Goal: Task Accomplishment & Management: Manage account settings

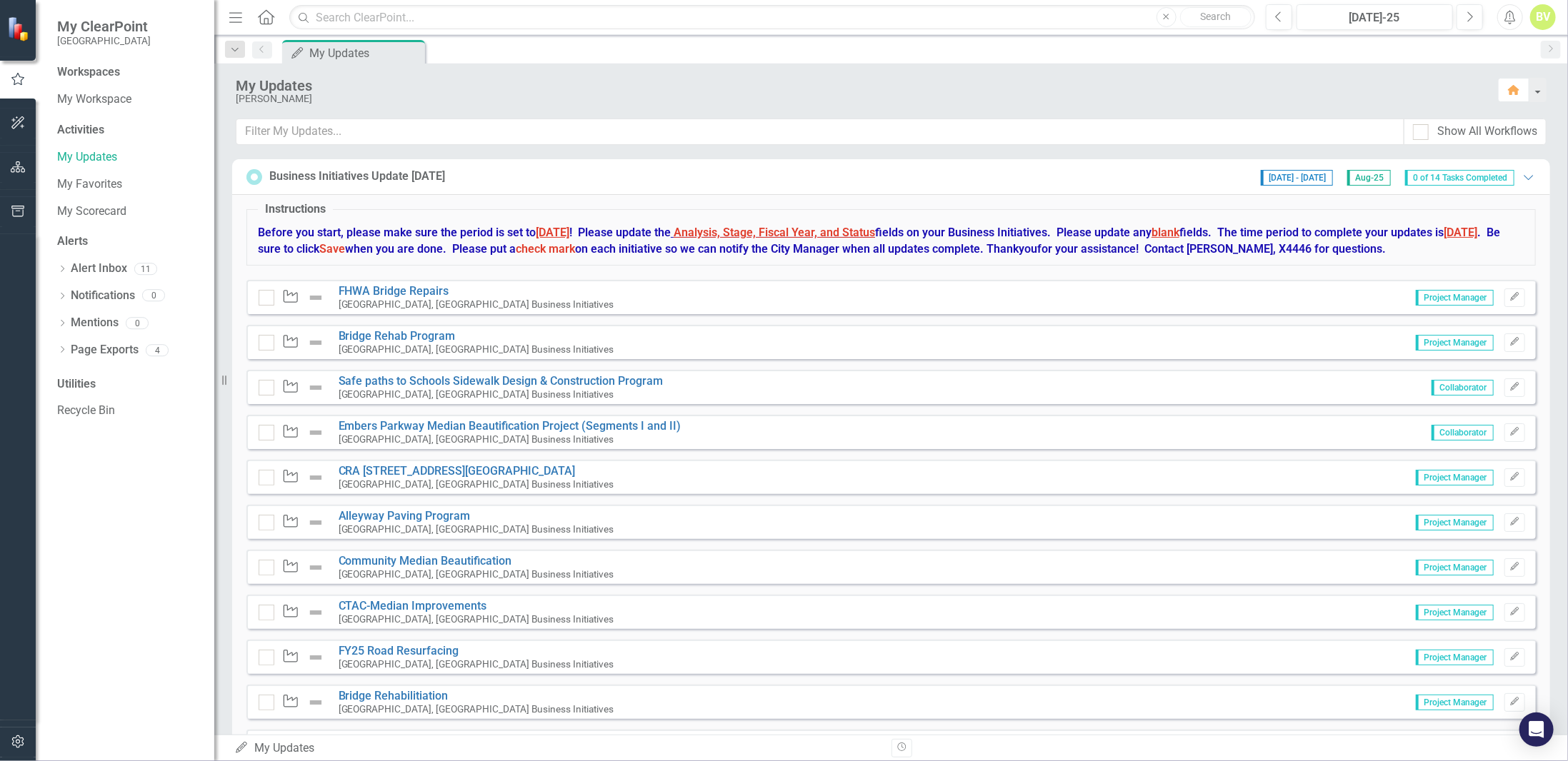
click at [473, 86] on div "My Updates" at bounding box center [860, 86] width 1248 height 16
click at [388, 292] on link "FHWA Bridge Repairs" at bounding box center [394, 291] width 111 height 13
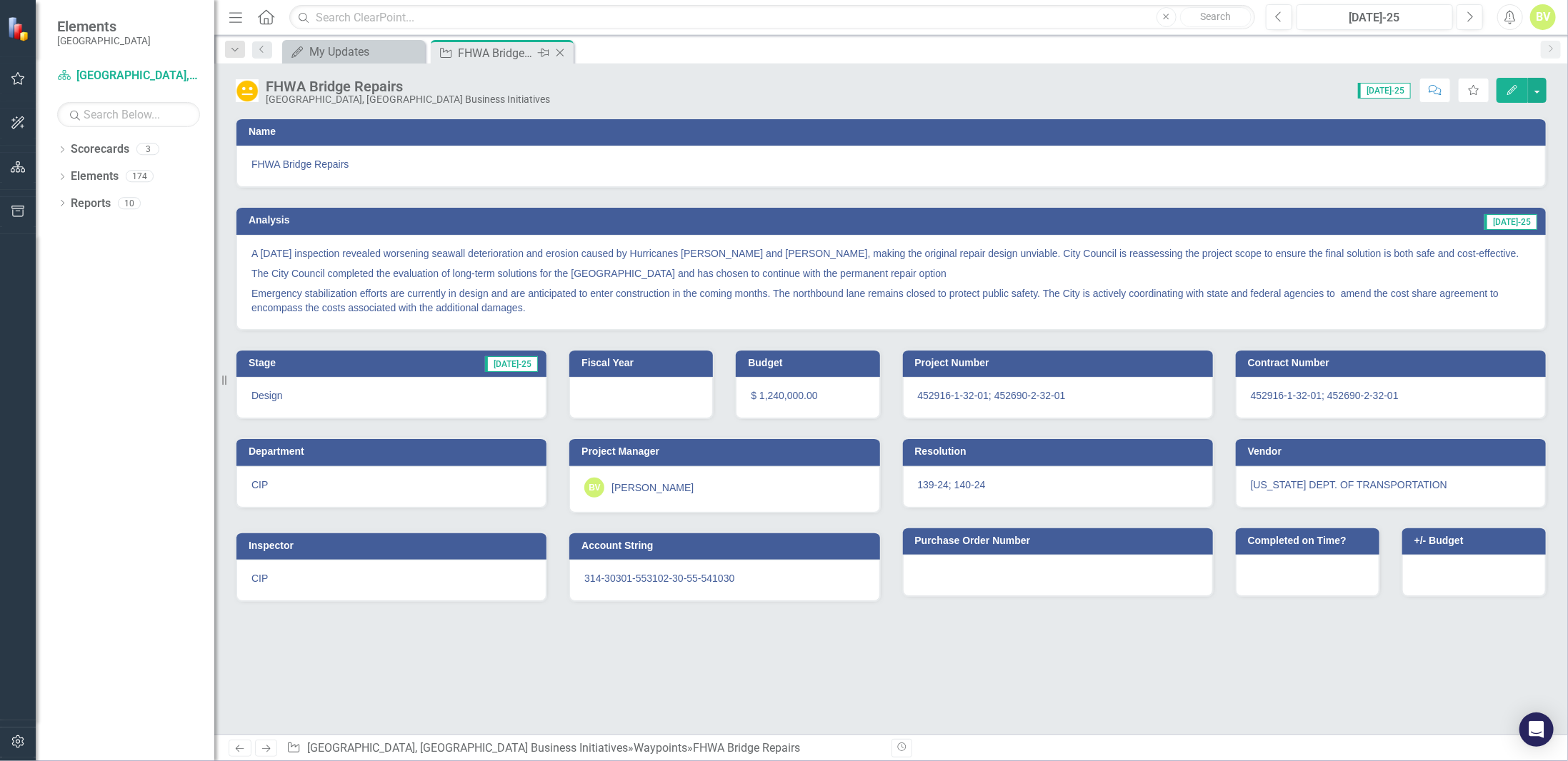
click at [564, 54] on icon "Close" at bounding box center [560, 52] width 14 height 12
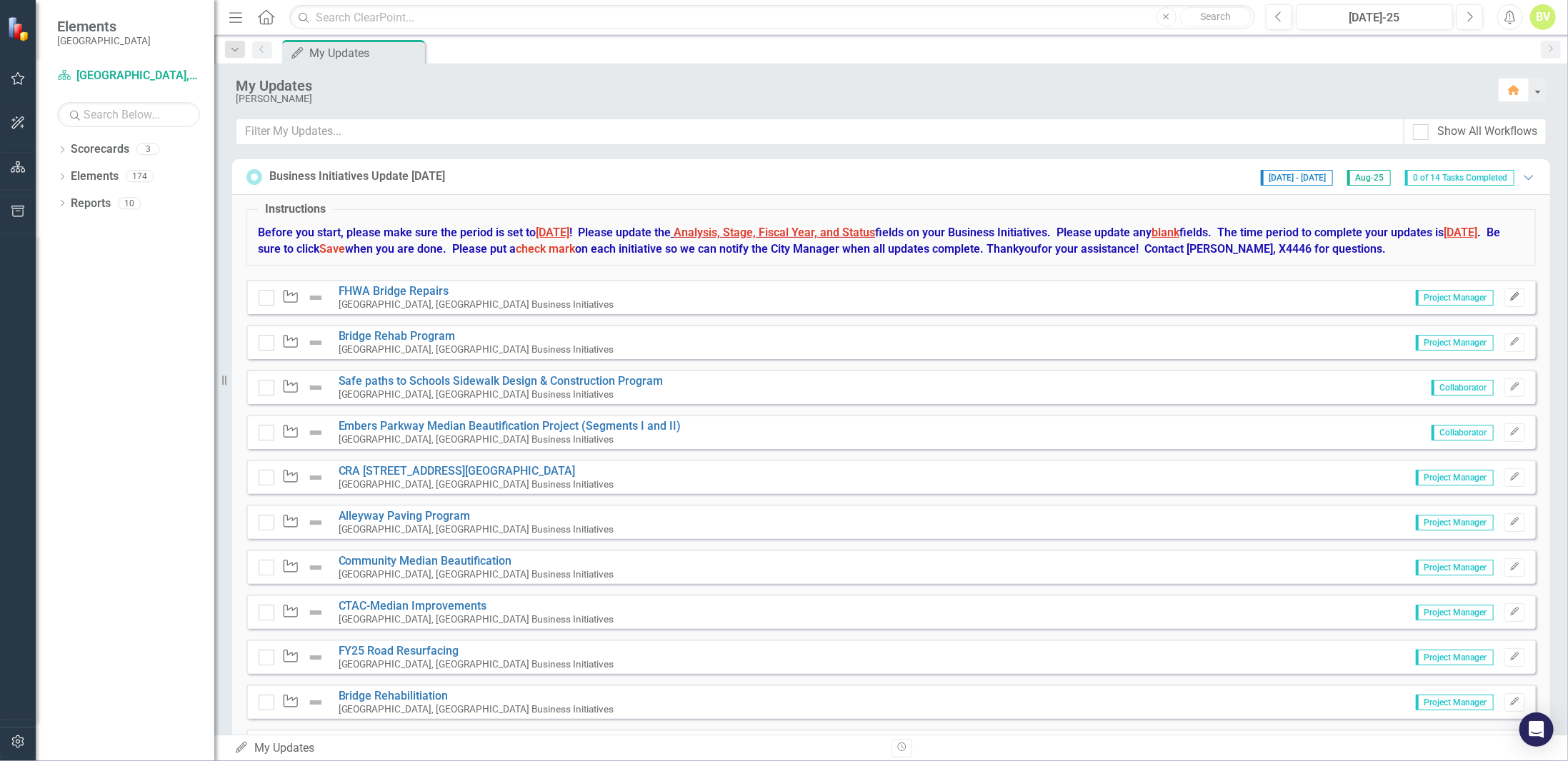
click at [1509, 297] on icon "Edit" at bounding box center [1515, 297] width 11 height 9
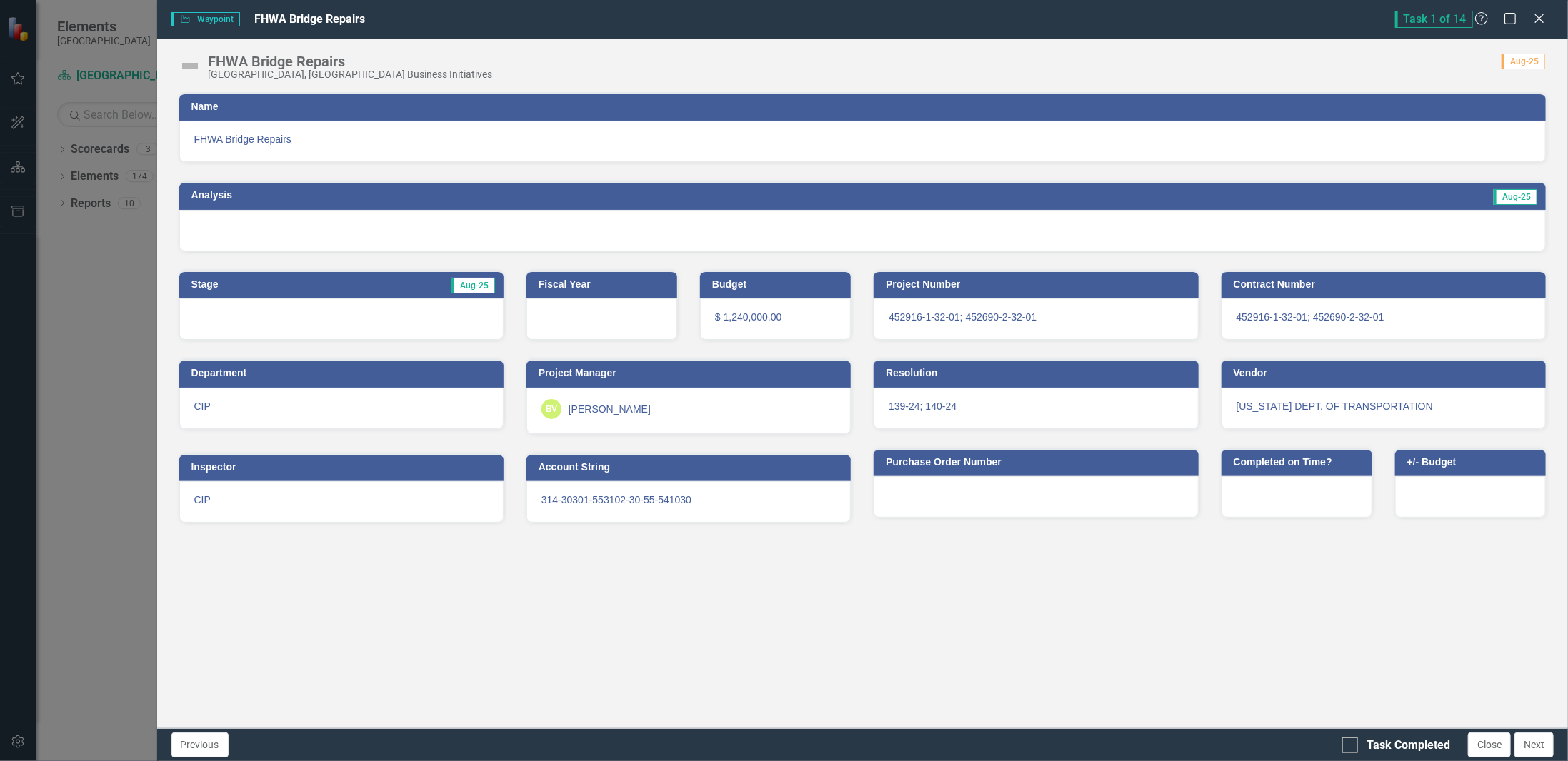
click at [331, 220] on div at bounding box center [862, 230] width 1367 height 41
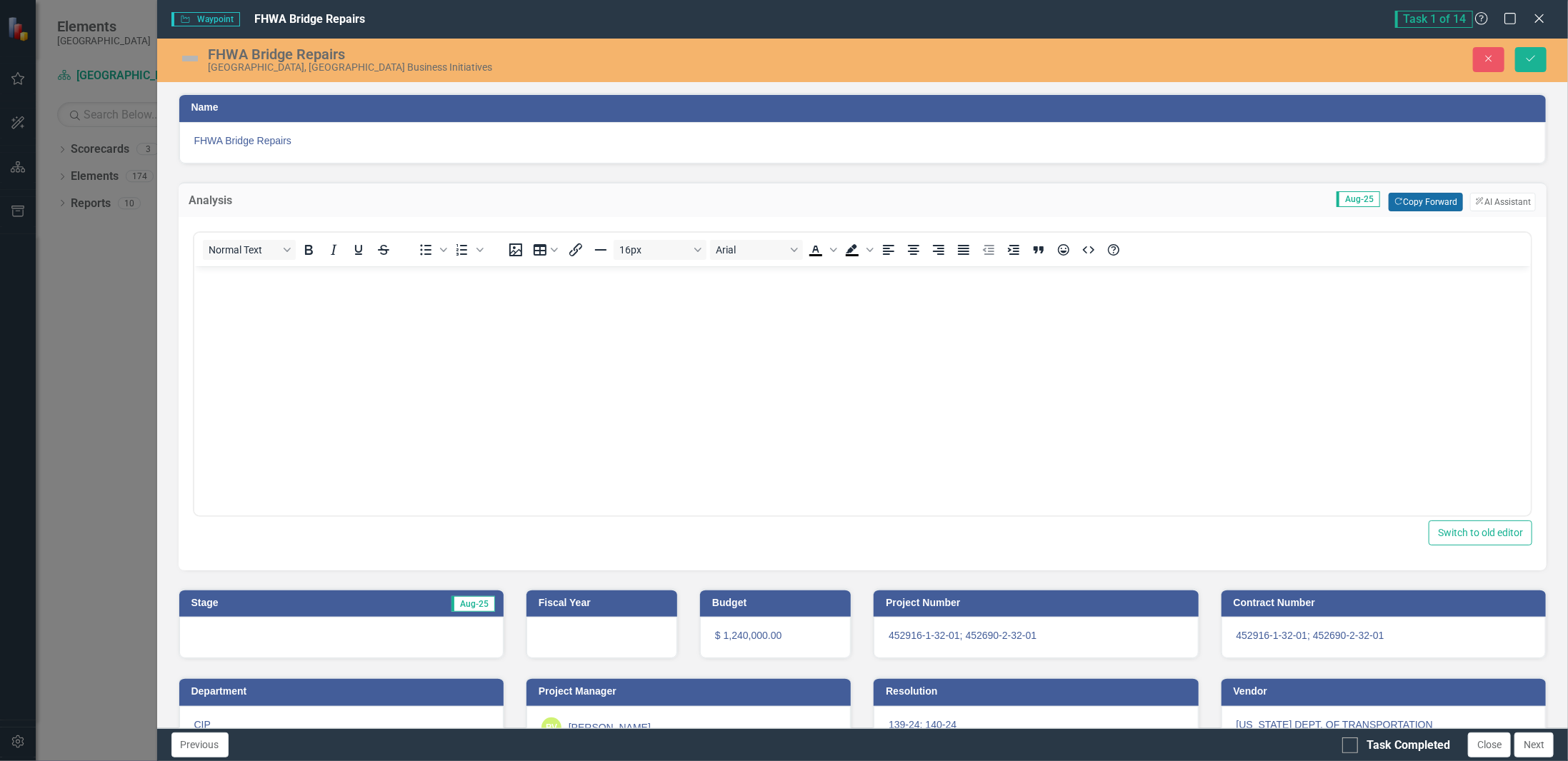
click at [1420, 200] on button "Copy Forward Copy Forward" at bounding box center [1426, 202] width 73 height 19
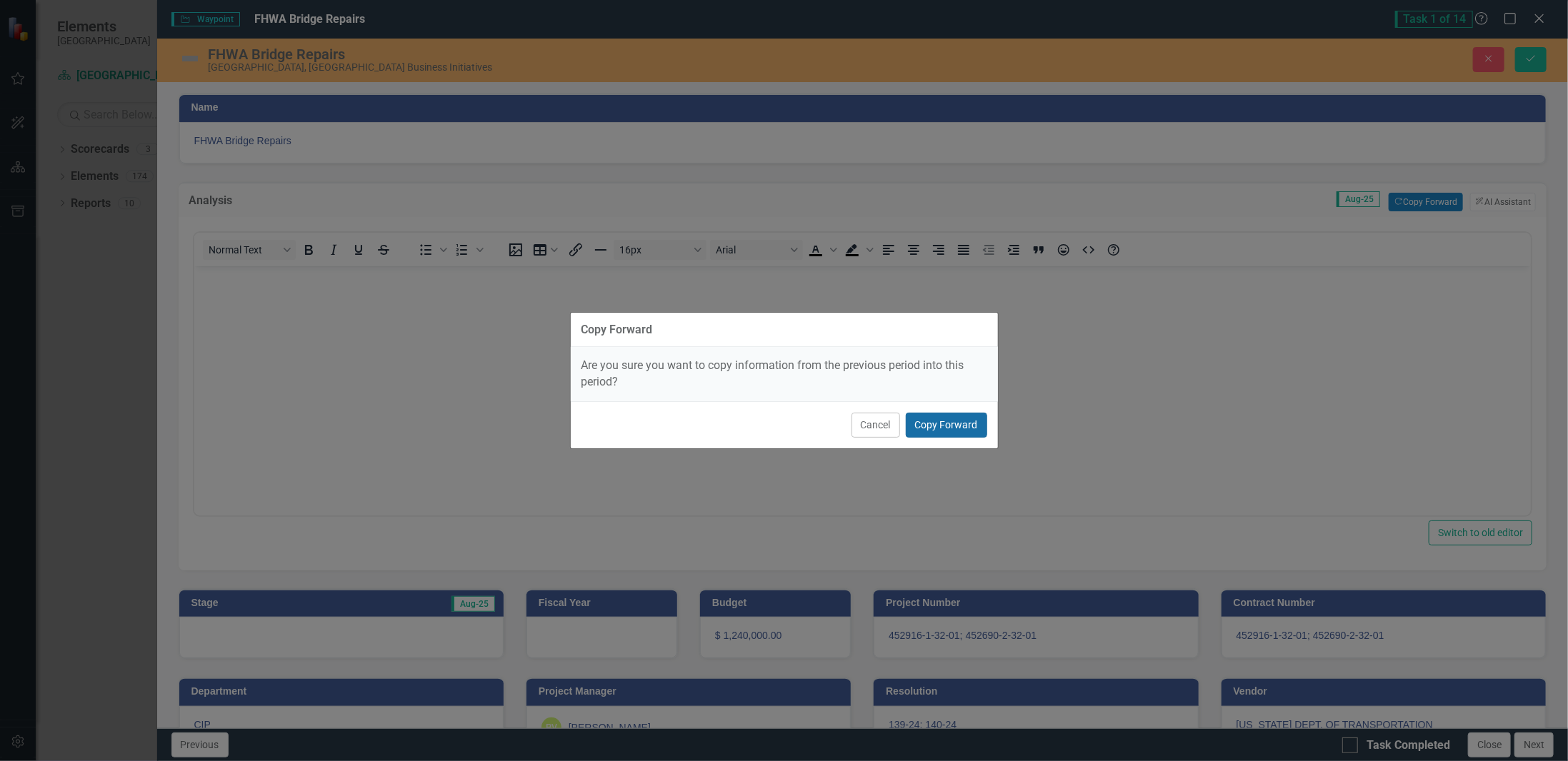
drag, startPoint x: 951, startPoint y: 427, endPoint x: 944, endPoint y: 434, distance: 9.9
click at [951, 427] on button "Copy Forward" at bounding box center [947, 425] width 81 height 25
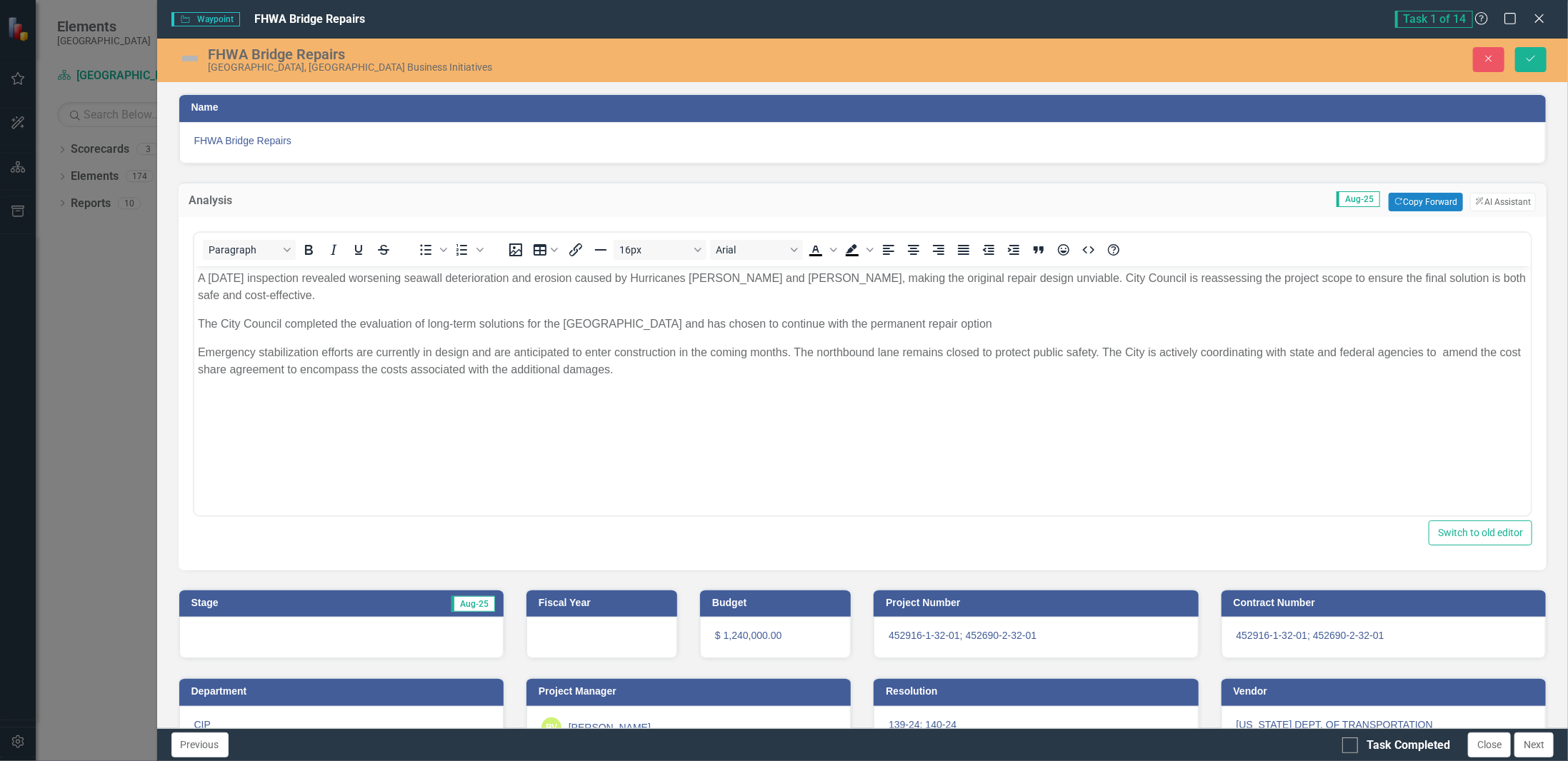
click at [302, 480] on html "A [DATE] inspection revealed worsening seawall deterioration and erosion caused…" at bounding box center [862, 373] width 1337 height 214
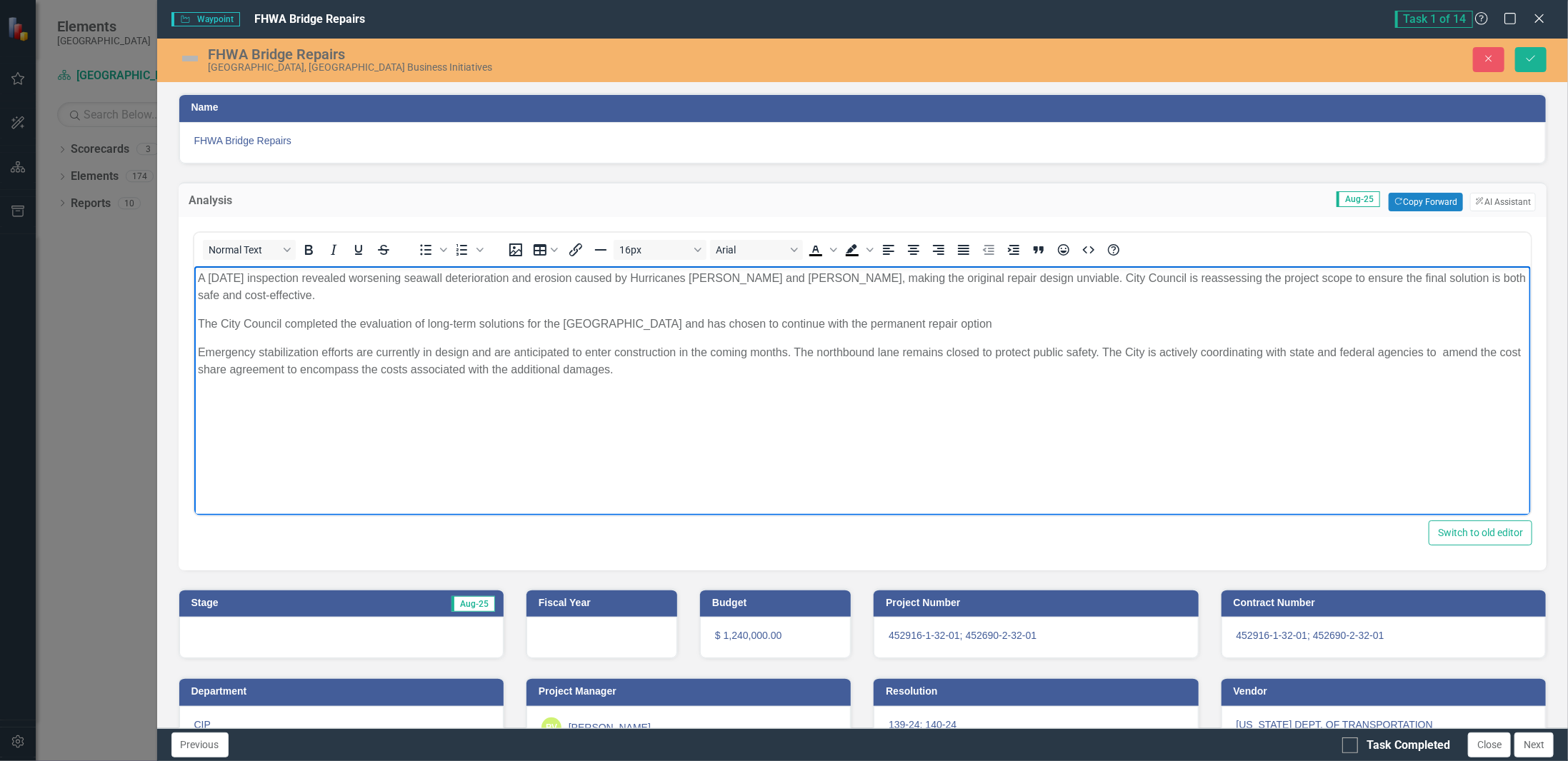
click at [221, 390] on body "A [DATE] inspection revealed worsening seawall deterioration and erosion caused…" at bounding box center [862, 373] width 1337 height 214
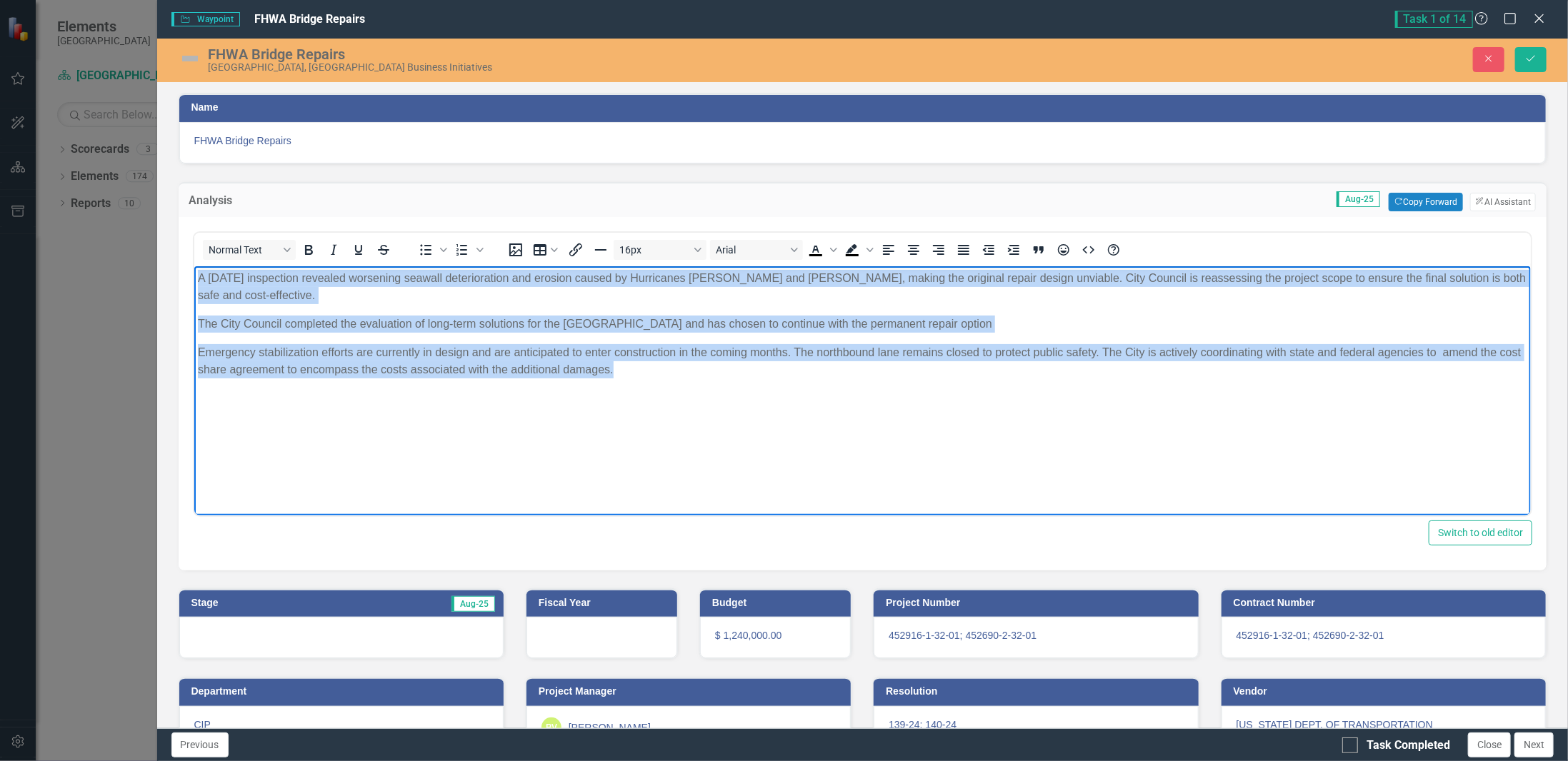
drag, startPoint x: 674, startPoint y: 383, endPoint x: 347, endPoint y: 529, distance: 358.1
click at [194, 266] on html "A [DATE] inspection revealed worsening seawall deterioration and erosion caused…" at bounding box center [862, 373] width 1337 height 214
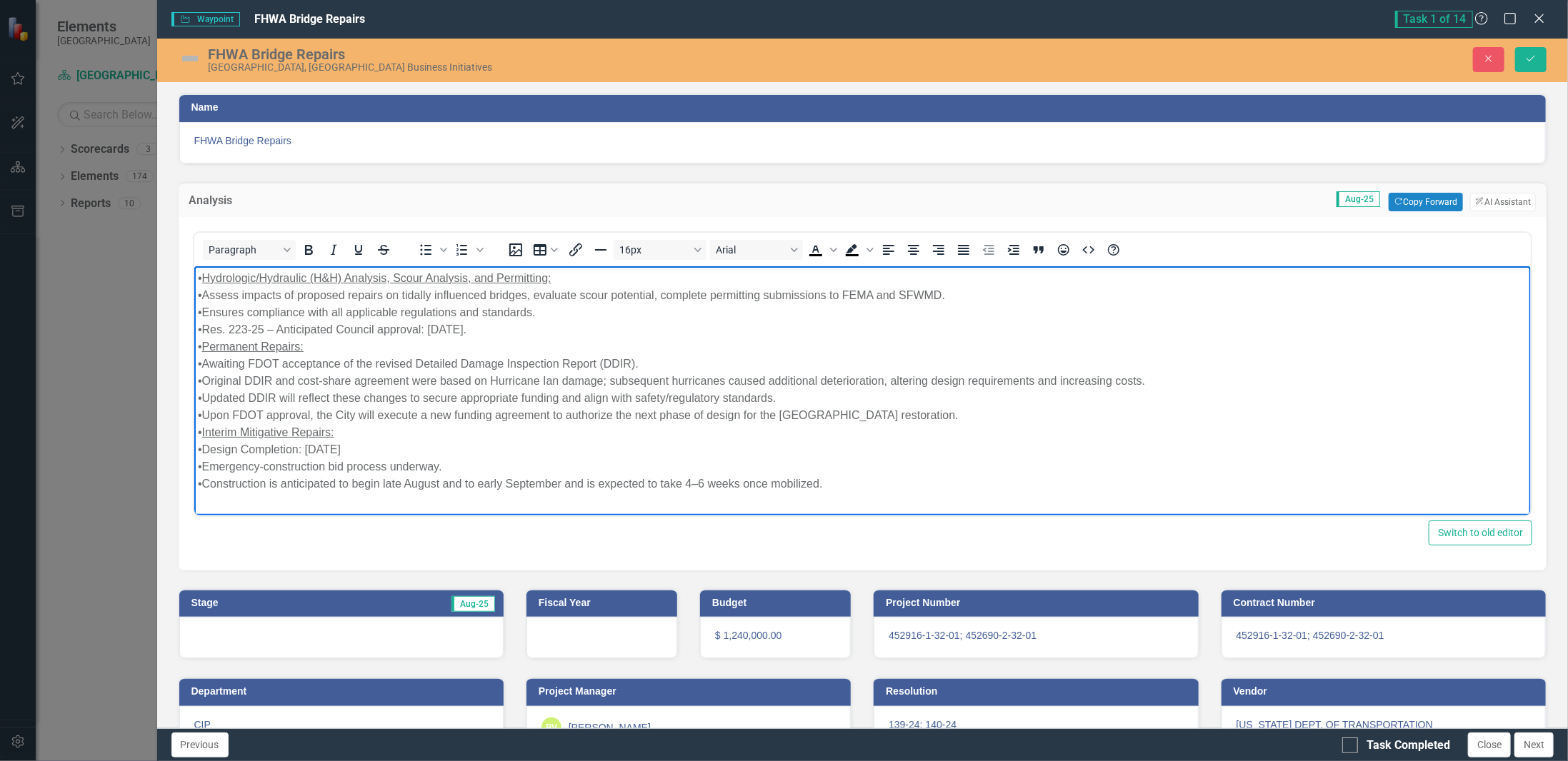
click at [202, 298] on div "•Assess impacts of proposed repairs on tidally influenced bridges, evaluate sco…" at bounding box center [862, 295] width 1330 height 17
click at [199, 297] on div "•Assess impacts of proposed repairs on tidally influenced bridges, evaluate sco…" at bounding box center [862, 295] width 1330 height 17
click at [202, 298] on div "•Assess impacts of proposed repairs on tidally influenced bridges, evaluate sco…" at bounding box center [862, 295] width 1330 height 17
click at [199, 279] on div "• Hydrologic/Hydraulic (H&H) Analysis, Scour Analysis, and Permitting:" at bounding box center [862, 278] width 1330 height 17
click at [200, 307] on div "•Ensures compliance with all applicable regulations and standards." at bounding box center [862, 312] width 1330 height 17
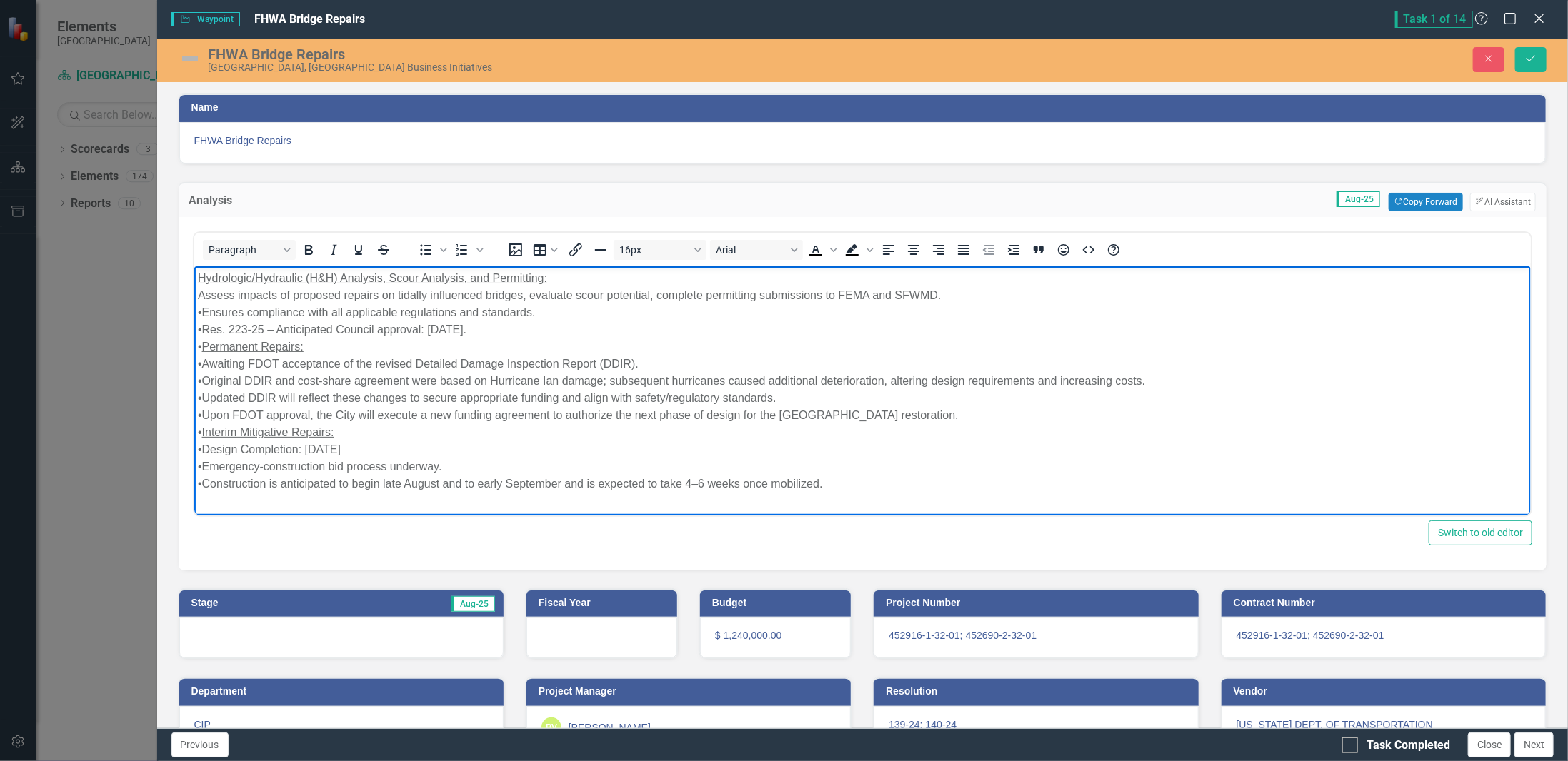
drag, startPoint x: 200, startPoint y: 314, endPoint x: 204, endPoint y: 324, distance: 10.8
click at [202, 314] on div "•Ensures compliance with all applicable regulations and standards." at bounding box center [862, 312] width 1330 height 17
drag, startPoint x: 521, startPoint y: 327, endPoint x: 153, endPoint y: 292, distance: 369.7
click at [194, 292] on html "Hydrologic/Hydraulic (H&H) Analysis, Scour Analysis, and Permitting: Assess imp…" at bounding box center [862, 380] width 1337 height 230
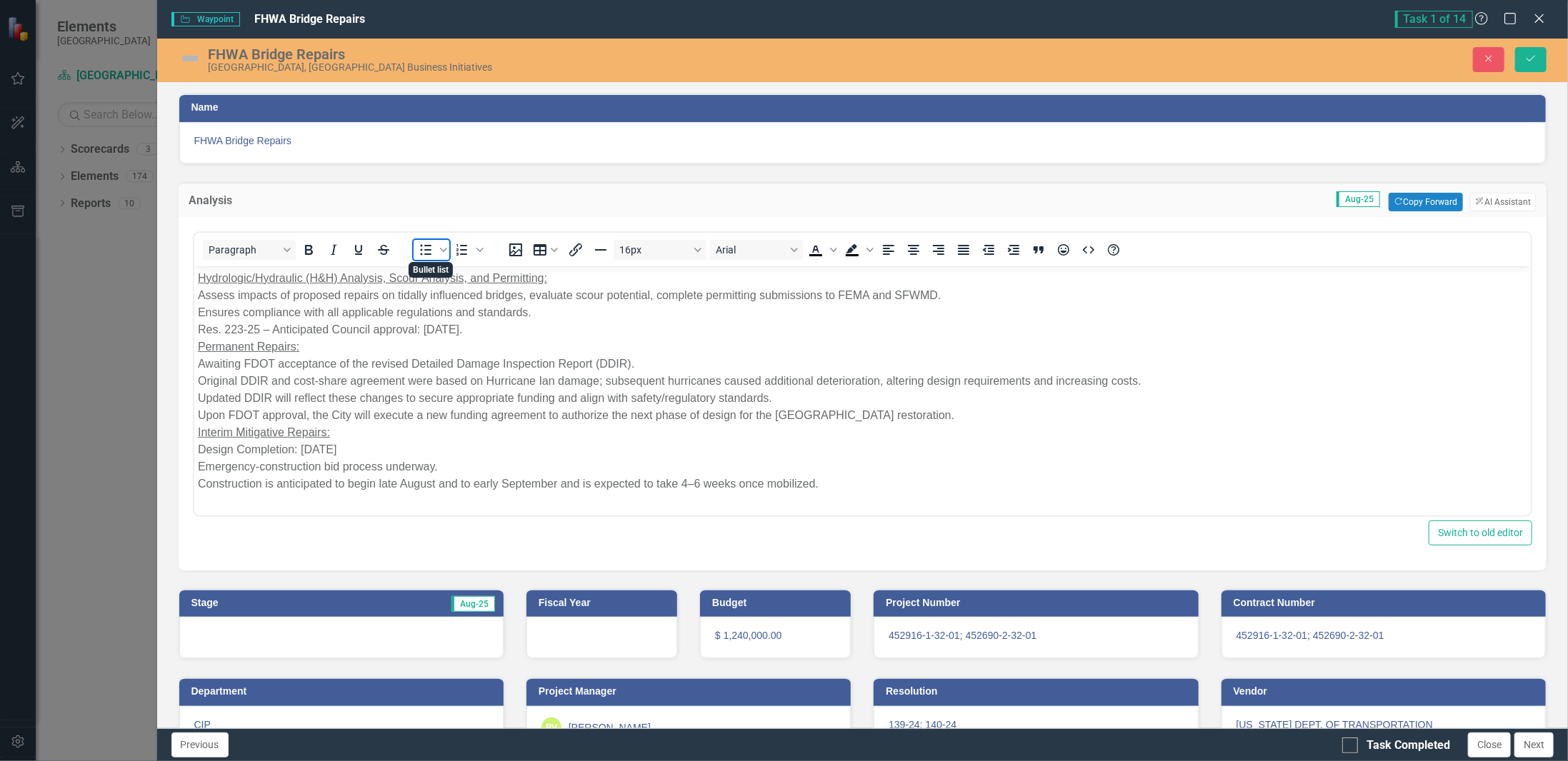
click at [424, 245] on icon "Bullet list" at bounding box center [426, 250] width 17 height 17
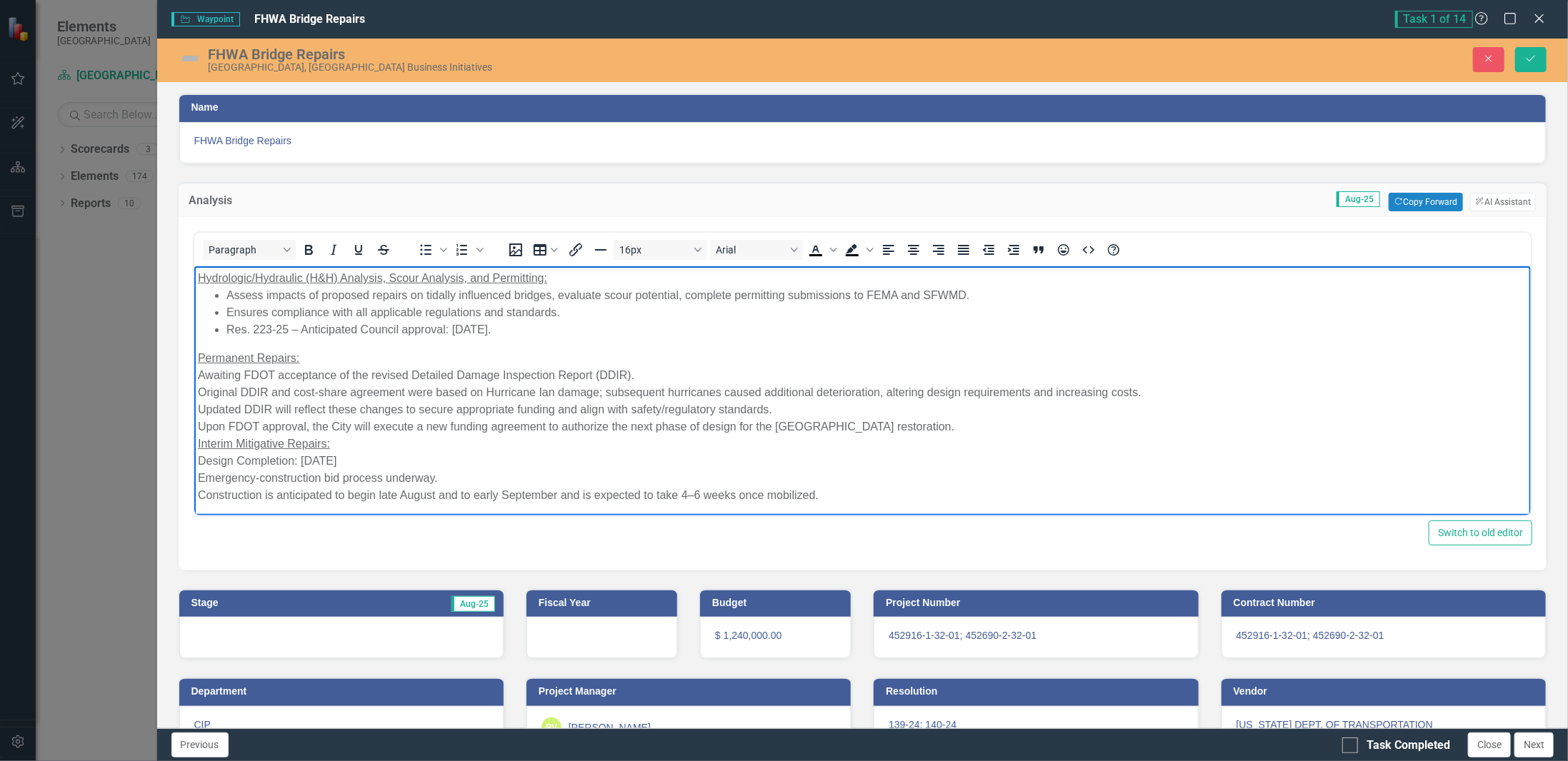
drag, startPoint x: 972, startPoint y: 434, endPoint x: 165, endPoint y: 378, distance: 808.9
click at [194, 378] on html "Hydrologic/Hydraulic (H&H) Analysis, Scour Analysis, and Permitting: Assess imp…" at bounding box center [862, 386] width 1337 height 241
click at [422, 248] on icon "Bullet list" at bounding box center [426, 250] width 17 height 17
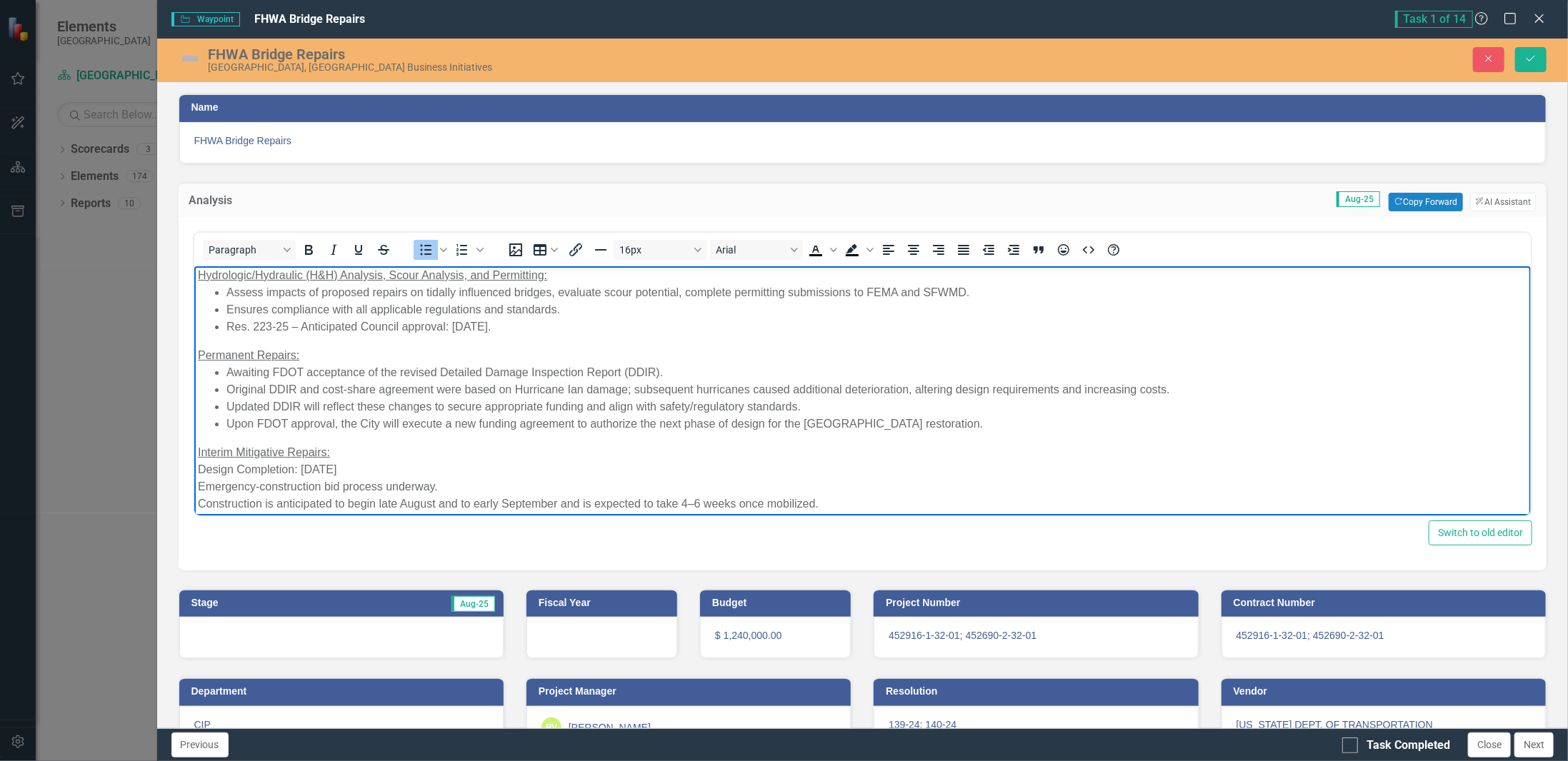
scroll to position [3, 0]
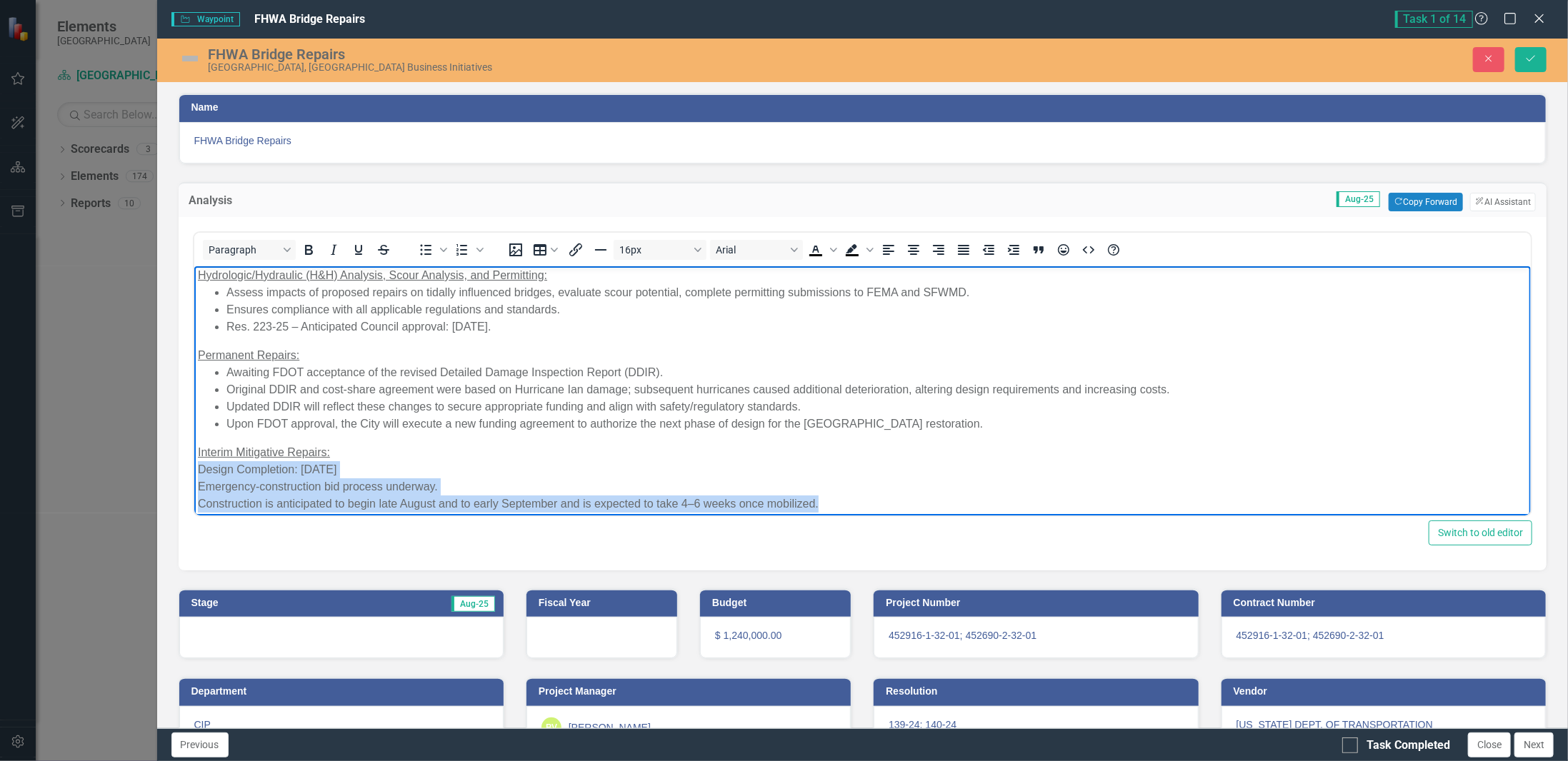
drag, startPoint x: 888, startPoint y: 507, endPoint x: 195, endPoint y: 469, distance: 694.0
click at [195, 469] on body "Hydrologic/Hydraulic (H&H) Analysis, Scour Analysis, and Permitting: Assess imp…" at bounding box center [862, 389] width 1337 height 253
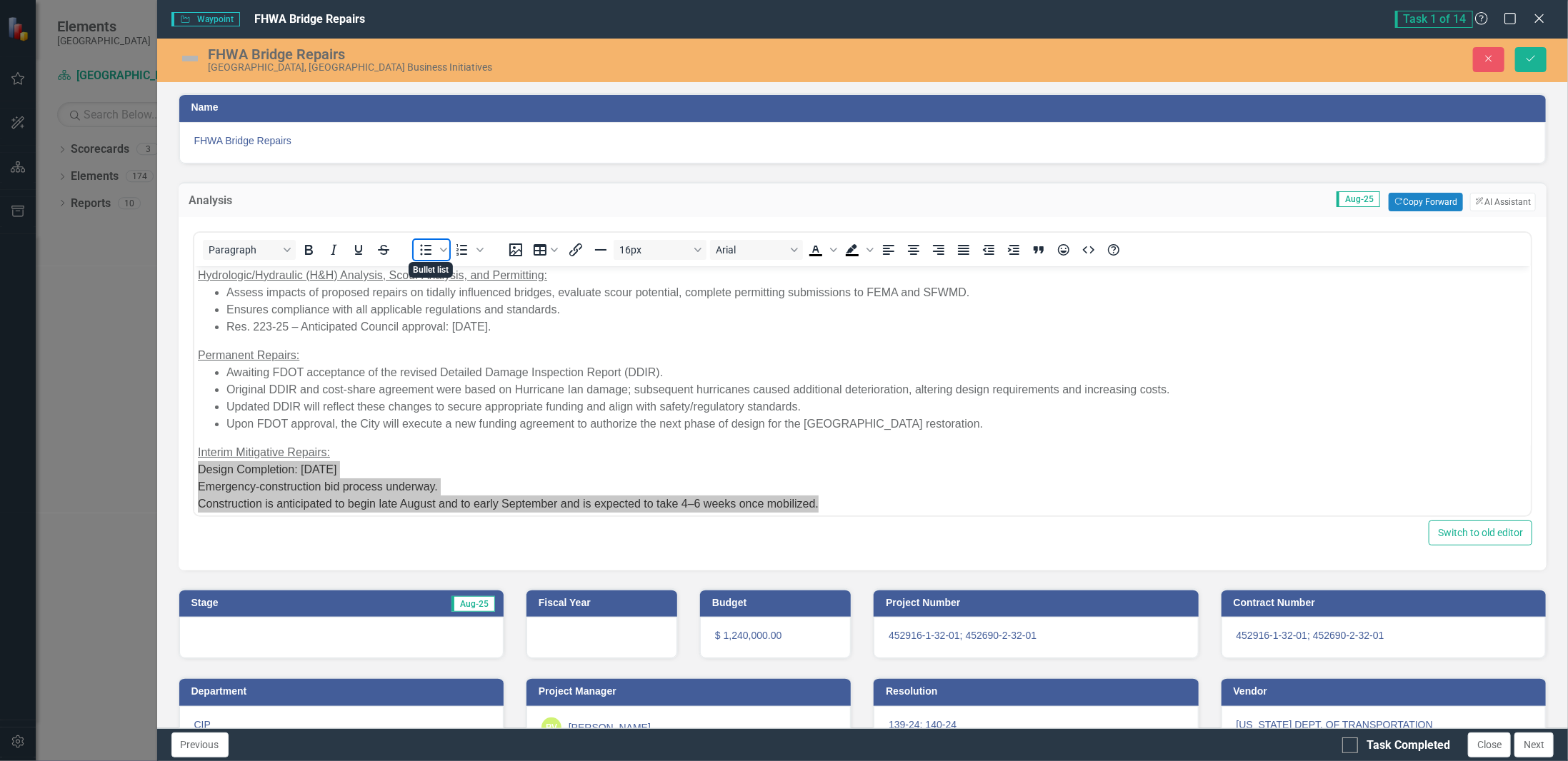
drag, startPoint x: 424, startPoint y: 255, endPoint x: 195, endPoint y: 75, distance: 291.3
click at [424, 255] on icon "Bullet list" at bounding box center [426, 250] width 17 height 17
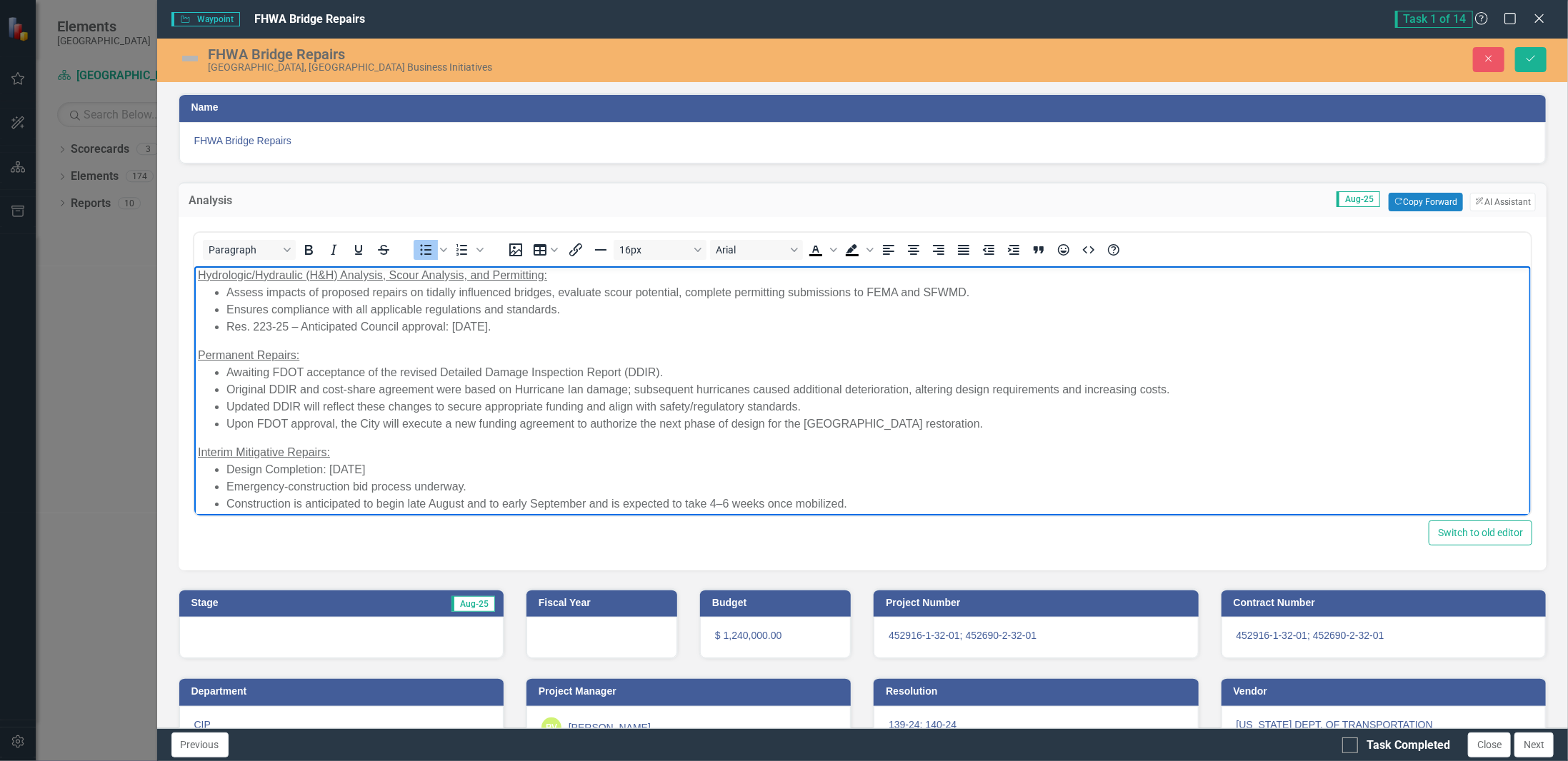
click at [305, 481] on li "Emergency-construction bid process underway." at bounding box center [876, 486] width 1301 height 17
click at [317, 486] on li "Emergency-construction bid process underway." at bounding box center [876, 486] width 1301 height 17
click at [228, 469] on li "Design Completion: [DATE]" at bounding box center [876, 470] width 1301 height 17
click at [464, 471] on li "100% Design Completion: [DATE]" at bounding box center [876, 470] width 1301 height 17
drag, startPoint x: 399, startPoint y: 469, endPoint x: 413, endPoint y: 470, distance: 14.0
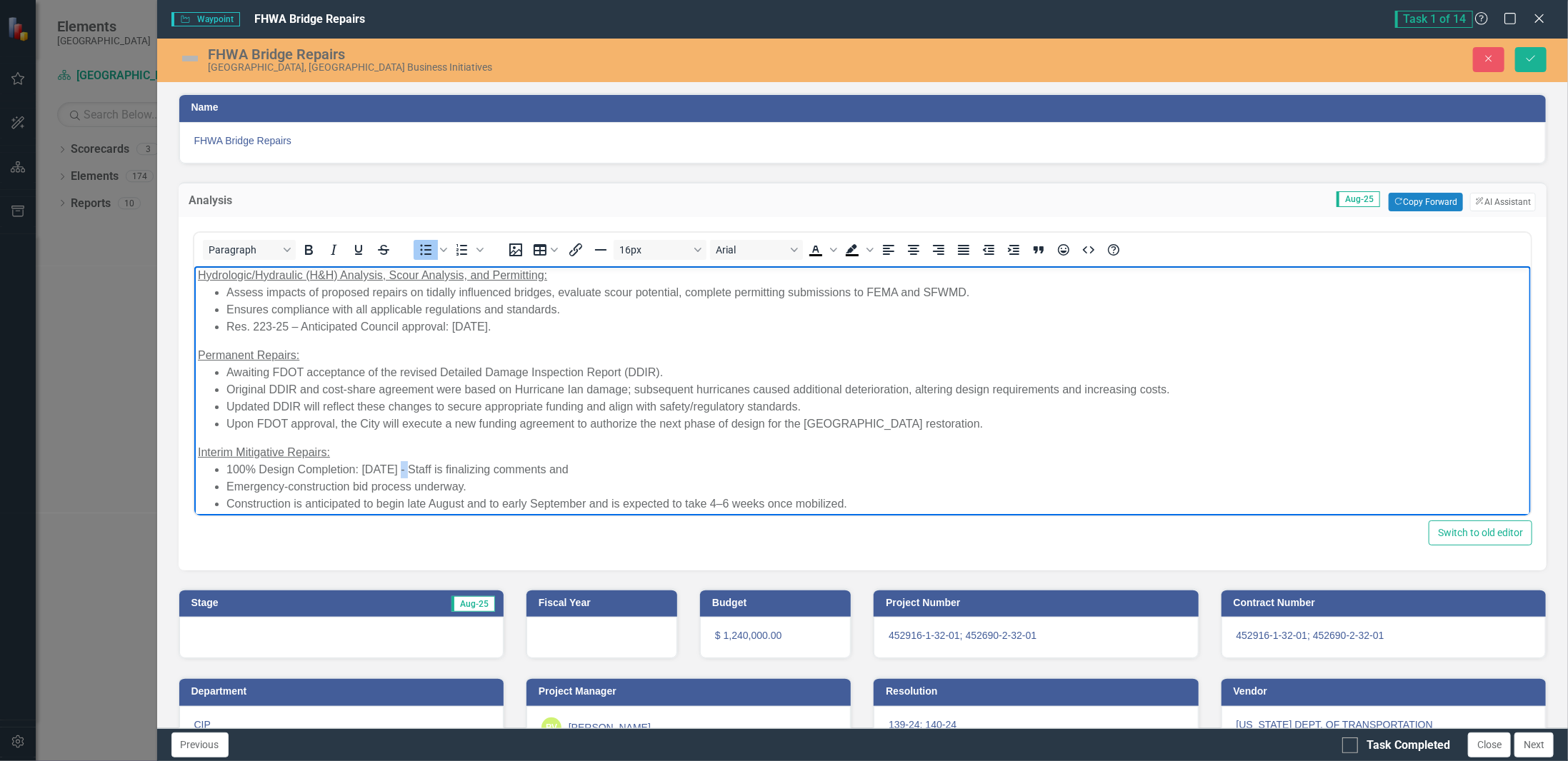
click at [413, 470] on li "100% Design Completion: [DATE] - Staff is finalizing comments and" at bounding box center [876, 470] width 1301 height 17
click at [653, 465] on li "100% Design Completion: [DATE] - Staff is finalizing comments and" at bounding box center [876, 470] width 1301 height 17
drag, startPoint x: 625, startPoint y: 469, endPoint x: 492, endPoint y: 467, distance: 133.0
click at [492, 467] on li "100% Design Completion: [DATE] - Staff is finalizing comments and" at bounding box center [876, 470] width 1301 height 17
drag, startPoint x: 999, startPoint y: 469, endPoint x: 850, endPoint y: 472, distance: 149.0
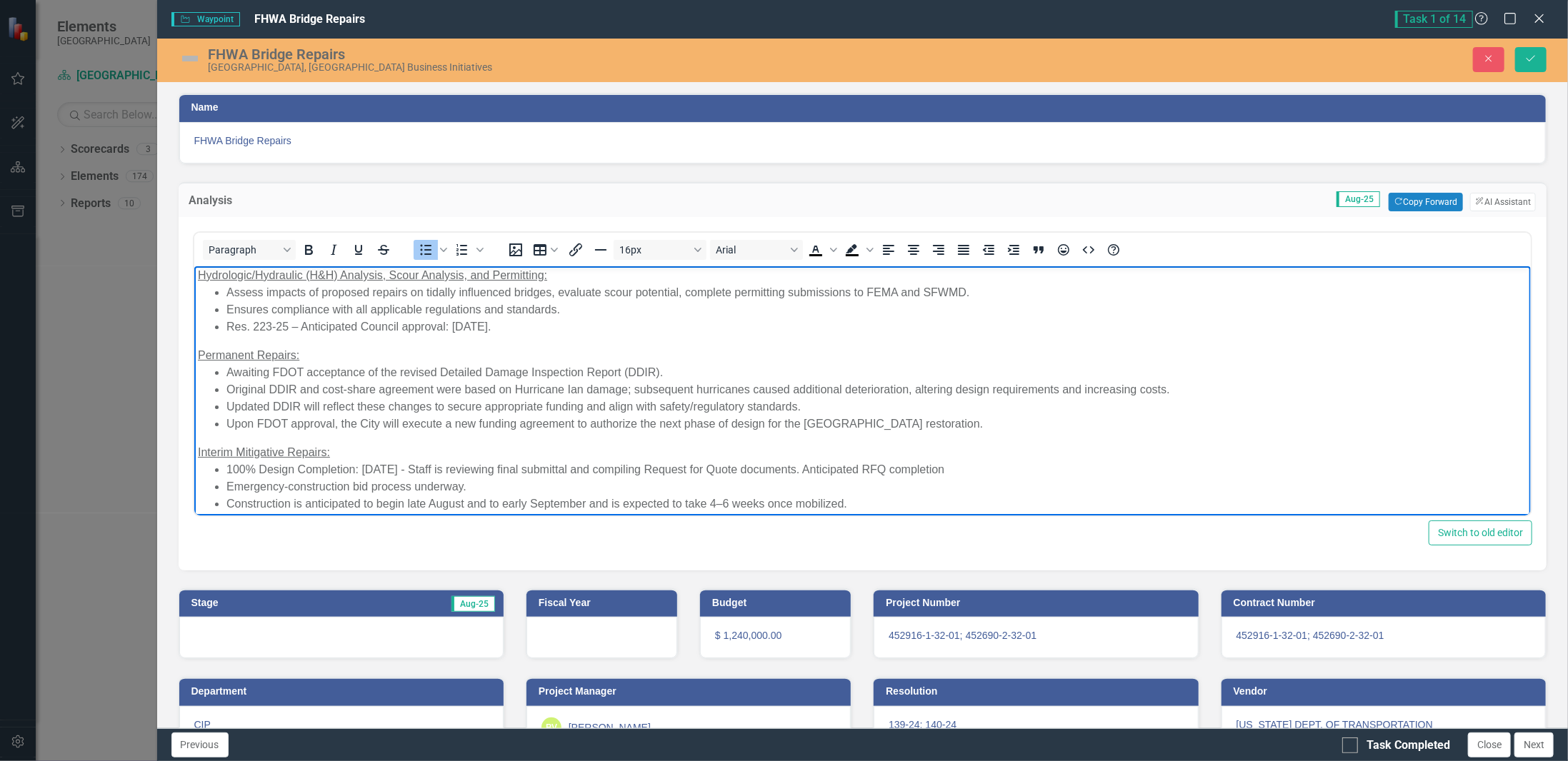
click at [850, 472] on li "100% Design Completion: [DATE] - Staff is reviewing final submittal and compili…" at bounding box center [876, 470] width 1301 height 17
drag, startPoint x: 502, startPoint y: 483, endPoint x: 211, endPoint y: 484, distance: 291.0
click at [211, 484] on ul "100% Design Completion: [DATE] - Staff is reviewing final submittal and compili…" at bounding box center [862, 487] width 1330 height 52
click at [758, 463] on li "100% Design Completion: [DATE] - Staff is reviewing final submittal and compili…" at bounding box center [876, 470] width 1301 height 17
click at [786, 468] on li "100% Design Completion: [DATE] - Staff is reviewing final submittal and compili…" at bounding box center [876, 470] width 1301 height 17
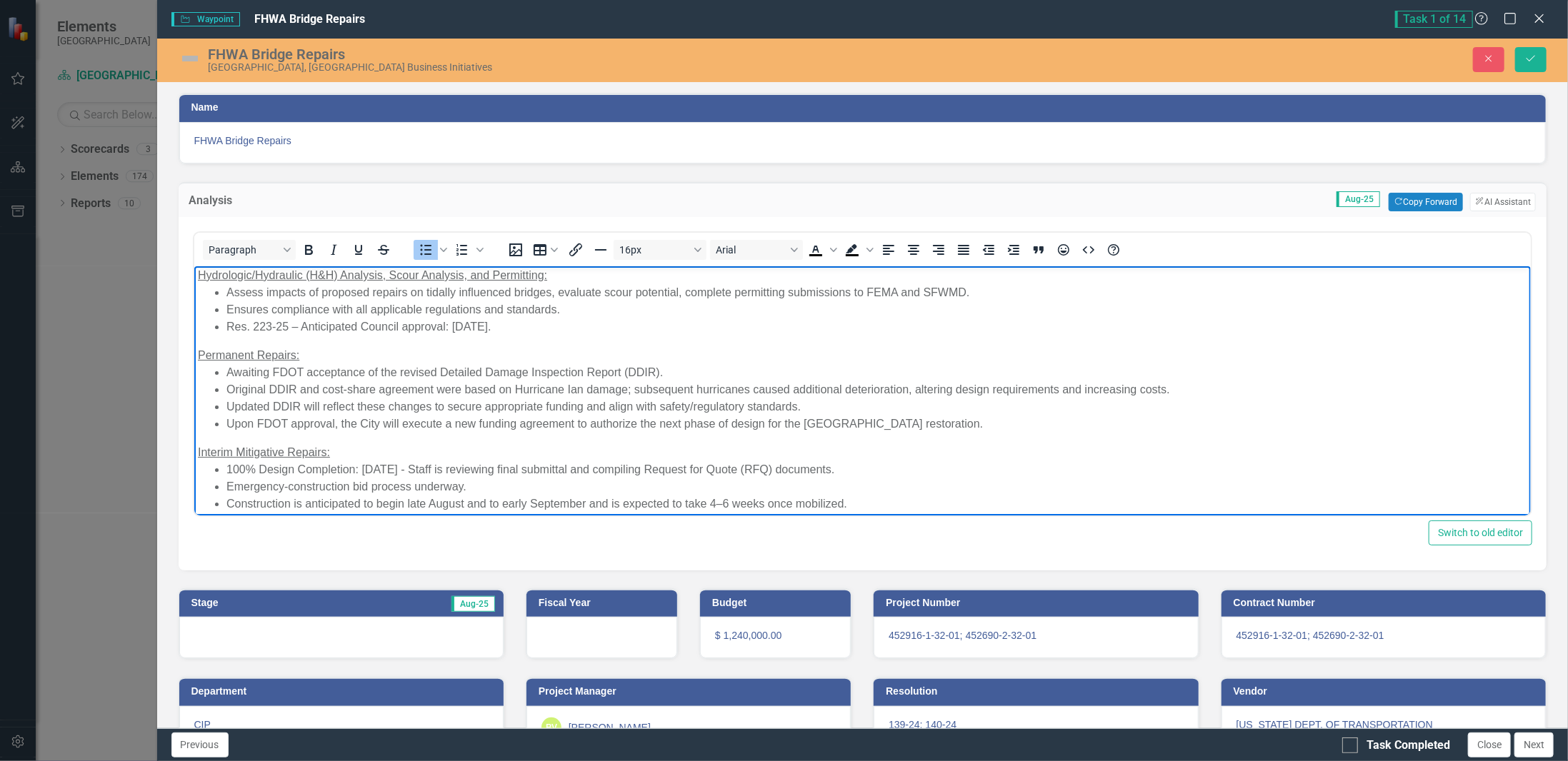
click at [878, 471] on li "100% Design Completion: [DATE] - Staff is reviewing final submittal and compili…" at bounding box center [876, 470] width 1301 height 17
drag, startPoint x: 521, startPoint y: 482, endPoint x: 223, endPoint y: 492, distance: 298.2
click at [223, 492] on ul "100% Design Completion: [DATE] - Staff is reviewing final submittal and compili…" at bounding box center [862, 487] width 1330 height 52
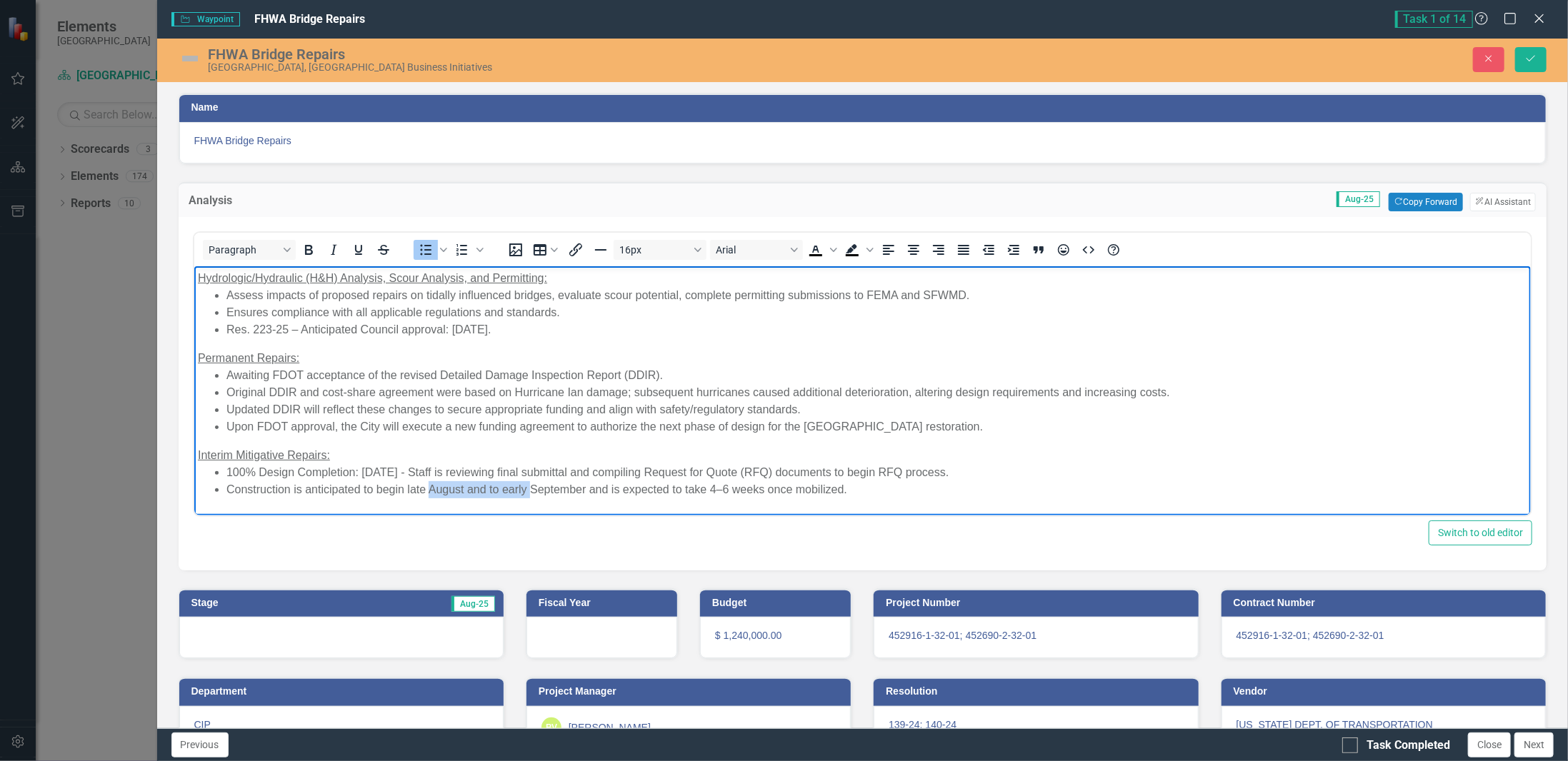
drag, startPoint x: 428, startPoint y: 490, endPoint x: 532, endPoint y: 484, distance: 104.2
click at [532, 484] on li "Construction is anticipated to begin late August and to early September and is …" at bounding box center [876, 489] width 1301 height 17
click at [639, 490] on li "Construction is anticipated to begin late mid September and is expected to take…" at bounding box center [876, 489] width 1301 height 17
drag, startPoint x: 303, startPoint y: 330, endPoint x: 361, endPoint y: 330, distance: 58.0
click at [361, 330] on li "Res. 223-25 – Anticipated Council approval: [DATE]." at bounding box center [876, 329] width 1301 height 17
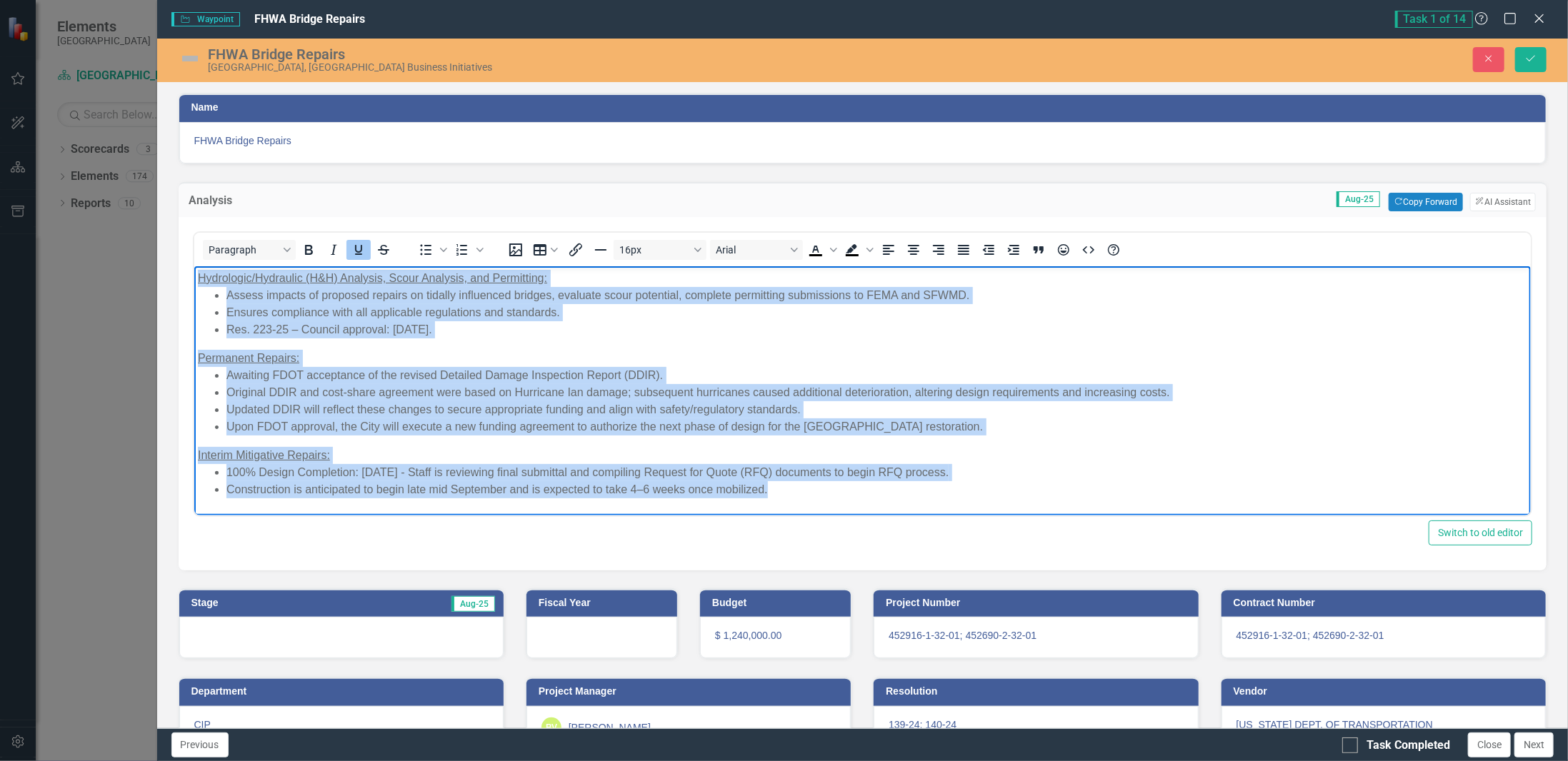
drag, startPoint x: 784, startPoint y: 494, endPoint x: 369, endPoint y: 534, distance: 416.9
click at [194, 266] on html "Hydrologic/Hydraulic (H&H) Analysis, Scour Analysis, and Permitting: Assess imp…" at bounding box center [862, 389] width 1337 height 247
copy body "Loremipsum/Dolorsita (C&A) Elitsedd, Eiusm Temporin, utl Etdolorema: Aliqua eni…"
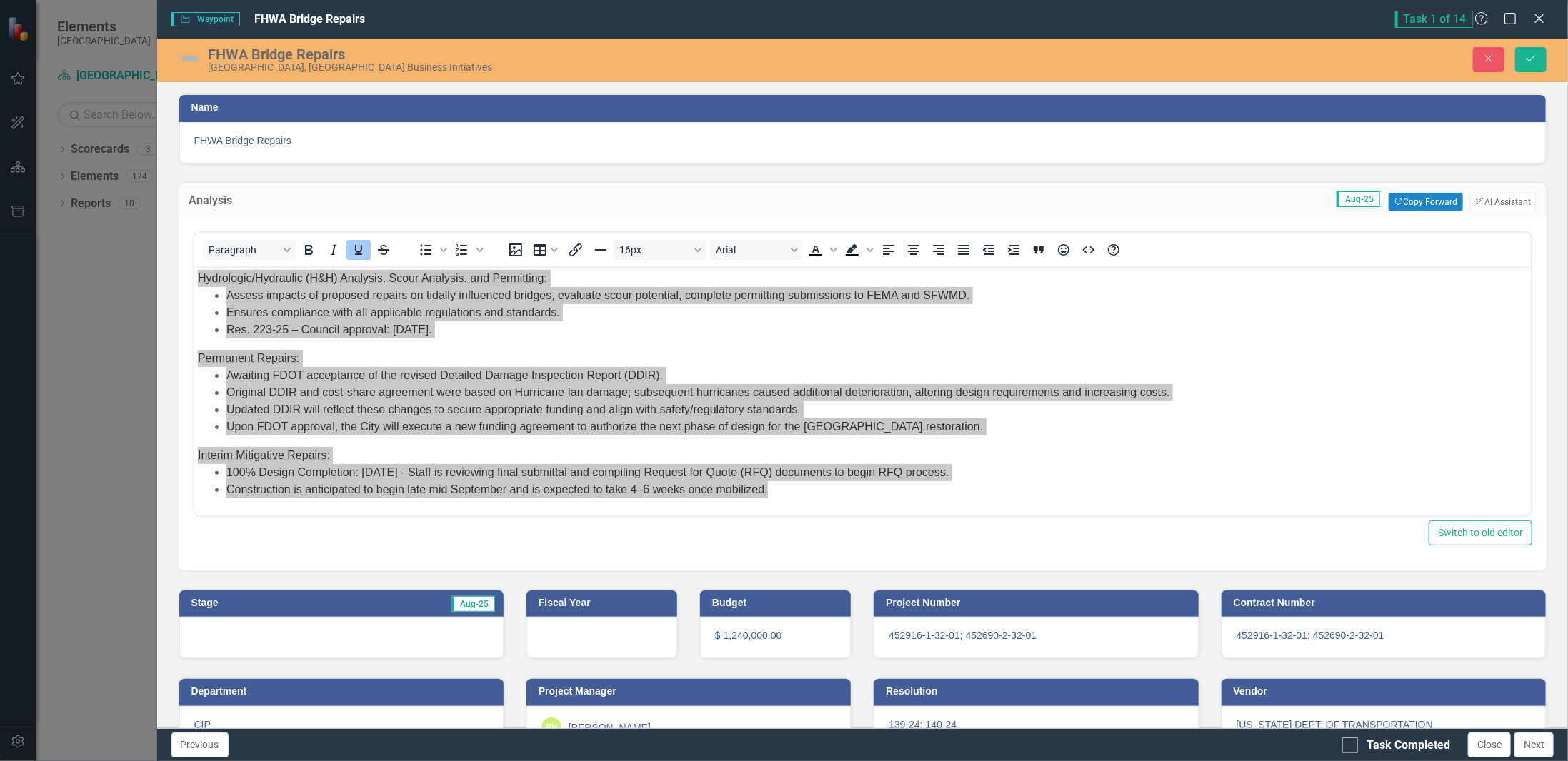
click at [231, 635] on div at bounding box center [341, 638] width 324 height 41
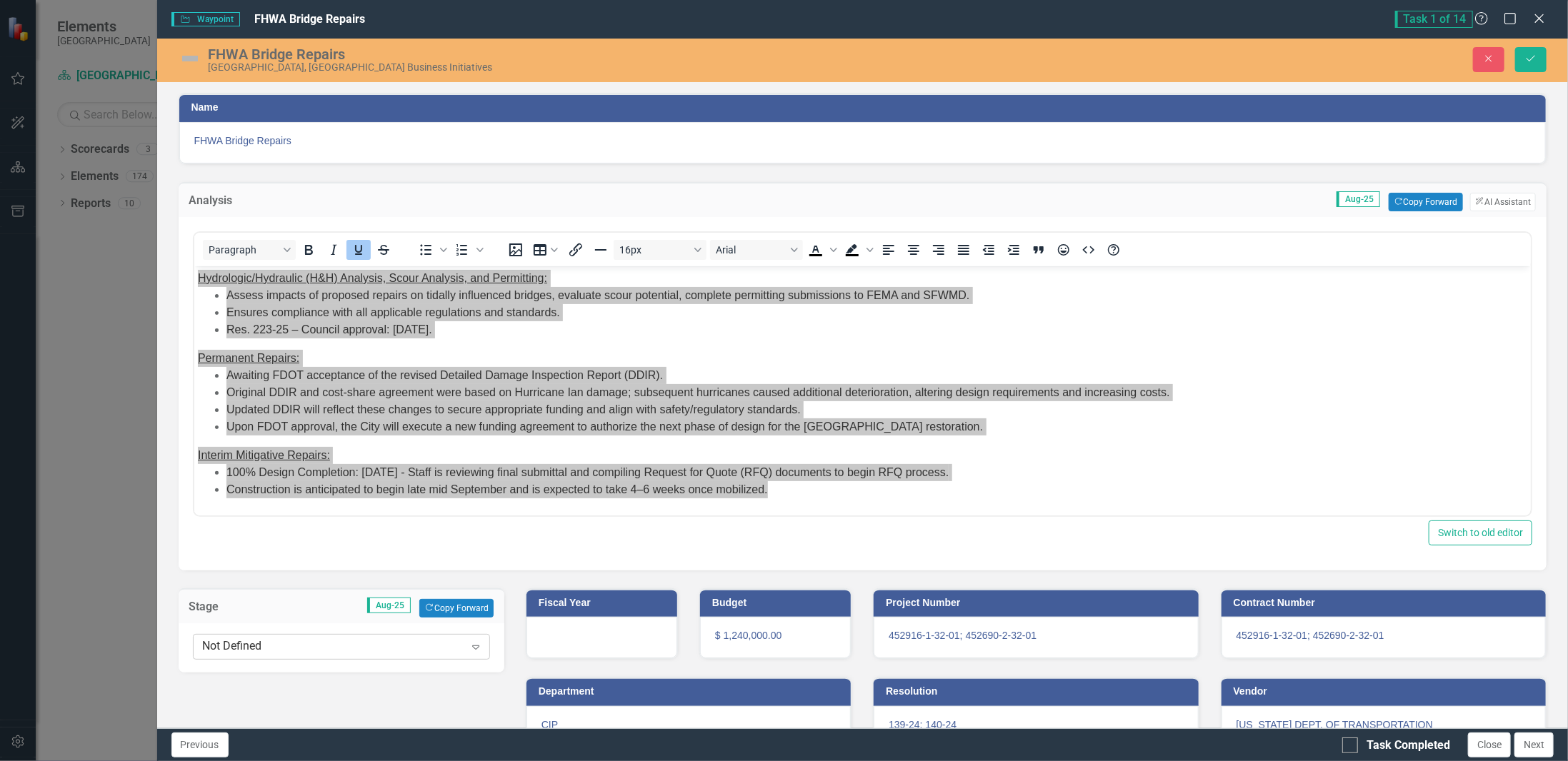
click at [238, 639] on div "Not Defined" at bounding box center [334, 647] width 262 height 16
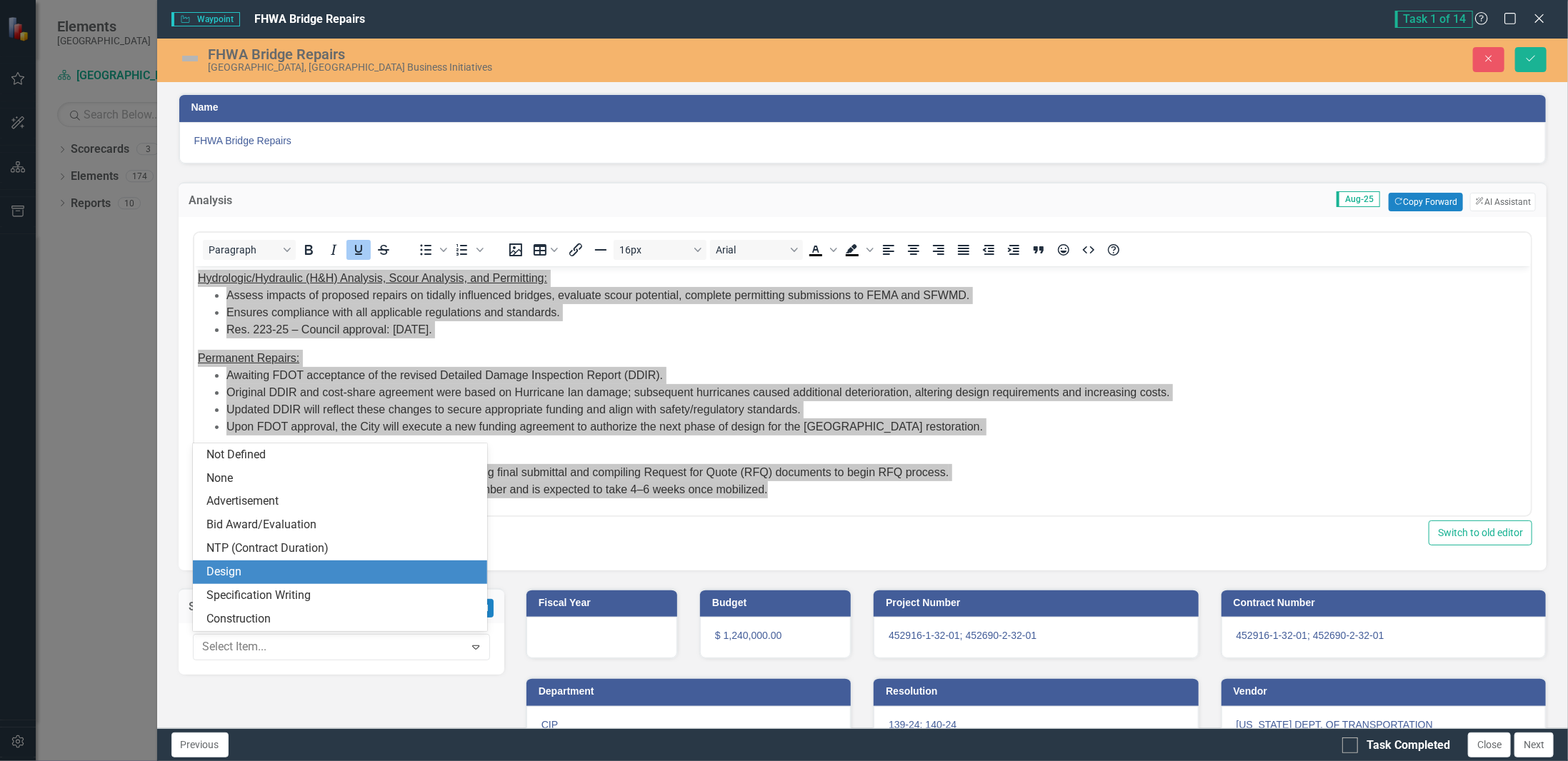
click at [299, 577] on div "Design" at bounding box center [343, 572] width 272 height 16
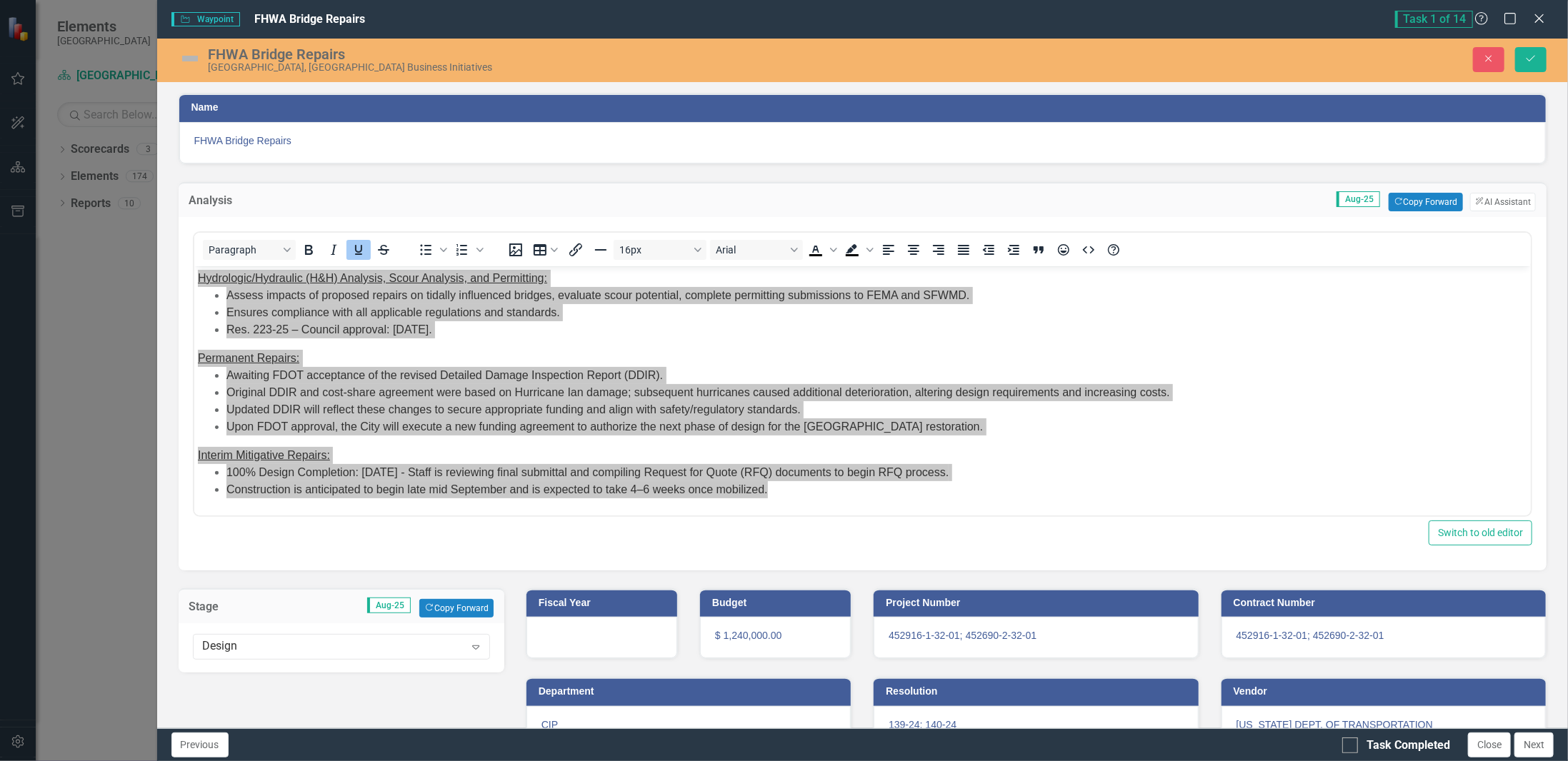
click at [183, 57] on img at bounding box center [189, 58] width 23 height 23
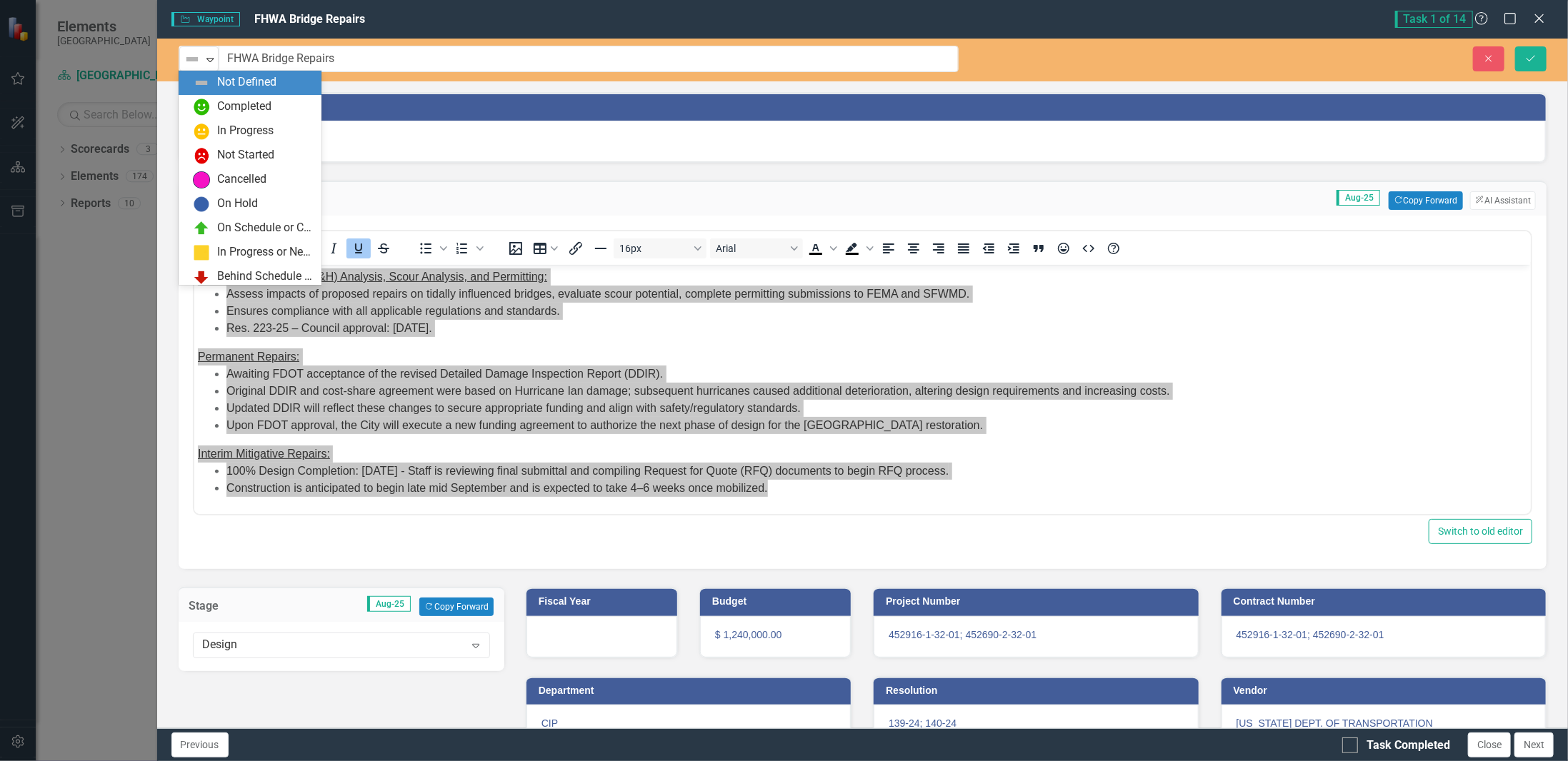
click at [184, 57] on img at bounding box center [192, 59] width 17 height 17
click at [230, 138] on div "In Progress" at bounding box center [245, 130] width 56 height 16
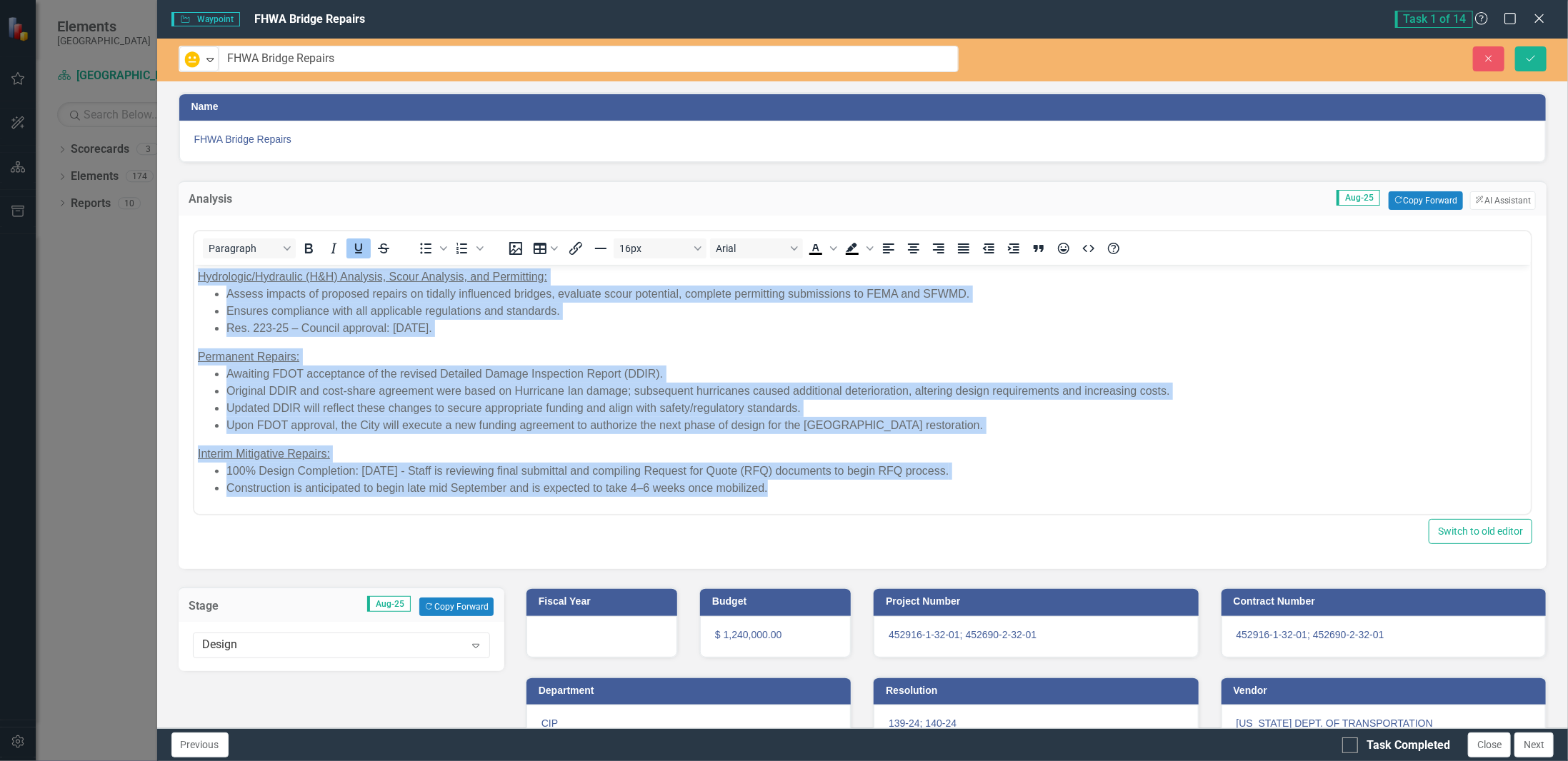
click at [353, 303] on li "Ensures compliance with all applicable regulations and standards." at bounding box center [876, 312] width 1301 height 17
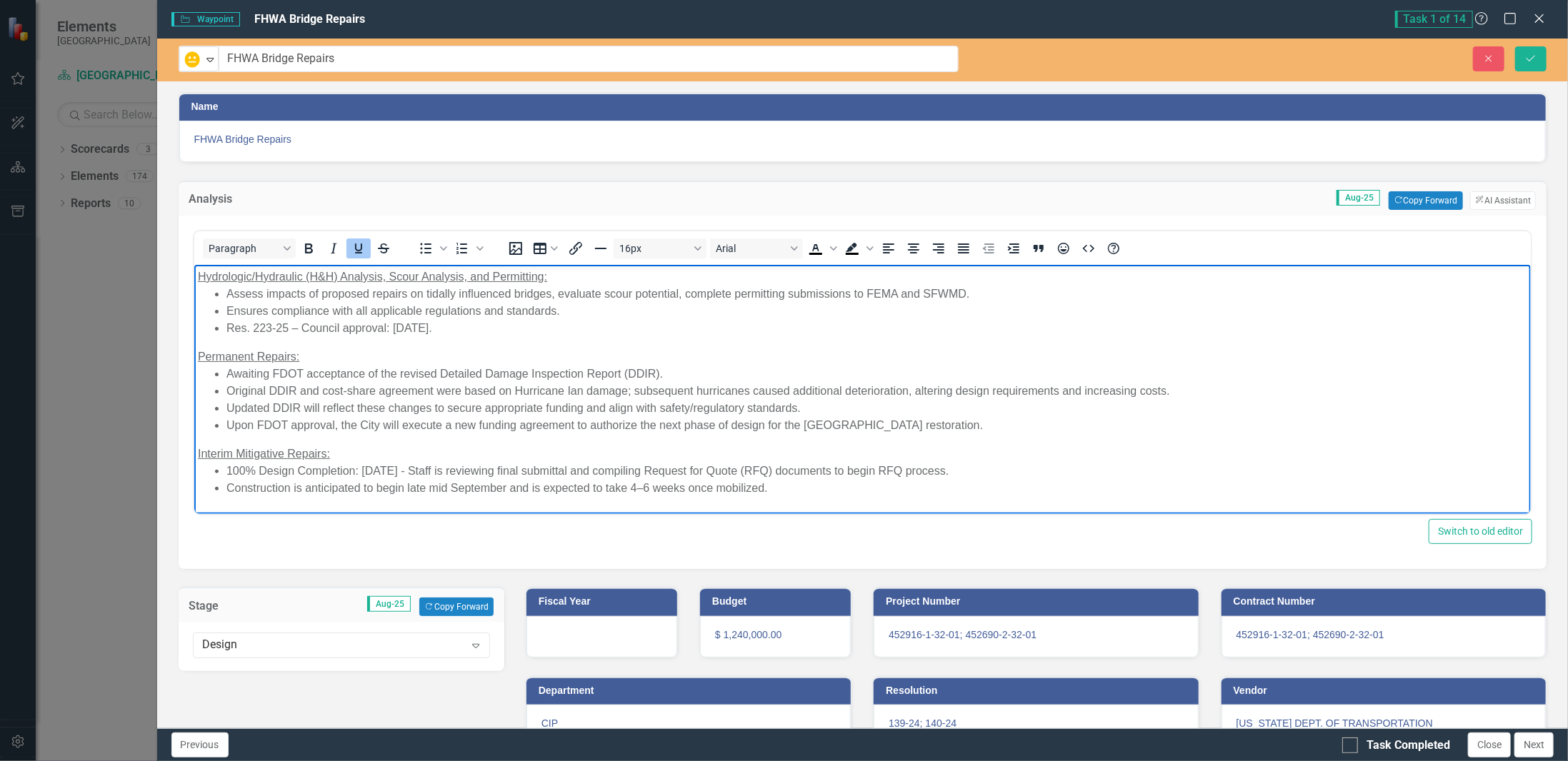
click at [197, 282] on u "Hydrologic/Hydraulic (H&H) Analysis, Scour Analysis, and Permitting:" at bounding box center [371, 277] width 349 height 13
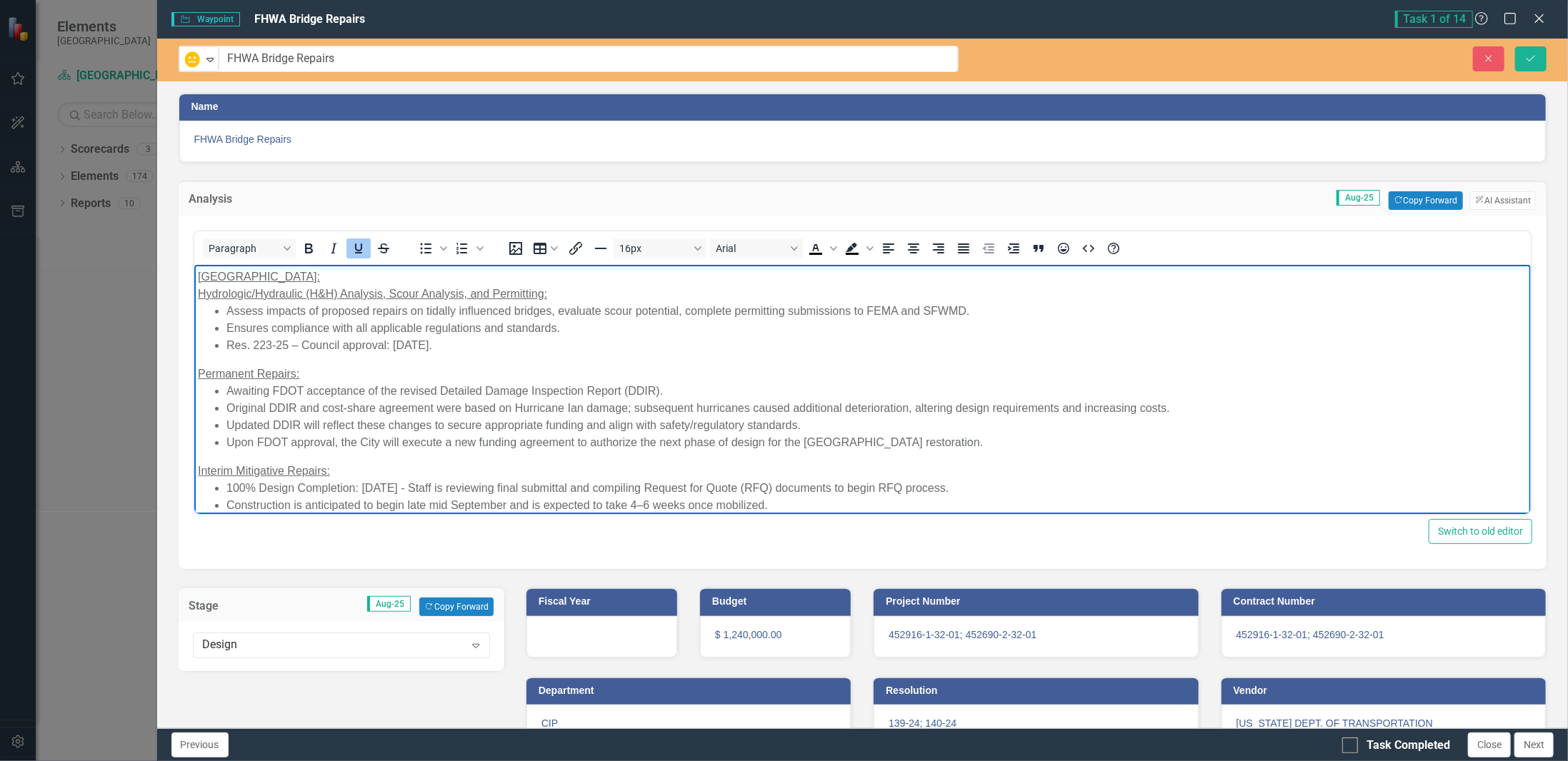
click at [419, 376] on div "Permanent Repairs:" at bounding box center [862, 374] width 1330 height 17
click at [244, 277] on u "[GEOGRAPHIC_DATA]:" at bounding box center [258, 277] width 122 height 13
click at [308, 244] on icon "Bold" at bounding box center [309, 248] width 8 height 10
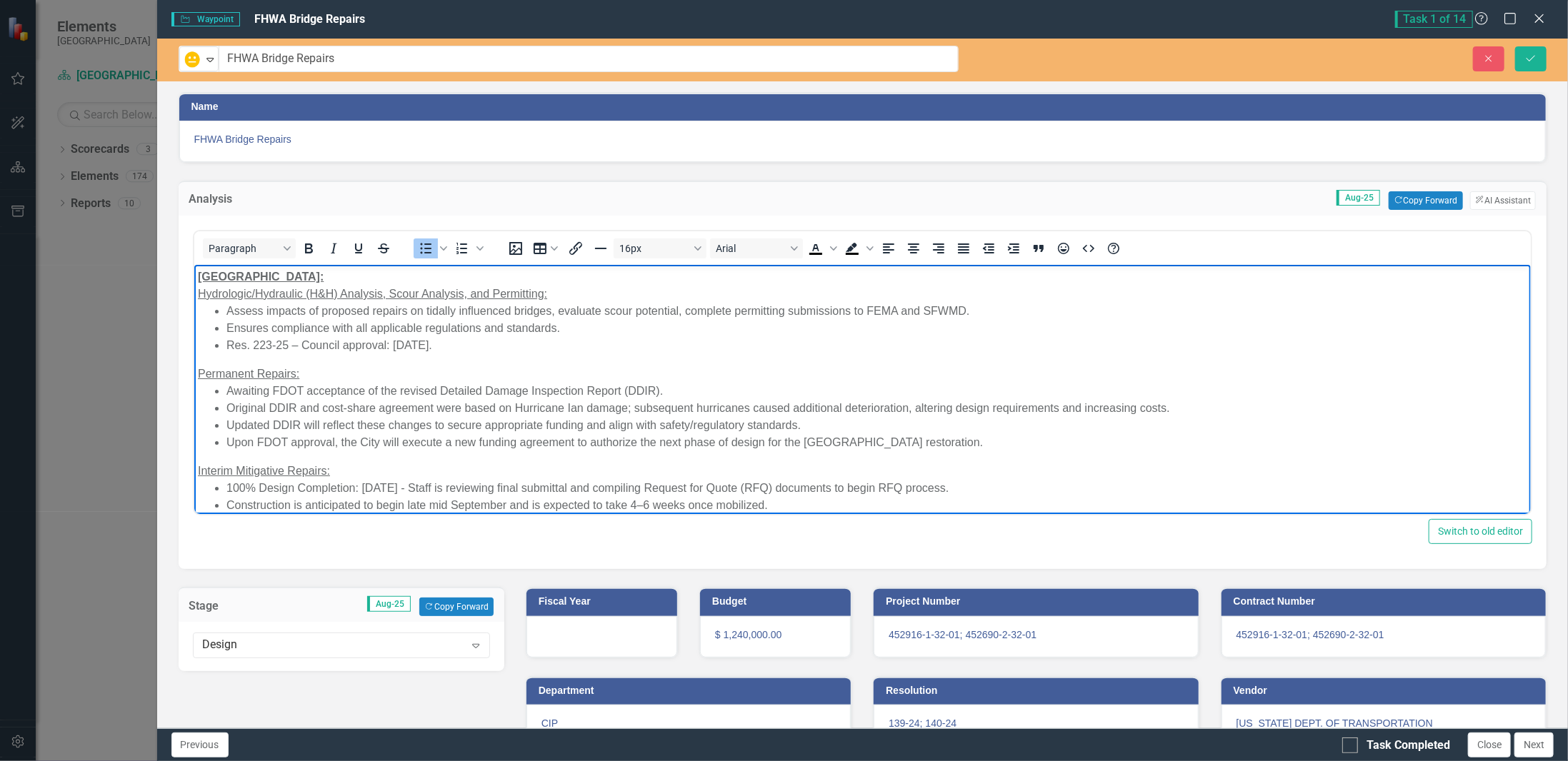
click at [320, 321] on li "Ensures compliance with all applicable regulations and standards." at bounding box center [876, 328] width 1301 height 17
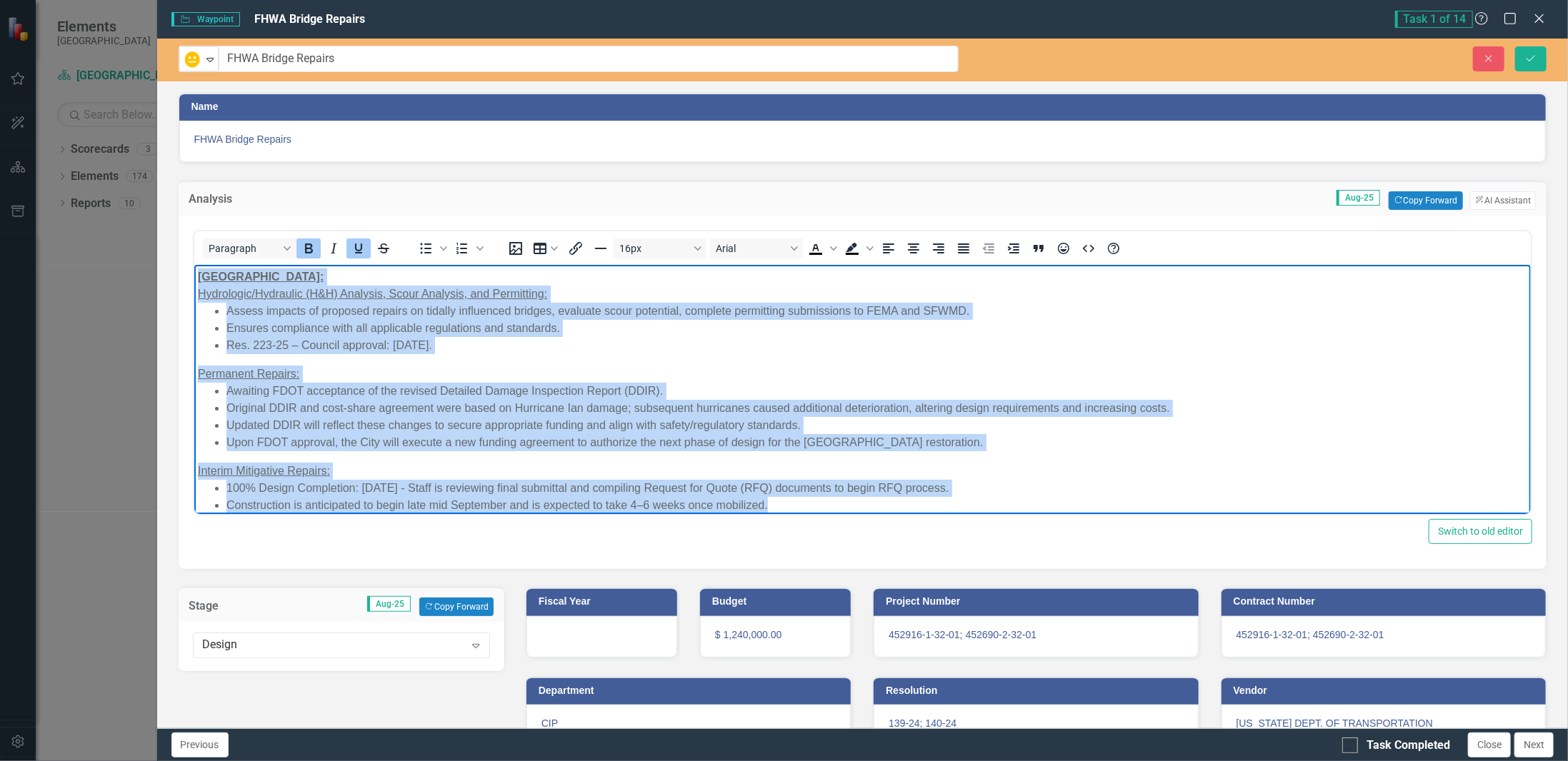
scroll to position [14, 0]
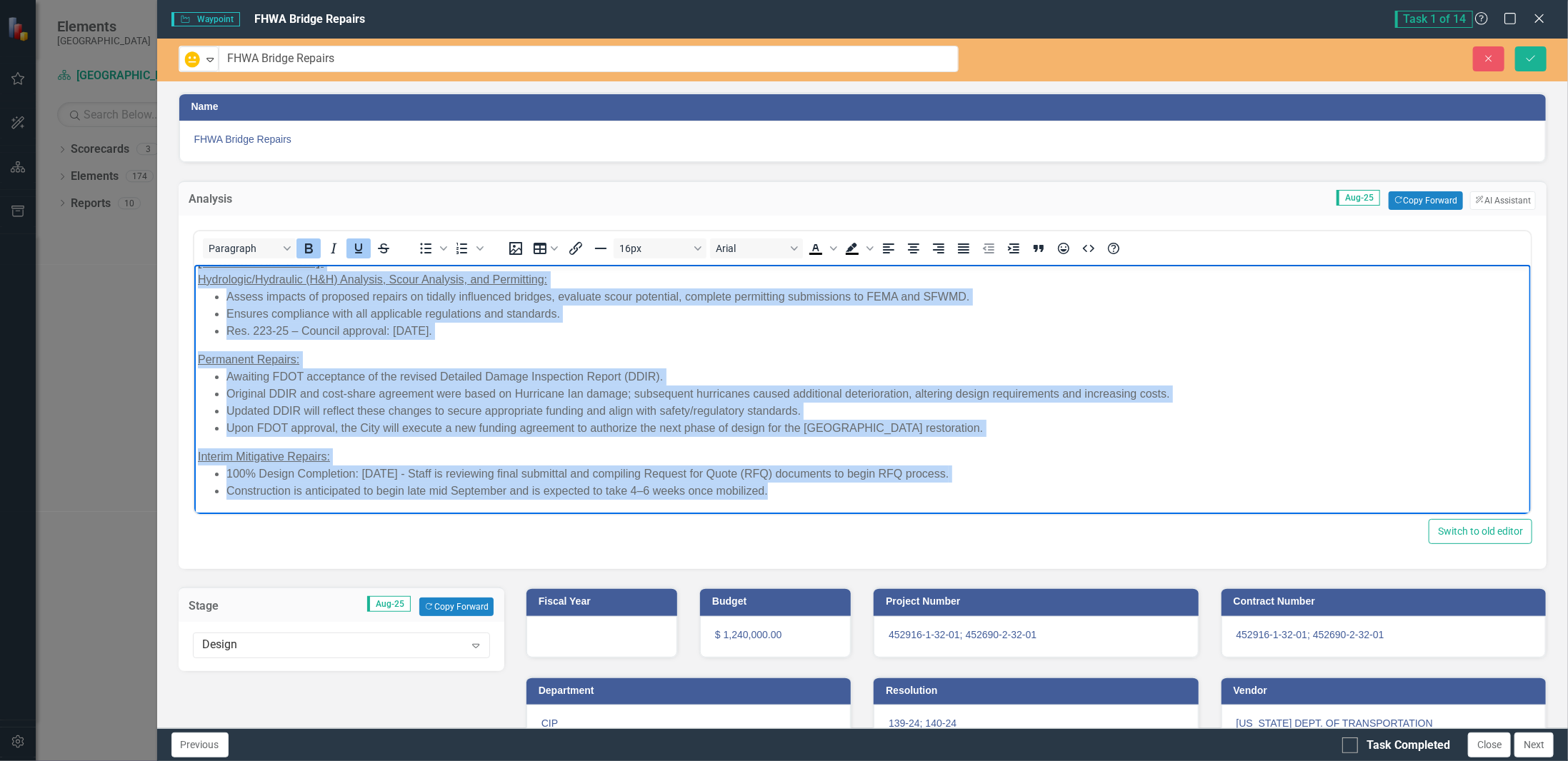
drag, startPoint x: 197, startPoint y: 277, endPoint x: 900, endPoint y: 513, distance: 741.6
click at [900, 513] on body "SANDS BRIDGE: Hydrologic/Hydraulic (H&H) Analysis, Scour Analysis, and Permitti…" at bounding box center [862, 383] width 1337 height 264
copy body "LOREM IPSUMD: Sitametcon/Adipiscin (E&S) Doeiusmo, Tempo Incididu, utl Etdolore…"
click at [453, 492] on li "Construction is anticipated to begin late mid September and is expected to take…" at bounding box center [876, 491] width 1301 height 17
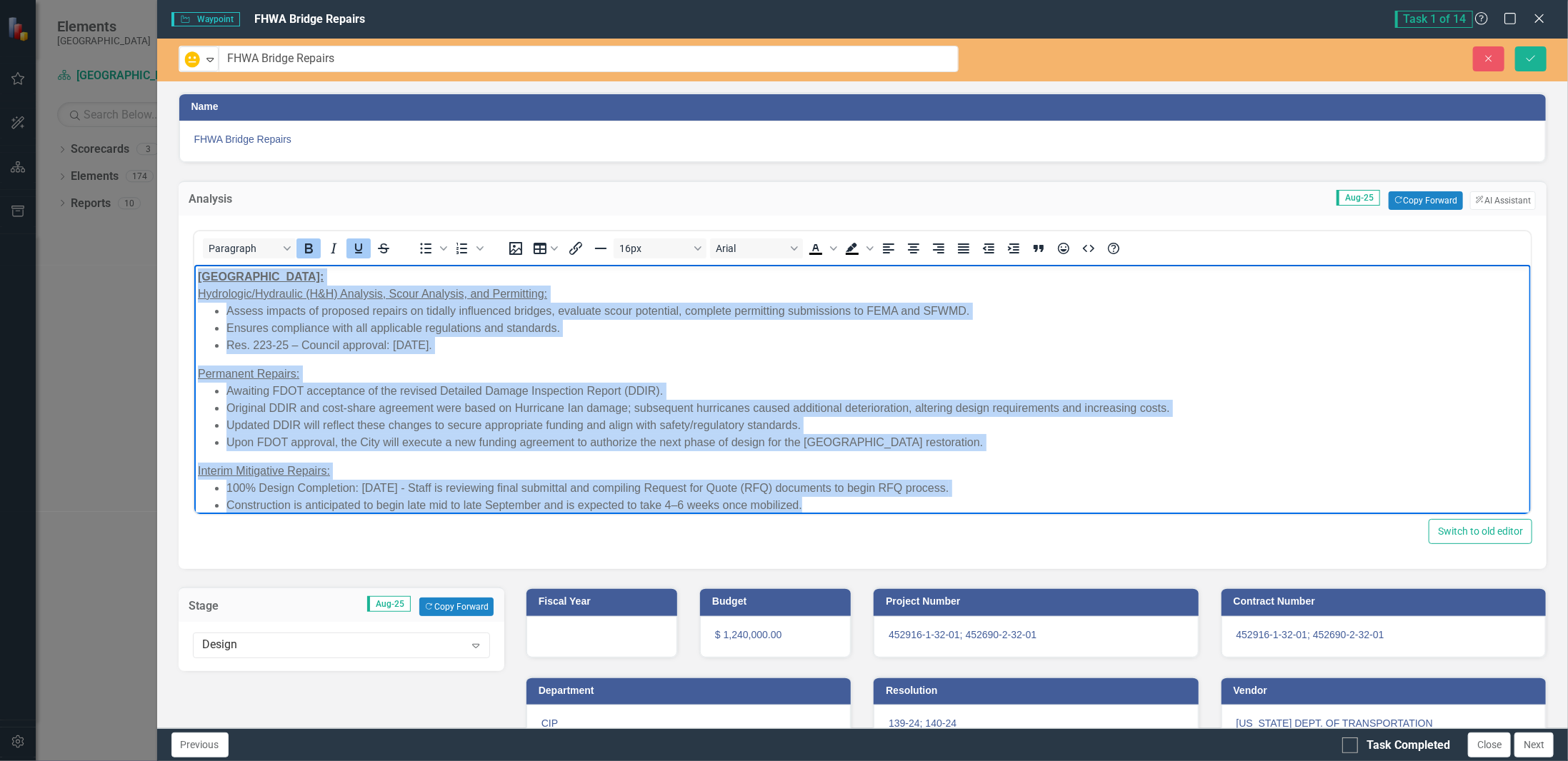
drag, startPoint x: 832, startPoint y: 496, endPoint x: 348, endPoint y: 525, distance: 484.9
click at [194, 265] on html "SANDS BRIDGE: Hydrologic/Hydraulic (H&H) Analysis, Scour Analysis, and Permitti…" at bounding box center [862, 397] width 1337 height 264
copy body "LOREM IPSUMD: Sitametcon/Adipiscin (E&S) Doeiusmo, Tempo Incididu, utl Etdolore…"
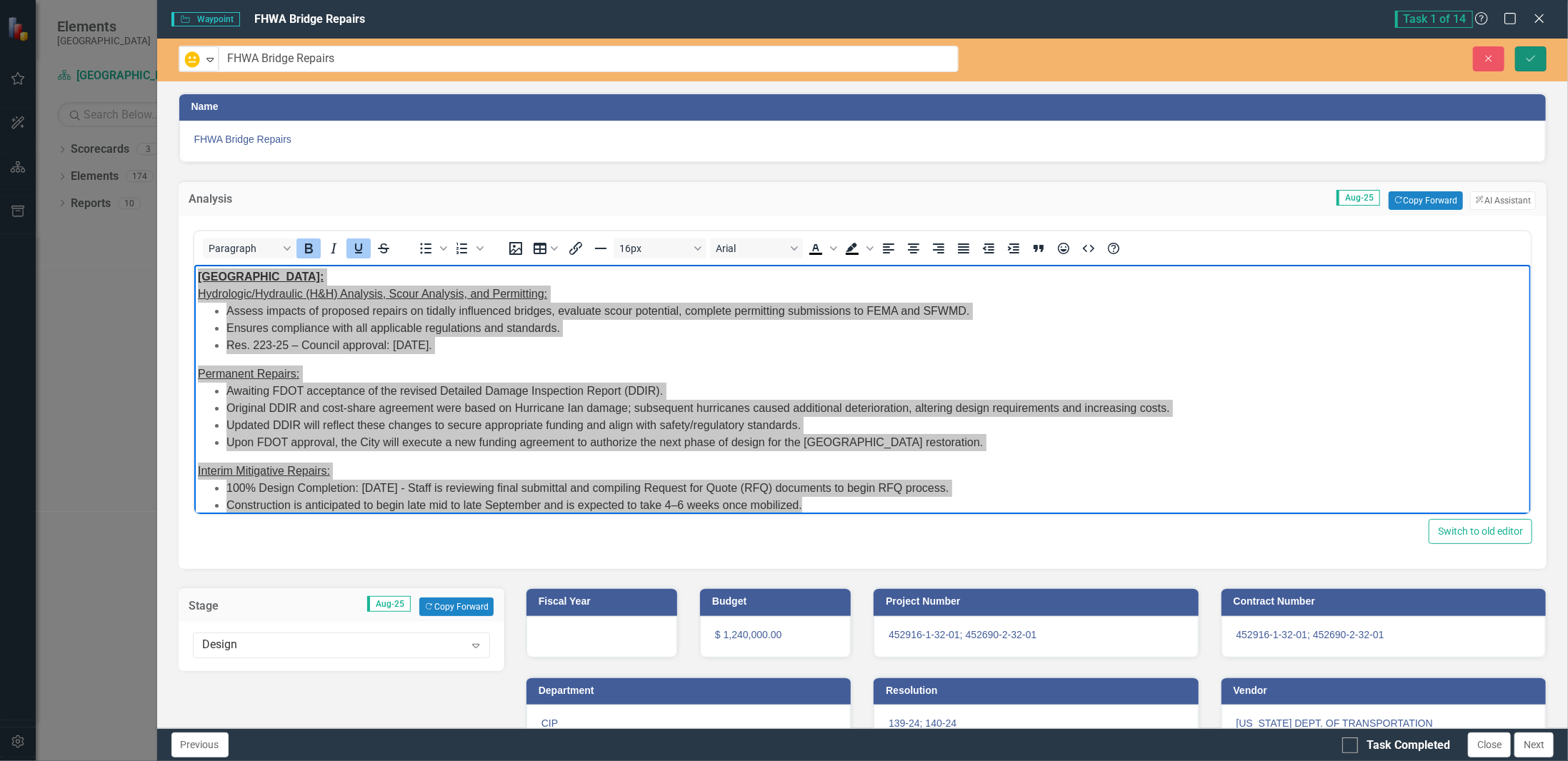
click at [1536, 62] on icon "Save" at bounding box center [1530, 59] width 13 height 10
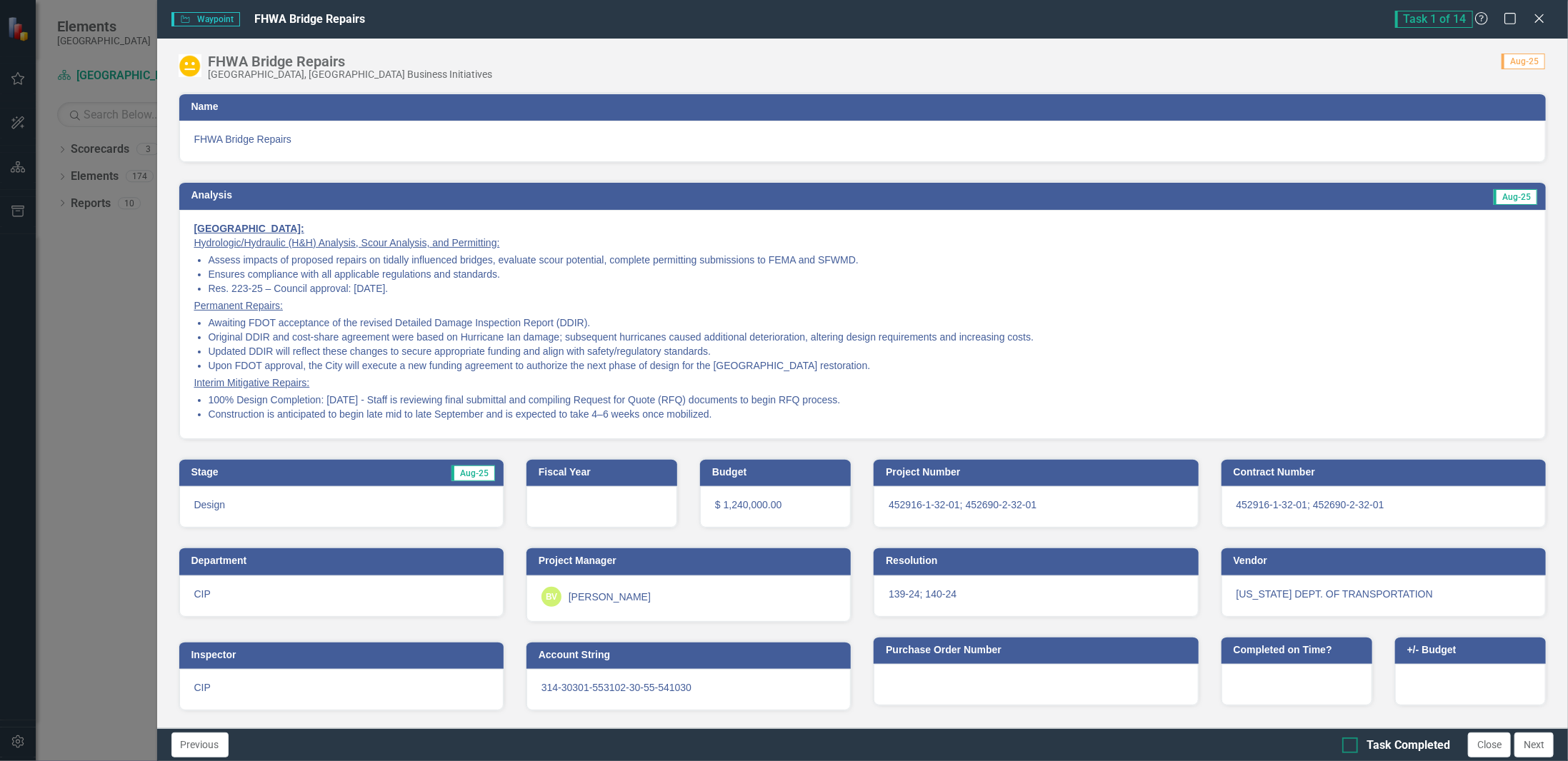
click at [1352, 748] on div at bounding box center [1350, 745] width 16 height 16
click at [1351, 747] on input "Task Completed" at bounding box center [1347, 742] width 9 height 9
checkbox input "true"
click at [1491, 745] on button "Close" at bounding box center [1489, 745] width 43 height 25
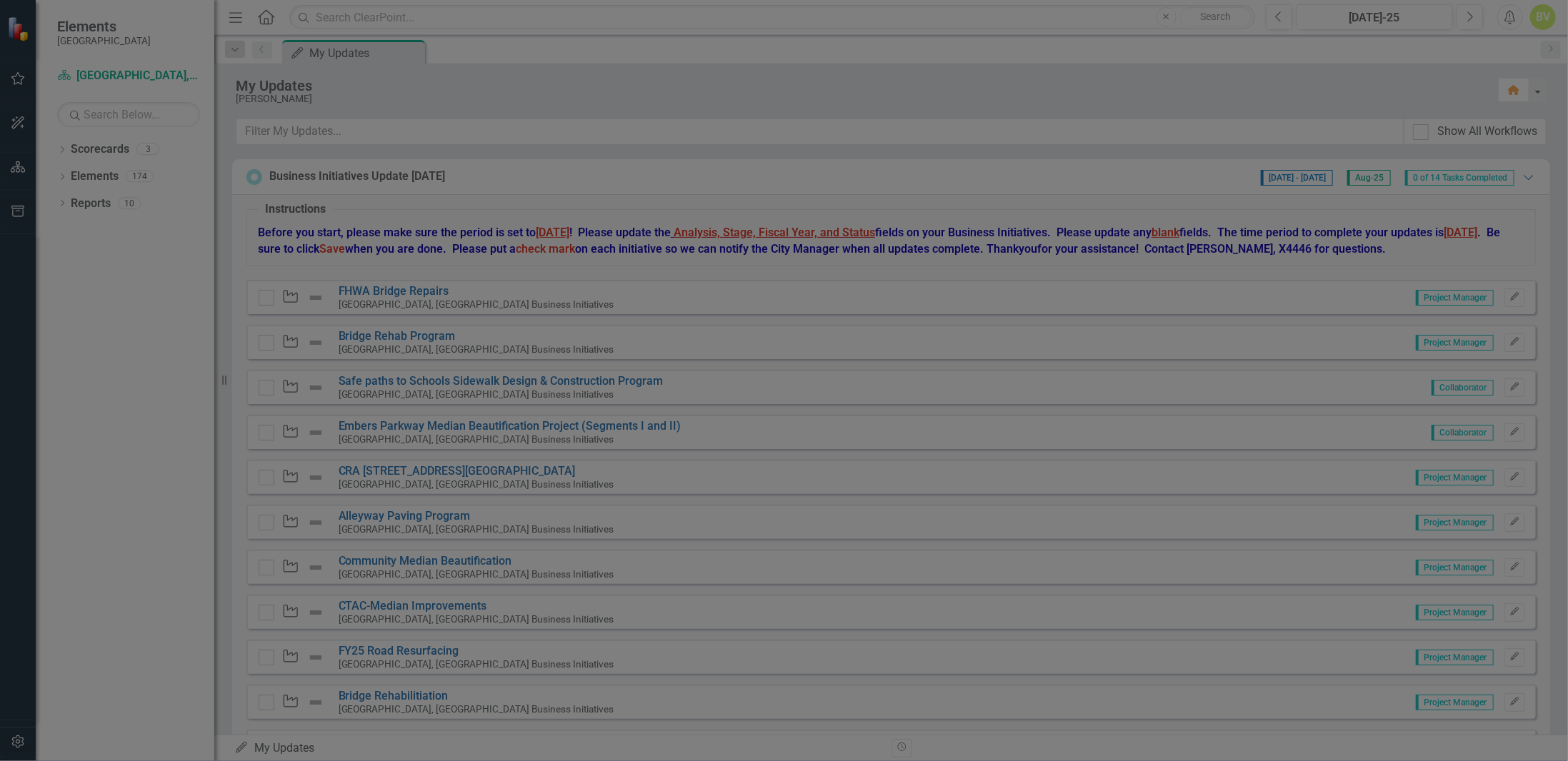
checkbox input "true"
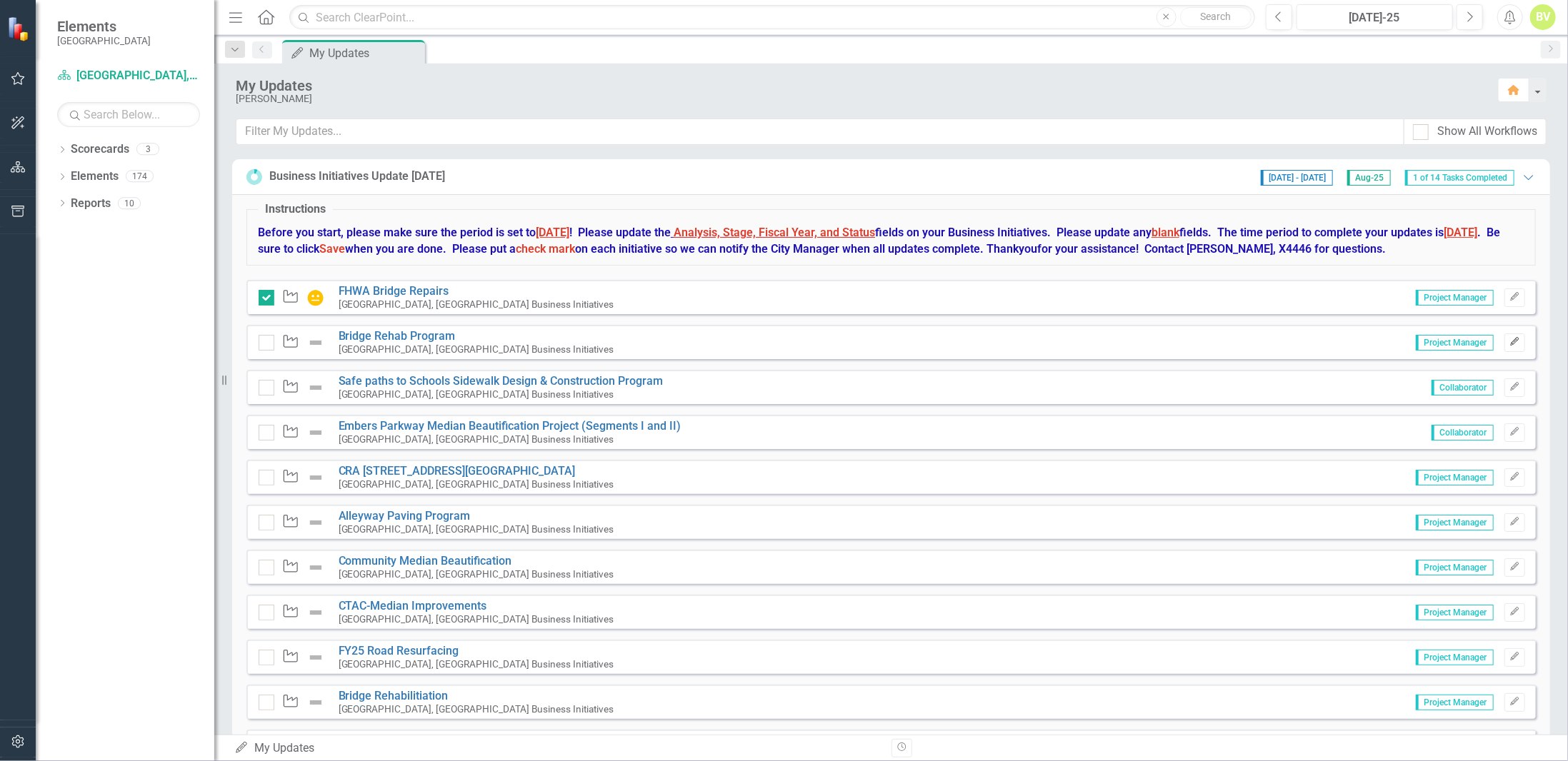
click at [1509, 343] on icon "Edit" at bounding box center [1515, 341] width 11 height 9
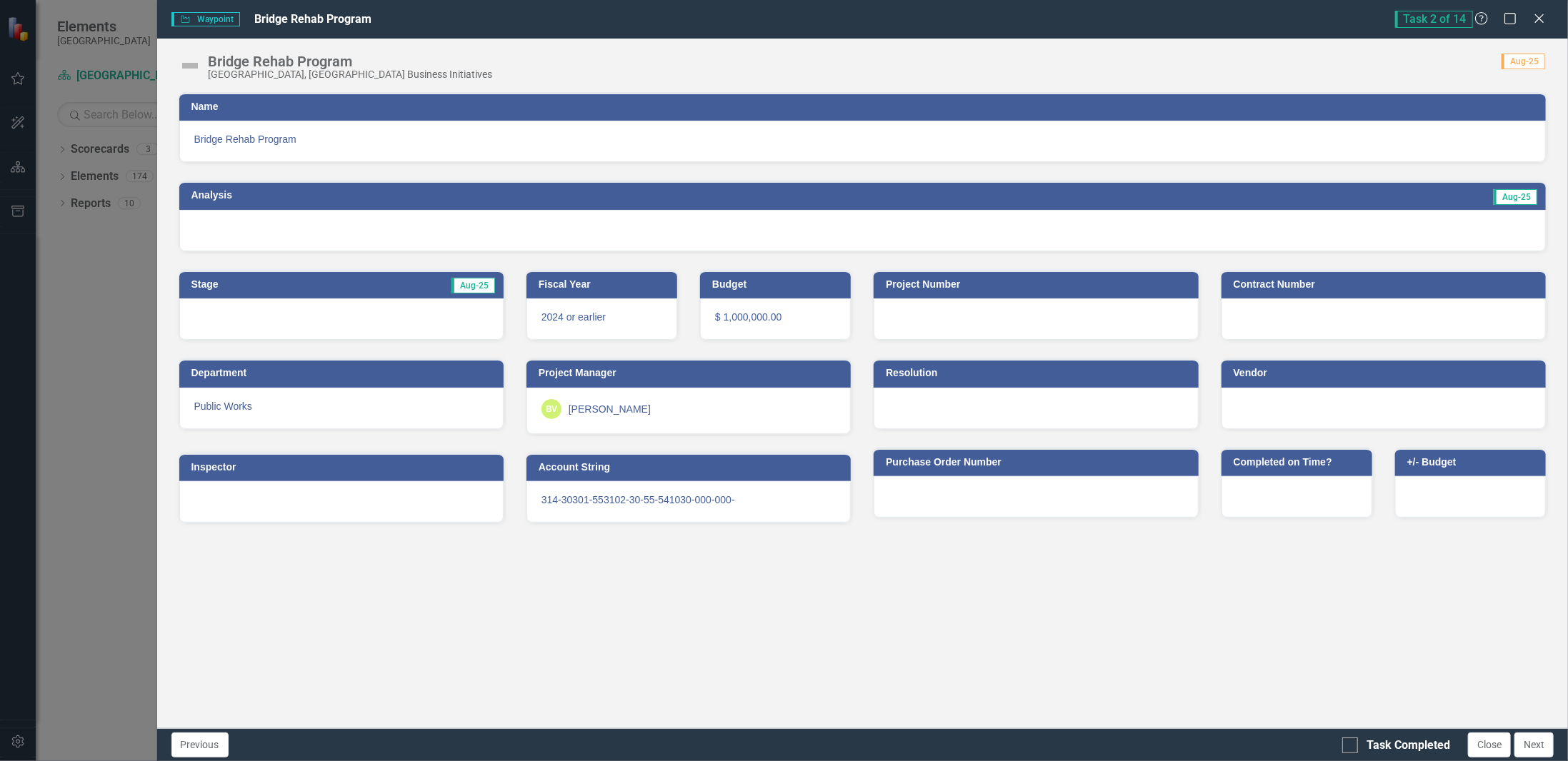
click at [345, 214] on div at bounding box center [862, 230] width 1367 height 41
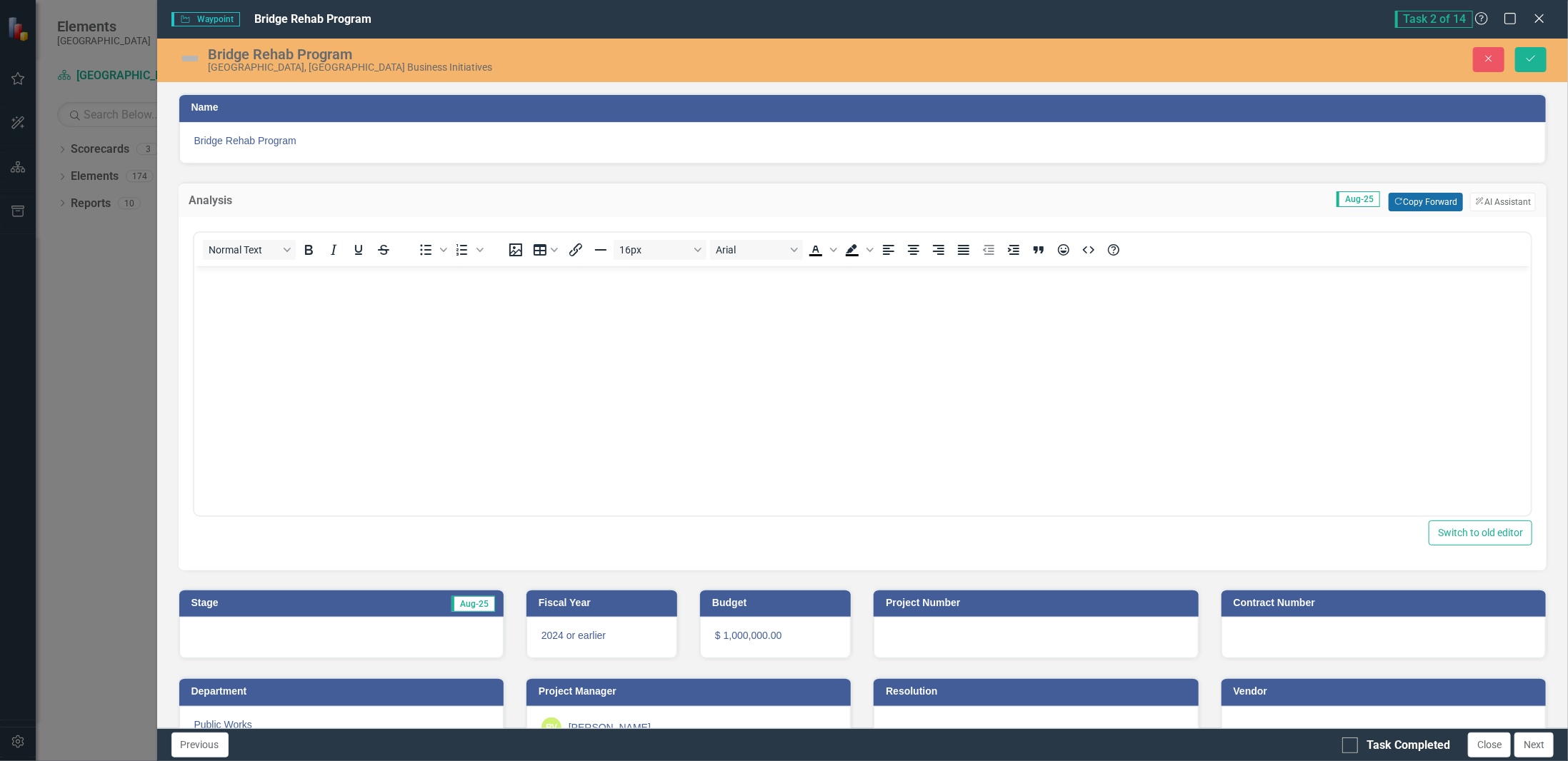
click at [1417, 206] on button "Copy Forward Copy Forward" at bounding box center [1426, 202] width 73 height 19
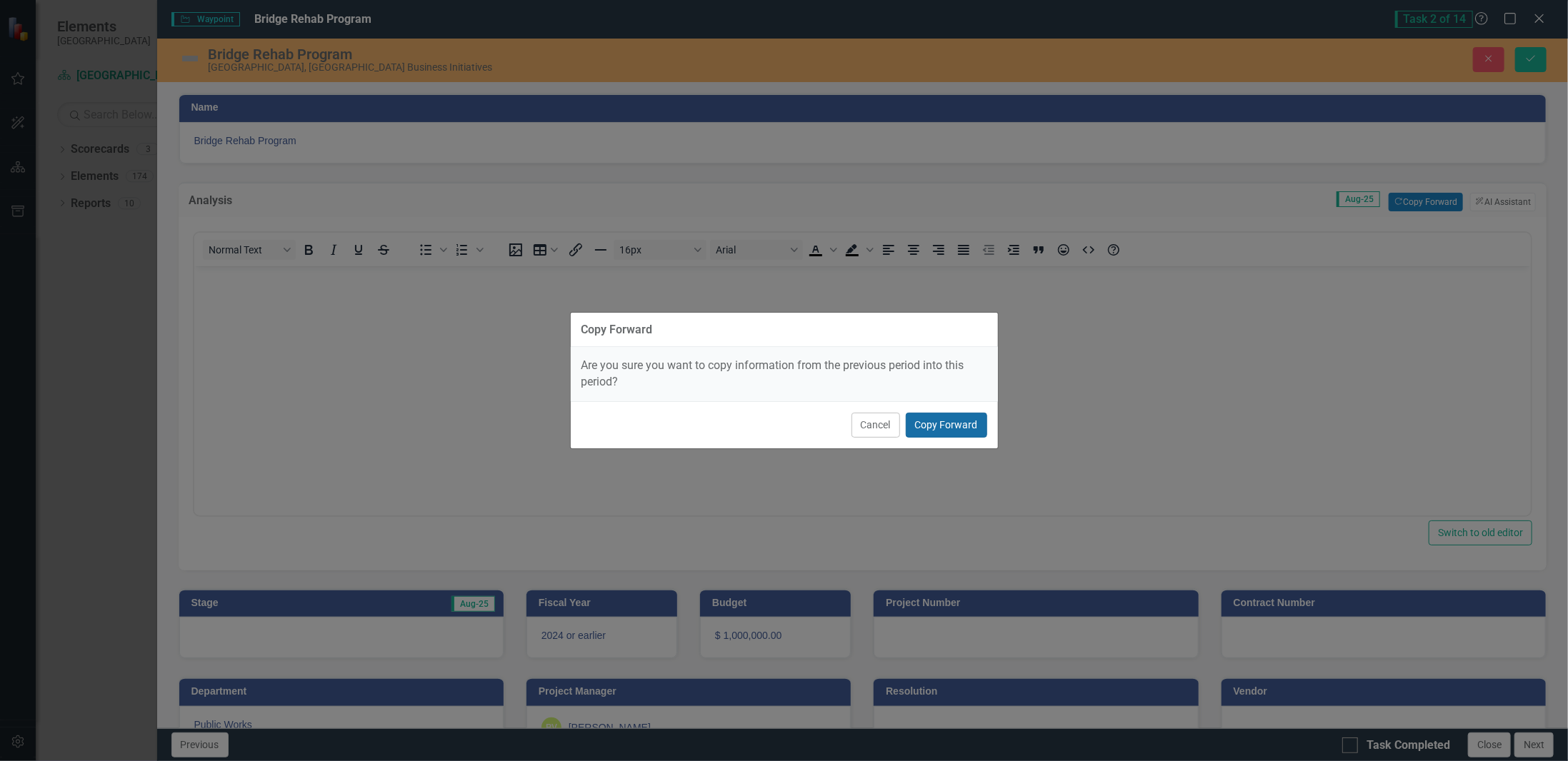
drag, startPoint x: 922, startPoint y: 434, endPoint x: 801, endPoint y: 466, distance: 125.2
click at [922, 433] on button "Copy Forward" at bounding box center [947, 425] width 81 height 25
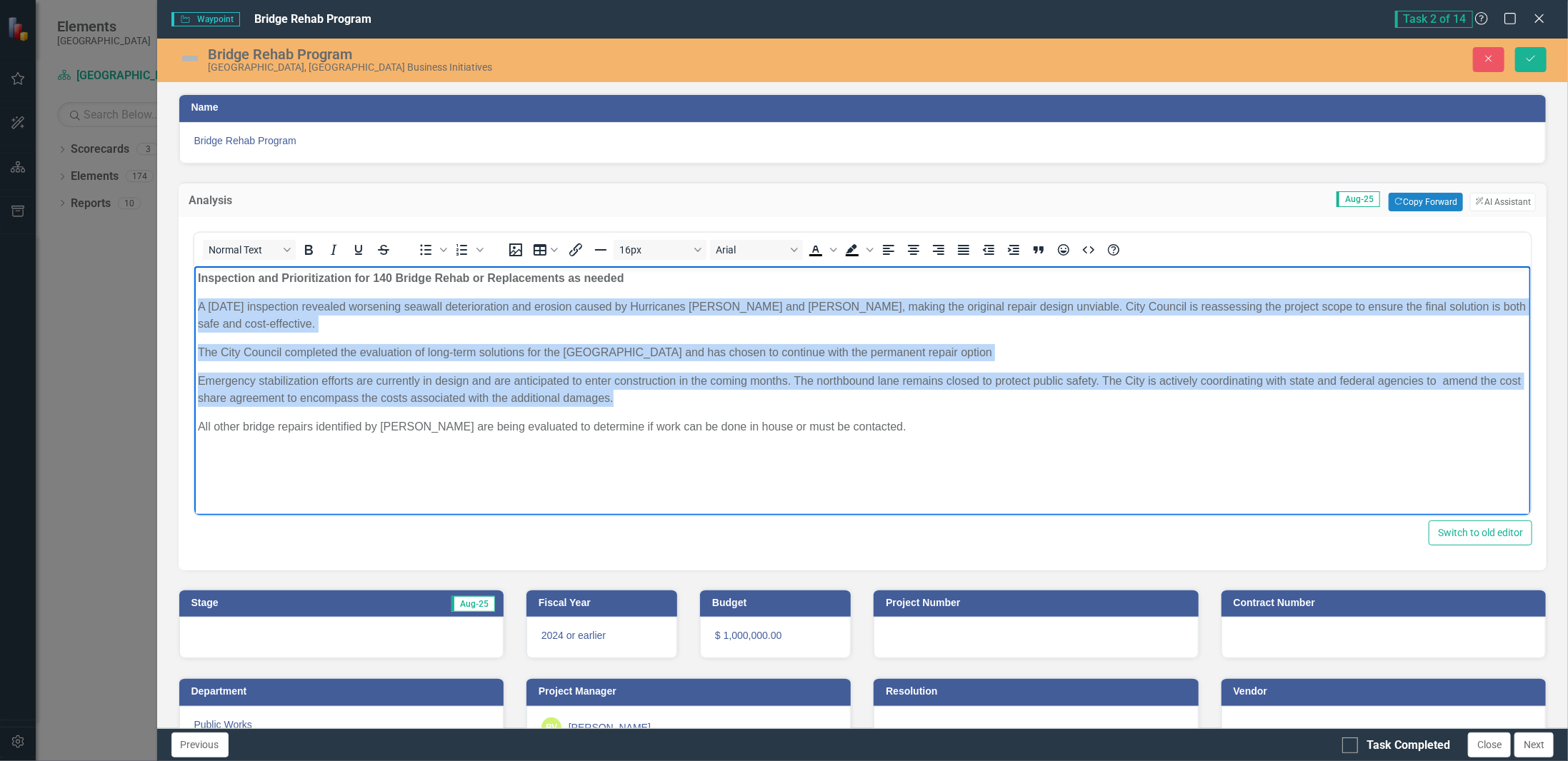
drag, startPoint x: 646, startPoint y: 390, endPoint x: 182, endPoint y: 309, distance: 471.0
click at [194, 309] on html "Inspection and Prioritization for 140 Bridge Rehab or Replacements as needed A …" at bounding box center [862, 373] width 1337 height 214
paste body "Rich Text Area. Press ALT-0 for help."
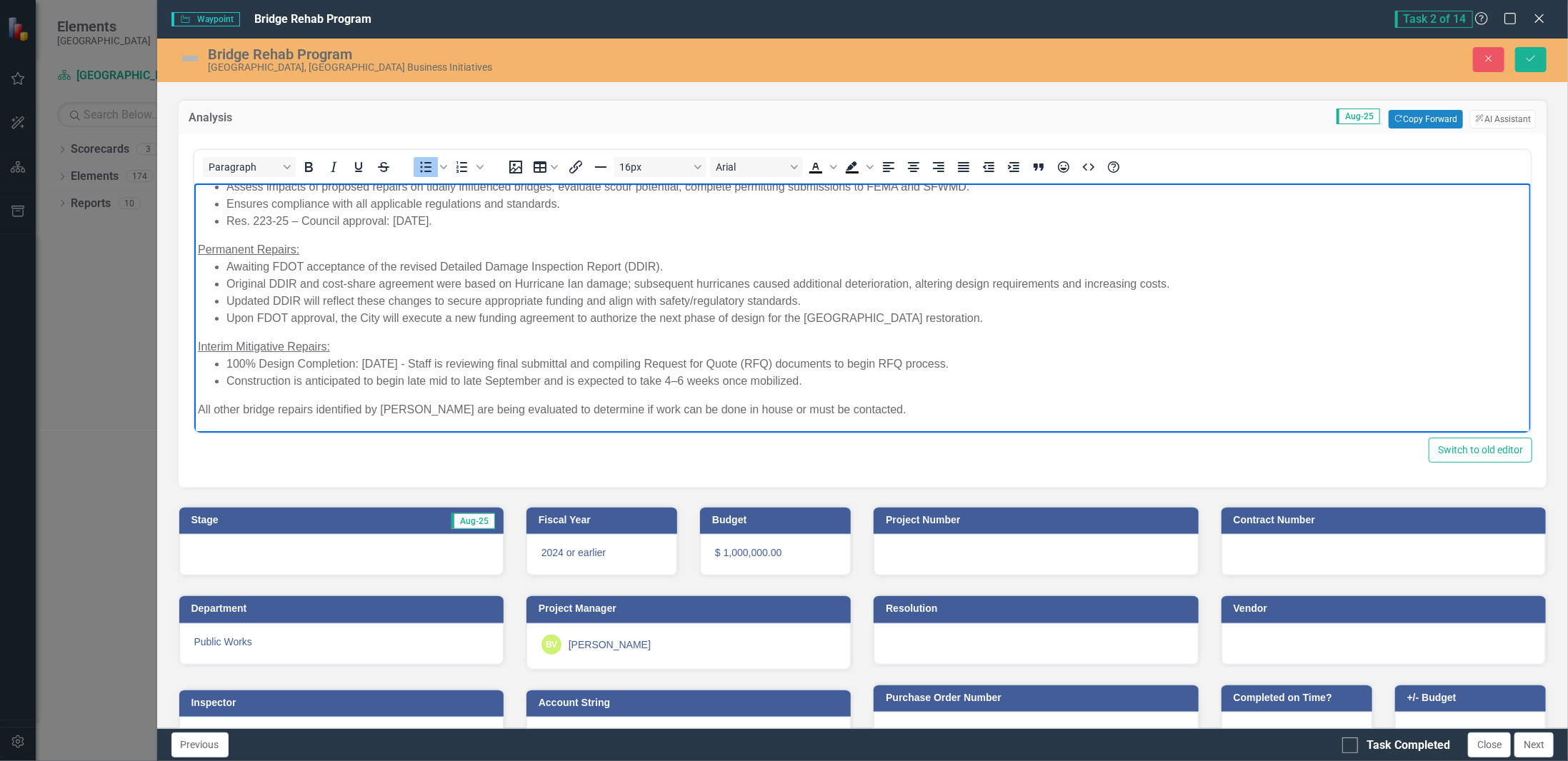
scroll to position [121, 0]
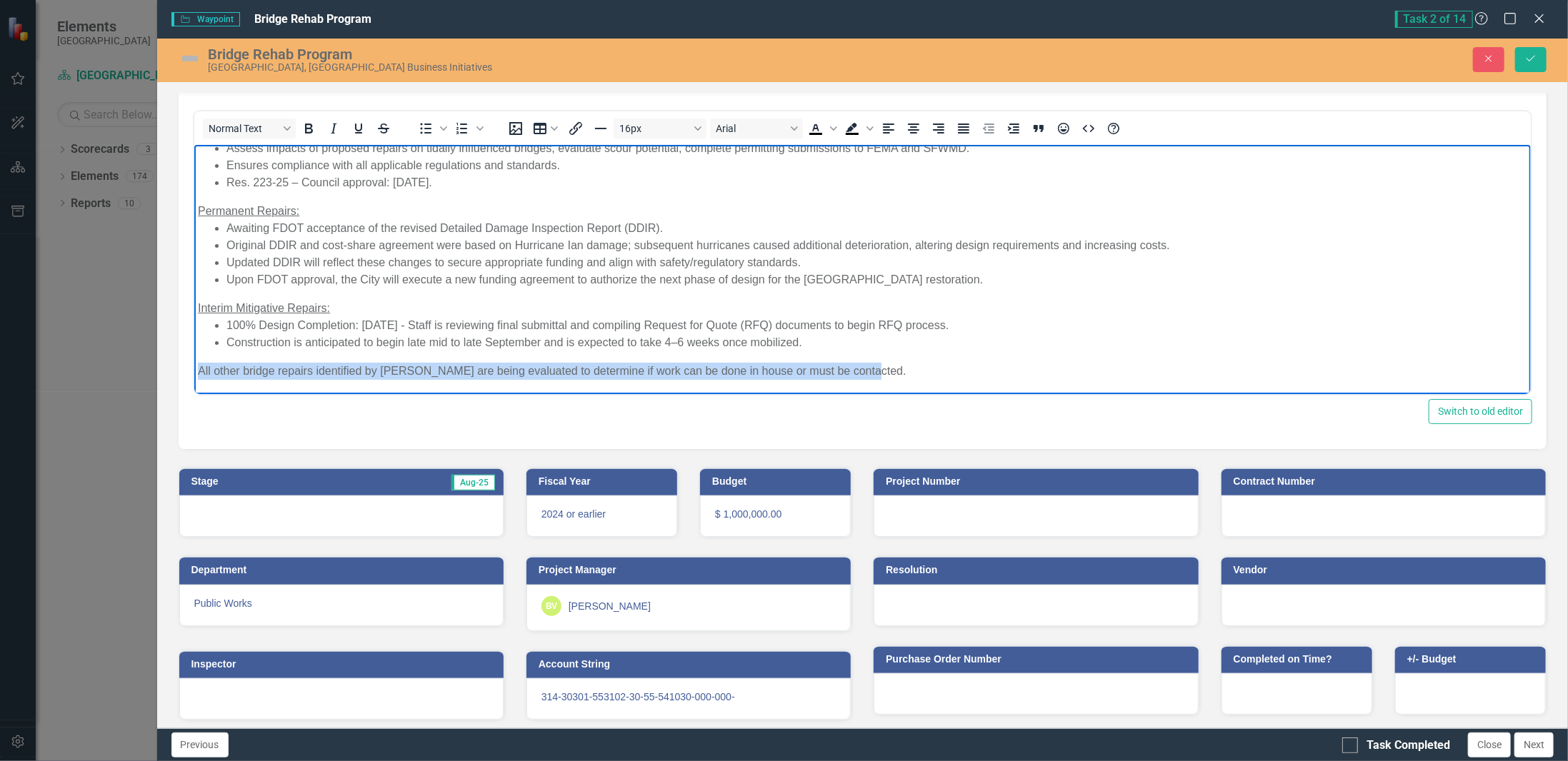
drag, startPoint x: 201, startPoint y: 373, endPoint x: 908, endPoint y: 360, distance: 707.1
click at [908, 360] on body "Inspection and Prioritization for 140 Bridge Rehab or Replacements as needed SA…" at bounding box center [862, 233] width 1337 height 321
click at [311, 130] on icon "Bold" at bounding box center [309, 129] width 17 height 17
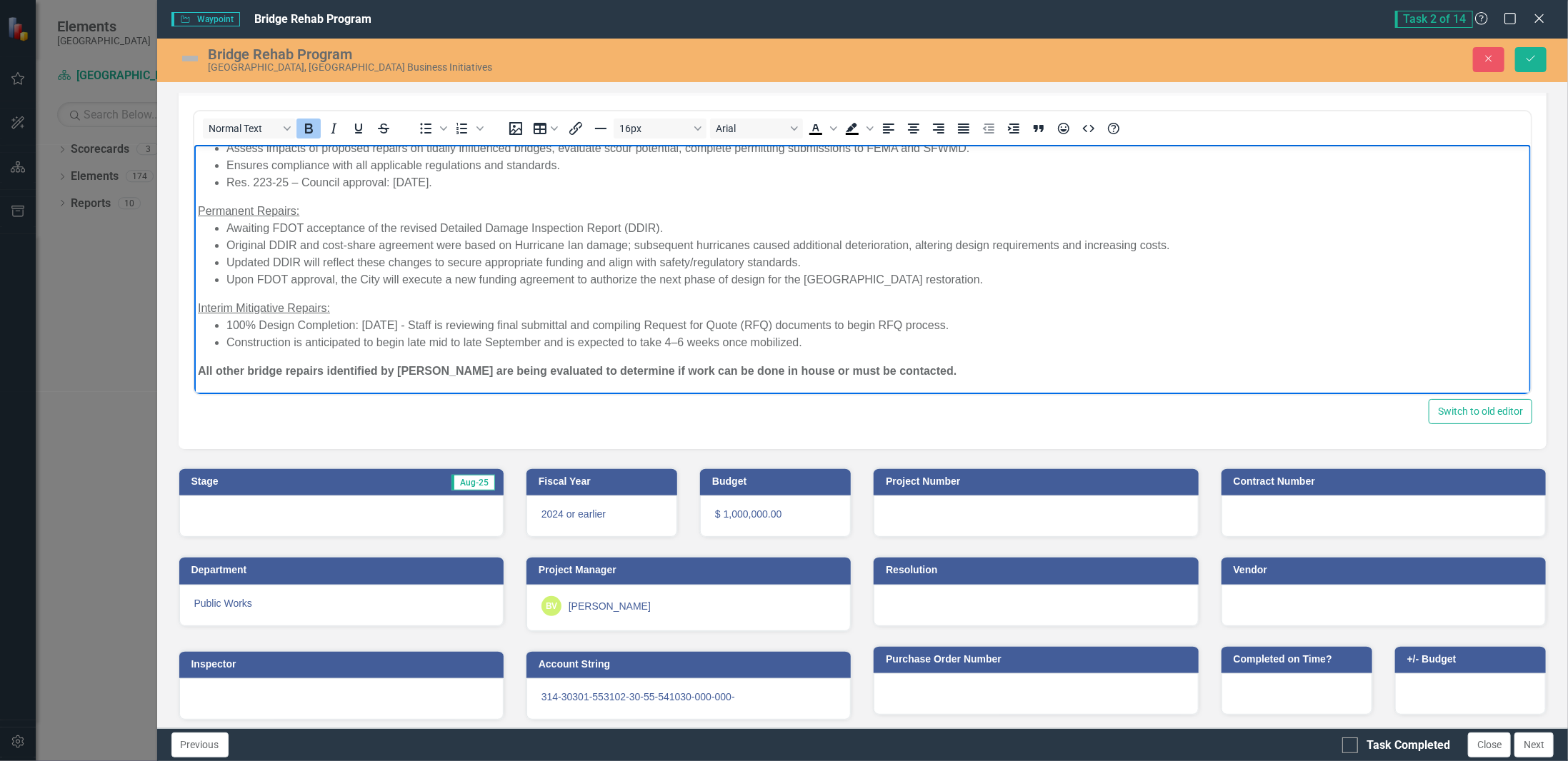
click at [934, 373] on p "All other bridge repairs identified by [PERSON_NAME] are being evaluated to det…" at bounding box center [862, 370] width 1330 height 17
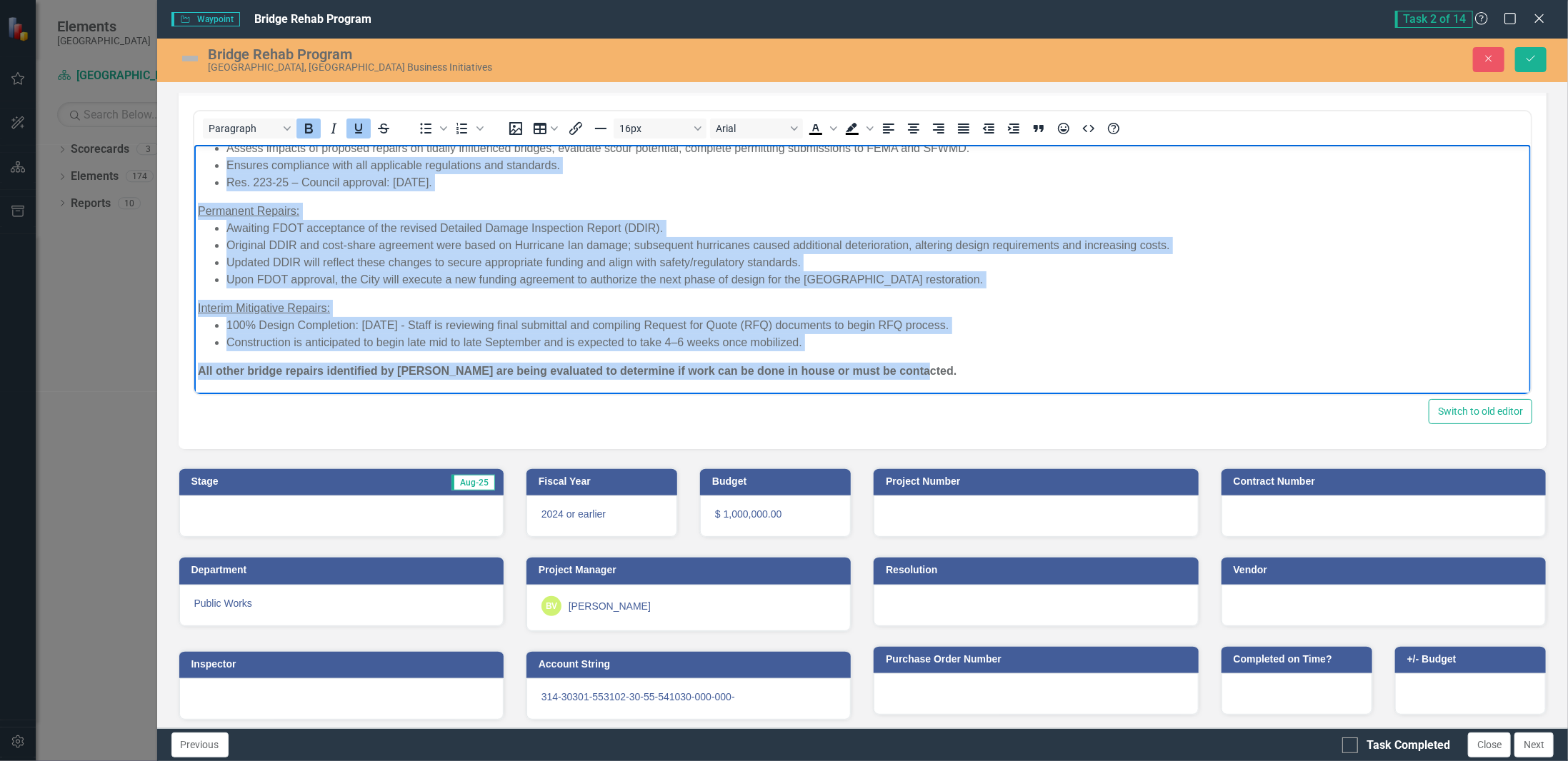
scroll to position [0, 0]
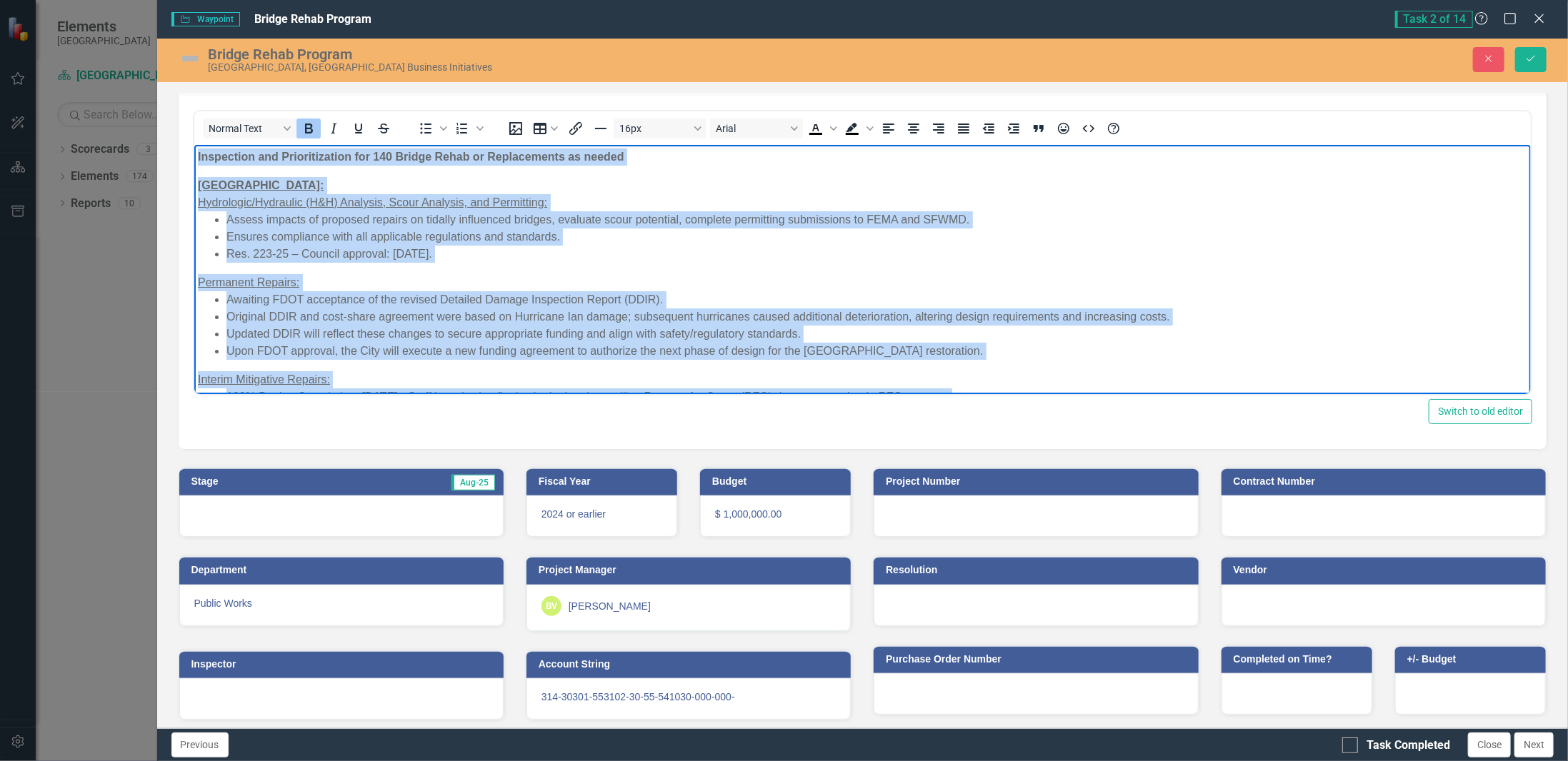
drag, startPoint x: 934, startPoint y: 373, endPoint x: 372, endPoint y: 317, distance: 564.8
click at [194, 145] on html "Inspection and Prioritization for 140 Bridge Rehab or Replacements as needed SA…" at bounding box center [862, 305] width 1337 height 321
copy body "Loremipsum dol Sitametconsect adi 410 Elitse Doeiu te Incididuntut la etdolo MA…"
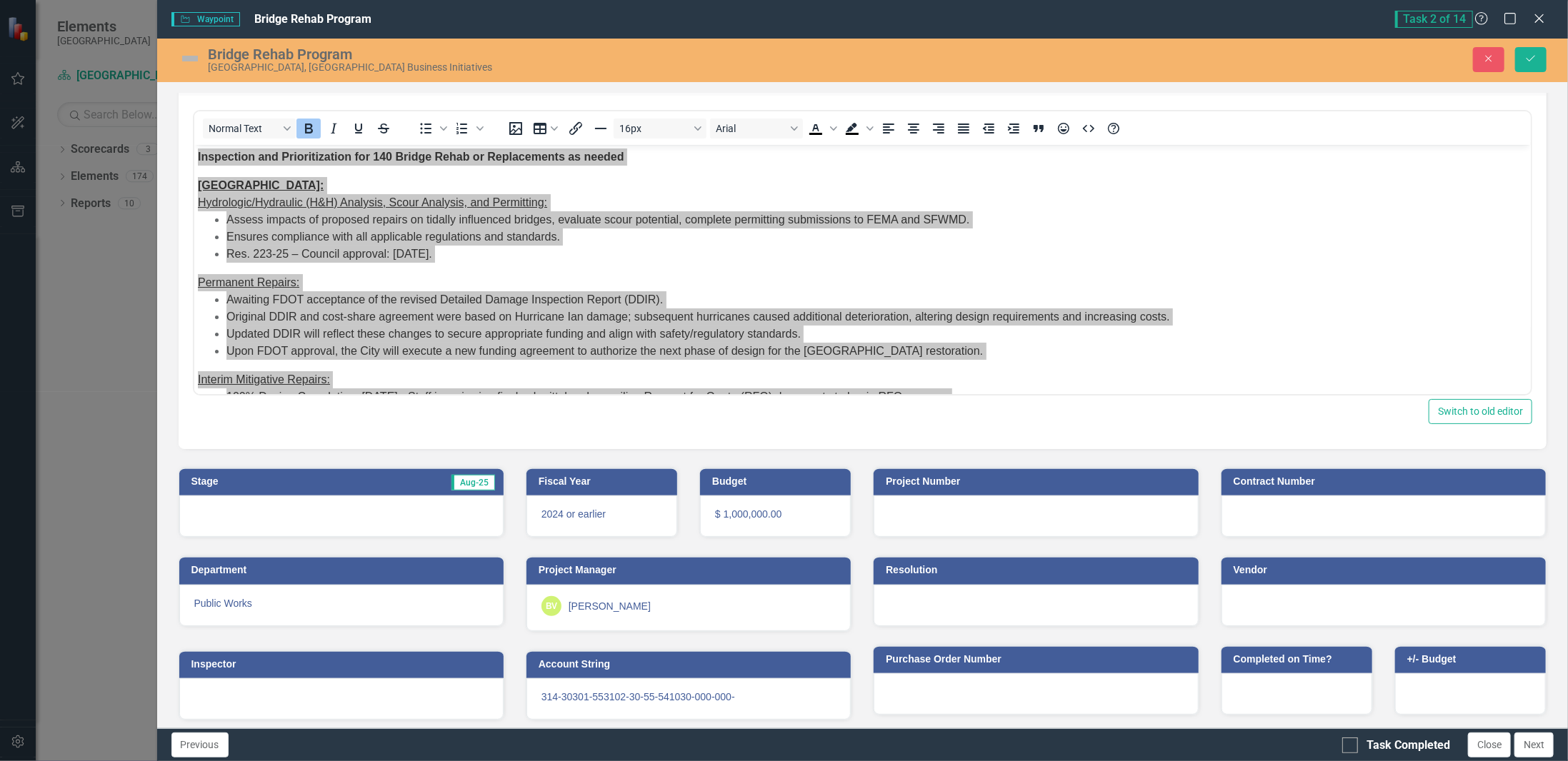
click at [177, 63] on div "Bridge Rehab Program [GEOGRAPHIC_DATA], [GEOGRAPHIC_DATA] Business Initiatives" at bounding box center [568, 59] width 801 height 27
click at [192, 66] on img at bounding box center [189, 58] width 23 height 23
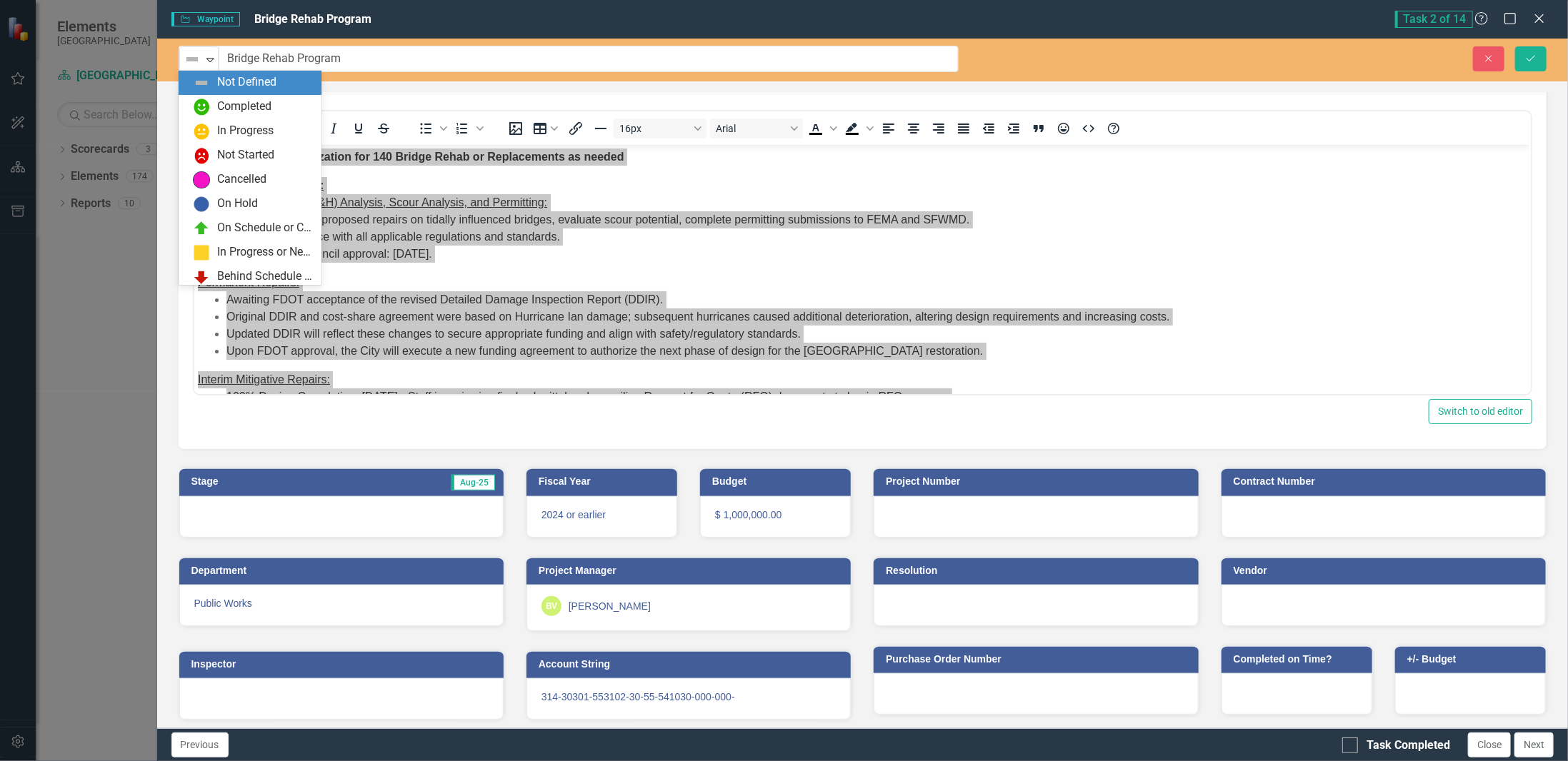
click at [192, 66] on img at bounding box center [192, 59] width 17 height 17
click at [224, 135] on div "In Progress" at bounding box center [245, 130] width 56 height 16
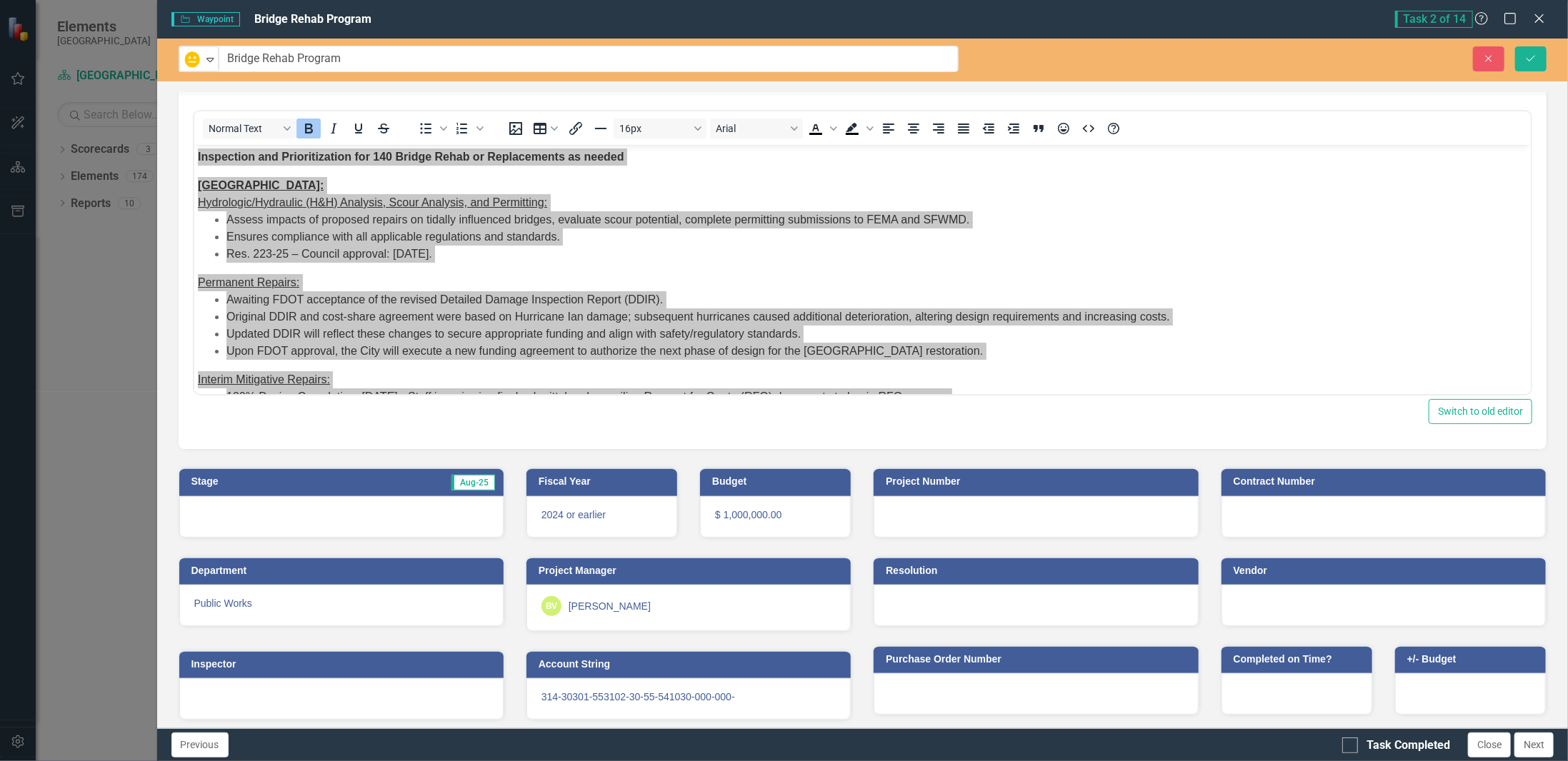
click at [277, 512] on div at bounding box center [341, 516] width 324 height 41
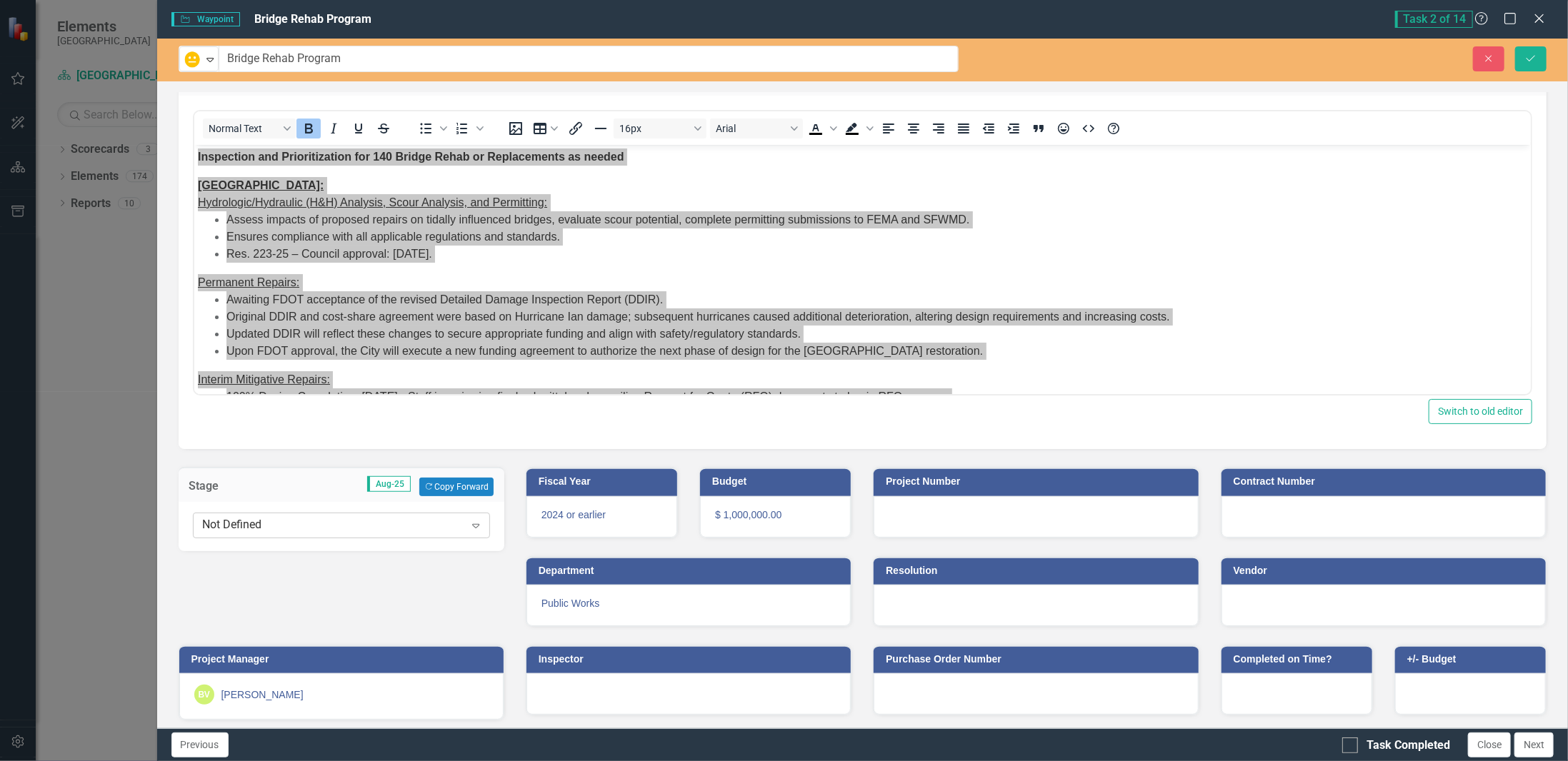
scroll to position [121, 0]
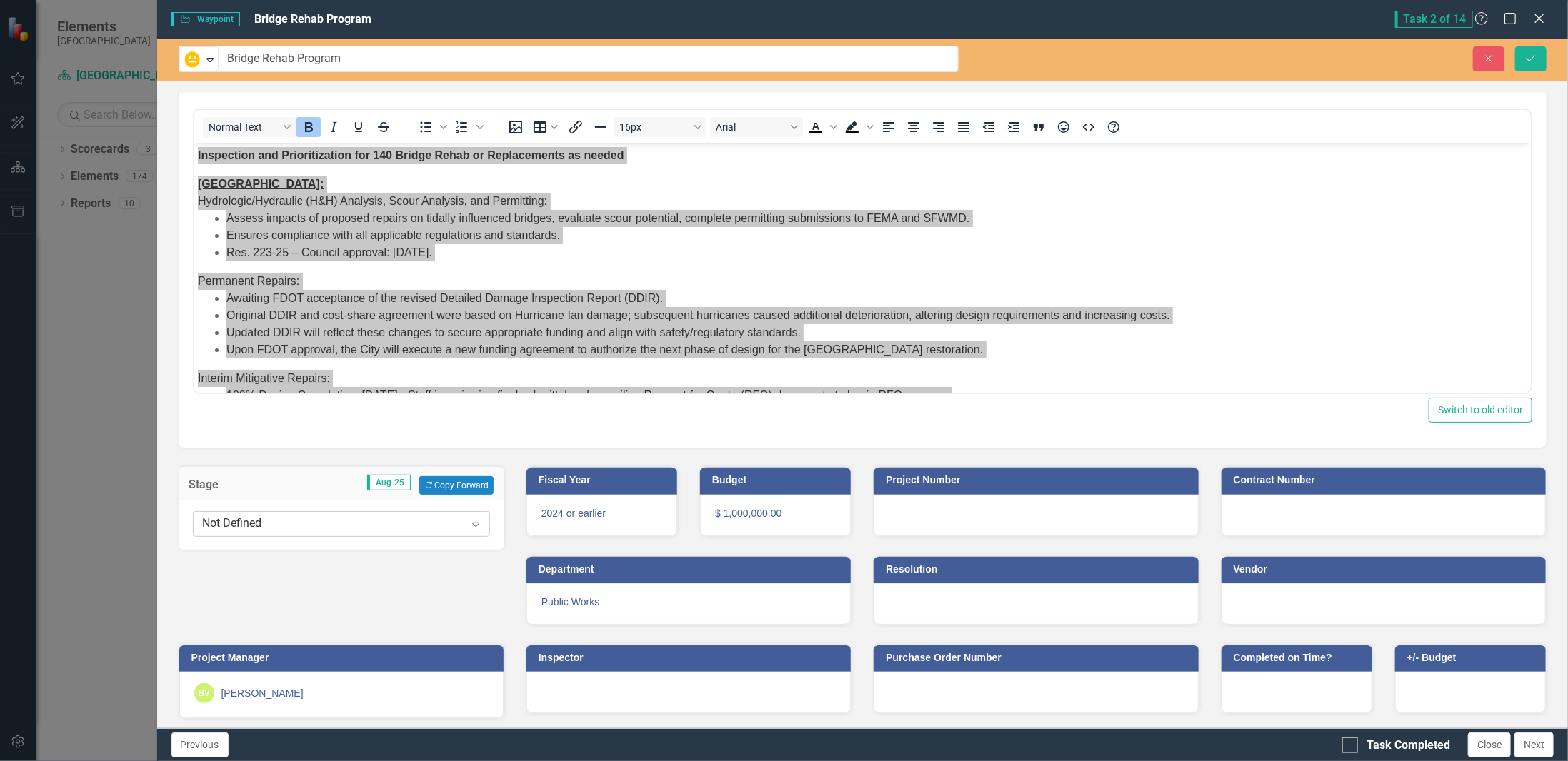
click at [268, 516] on div "Not Defined" at bounding box center [334, 524] width 262 height 16
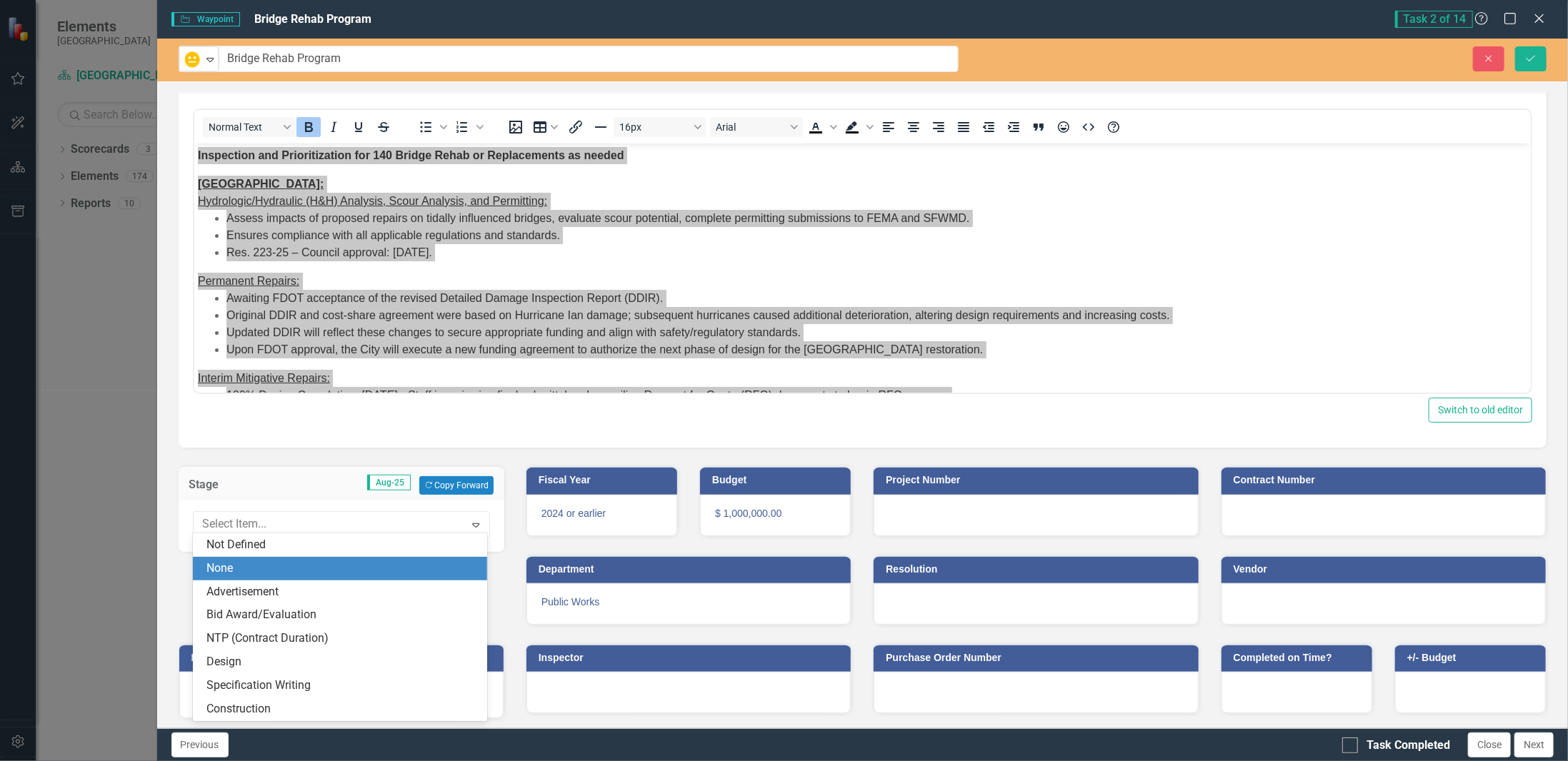
click at [266, 563] on div "None" at bounding box center [343, 568] width 272 height 16
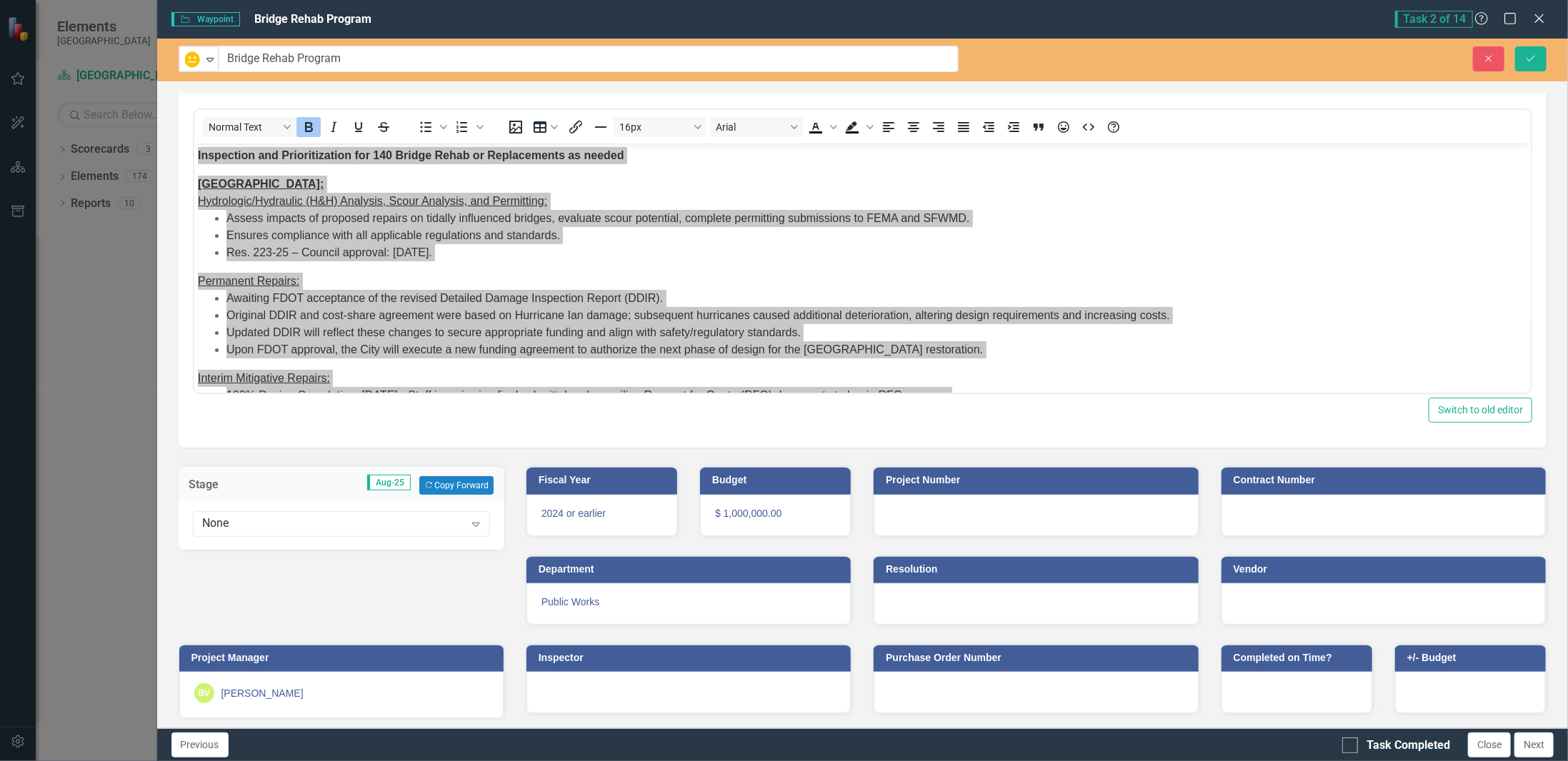
scroll to position [71, 0]
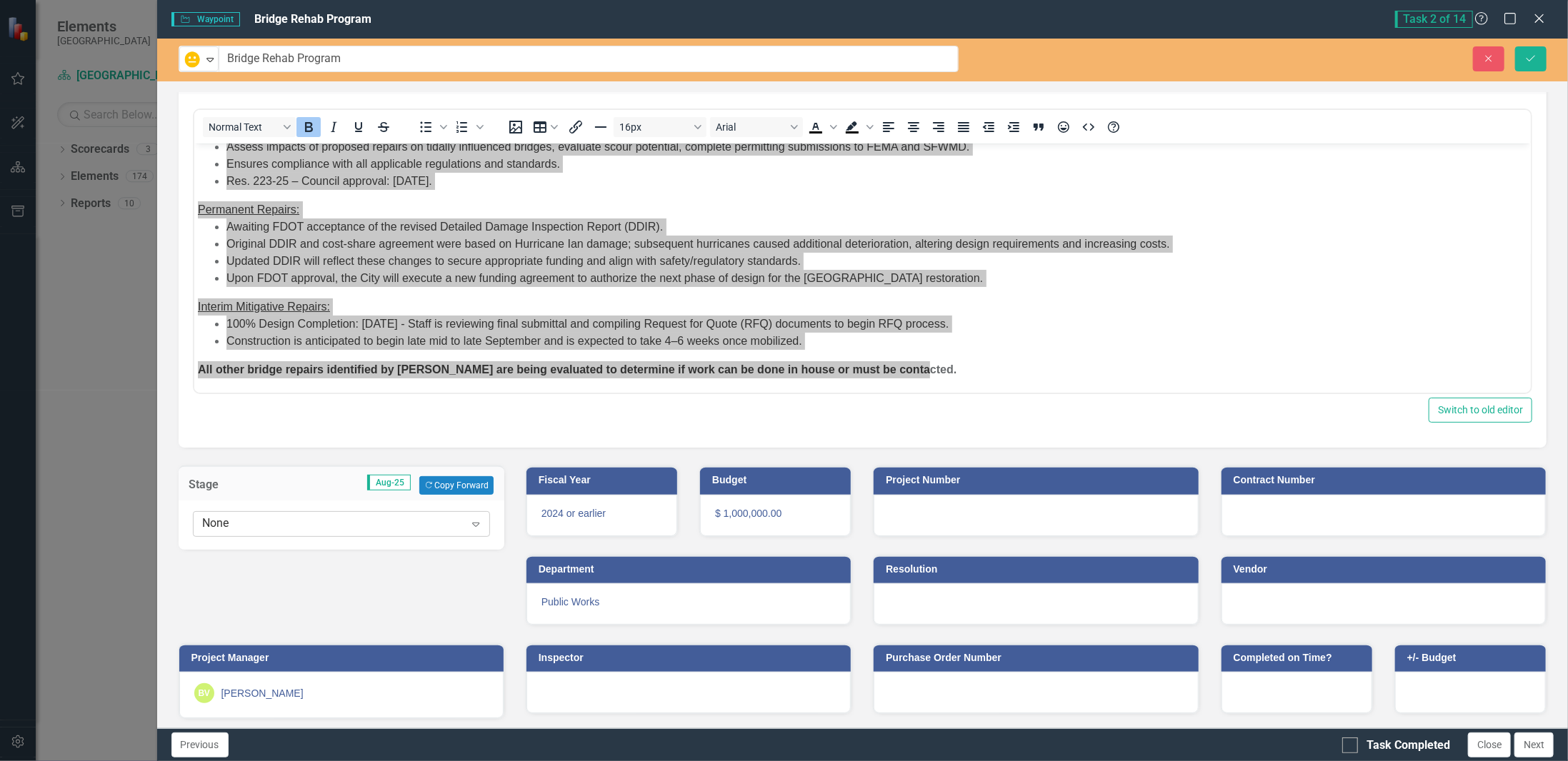
click at [220, 528] on div "None" at bounding box center [334, 524] width 262 height 16
click at [1524, 56] on button "Save" at bounding box center [1531, 59] width 31 height 25
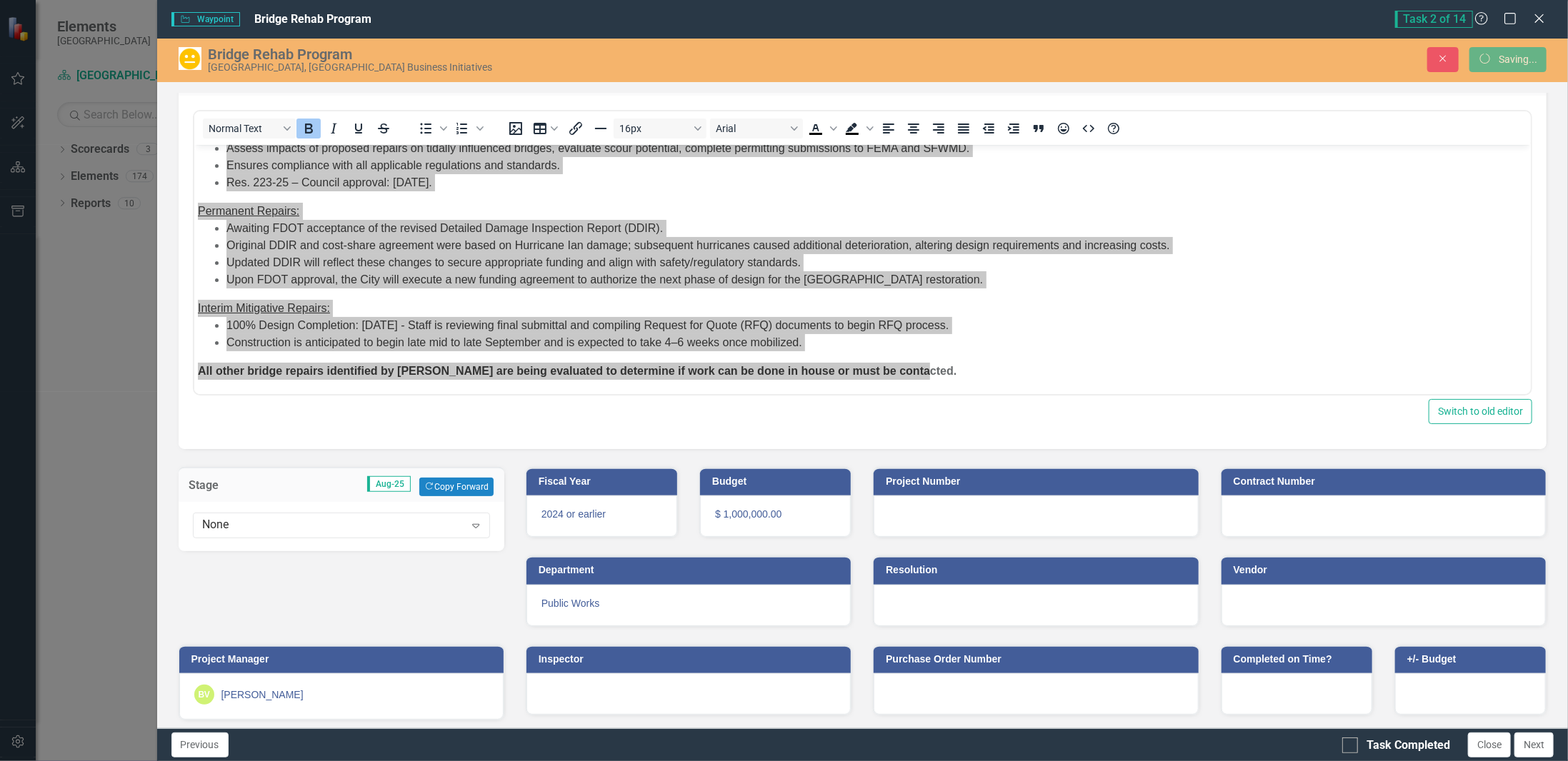
scroll to position [26, 0]
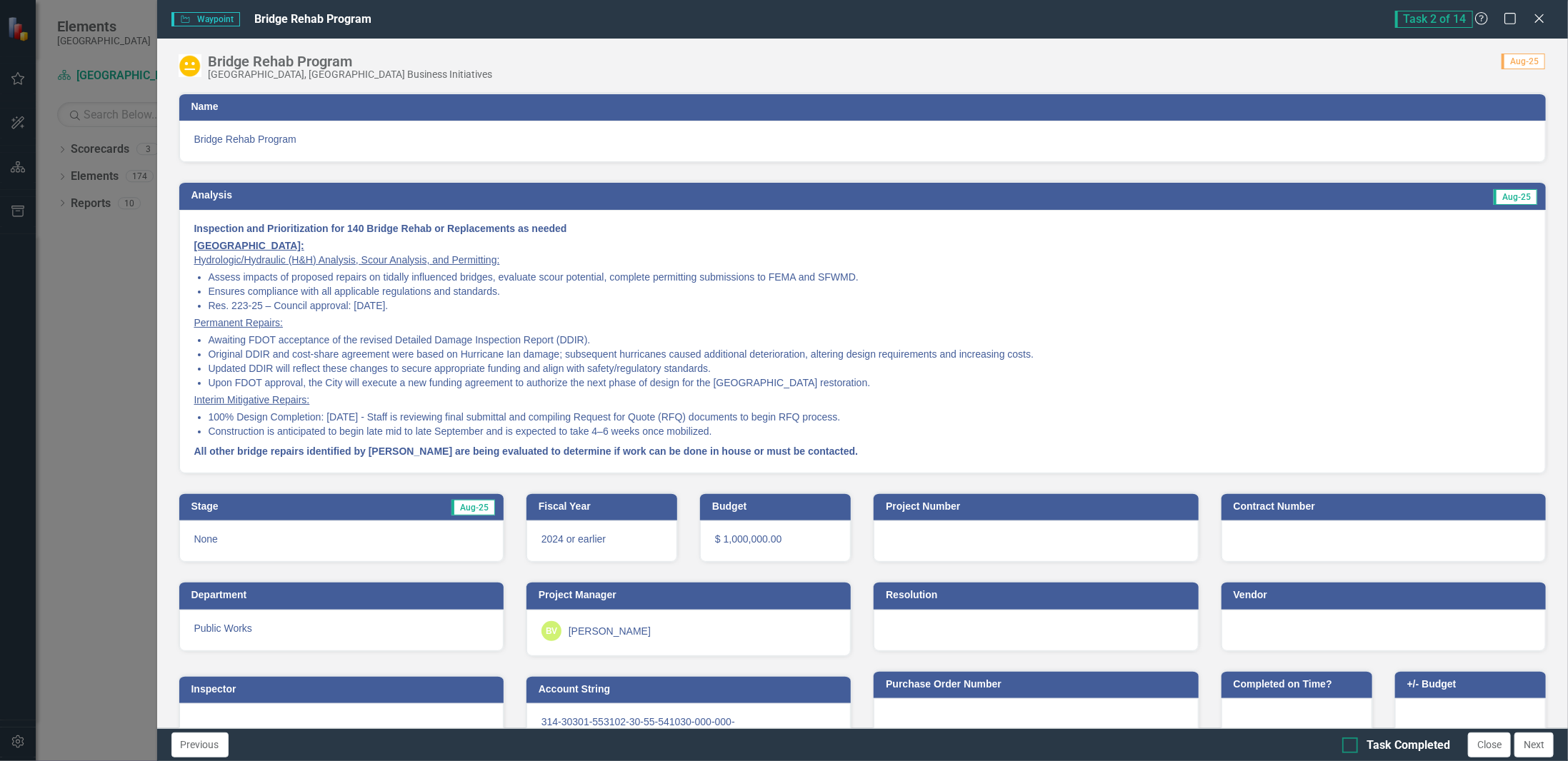
click at [1372, 746] on div "Task Completed" at bounding box center [1408, 745] width 84 height 16
click at [1351, 746] on input "Task Completed" at bounding box center [1347, 742] width 9 height 9
checkbox input "true"
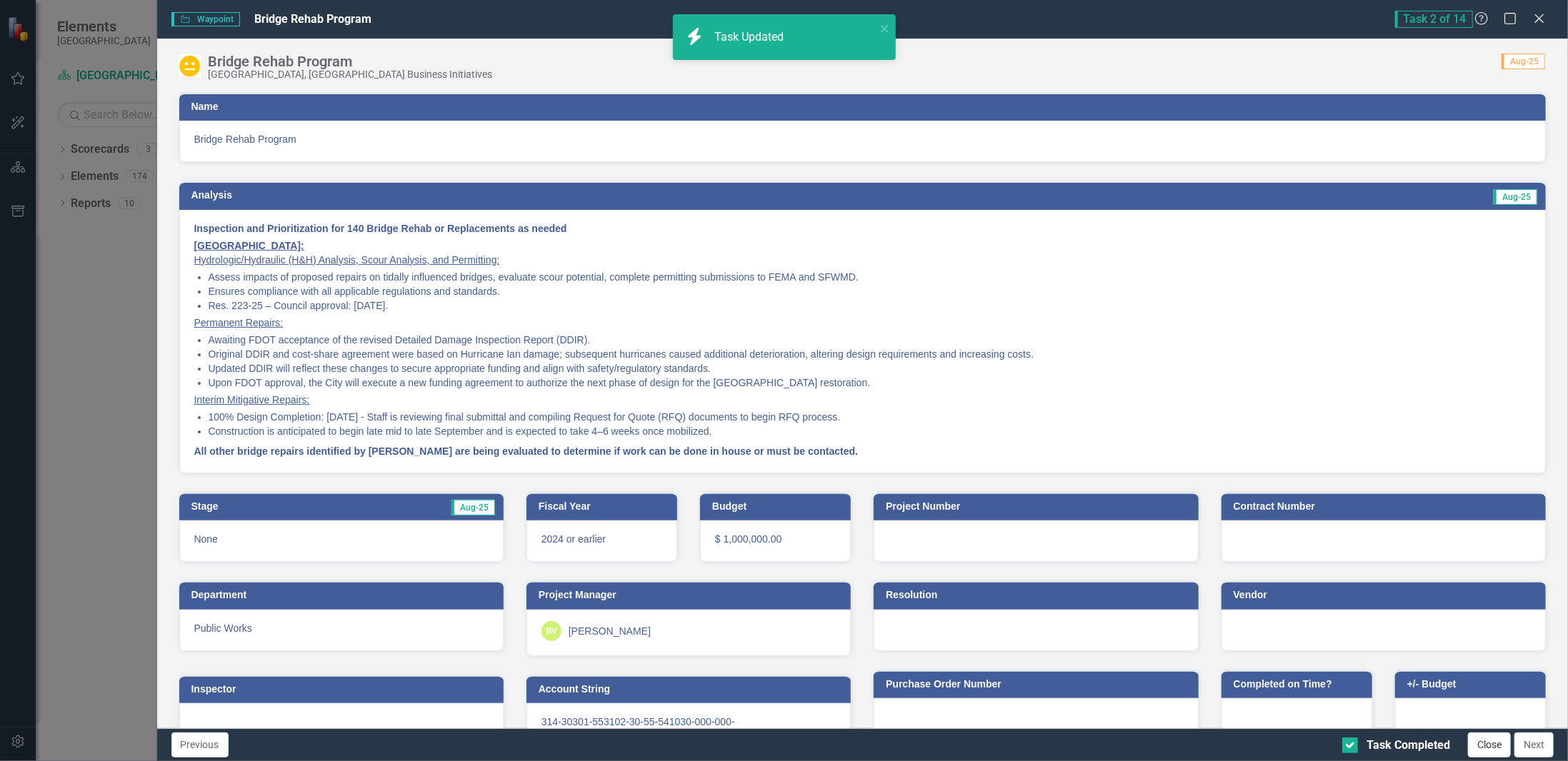
click at [1491, 754] on button "Close" at bounding box center [1489, 745] width 43 height 25
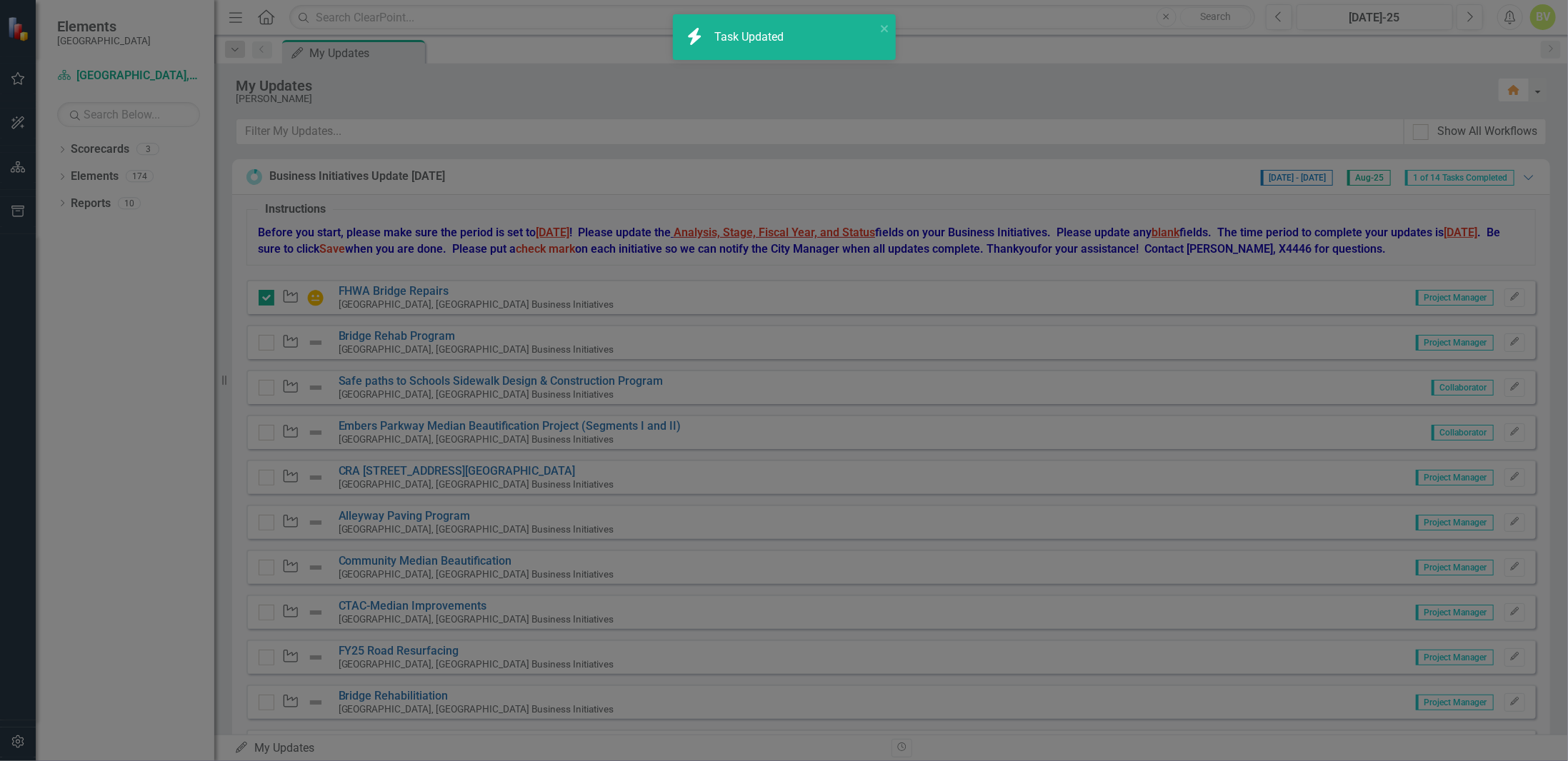
checkbox input "true"
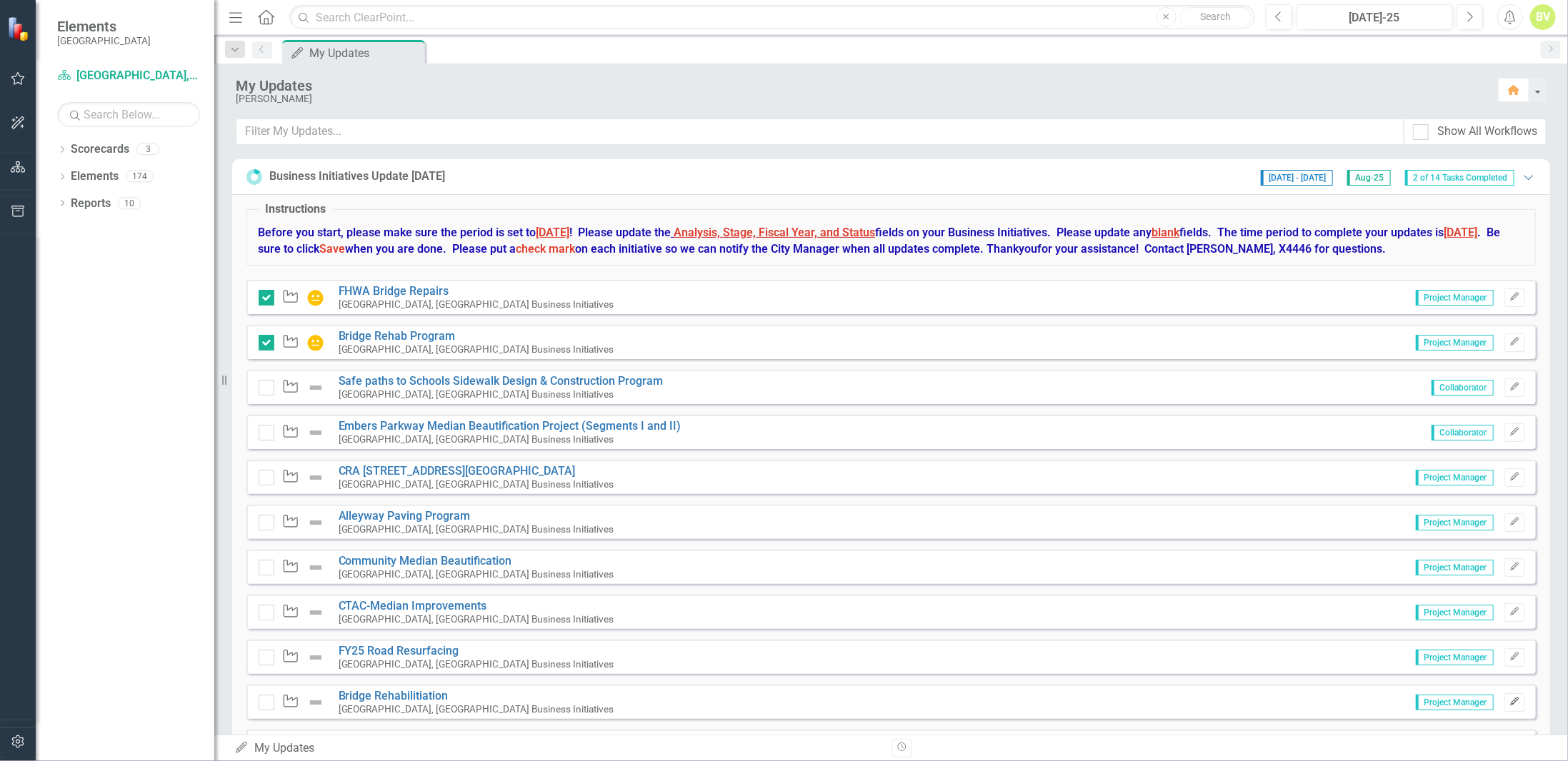
click at [1509, 698] on icon "Edit" at bounding box center [1515, 702] width 11 height 9
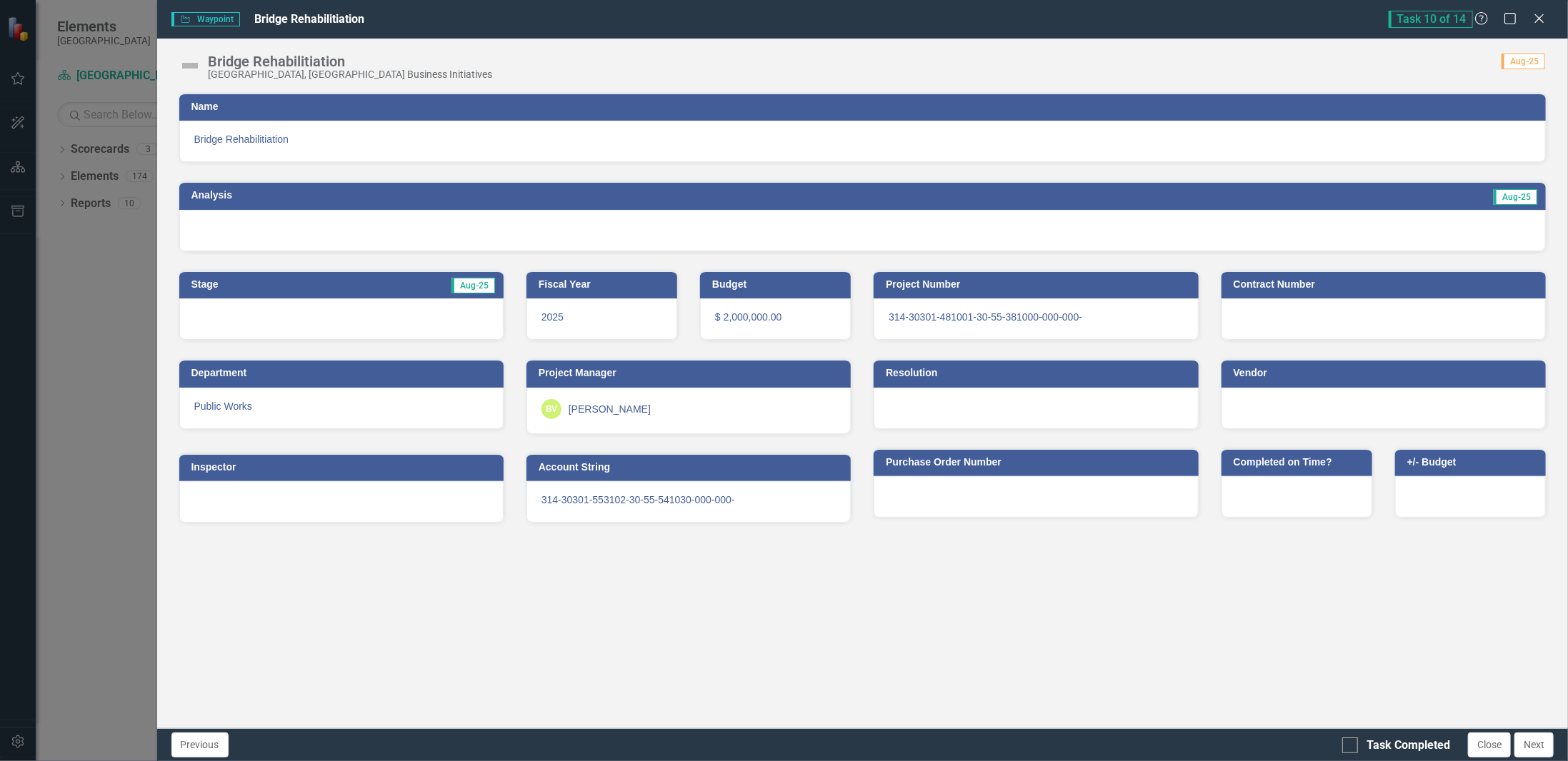
click at [340, 229] on div at bounding box center [862, 230] width 1367 height 41
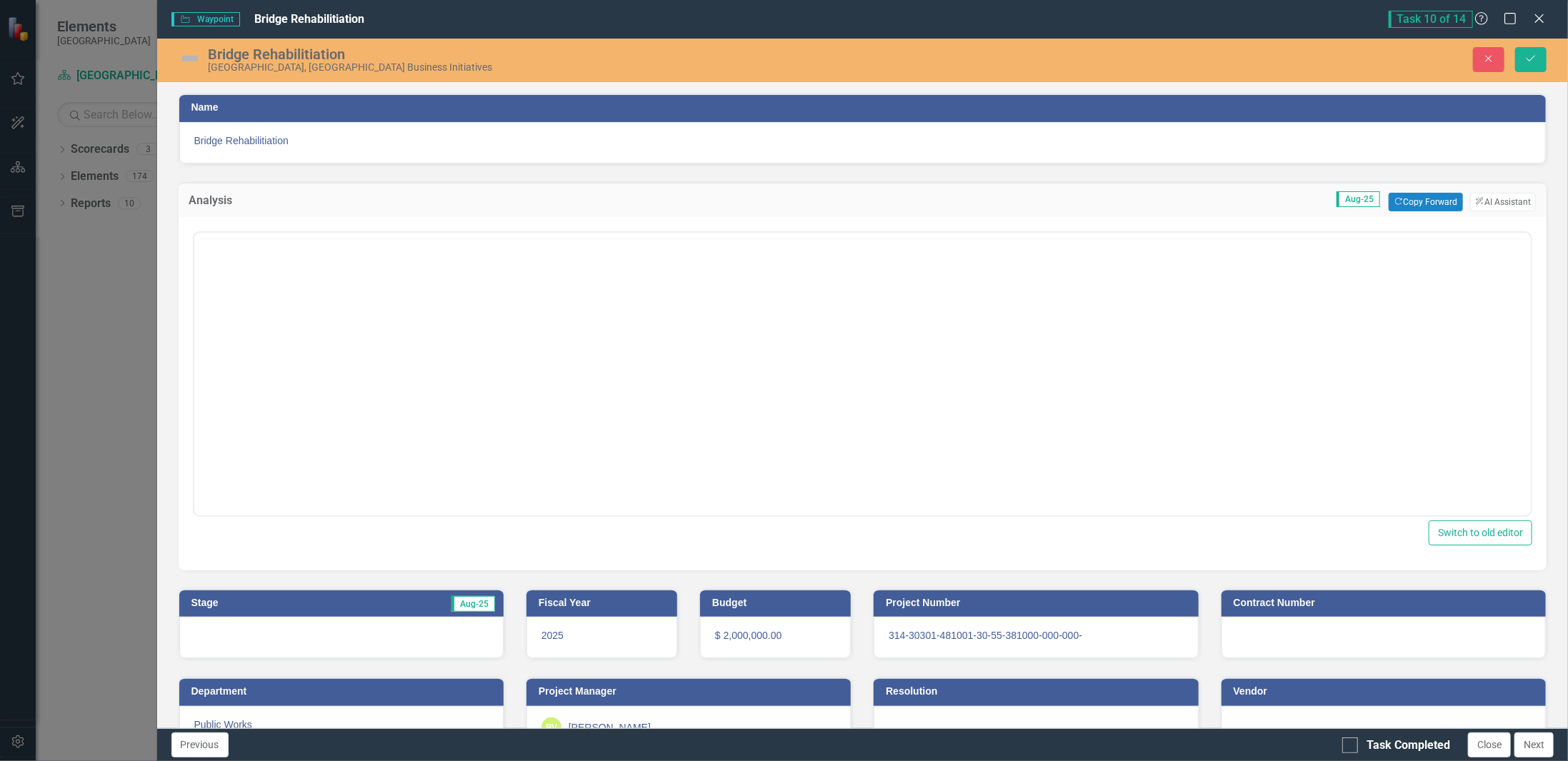
scroll to position [0, 0]
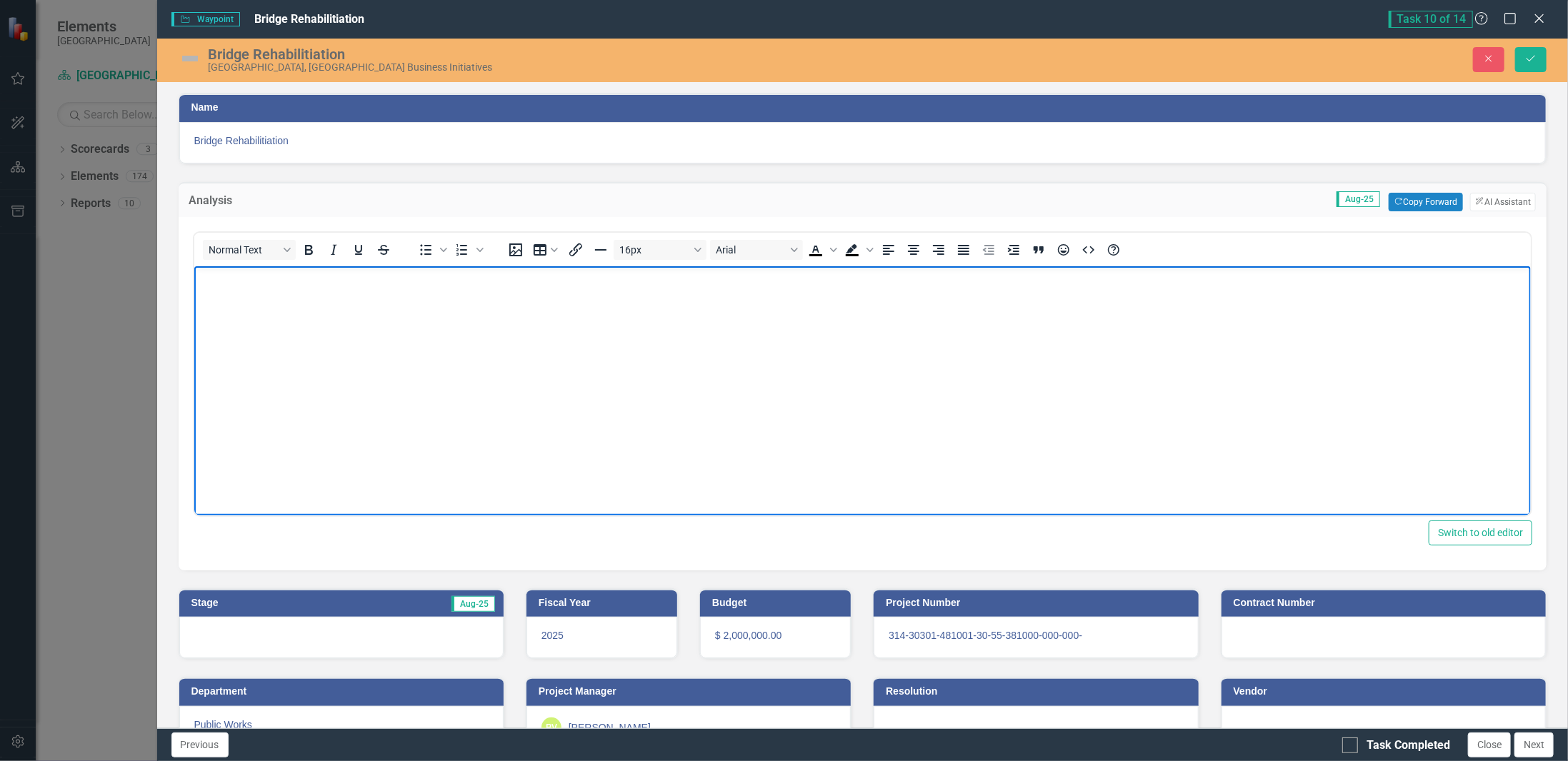
click at [324, 323] on body "Rich Text Area. Press ALT-0 for help." at bounding box center [862, 373] width 1337 height 214
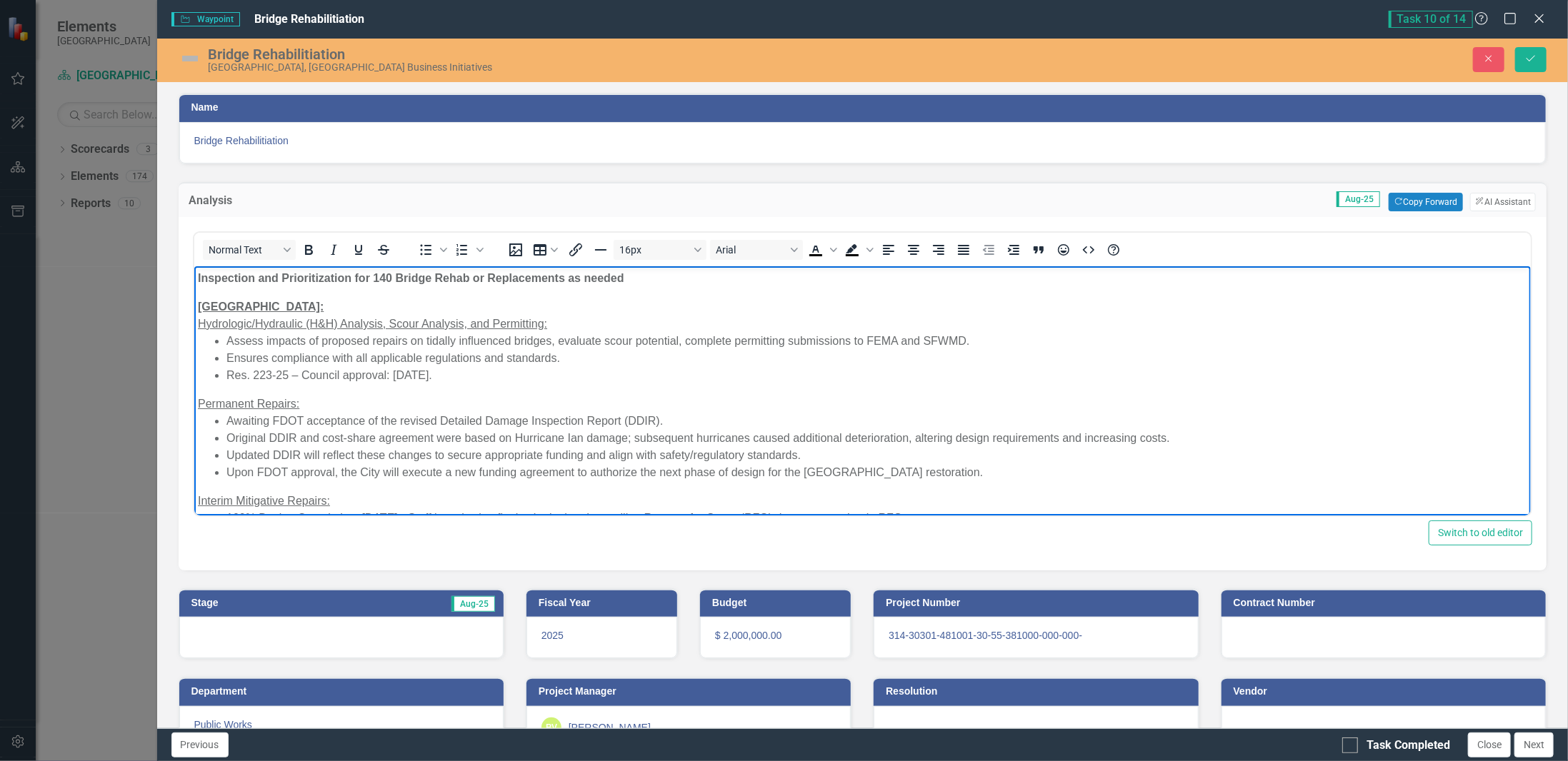
scroll to position [54, 0]
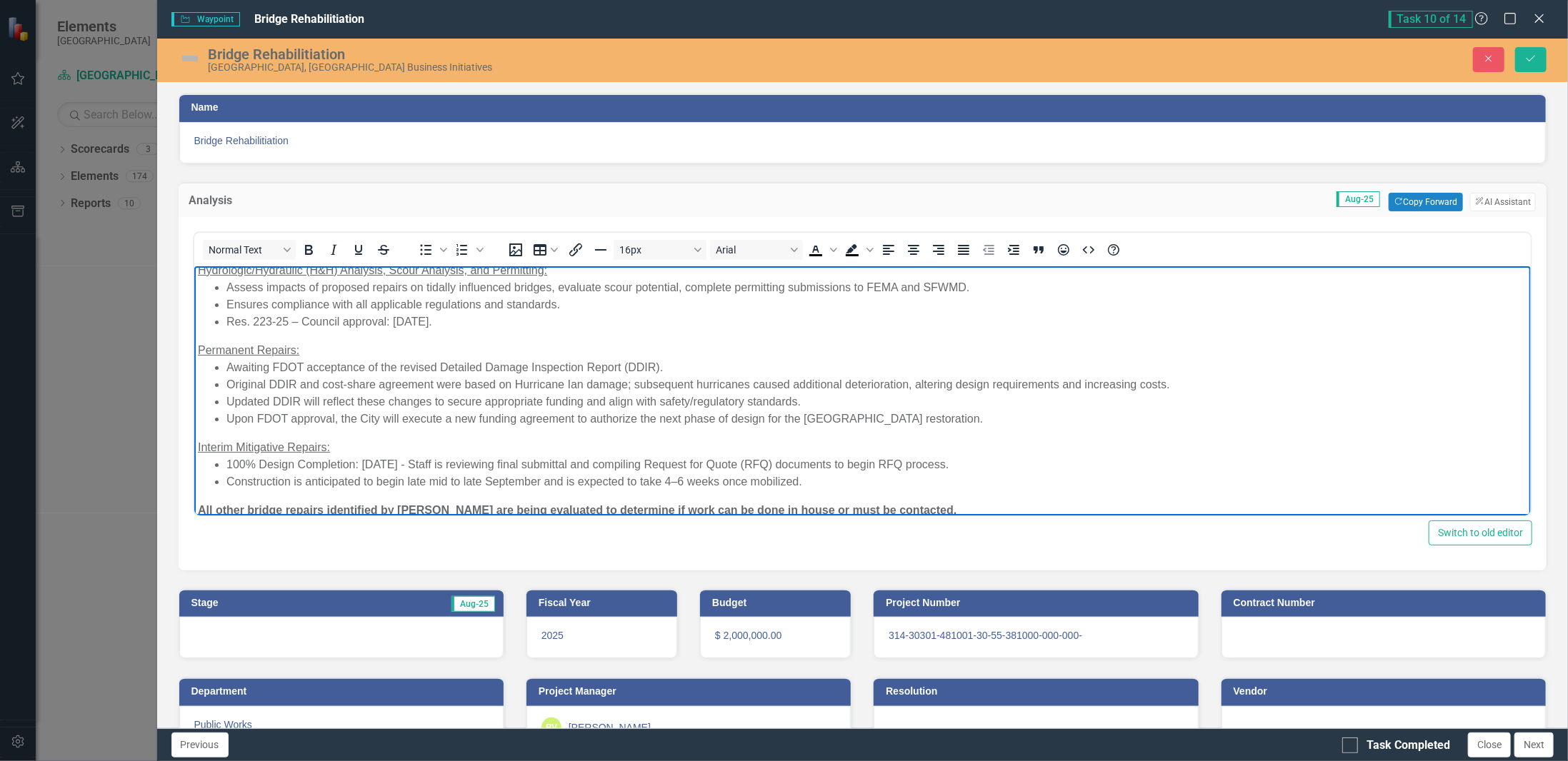
click at [185, 62] on img at bounding box center [189, 58] width 23 height 23
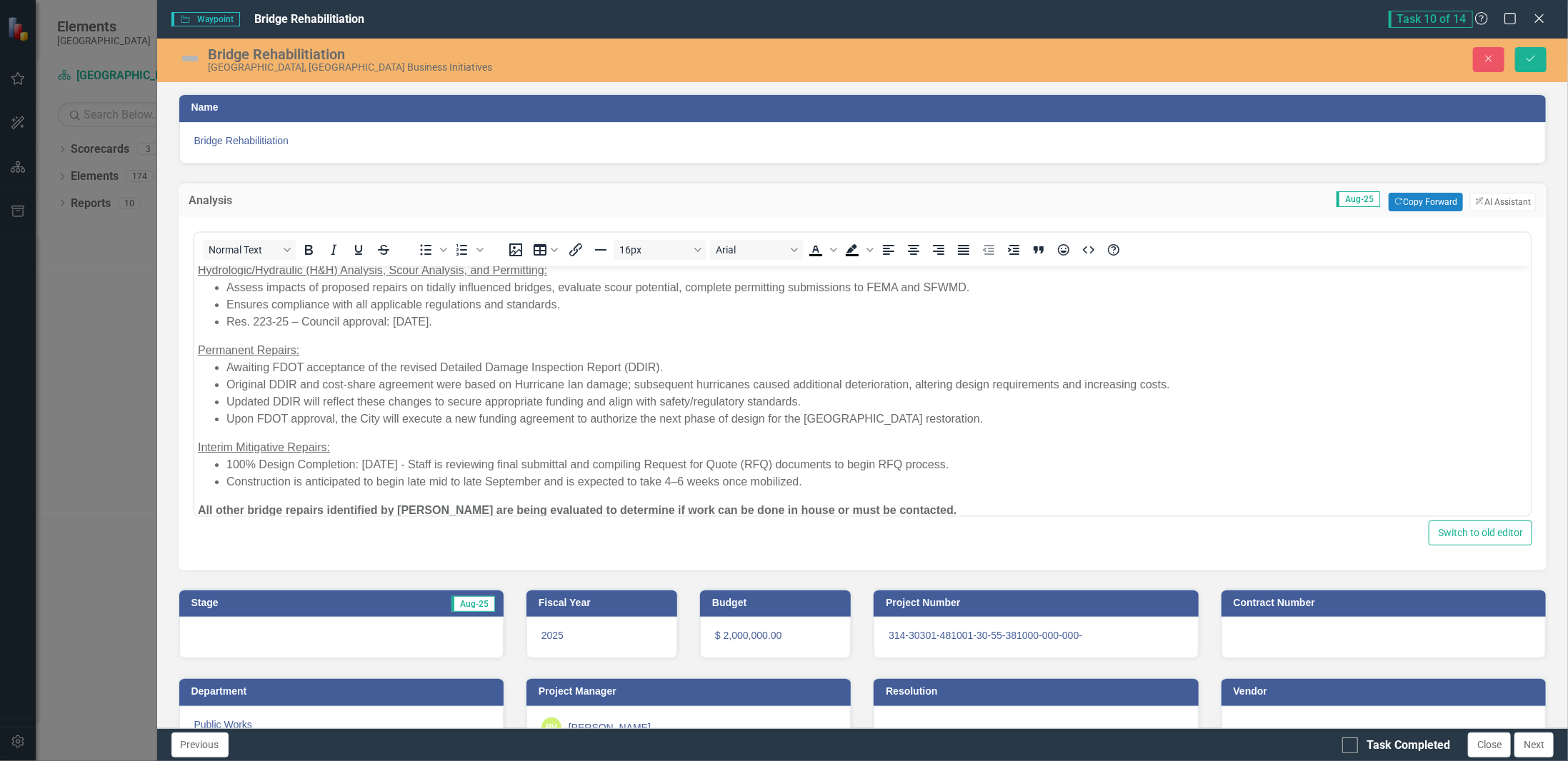
click at [185, 62] on img at bounding box center [189, 58] width 23 height 23
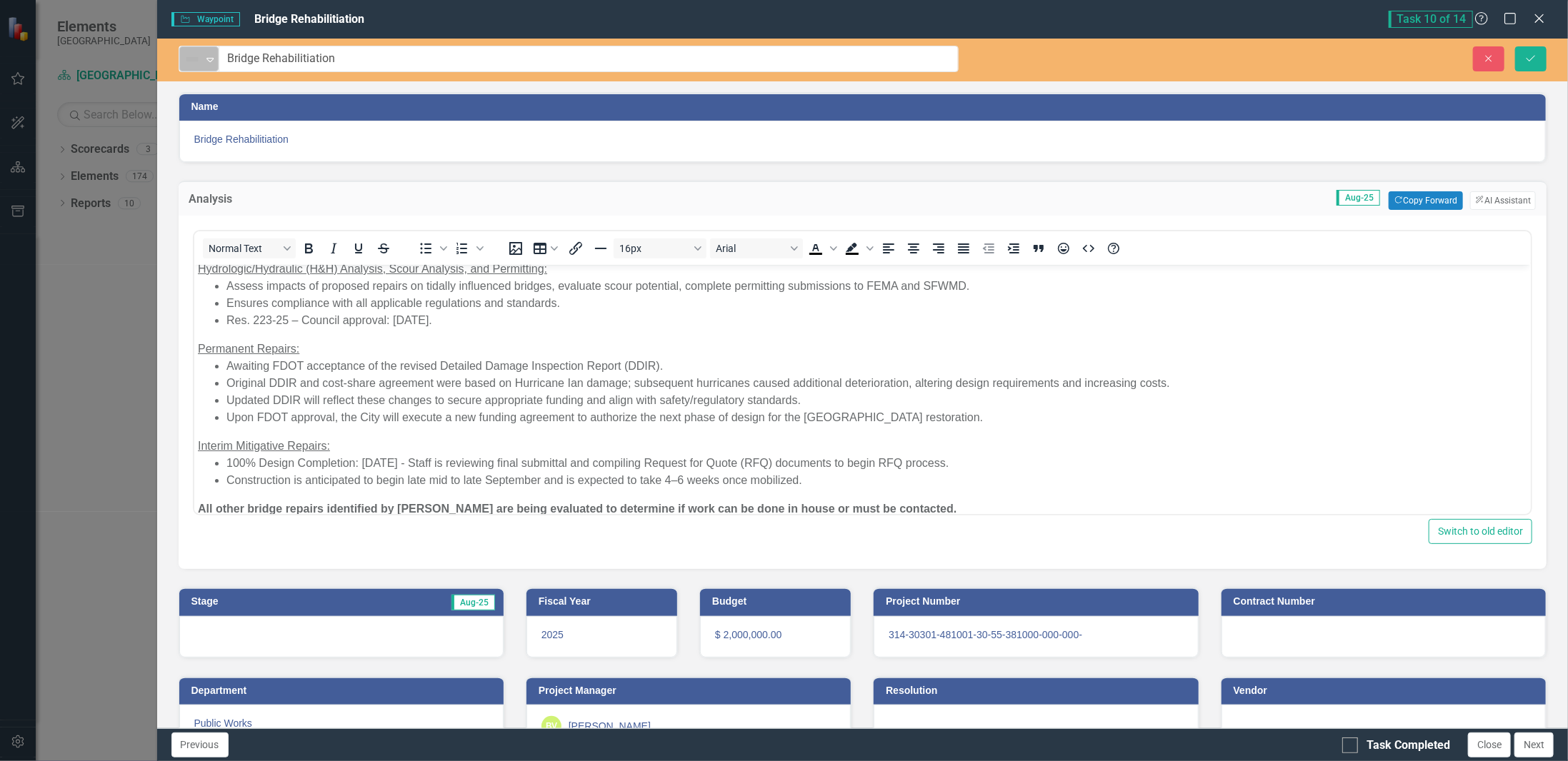
click at [185, 63] on img at bounding box center [192, 59] width 17 height 17
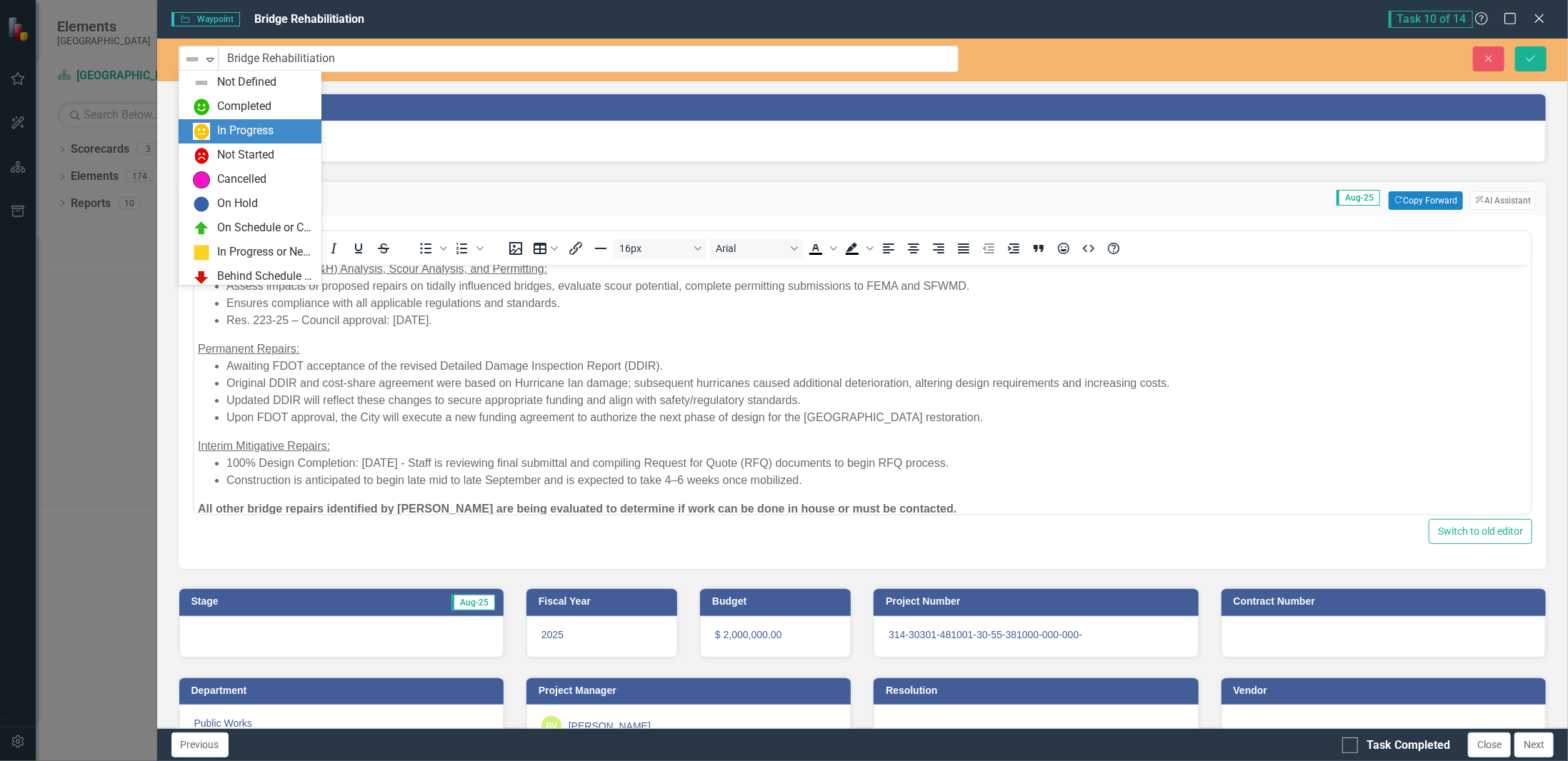
click at [203, 126] on img at bounding box center [202, 131] width 17 height 17
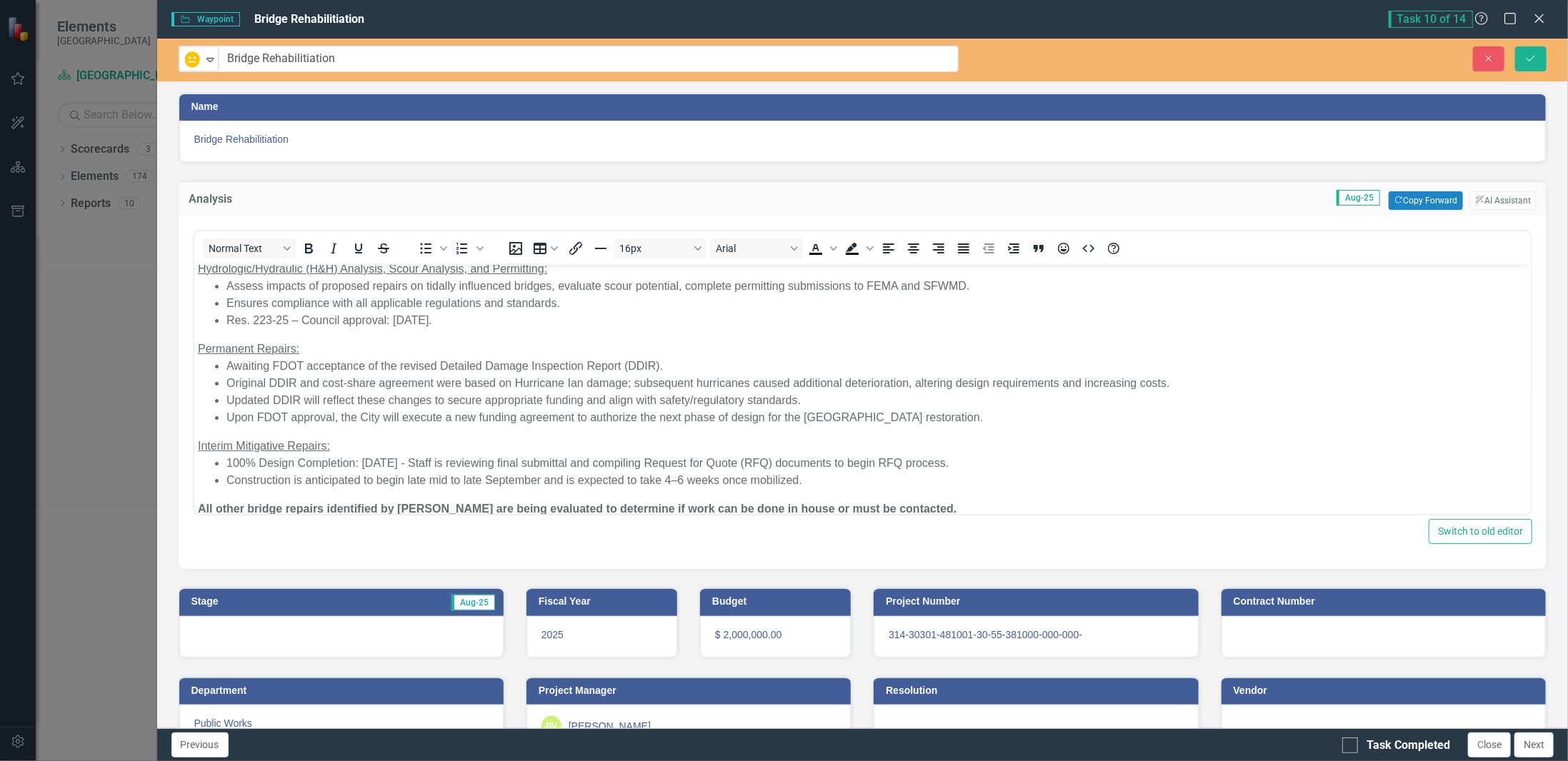
click at [275, 640] on div at bounding box center [341, 637] width 324 height 41
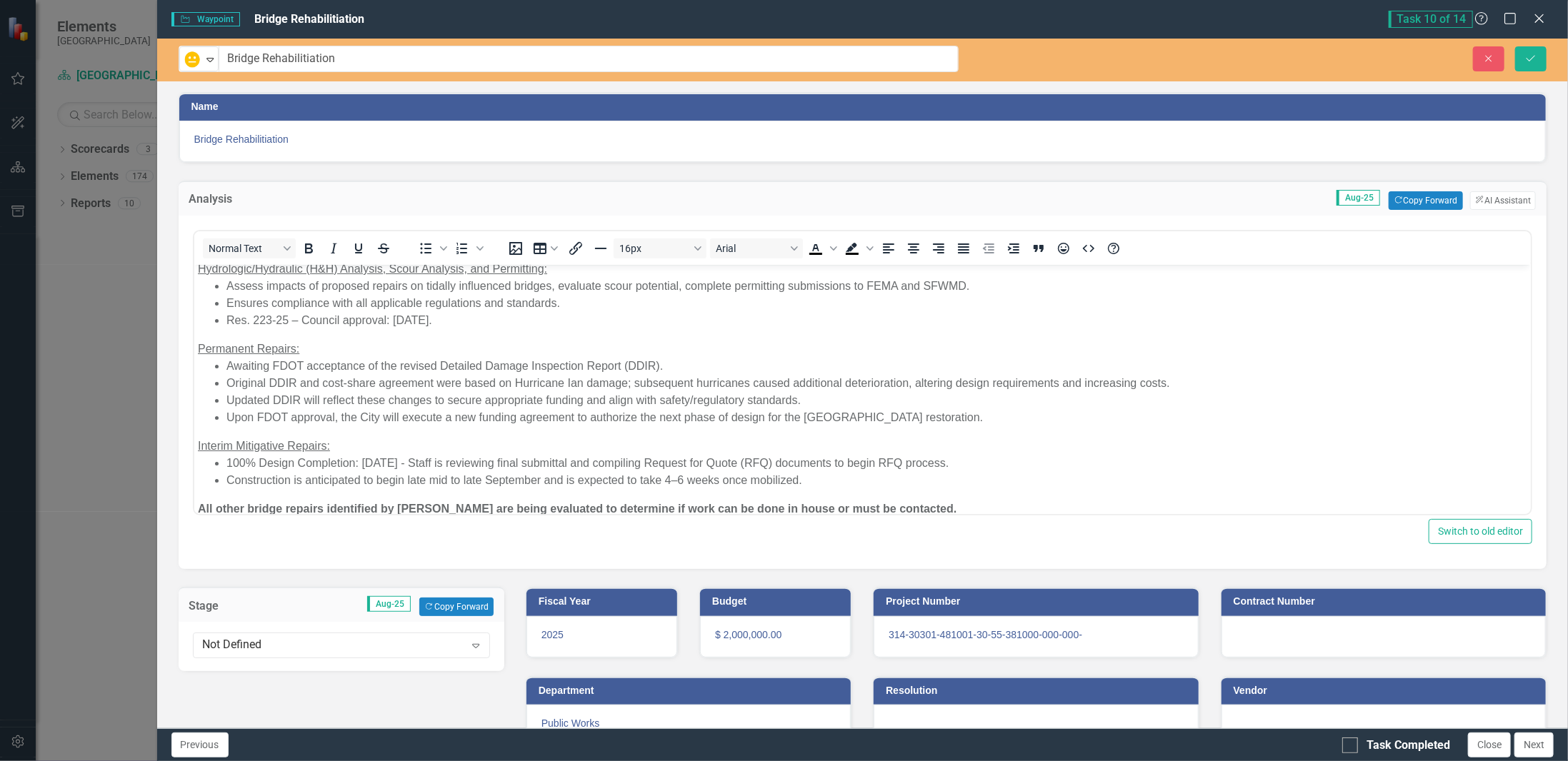
click at [275, 640] on div "Not Defined" at bounding box center [334, 645] width 262 height 16
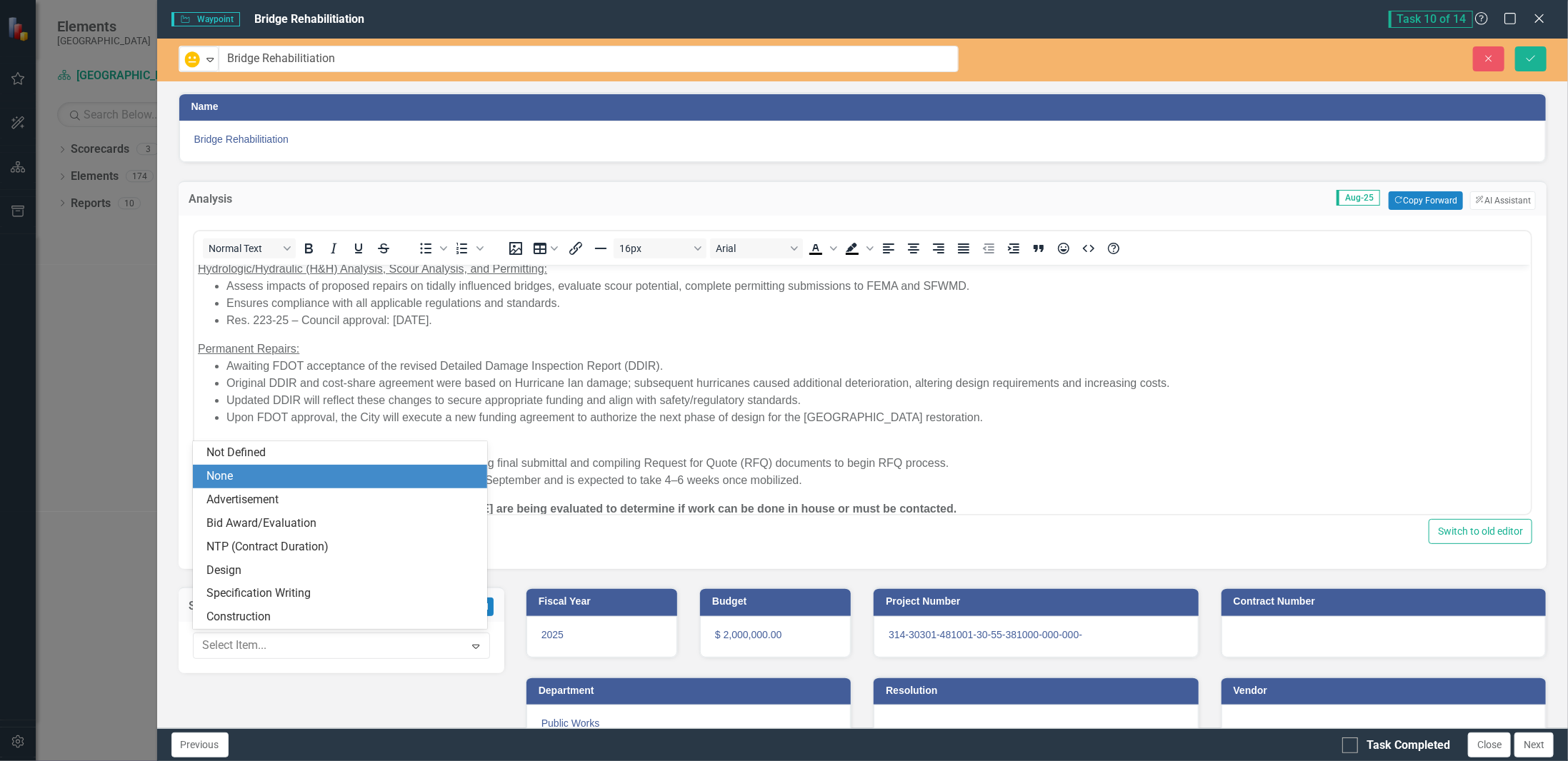
click at [256, 477] on div "None" at bounding box center [343, 477] width 272 height 16
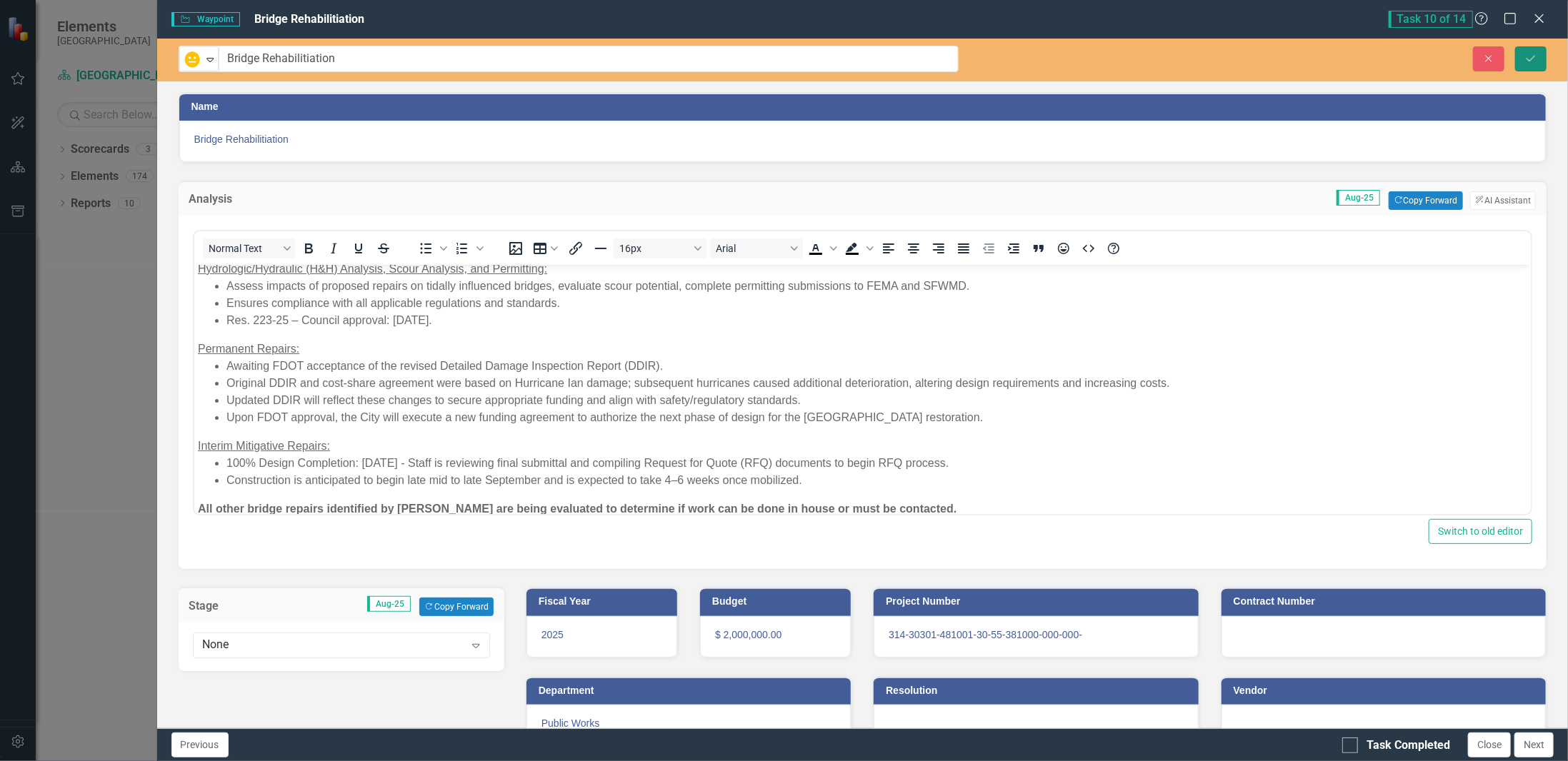
click at [1524, 55] on button "Save" at bounding box center [1531, 59] width 31 height 25
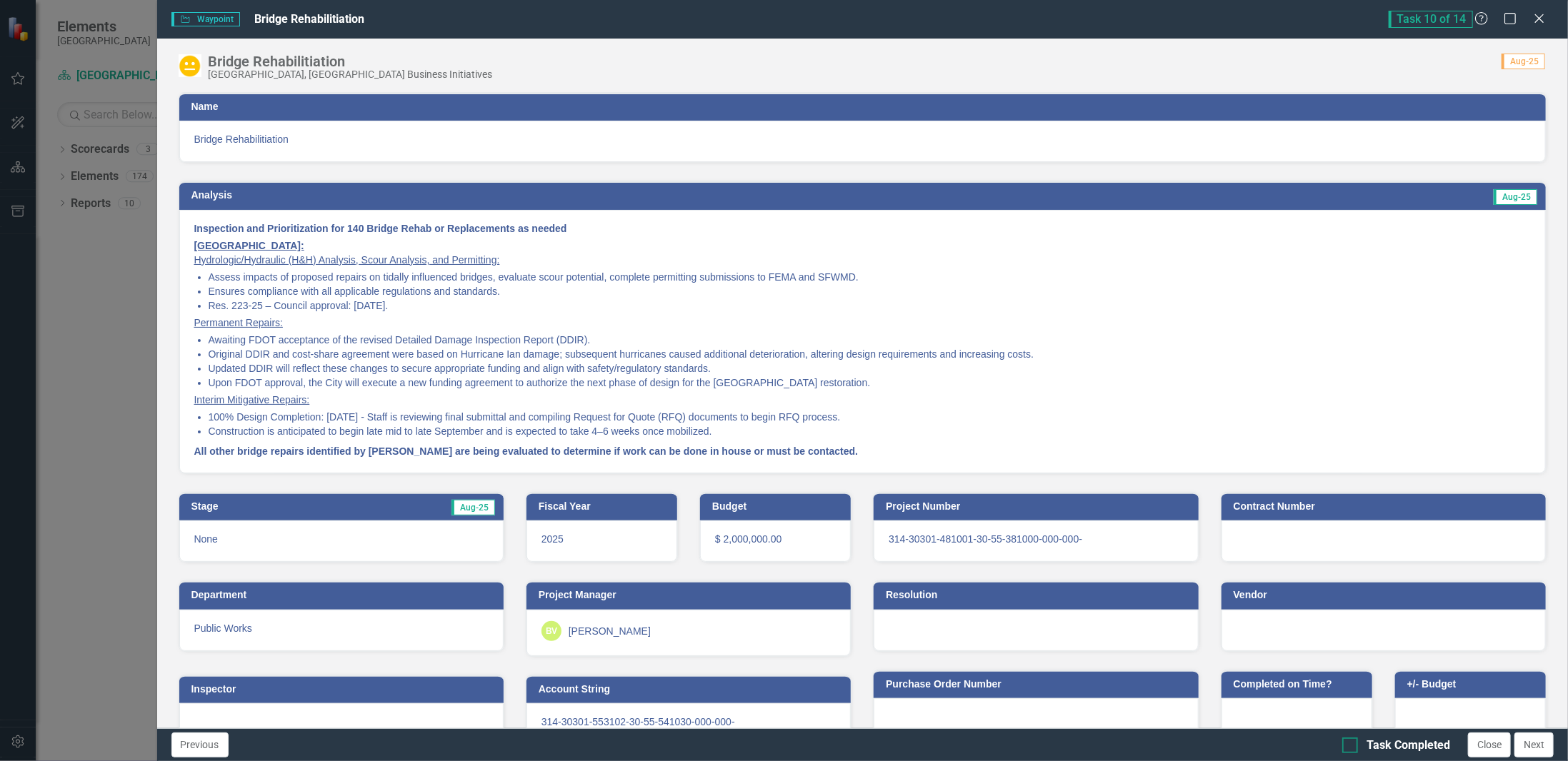
click at [1409, 752] on div "Task Completed" at bounding box center [1408, 745] width 84 height 16
click at [1351, 747] on input "Task Completed" at bounding box center [1347, 742] width 9 height 9
checkbox input "true"
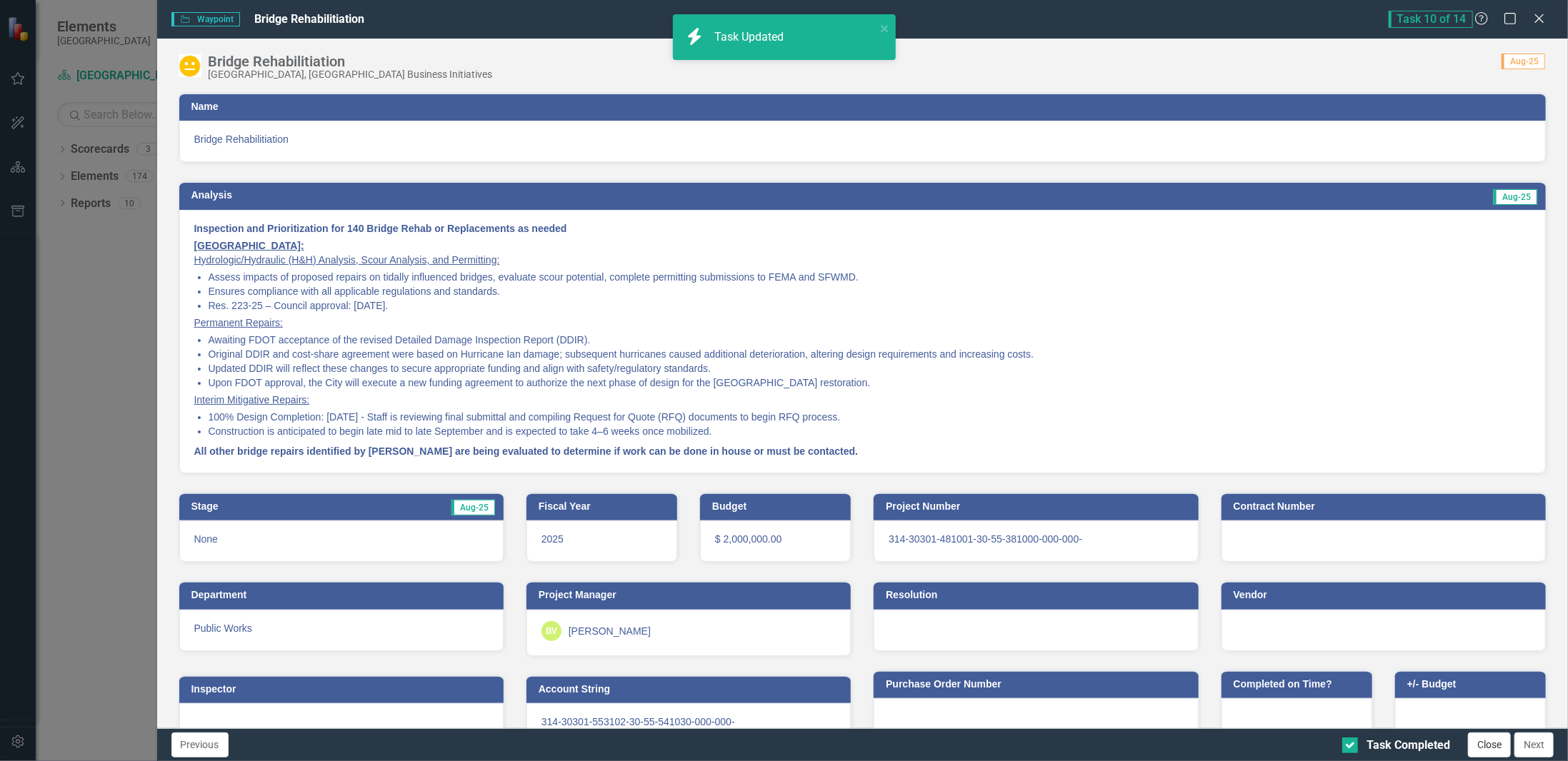
click at [1493, 747] on button "Close" at bounding box center [1489, 745] width 43 height 25
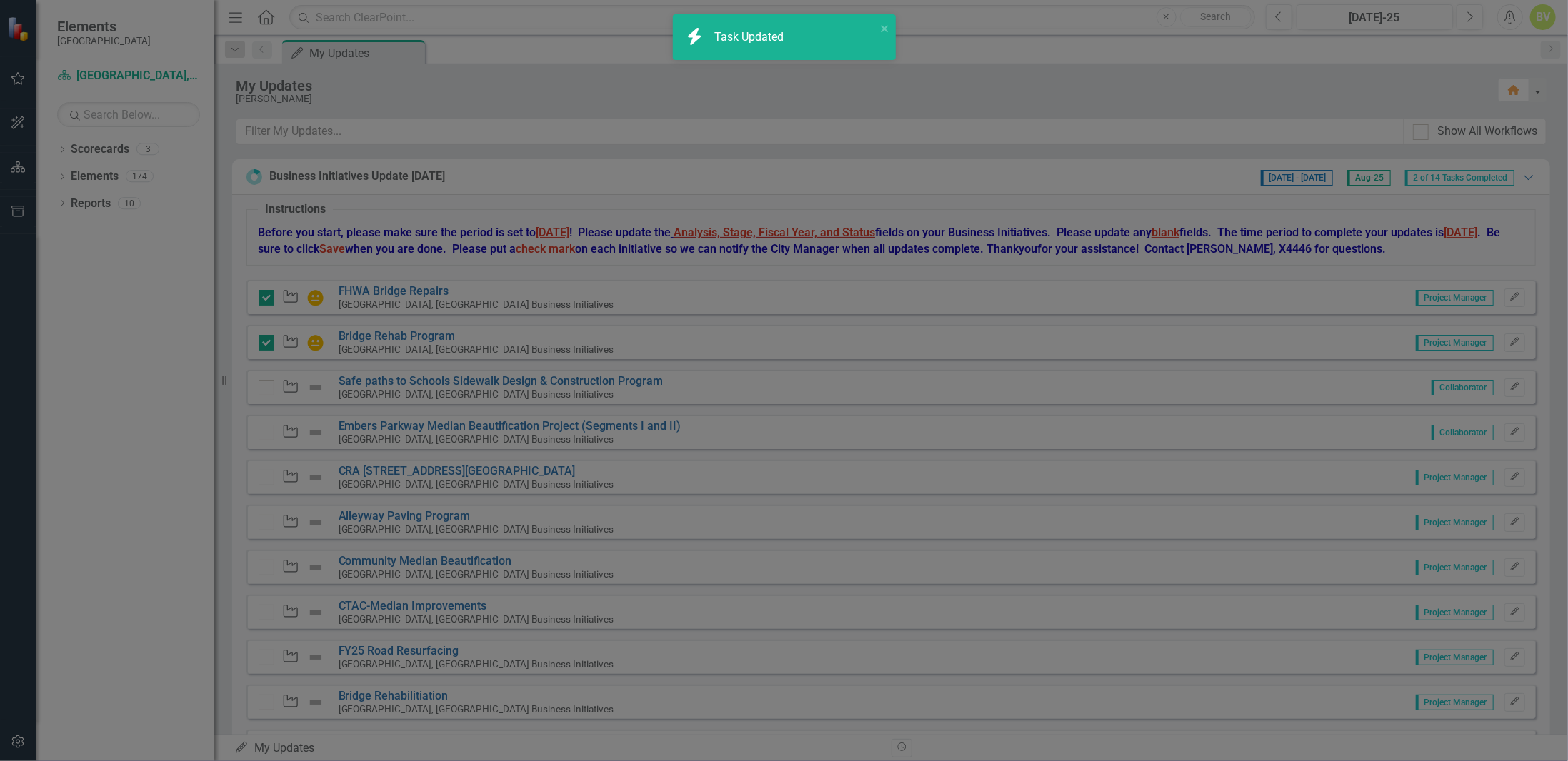
checkbox input "true"
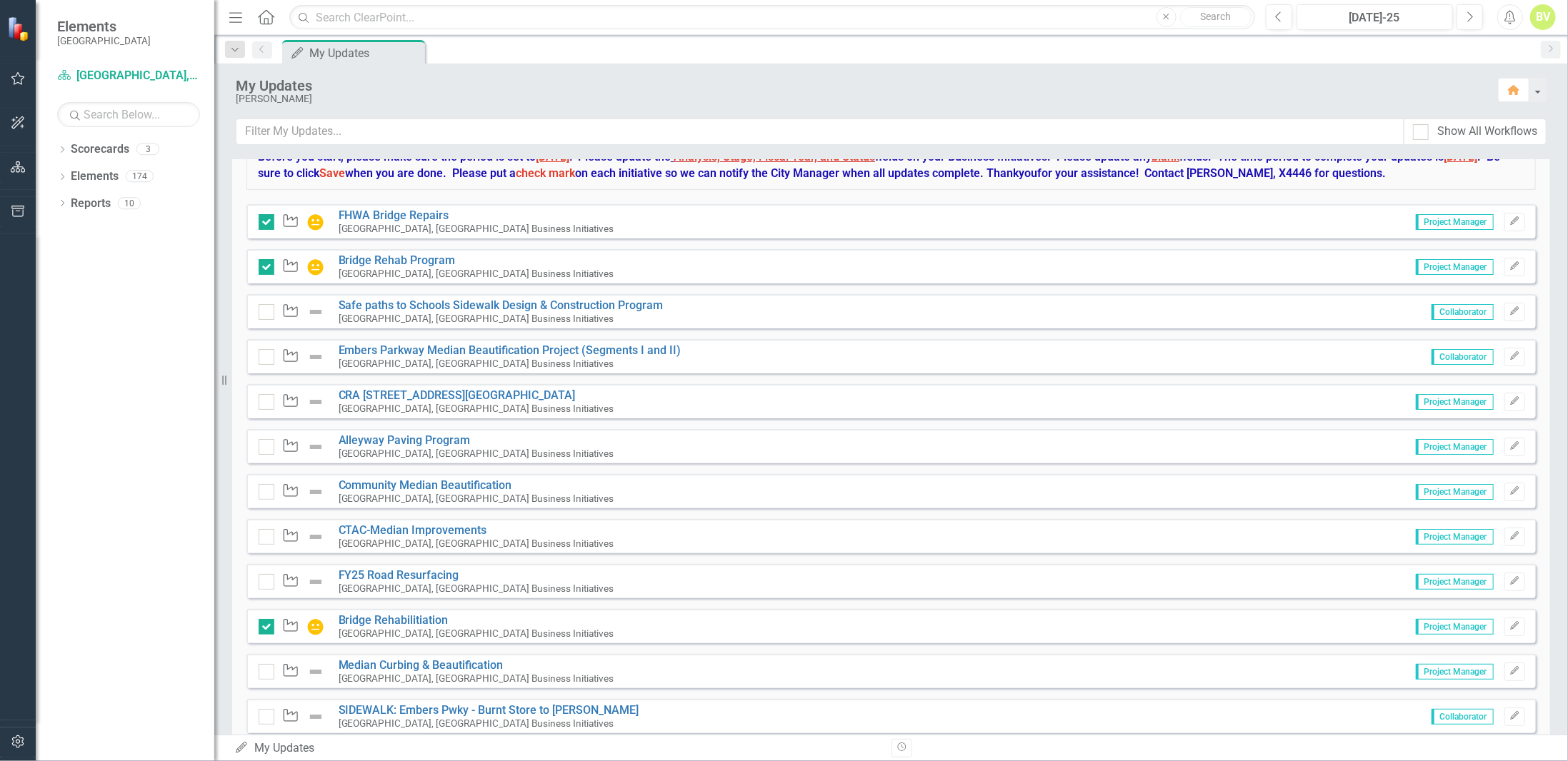
scroll to position [0, 0]
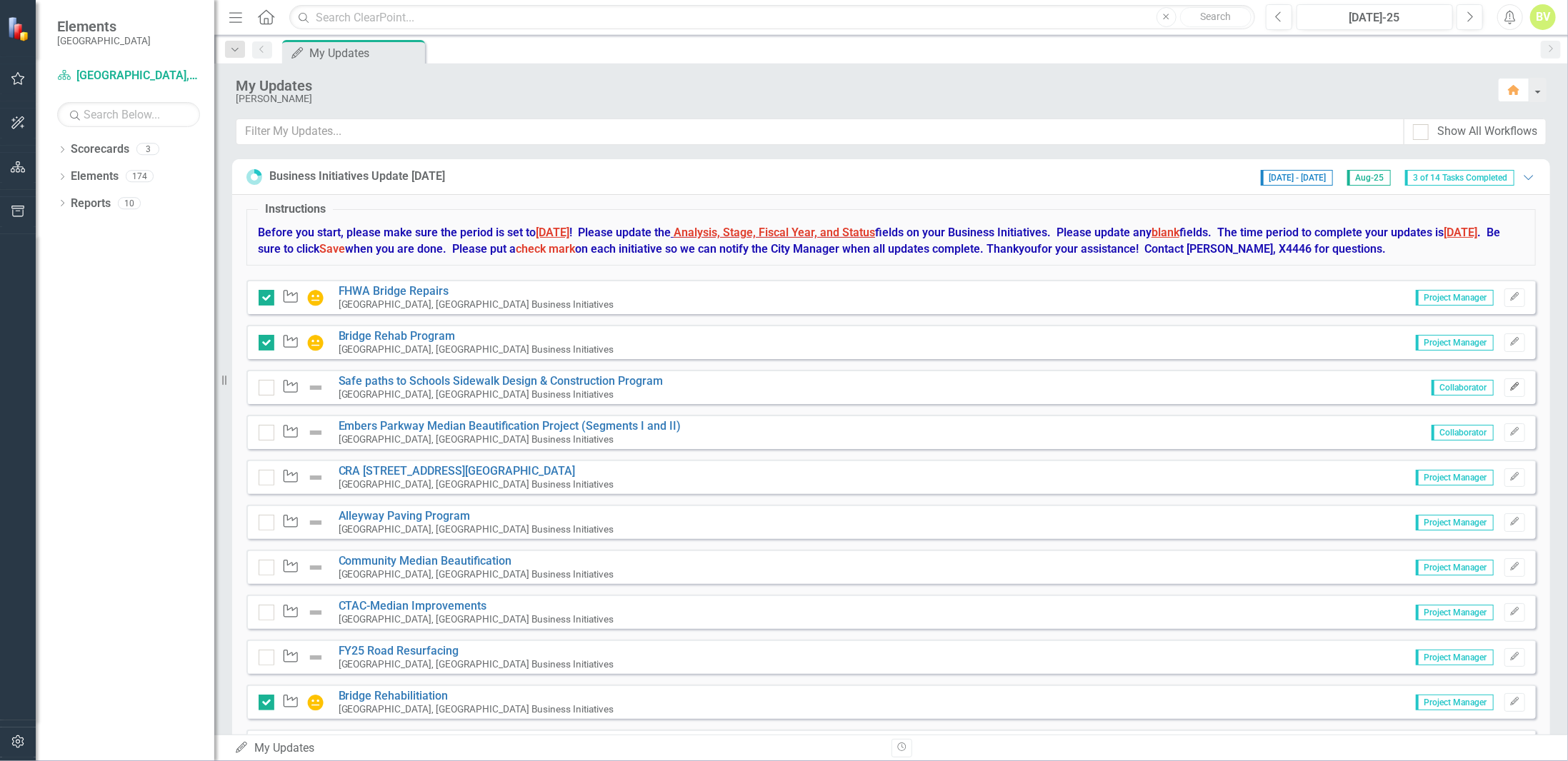
click at [1509, 388] on icon "Edit" at bounding box center [1515, 387] width 11 height 9
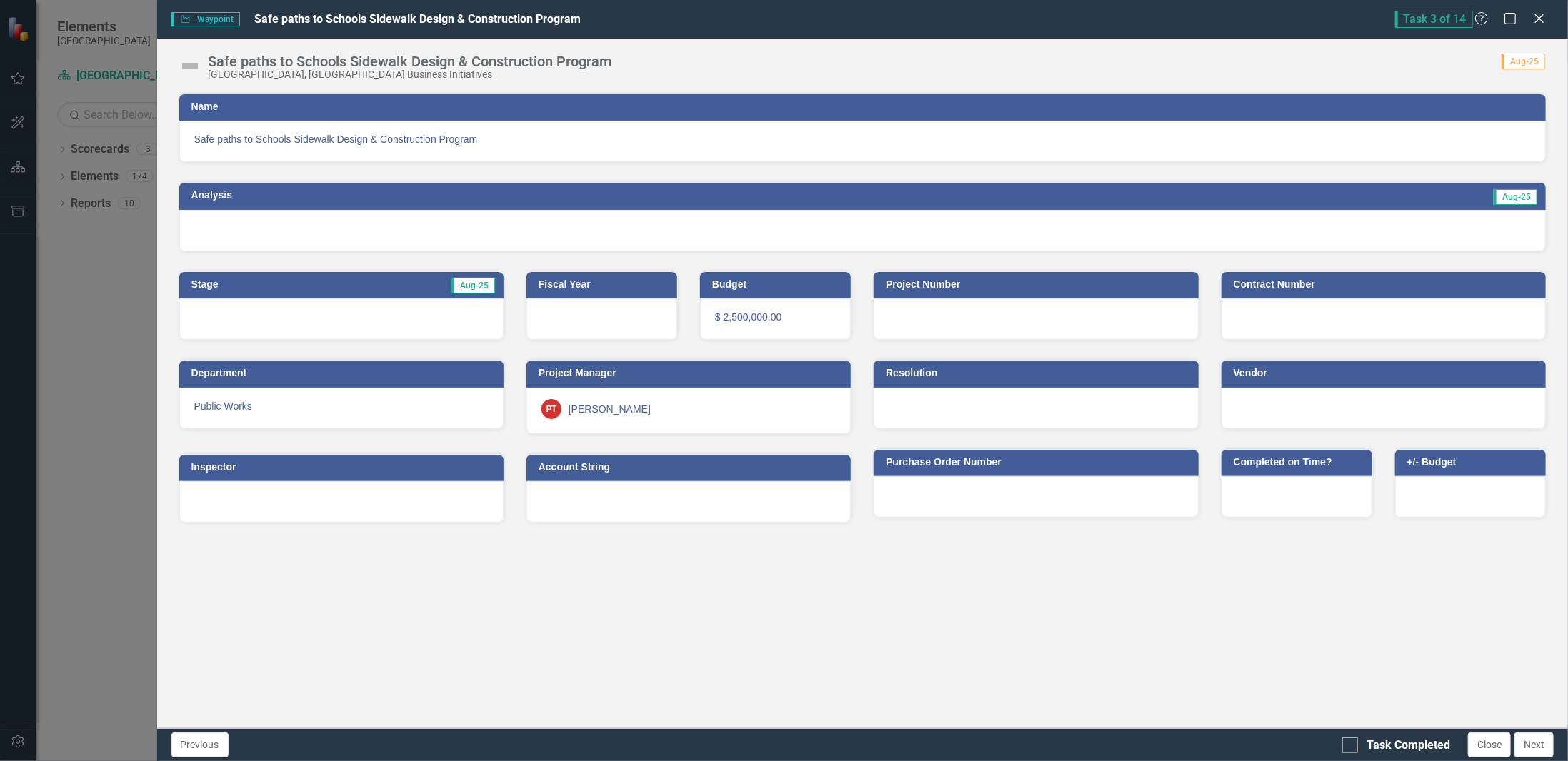
click at [1094, 223] on div at bounding box center [862, 230] width 1367 height 41
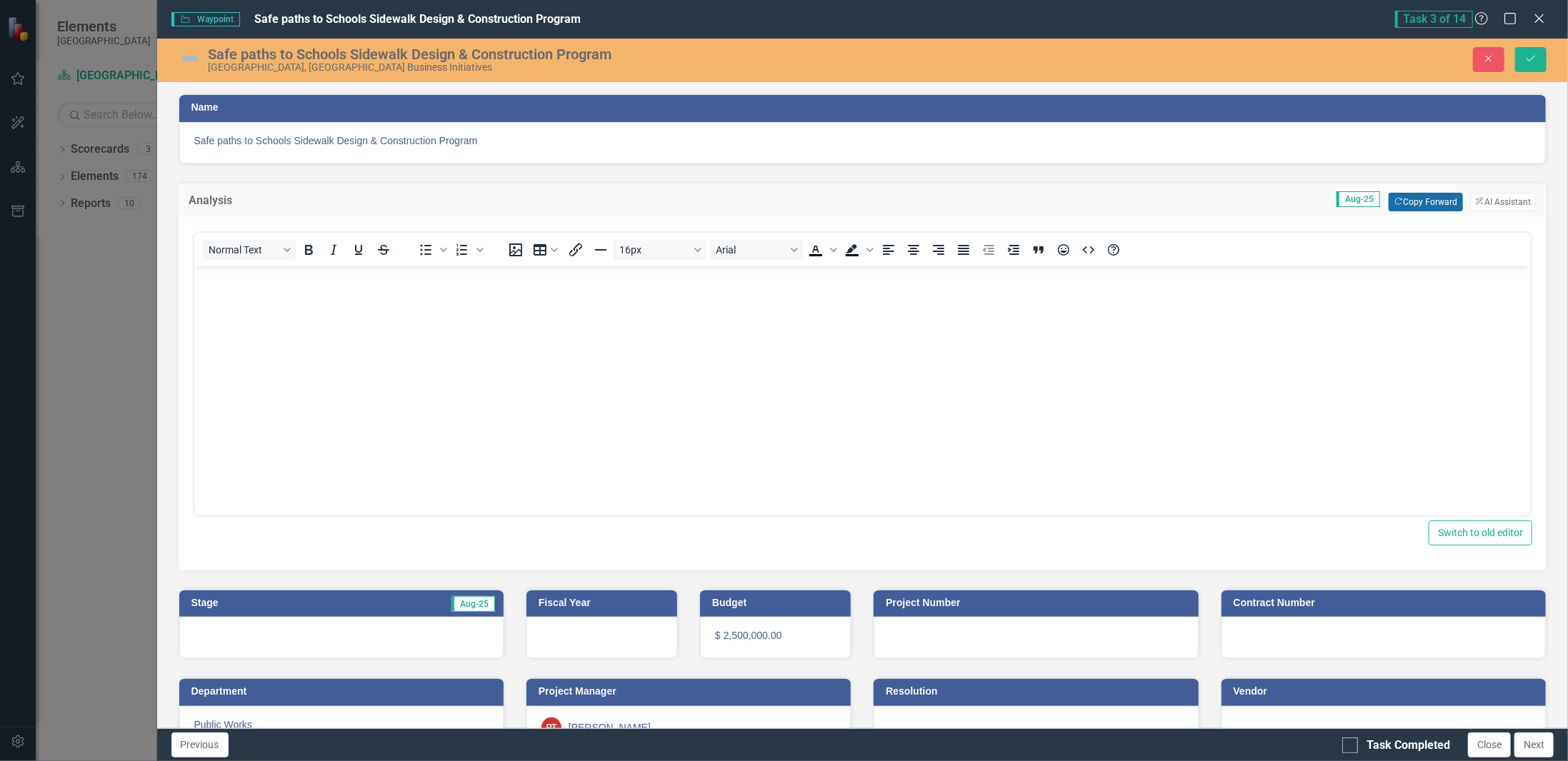
click at [1408, 203] on button "Copy Forward Copy Forward" at bounding box center [1426, 202] width 73 height 19
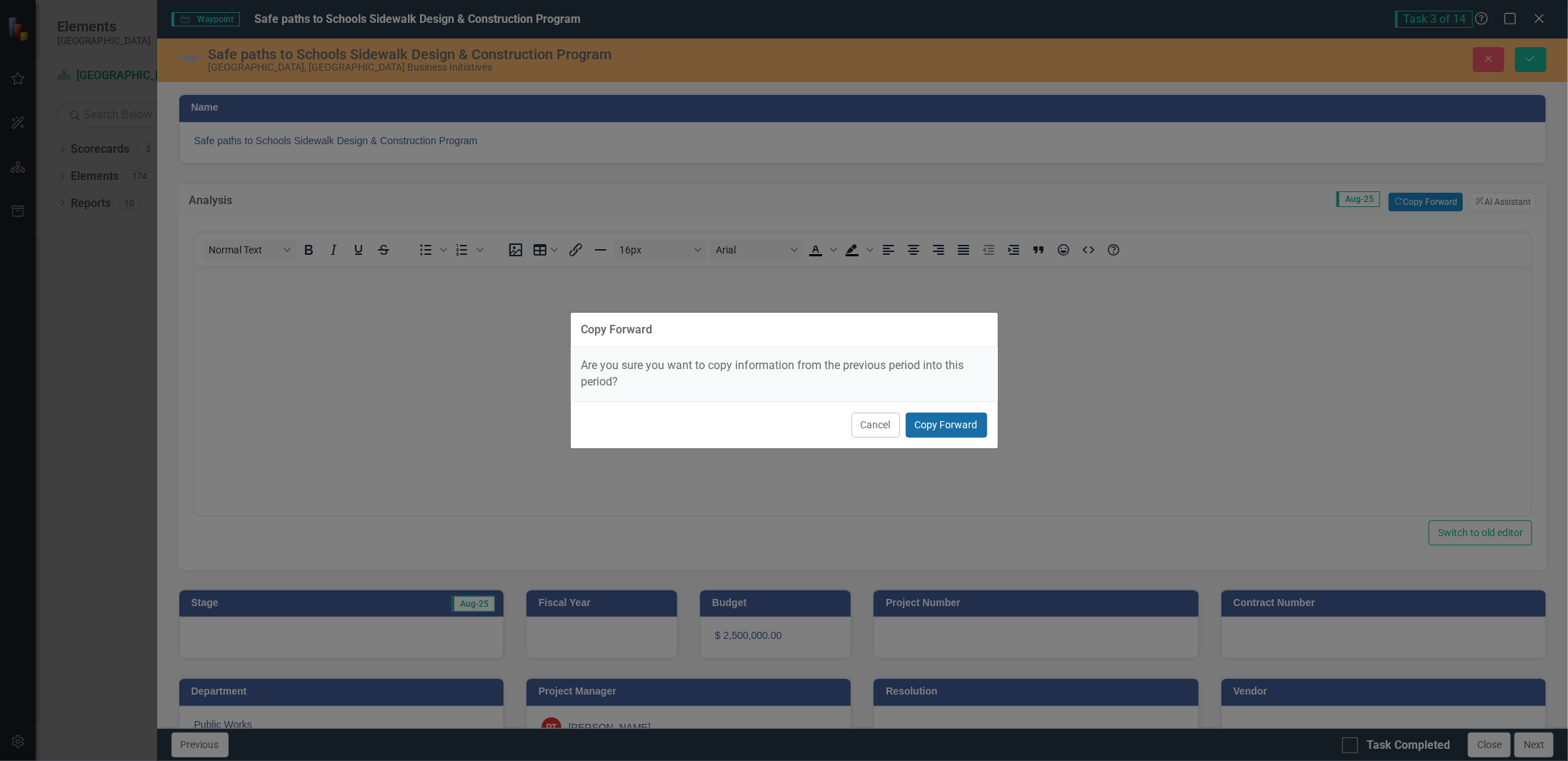
click at [930, 425] on button "Copy Forward" at bounding box center [947, 425] width 81 height 25
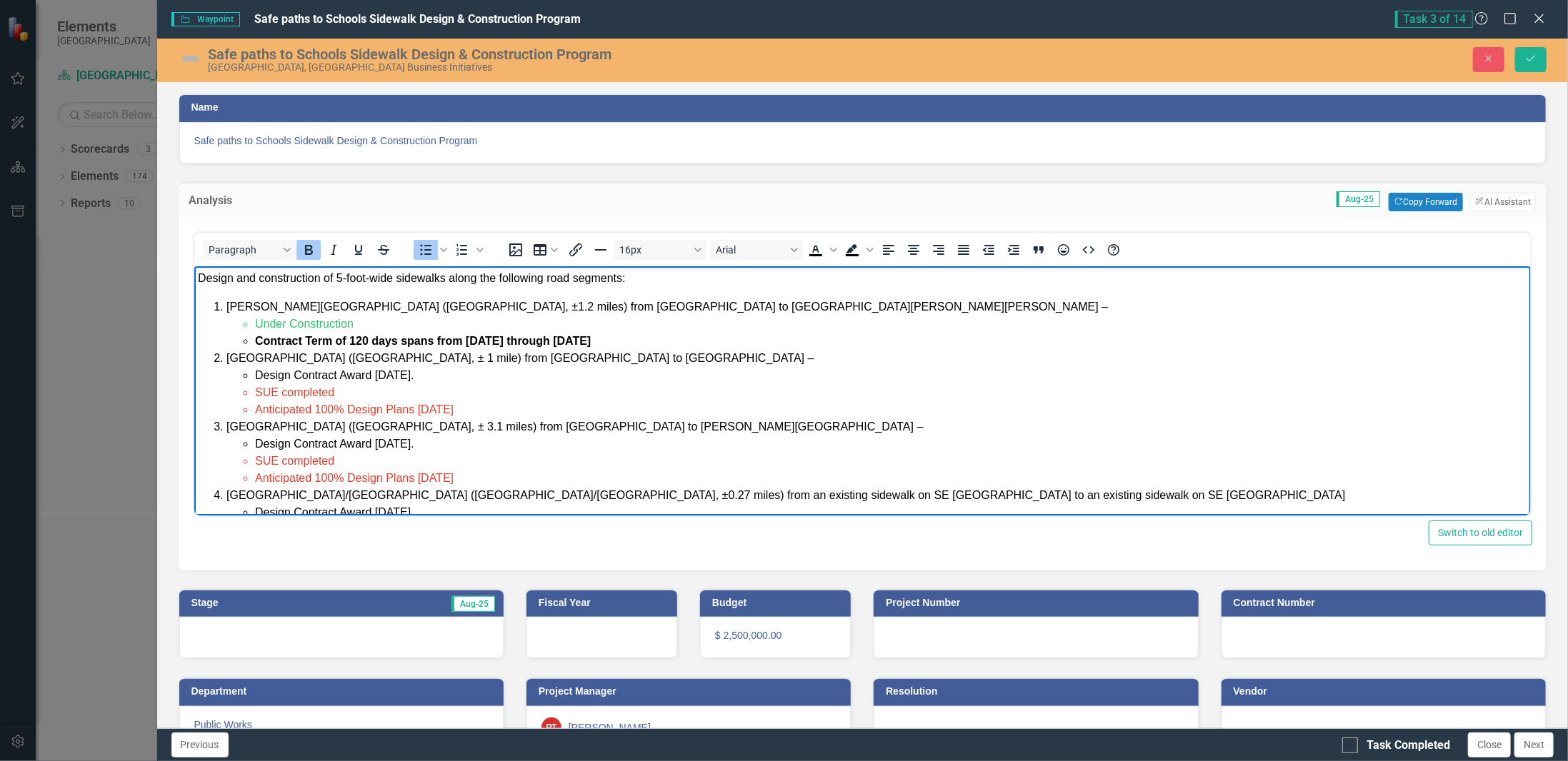
drag, startPoint x: 619, startPoint y: 340, endPoint x: 256, endPoint y: 340, distance: 363.0
click at [256, 340] on li "Contract Term of 120 days spans from [DATE] through [DATE]" at bounding box center [890, 341] width 1273 height 17
drag, startPoint x: 256, startPoint y: 340, endPoint x: 401, endPoint y: 341, distance: 145.0
click at [401, 341] on span "Turn Lane pavement failing due to excessive moisture. Repairs will be completed" at bounding box center [474, 341] width 441 height 13
click at [790, 338] on li "Turn Lane Pavement repairs are required due to excessive moisture. Repairs will…" at bounding box center [890, 341] width 1273 height 17
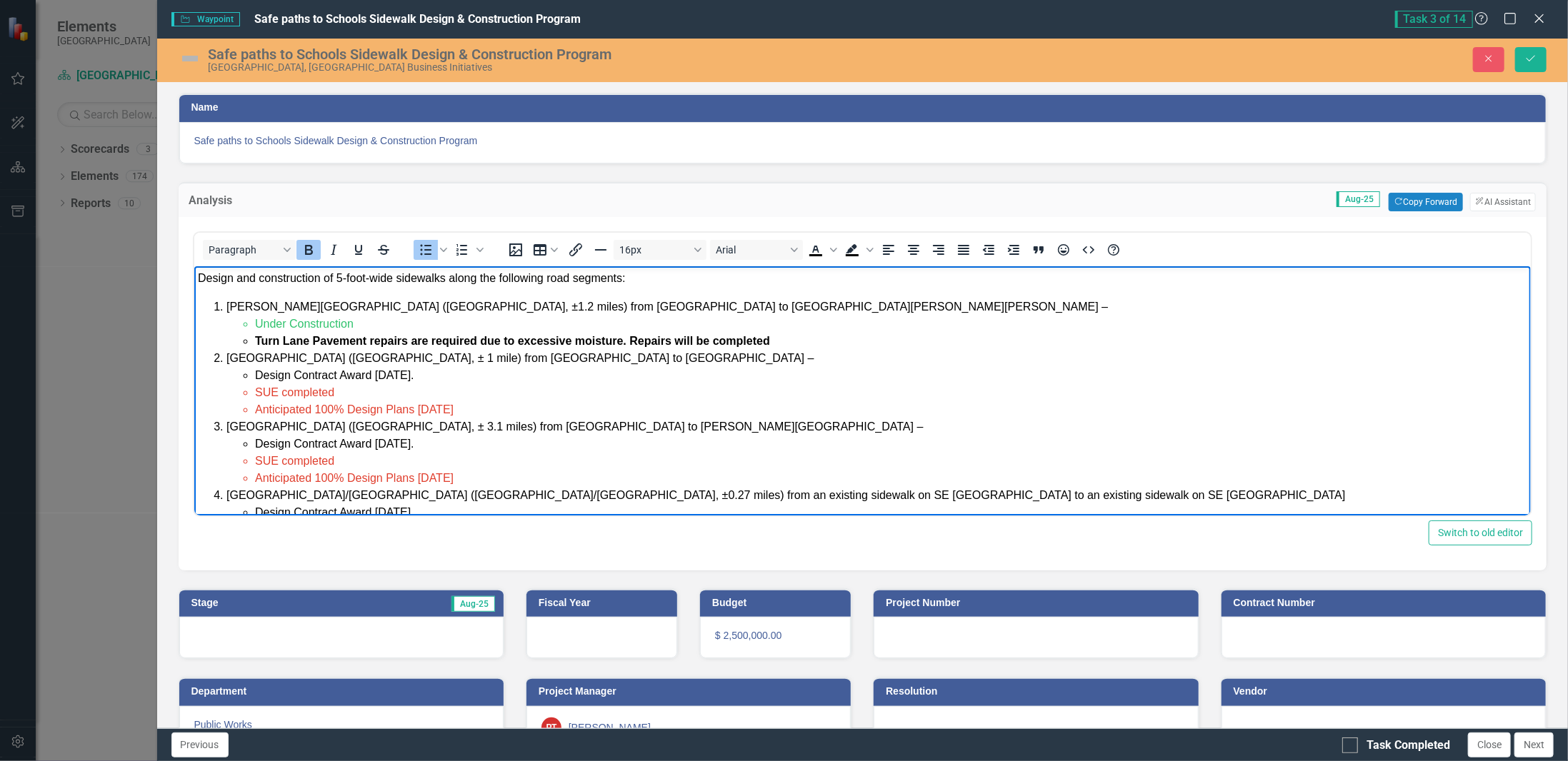
click at [776, 343] on li "Turn Lane Pavement repairs are required due to excessive moisture. Repairs will…" at bounding box center [890, 341] width 1273 height 17
drag, startPoint x: 457, startPoint y: 408, endPoint x: 417, endPoint y: 411, distance: 40.1
click at [417, 411] on li "Anticipated 100% Design Plans [DATE]" at bounding box center [890, 409] width 1273 height 17
click at [390, 409] on span "Anticipated 100% Design Plans [DATE]" at bounding box center [353, 409] width 199 height 13
drag, startPoint x: 256, startPoint y: 411, endPoint x: 313, endPoint y: 411, distance: 57.0
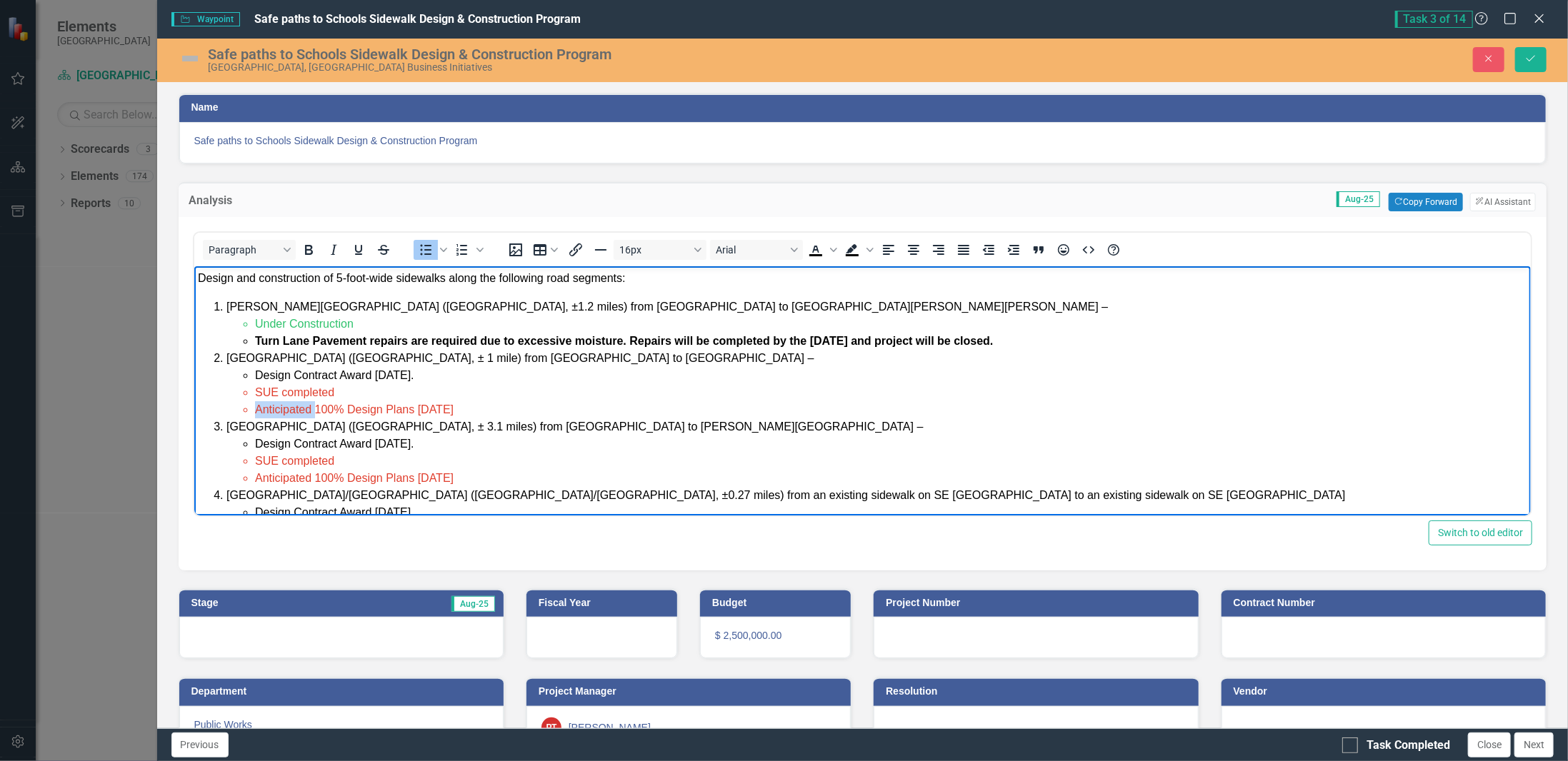
click at [313, 411] on span "Anticipated 100% Design Plans [DATE]" at bounding box center [353, 409] width 199 height 13
drag, startPoint x: 417, startPoint y: 409, endPoint x: 357, endPoint y: 413, distance: 60.1
click at [357, 413] on li "100% Design Plans [DATE]" at bounding box center [890, 409] width 1273 height 17
drag, startPoint x: 432, startPoint y: 412, endPoint x: 255, endPoint y: 416, distance: 177.0
click at [255, 416] on li "100% Design Plans under review" at bounding box center [890, 409] width 1273 height 17
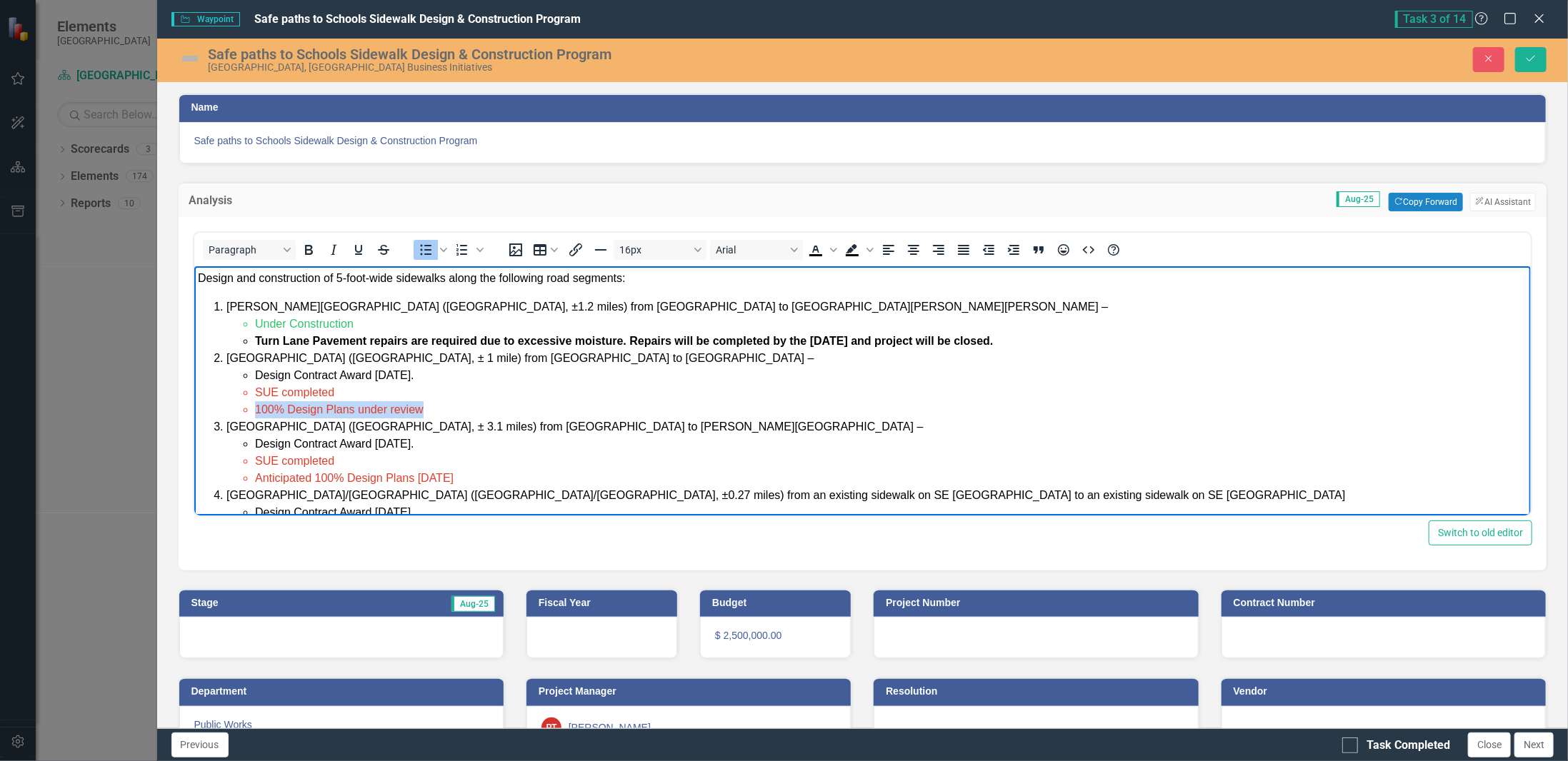
copy span "100% Design Plans under review"
drag, startPoint x: 458, startPoint y: 480, endPoint x: 256, endPoint y: 481, distance: 202.0
click at [256, 481] on li "Anticipated 100% Design Plans [DATE]" at bounding box center [890, 477] width 1273 height 17
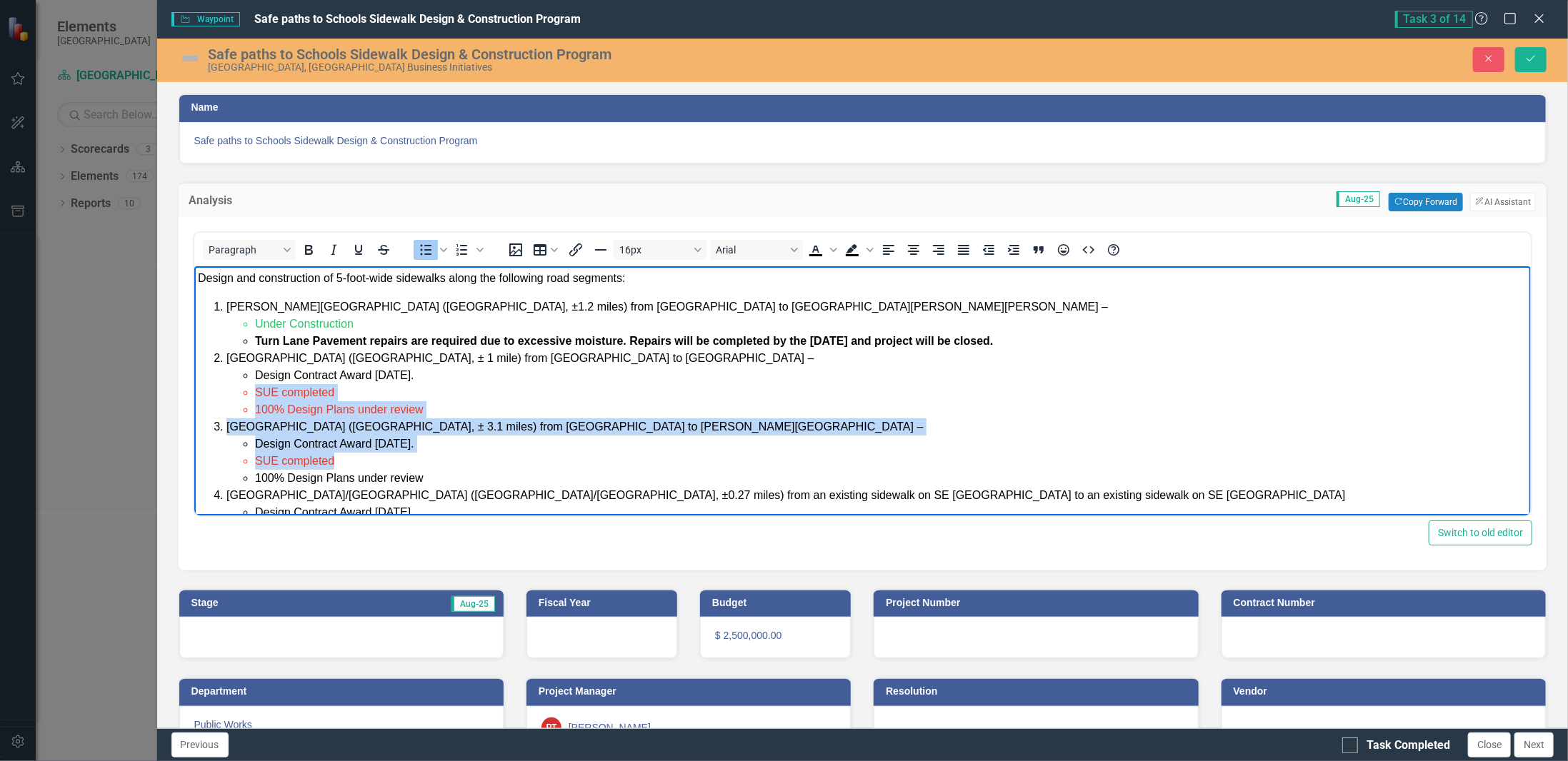
drag, startPoint x: 383, startPoint y: 467, endPoint x: 245, endPoint y: 386, distance: 160.0
click at [245, 386] on ol "[PERSON_NAME][GEOGRAPHIC_DATA] ([GEOGRAPHIC_DATA], ±1.2 miles) from [GEOGRAPHIC…" at bounding box center [862, 529] width 1330 height 463
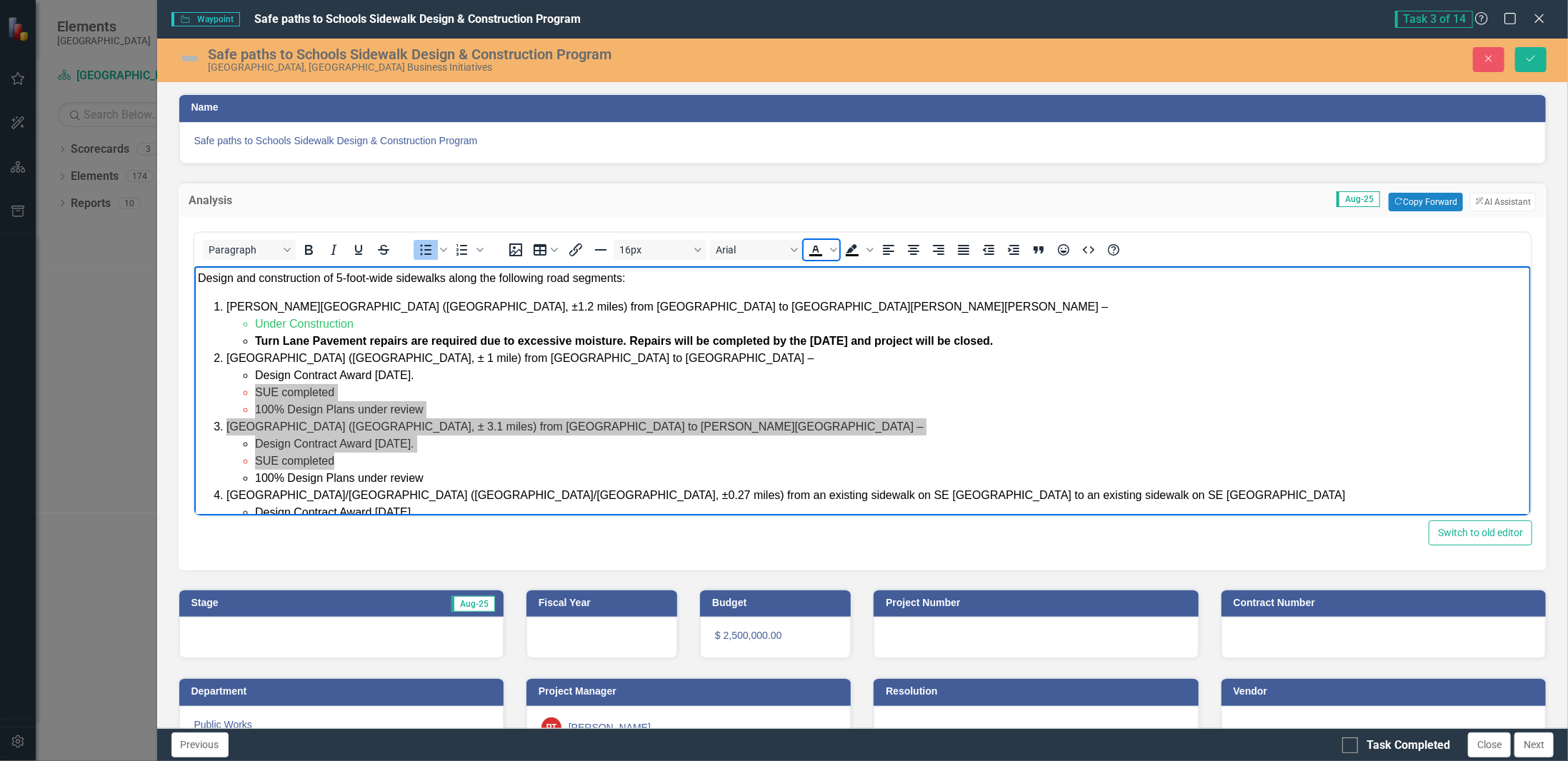
click at [811, 247] on icon "Text color Black" at bounding box center [816, 250] width 17 height 17
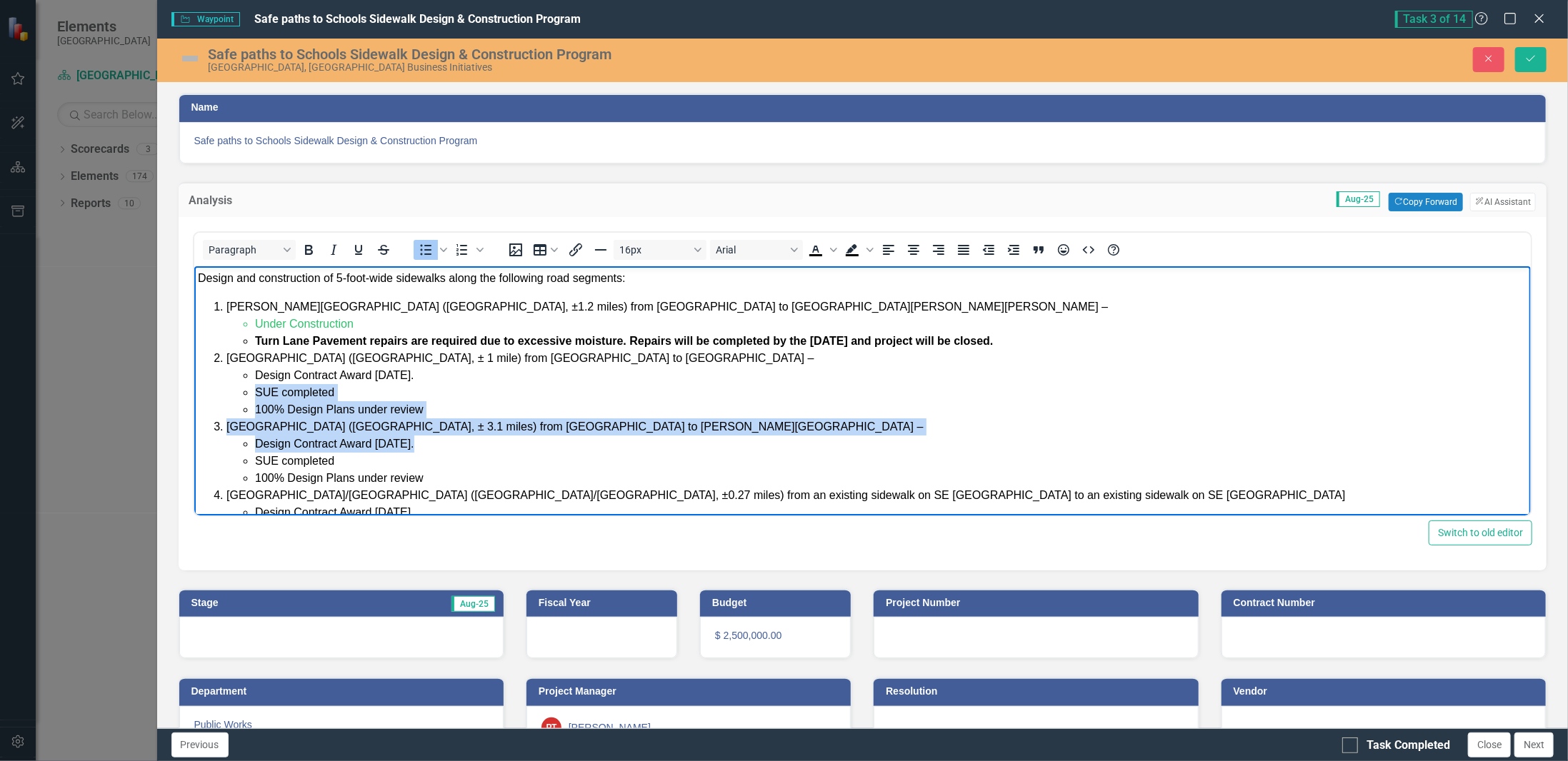
click at [504, 441] on li "Design Contract Award [DATE]." at bounding box center [890, 444] width 1273 height 17
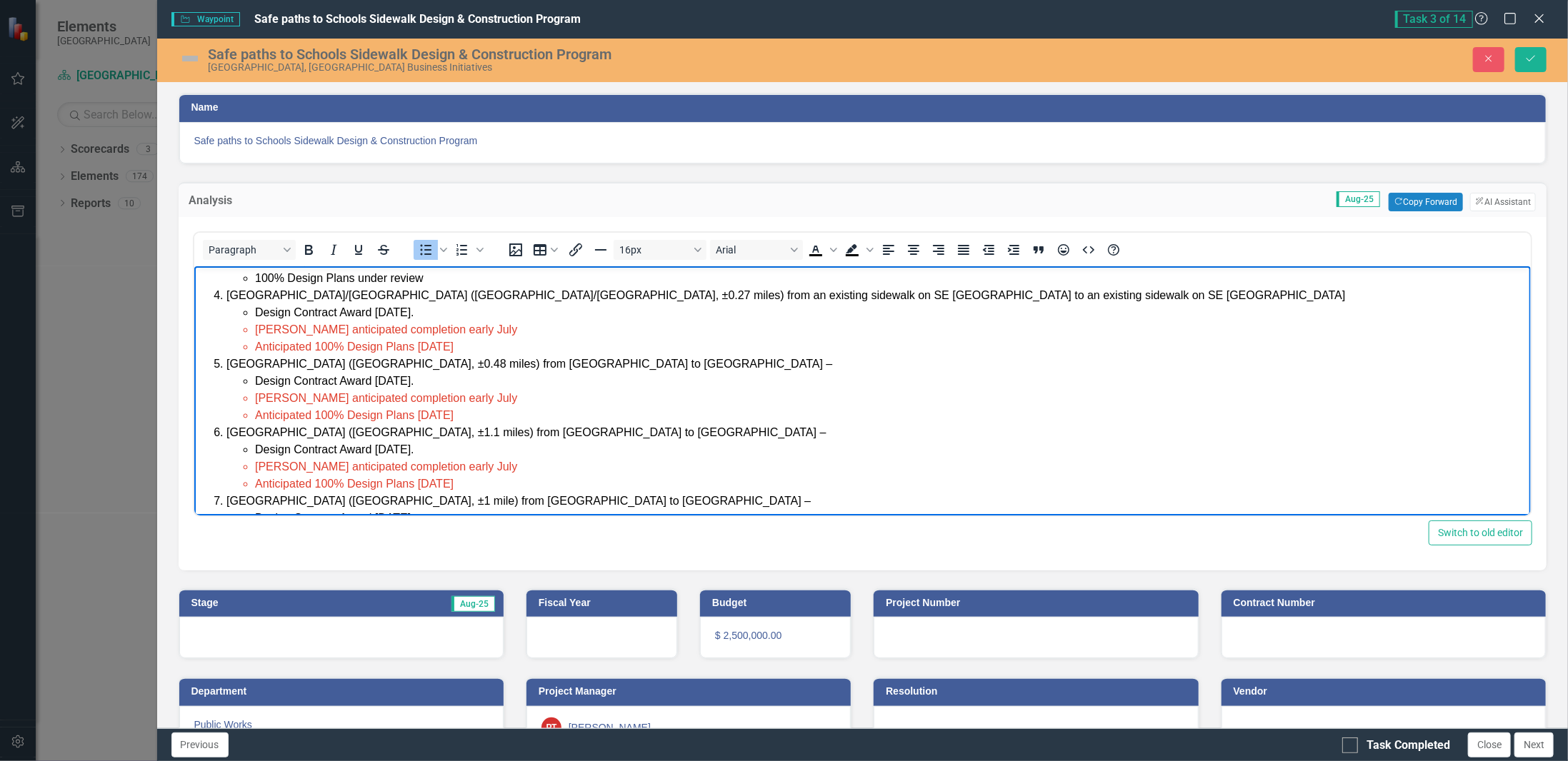
scroll to position [117, 0]
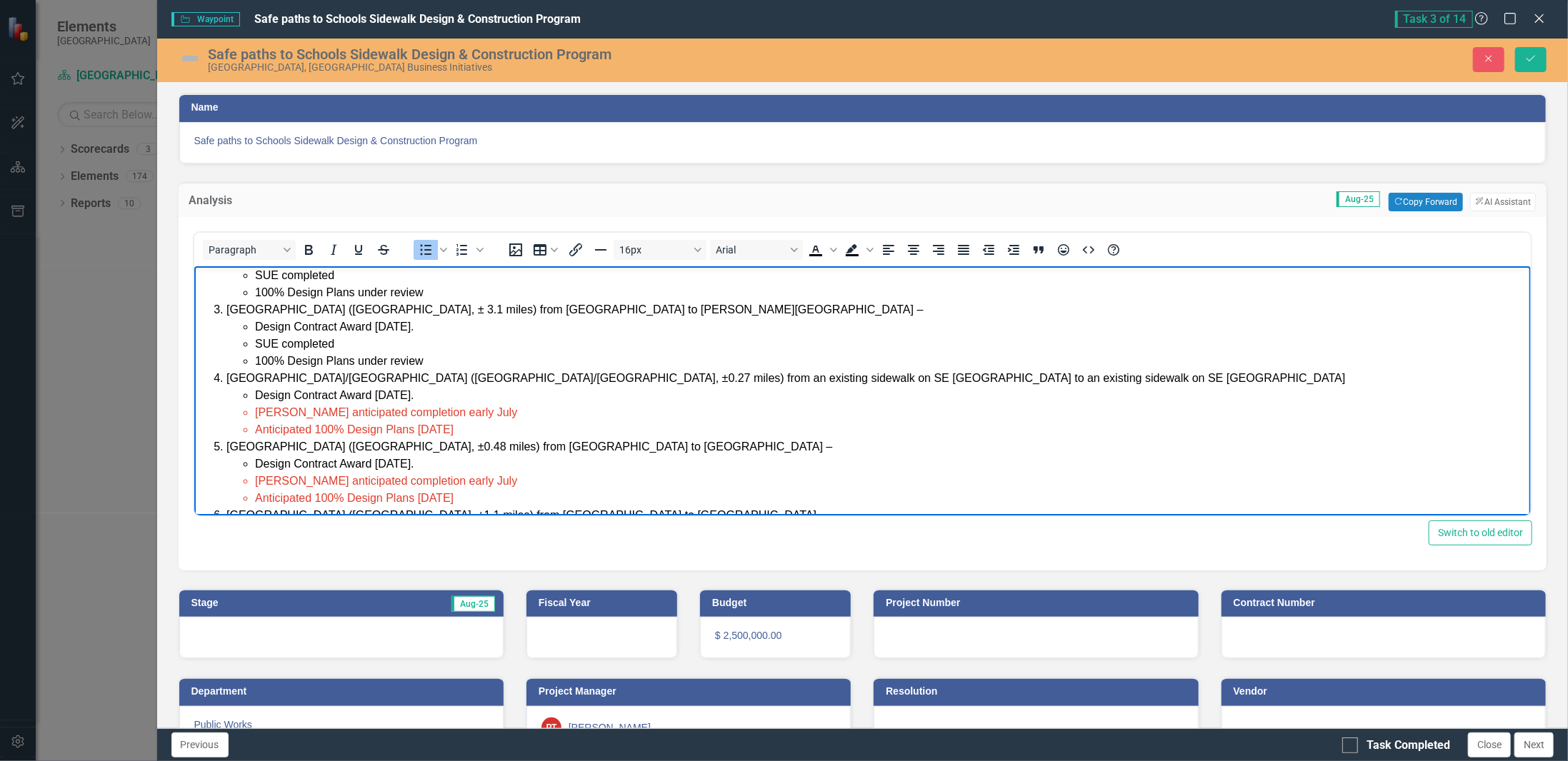
drag, startPoint x: 476, startPoint y: 431, endPoint x: 247, endPoint y: 428, distance: 229.0
click at [254, 428] on li "Anticipated 100% Design Plans [DATE]" at bounding box center [890, 429] width 1273 height 17
drag, startPoint x: 280, startPoint y: 412, endPoint x: 445, endPoint y: 413, distance: 165.0
click at [445, 413] on span "[PERSON_NAME] anticipated completion early July" at bounding box center [385, 412] width 262 height 13
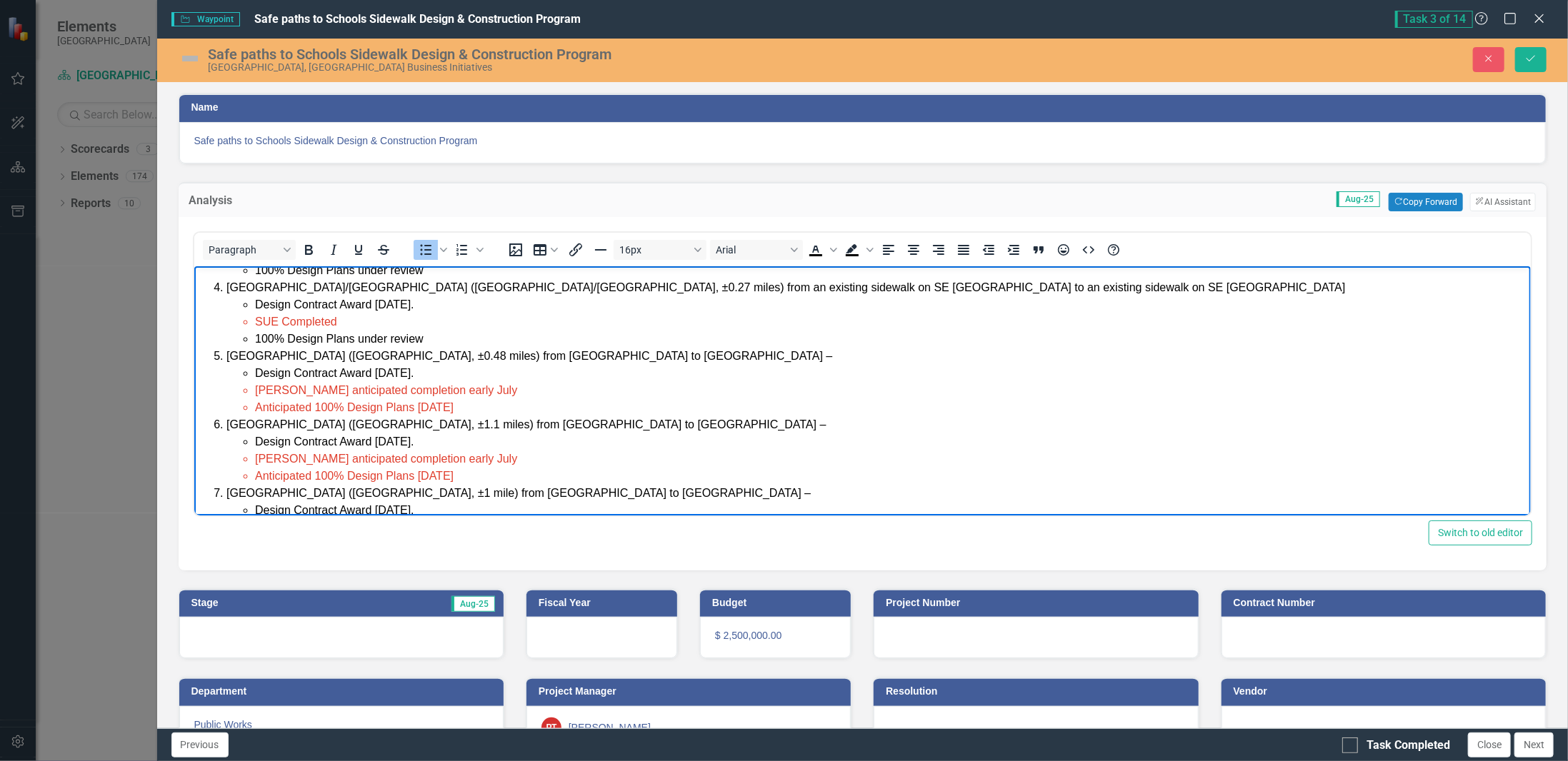
scroll to position [188, 0]
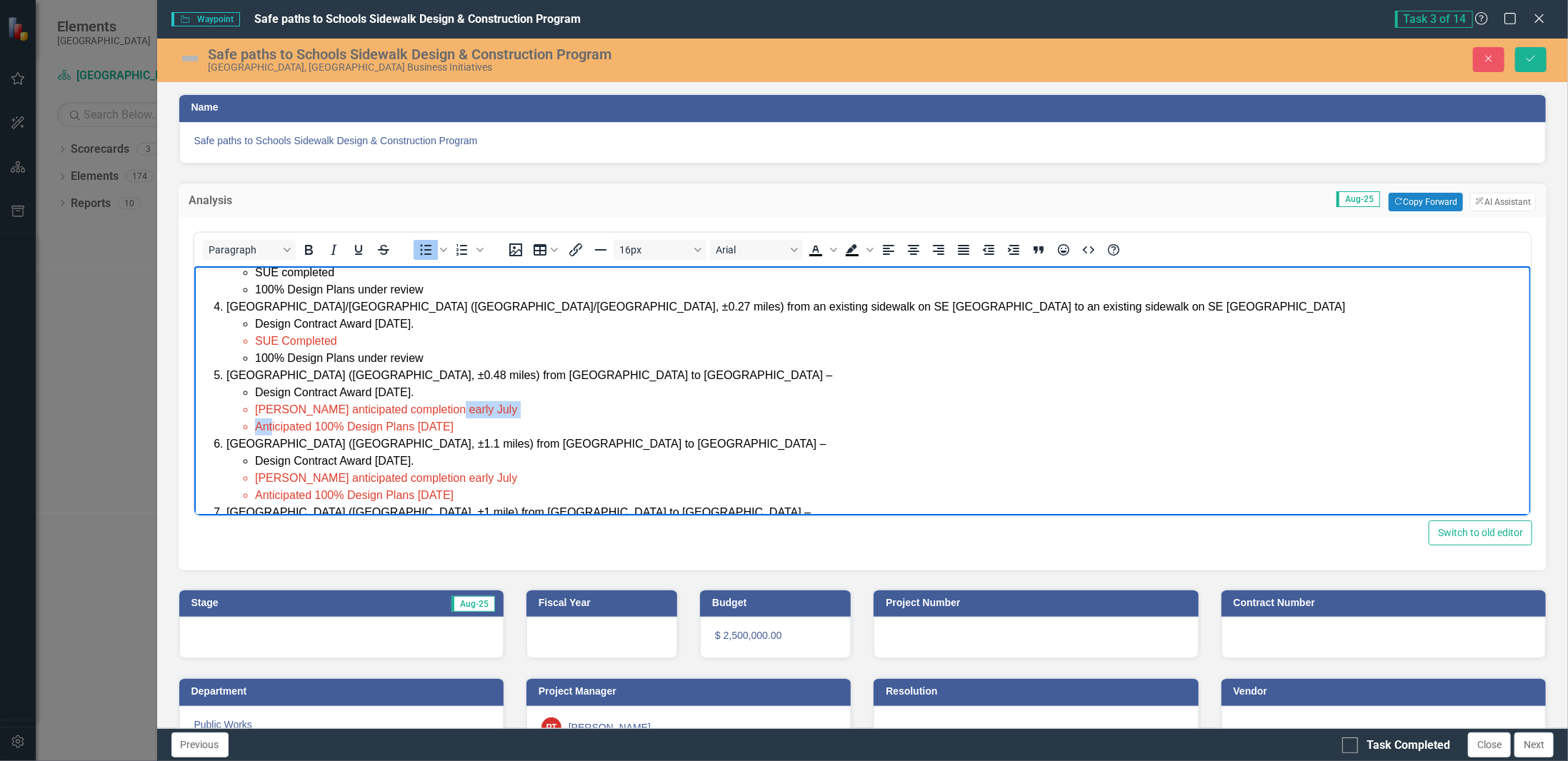
drag, startPoint x: 436, startPoint y: 411, endPoint x: 270, endPoint y: 417, distance: 166.1
click at [270, 417] on ul "Design Contract Award [DATE]. [PERSON_NAME] anticipated completion early July A…" at bounding box center [876, 409] width 1301 height 52
drag, startPoint x: 253, startPoint y: 340, endPoint x: 423, endPoint y: 358, distance: 171.0
click at [423, 358] on ul "Design Contract Award [DATE]. SUE Completed 100% Design Plans under review" at bounding box center [876, 341] width 1301 height 52
copy ul "SUE Completed 100% Design Plans under review"
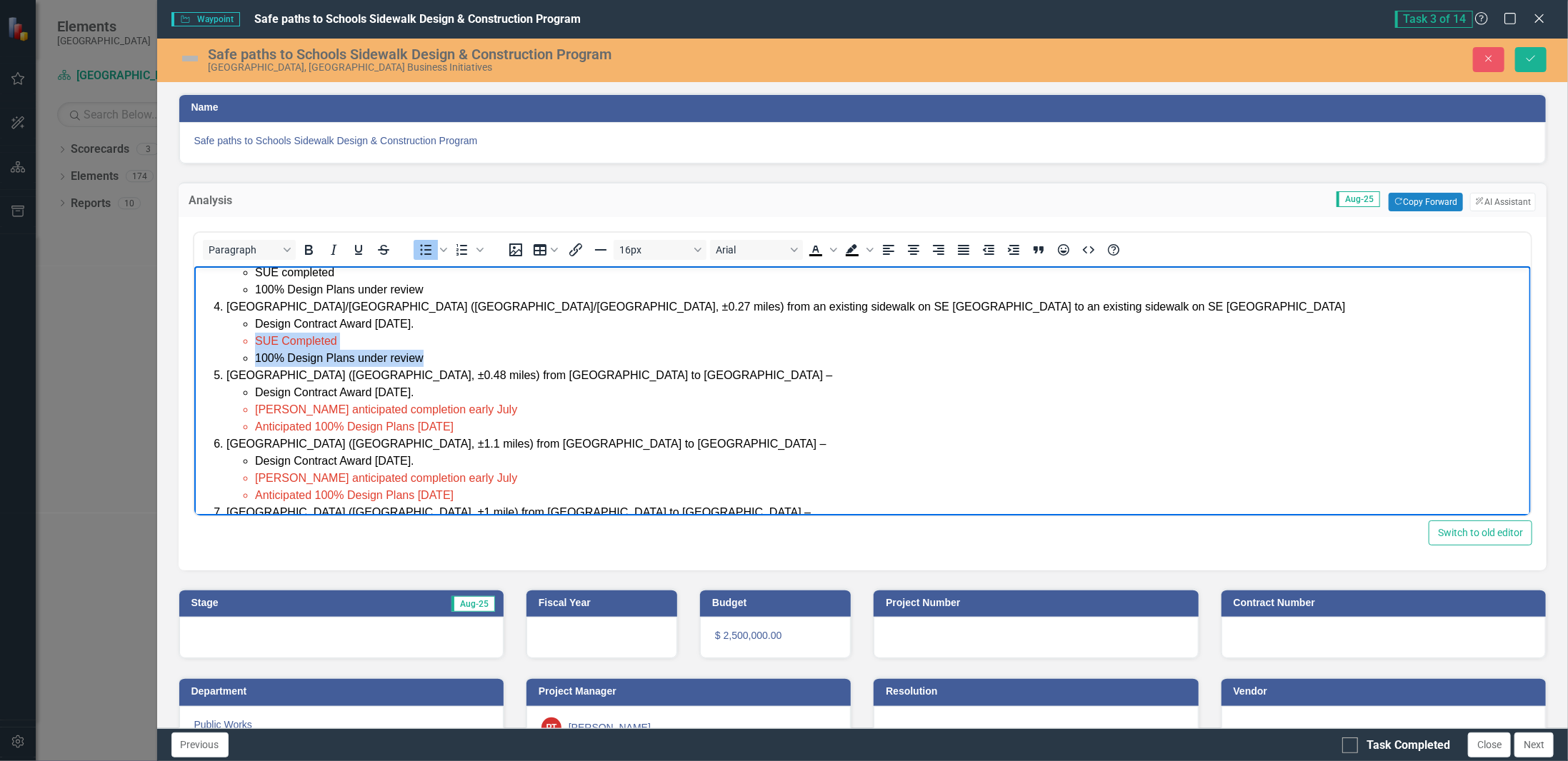
drag, startPoint x: 454, startPoint y: 427, endPoint x: 255, endPoint y: 412, distance: 199.6
click at [255, 412] on ul "Design Contract Award [DATE]. [PERSON_NAME] anticipated completion early July A…" at bounding box center [876, 409] width 1301 height 52
drag, startPoint x: 456, startPoint y: 494, endPoint x: 472, endPoint y: 477, distance: 23.3
click at [502, 478] on ul "Design Contract Award [DATE]. [PERSON_NAME] anticipated completion early July A…" at bounding box center [876, 478] width 1301 height 52
drag, startPoint x: 471, startPoint y: 477, endPoint x: 463, endPoint y: 474, distance: 8.5
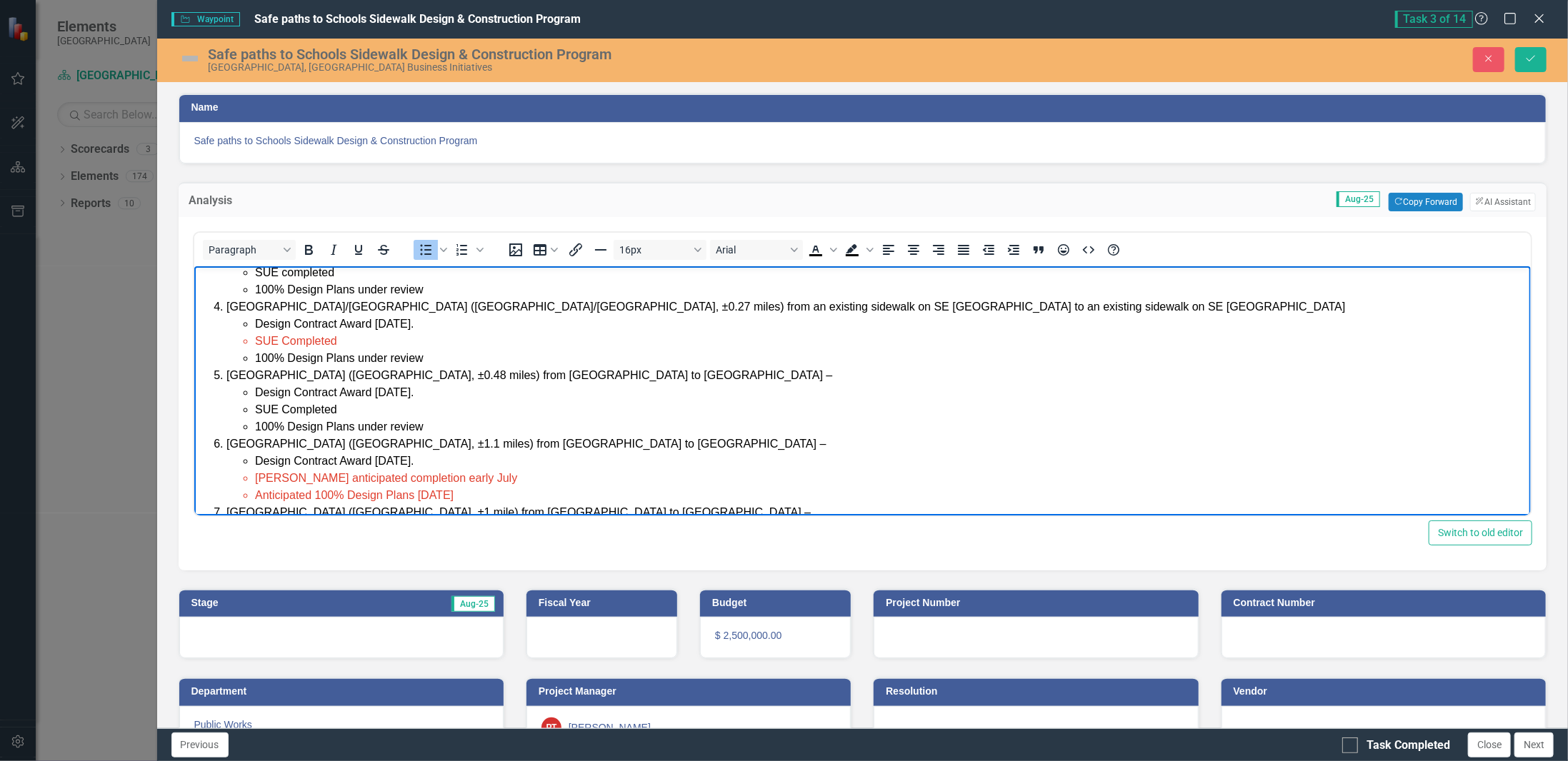
click at [471, 477] on li "[PERSON_NAME] anticipated completion early July" at bounding box center [890, 477] width 1273 height 17
click at [336, 476] on span "[PERSON_NAME] anticipated completion early July" at bounding box center [385, 477] width 262 height 13
drag, startPoint x: 435, startPoint y: 474, endPoint x: 279, endPoint y: 482, distance: 156.2
click at [279, 482] on span "[PERSON_NAME] anticipated completion early July" at bounding box center [385, 477] width 262 height 13
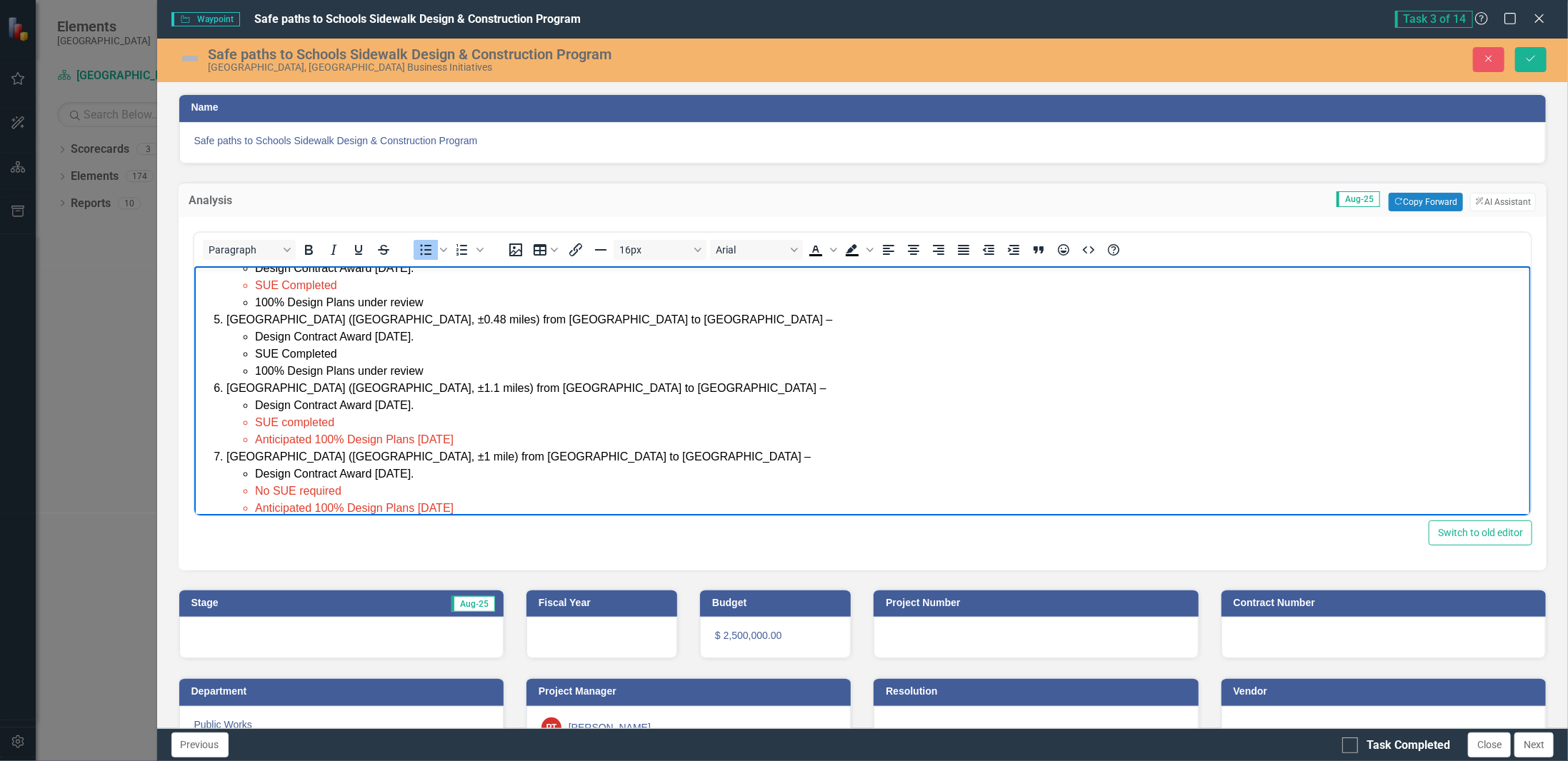
scroll to position [260, 0]
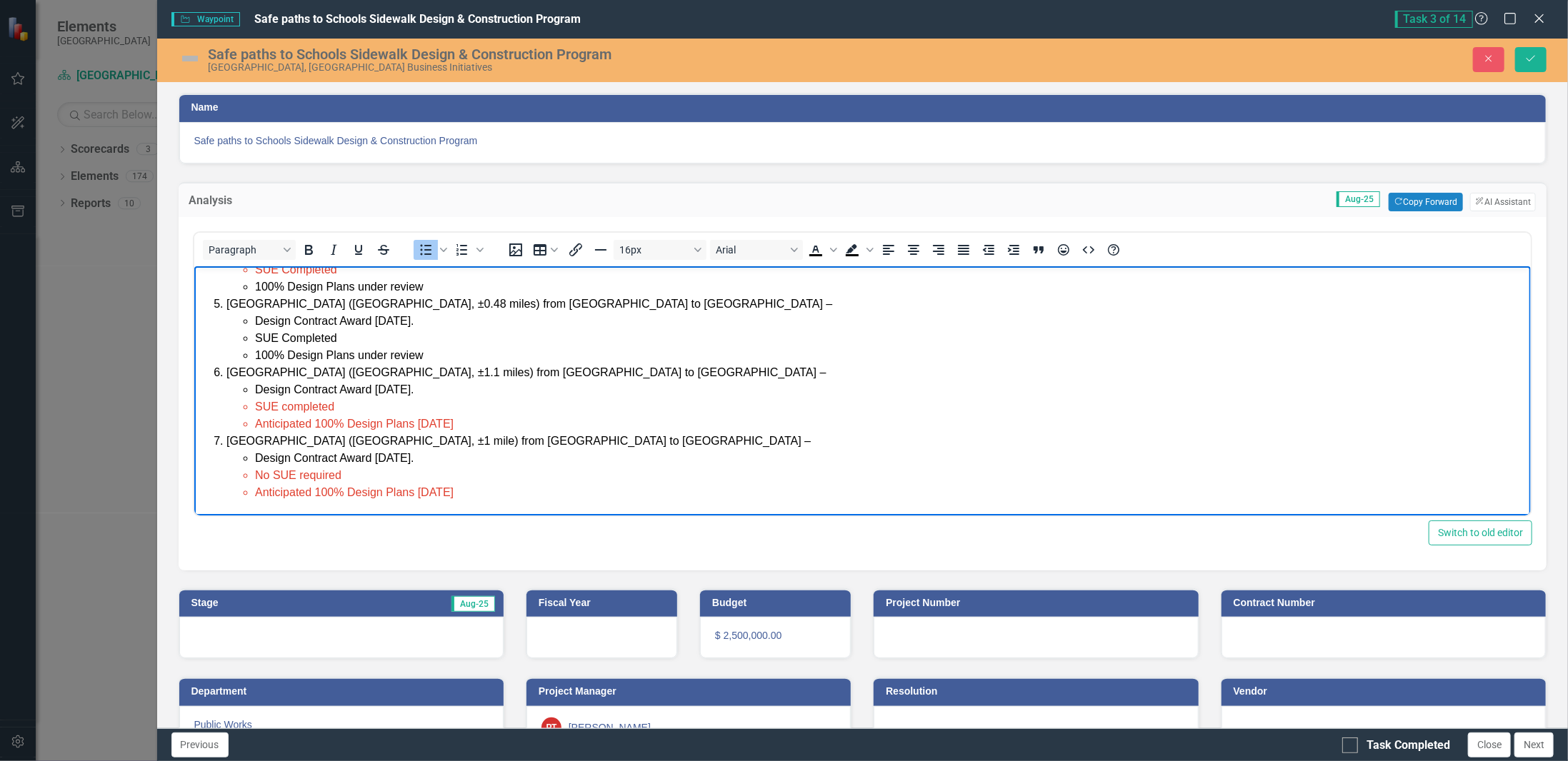
drag, startPoint x: 467, startPoint y: 493, endPoint x: 250, endPoint y: 493, distance: 217.0
click at [250, 493] on ul "Design Contract Award [DATE]. No SUE required Anticipated 100% Design Plans [DA…" at bounding box center [876, 475] width 1301 height 52
drag, startPoint x: 343, startPoint y: 488, endPoint x: 222, endPoint y: 491, distance: 121.0
click at [216, 495] on ol "[PERSON_NAME][GEOGRAPHIC_DATA] ([GEOGRAPHIC_DATA], ±1.2 miles) from [GEOGRAPHIC…" at bounding box center [862, 286] width 1330 height 497
click at [292, 509] on li "Rich Text Area. Press ALT-0 for help." at bounding box center [890, 509] width 1273 height 17
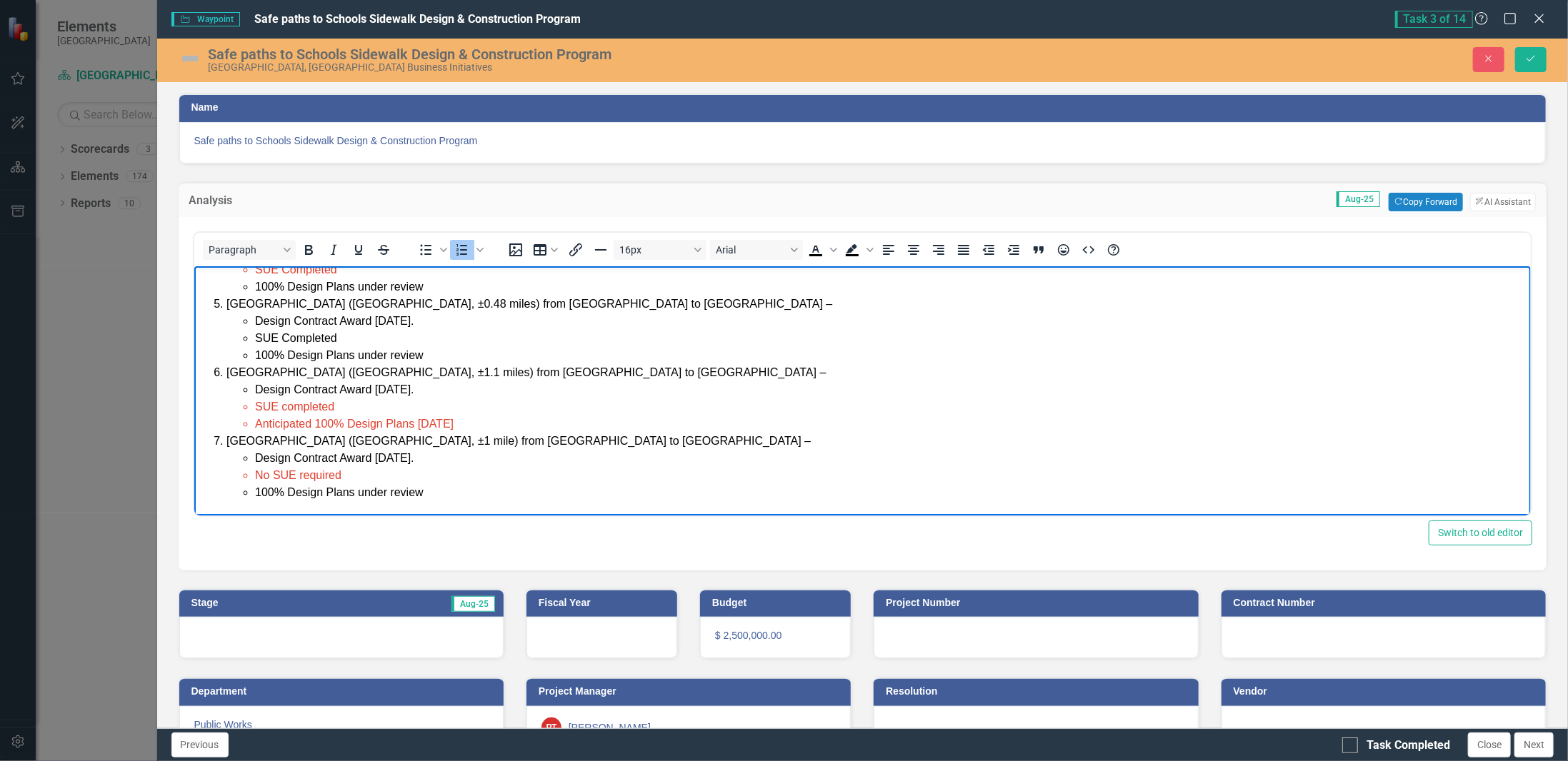
click at [249, 370] on span "[GEOGRAPHIC_DATA] ([GEOGRAPHIC_DATA], ±1.1 miles) from [GEOGRAPHIC_DATA] to [GE…" at bounding box center [525, 372] width 600 height 13
click at [189, 54] on img at bounding box center [189, 58] width 23 height 23
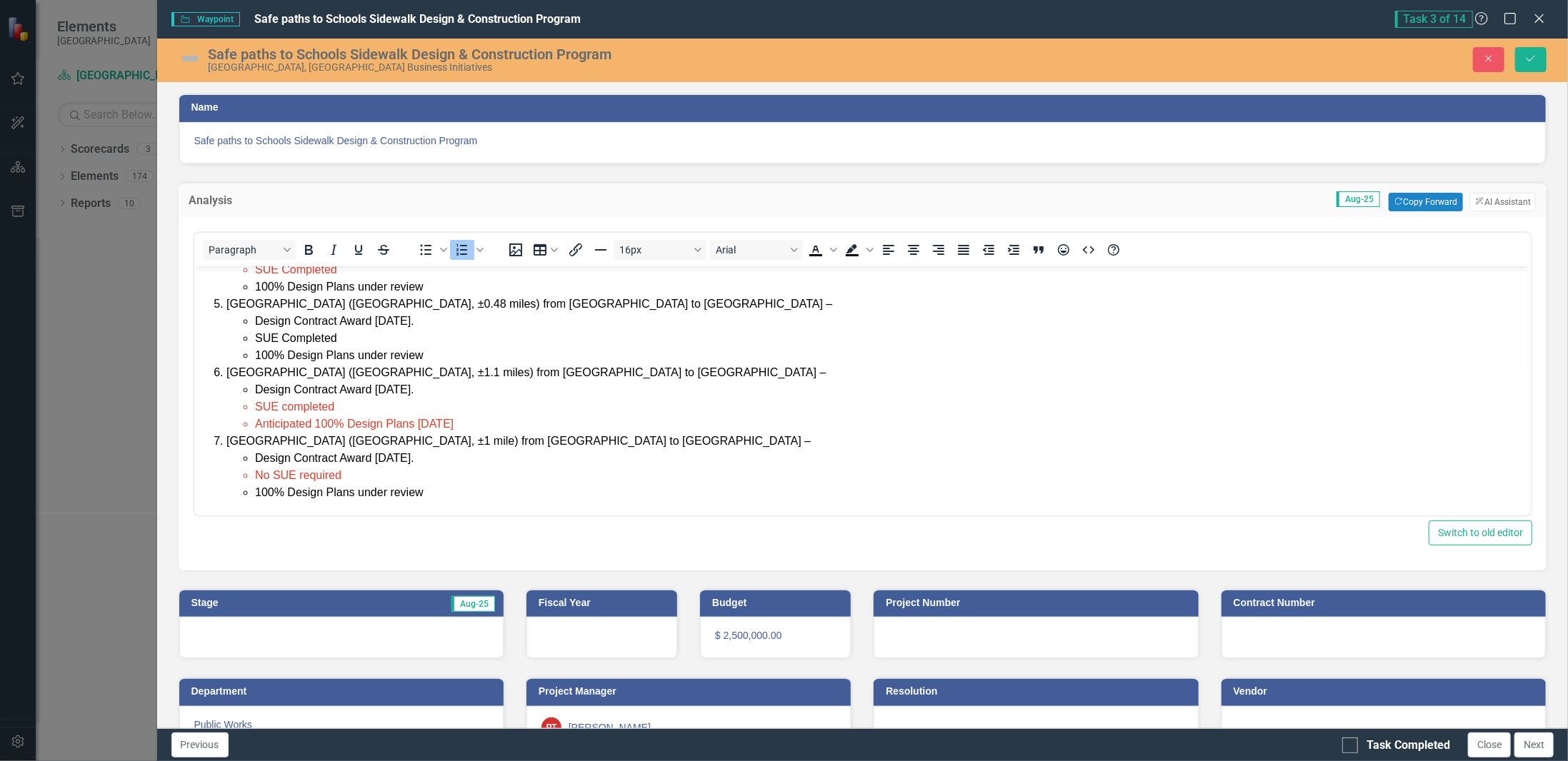
click at [189, 54] on img at bounding box center [189, 58] width 23 height 23
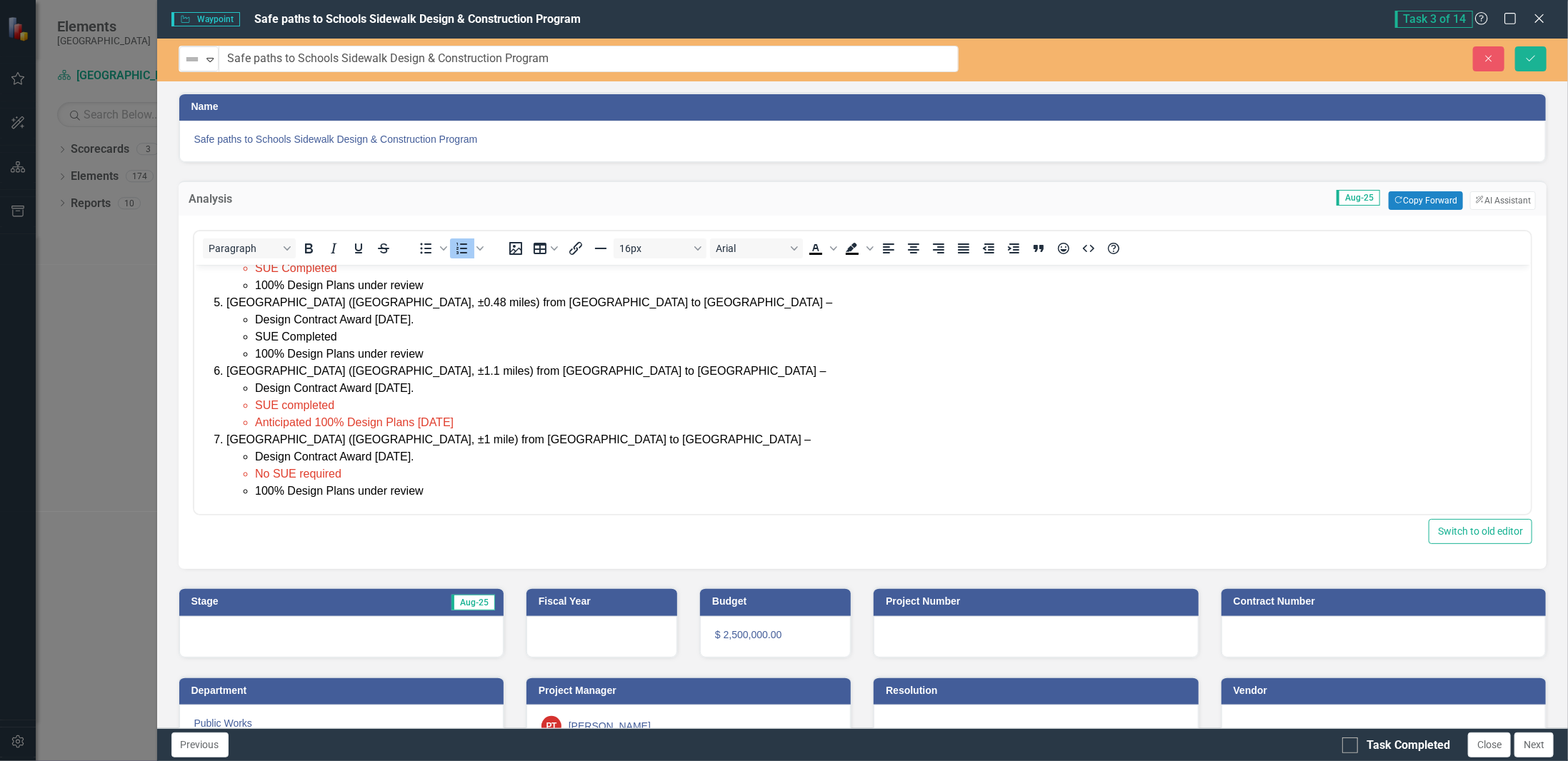
click at [189, 54] on img at bounding box center [192, 59] width 17 height 17
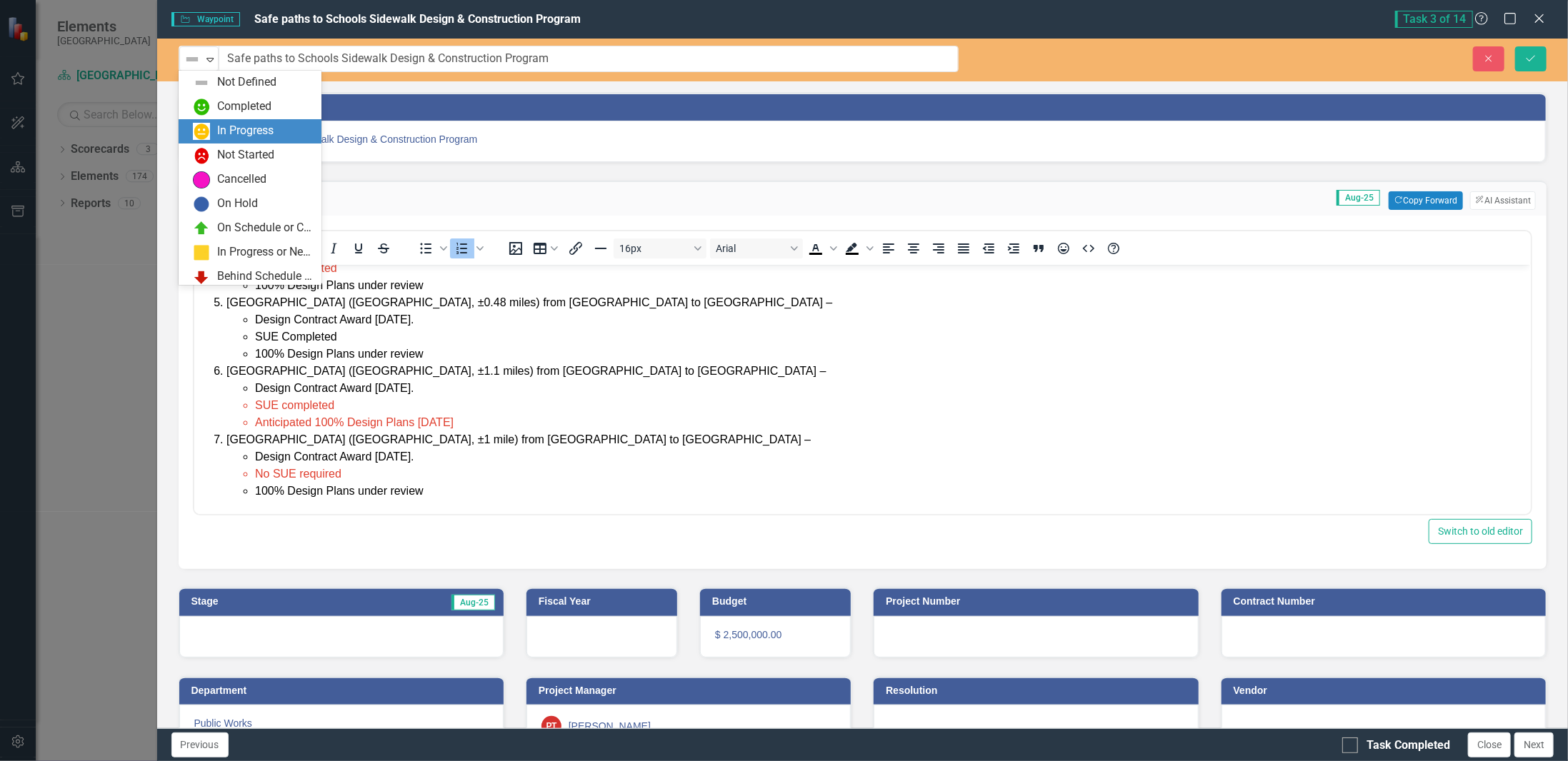
click at [223, 139] on div "In Progress" at bounding box center [245, 130] width 56 height 16
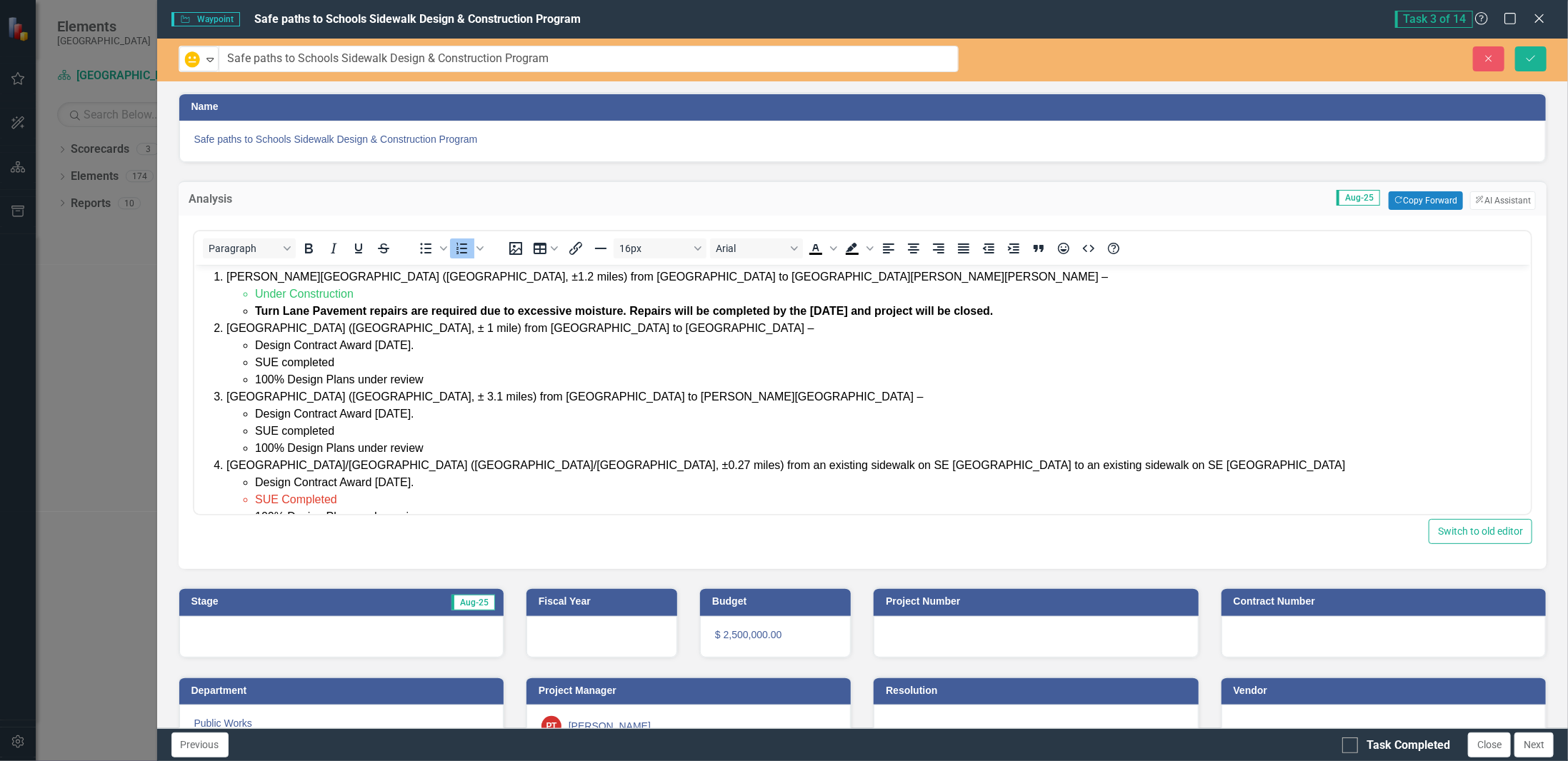
scroll to position [0, 0]
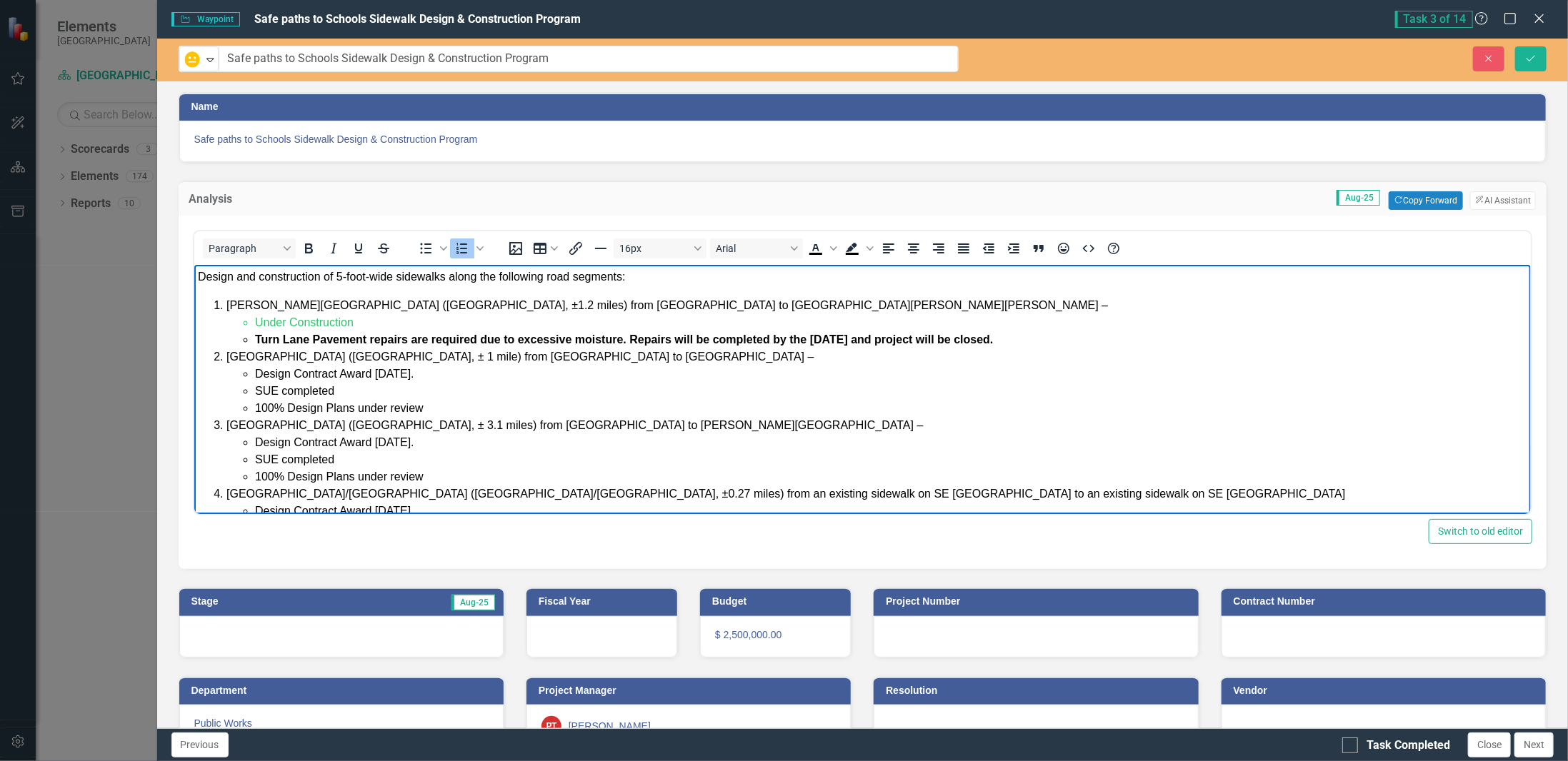
drag, startPoint x: 778, startPoint y: 337, endPoint x: 167, endPoint y: 295, distance: 612.4
click at [194, 295] on html "Design and construction of 5-foot-wide sidewalks along the following road segme…" at bounding box center [862, 520] width 1337 height 510
copy li "[PERSON_NAME][GEOGRAPHIC_DATA] ([GEOGRAPHIC_DATA], ±1.2 miles) from [GEOGRAPHIC…"
click at [318, 622] on div at bounding box center [341, 637] width 324 height 41
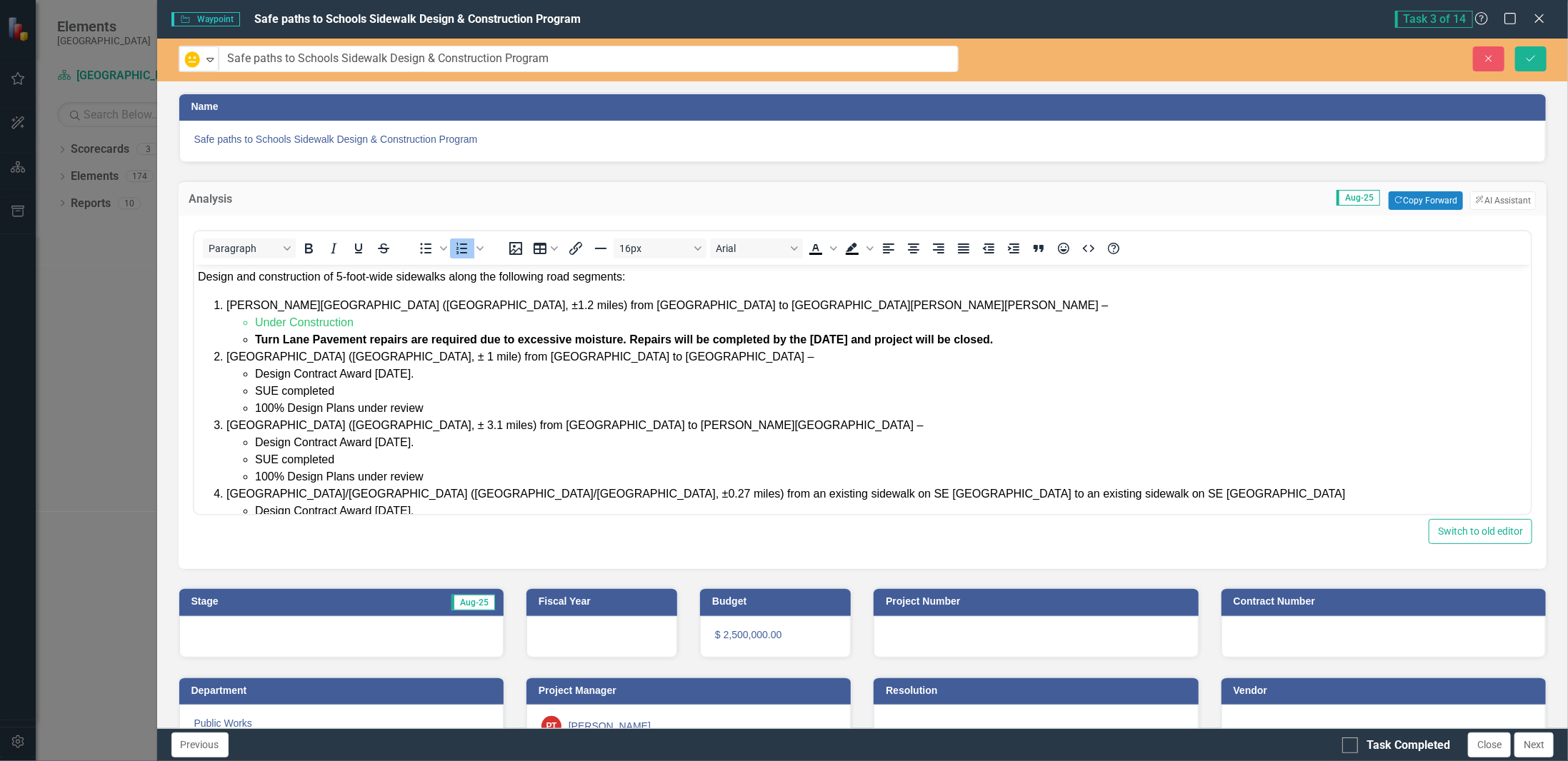
click at [318, 622] on div at bounding box center [341, 637] width 324 height 41
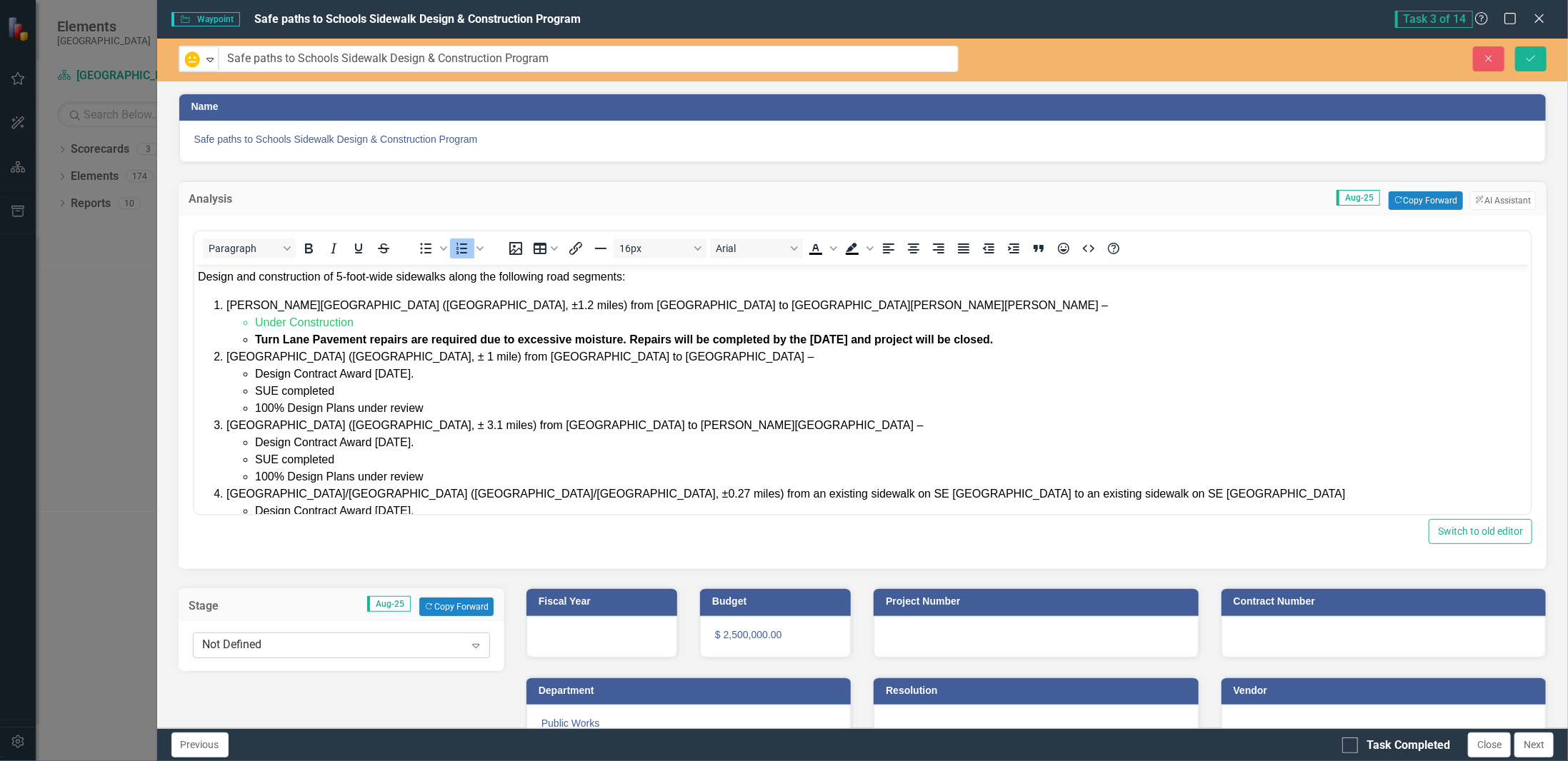
click at [314, 641] on div "Not Defined" at bounding box center [334, 645] width 262 height 16
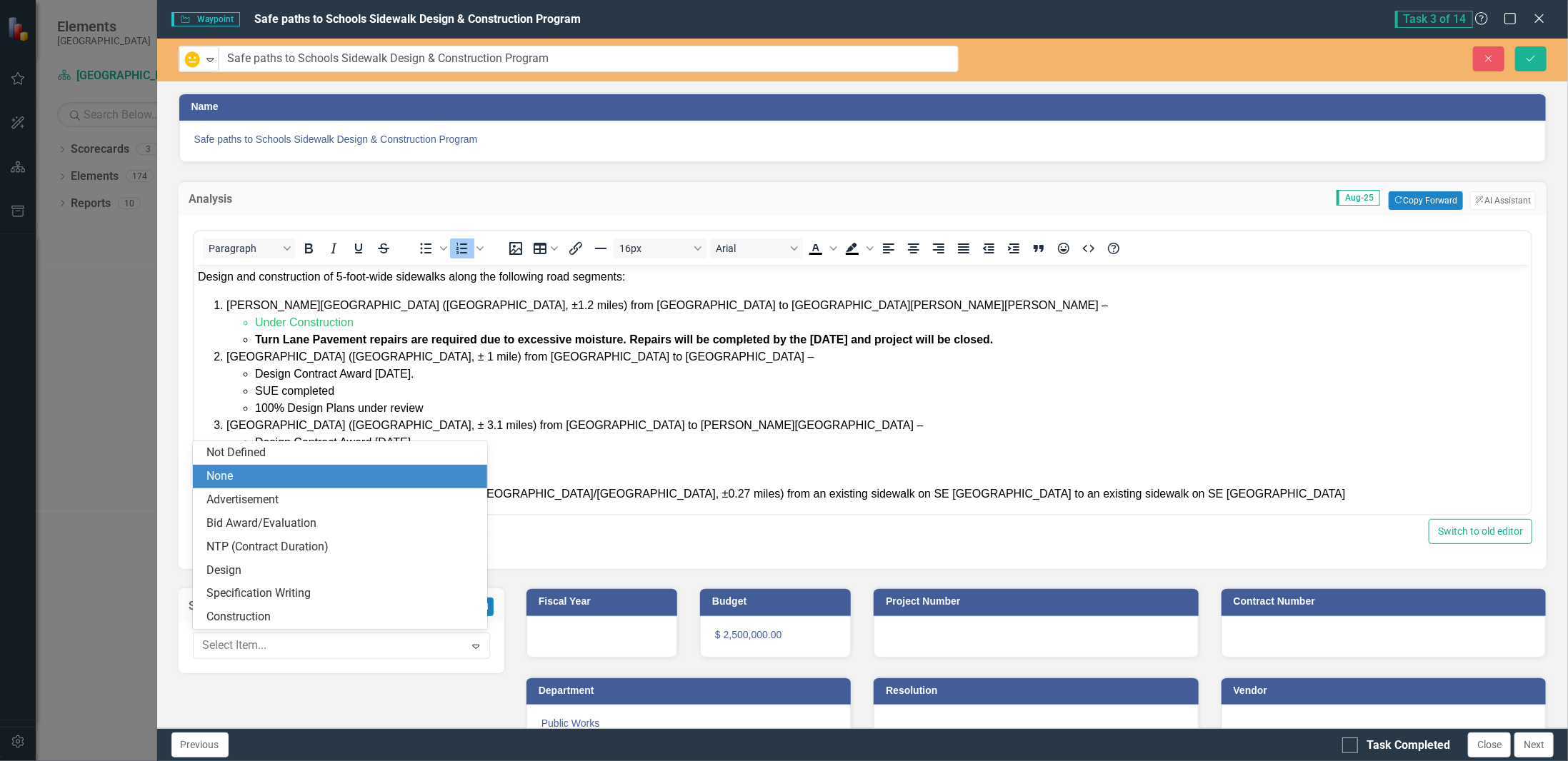
click at [274, 480] on div "None" at bounding box center [343, 477] width 272 height 16
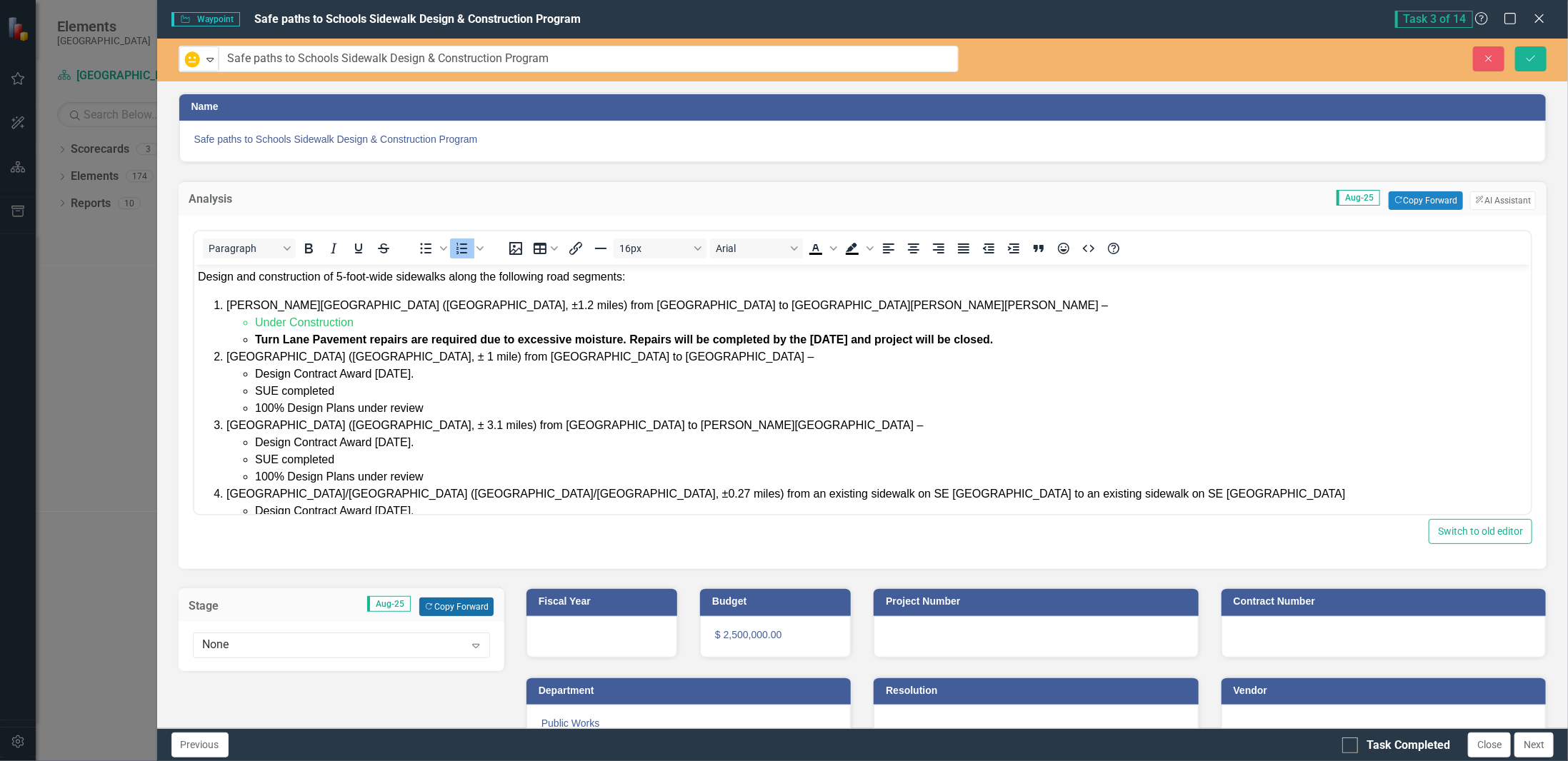
click at [442, 608] on button "Copy Forward Copy Forward" at bounding box center [456, 607] width 73 height 19
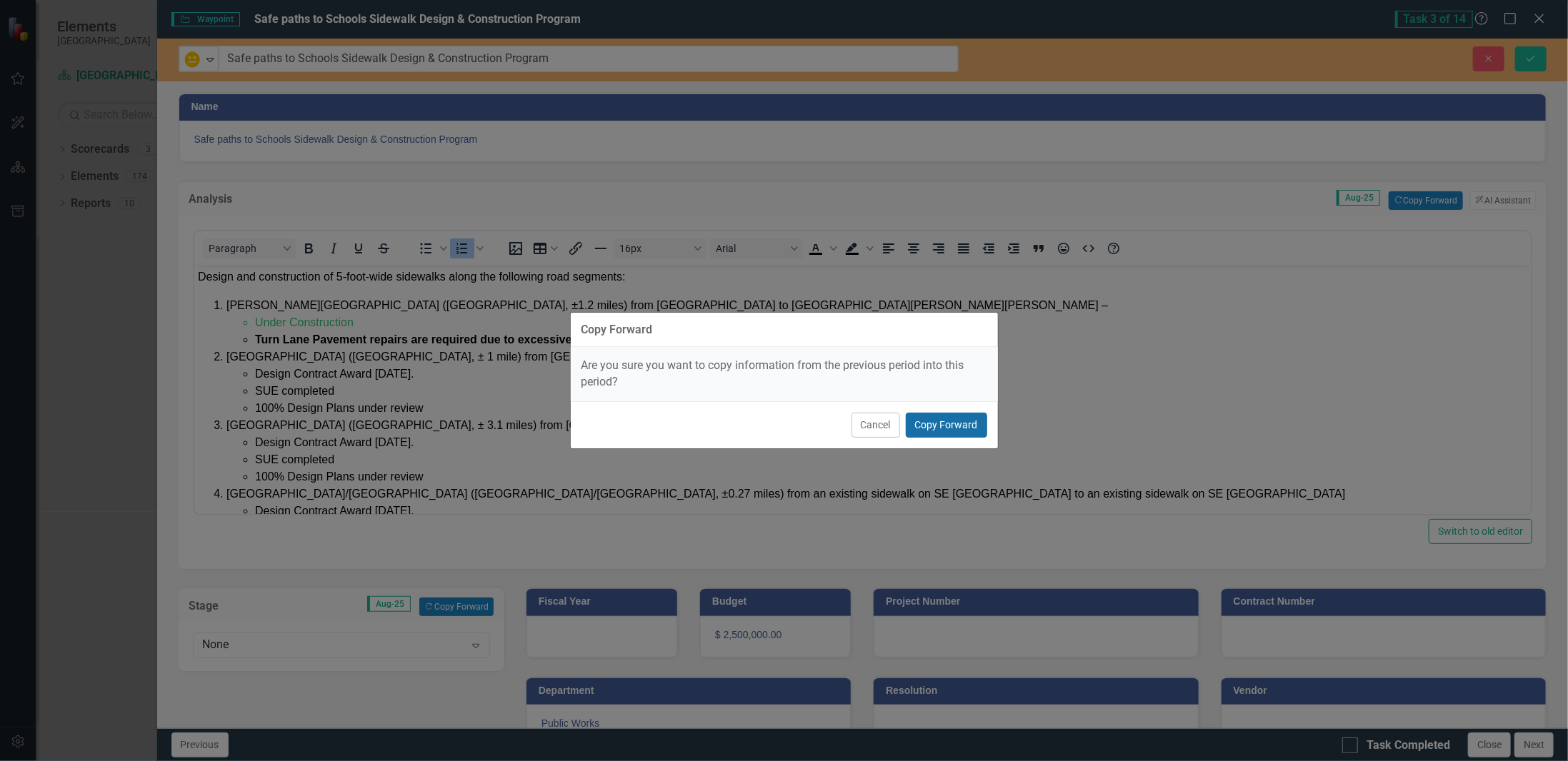
click at [983, 429] on button "Copy Forward" at bounding box center [947, 425] width 81 height 25
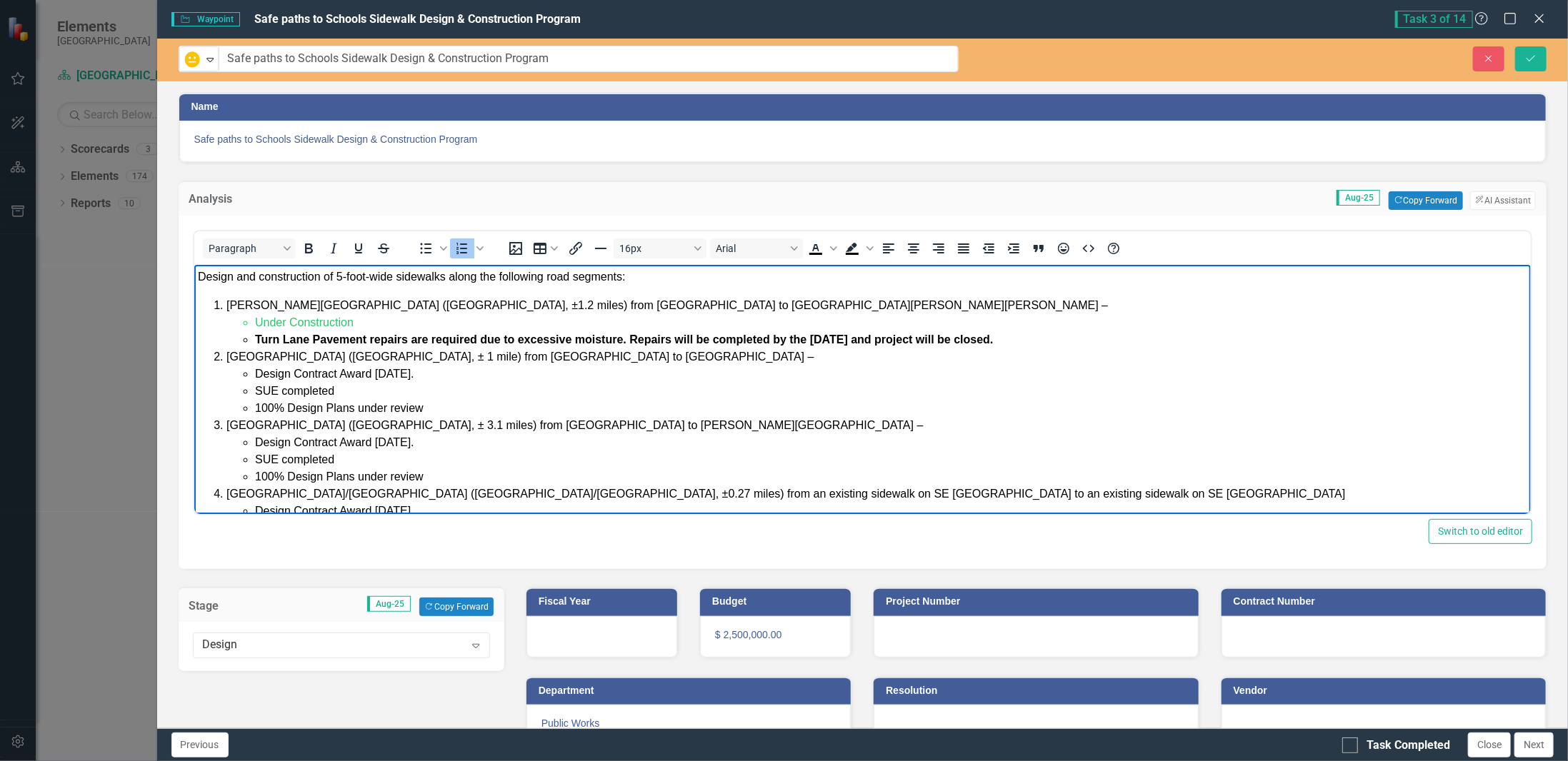
click at [968, 432] on li "[GEOGRAPHIC_DATA] ([GEOGRAPHIC_DATA], ± 3.1 miles) from [GEOGRAPHIC_DATA] to [P…" at bounding box center [876, 452] width 1301 height 69
click at [1534, 61] on icon "Save" at bounding box center [1530, 59] width 13 height 10
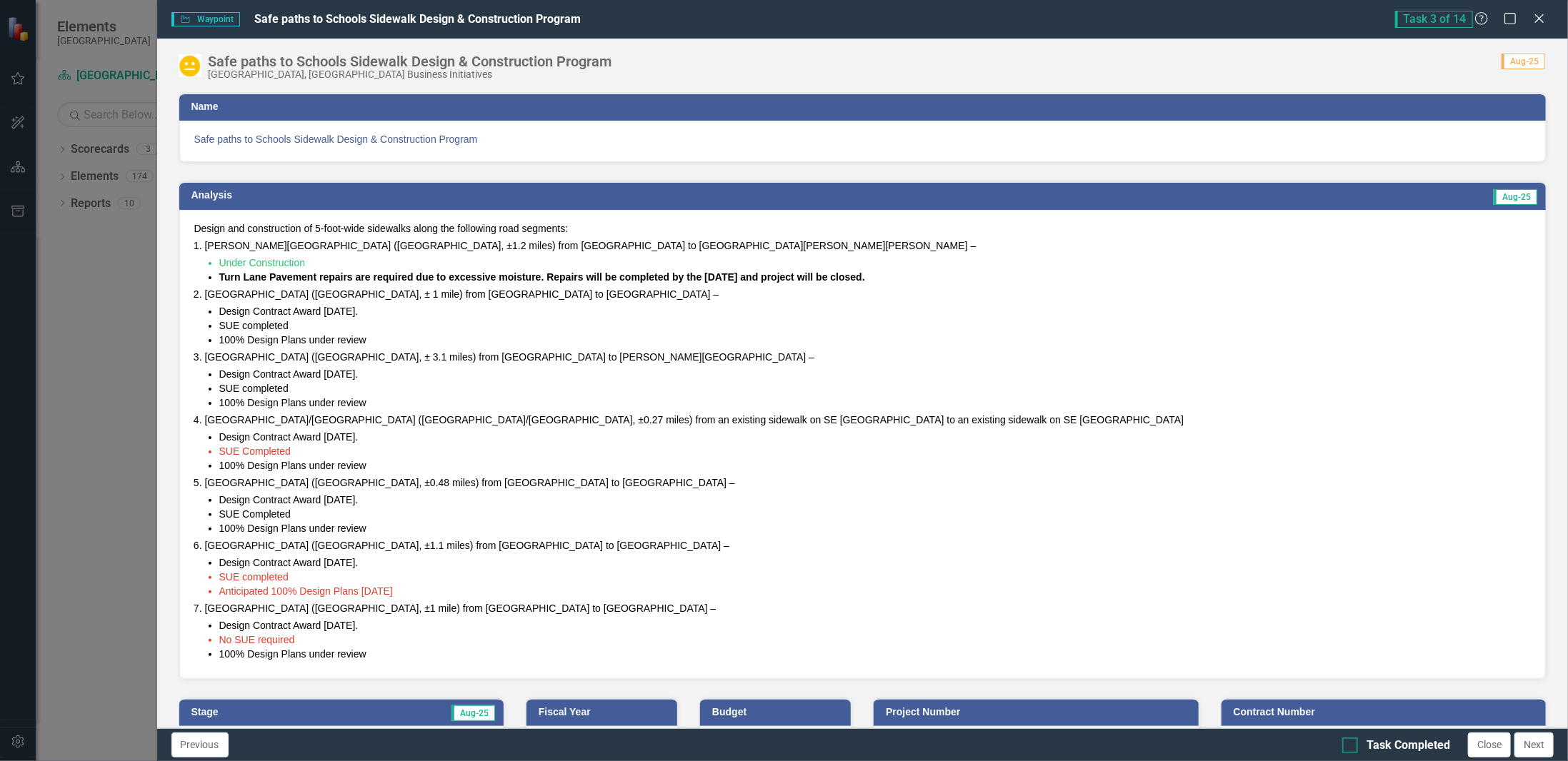
click at [1387, 738] on div "Task Completed" at bounding box center [1408, 745] width 84 height 16
click at [1351, 738] on input "Task Completed" at bounding box center [1347, 742] width 9 height 9
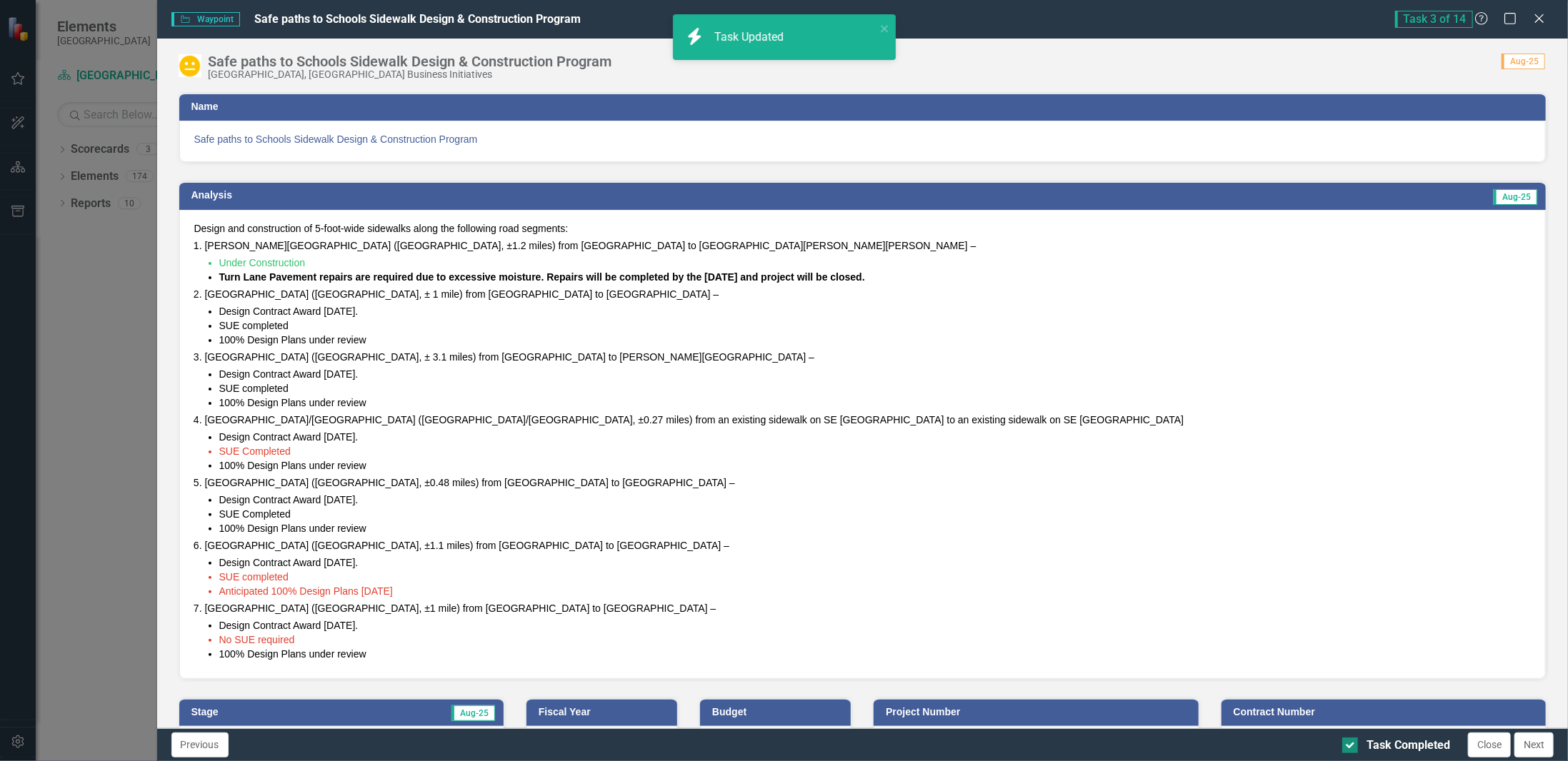
click at [1402, 745] on div "Task Completed" at bounding box center [1408, 745] width 84 height 16
click at [1351, 745] on input "Task Completed" at bounding box center [1347, 742] width 9 height 9
click at [1403, 745] on div "Task Completed" at bounding box center [1408, 745] width 84 height 16
click at [1351, 745] on input "Task Completed" at bounding box center [1347, 742] width 9 height 9
checkbox input "true"
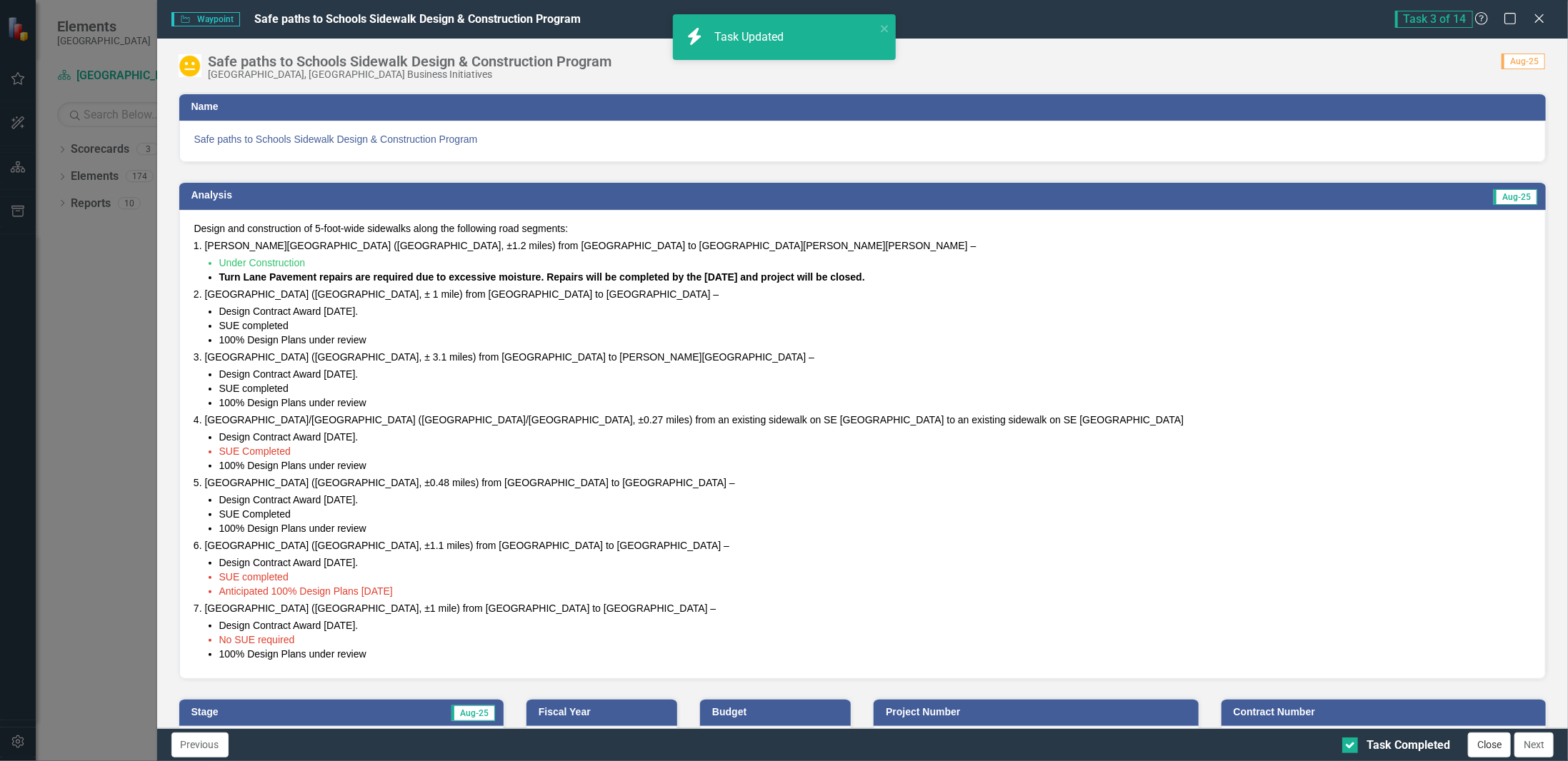
click at [1483, 745] on button "Close" at bounding box center [1489, 745] width 43 height 25
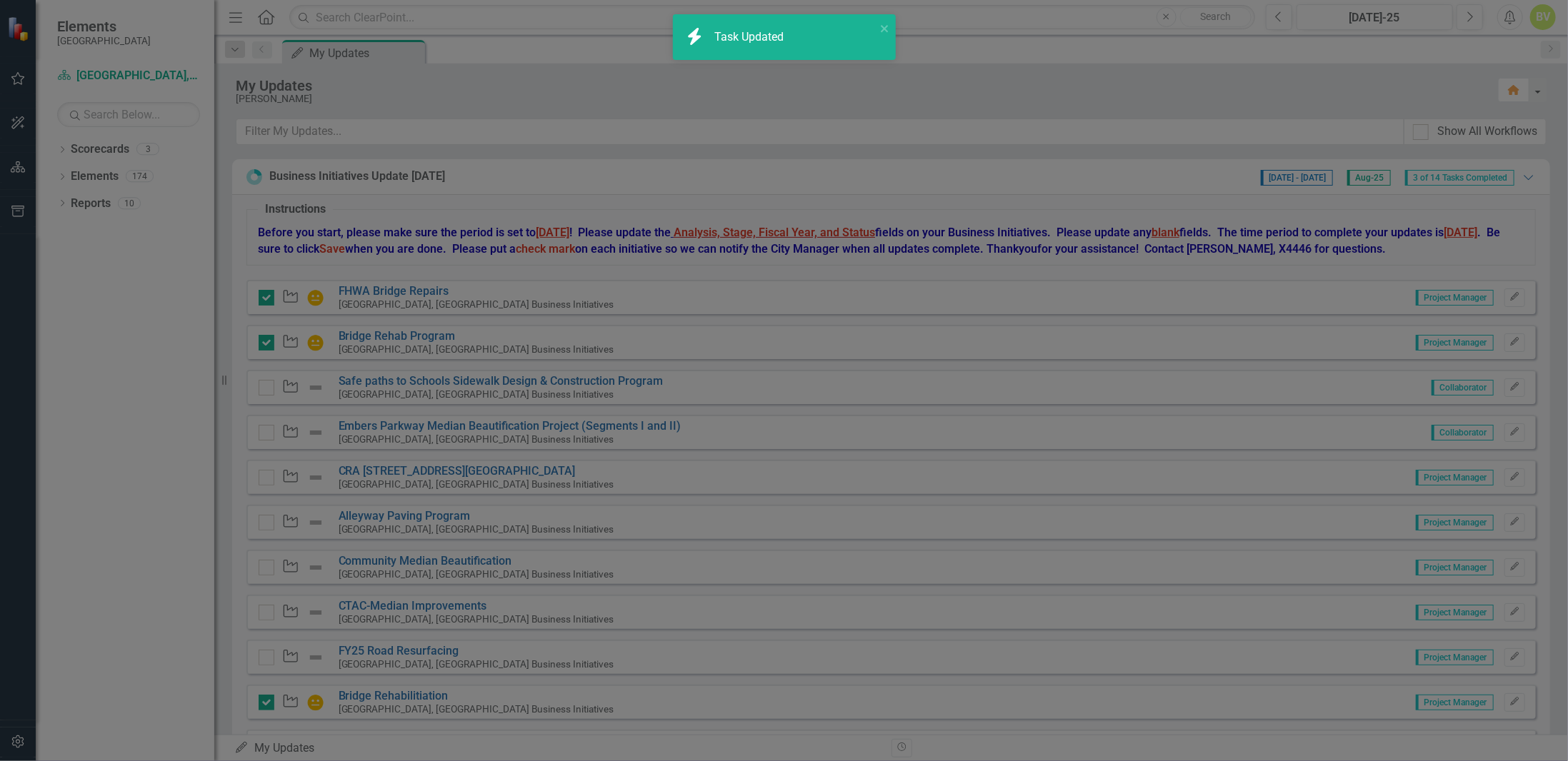
checkbox input "true"
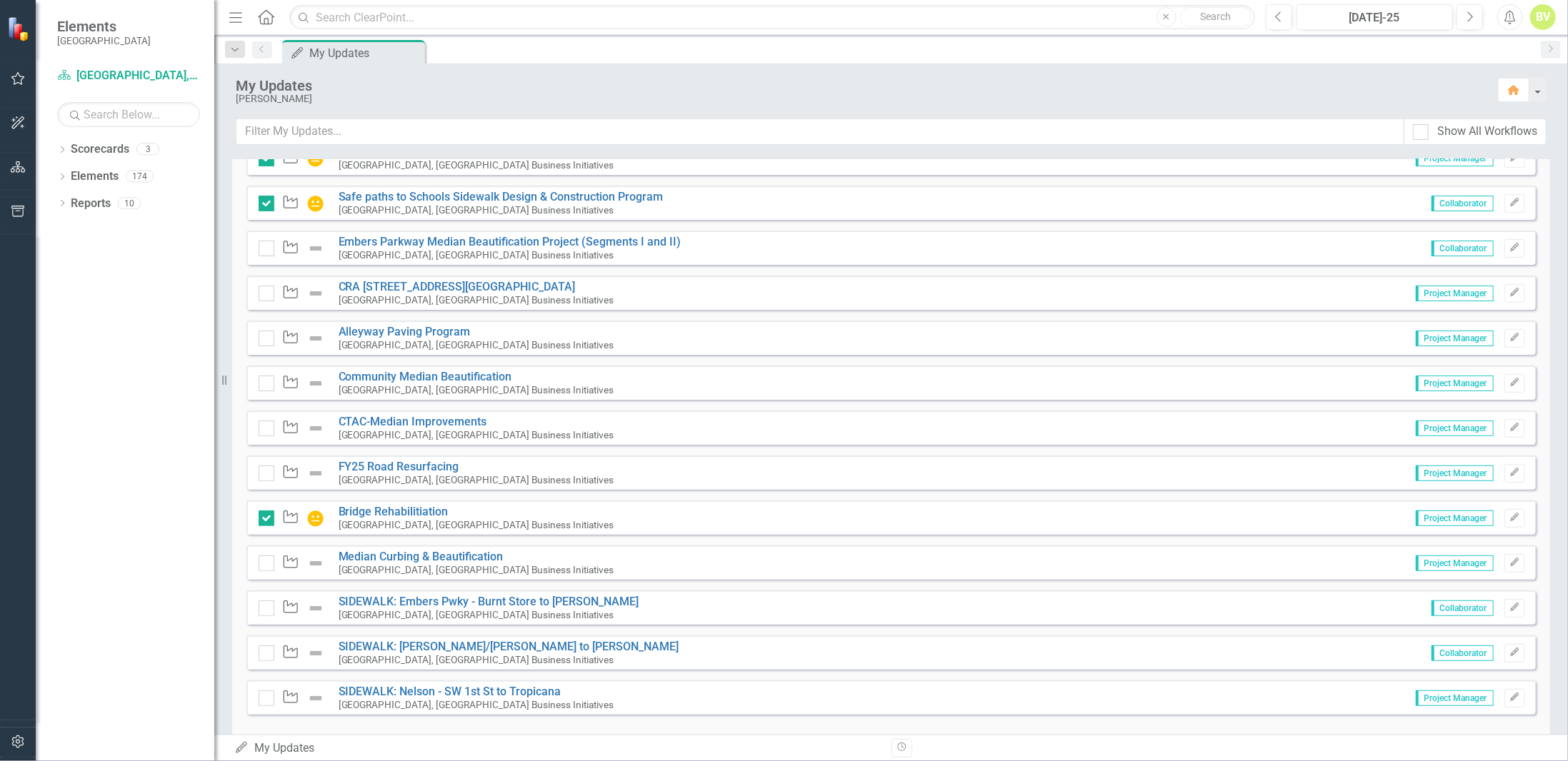
scroll to position [203, 0]
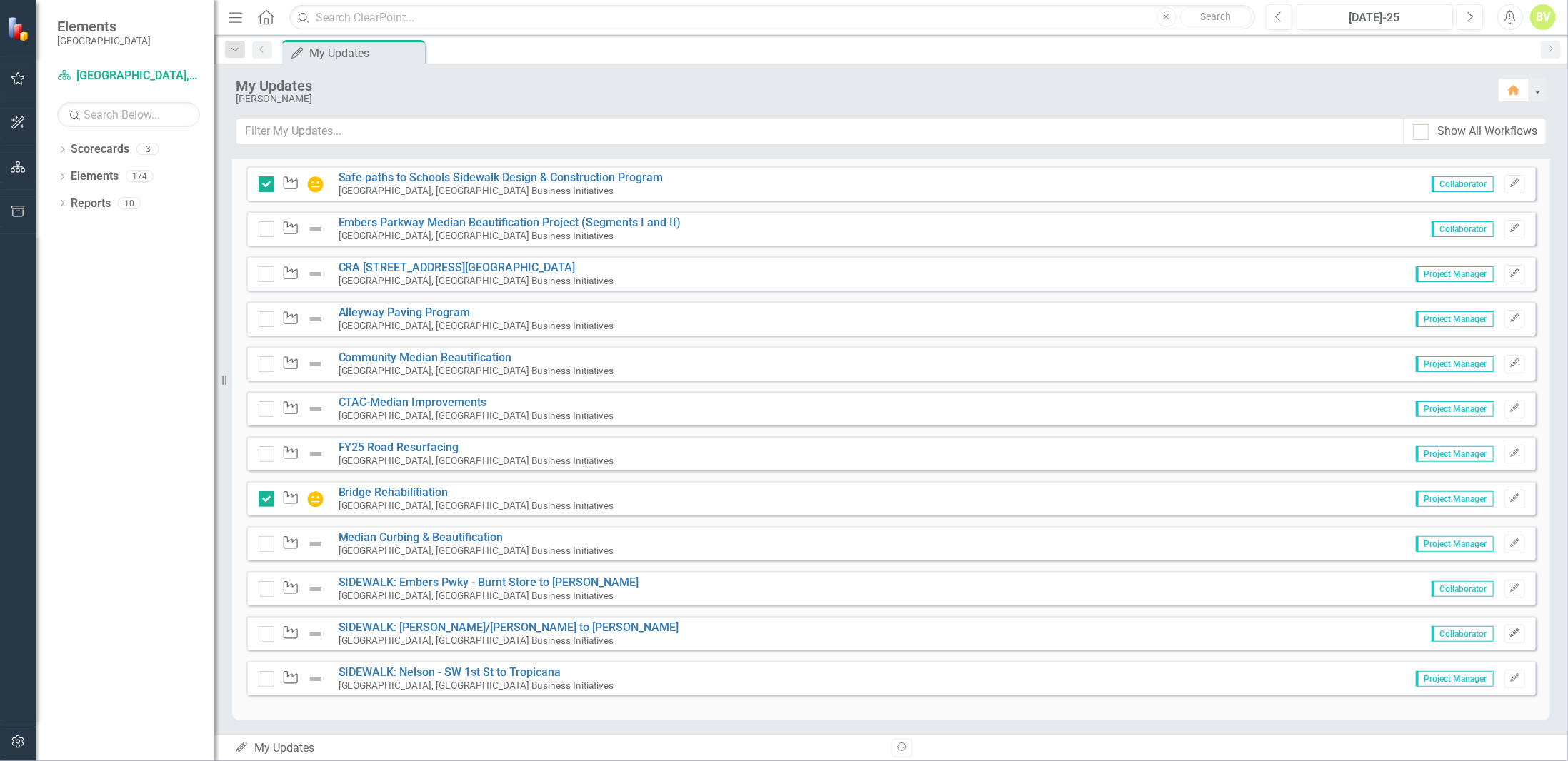
click at [1510, 629] on icon "button" at bounding box center [1514, 632] width 9 height 9
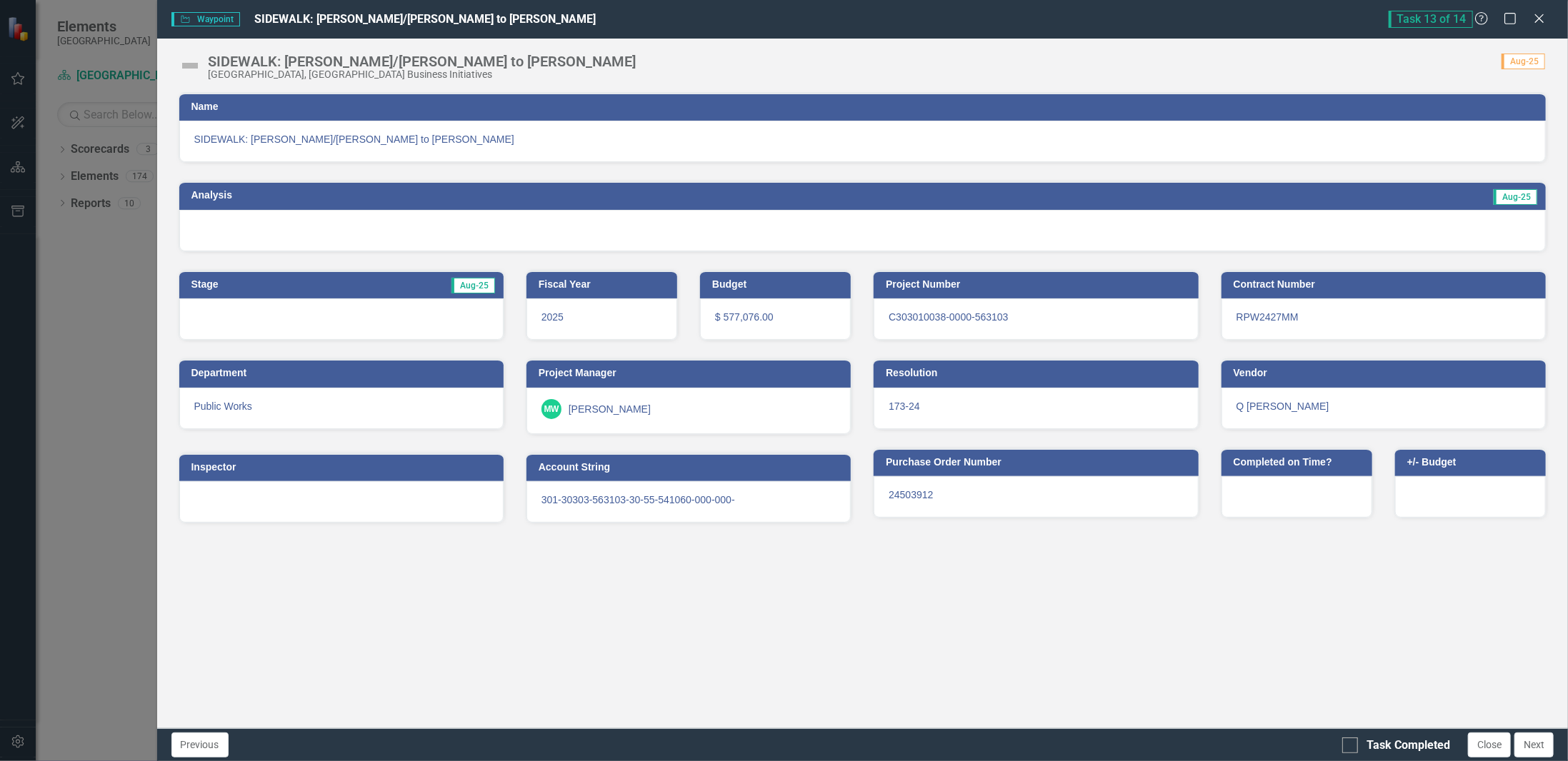
click at [423, 232] on div at bounding box center [862, 230] width 1367 height 41
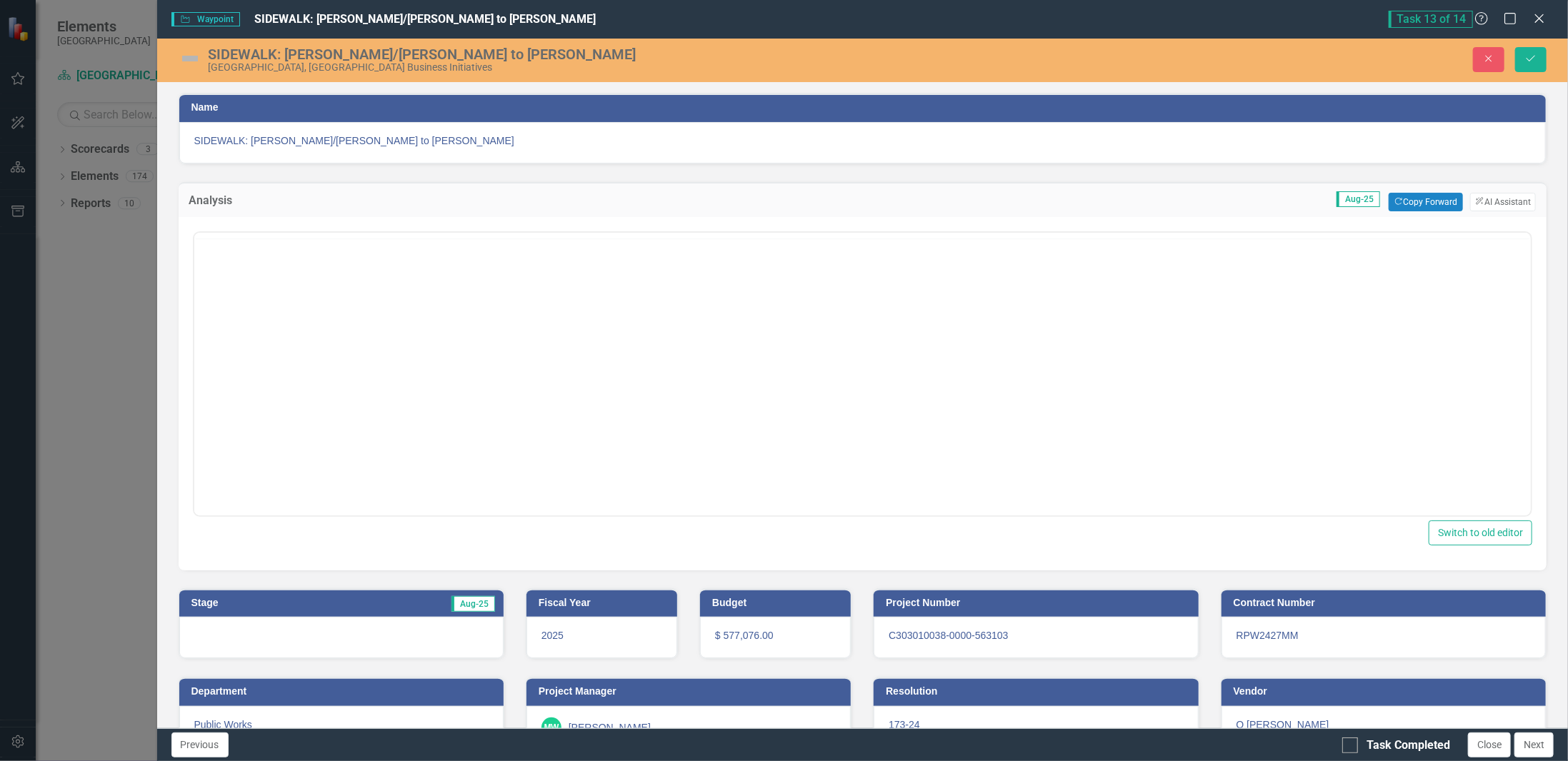
scroll to position [0, 0]
click at [1409, 203] on button "Copy Forward Copy Forward" at bounding box center [1426, 202] width 73 height 19
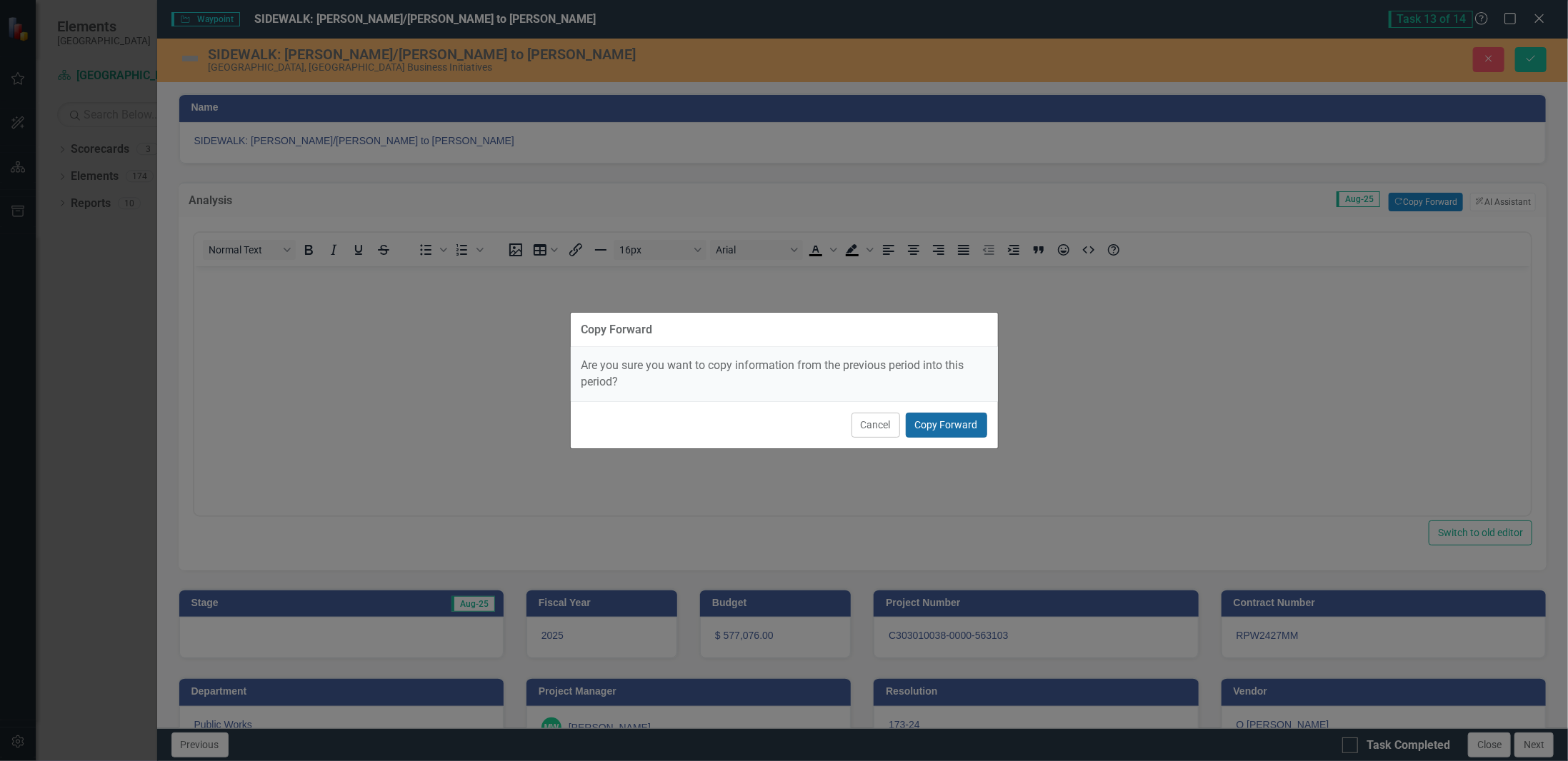
click at [961, 428] on button "Copy Forward" at bounding box center [947, 425] width 81 height 25
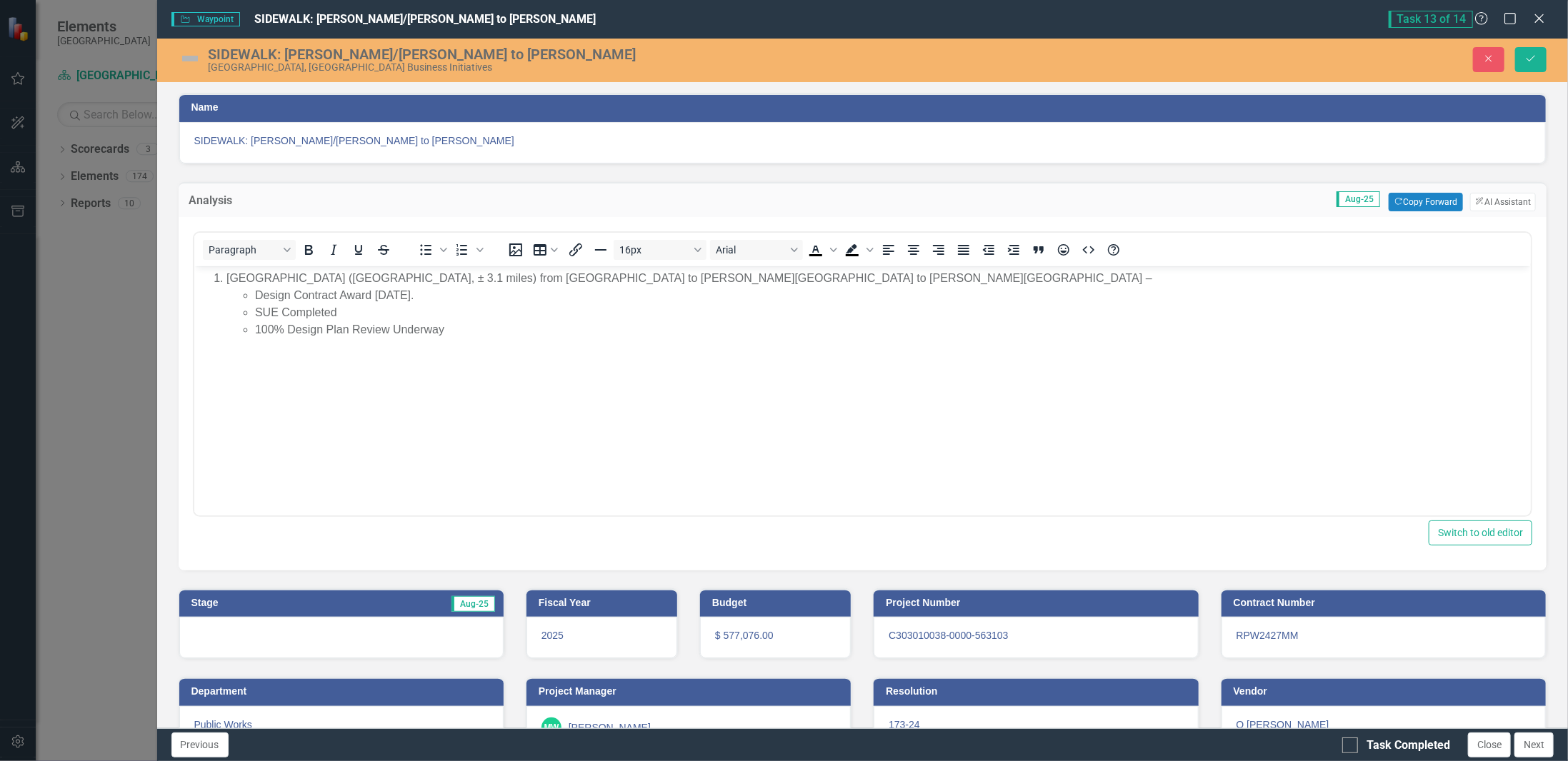
click at [331, 338] on body "[GEOGRAPHIC_DATA] ([GEOGRAPHIC_DATA], ± 3.1 miles) from [GEOGRAPHIC_DATA] to [P…" at bounding box center [862, 373] width 1337 height 214
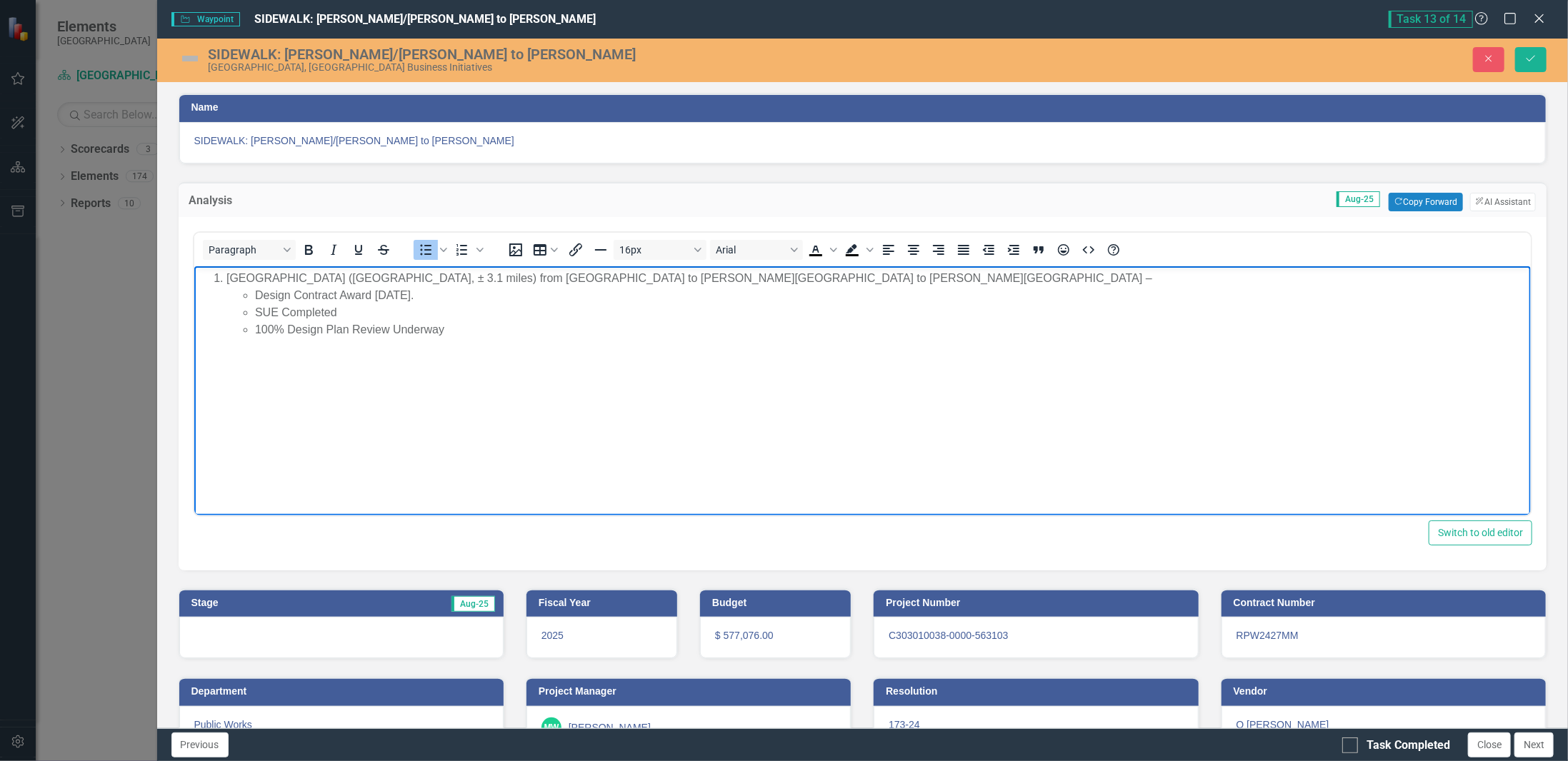
click at [477, 327] on li "100% Design Plan Review Underway" at bounding box center [890, 329] width 1273 height 17
drag, startPoint x: 467, startPoint y: 333, endPoint x: 522, endPoint y: 327, distance: 55.3
click at [522, 327] on li "100% Design Plan Review Underway" at bounding box center [890, 329] width 1273 height 17
click at [192, 59] on img at bounding box center [189, 58] width 23 height 23
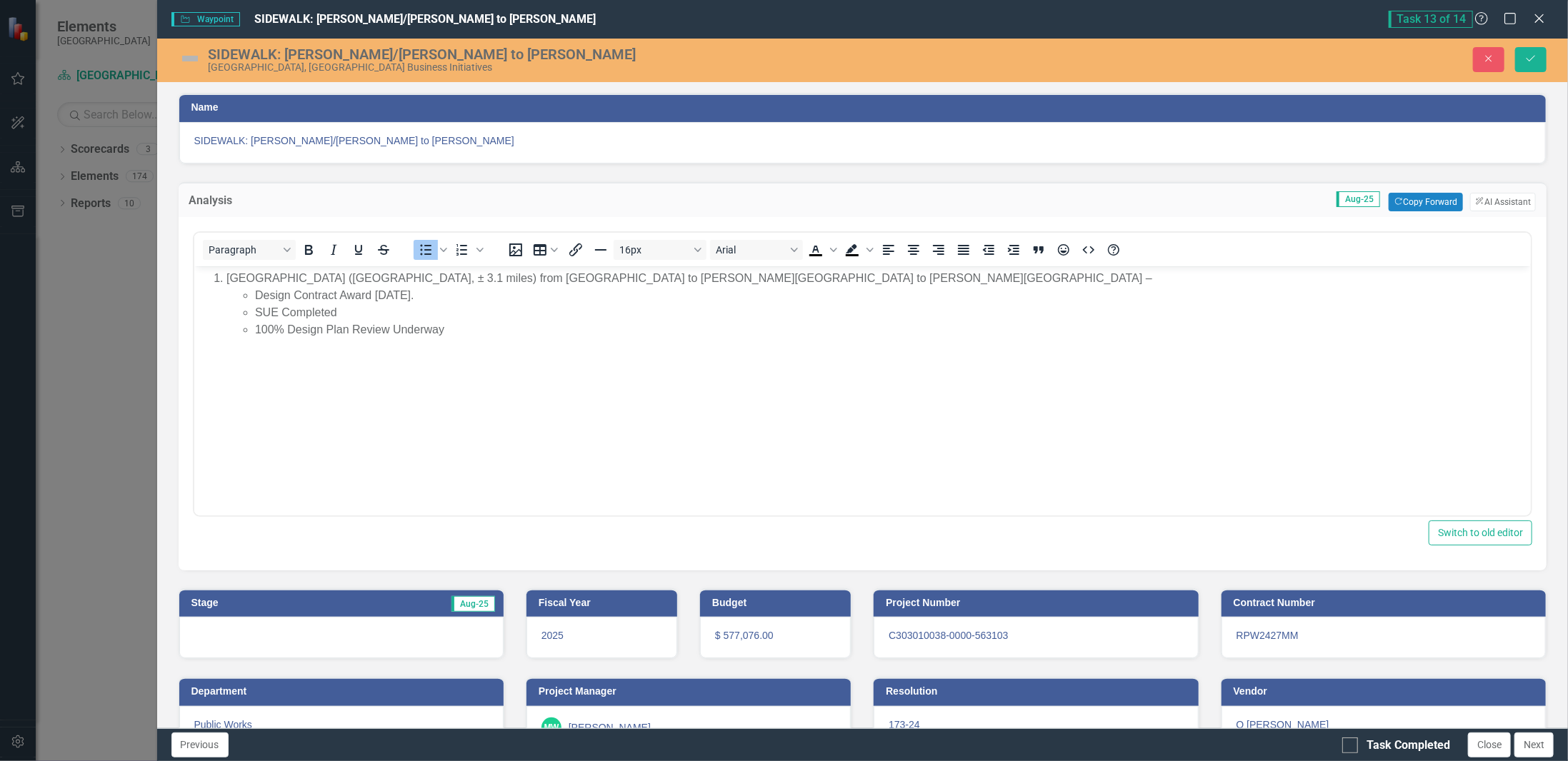
click at [192, 59] on img at bounding box center [189, 58] width 23 height 23
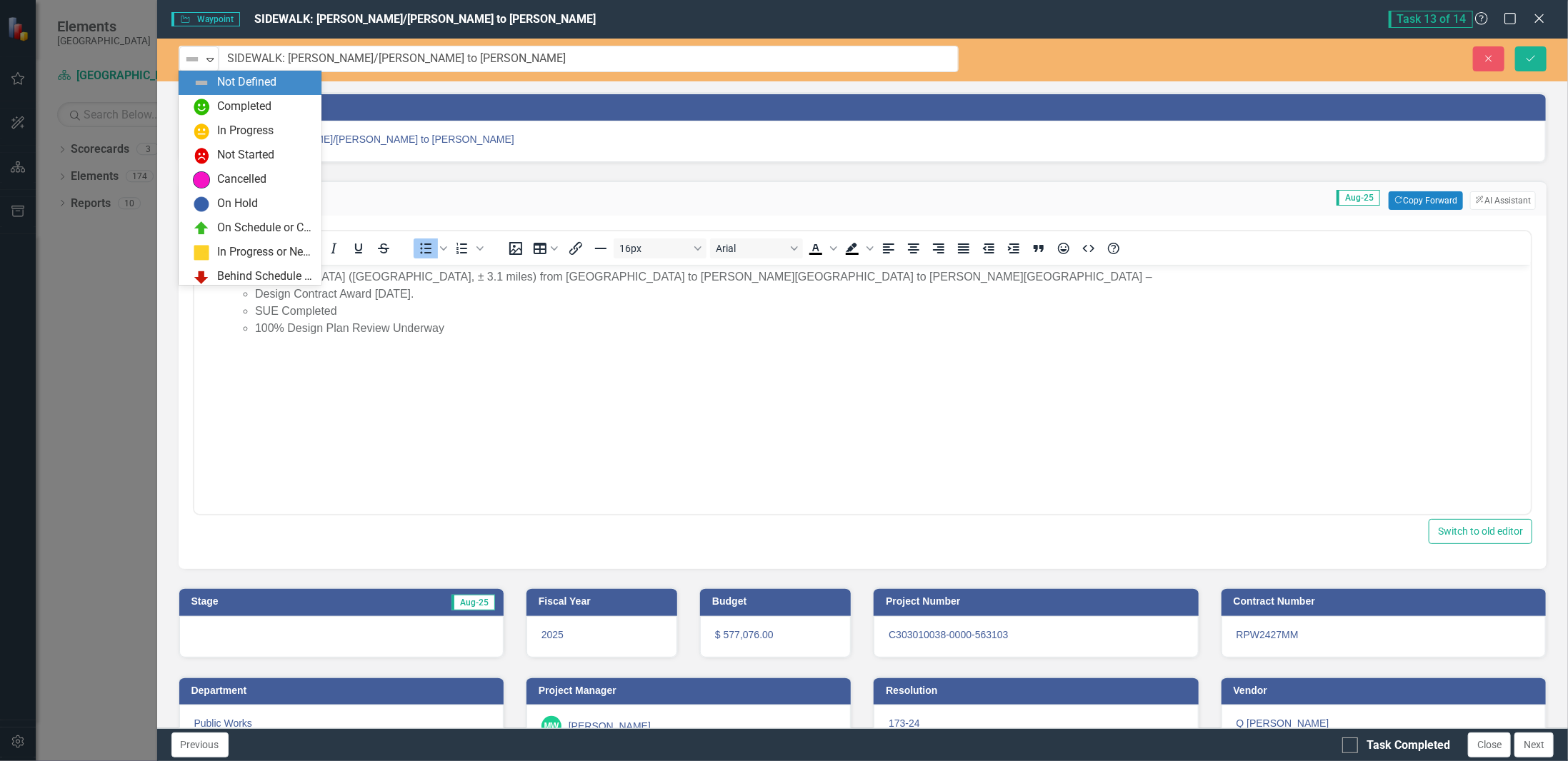
click at [192, 59] on img at bounding box center [192, 59] width 17 height 17
click at [245, 128] on div "In Progress" at bounding box center [245, 130] width 56 height 16
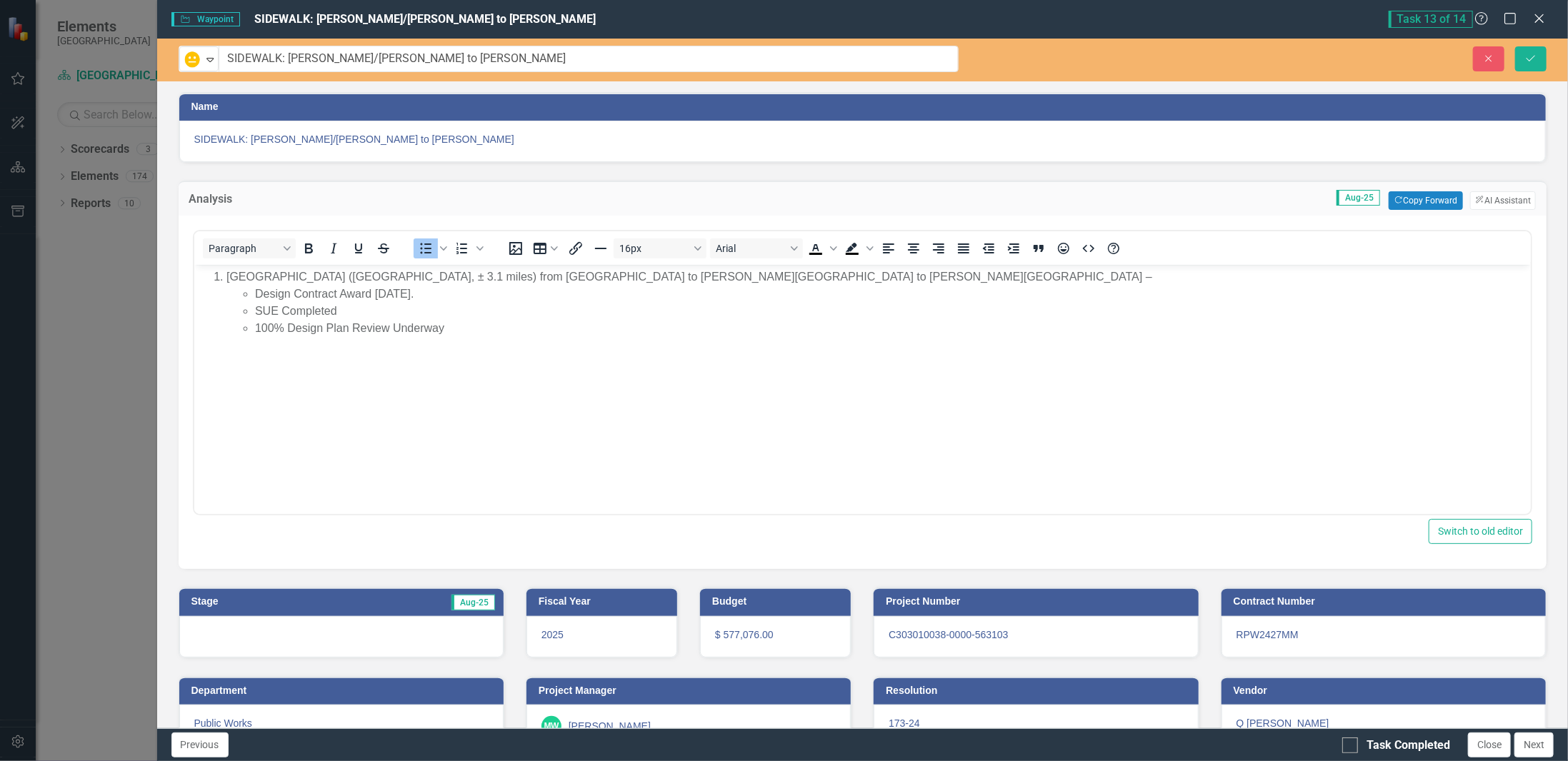
click at [353, 626] on div at bounding box center [341, 637] width 324 height 41
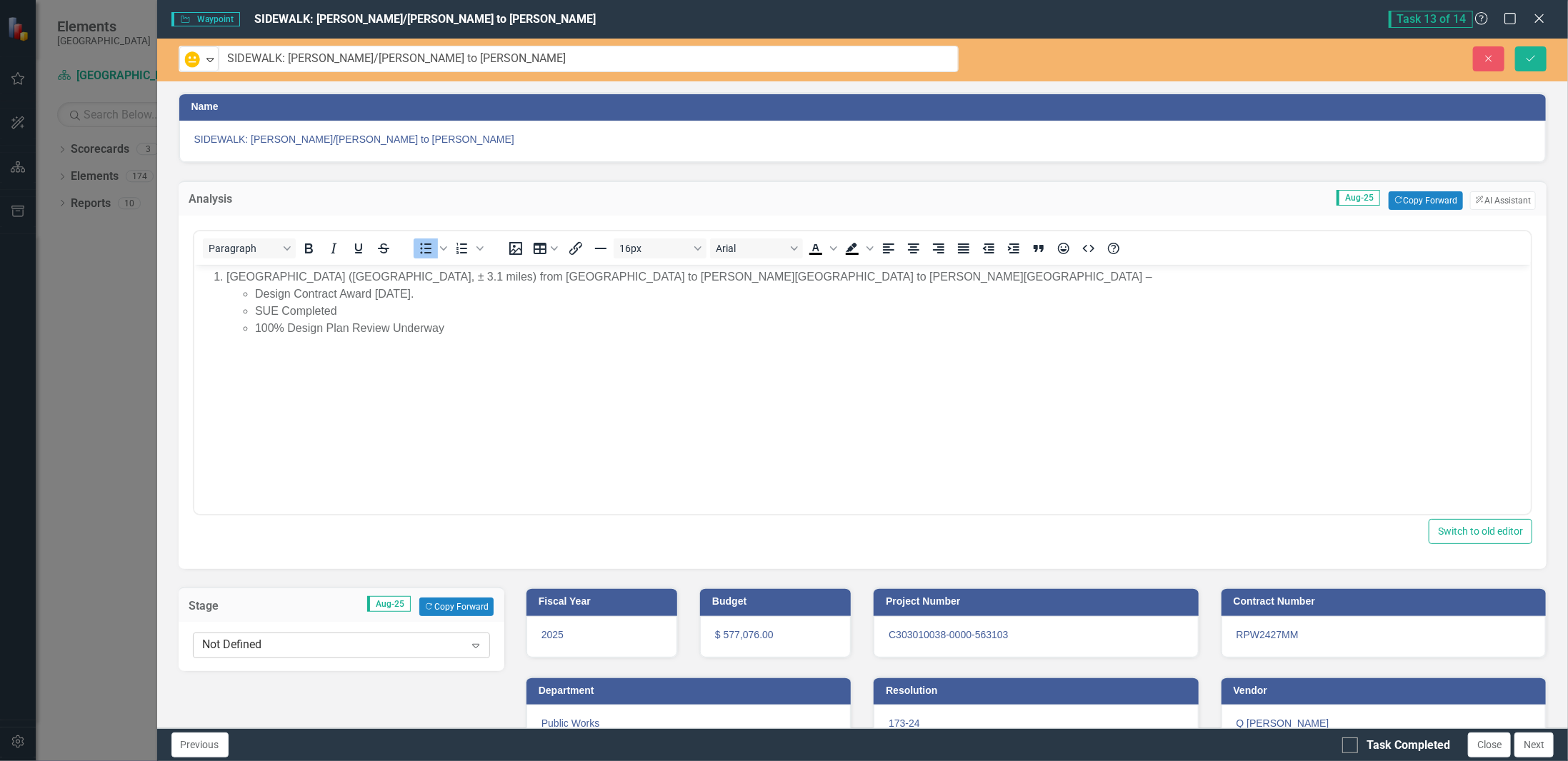
click at [320, 644] on div "Not Defined" at bounding box center [334, 645] width 262 height 16
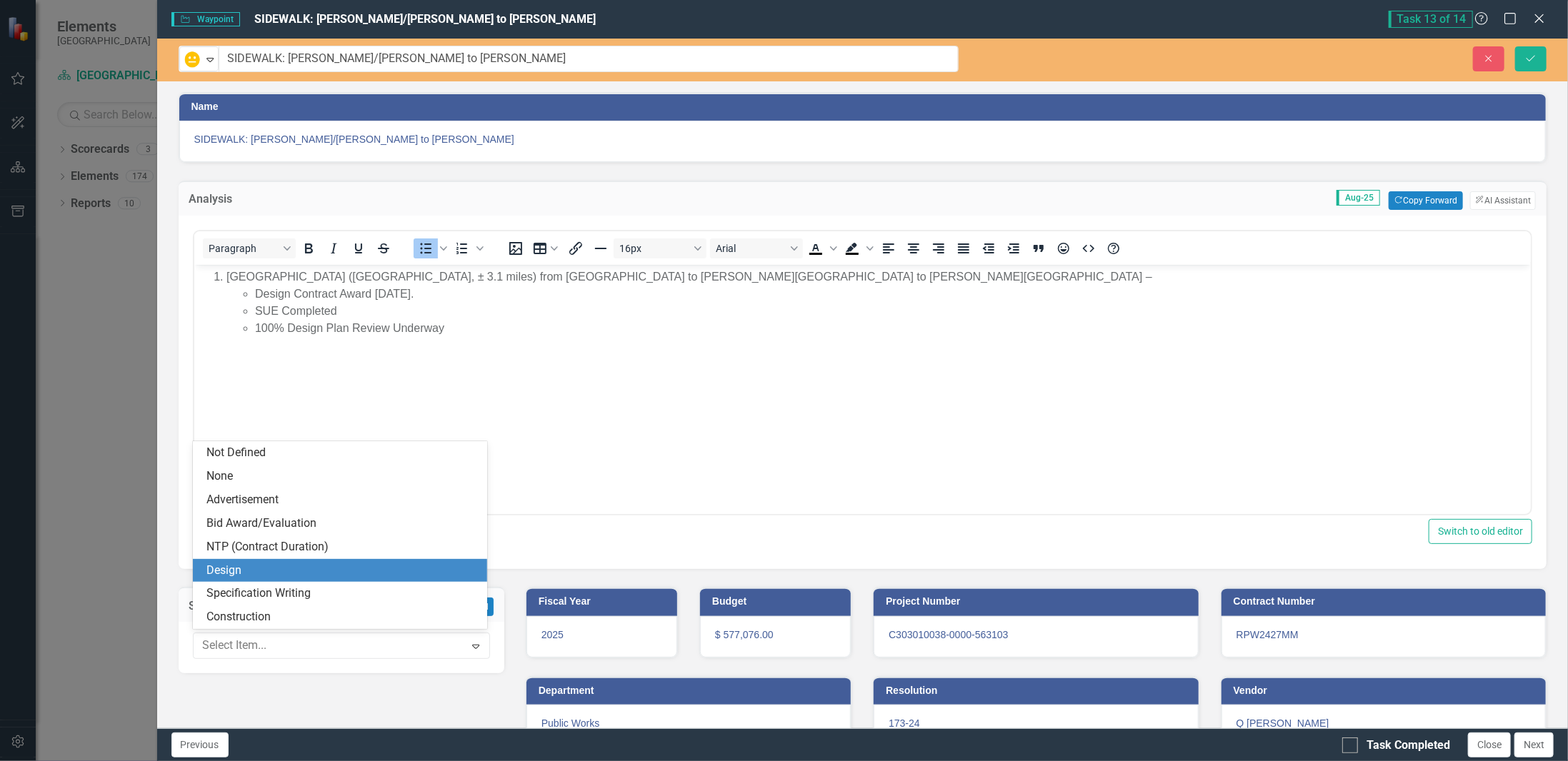
click at [266, 576] on div "Design" at bounding box center [343, 570] width 272 height 16
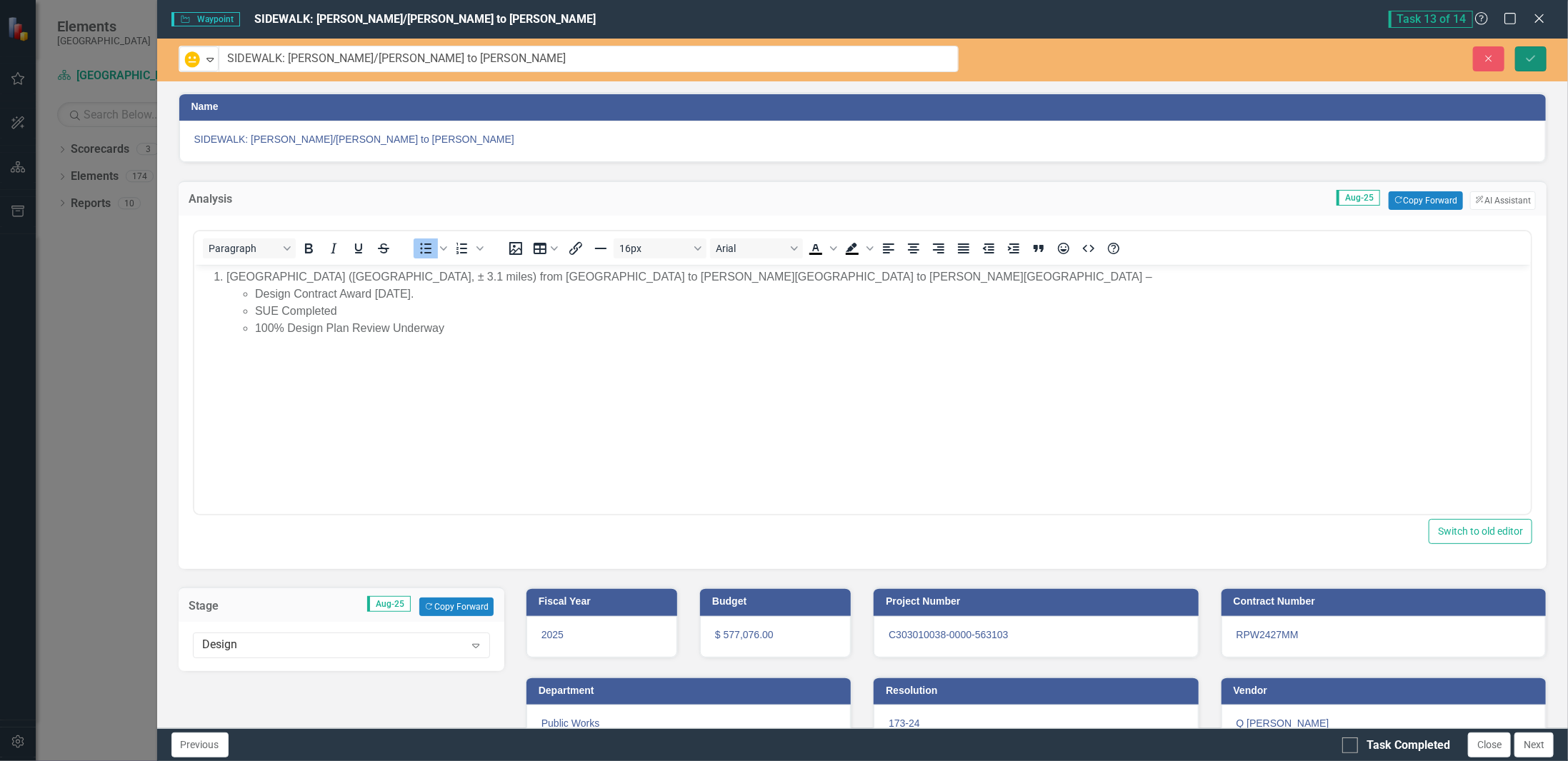
click at [1527, 61] on icon "Save" at bounding box center [1530, 59] width 13 height 10
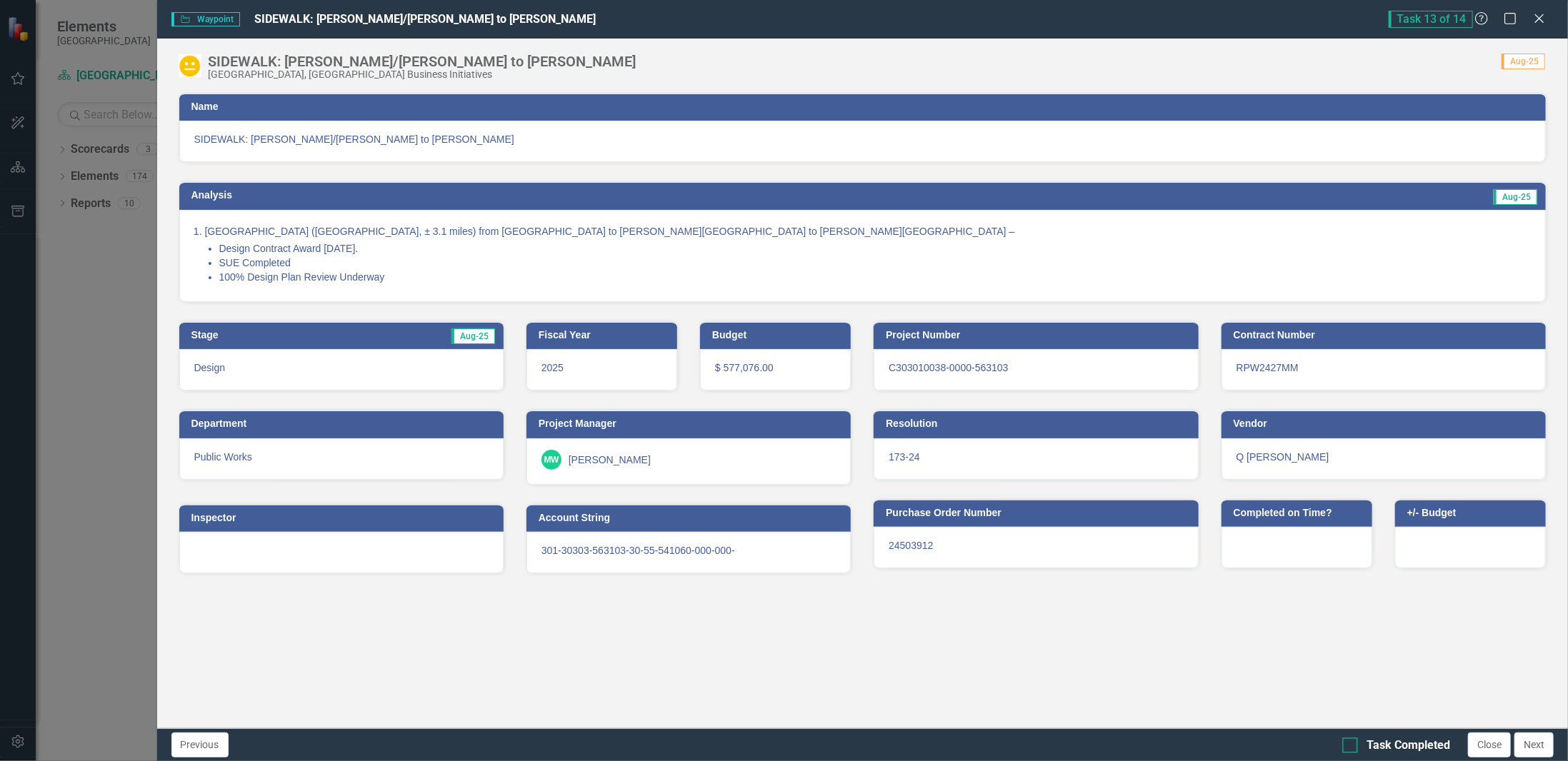
click at [1376, 743] on div "Task Completed" at bounding box center [1408, 745] width 84 height 16
click at [1351, 743] on input "Task Completed" at bounding box center [1347, 742] width 9 height 9
checkbox input "true"
click at [1499, 747] on button "Close" at bounding box center [1489, 745] width 43 height 25
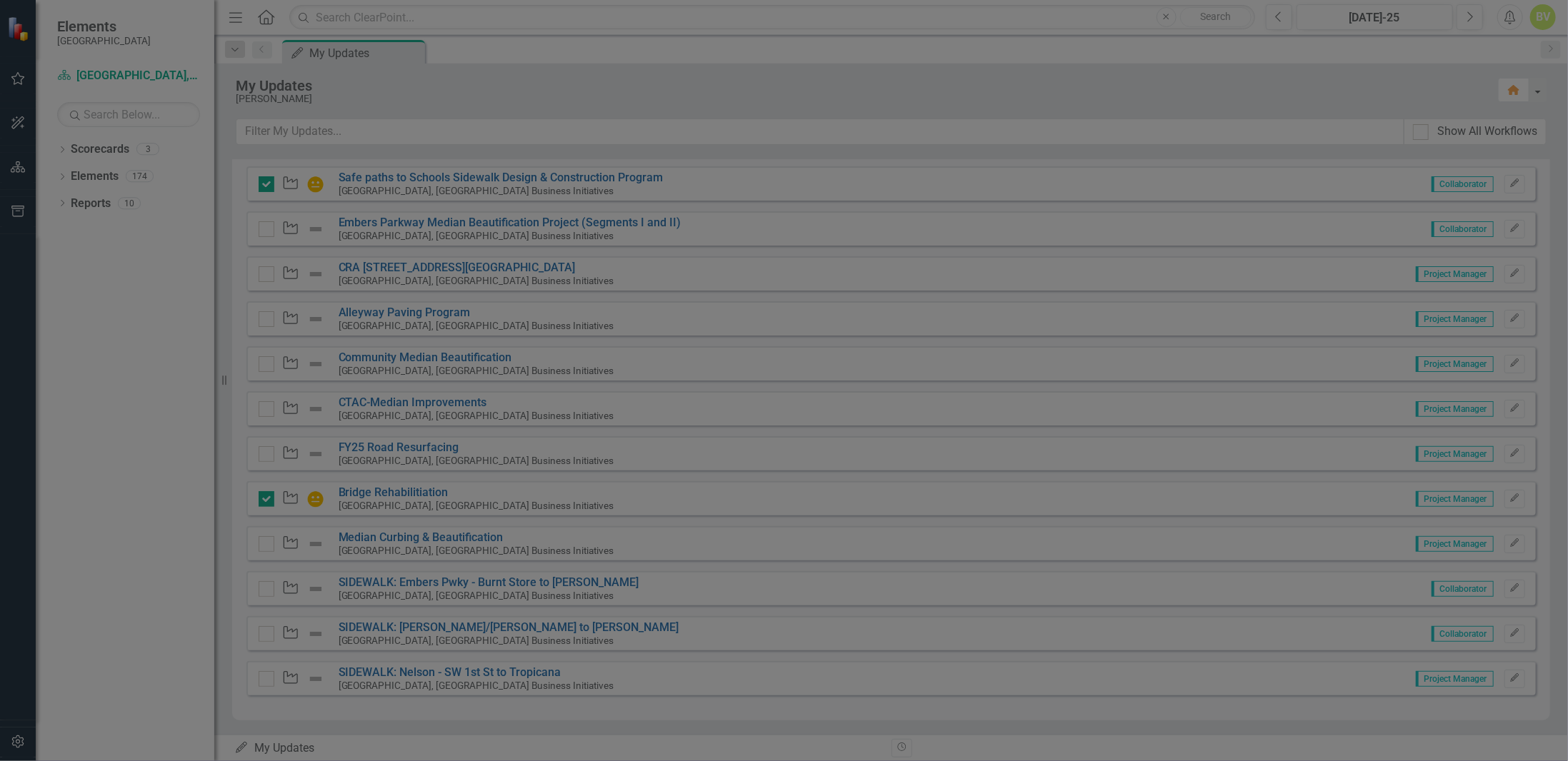
checkbox input "true"
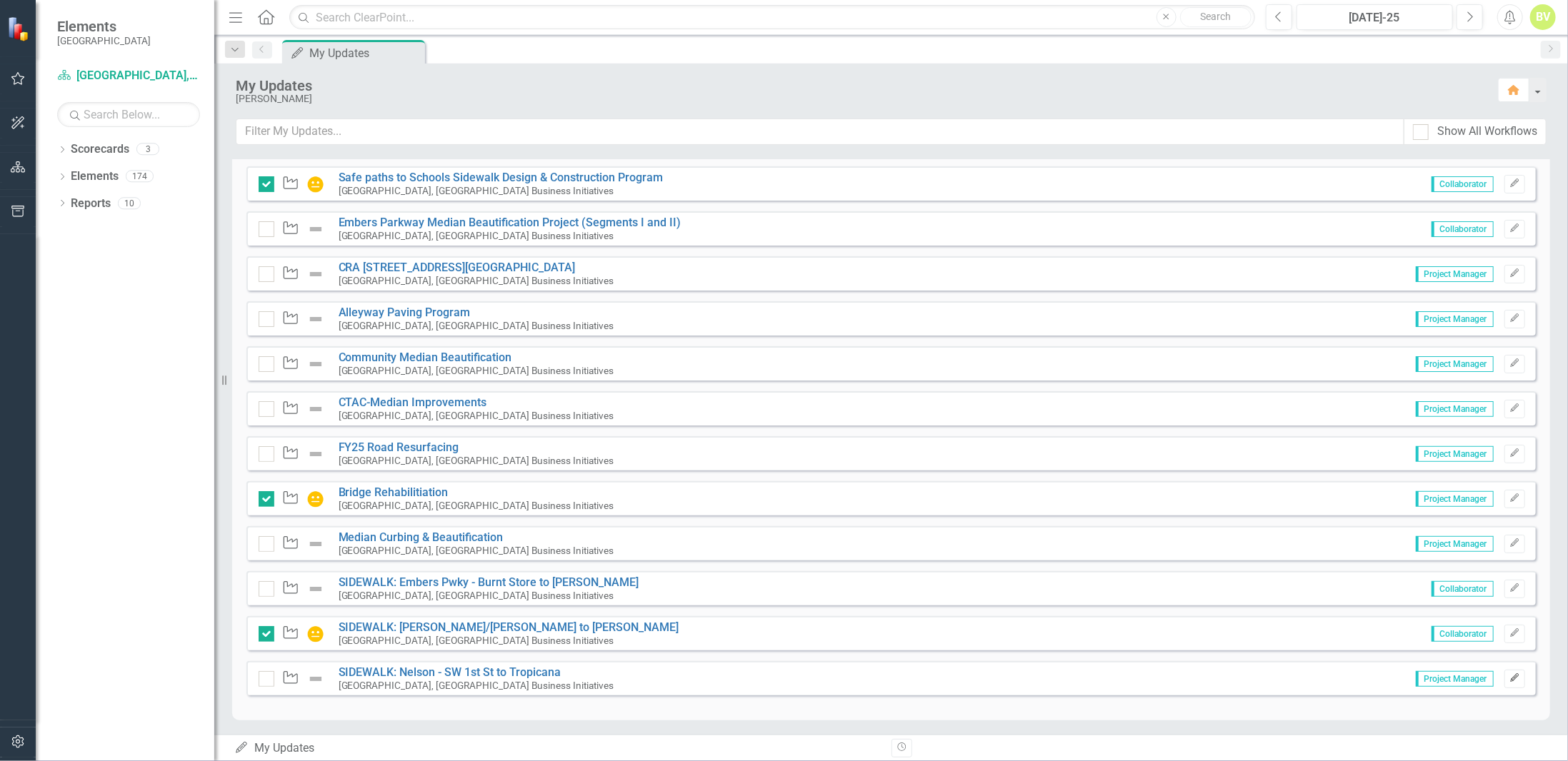
click at [1515, 677] on button "Edit" at bounding box center [1515, 679] width 21 height 19
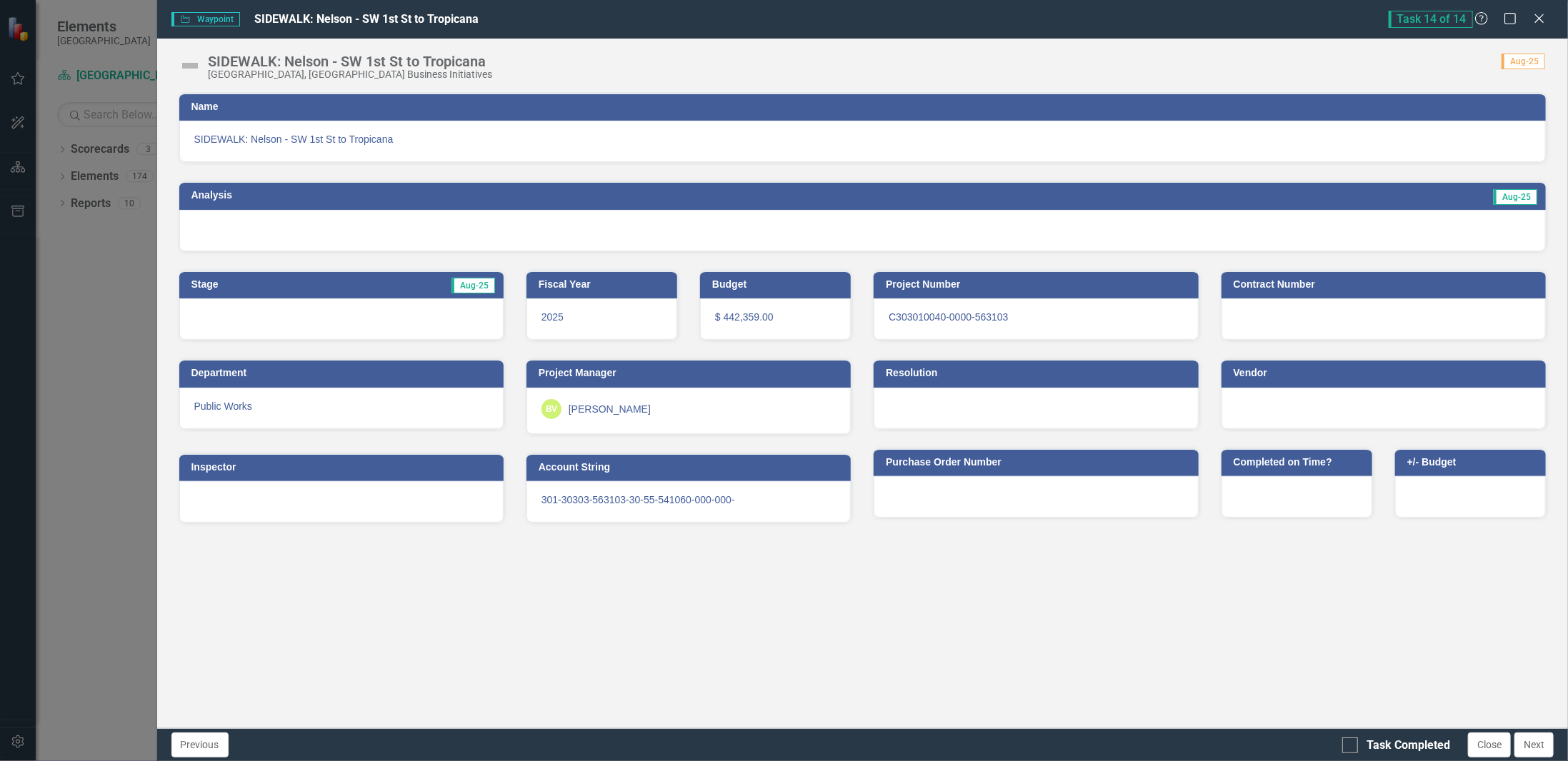
click at [494, 218] on div at bounding box center [862, 230] width 1367 height 41
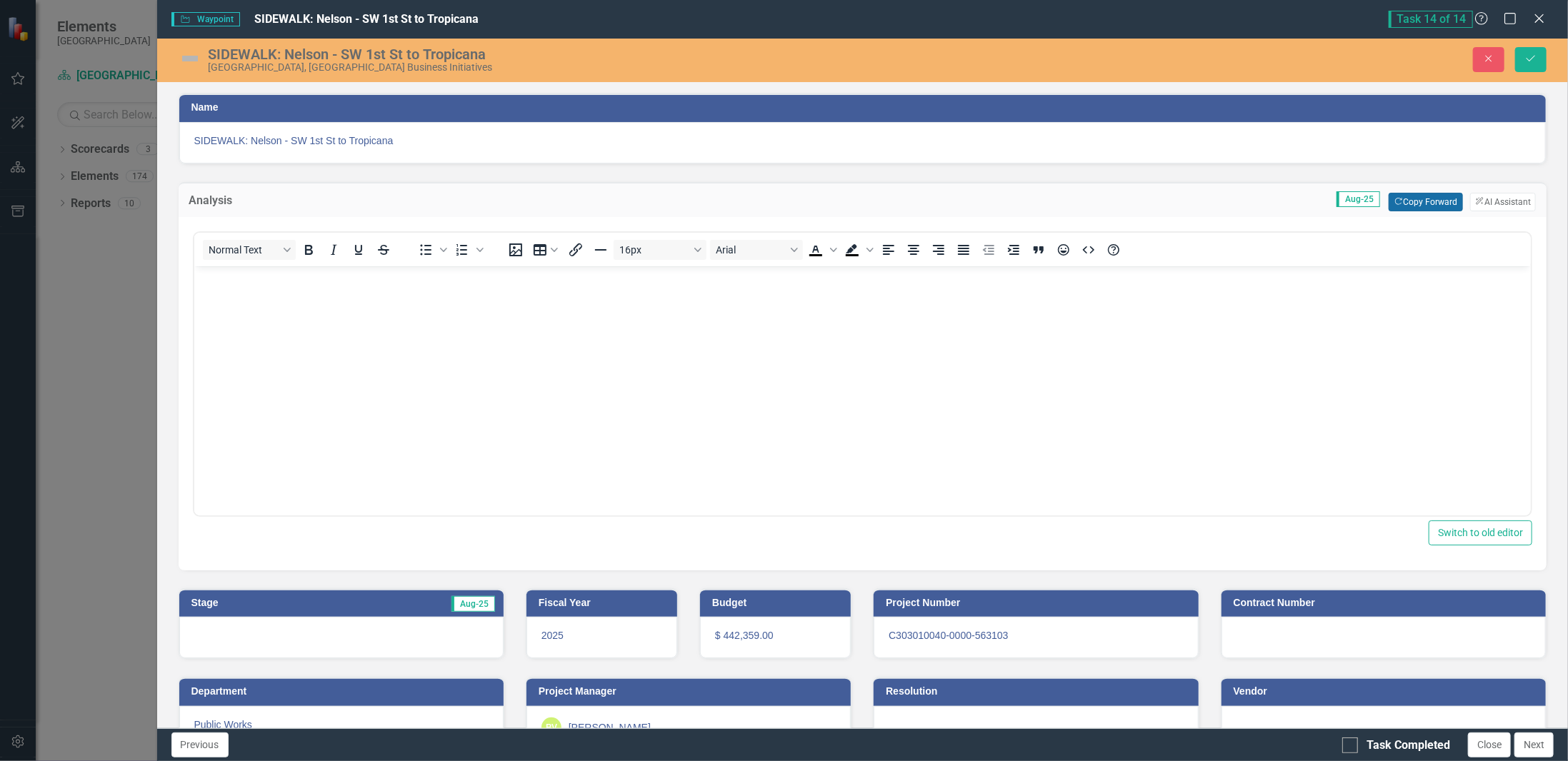
click at [1433, 200] on button "Copy Forward Copy Forward" at bounding box center [1426, 202] width 73 height 19
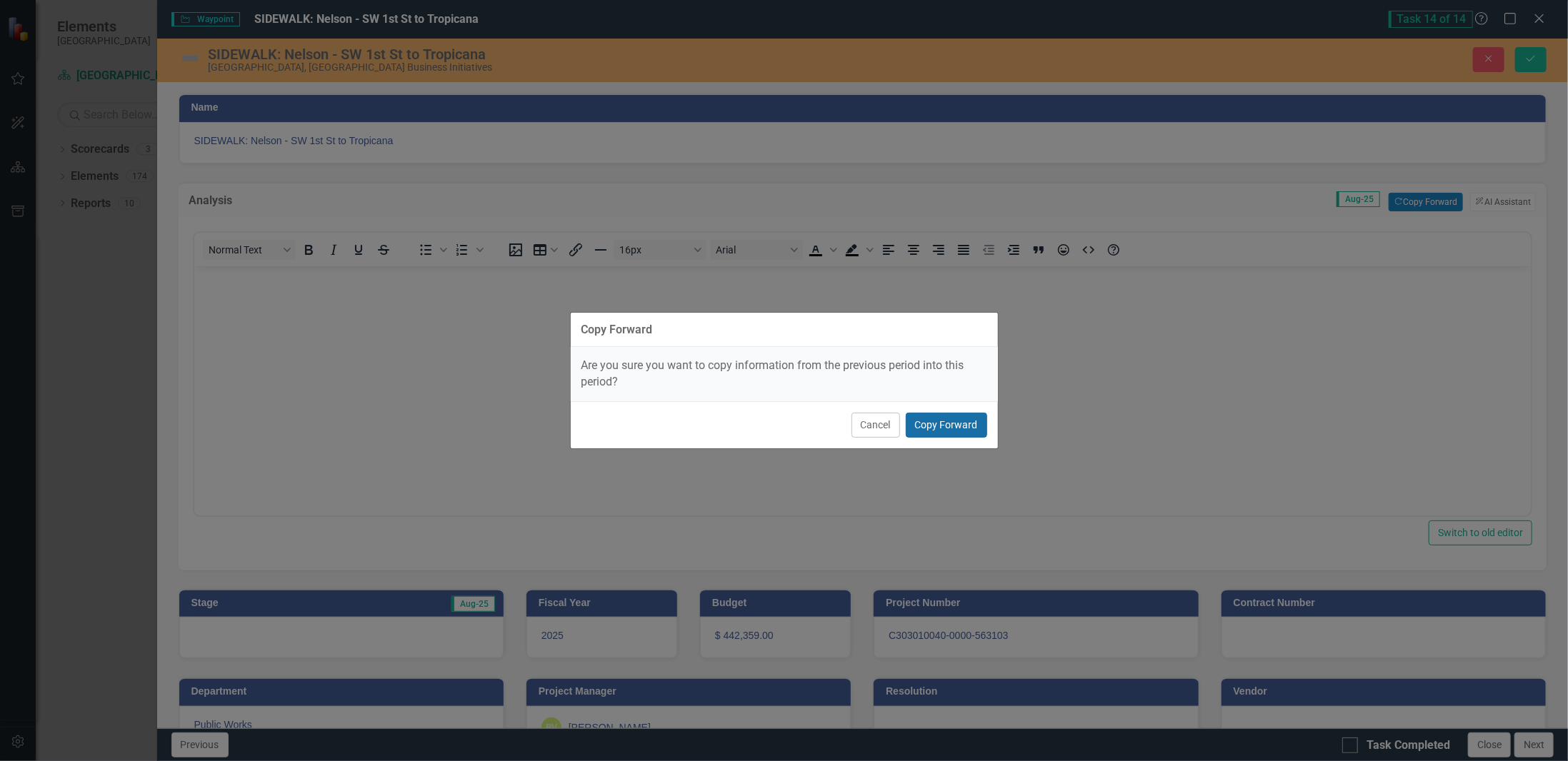
click at [952, 434] on button "Copy Forward" at bounding box center [947, 425] width 81 height 25
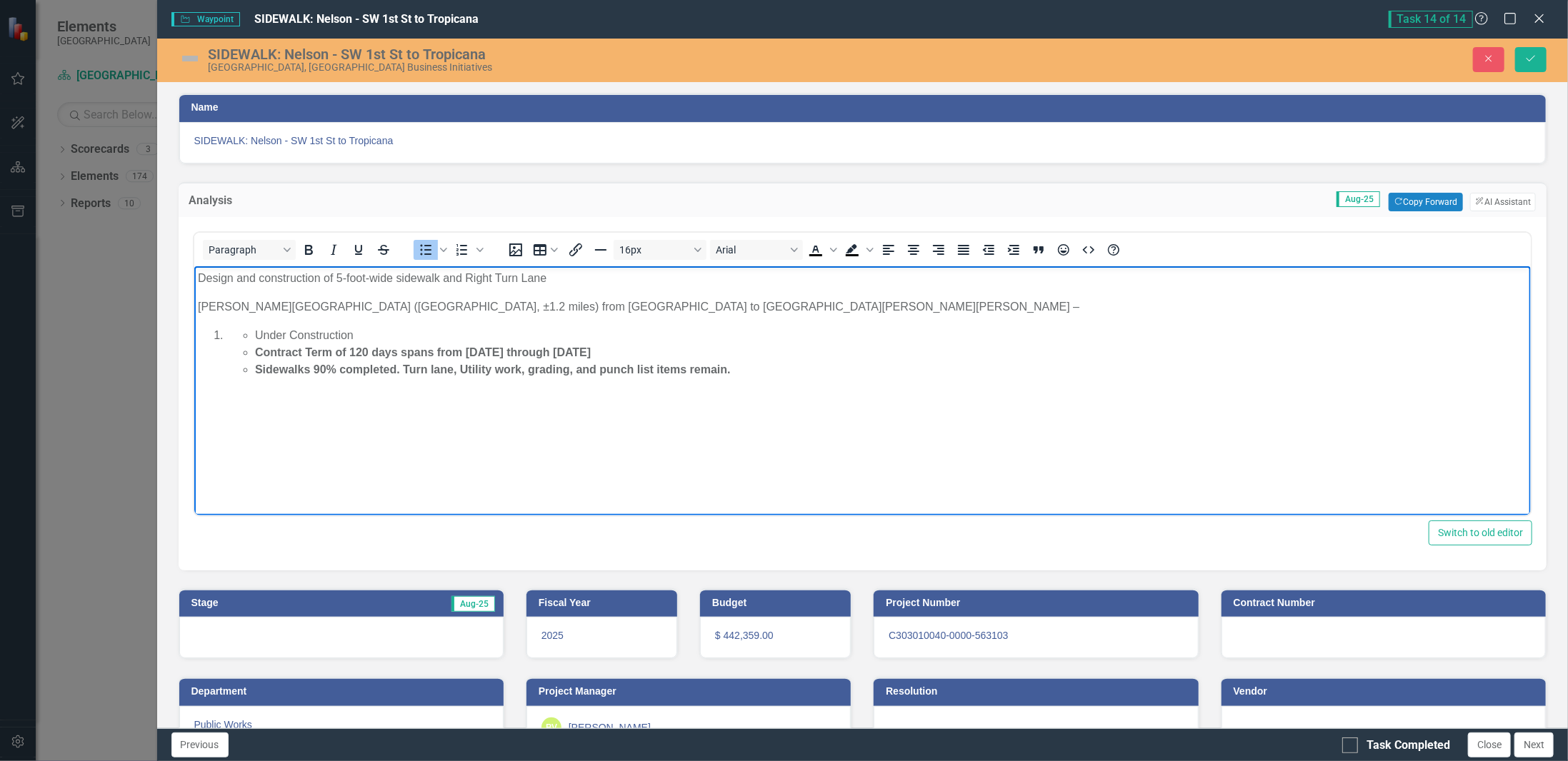
click at [287, 334] on li "Under Construction" at bounding box center [890, 335] width 1273 height 17
drag, startPoint x: 759, startPoint y: 366, endPoint x: 869, endPoint y: 364, distance: 110.0
click at [876, 366] on li "Sidewalks 90% completed. Turn lane, Utility work, grading, and punch list items…" at bounding box center [890, 370] width 1273 height 17
click at [789, 364] on li "Sidewalks 90% completed. Turn lane, Utility work, grading, and punch list items…" at bounding box center [890, 370] width 1273 height 17
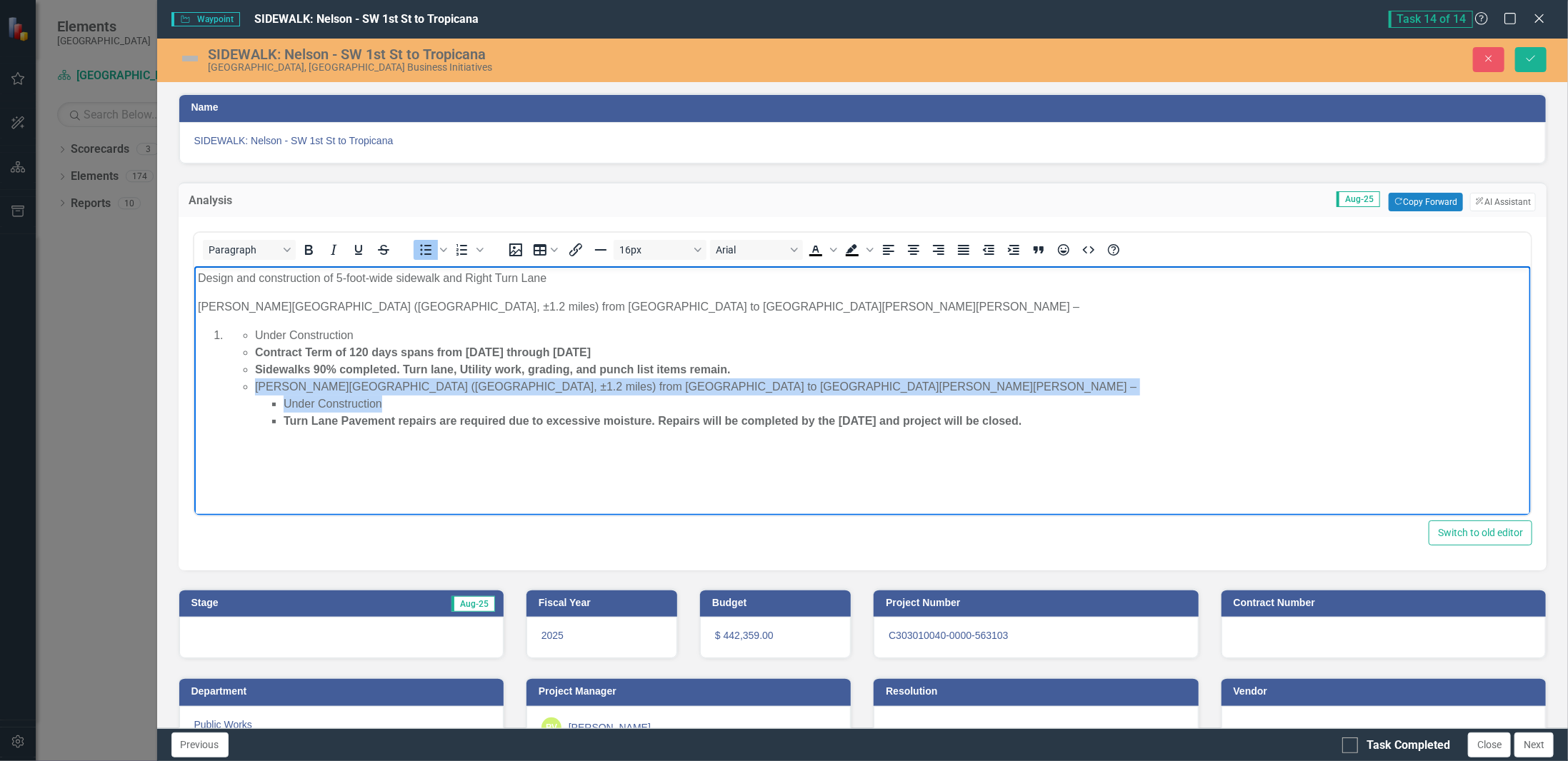
drag, startPoint x: 391, startPoint y: 407, endPoint x: 231, endPoint y: 389, distance: 161.0
click at [231, 389] on ul "Under Construction Contract Term of 120 days spans from [DATE] through [DATE] S…" at bounding box center [876, 378] width 1301 height 103
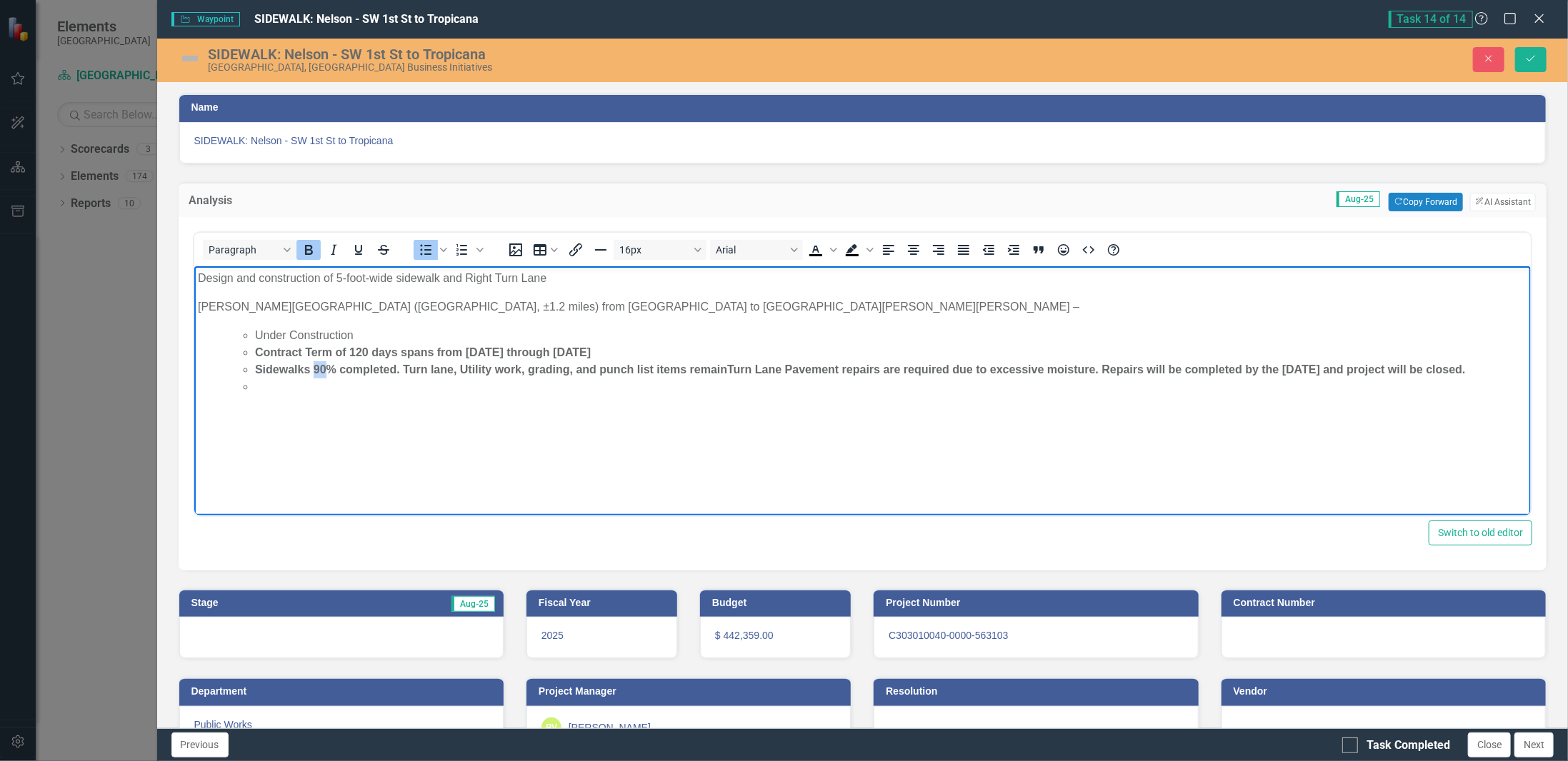
drag, startPoint x: 313, startPoint y: 372, endPoint x: 324, endPoint y: 372, distance: 11.0
click at [324, 372] on strong "Sidewalks 90% completed. Turn lane, Utility work, grading, and punch list items…" at bounding box center [490, 369] width 472 height 13
click at [399, 370] on strong "Sidewalks 100% completed. Turn lane, Utility work, grading, and punch list item…" at bounding box center [493, 369] width 478 height 13
click at [460, 371] on strong "Sidewalks 100% complete. Turn lane, Utility work, grading, and punch list items…" at bounding box center [489, 369] width 471 height 13
click at [308, 370] on strong "Sidewalks 100% complete. Turn lane, Utility work, grading, and punch list items…" at bounding box center [489, 369] width 471 height 13
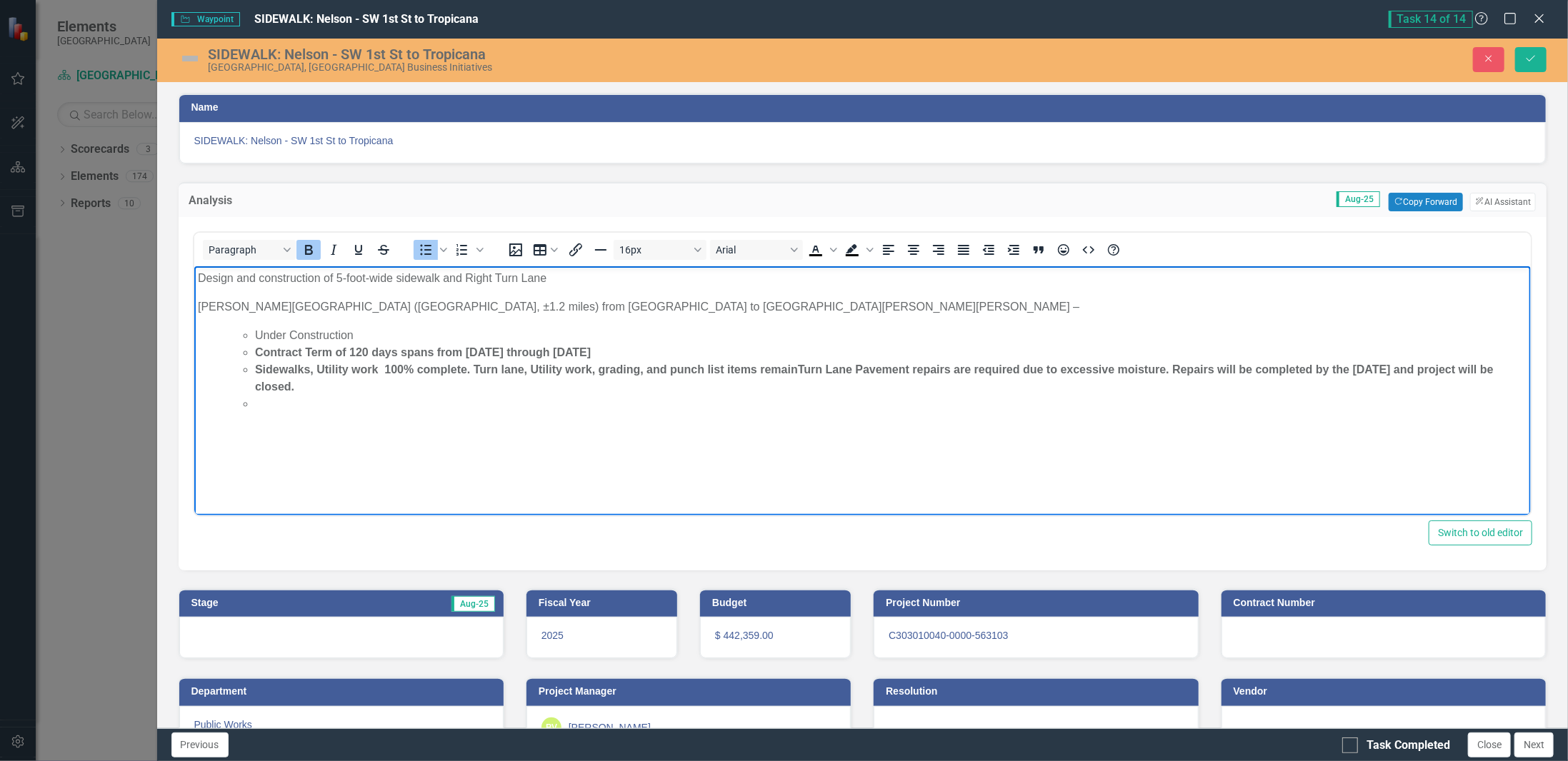
click at [313, 373] on strong "Sidewalks, Utility work 100% complete. Turn lane, Utility work, grading, and pu…" at bounding box center [525, 369] width 543 height 13
click at [538, 370] on strong "Sidewalks & Utility work 100% complete. Turn lane, Utility work, grading, and p…" at bounding box center [529, 369] width 551 height 13
drag, startPoint x: 483, startPoint y: 369, endPoint x: 803, endPoint y: 370, distance: 320.0
click at [803, 370] on strong "Sidewalks & Utility work 100% complete. Turn lane, Utility work, grading, and p…" at bounding box center [529, 369] width 551 height 13
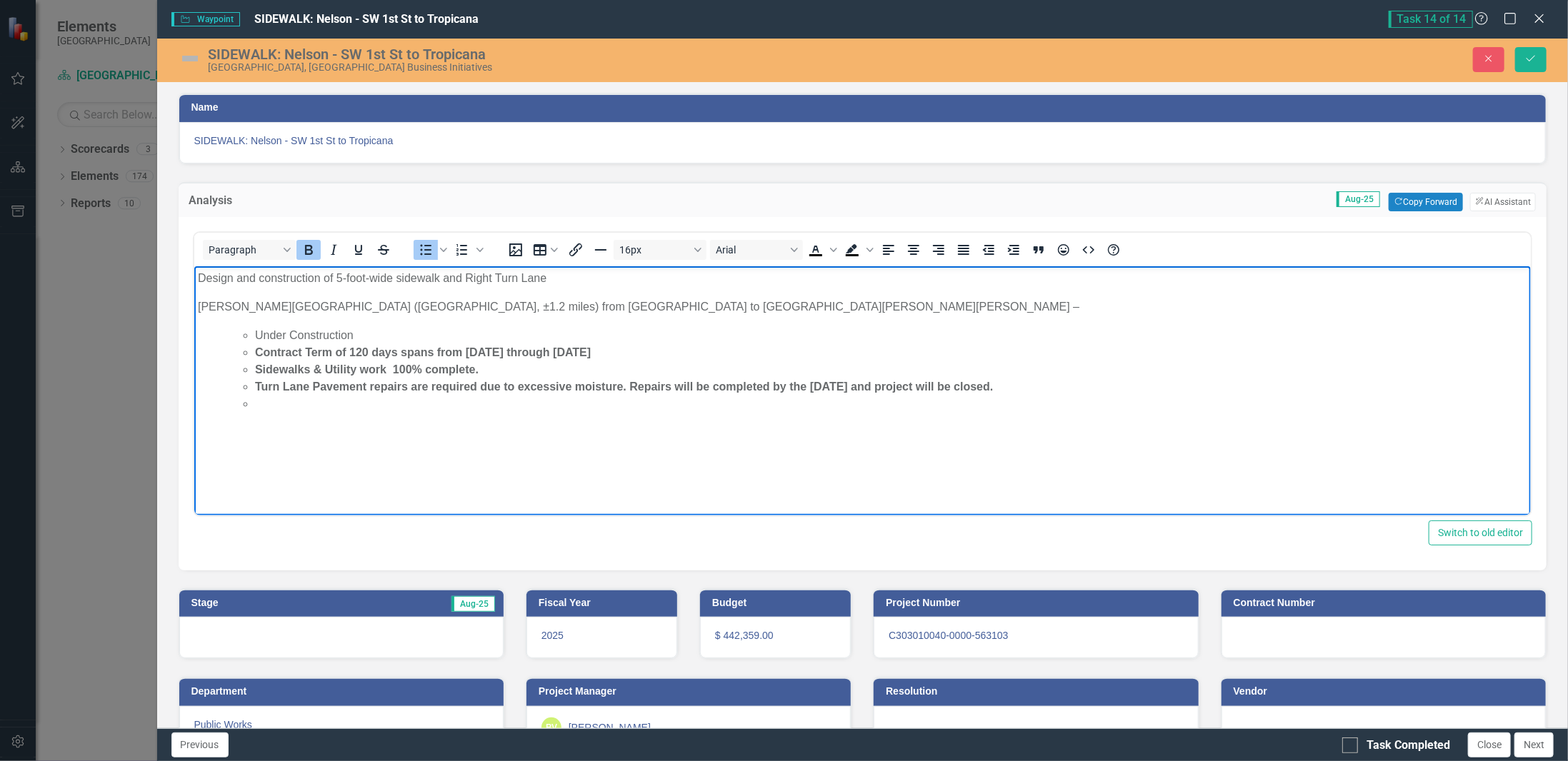
click at [308, 416] on body "Design and construction of 5-foot-wide sidewalk and Right [GEOGRAPHIC_DATA][PER…" at bounding box center [862, 373] width 1337 height 214
drag, startPoint x: 1013, startPoint y: 395, endPoint x: 639, endPoint y: 379, distance: 374.3
click at [639, 379] on body "Design and construction of 5-foot-wide sidewalk and Right [GEOGRAPHIC_DATA][PER…" at bounding box center [862, 373] width 1337 height 214
click at [433, 361] on li "Sidewalks & Utility work 100% complete." at bounding box center [890, 370] width 1273 height 17
drag, startPoint x: 632, startPoint y: 348, endPoint x: 217, endPoint y: 358, distance: 415.1
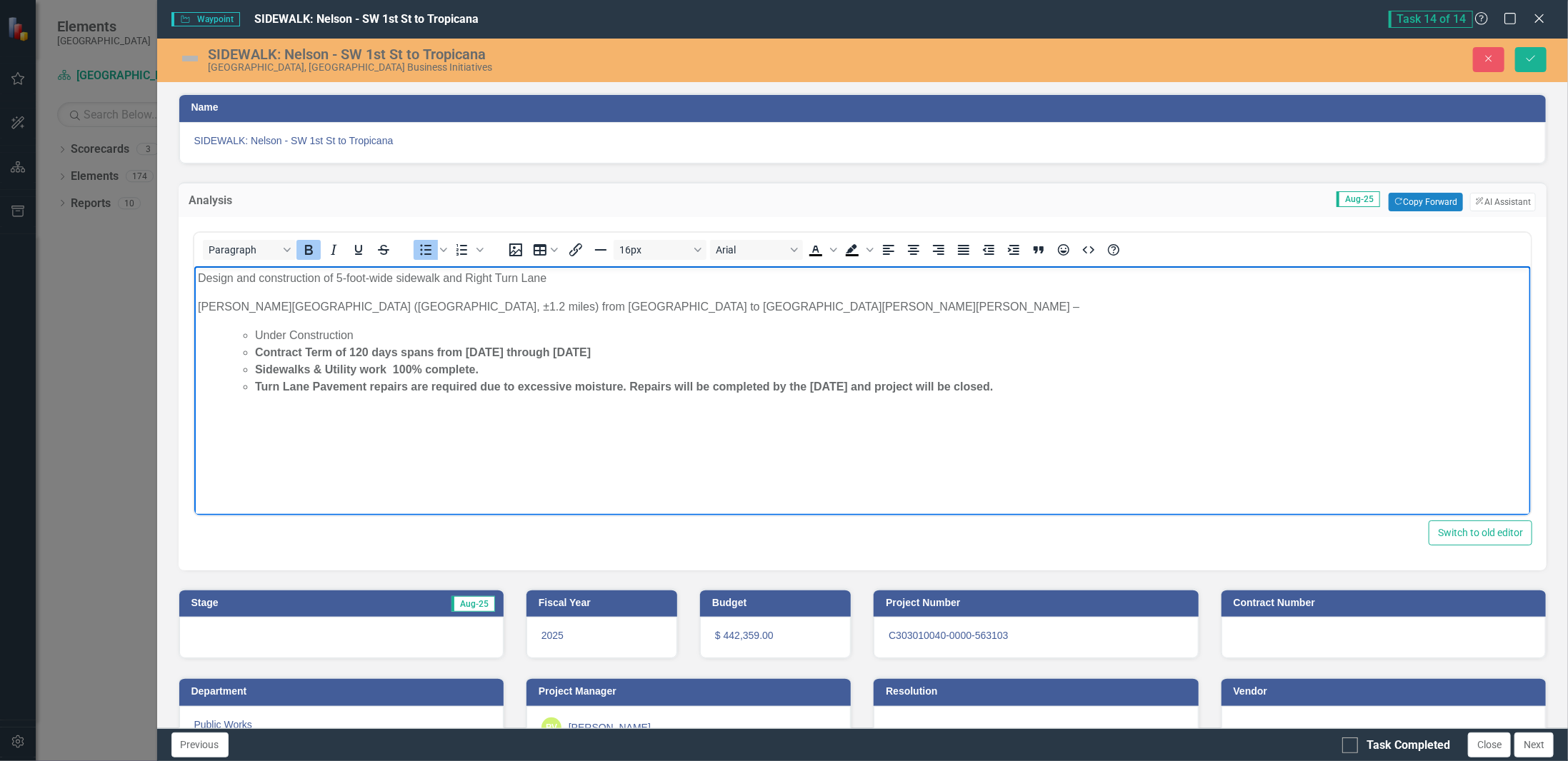
click at [217, 358] on ul "Under Construction Contract Term of 120 days spans from [DATE] through [DATE] S…" at bounding box center [862, 361] width 1330 height 69
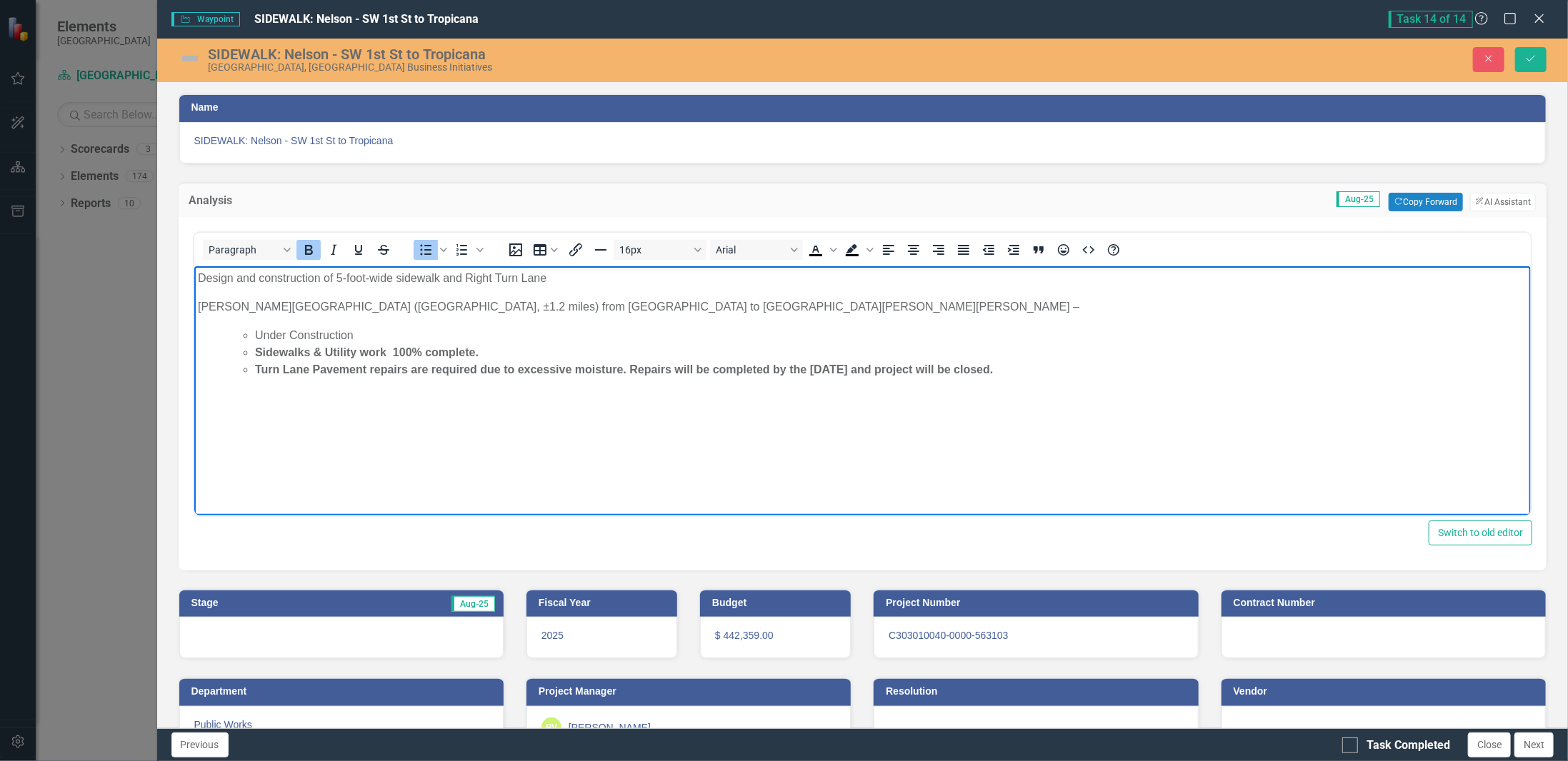
drag, startPoint x: 1033, startPoint y: 370, endPoint x: 237, endPoint y: 353, distance: 796.2
click at [237, 353] on ul "Under Construction Sidewalks & Utility work 100% complete. Turn Lane Pavement r…" at bounding box center [876, 352] width 1301 height 52
click at [316, 247] on icon "Bold" at bounding box center [309, 250] width 17 height 17
click at [551, 423] on body "Design and construction of 5-foot-wide sidewalk and Right [GEOGRAPHIC_DATA][PER…" at bounding box center [862, 373] width 1337 height 214
click at [200, 59] on img at bounding box center [189, 58] width 23 height 23
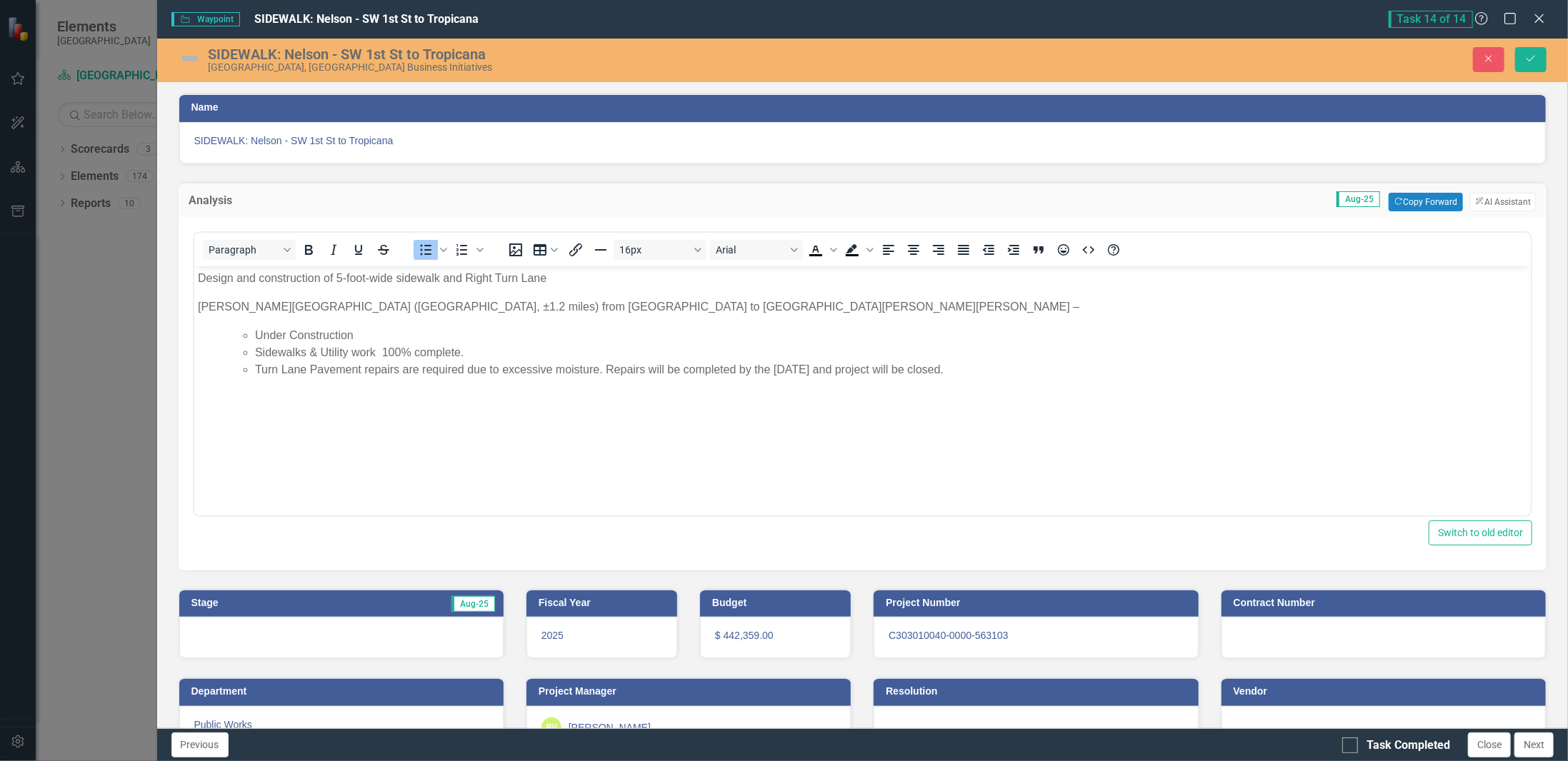
click at [200, 59] on img at bounding box center [189, 58] width 23 height 23
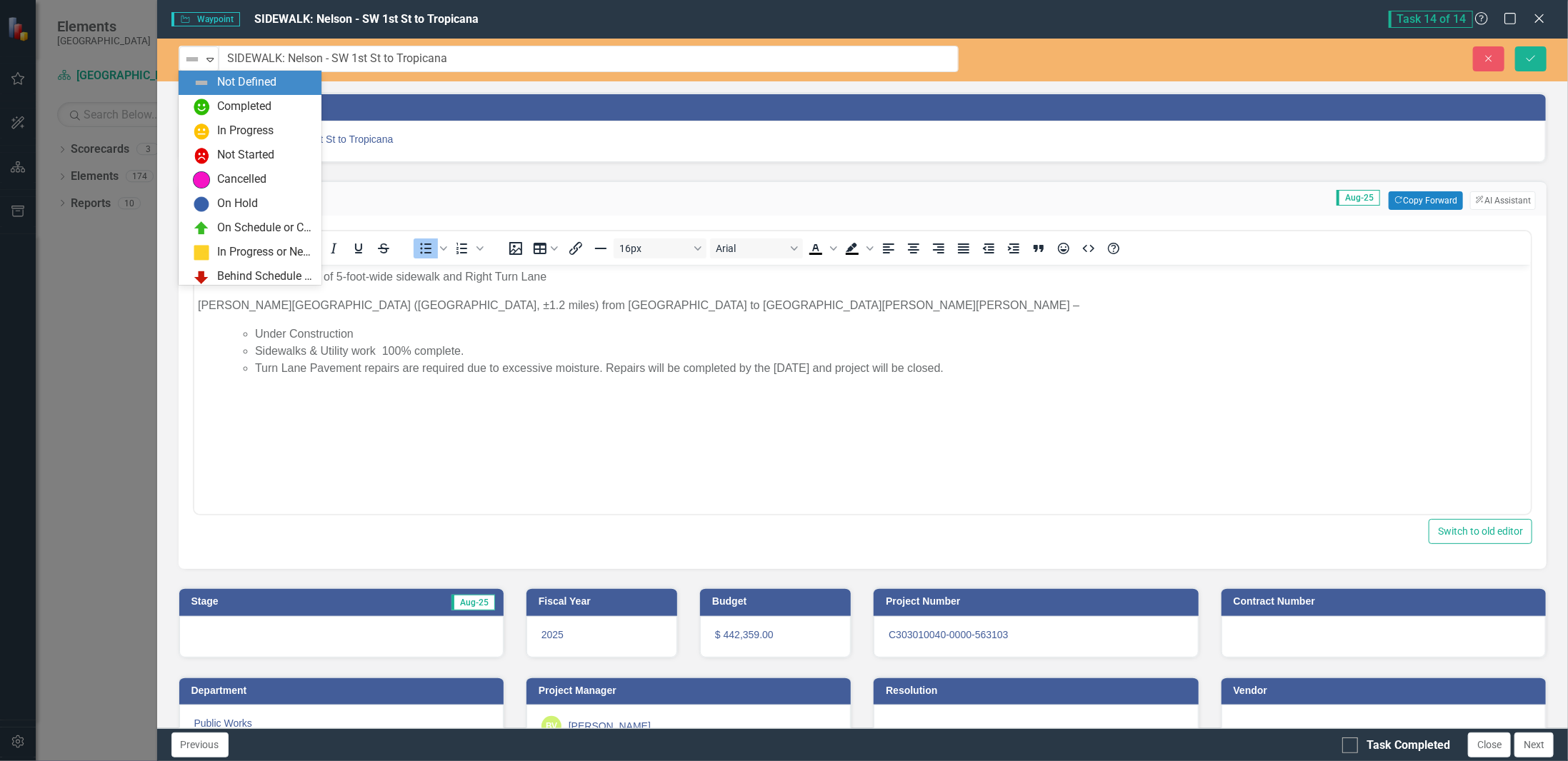
click at [200, 59] on div "Not Defined" at bounding box center [193, 59] width 19 height 17
drag, startPoint x: 239, startPoint y: 110, endPoint x: 245, endPoint y: 140, distance: 30.6
click at [245, 140] on div "Not Defined Completed In Progress Not Started Cancelled On Hold On Schedule or …" at bounding box center [249, 177] width 143 height 214
click at [245, 140] on div "In Progress" at bounding box center [249, 131] width 143 height 24
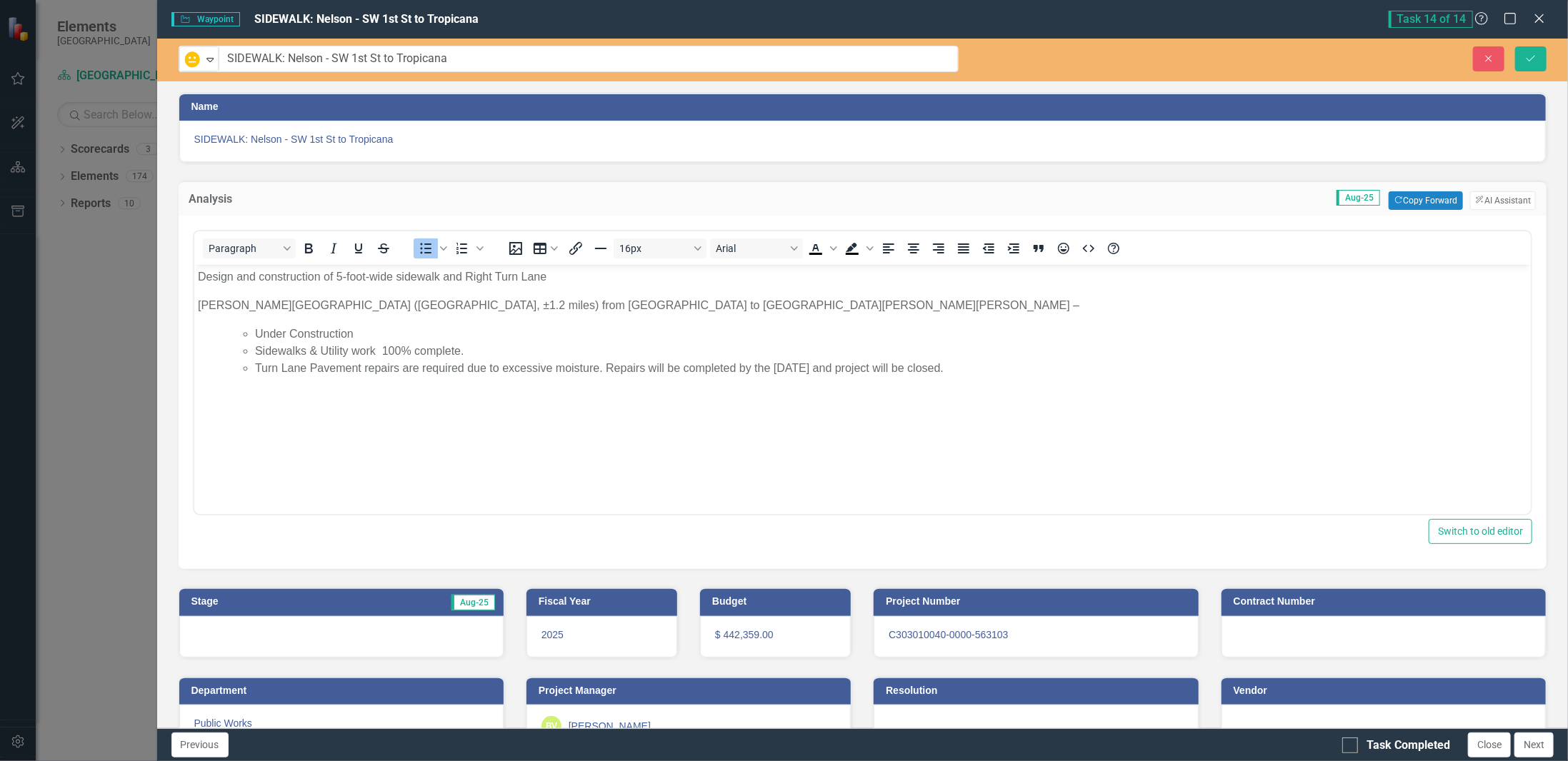
click at [287, 637] on div at bounding box center [341, 637] width 324 height 41
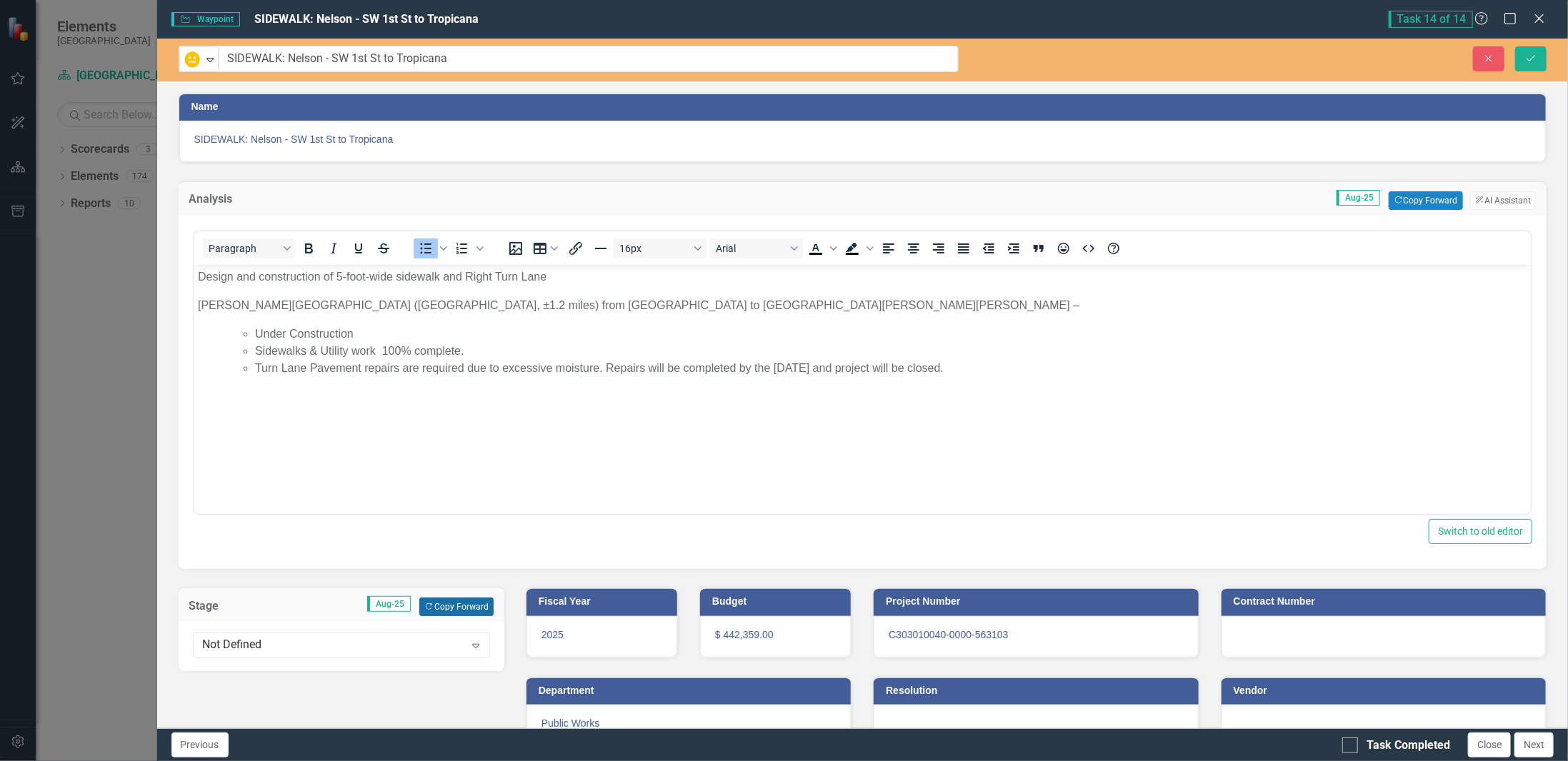
click at [445, 609] on button "Copy Forward Copy Forward" at bounding box center [456, 607] width 73 height 19
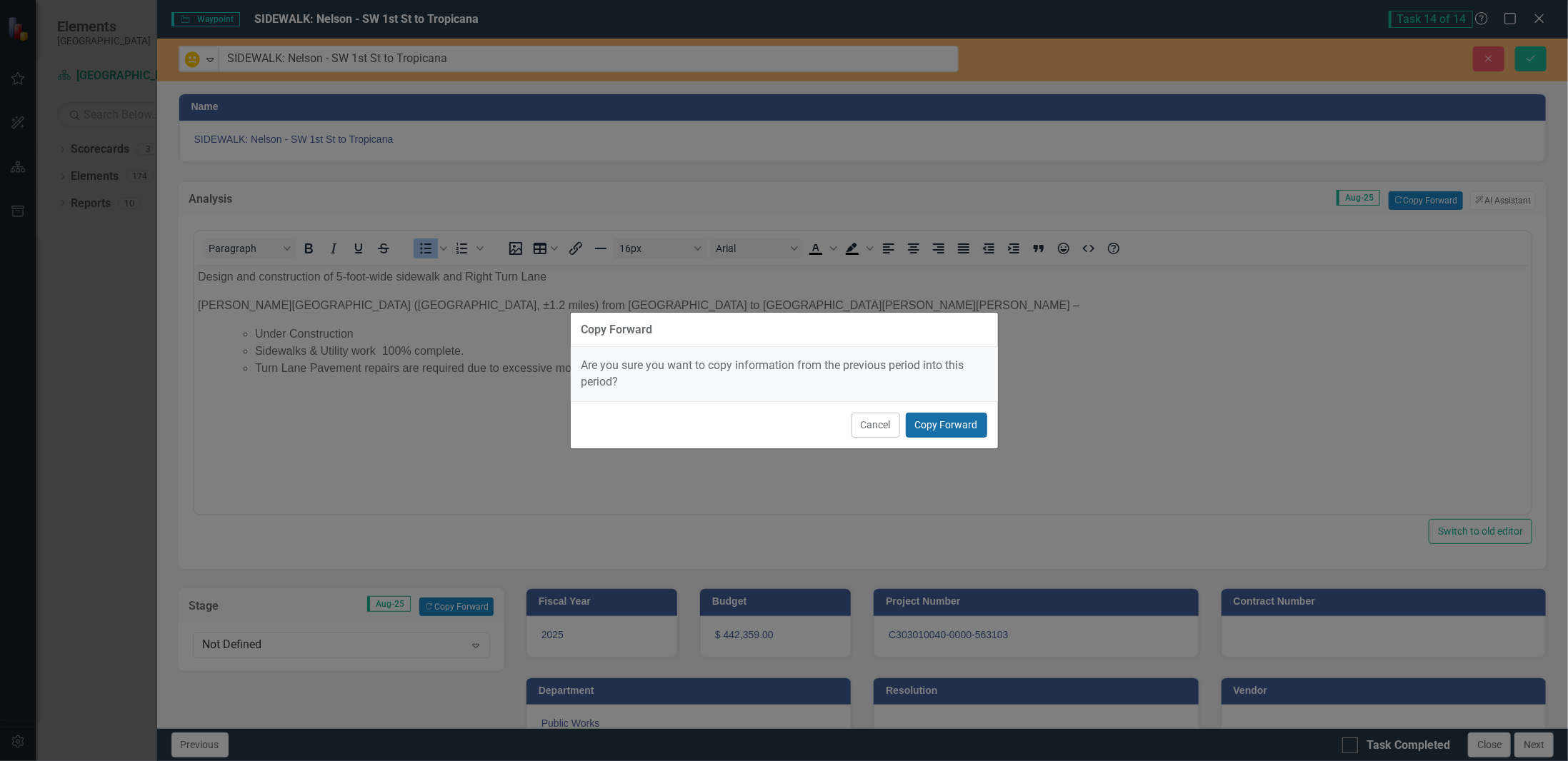
click at [966, 420] on button "Copy Forward" at bounding box center [947, 425] width 81 height 25
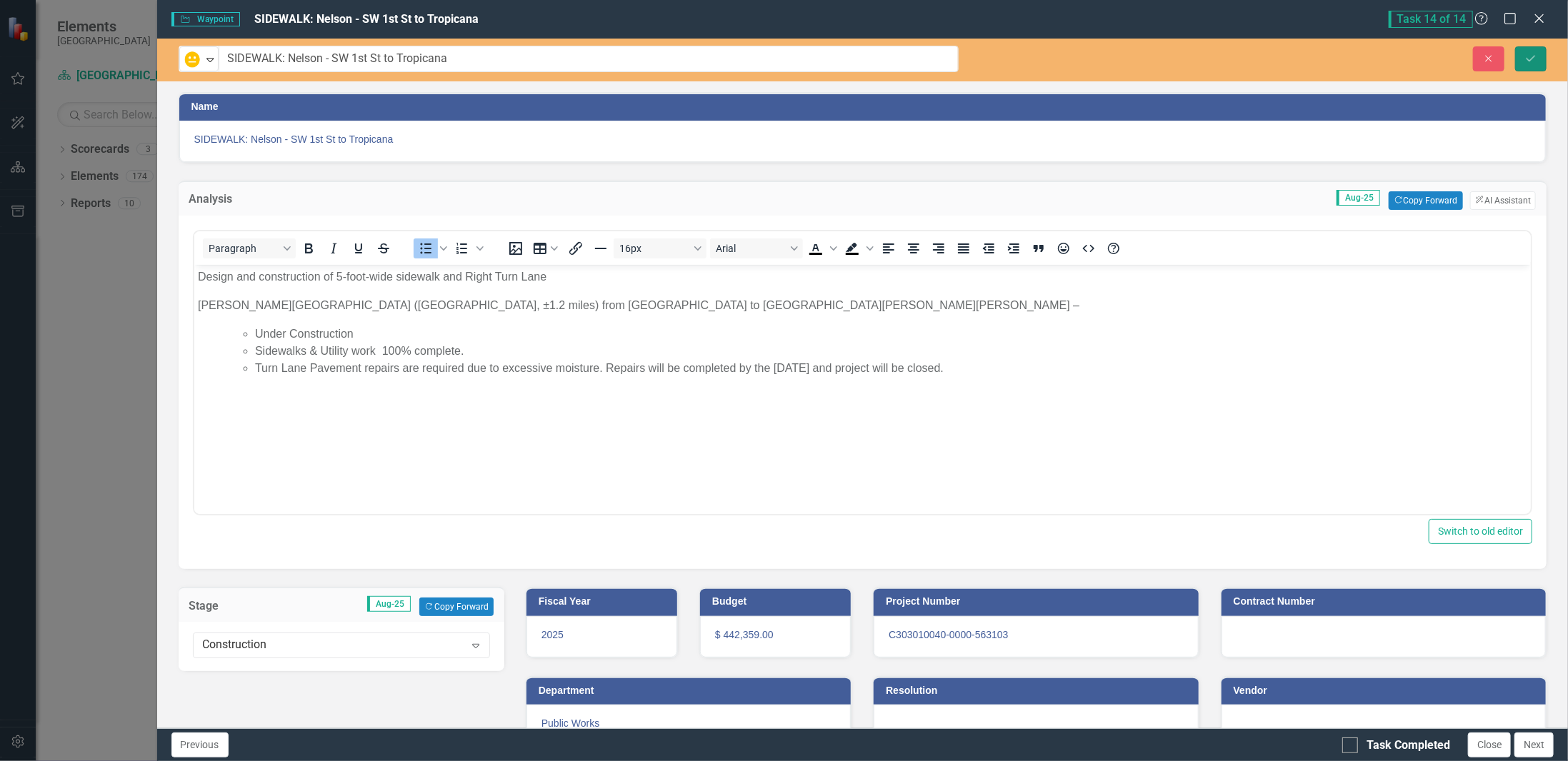
click at [1538, 63] on button "Save" at bounding box center [1531, 59] width 31 height 25
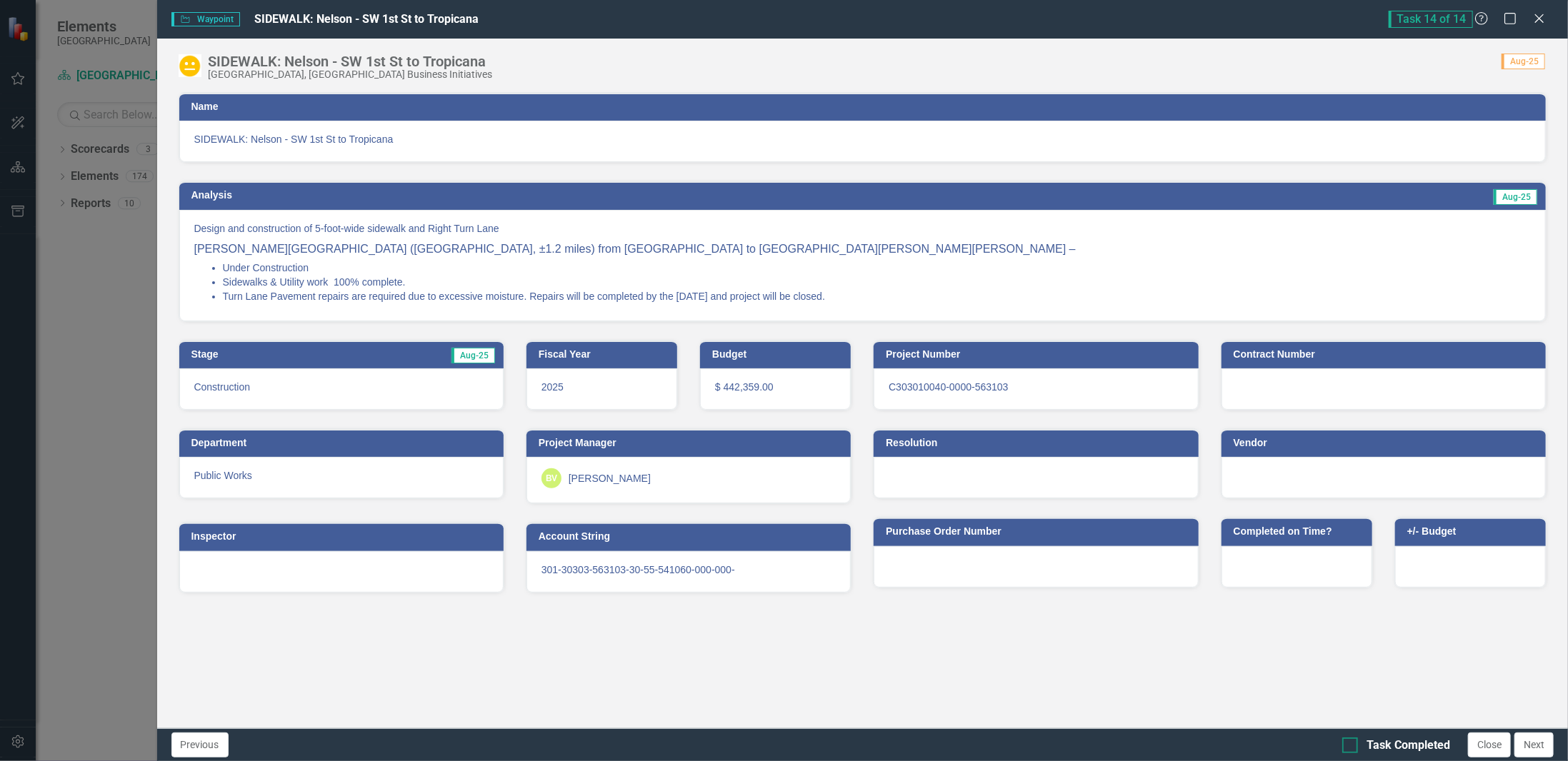
click at [1365, 743] on div "Task Completed" at bounding box center [1396, 745] width 108 height 16
click at [1351, 743] on input "Task Completed" at bounding box center [1347, 742] width 9 height 9
checkbox input "true"
click at [785, 261] on li "Under Construction" at bounding box center [877, 268] width 1308 height 14
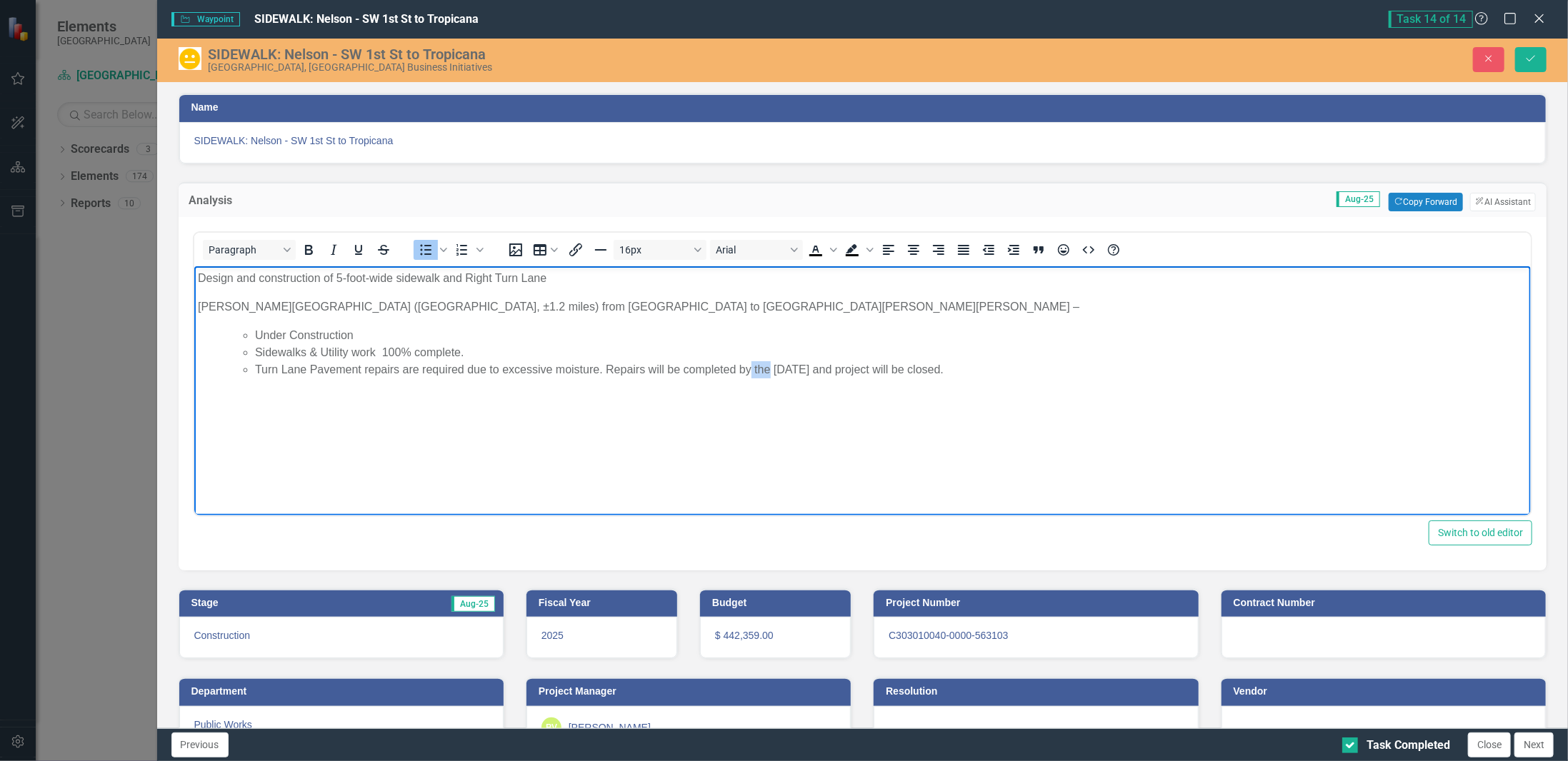
drag, startPoint x: 752, startPoint y: 370, endPoint x: 769, endPoint y: 373, distance: 17.3
click at [769, 373] on li "Turn Lane Pavement repairs are required due to excessive moisture. Repairs will…" at bounding box center [890, 370] width 1273 height 17
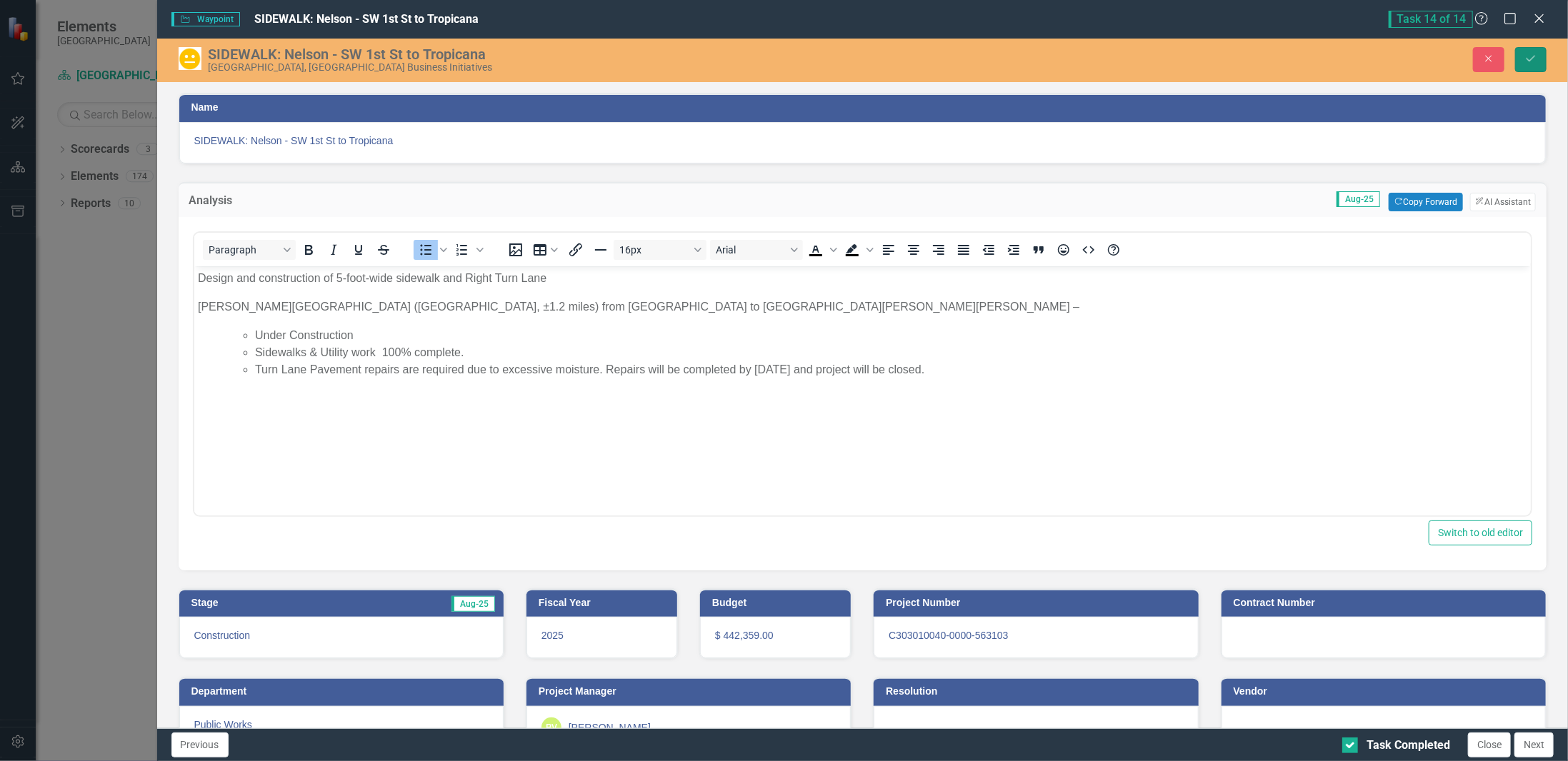
click at [1538, 54] on button "Save" at bounding box center [1531, 59] width 31 height 25
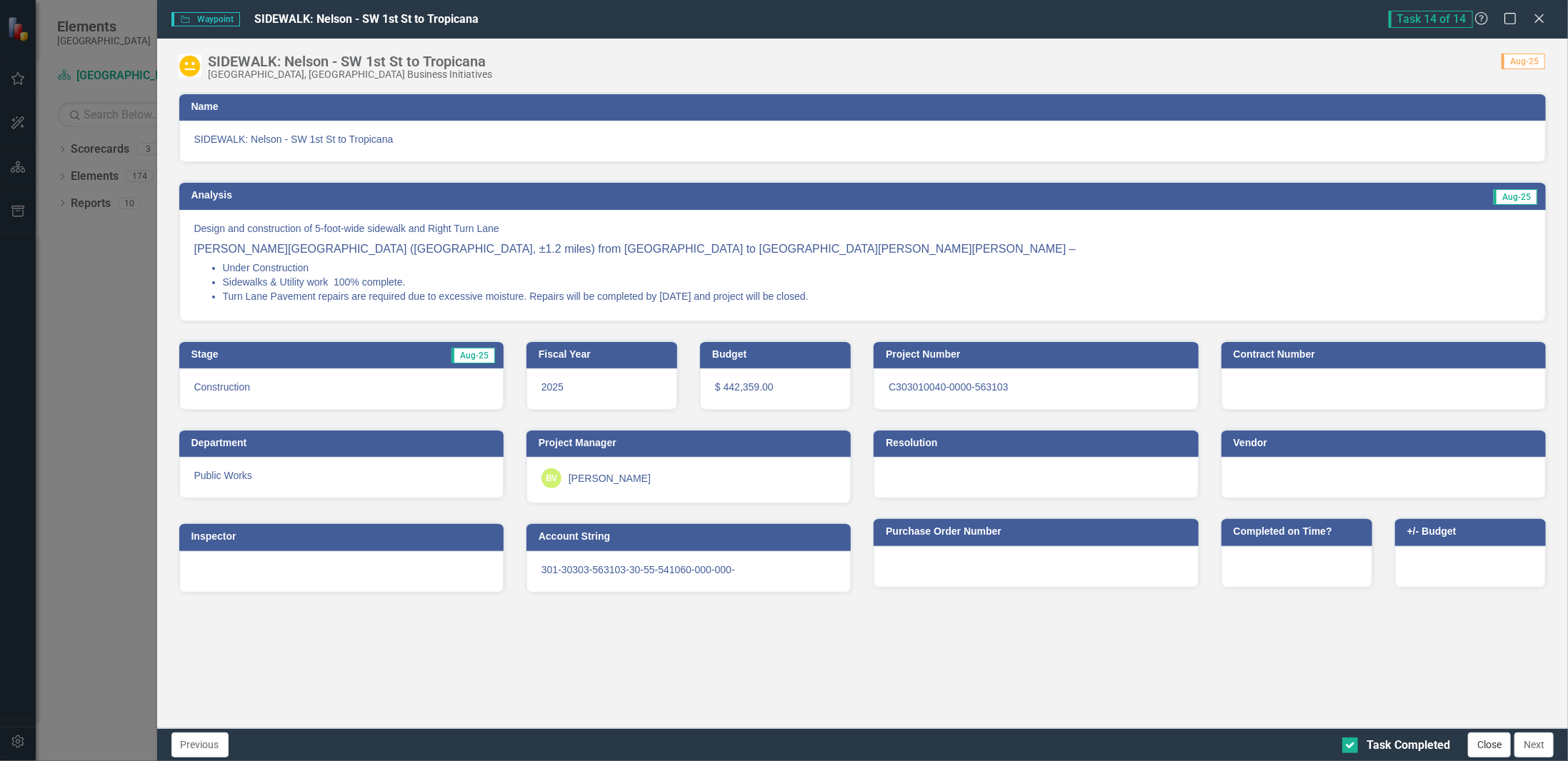
click at [1490, 745] on button "Close" at bounding box center [1489, 745] width 43 height 25
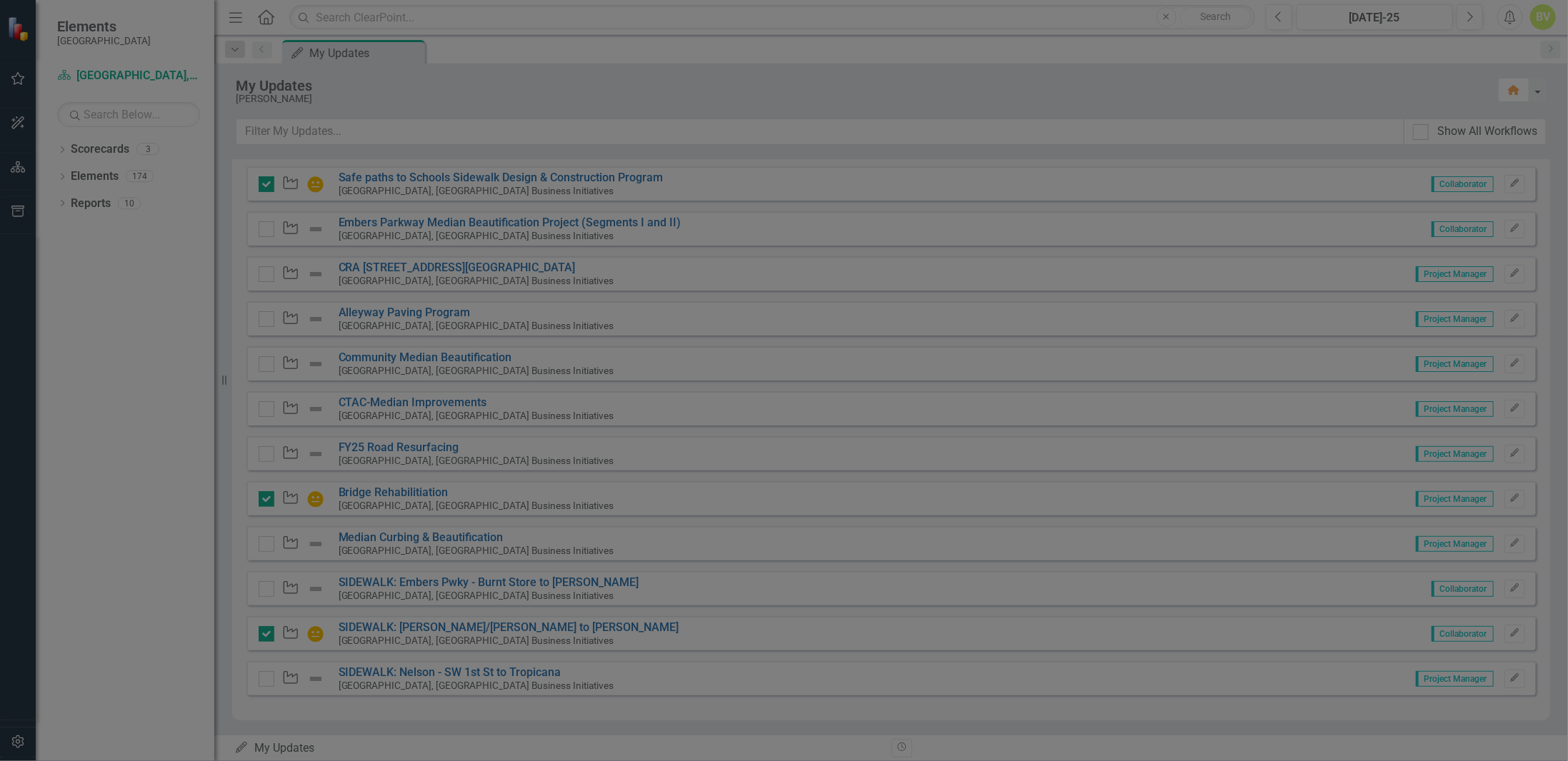
checkbox input "true"
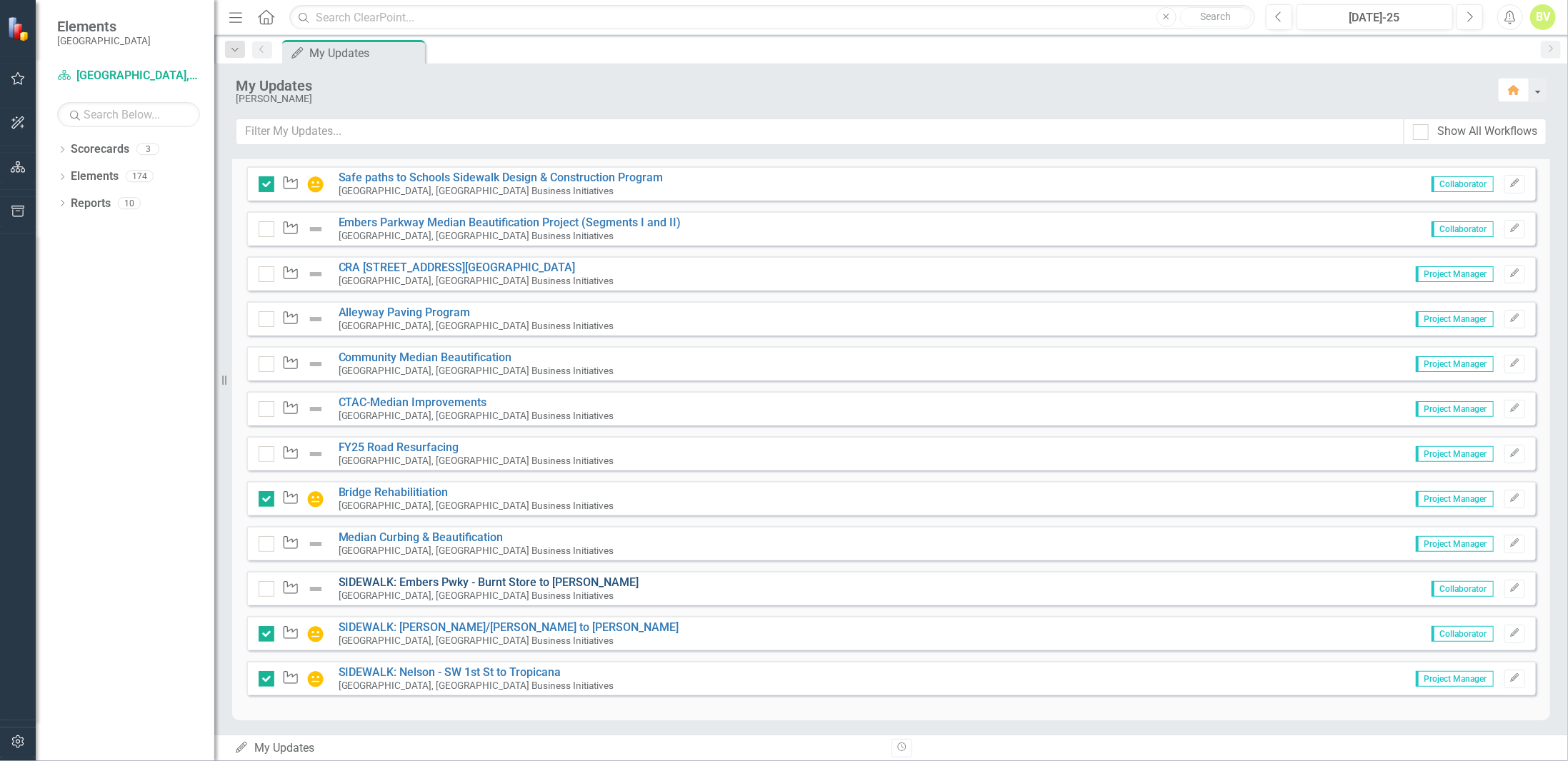
click at [387, 581] on link "SIDEWALK: Embers Pwky - Burnt Store to [PERSON_NAME]" at bounding box center [489, 582] width 301 height 13
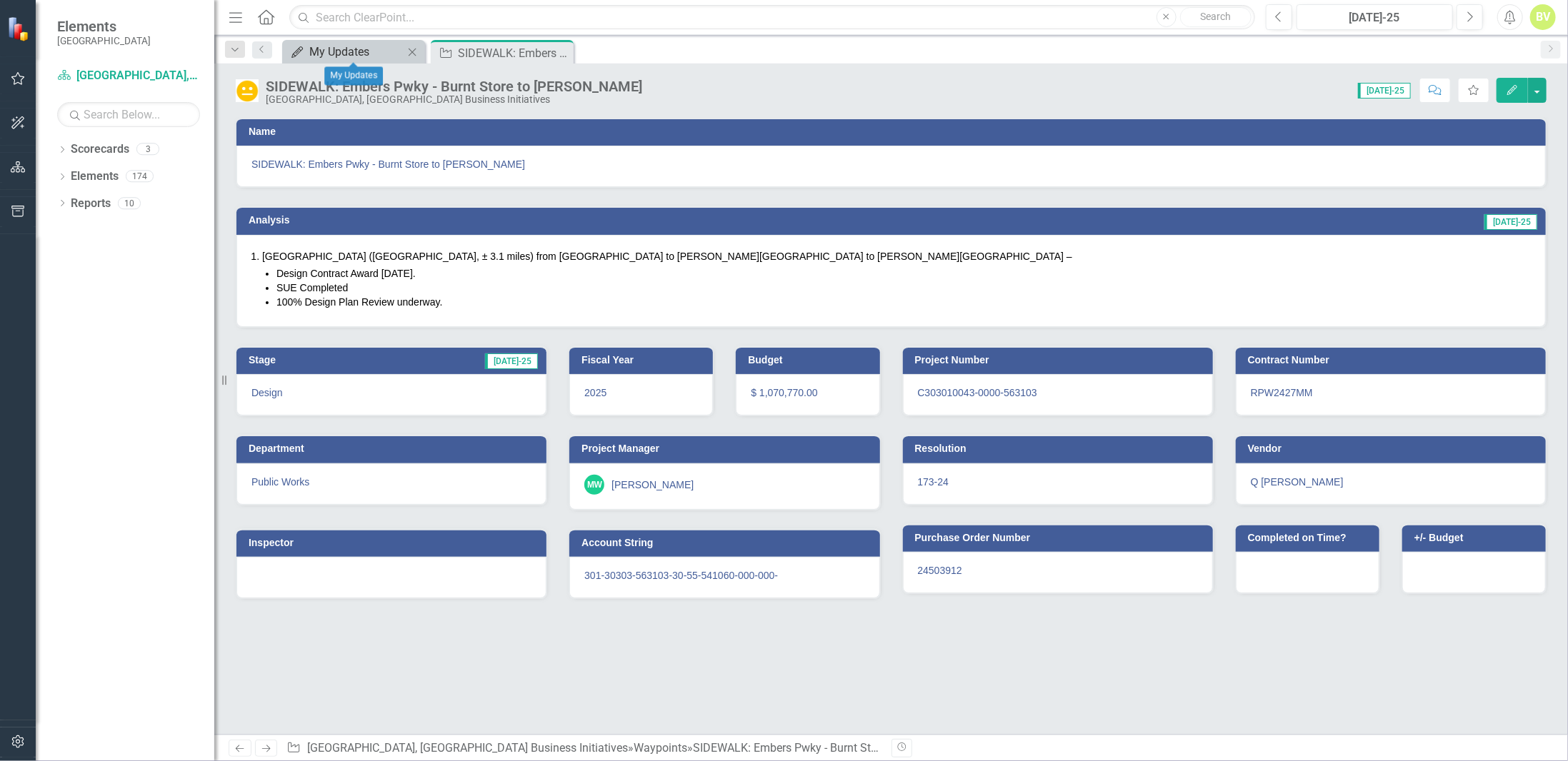
click at [364, 56] on div "My Updates" at bounding box center [356, 52] width 95 height 18
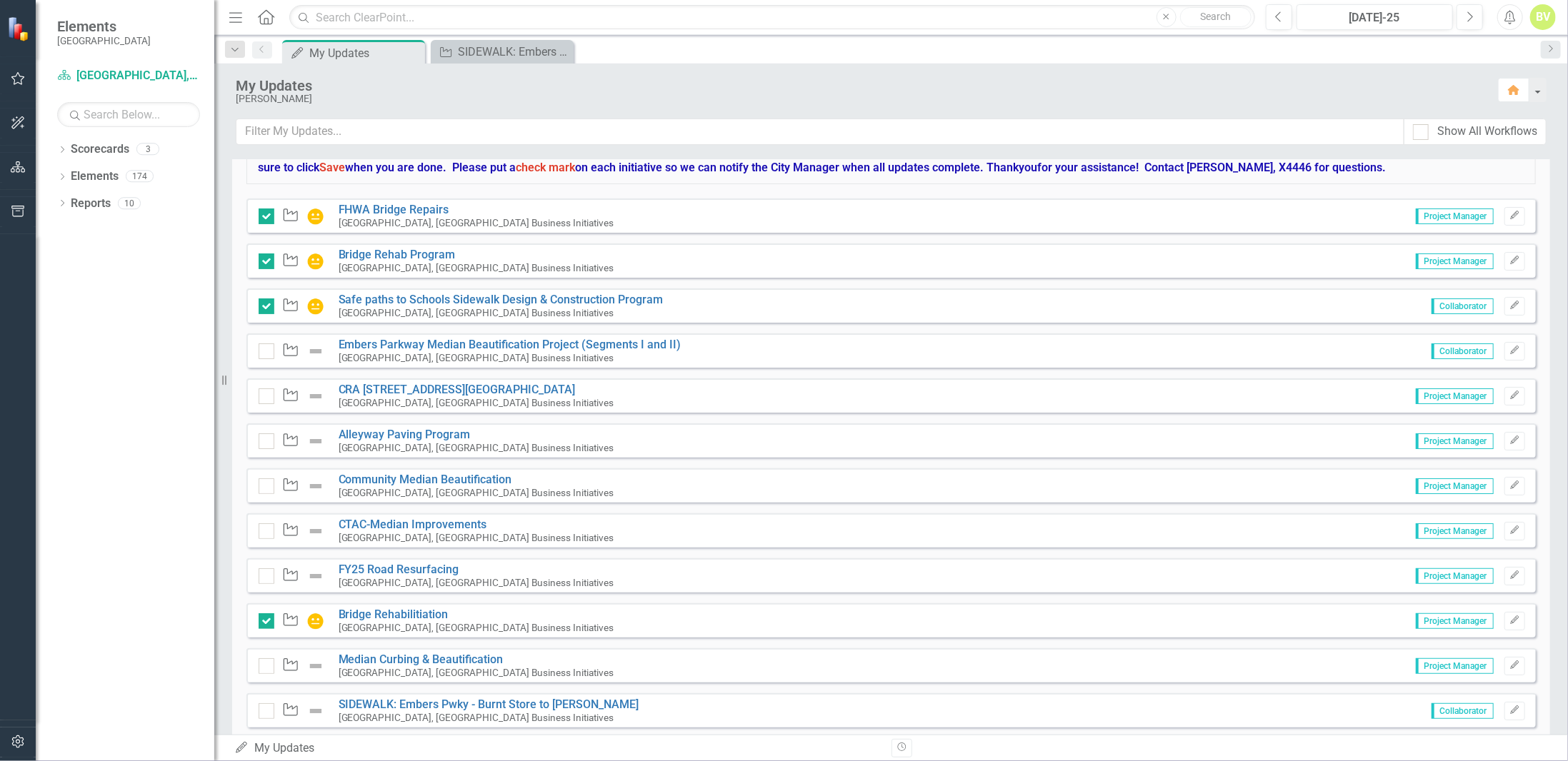
scroll to position [143, 0]
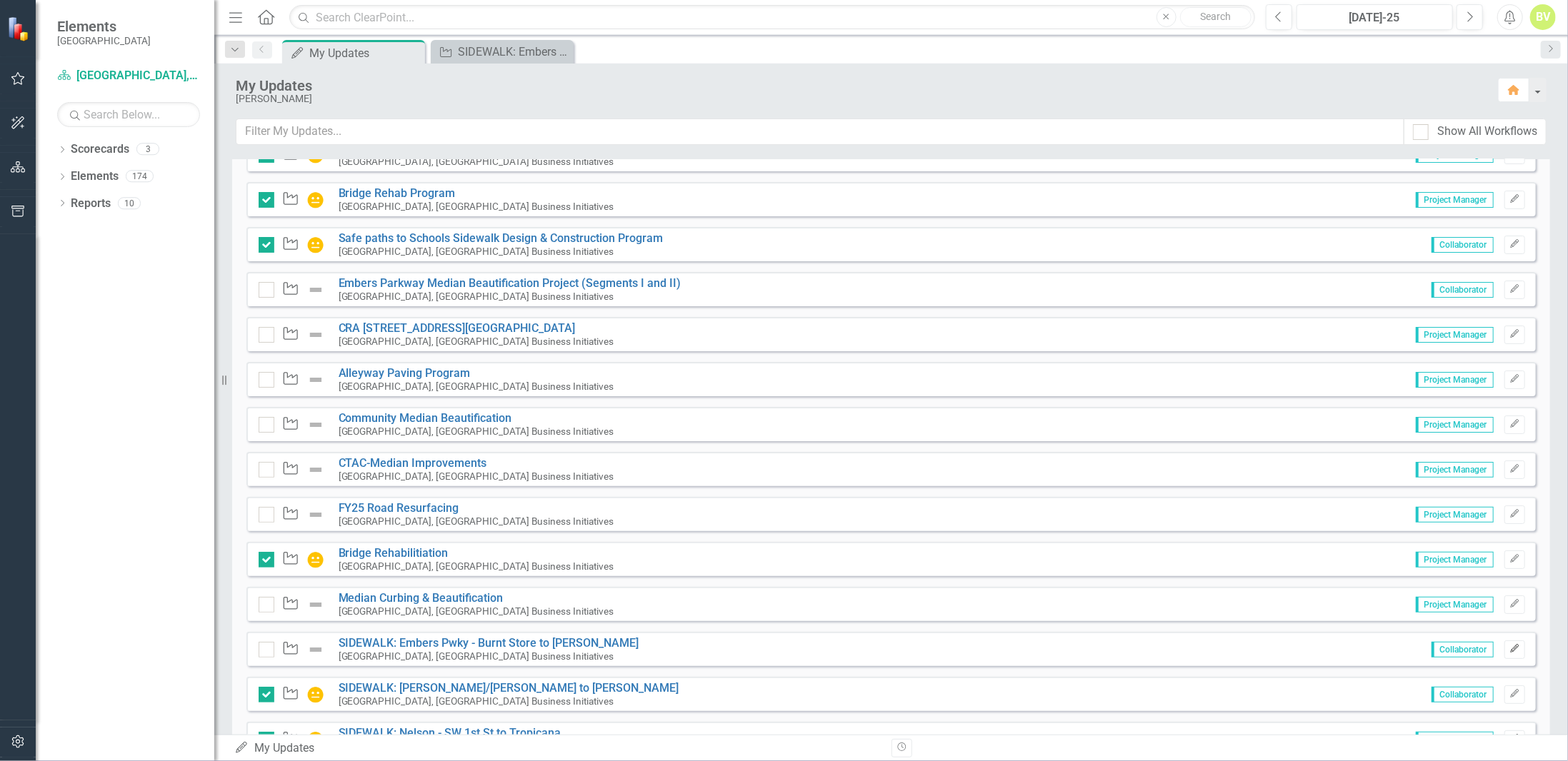
click at [1513, 644] on button "Edit" at bounding box center [1515, 650] width 21 height 19
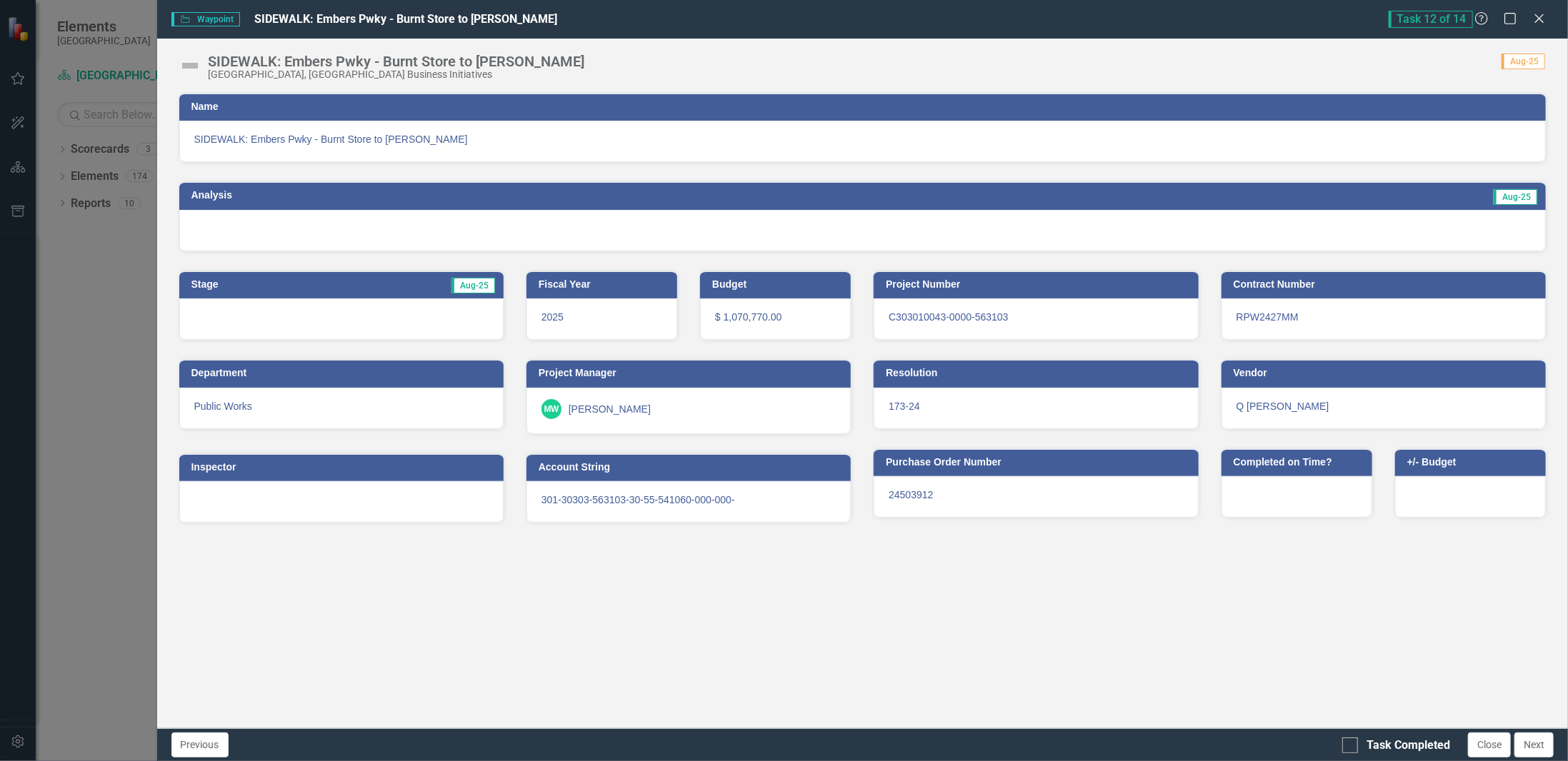
click at [523, 223] on div at bounding box center [862, 230] width 1367 height 41
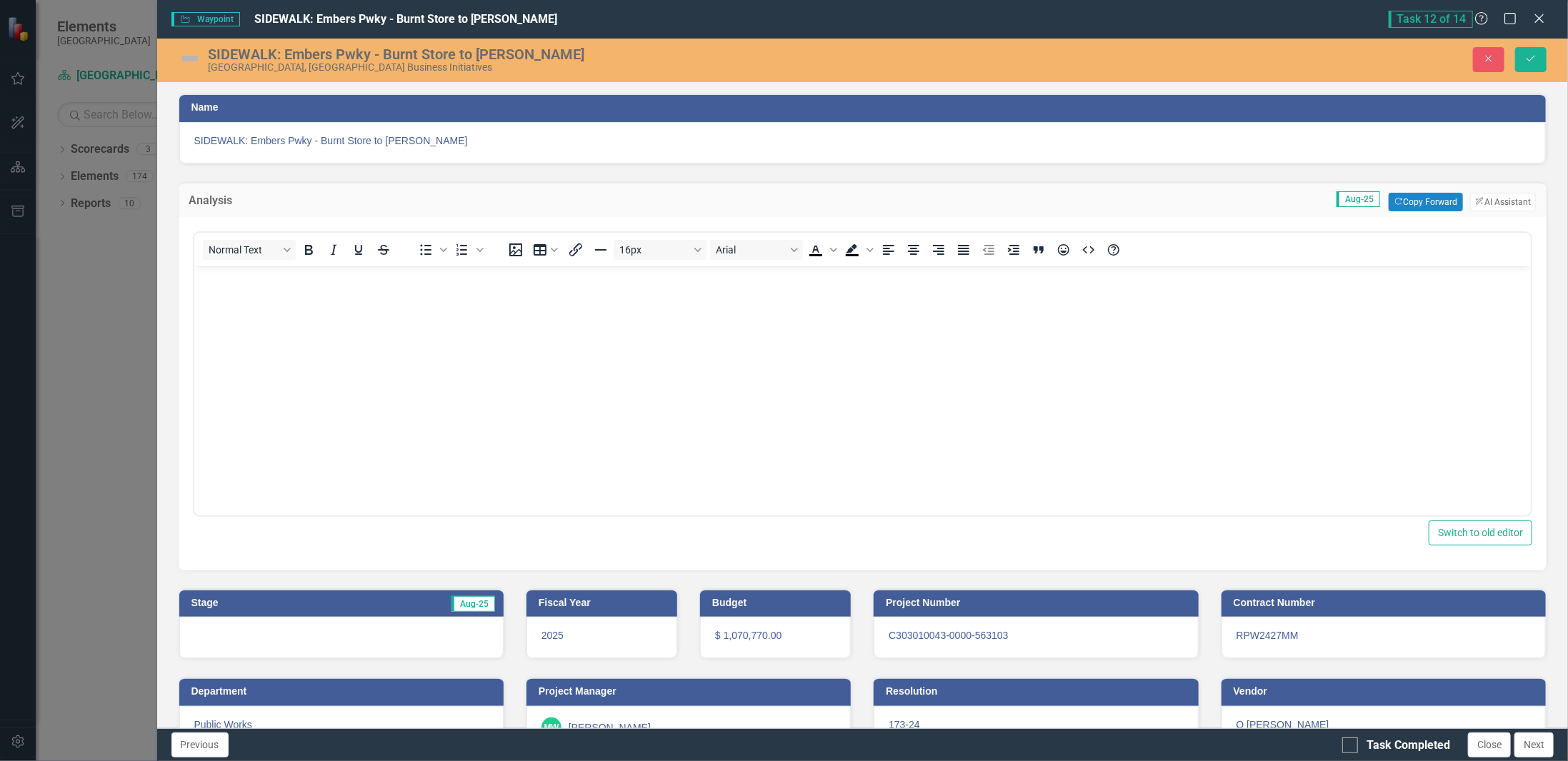
scroll to position [0, 0]
click at [1414, 194] on button "Copy Forward Copy Forward" at bounding box center [1426, 202] width 73 height 19
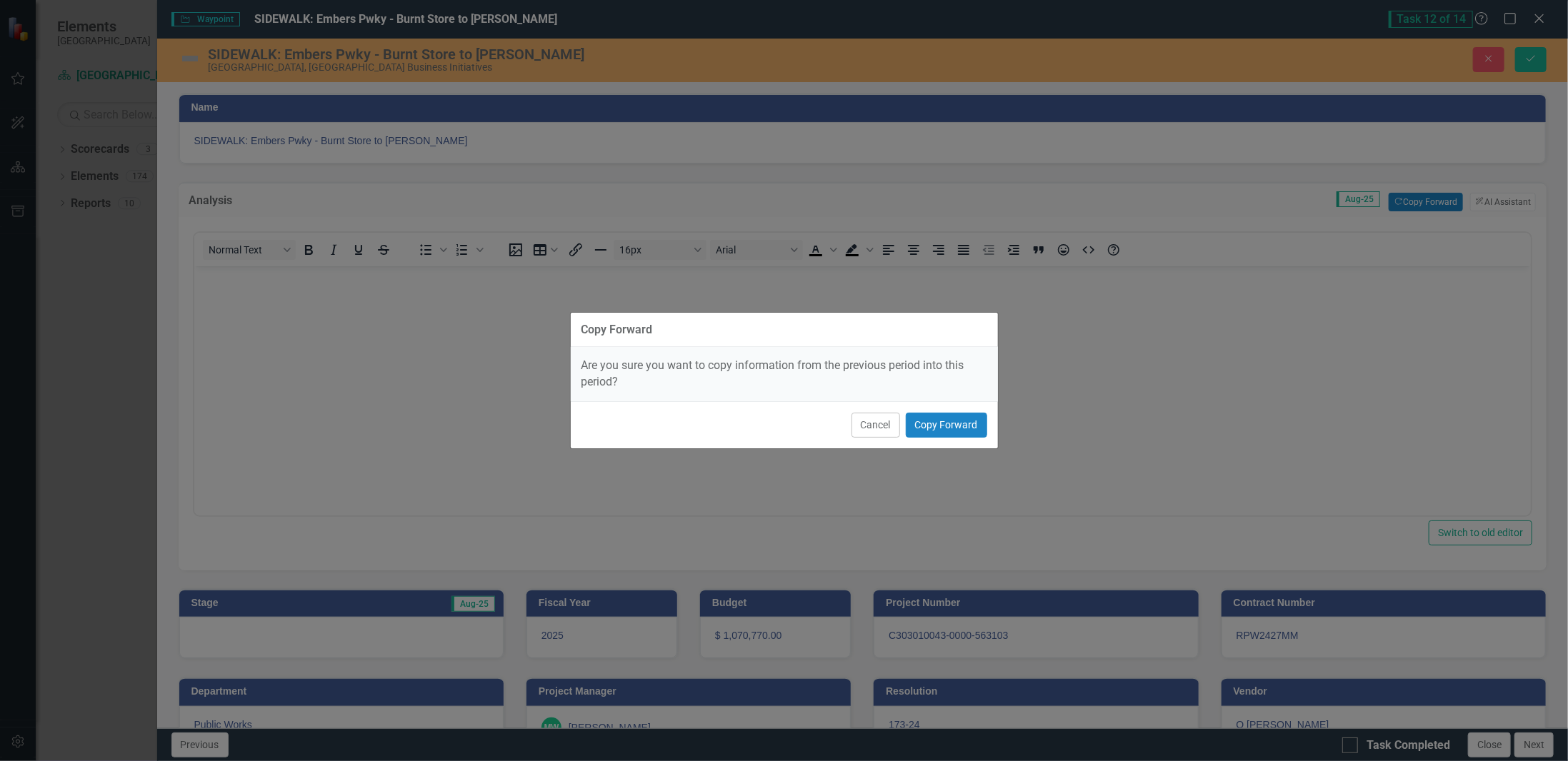
click at [937, 439] on div "Cancel Copy Forward" at bounding box center [784, 425] width 428 height 47
click at [937, 431] on button "Copy Forward" at bounding box center [947, 425] width 81 height 25
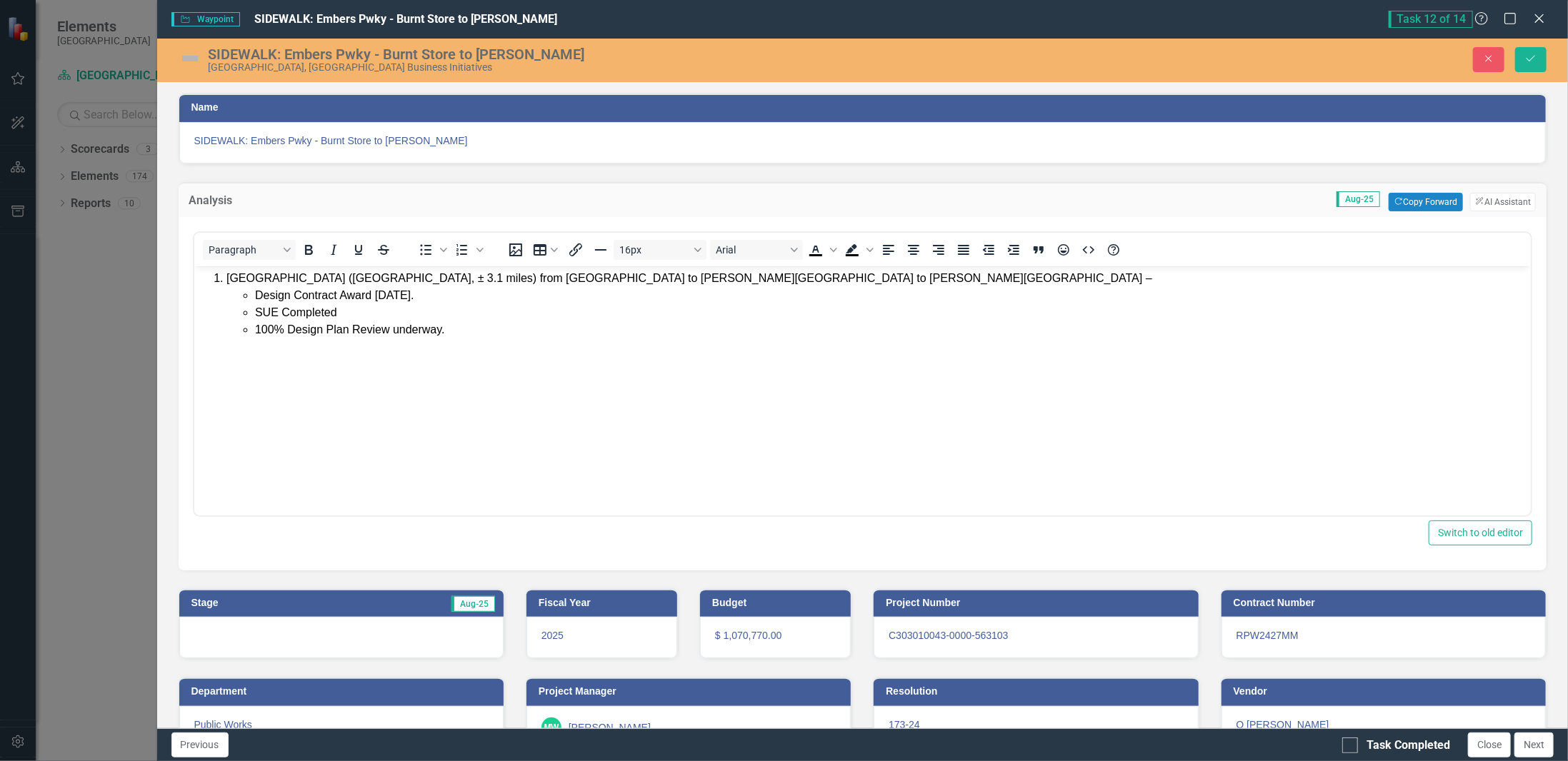
click at [295, 644] on div at bounding box center [341, 638] width 324 height 41
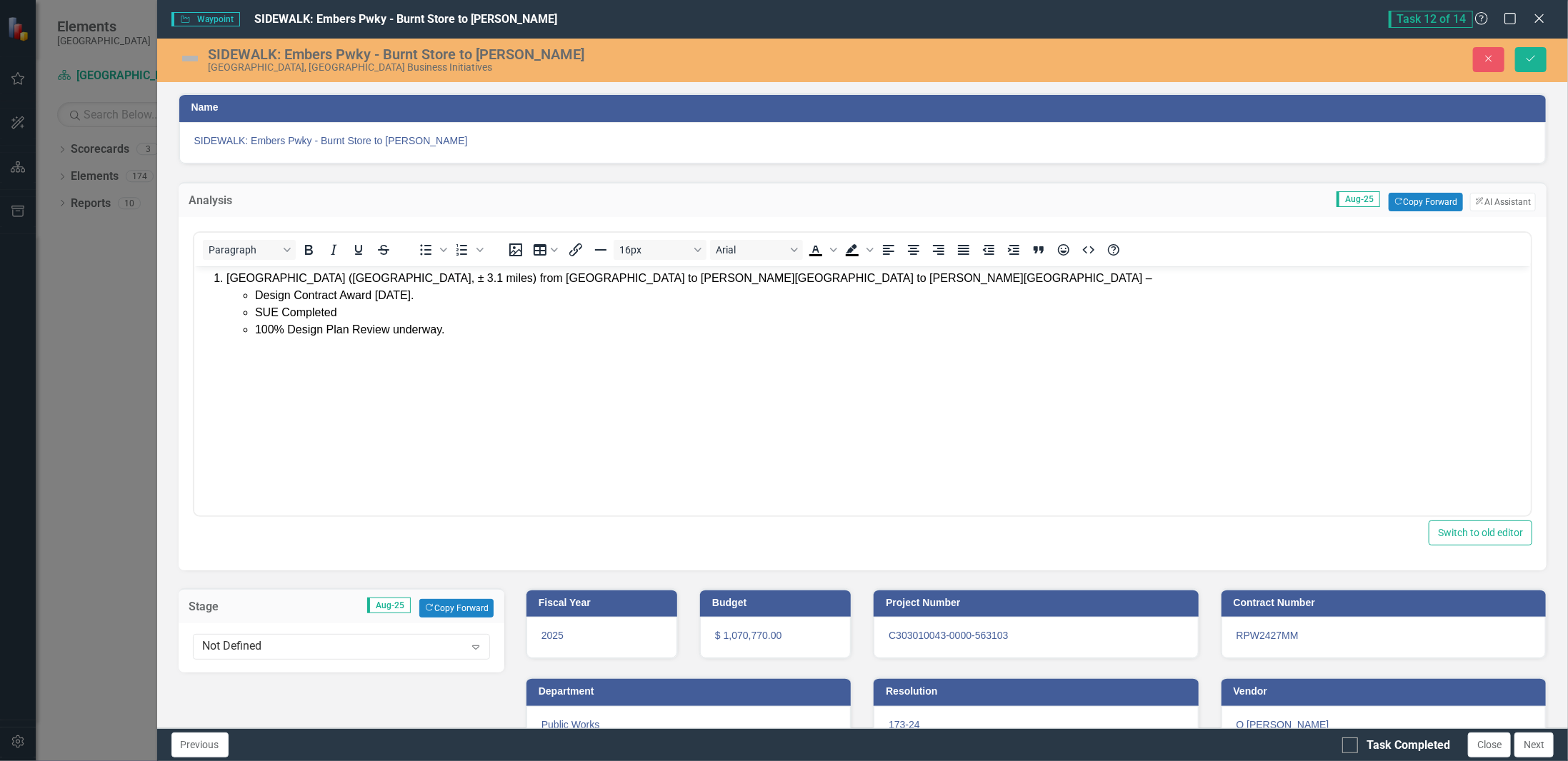
click at [295, 644] on div "Not Defined" at bounding box center [334, 647] width 262 height 16
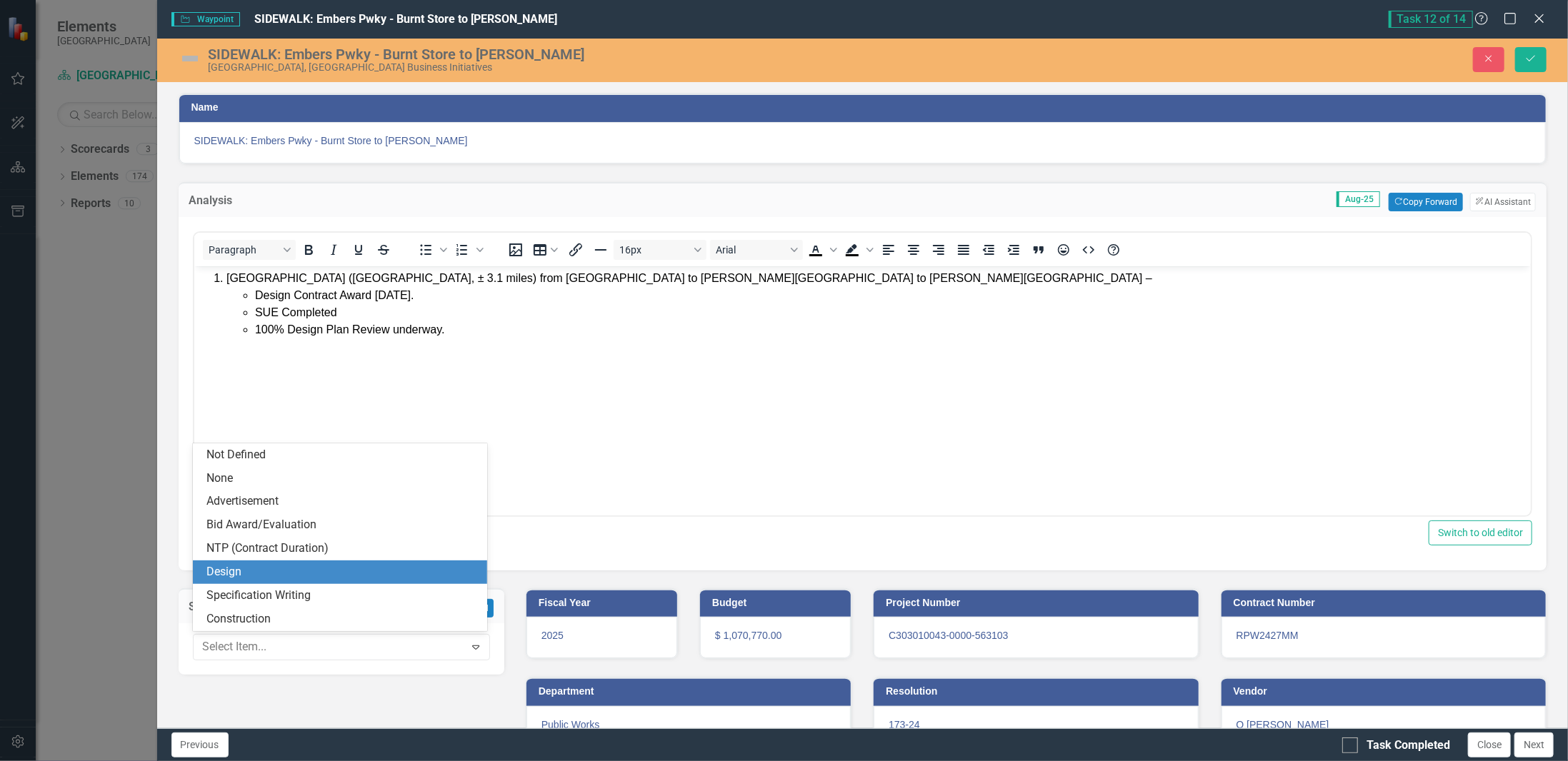
click at [264, 582] on div "Design" at bounding box center [340, 572] width 295 height 23
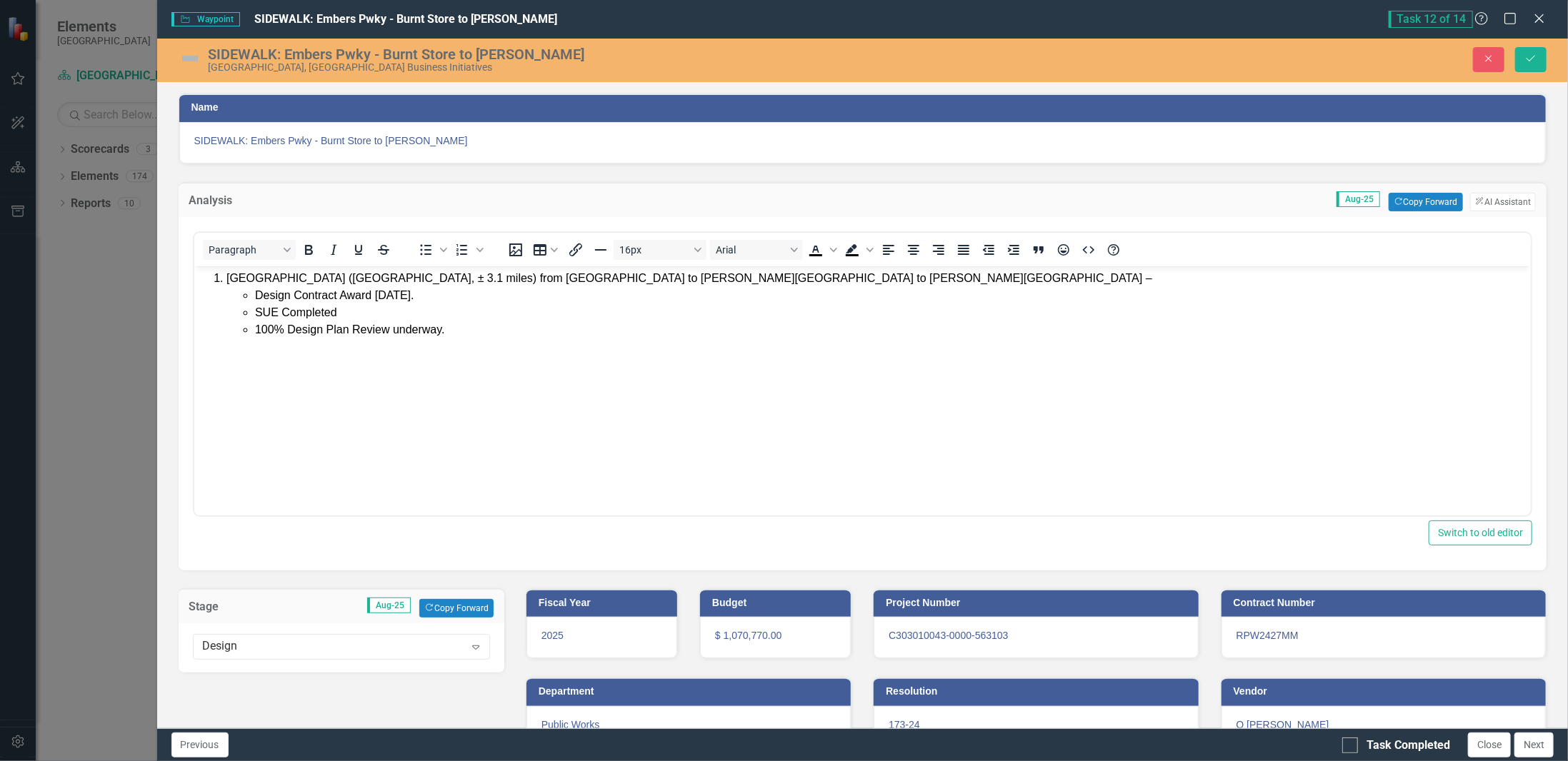
click at [188, 63] on img at bounding box center [189, 58] width 23 height 23
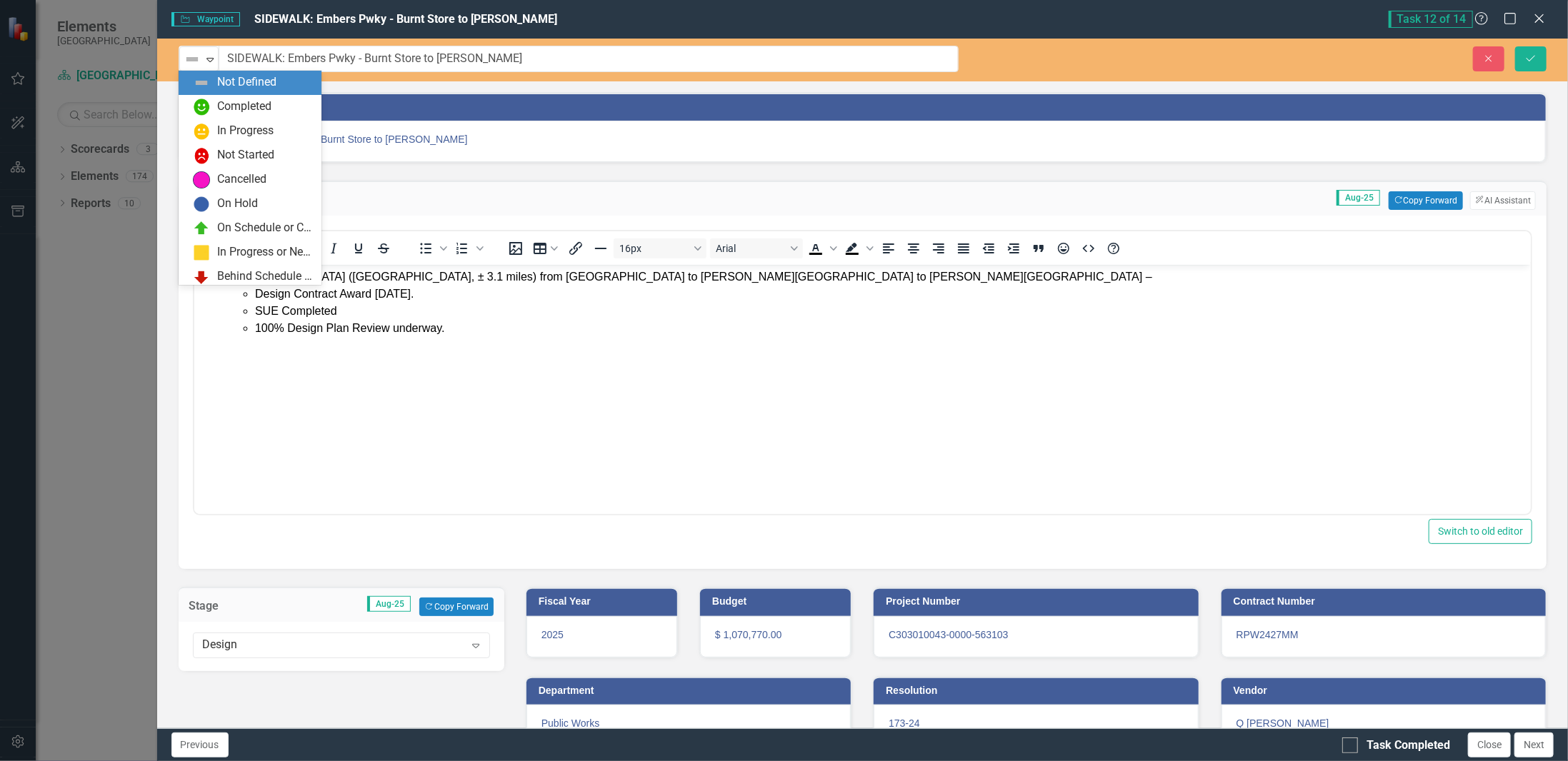
click at [188, 63] on img at bounding box center [192, 59] width 17 height 17
click at [228, 131] on div "In Progress" at bounding box center [245, 130] width 56 height 16
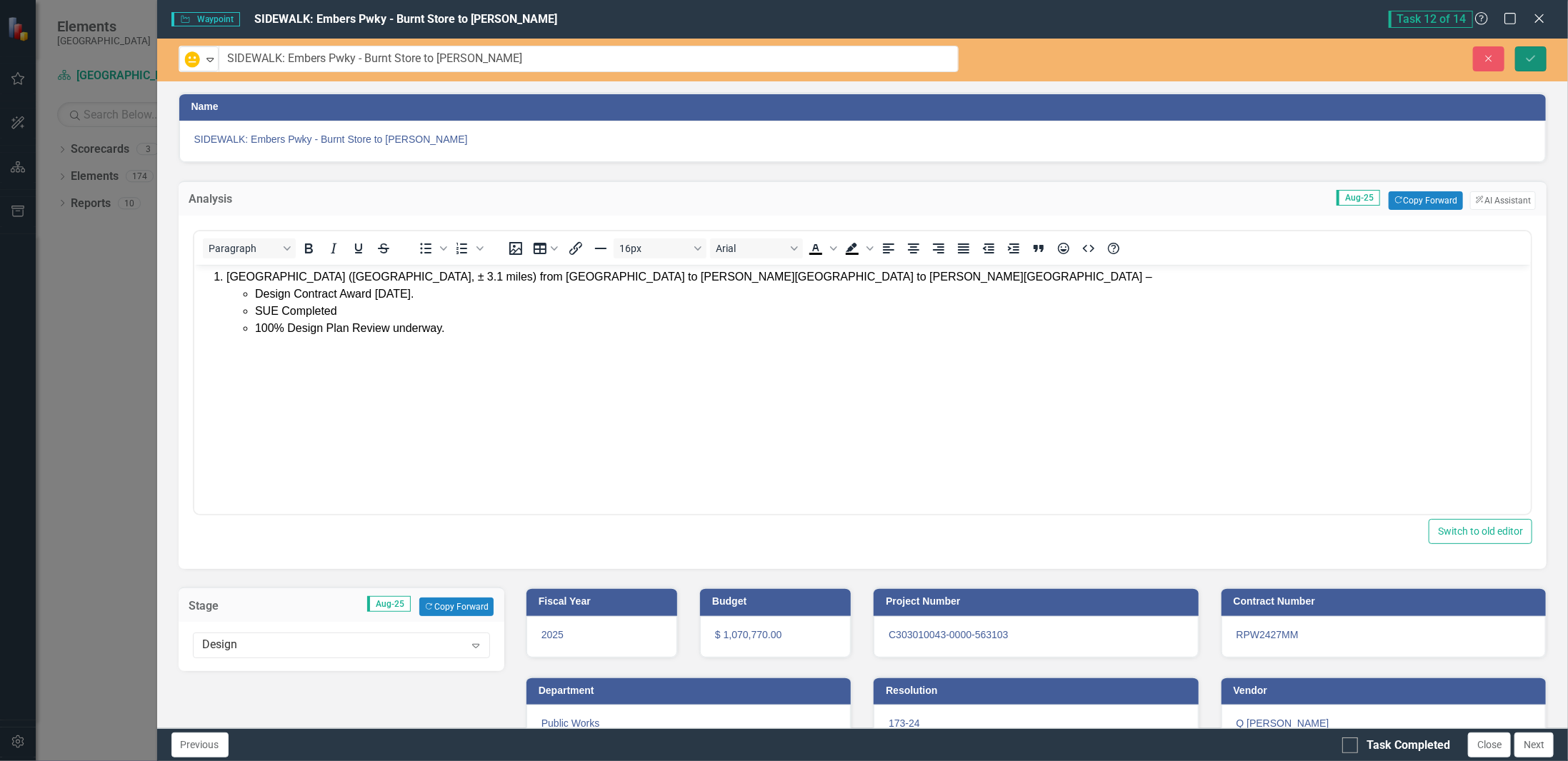
click at [1530, 65] on button "Save" at bounding box center [1531, 59] width 31 height 25
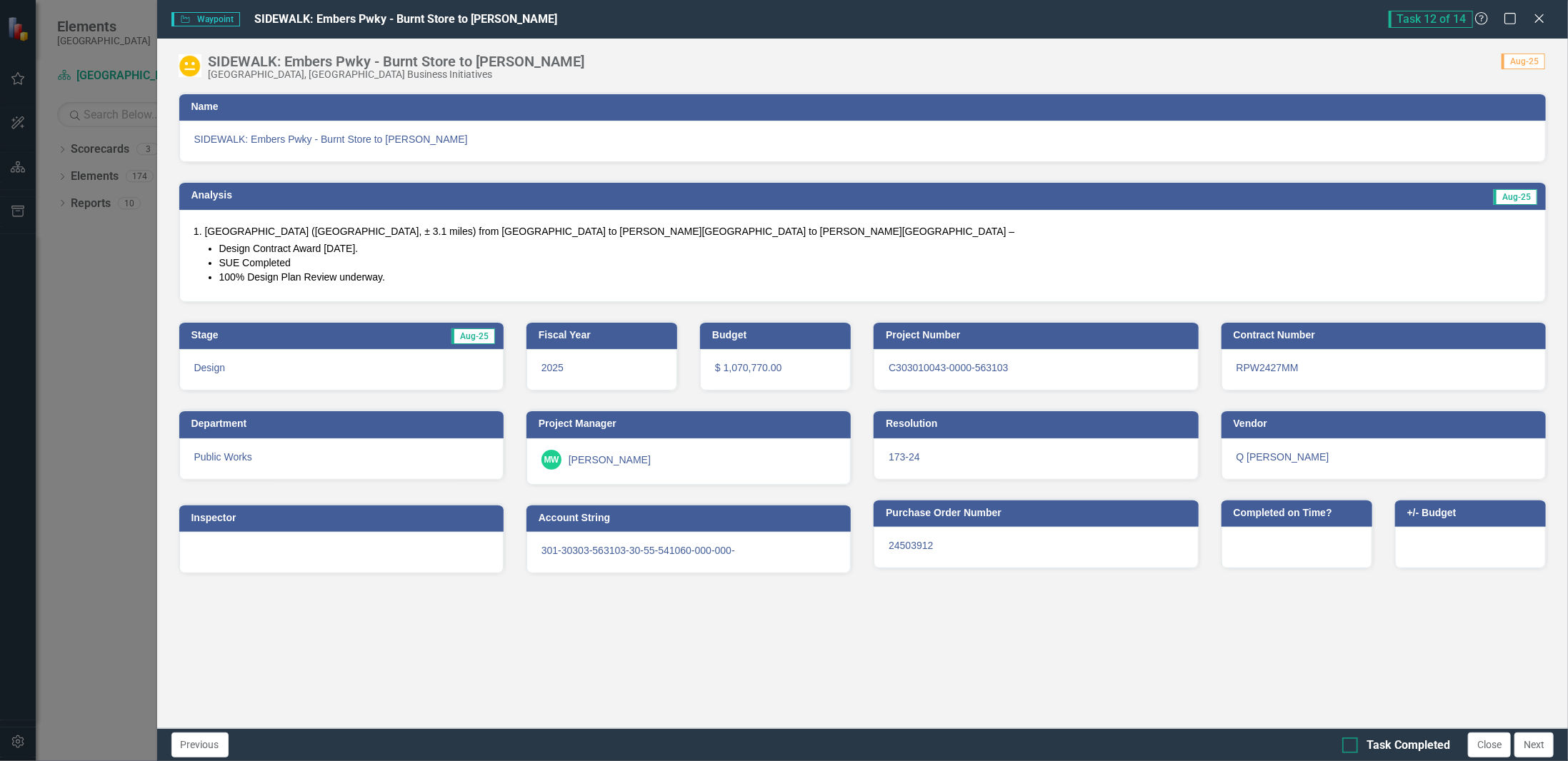
click at [1427, 744] on div "Task Completed" at bounding box center [1408, 745] width 84 height 16
click at [1351, 744] on input "Task Completed" at bounding box center [1347, 742] width 9 height 9
checkbox input "true"
click at [1487, 744] on button "Close" at bounding box center [1489, 745] width 43 height 25
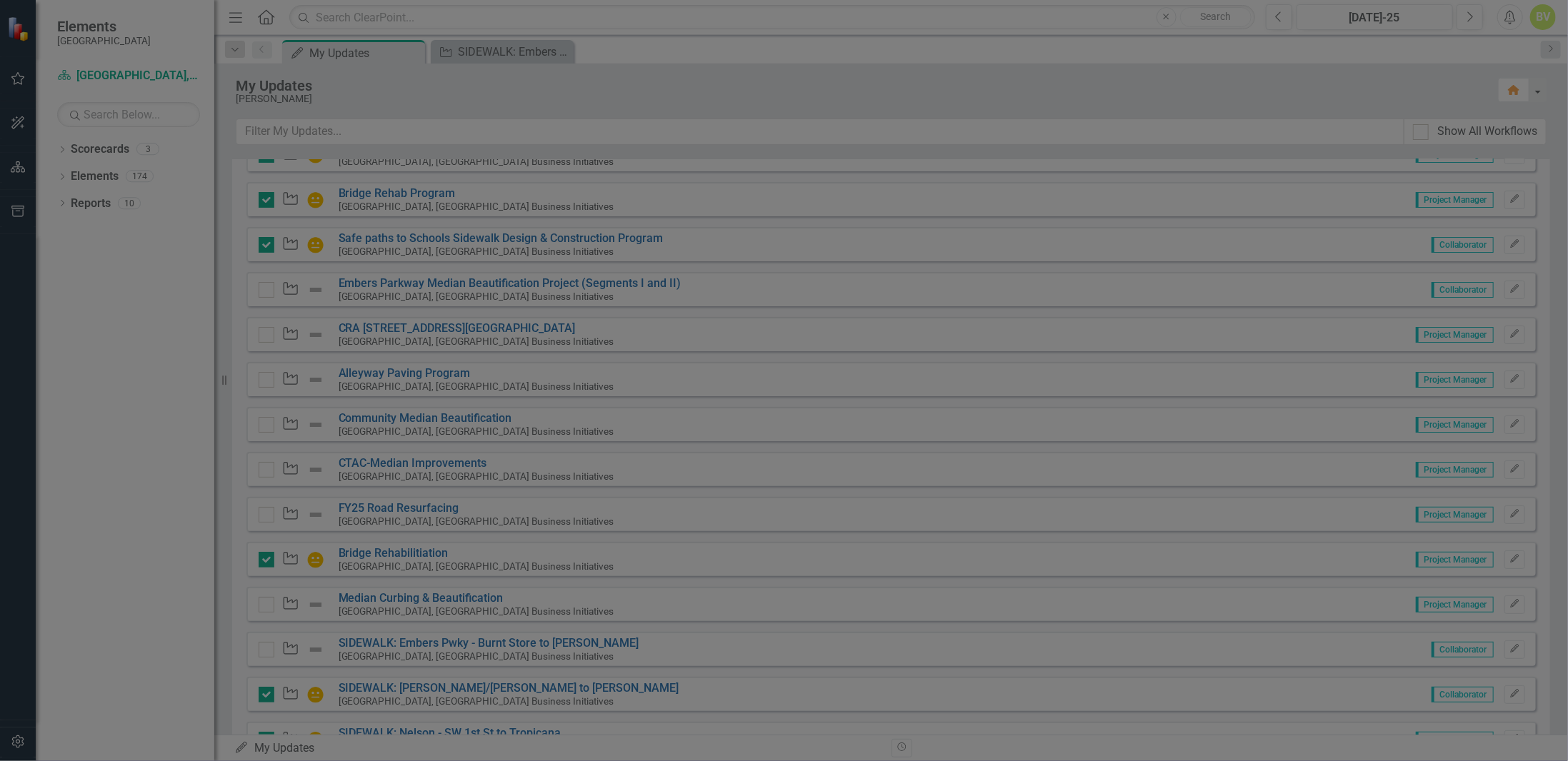
checkbox input "true"
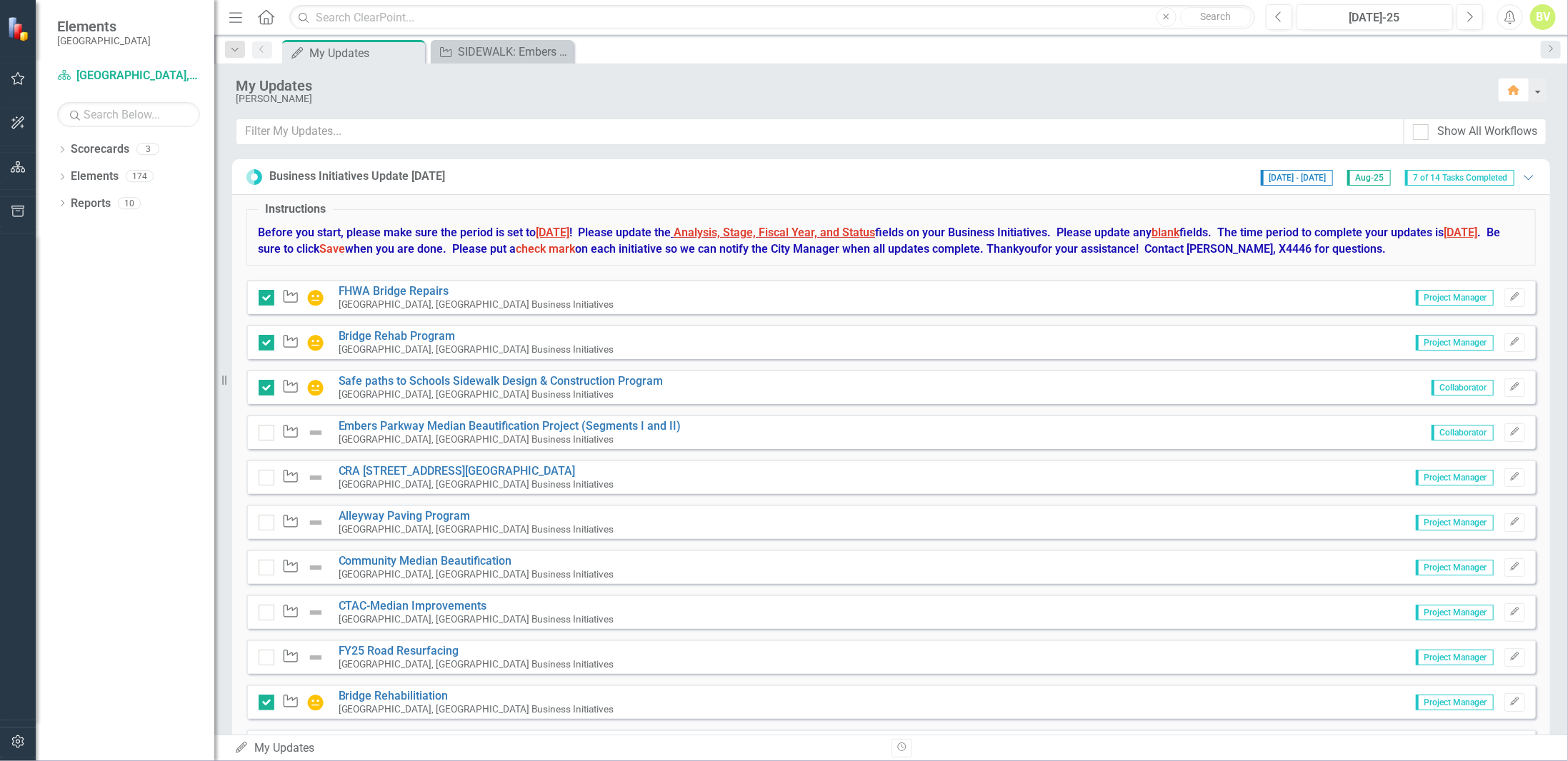
scroll to position [203, 0]
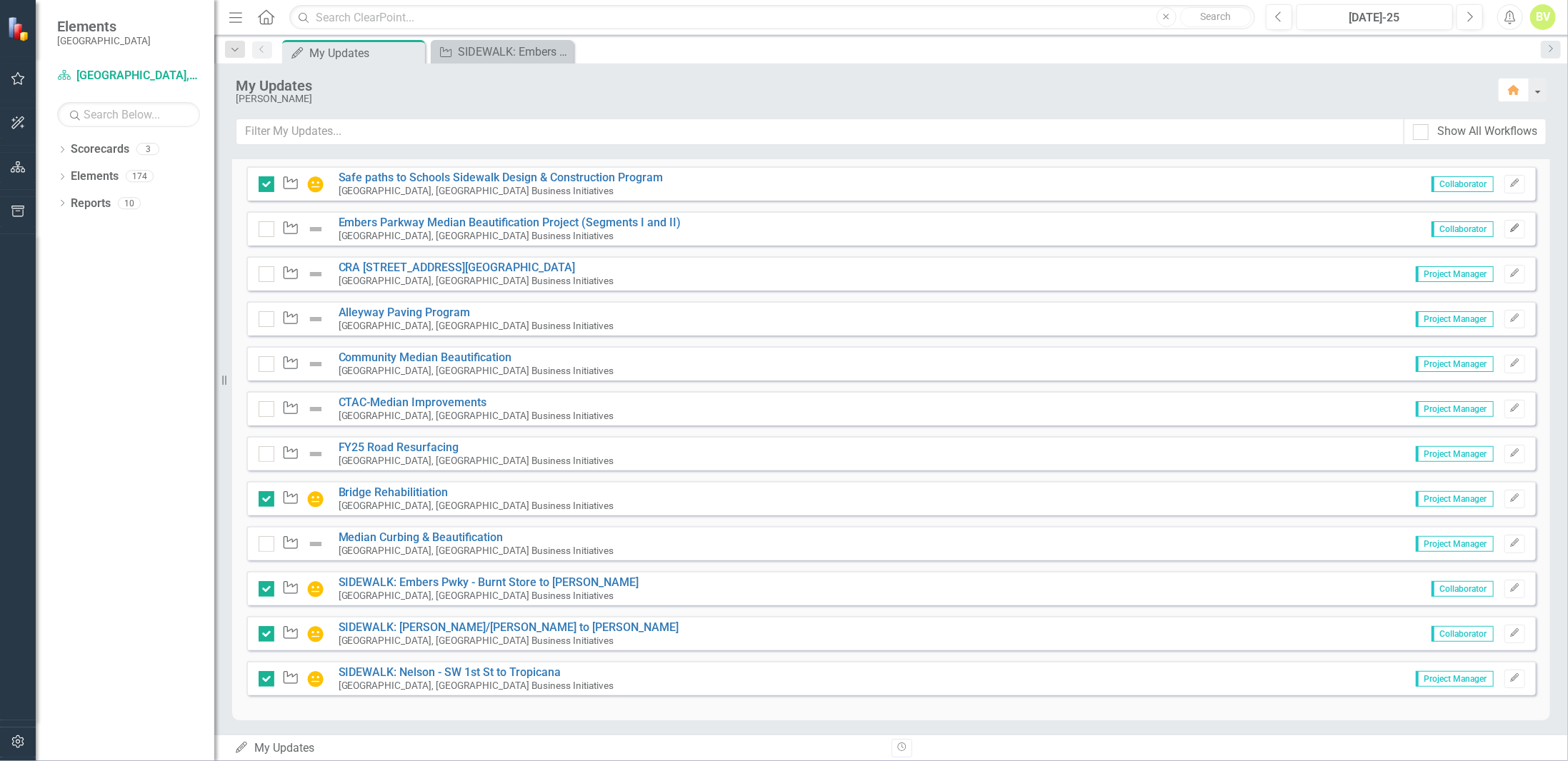
click at [1509, 228] on icon "Edit" at bounding box center [1515, 228] width 11 height 9
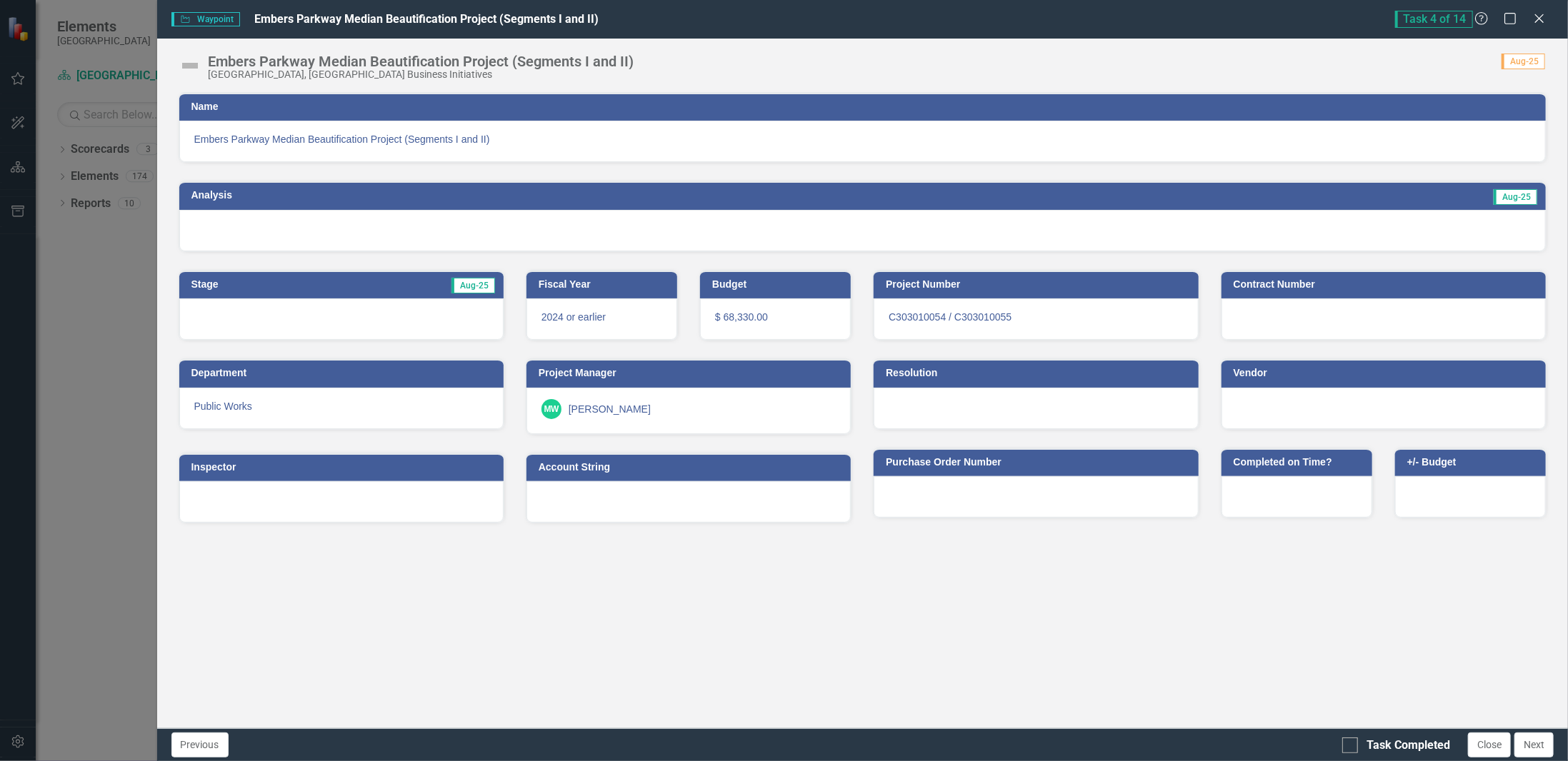
click at [189, 70] on img at bounding box center [189, 65] width 23 height 23
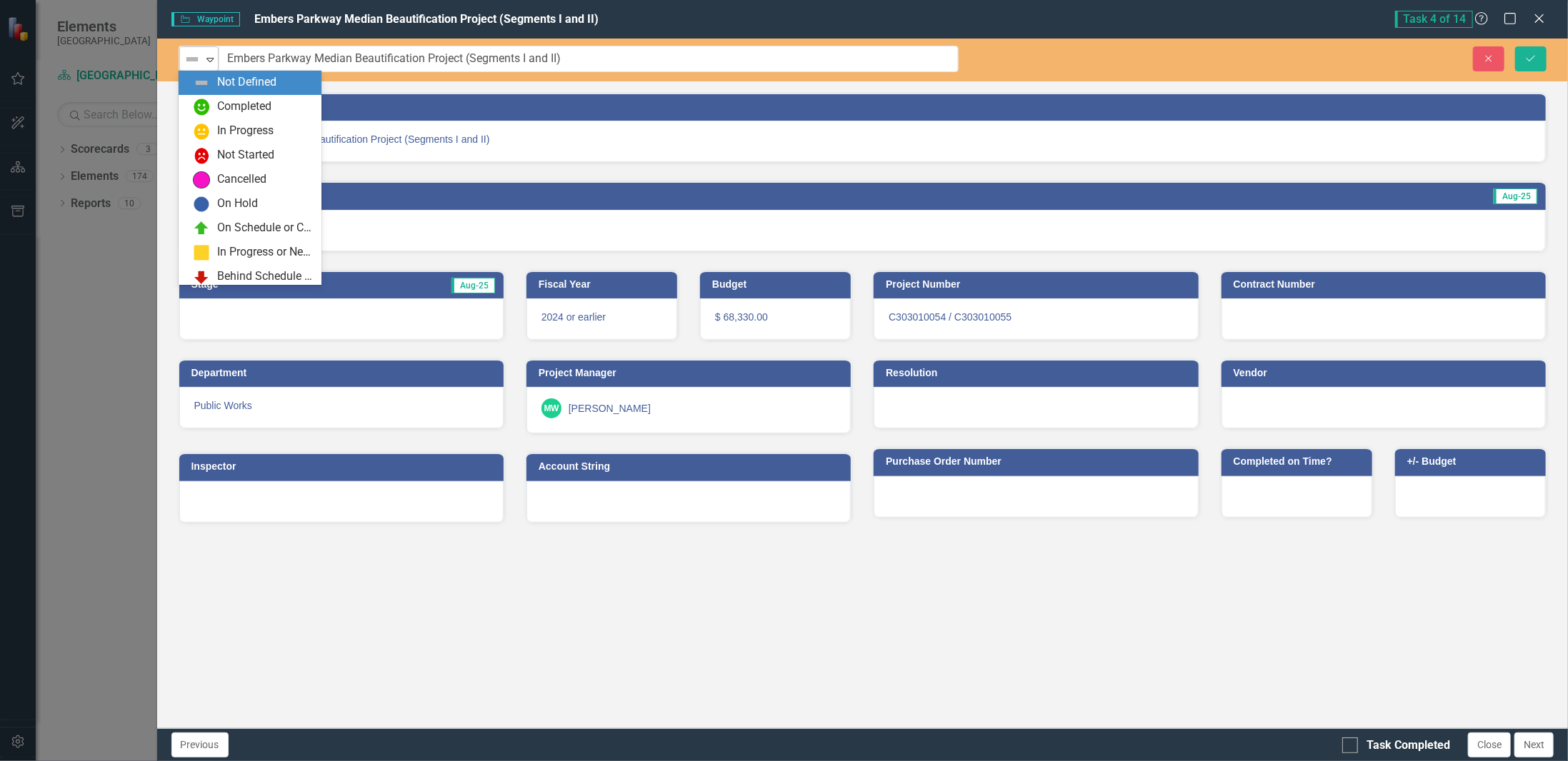
click at [193, 67] on div "Not Defined" at bounding box center [192, 59] width 21 height 20
click at [218, 127] on div "In Progress" at bounding box center [245, 130] width 56 height 16
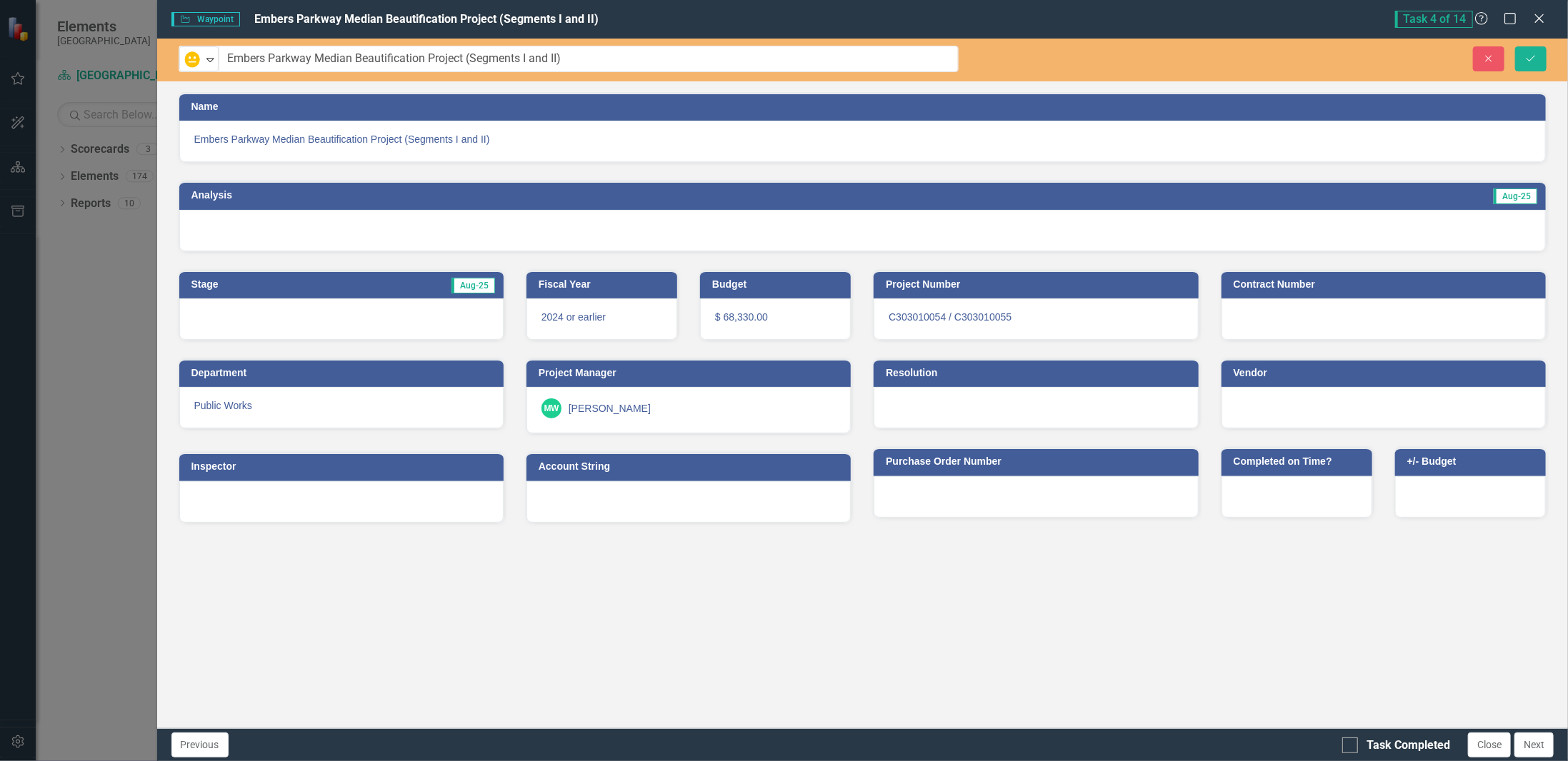
click at [353, 235] on div at bounding box center [862, 230] width 1367 height 41
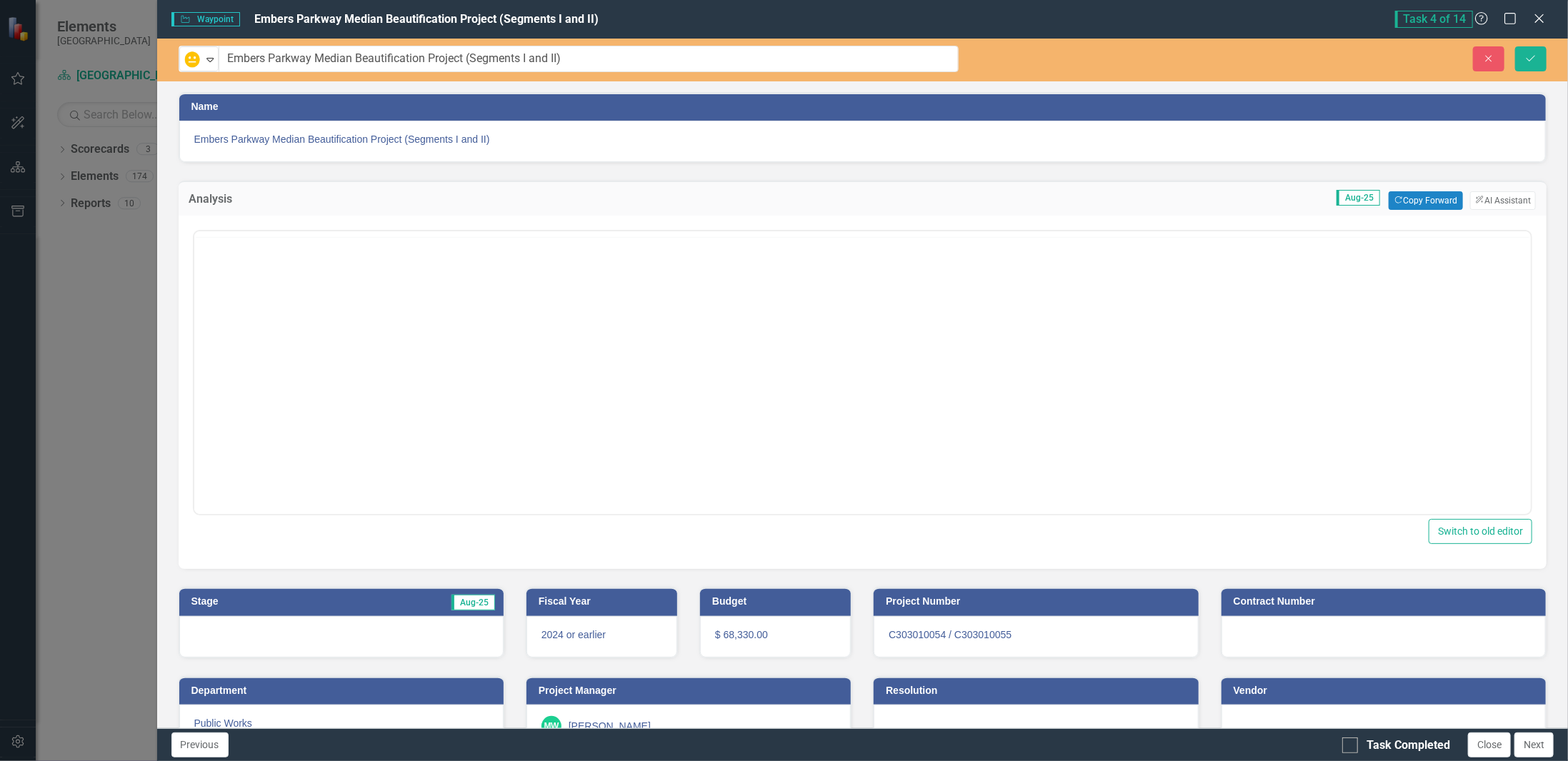
scroll to position [0, 0]
click at [1430, 195] on button "Copy Forward Copy Forward" at bounding box center [1426, 201] width 73 height 19
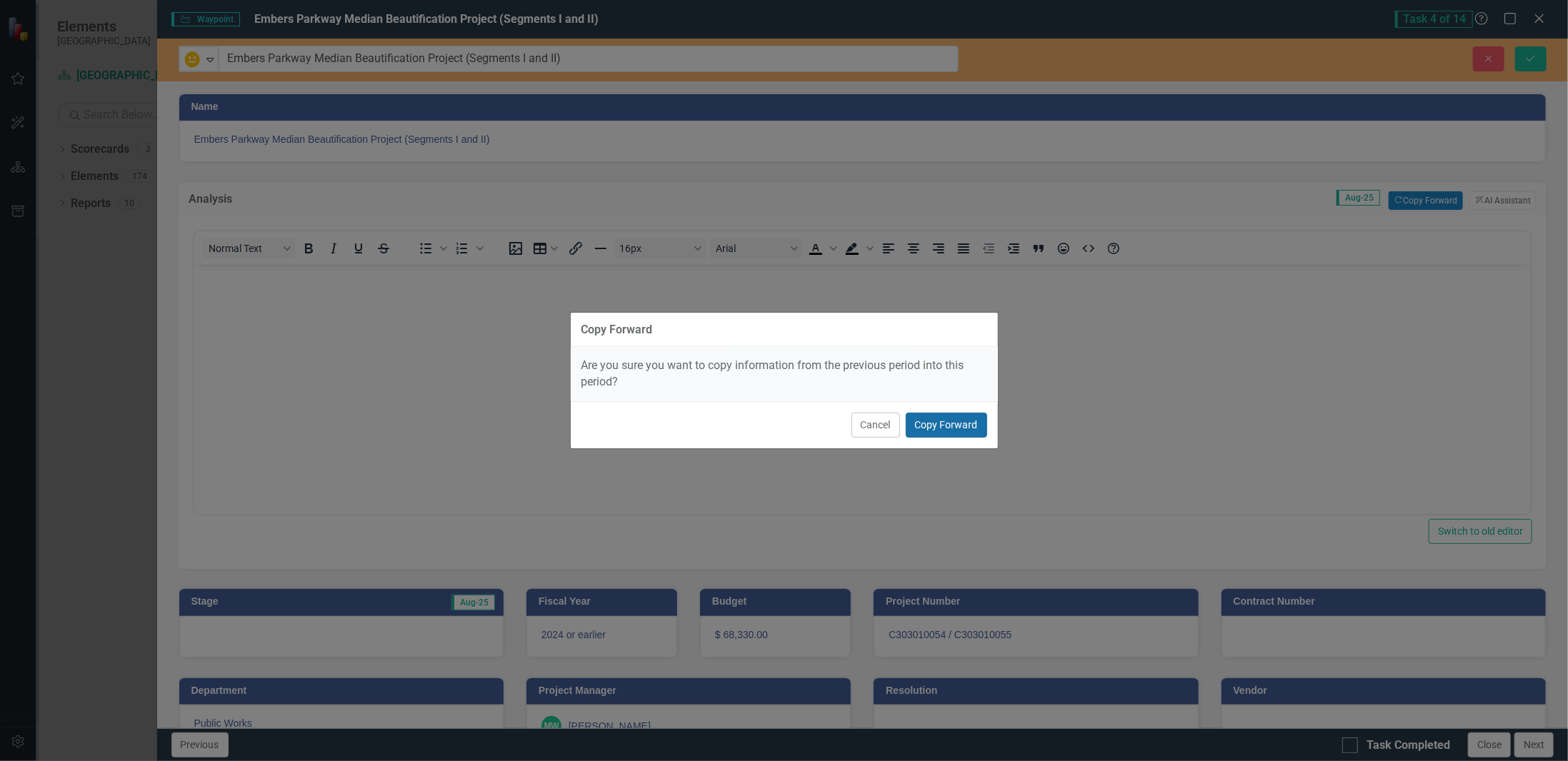
click at [946, 423] on button "Copy Forward" at bounding box center [947, 425] width 81 height 25
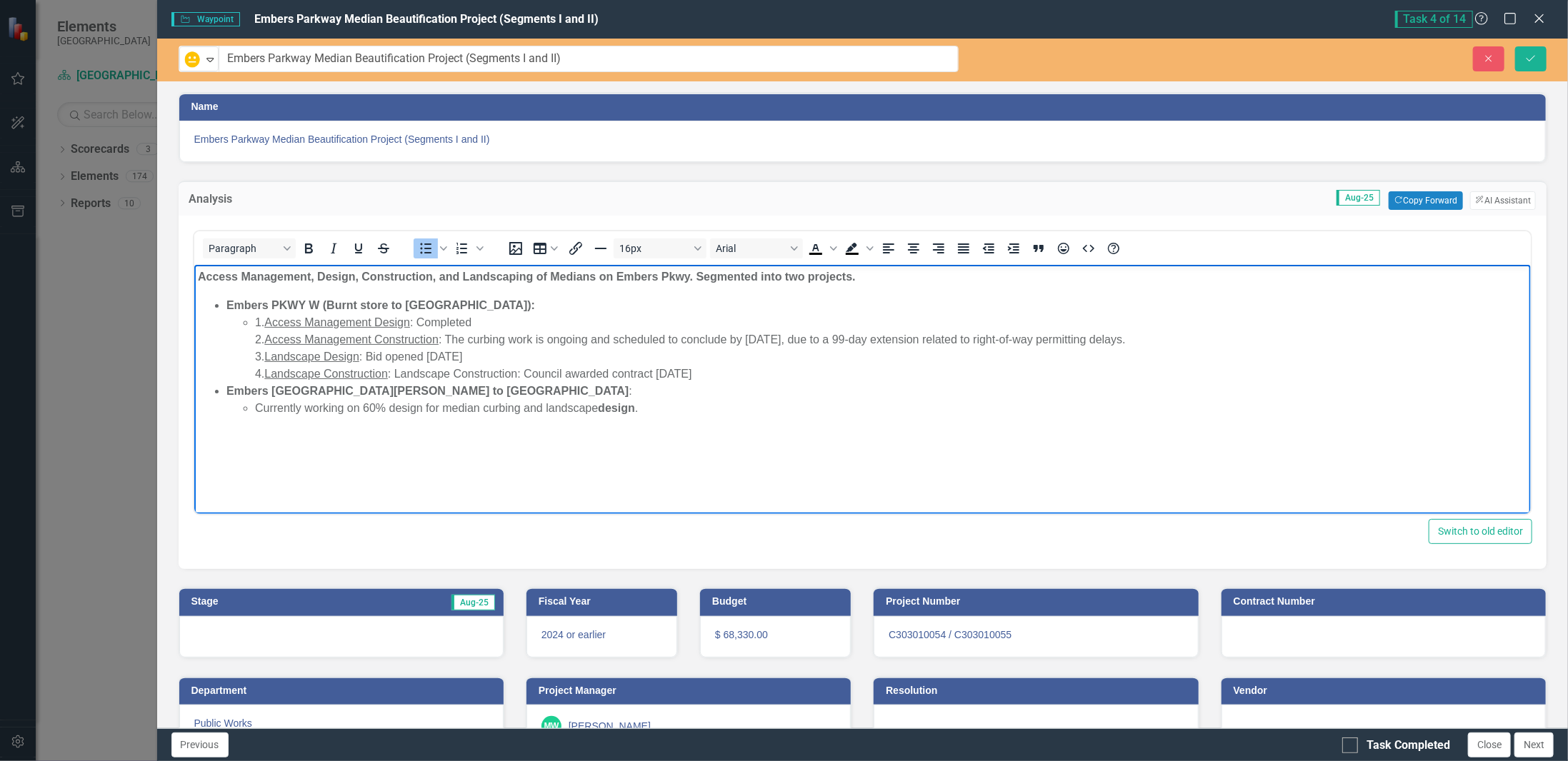
drag, startPoint x: 728, startPoint y: 373, endPoint x: 762, endPoint y: 366, distance: 34.7
click at [762, 366] on div "4. Landscape Construction : Landscape Construction: Council awarded contract [D…" at bounding box center [890, 374] width 1273 height 17
drag, startPoint x: 474, startPoint y: 356, endPoint x: 371, endPoint y: 356, distance: 103.0
click at [371, 356] on div "3. Landscape Design : Bid opened [DATE]" at bounding box center [890, 357] width 1273 height 17
click at [366, 403] on p "Currently working on 60% design for median curbing and landscape design ." at bounding box center [890, 409] width 1273 height 17
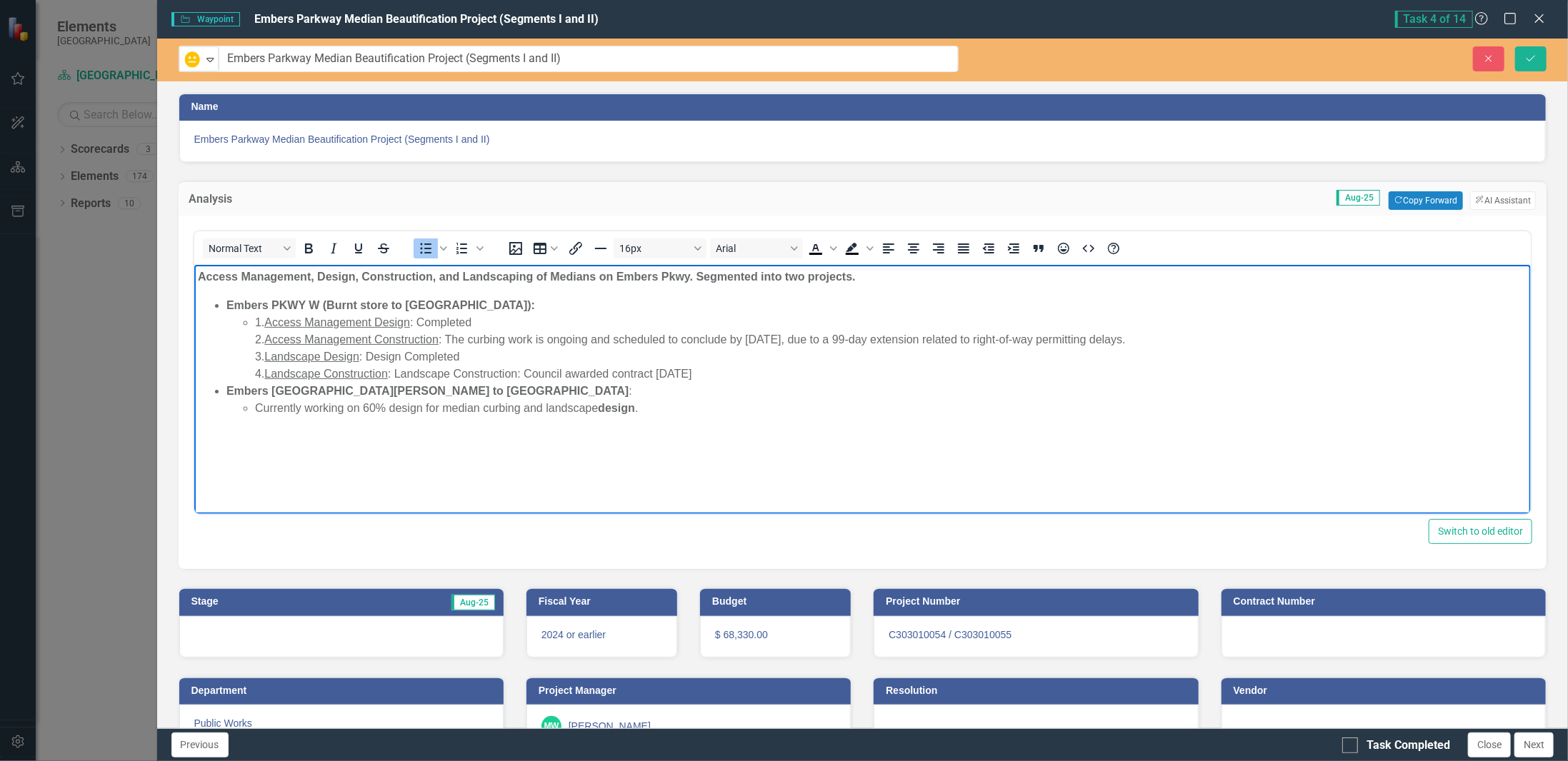
click at [791, 370] on div "4. Landscape Construction : Landscape Construction: Council awarded contract [D…" at bounding box center [890, 374] width 1273 height 17
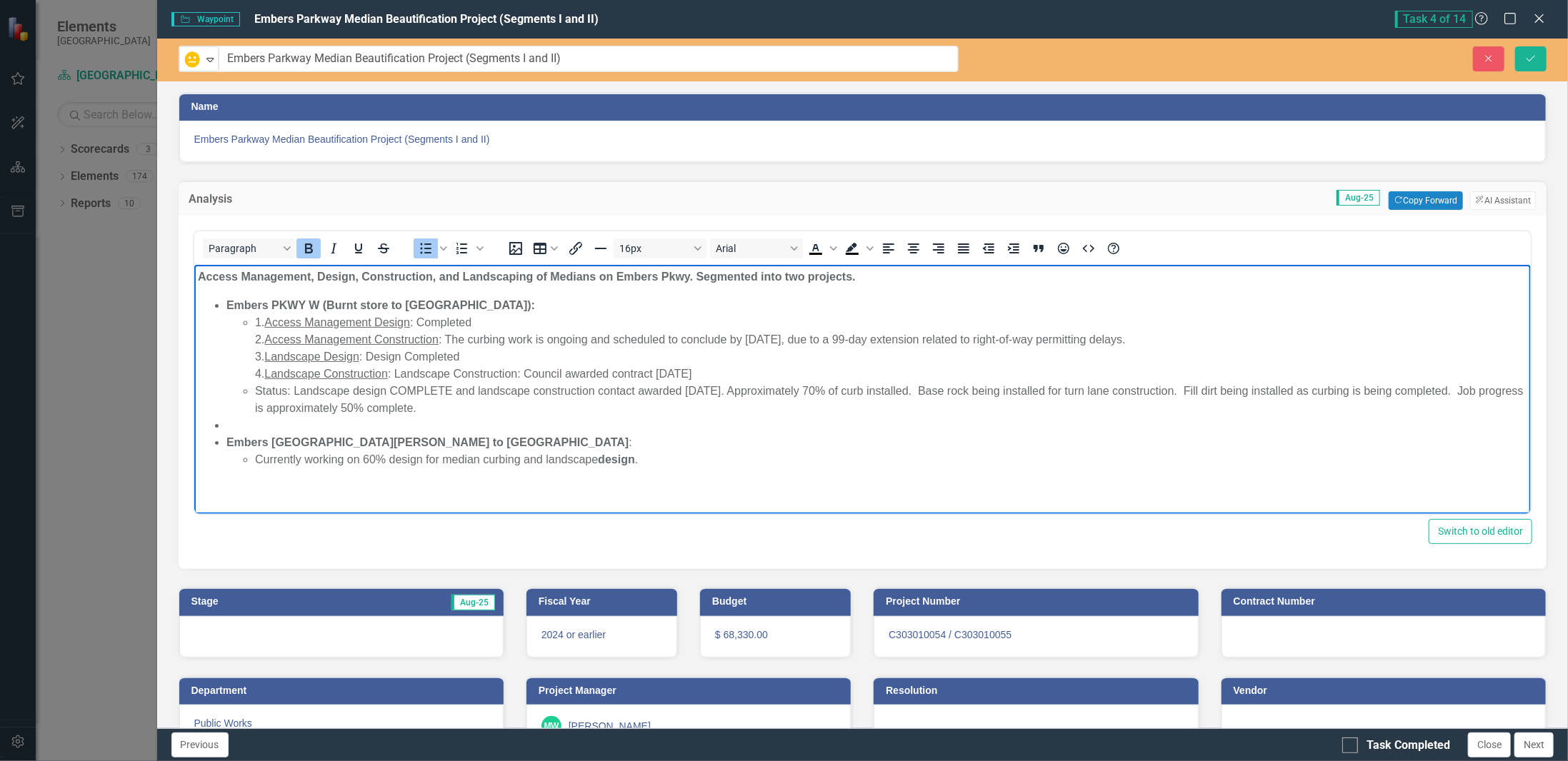
click at [326, 427] on li "Rich Text Area. Press ALT-0 for help." at bounding box center [876, 426] width 1301 height 17
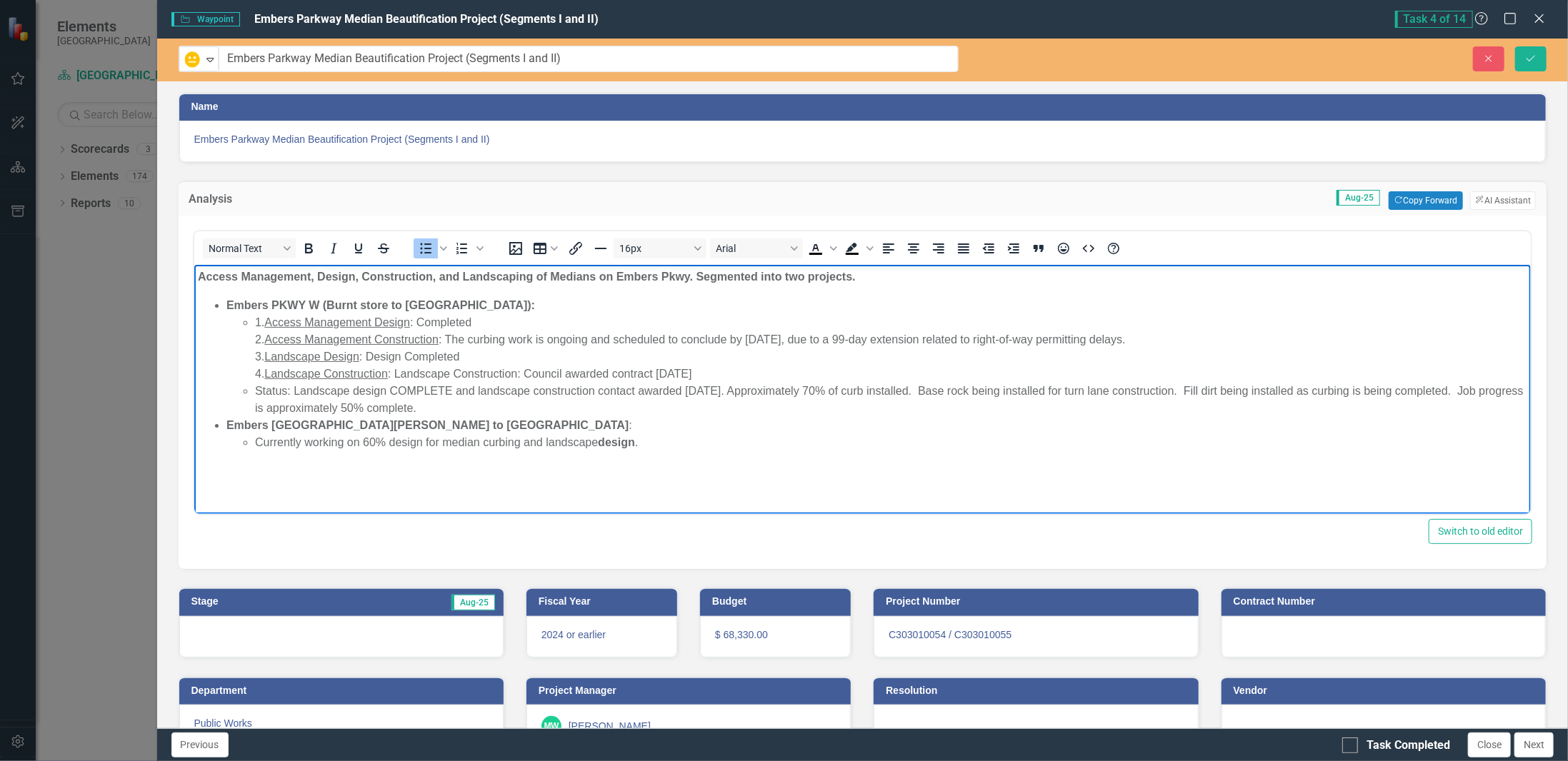
click at [700, 440] on p "Currently working on 60% design for median curbing and landscape design ." at bounding box center [890, 443] width 1273 height 17
click at [340, 442] on p "Currently working on 60% design for median curbing and landscape design ." at bounding box center [890, 443] width 1273 height 17
click at [514, 445] on p "Currently working on 60% design for median curbing and landscape design ." at bounding box center [890, 443] width 1273 height 17
click at [650, 445] on p "Currently working on 60% design for median curbing and landscape design ." at bounding box center [890, 443] width 1273 height 17
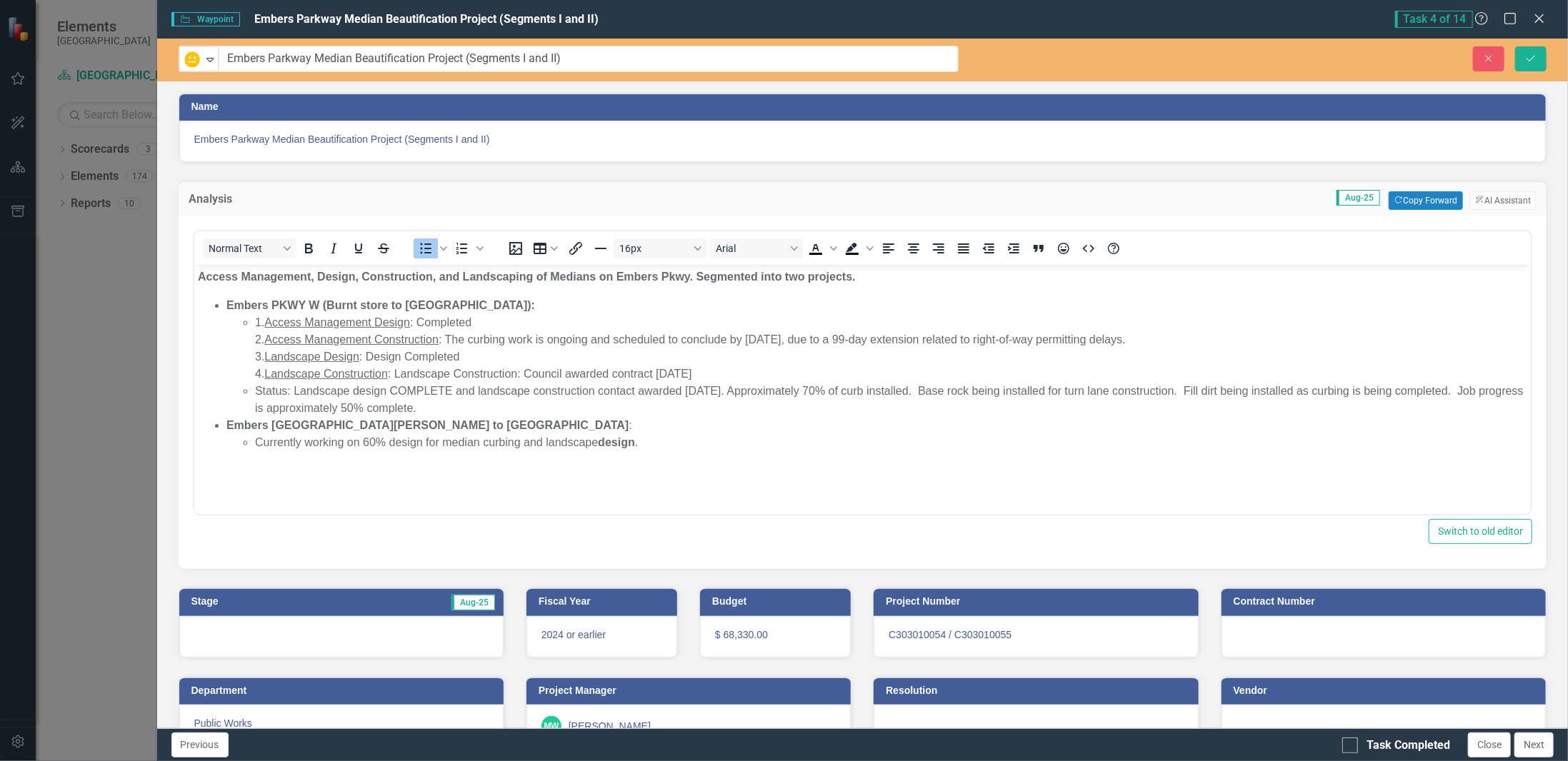
click at [345, 629] on div at bounding box center [341, 637] width 324 height 41
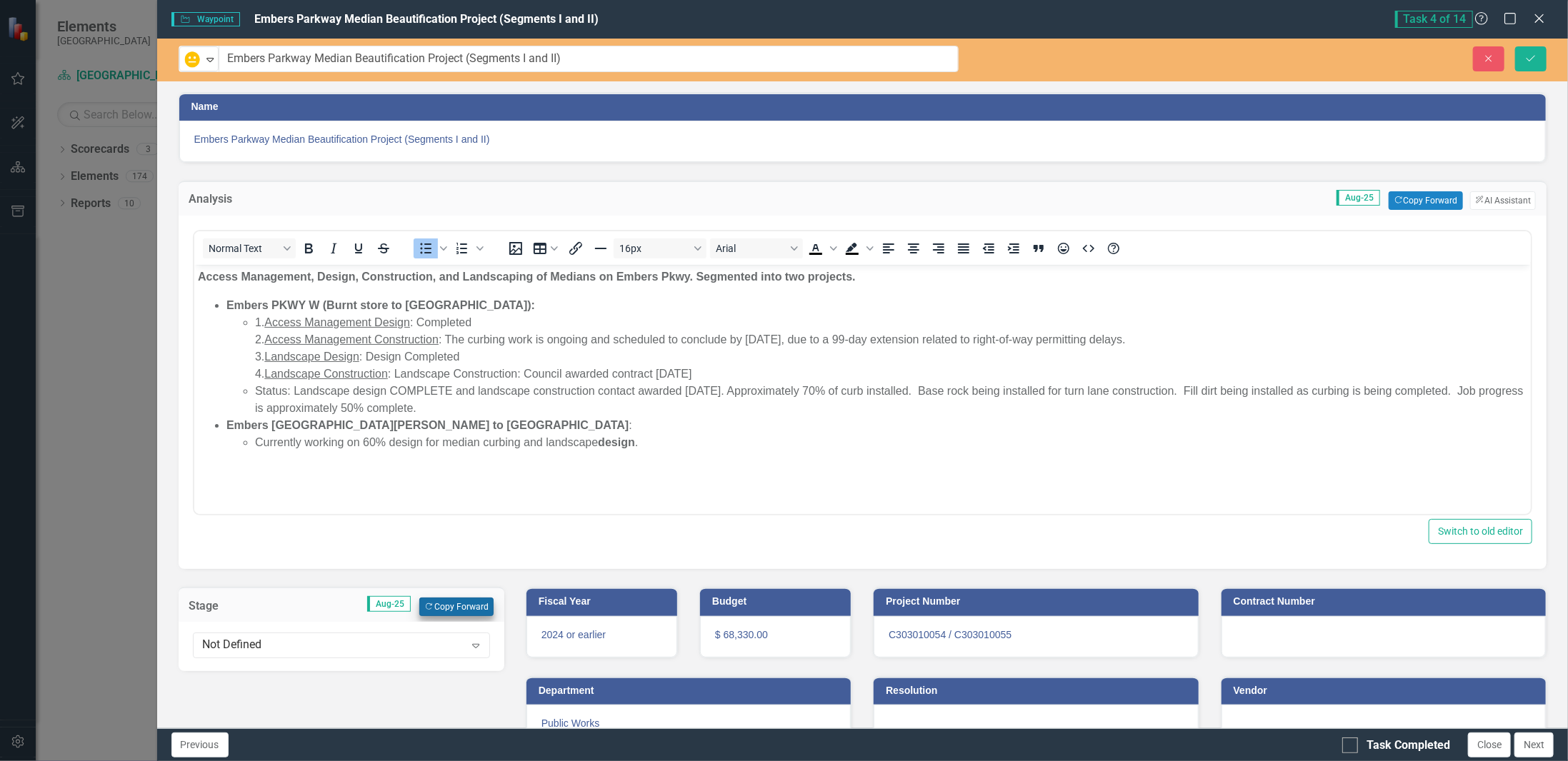
click at [453, 613] on div "Stage Aug-25 Copy Forward Copy Forward" at bounding box center [341, 604] width 326 height 35
click at [453, 601] on button "Copy Forward Copy Forward" at bounding box center [456, 607] width 73 height 19
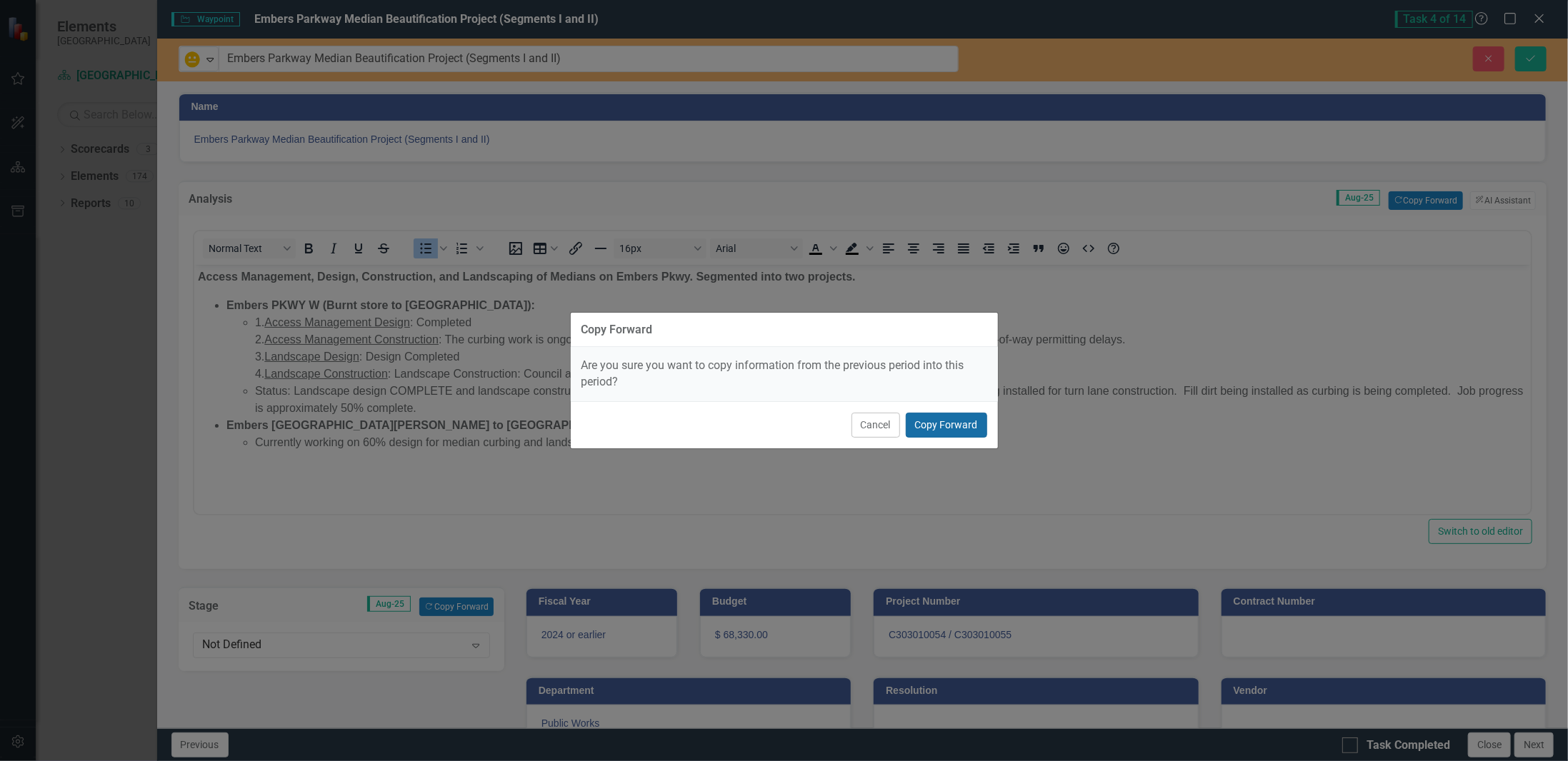
click at [967, 424] on button "Copy Forward" at bounding box center [947, 425] width 81 height 25
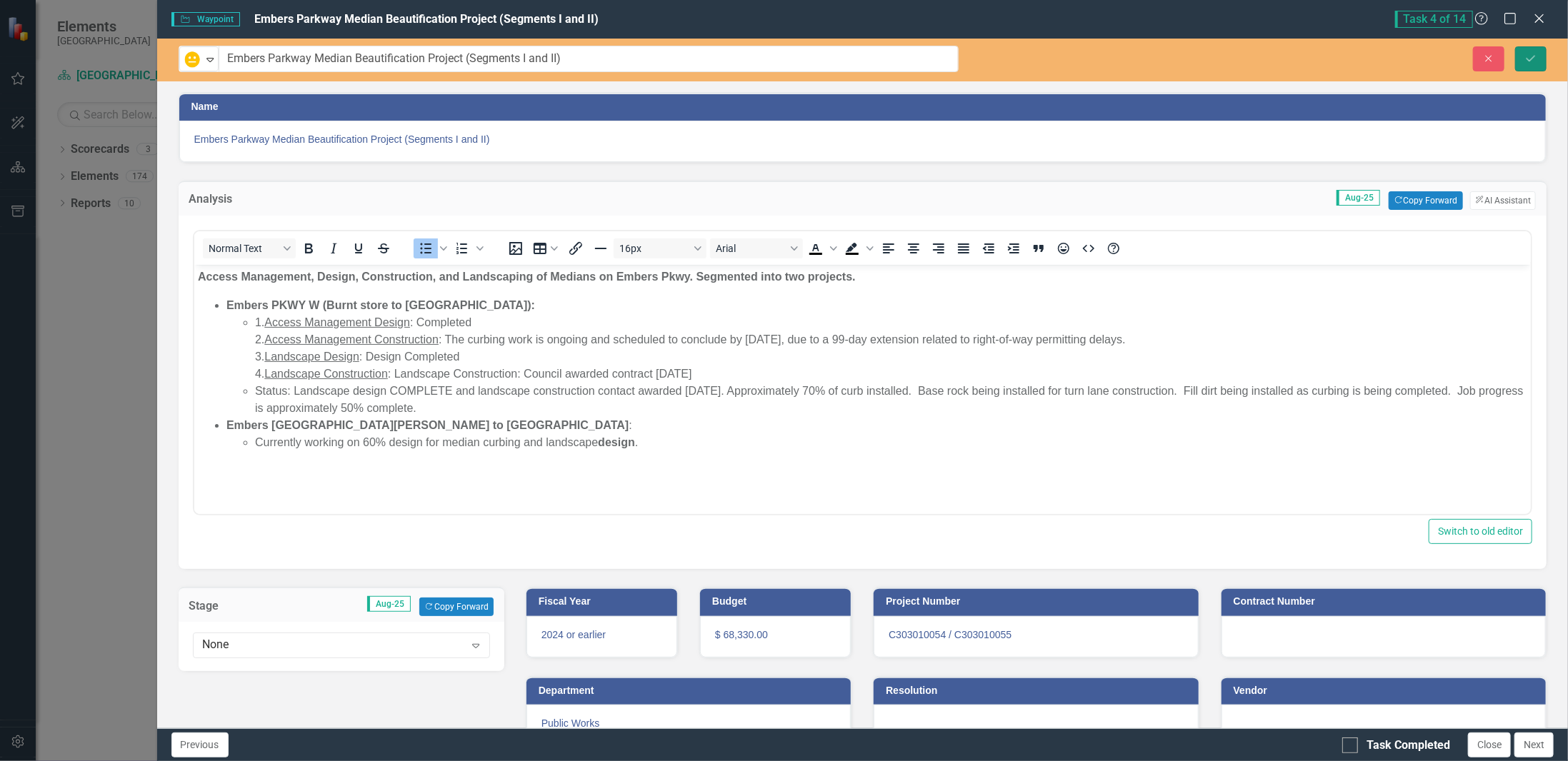
click at [1538, 56] on button "Save" at bounding box center [1531, 59] width 31 height 25
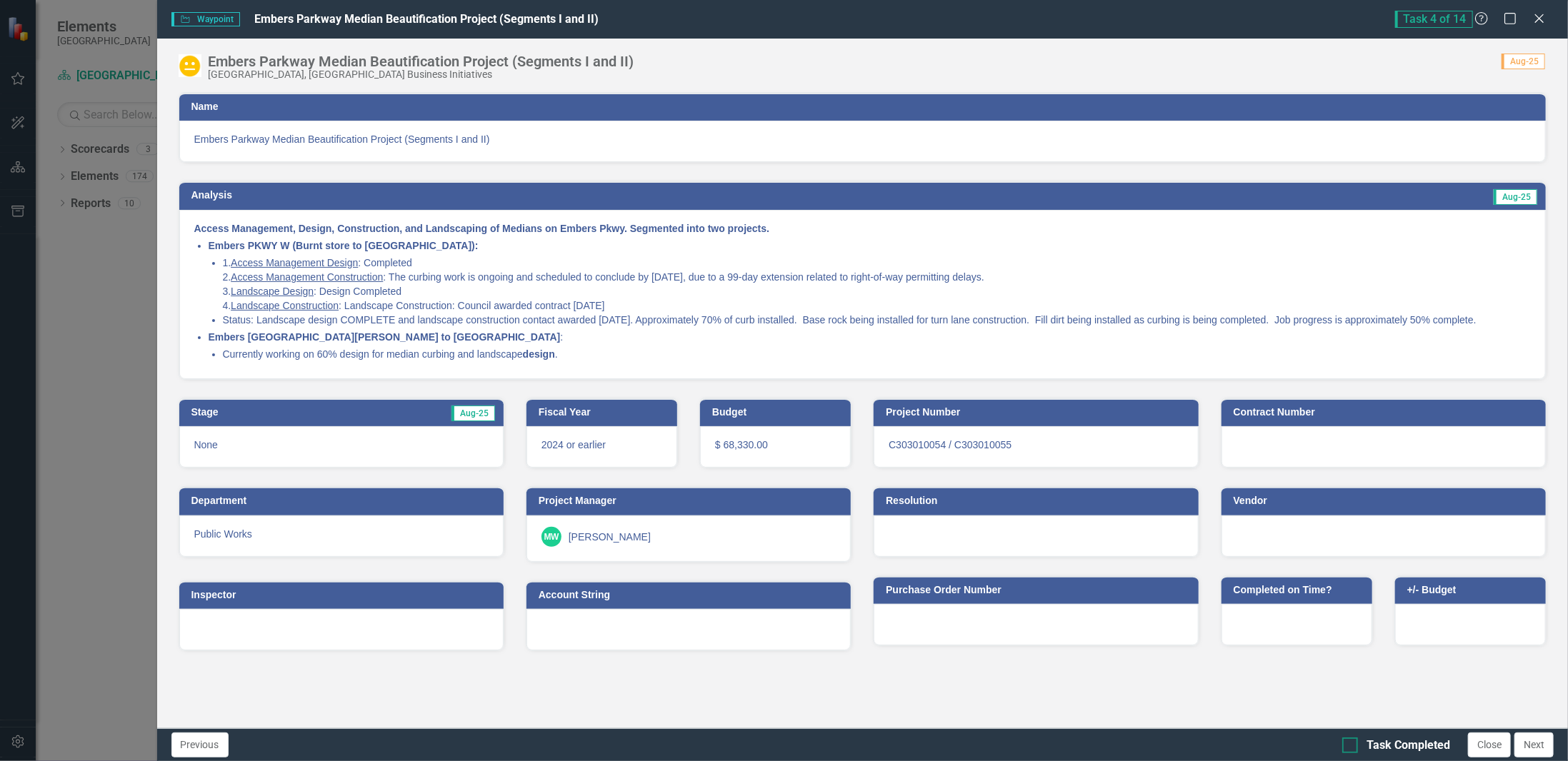
click at [1402, 748] on div "Task Completed" at bounding box center [1408, 745] width 84 height 16
click at [1351, 747] on input "Task Completed" at bounding box center [1347, 742] width 9 height 9
checkbox input "true"
click at [1552, 745] on button "Next" at bounding box center [1534, 745] width 39 height 25
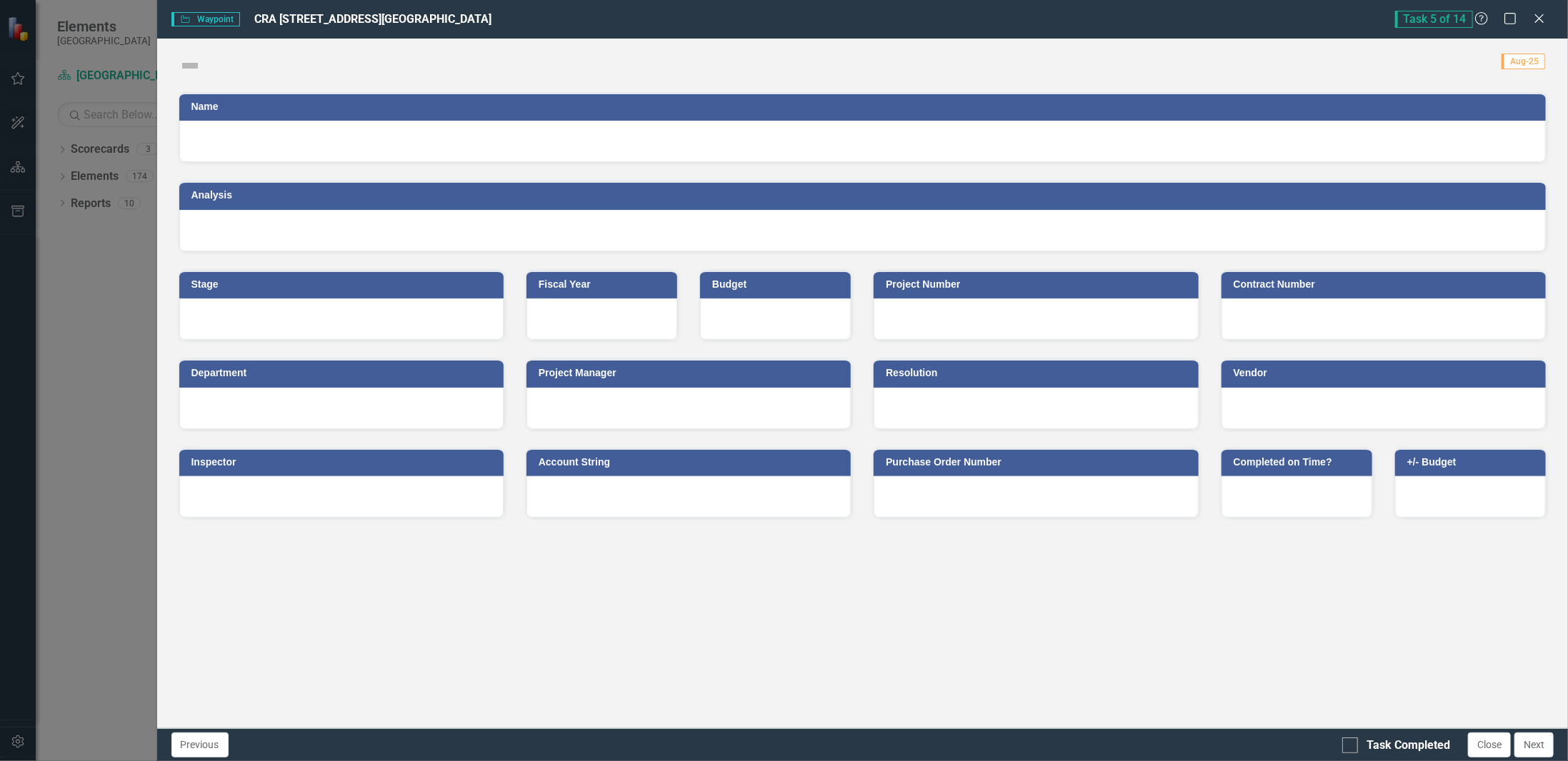
checkbox input "true"
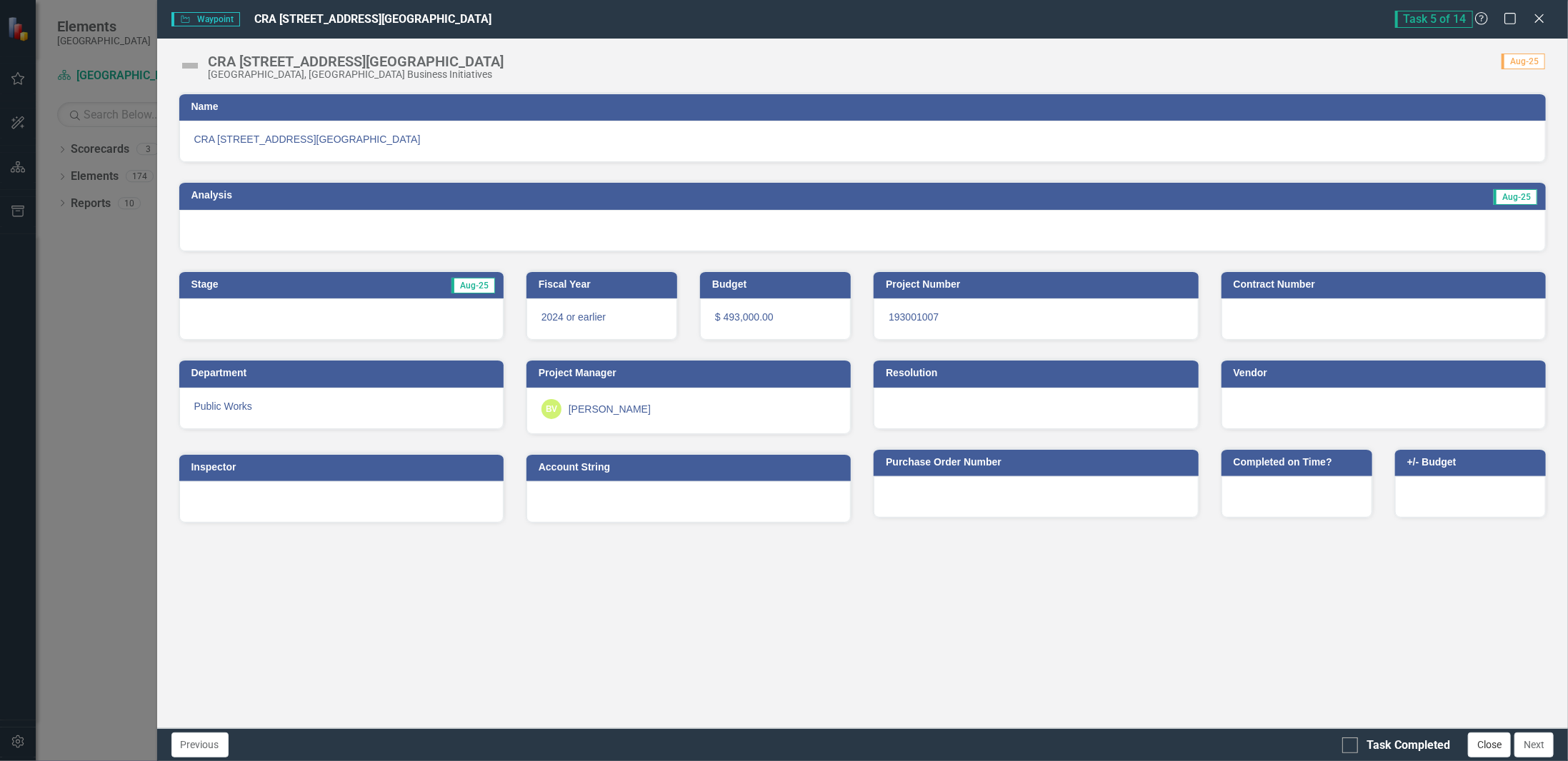
click at [1495, 742] on button "Close" at bounding box center [1489, 745] width 43 height 25
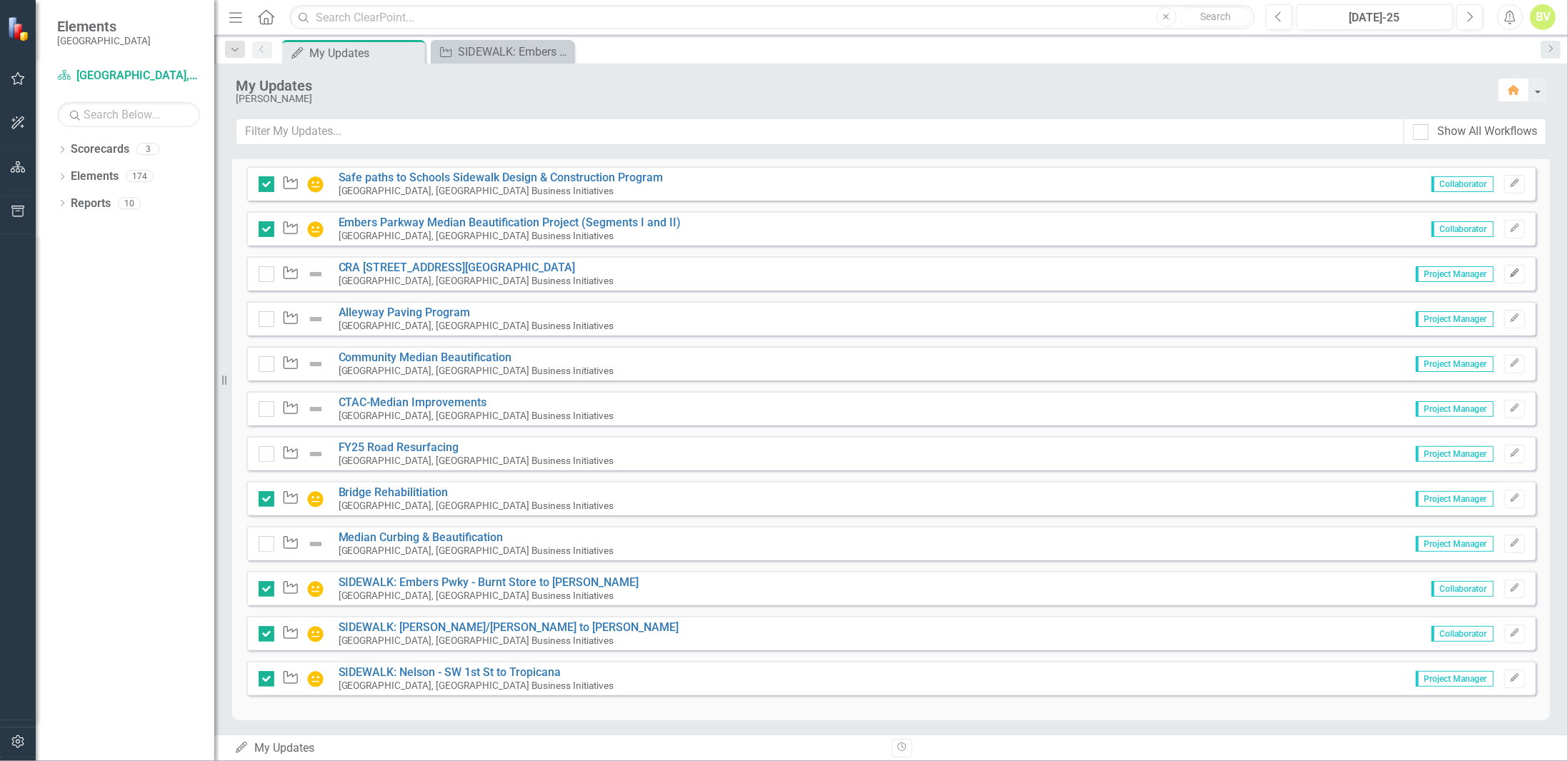
click at [1509, 275] on icon "Edit" at bounding box center [1515, 273] width 11 height 9
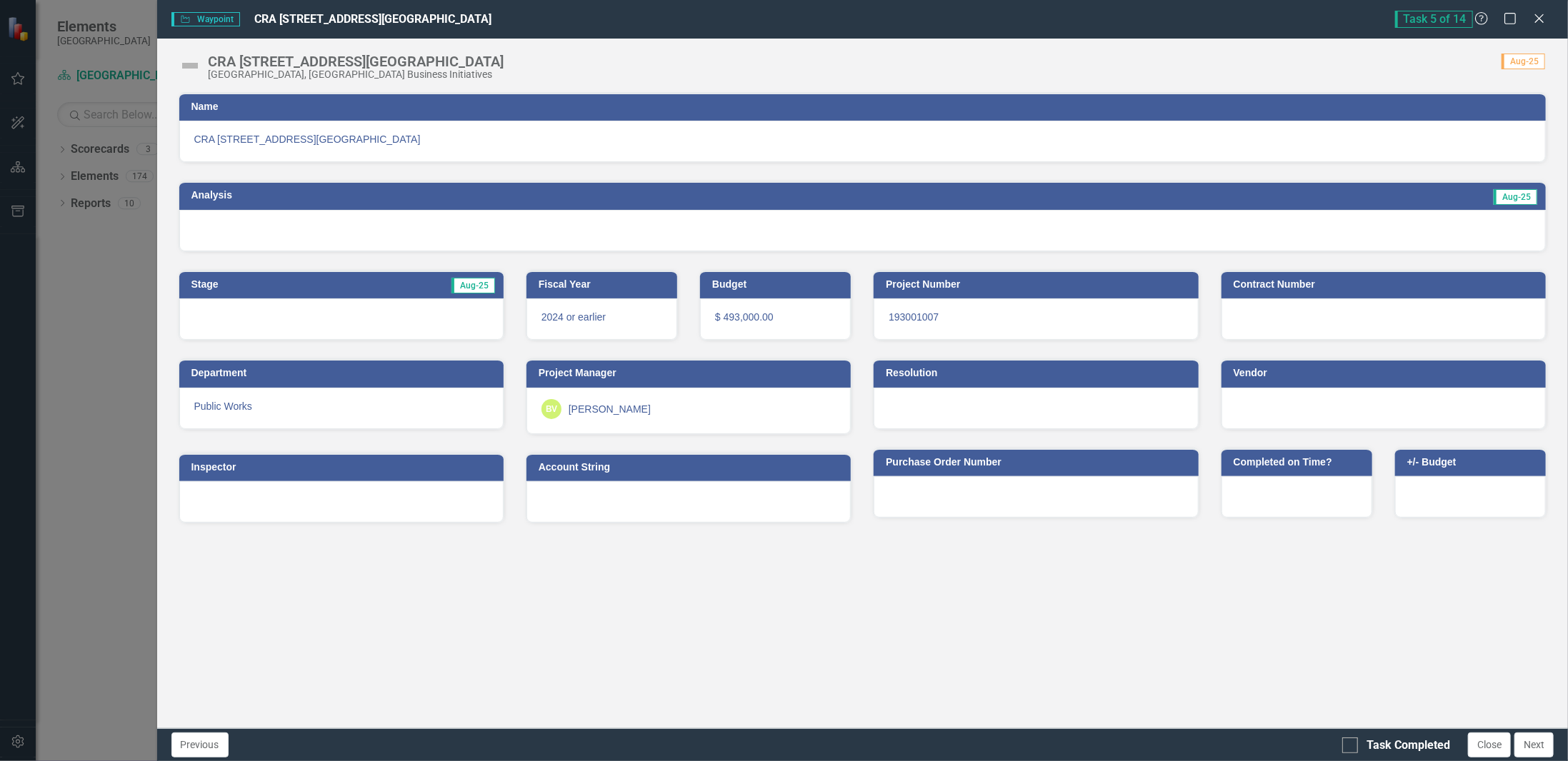
click at [1317, 237] on div at bounding box center [862, 230] width 1367 height 41
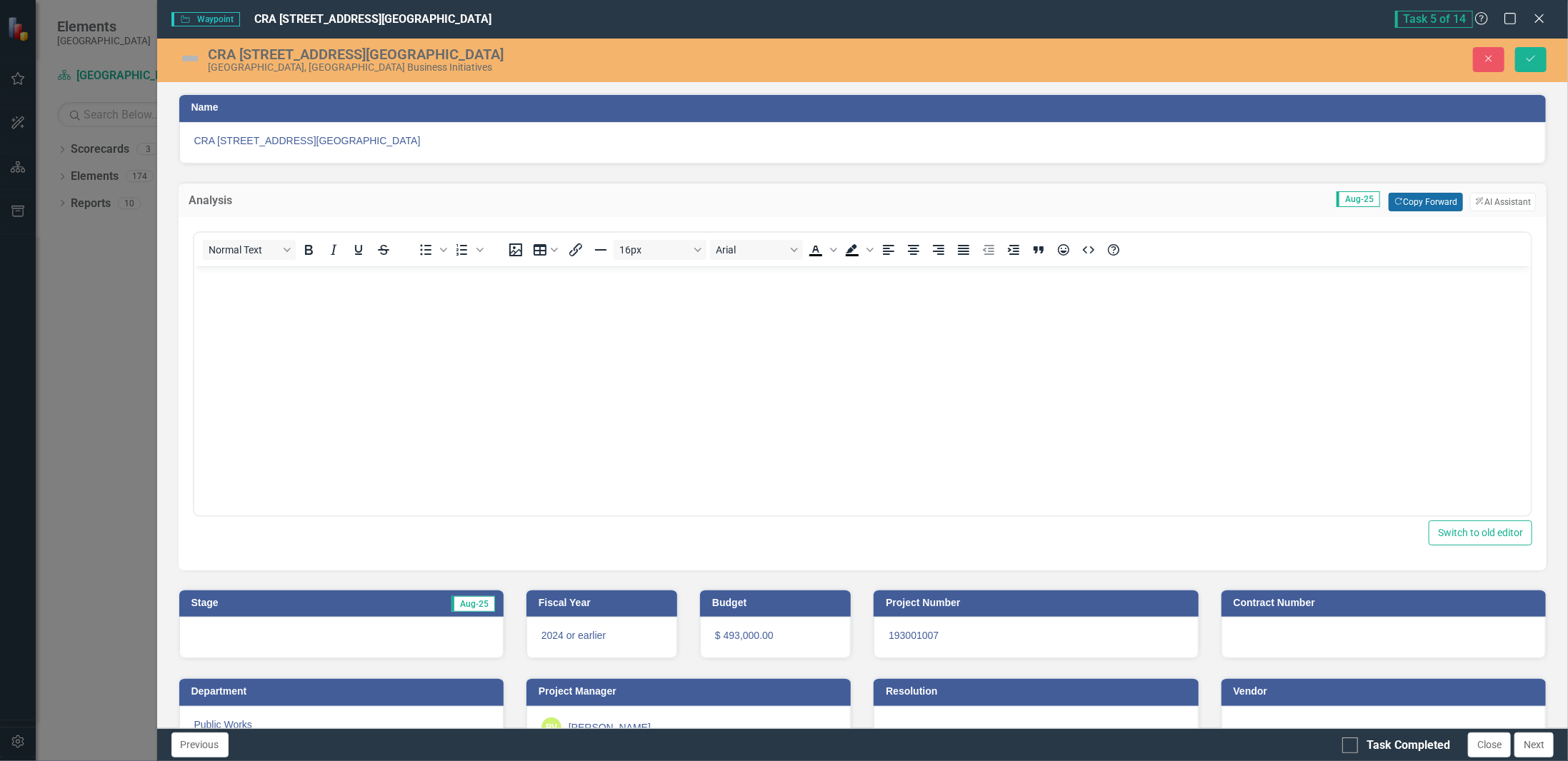
click at [1420, 203] on button "Copy Forward Copy Forward" at bounding box center [1426, 202] width 73 height 19
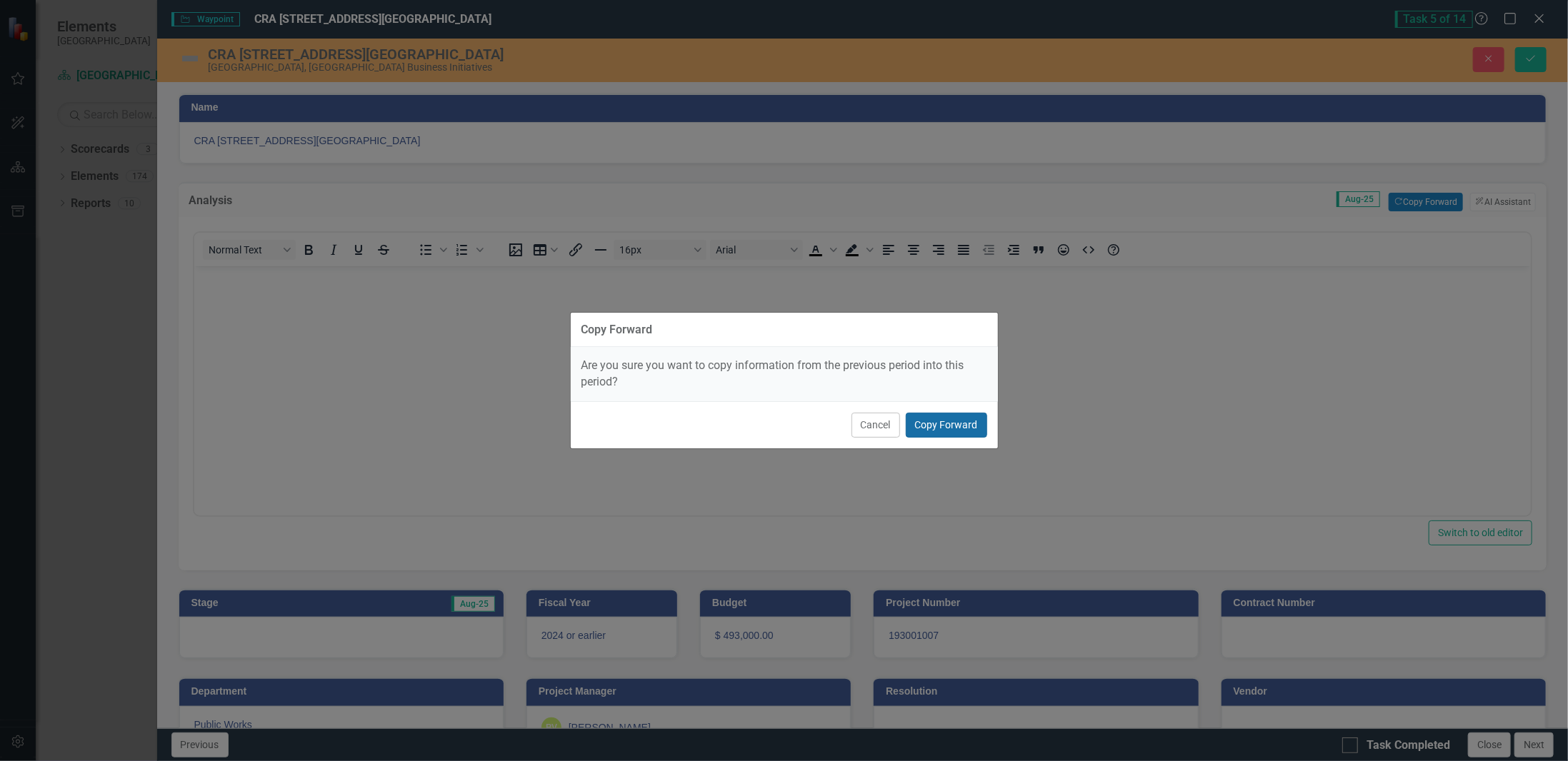
click at [944, 418] on button "Copy Forward" at bounding box center [947, 425] width 81 height 25
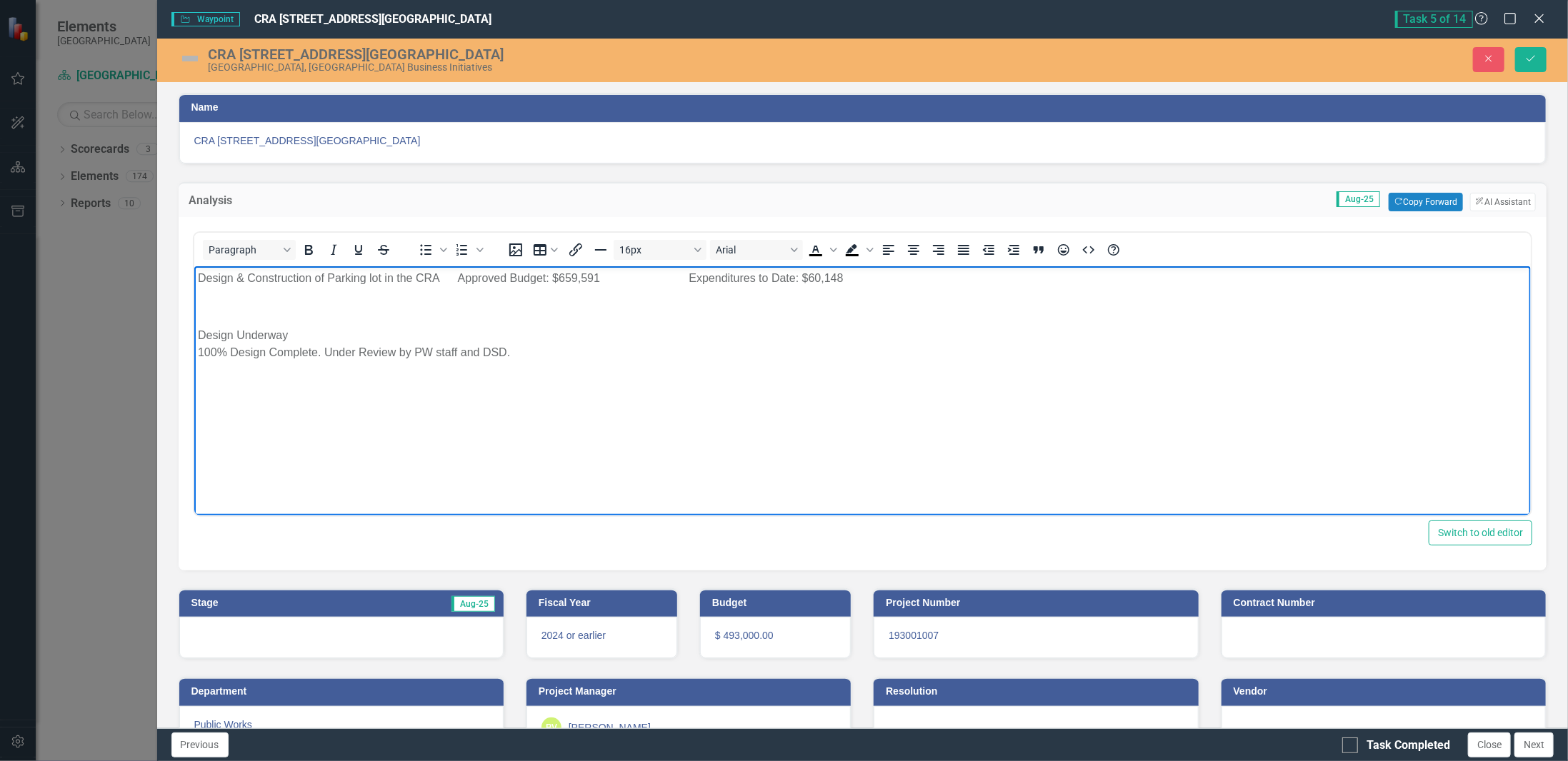
click at [345, 361] on body "Design & Construction of Parking lot in the CRA Approved Budget: $659,591 Expen…" at bounding box center [862, 373] width 1337 height 214
click at [351, 311] on p "Rich Text Area. Press ALT-0 for help." at bounding box center [862, 306] width 1330 height 17
drag, startPoint x: 456, startPoint y: 279, endPoint x: 508, endPoint y: 314, distance: 62.7
click at [459, 280] on p "Design & Construction of Parking lot in the CRA Approved Budget: $659,591 Expen…" at bounding box center [862, 278] width 1330 height 17
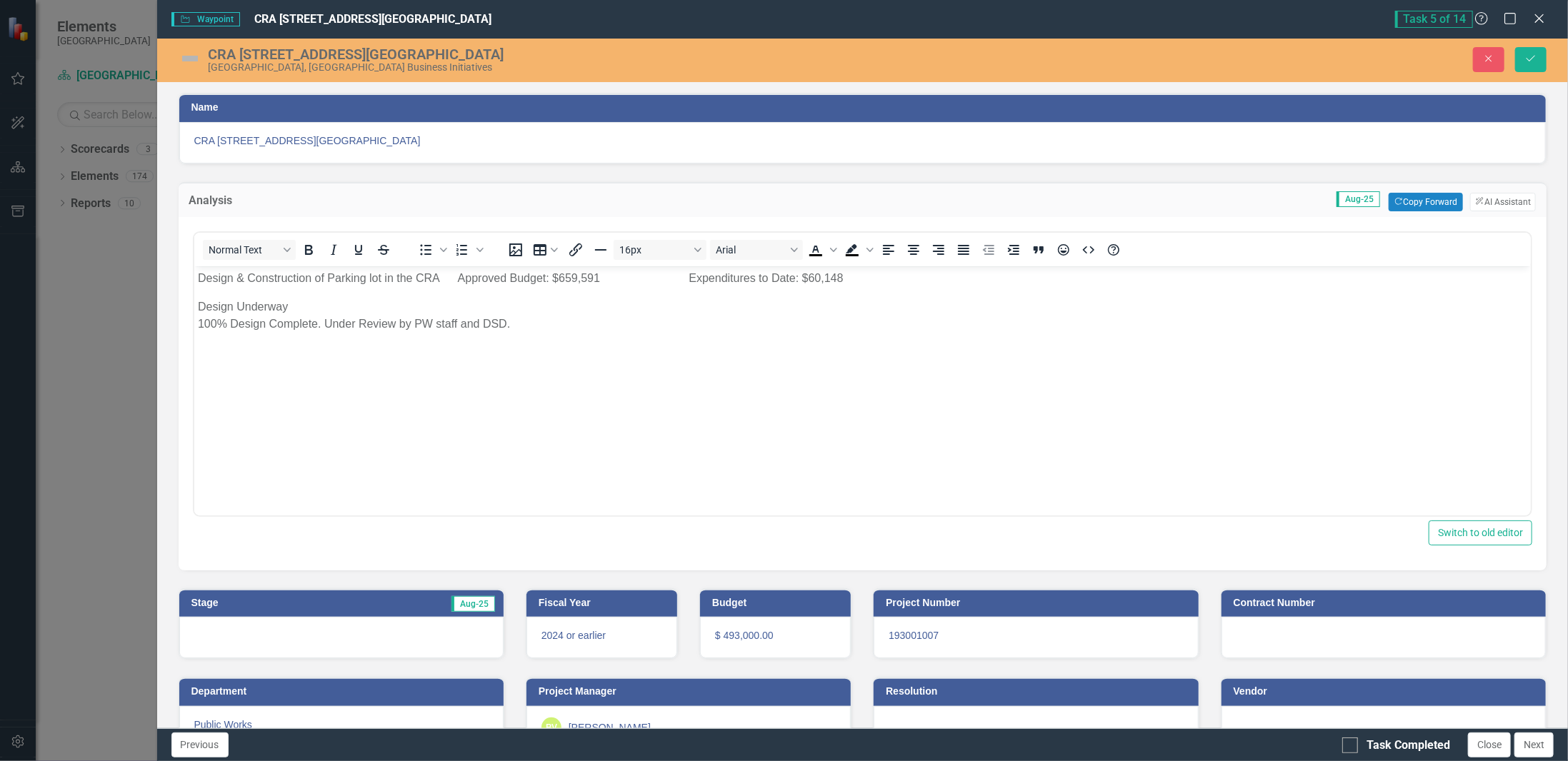
click at [529, 328] on p "Design Underway 100% Design Complete. Under Review by PW staff and DSD." at bounding box center [862, 315] width 1330 height 34
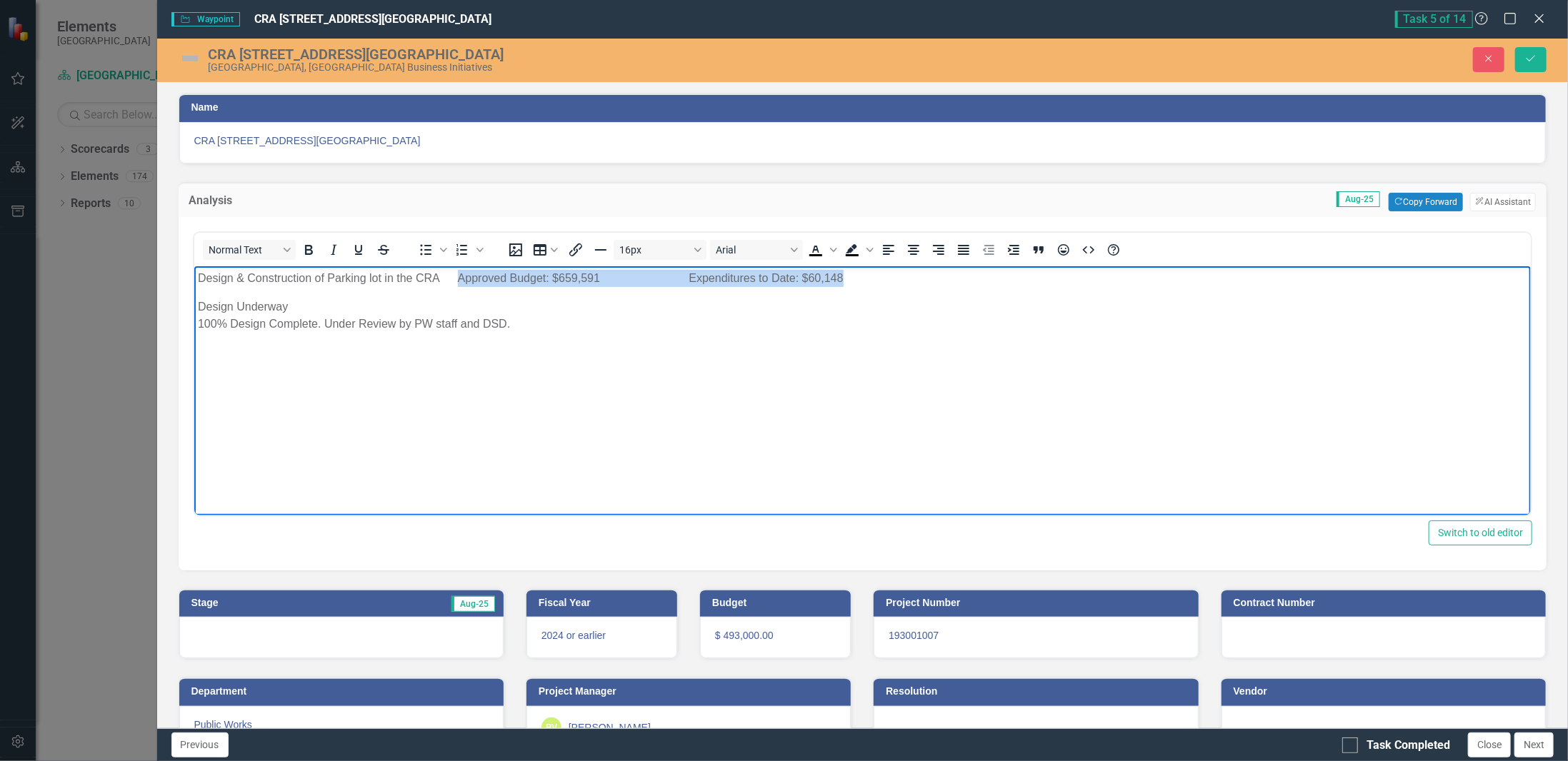
drag, startPoint x: 874, startPoint y: 276, endPoint x: 458, endPoint y: 277, distance: 416.0
click at [458, 277] on p "Design & Construction of Parking lot in the CRA Approved Budget: $659,591 Expen…" at bounding box center [862, 278] width 1330 height 17
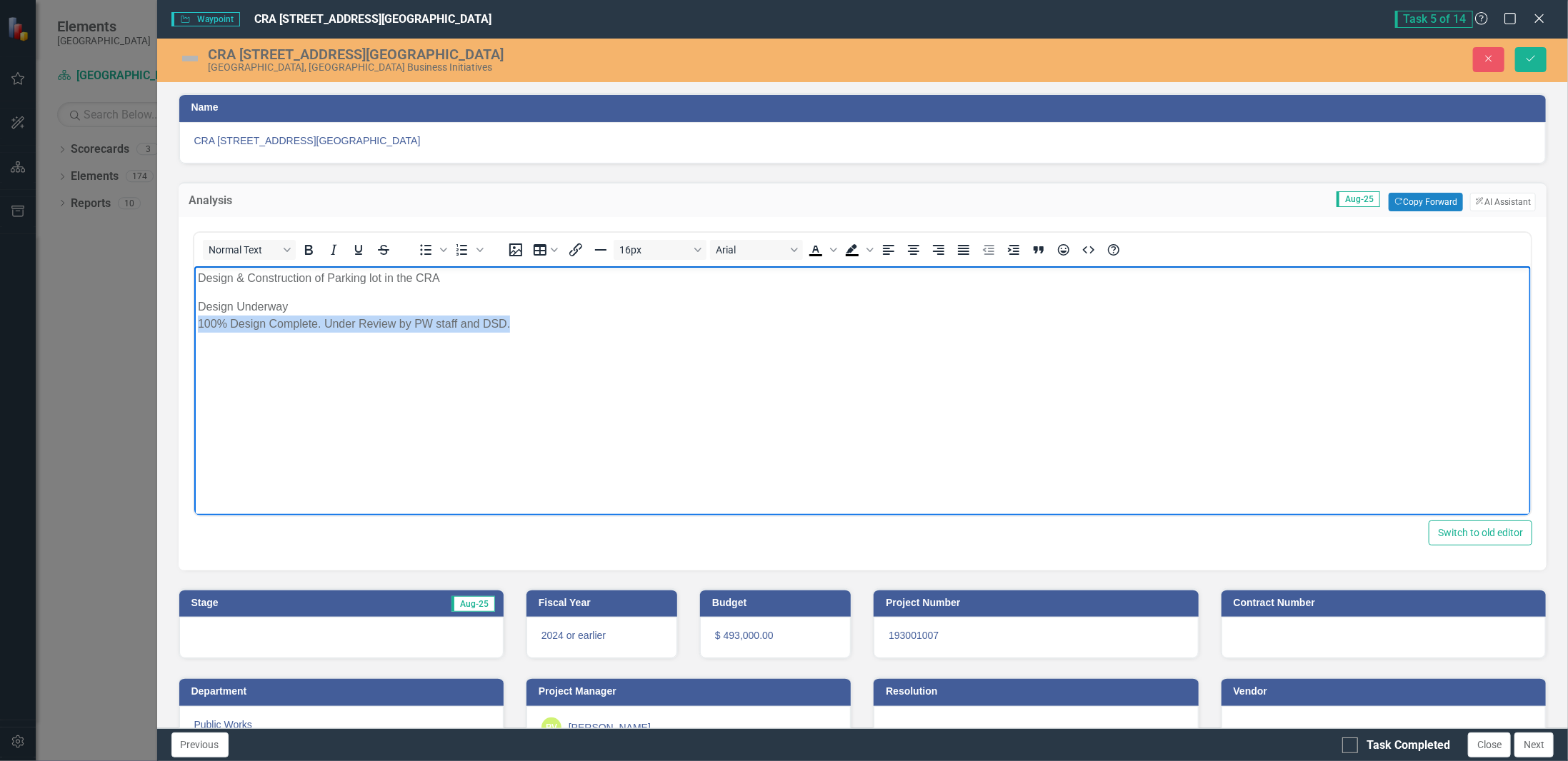
drag, startPoint x: 513, startPoint y: 325, endPoint x: 198, endPoint y: 318, distance: 315.1
click at [199, 318] on p "Design Underway 100% Design Complete. Under Review by PW staff and DSD." at bounding box center [862, 315] width 1330 height 34
click at [237, 341] on body "Design & Construction of Parking lot in the CRA Design Underway" at bounding box center [862, 373] width 1337 height 214
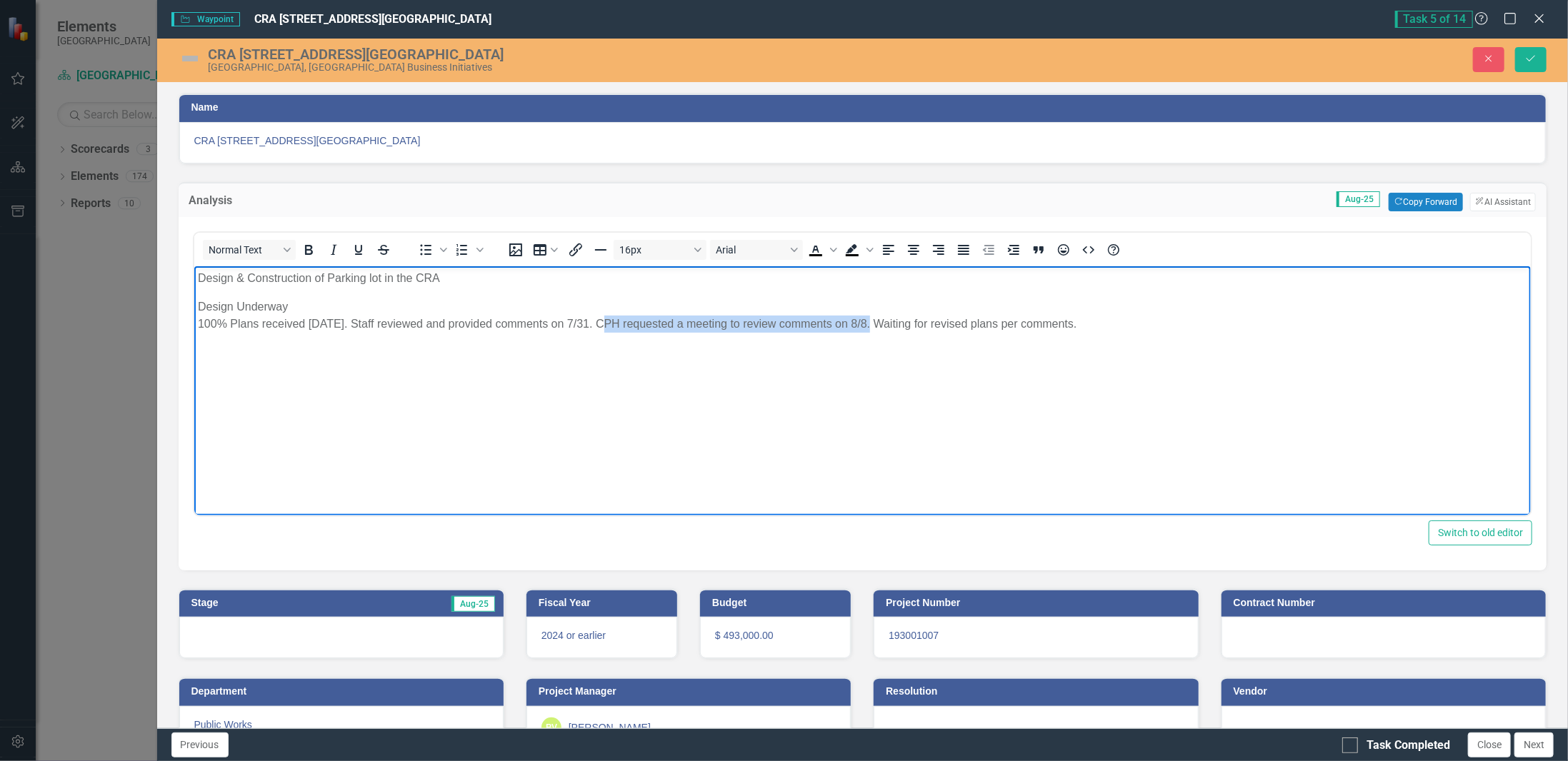
drag, startPoint x: 599, startPoint y: 321, endPoint x: 866, endPoint y: 323, distance: 267.0
click at [866, 323] on p "Design Underway 100% Plans received [DATE]. Staff reviewed and provided comment…" at bounding box center [862, 315] width 1330 height 34
click at [846, 336] on body "Design & Construction of Parking lot in the CRA Design Underway 100% Plans rece…" at bounding box center [862, 373] width 1337 height 214
click at [182, 55] on img at bounding box center [189, 58] width 23 height 23
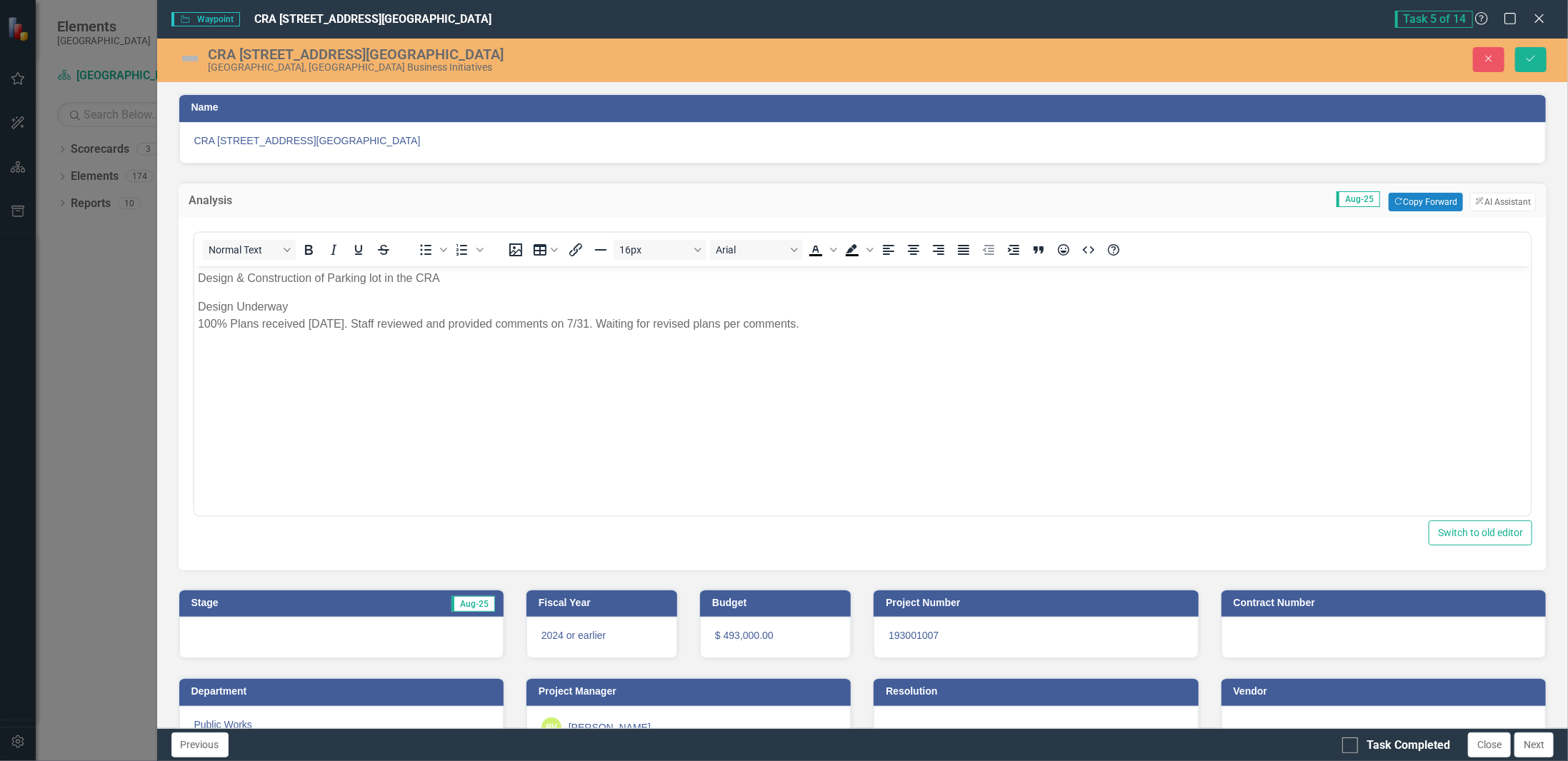
click at [182, 55] on img at bounding box center [189, 58] width 23 height 23
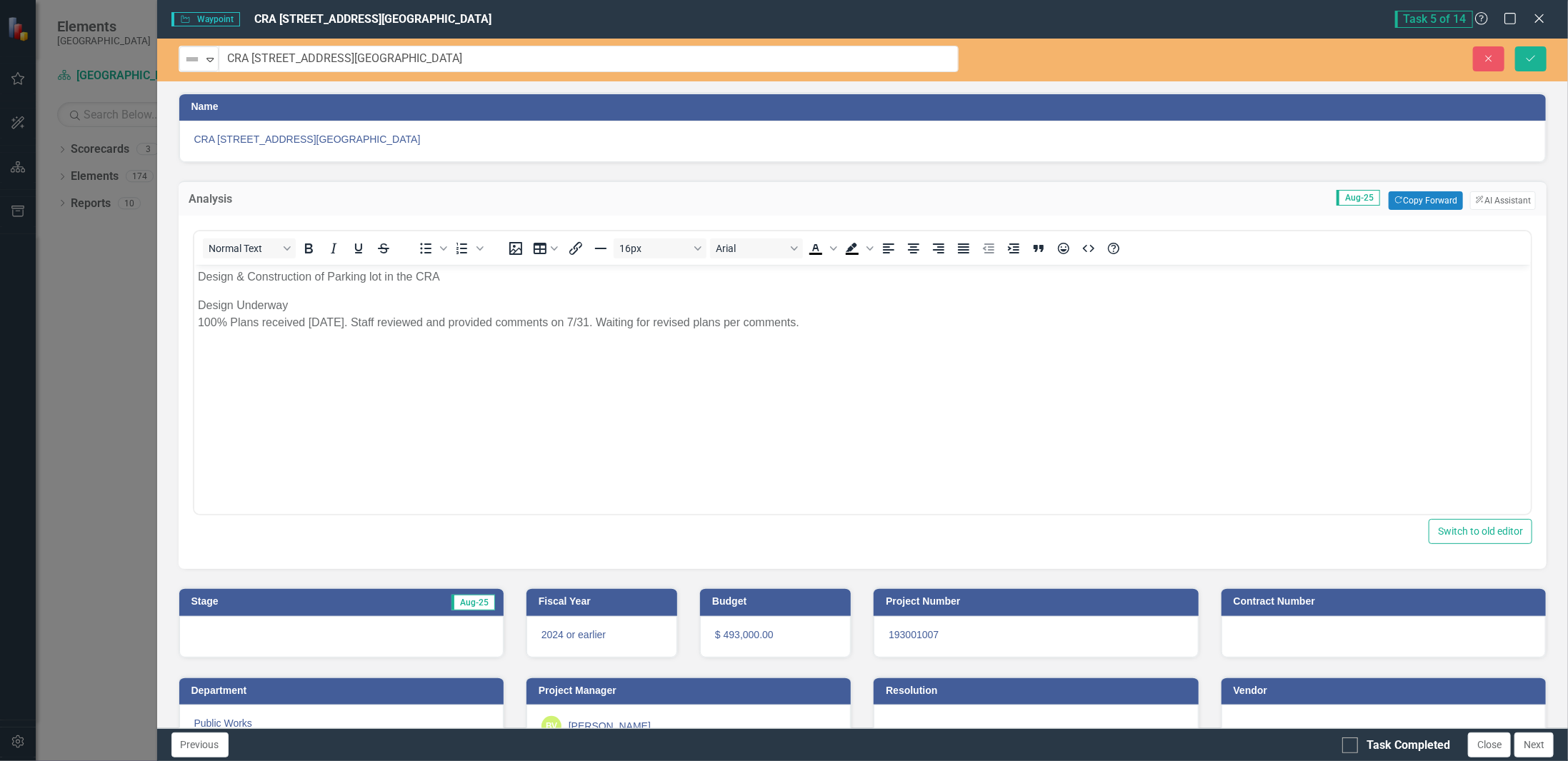
click at [184, 55] on img at bounding box center [192, 59] width 17 height 17
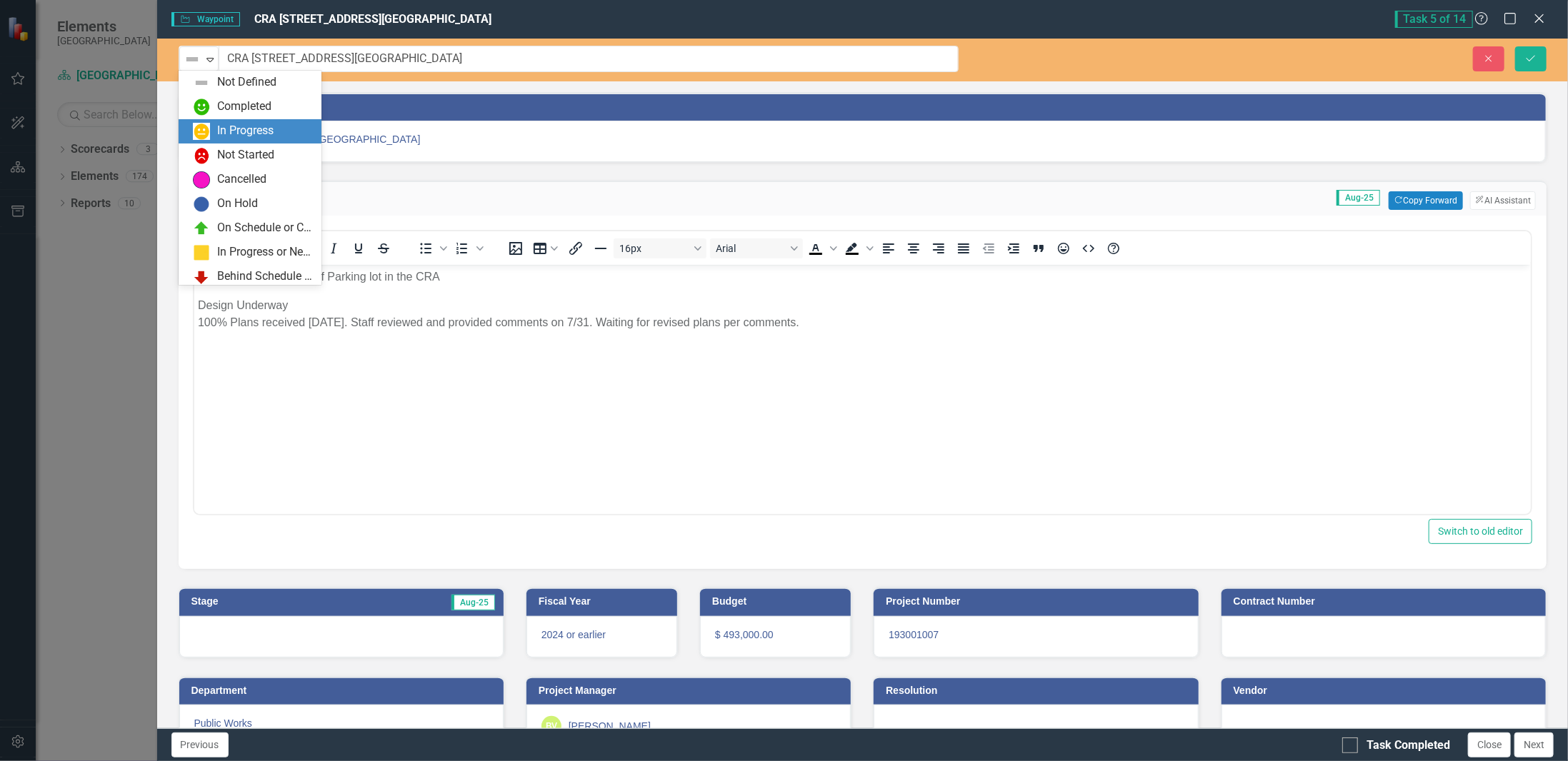
click at [215, 127] on div "In Progress" at bounding box center [253, 131] width 120 height 17
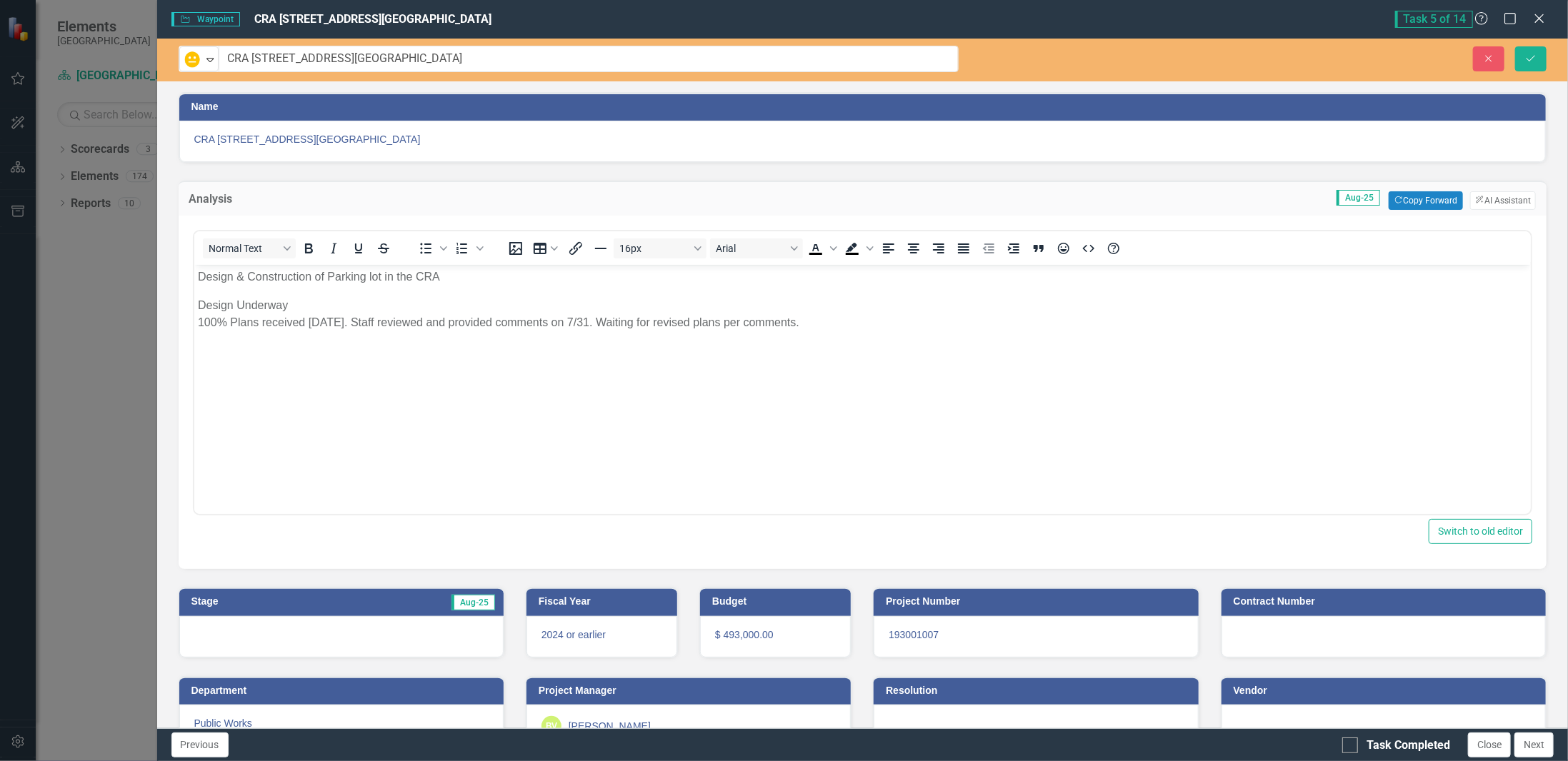
click at [298, 640] on div at bounding box center [341, 637] width 324 height 41
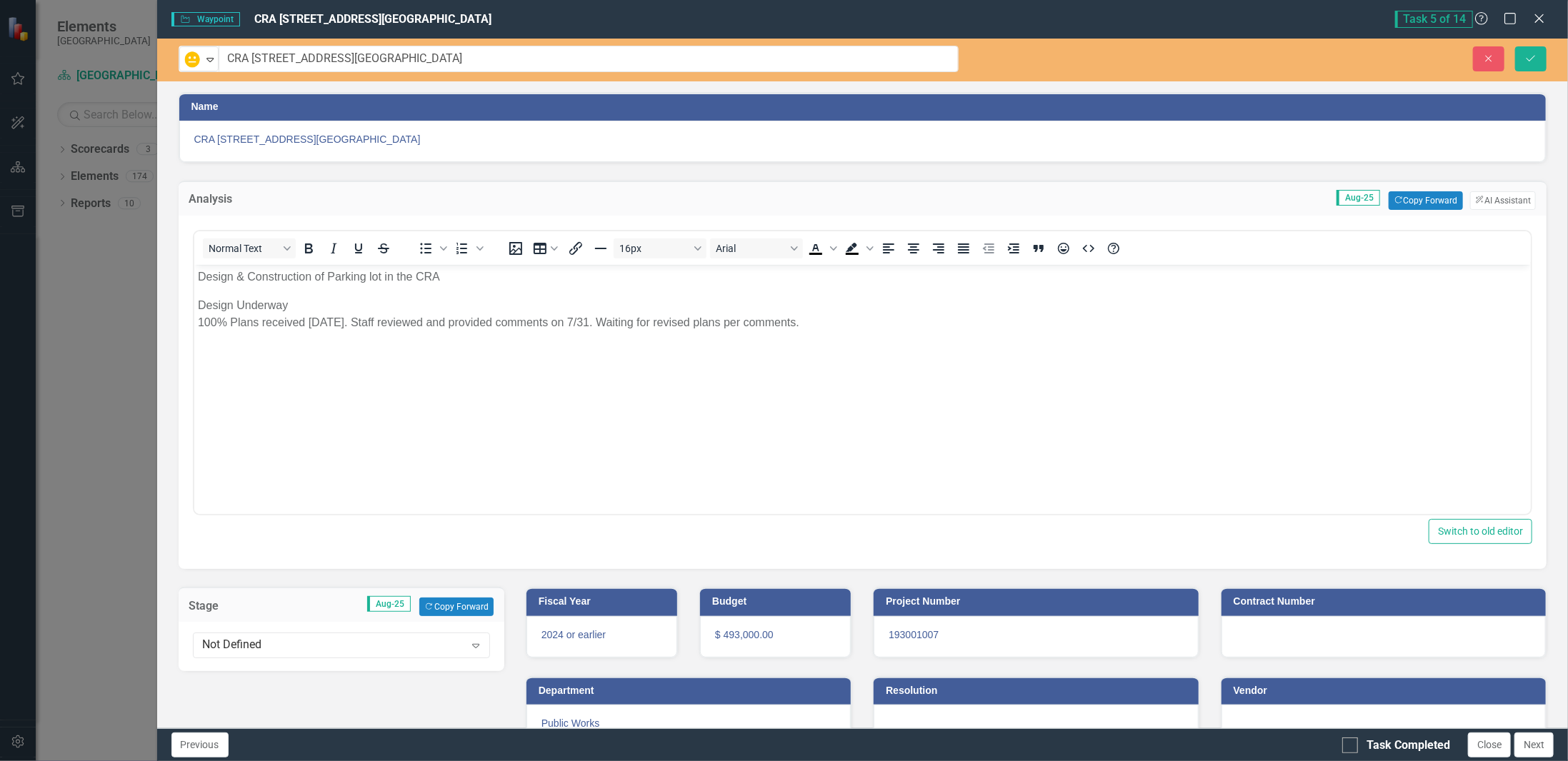
click at [298, 640] on div "Not Defined" at bounding box center [334, 645] width 262 height 16
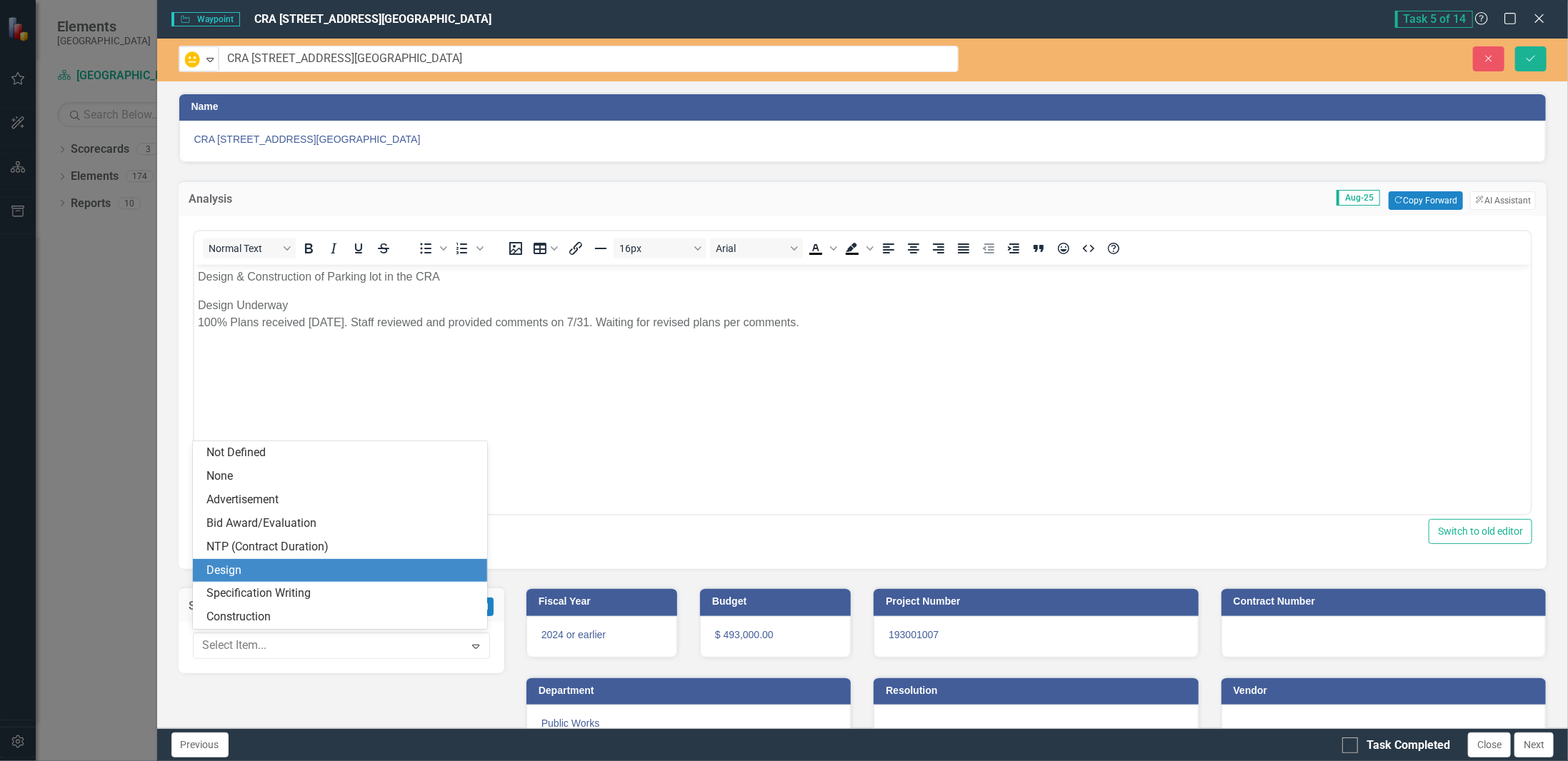
click at [289, 575] on div "Design" at bounding box center [343, 570] width 272 height 16
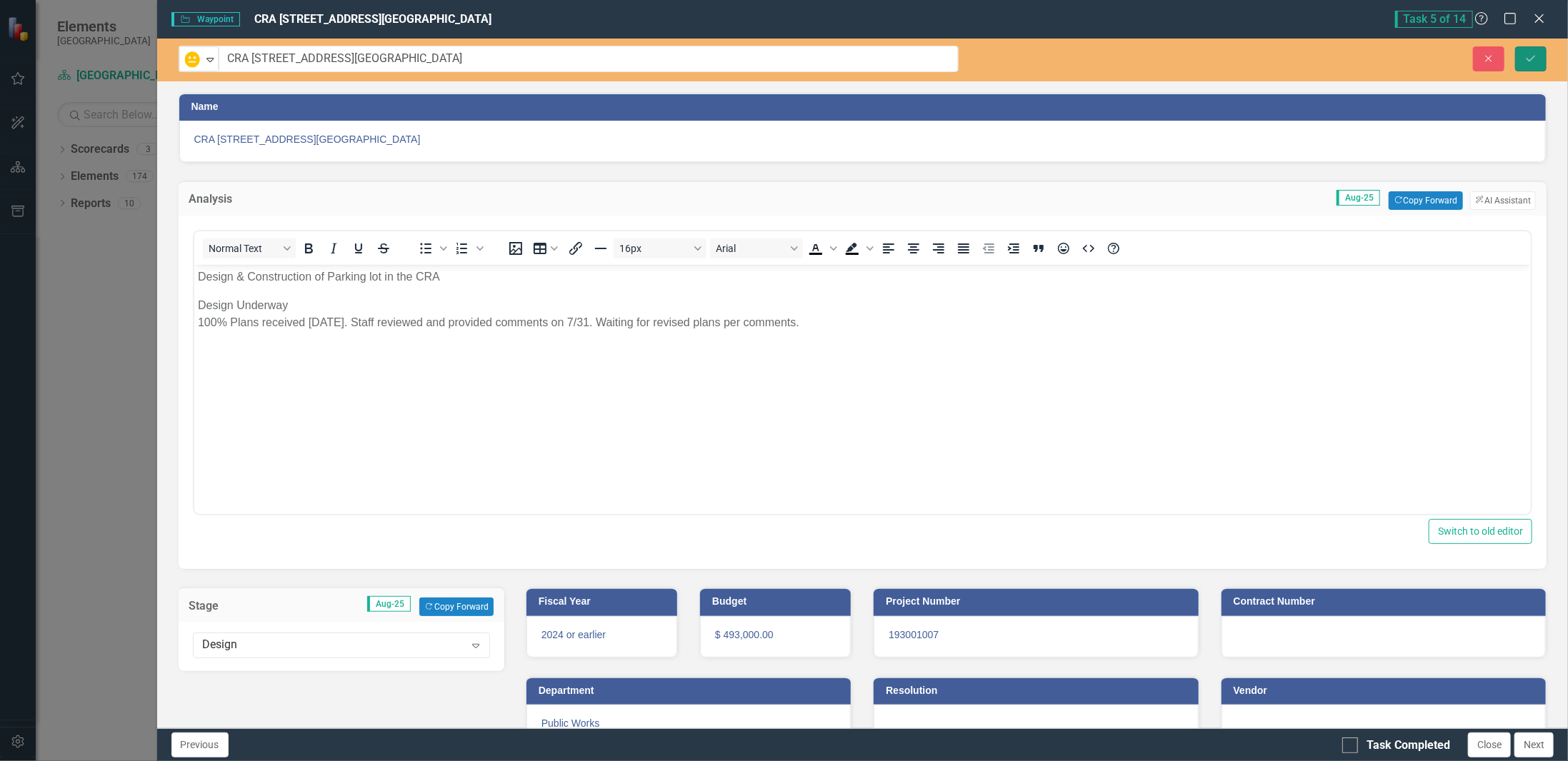
click at [1533, 58] on icon "Save" at bounding box center [1530, 59] width 13 height 10
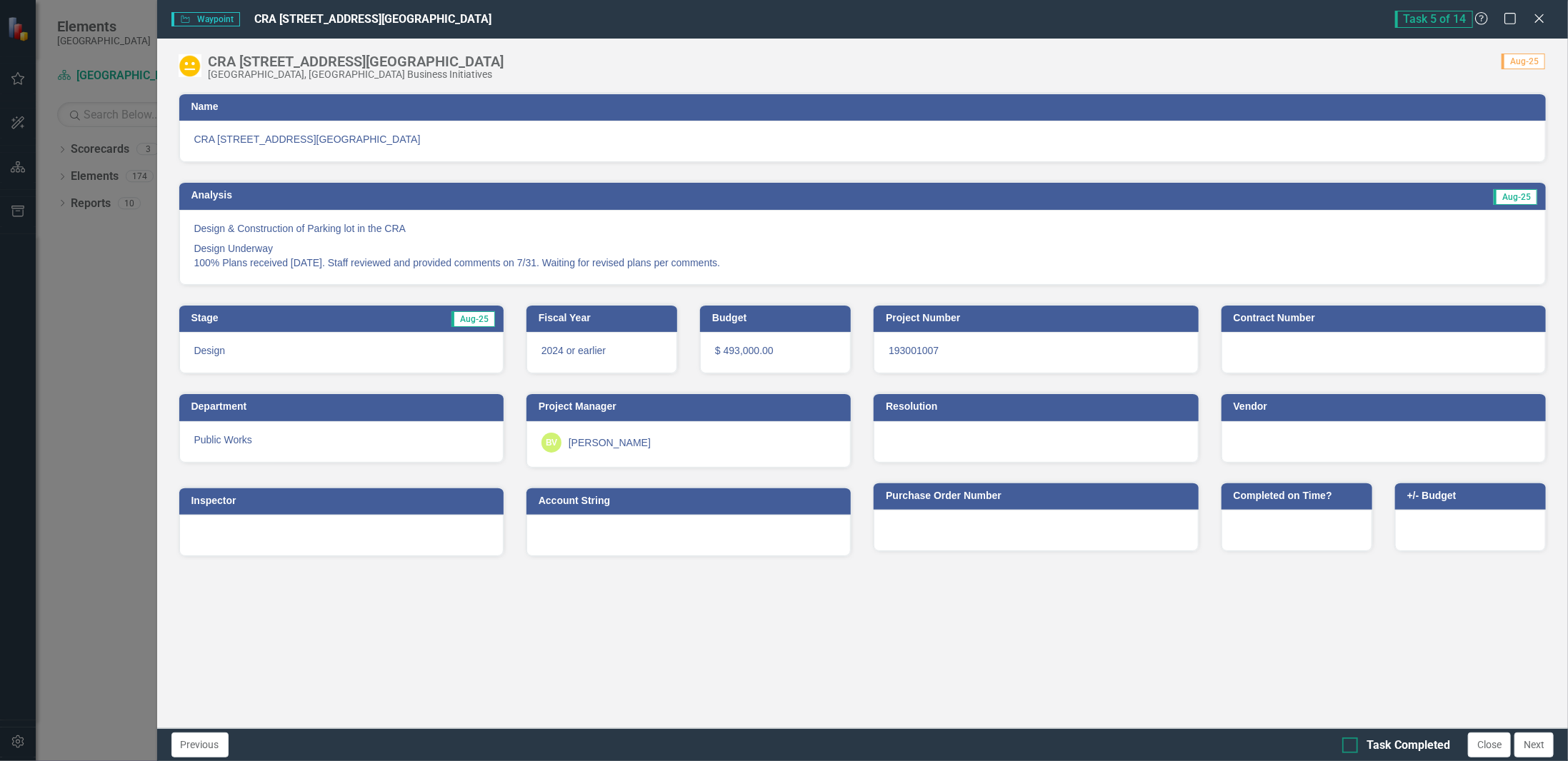
click at [1416, 743] on div "Task Completed" at bounding box center [1408, 745] width 84 height 16
click at [1351, 743] on input "Task Completed" at bounding box center [1347, 742] width 9 height 9
checkbox input "true"
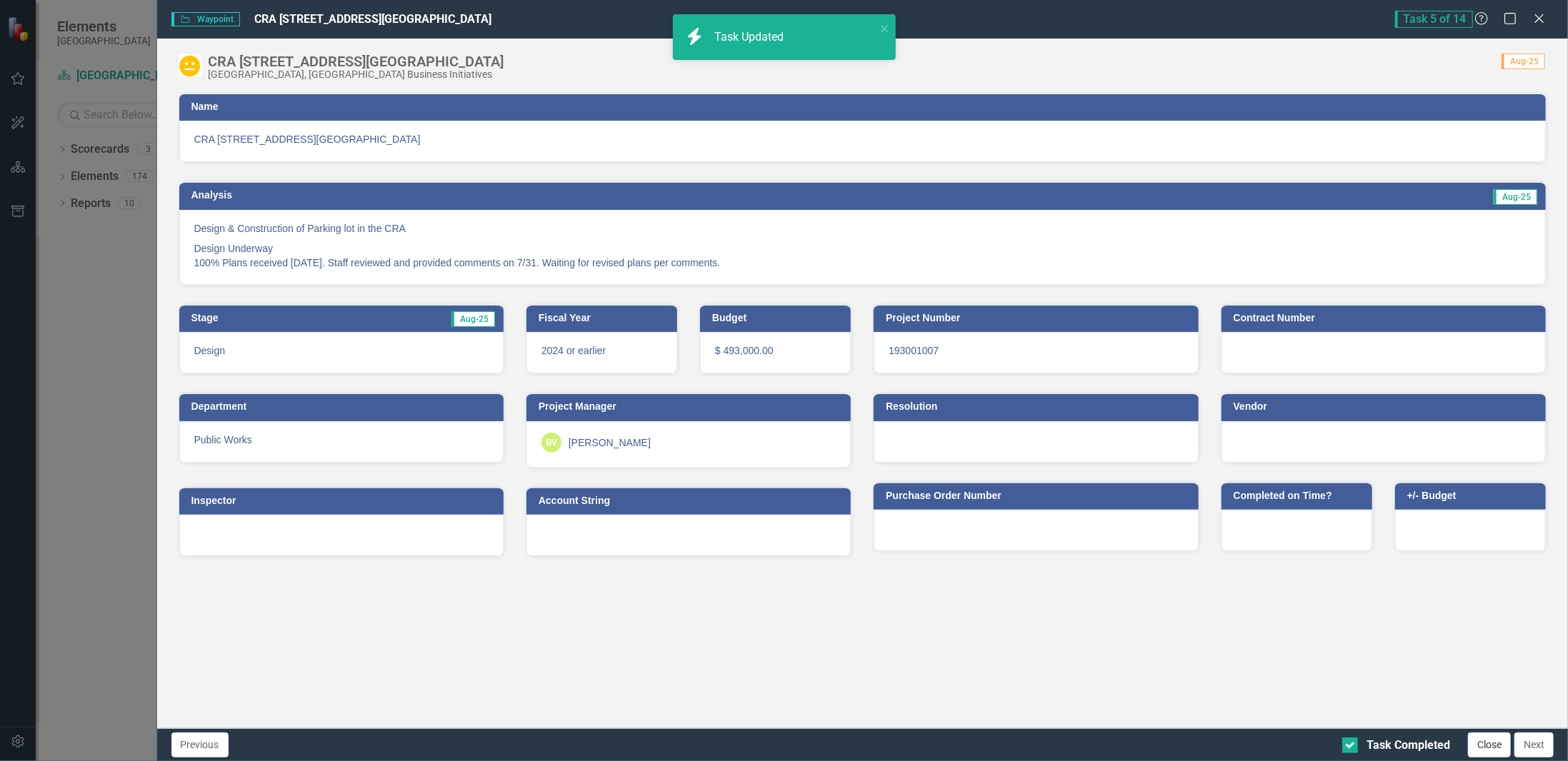
click at [1477, 745] on button "Close" at bounding box center [1489, 745] width 43 height 25
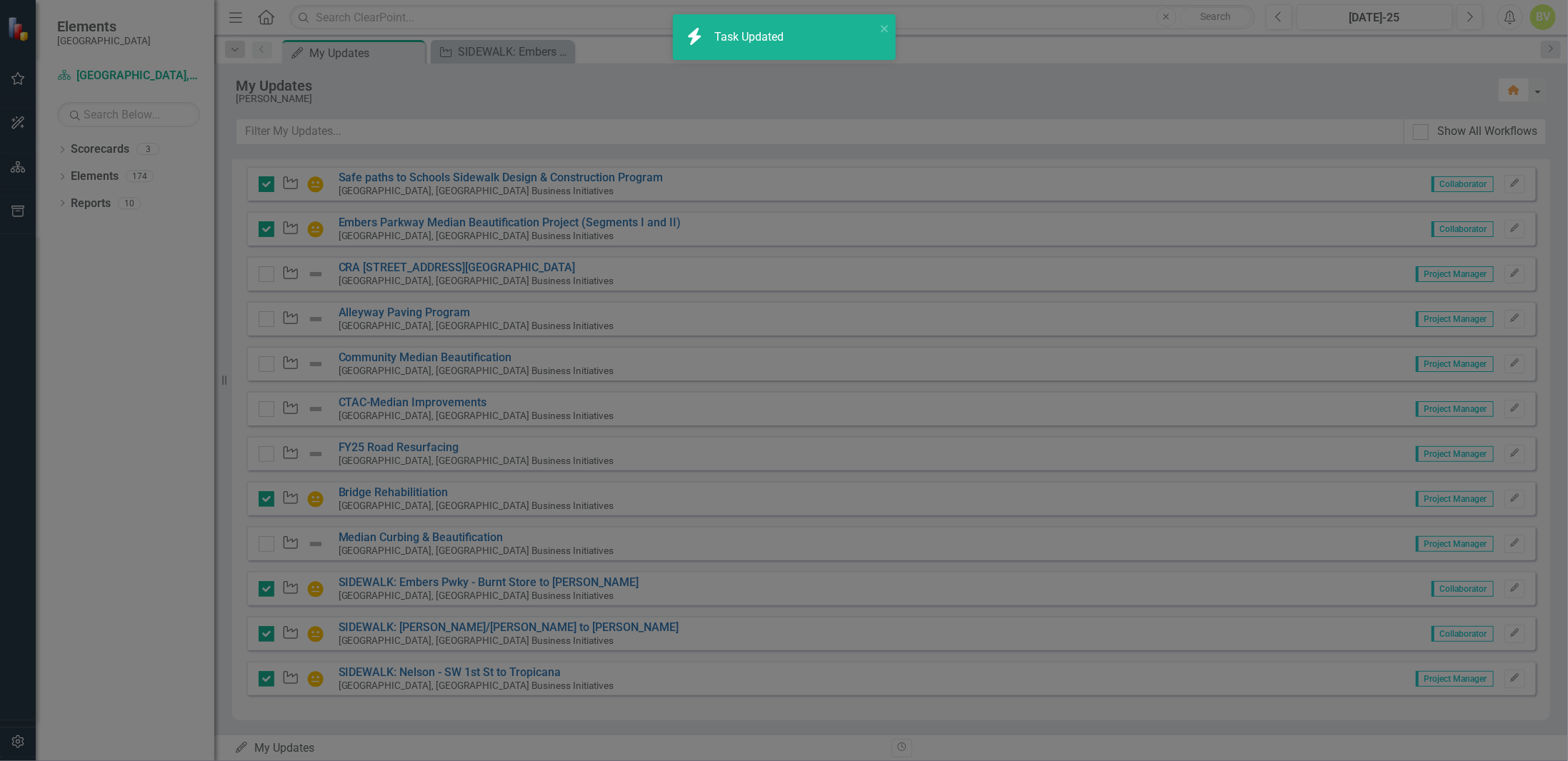
checkbox input "true"
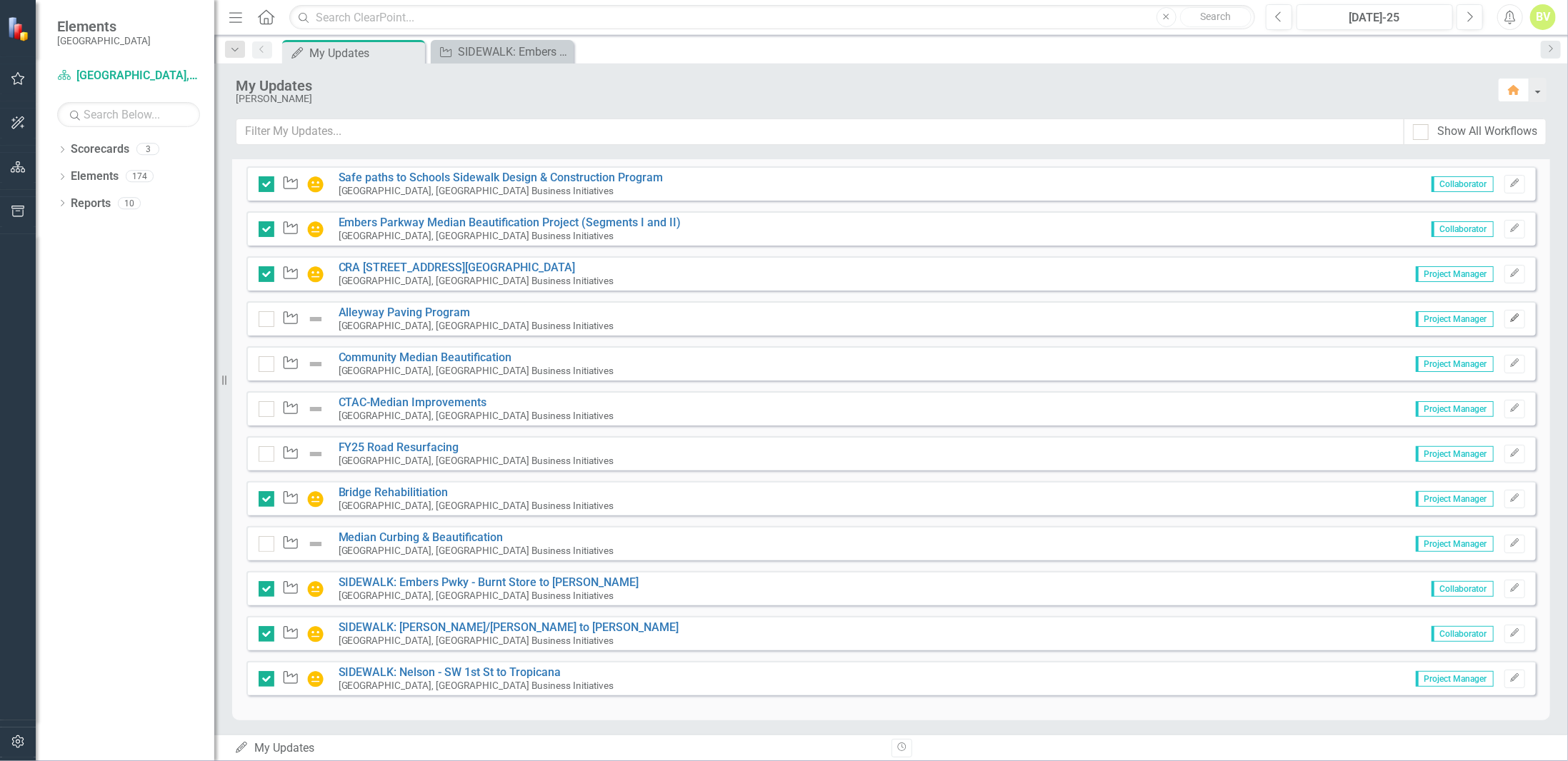
click at [1509, 320] on icon "Edit" at bounding box center [1515, 318] width 11 height 9
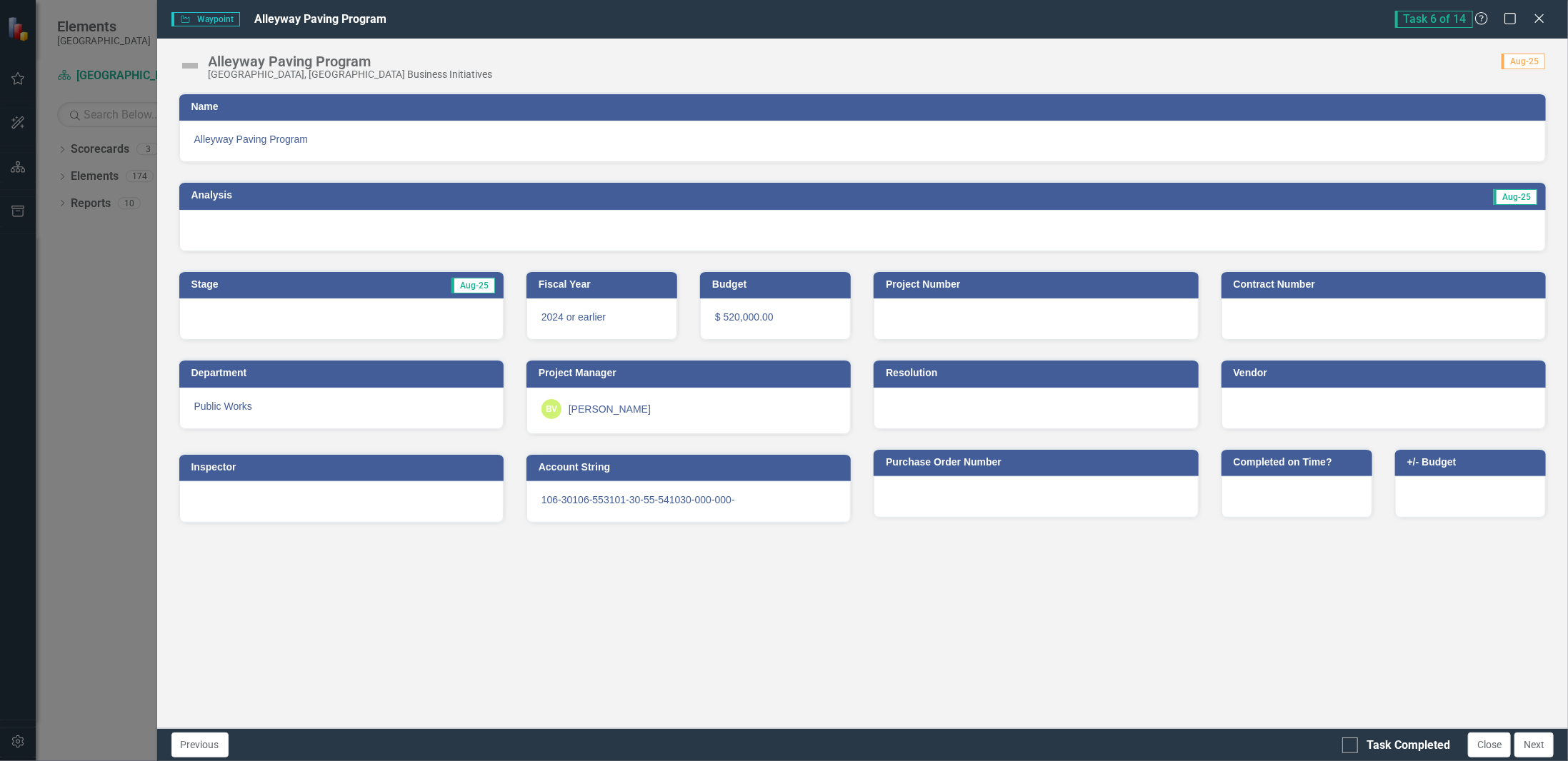
click at [1276, 222] on div at bounding box center [862, 230] width 1367 height 41
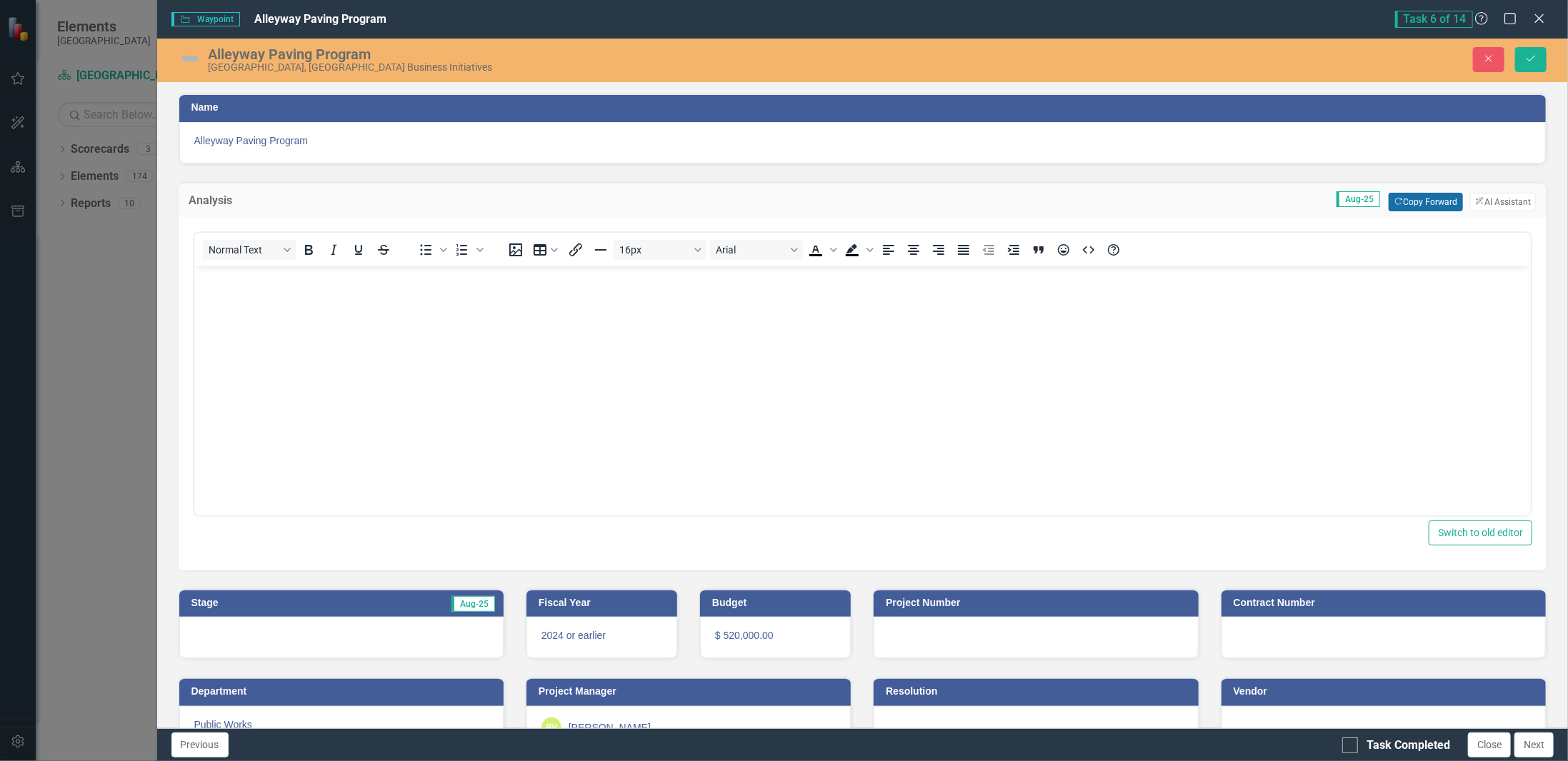
click at [1427, 201] on button "Copy Forward Copy Forward" at bounding box center [1426, 202] width 73 height 19
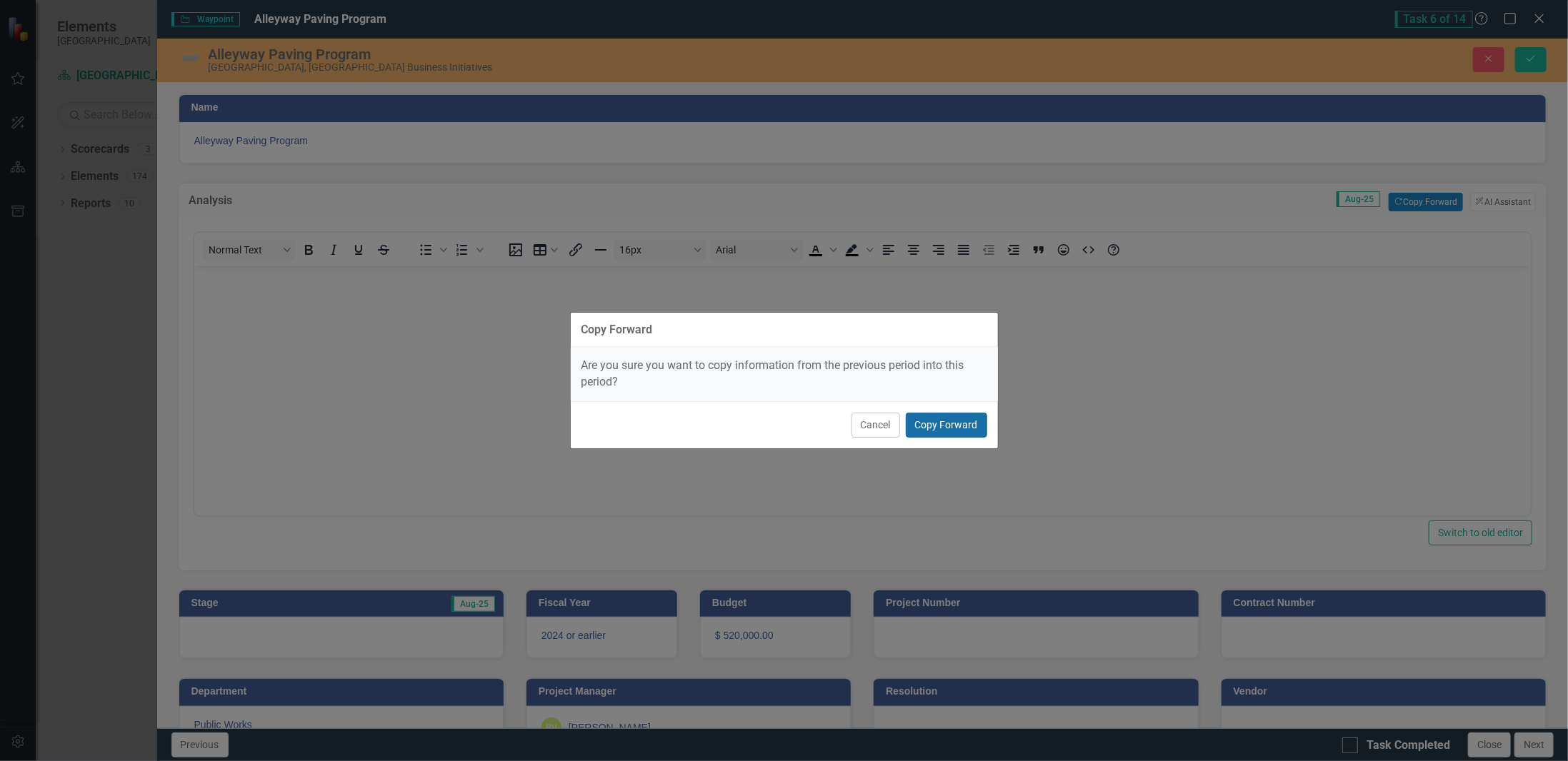
click at [959, 434] on button "Copy Forward" at bounding box center [947, 425] width 81 height 25
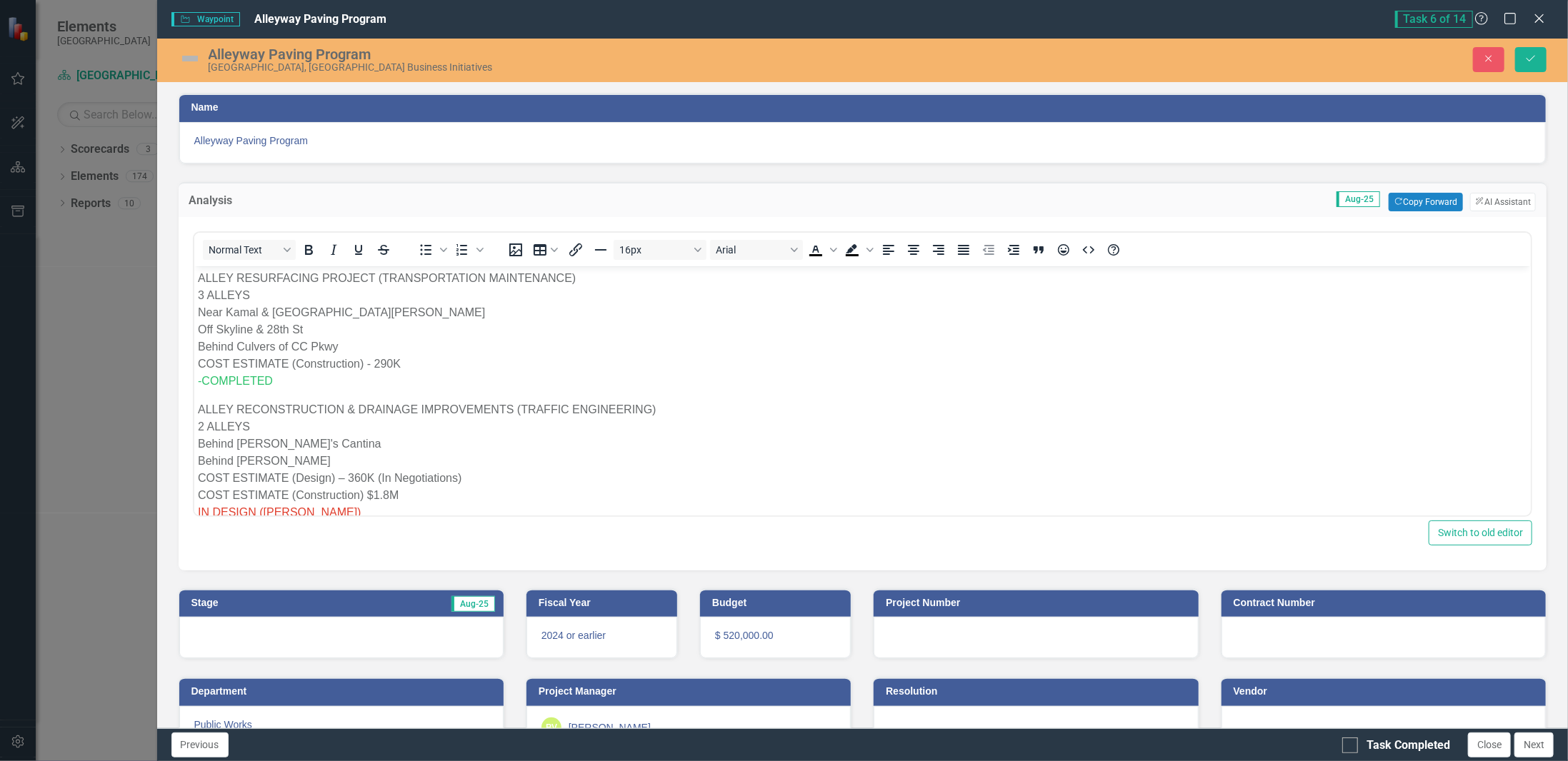
click at [395, 639] on div at bounding box center [341, 638] width 324 height 41
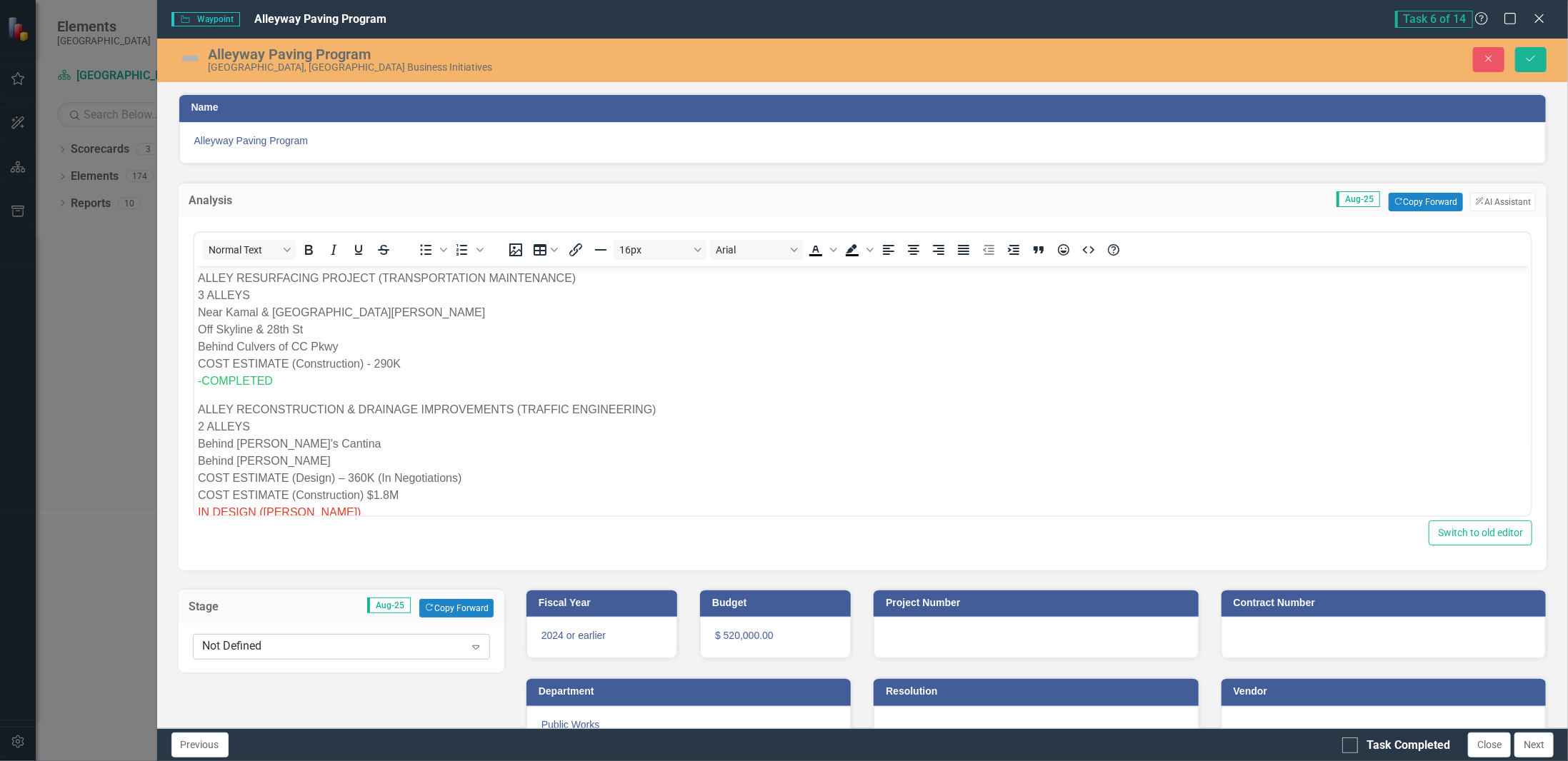
click at [395, 639] on div "Not Defined" at bounding box center [334, 647] width 262 height 16
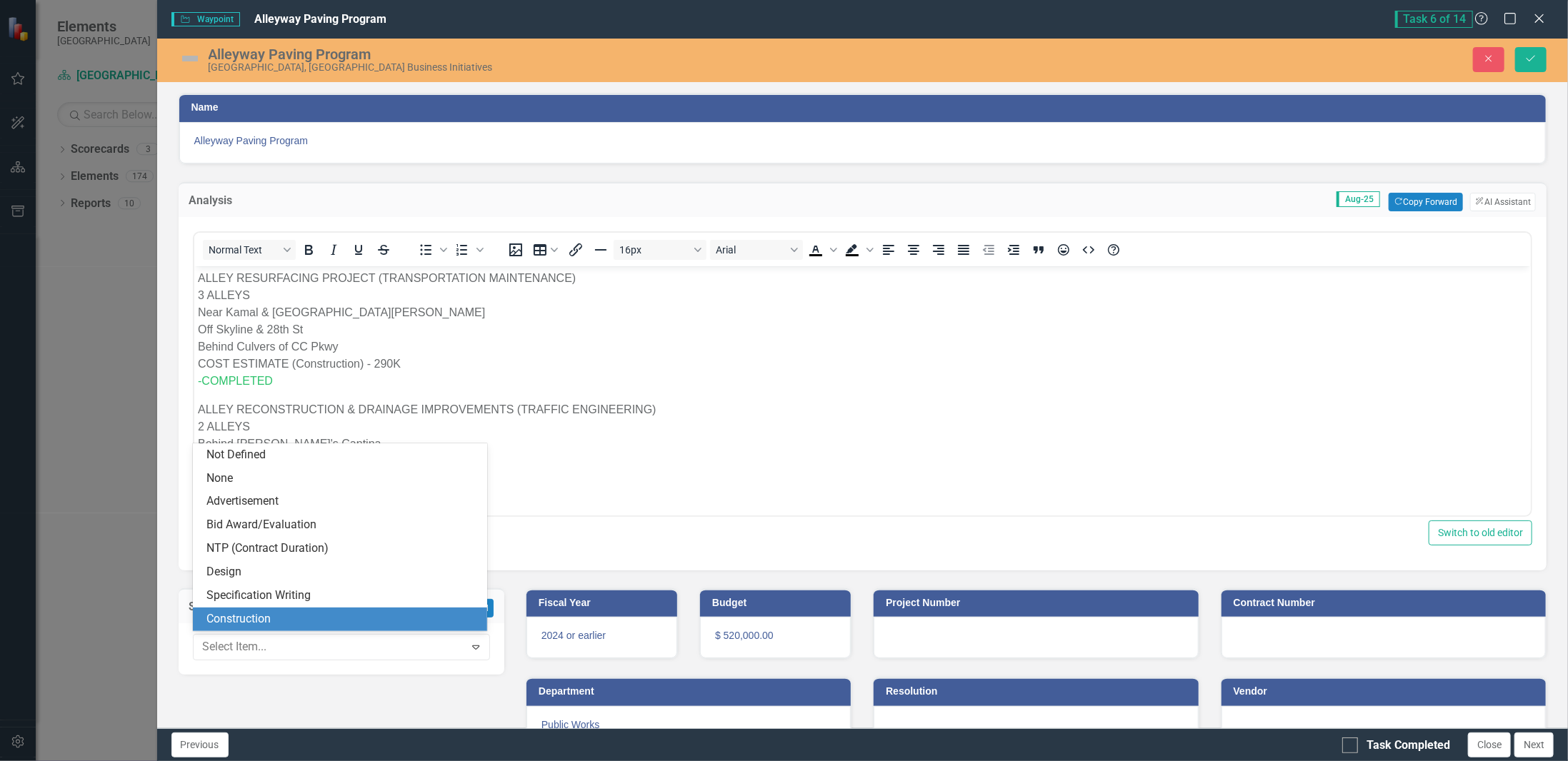
click at [507, 579] on div "Stage Aug-25 Copy Forward Copy Forward 8 results available. Use Up and Down to …" at bounding box center [342, 622] width 347 height 104
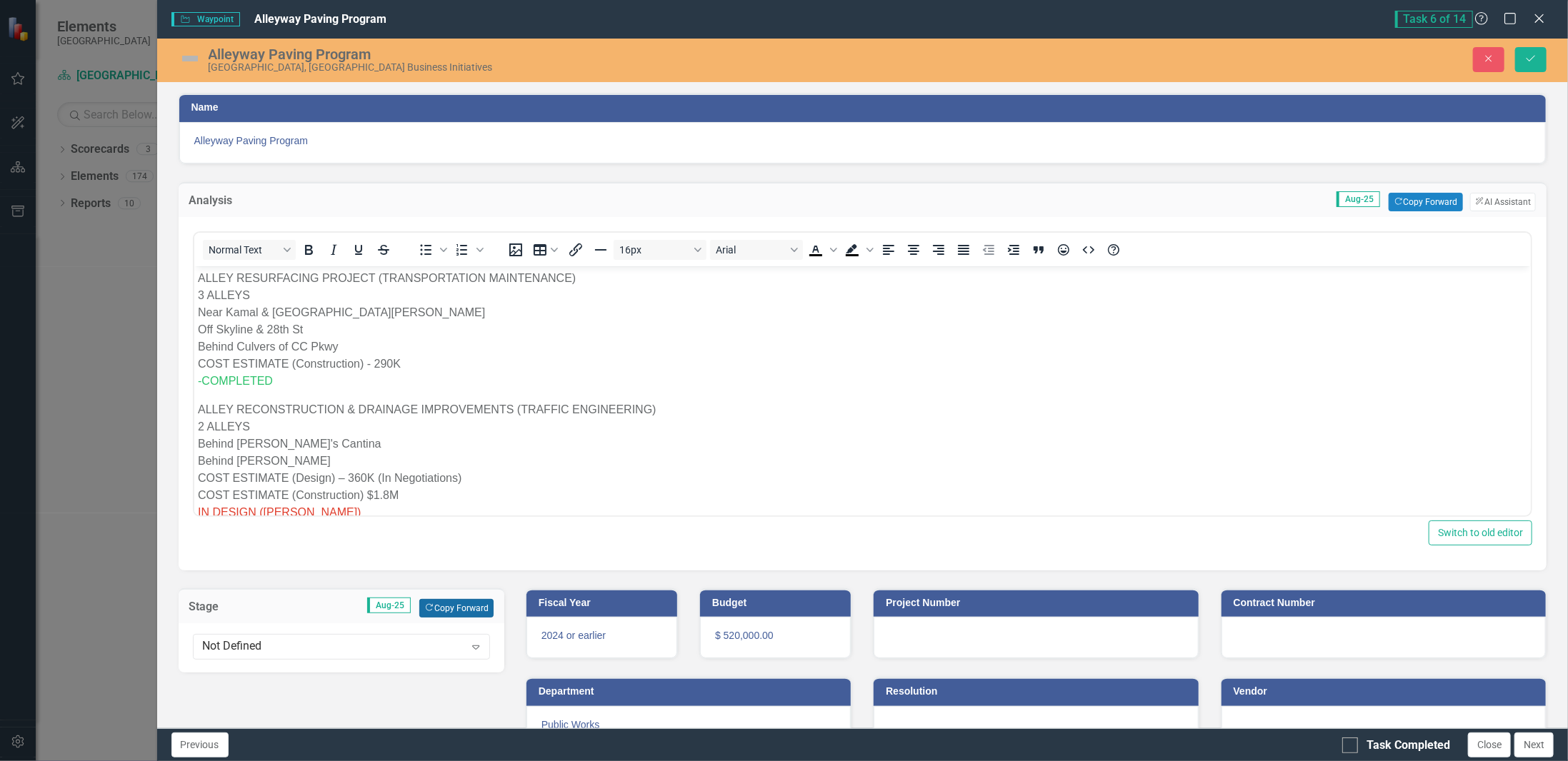
click at [462, 609] on button "Copy Forward Copy Forward" at bounding box center [456, 609] width 73 height 19
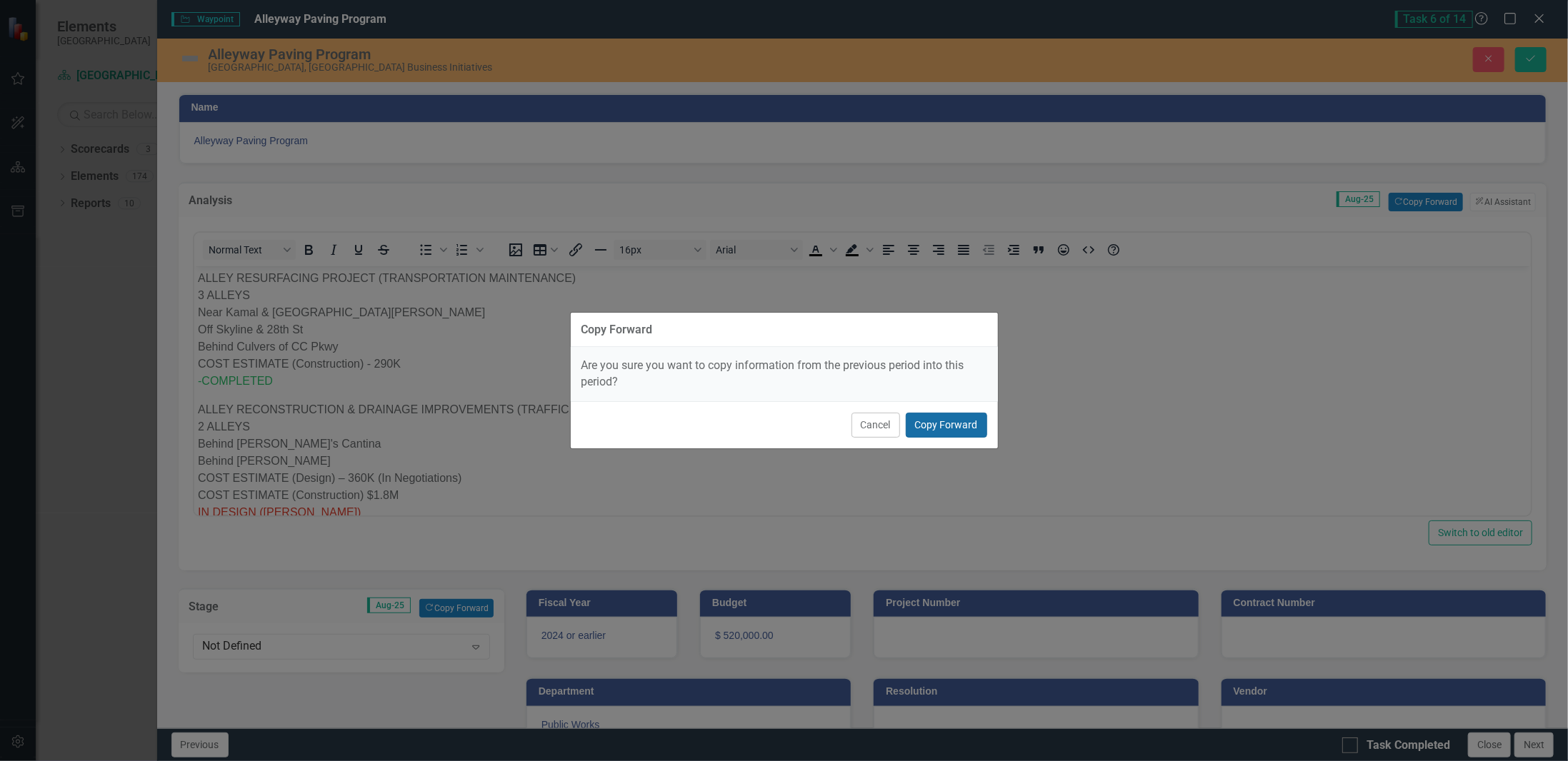
click at [973, 434] on button "Copy Forward" at bounding box center [947, 425] width 81 height 25
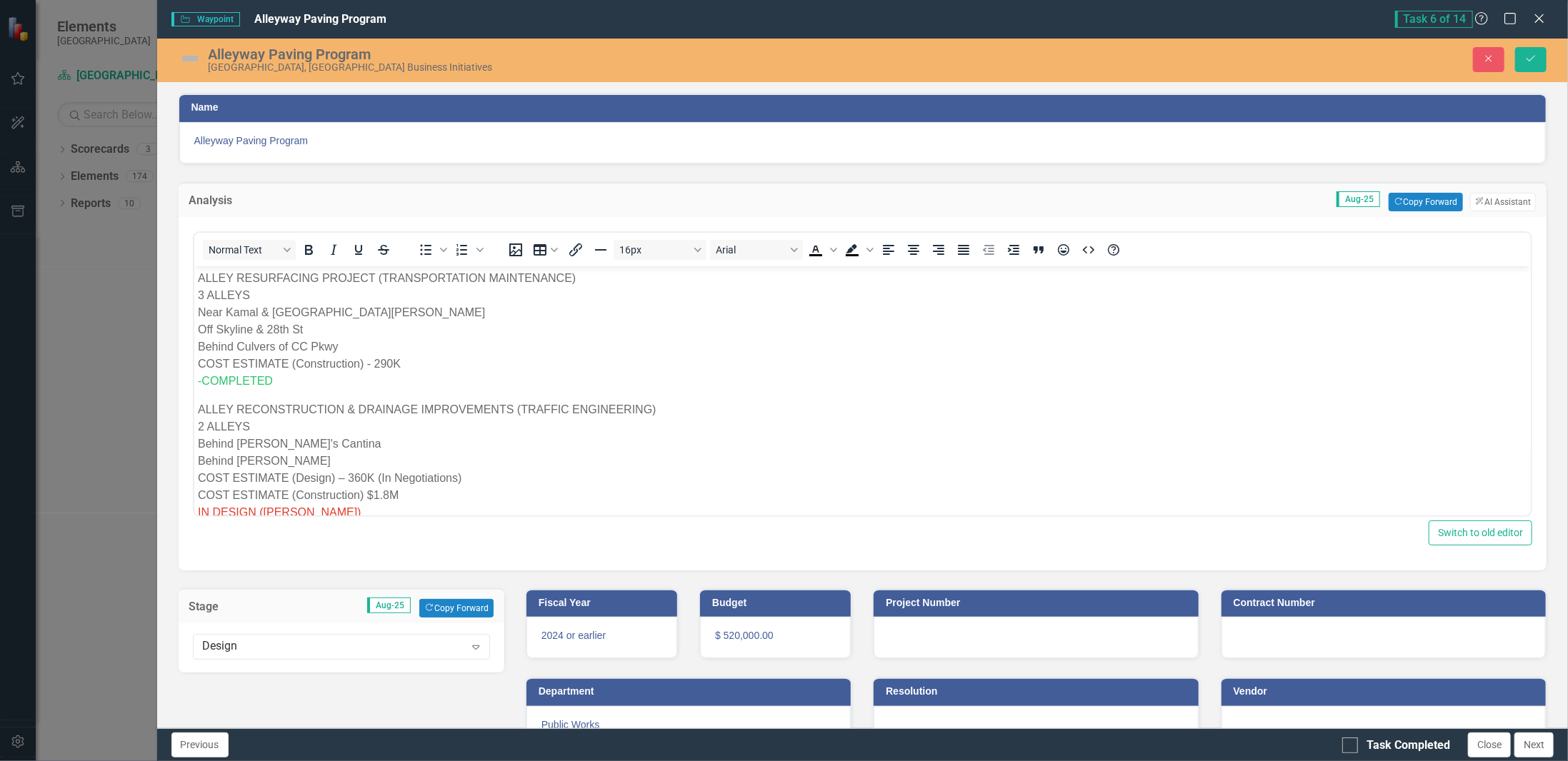
click at [186, 63] on img at bounding box center [189, 58] width 23 height 23
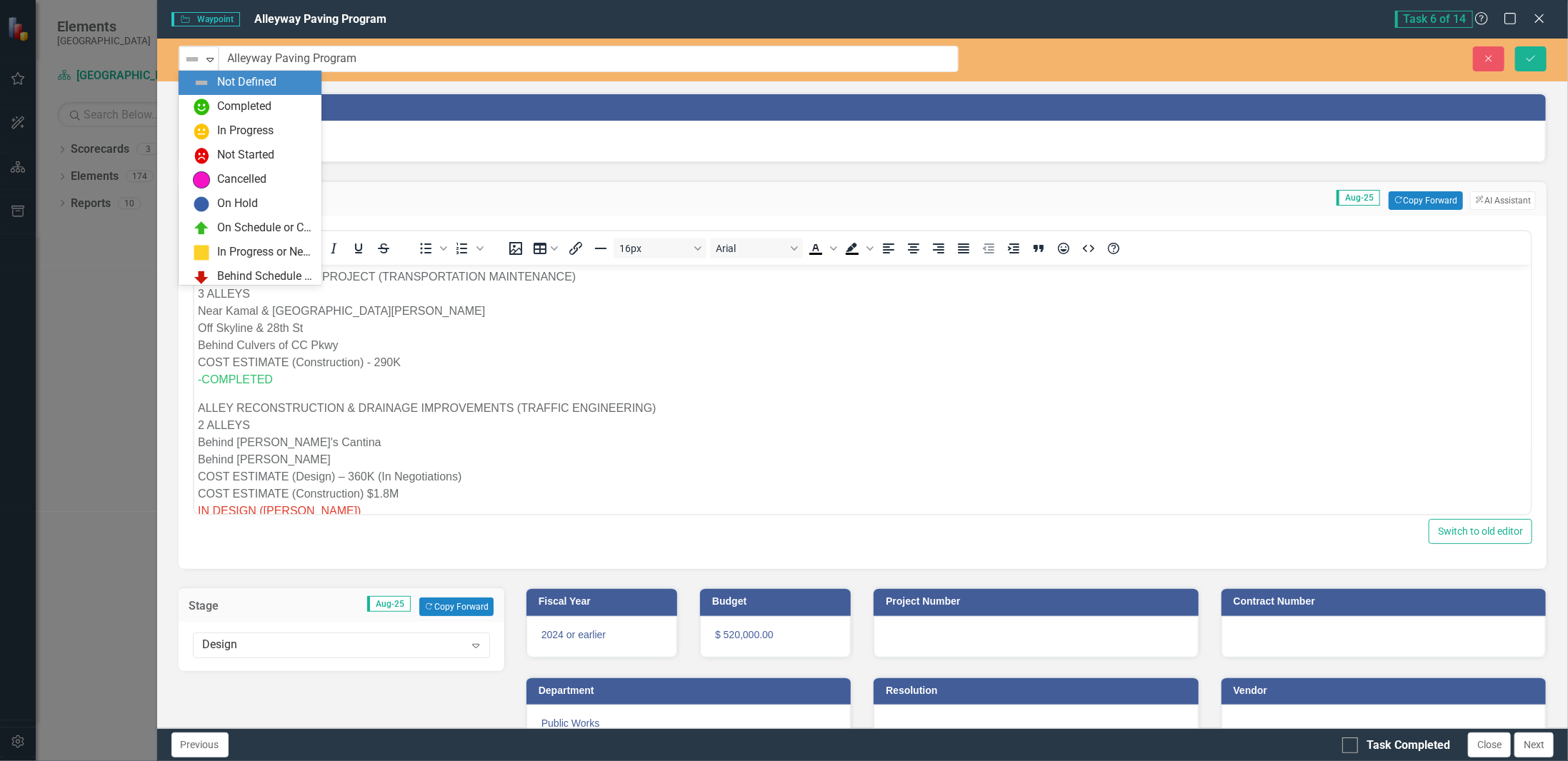
click at [186, 63] on img at bounding box center [192, 59] width 17 height 17
click at [211, 131] on div "In Progress" at bounding box center [253, 131] width 120 height 17
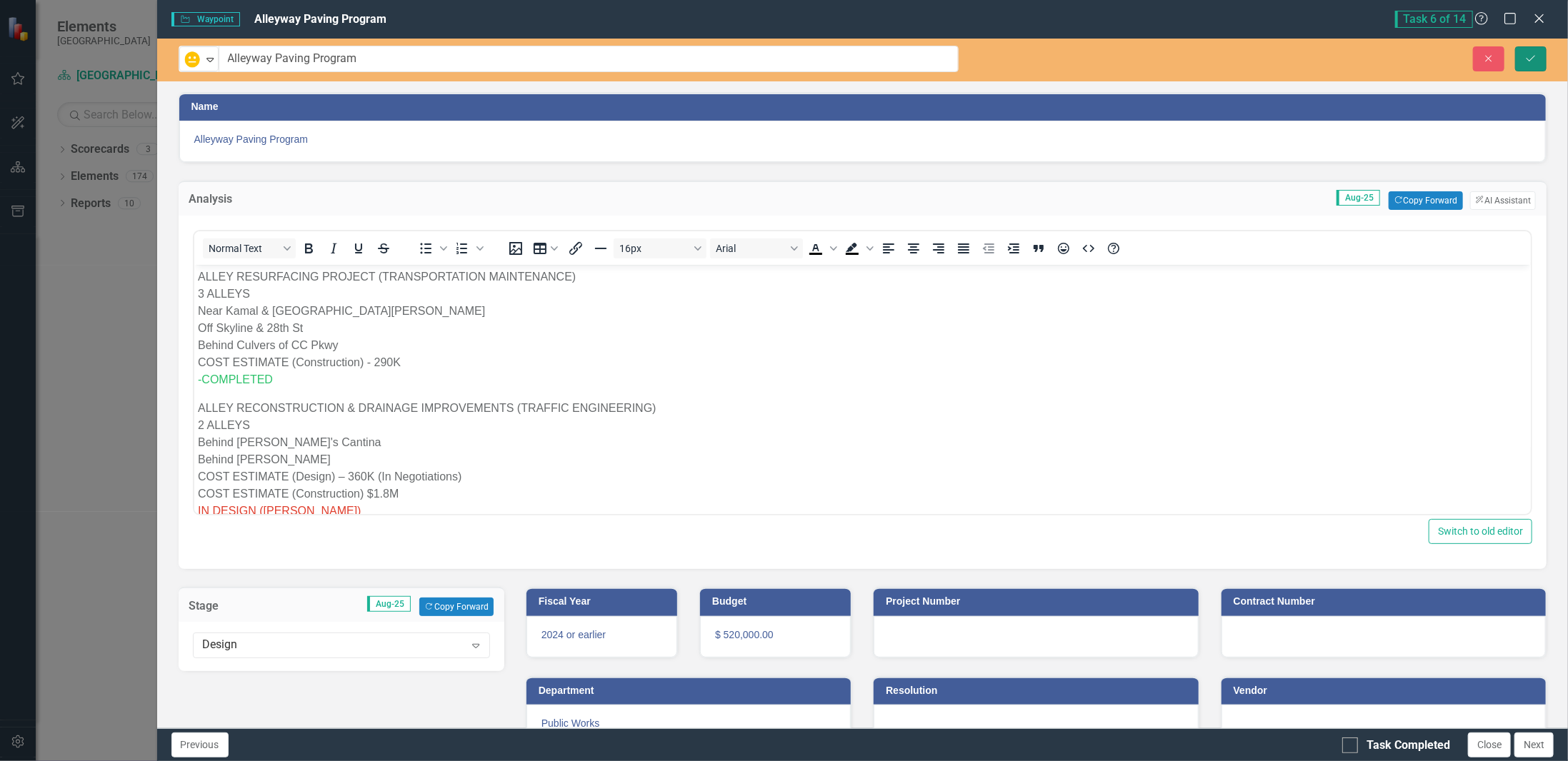
drag, startPoint x: 1533, startPoint y: 55, endPoint x: 1517, endPoint y: 85, distance: 34.0
click at [1533, 55] on icon "Save" at bounding box center [1530, 59] width 13 height 10
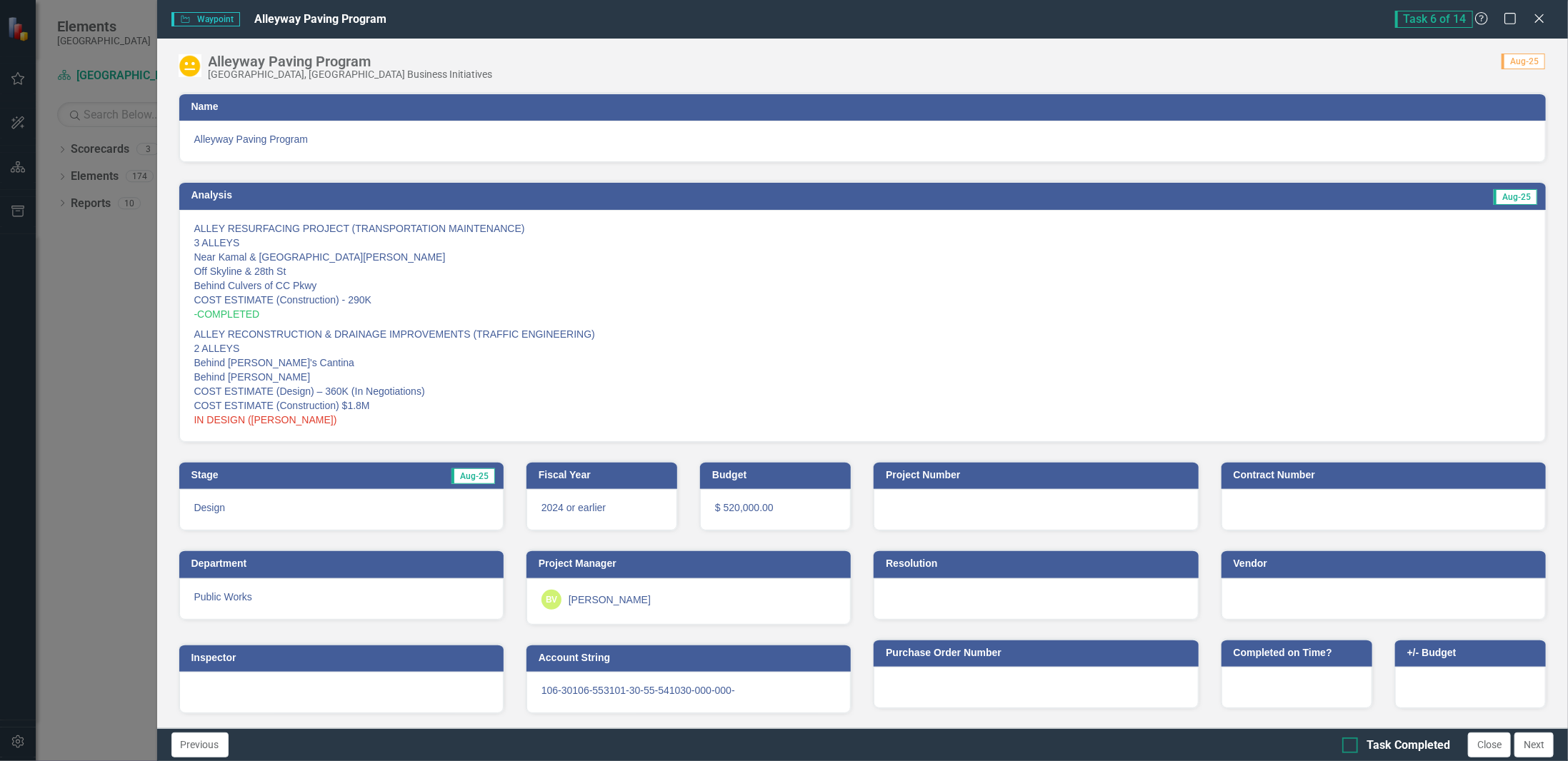
click at [1388, 748] on div "Task Completed" at bounding box center [1408, 745] width 84 height 16
click at [1351, 747] on input "Task Completed" at bounding box center [1347, 742] width 9 height 9
checkbox input "true"
click at [1480, 752] on button "Close" at bounding box center [1489, 745] width 43 height 25
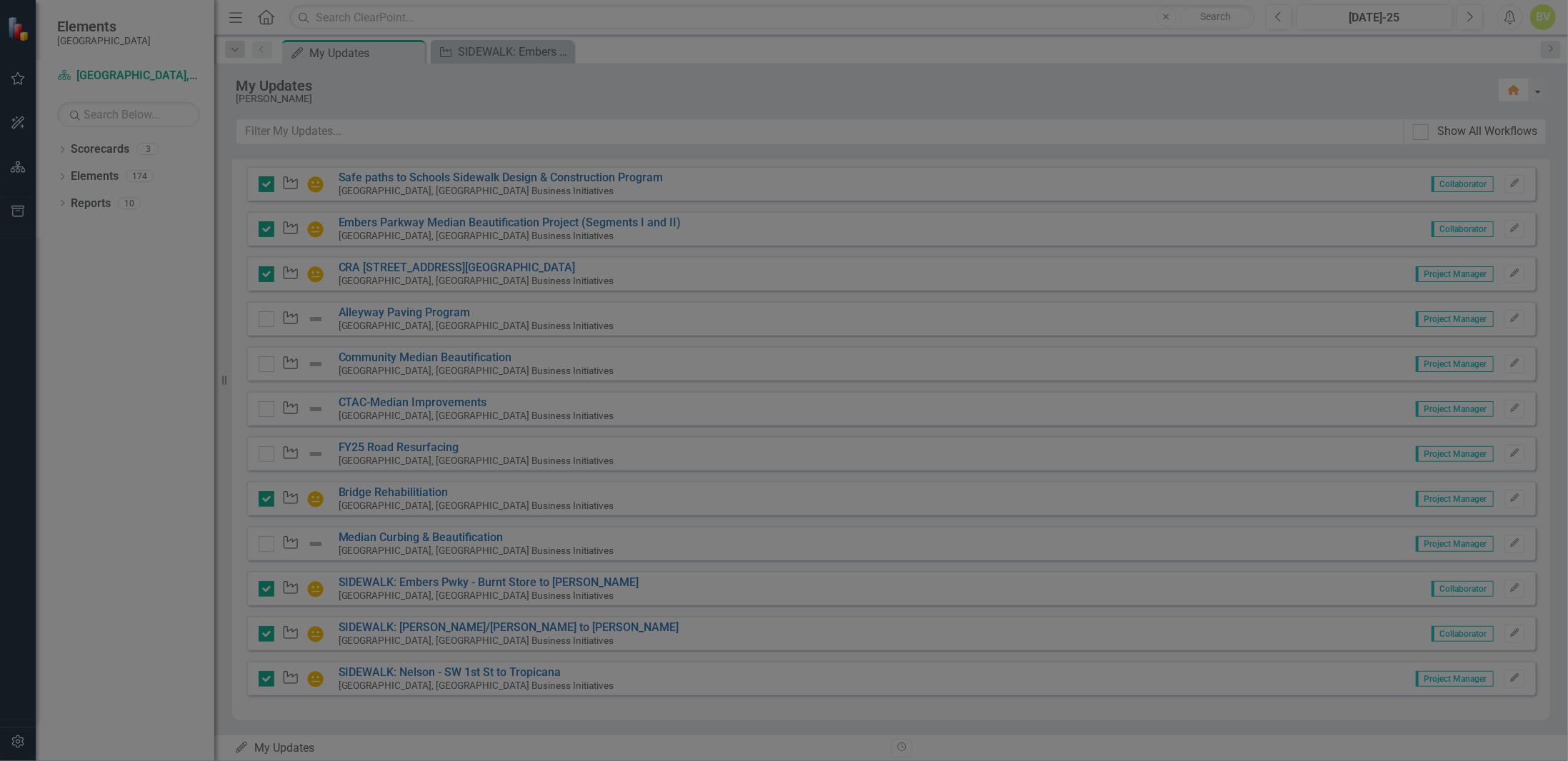
checkbox input "true"
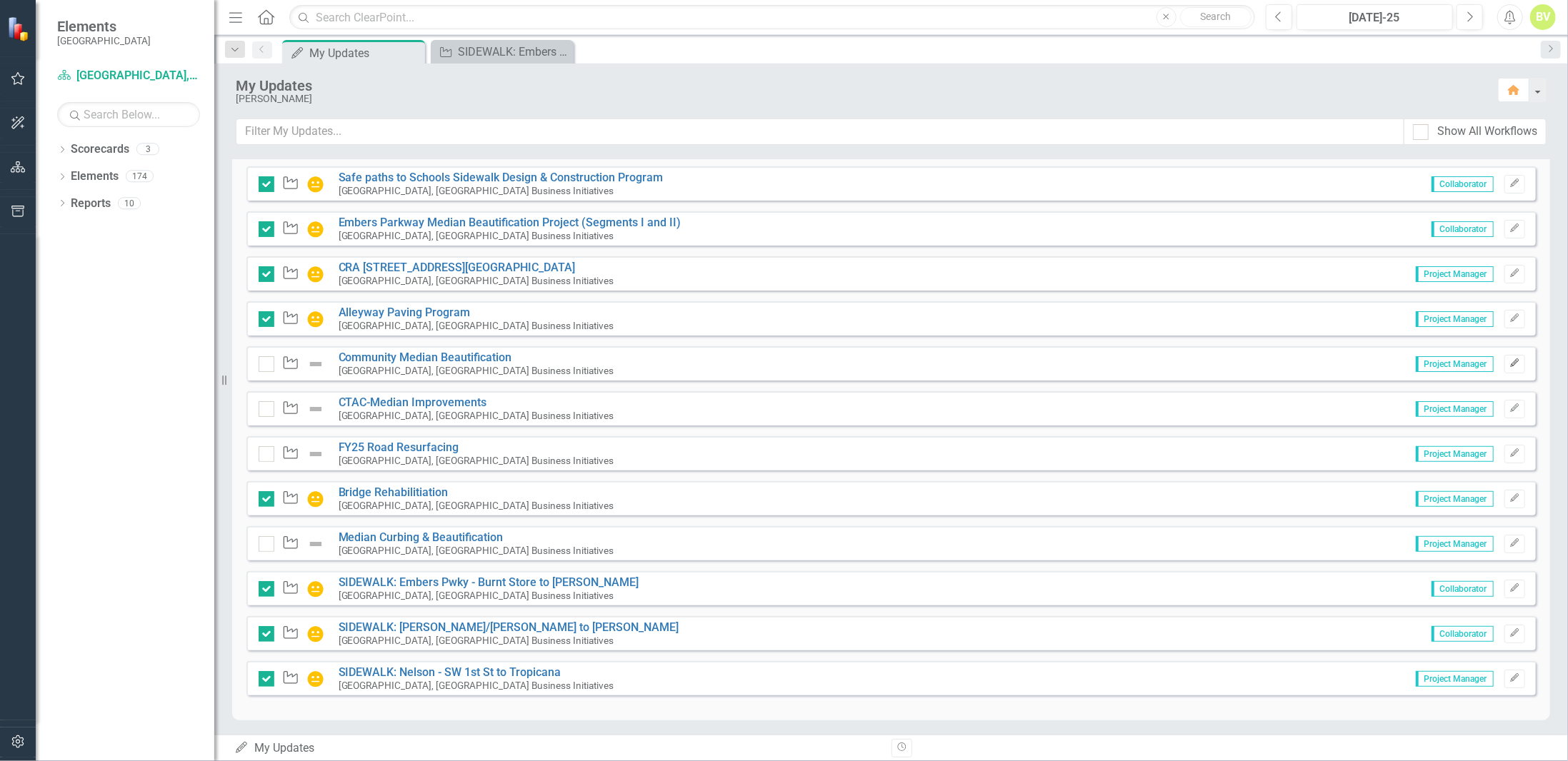
click at [1509, 363] on icon "Edit" at bounding box center [1515, 363] width 11 height 9
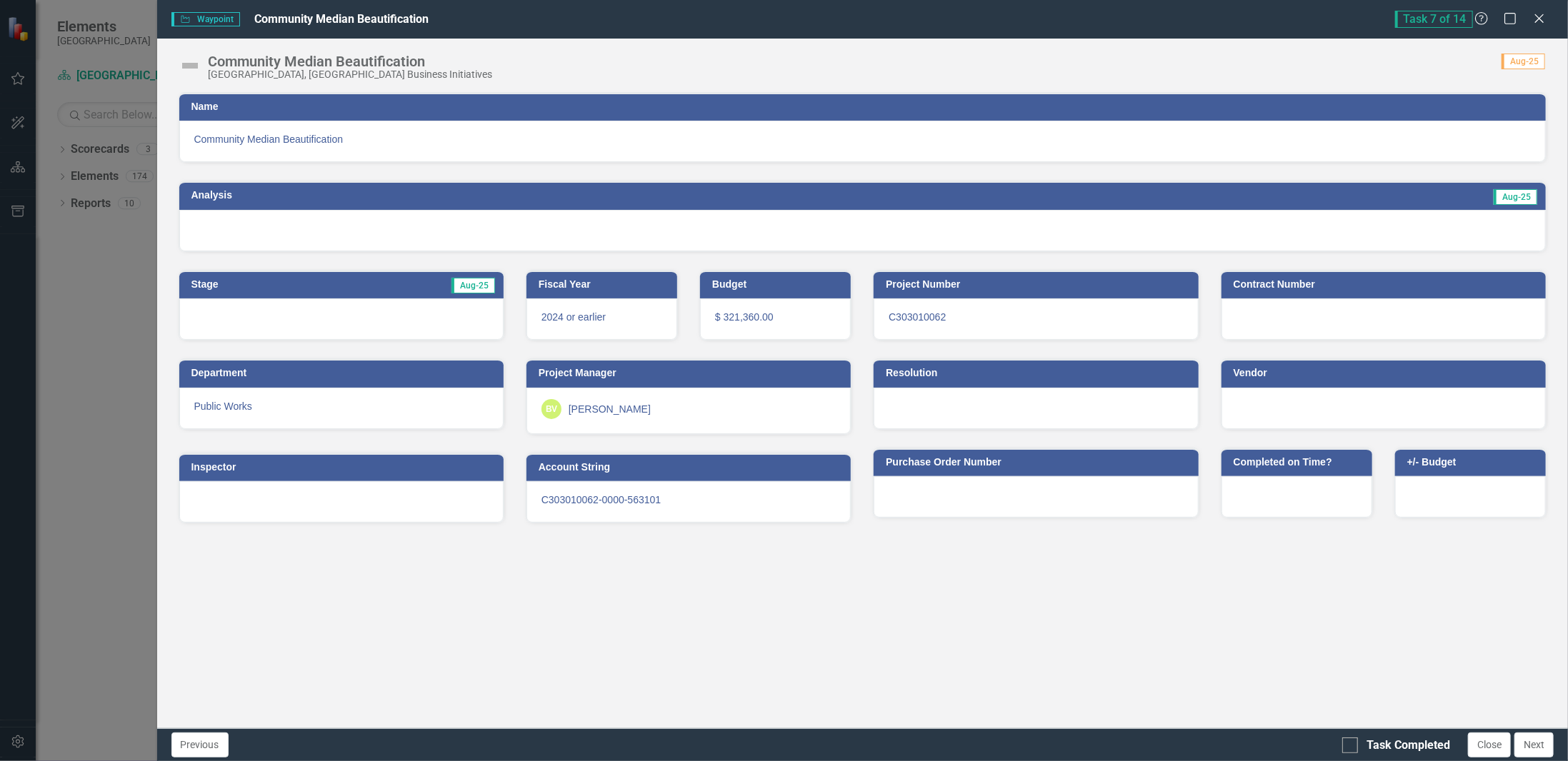
click at [892, 221] on div at bounding box center [862, 230] width 1367 height 41
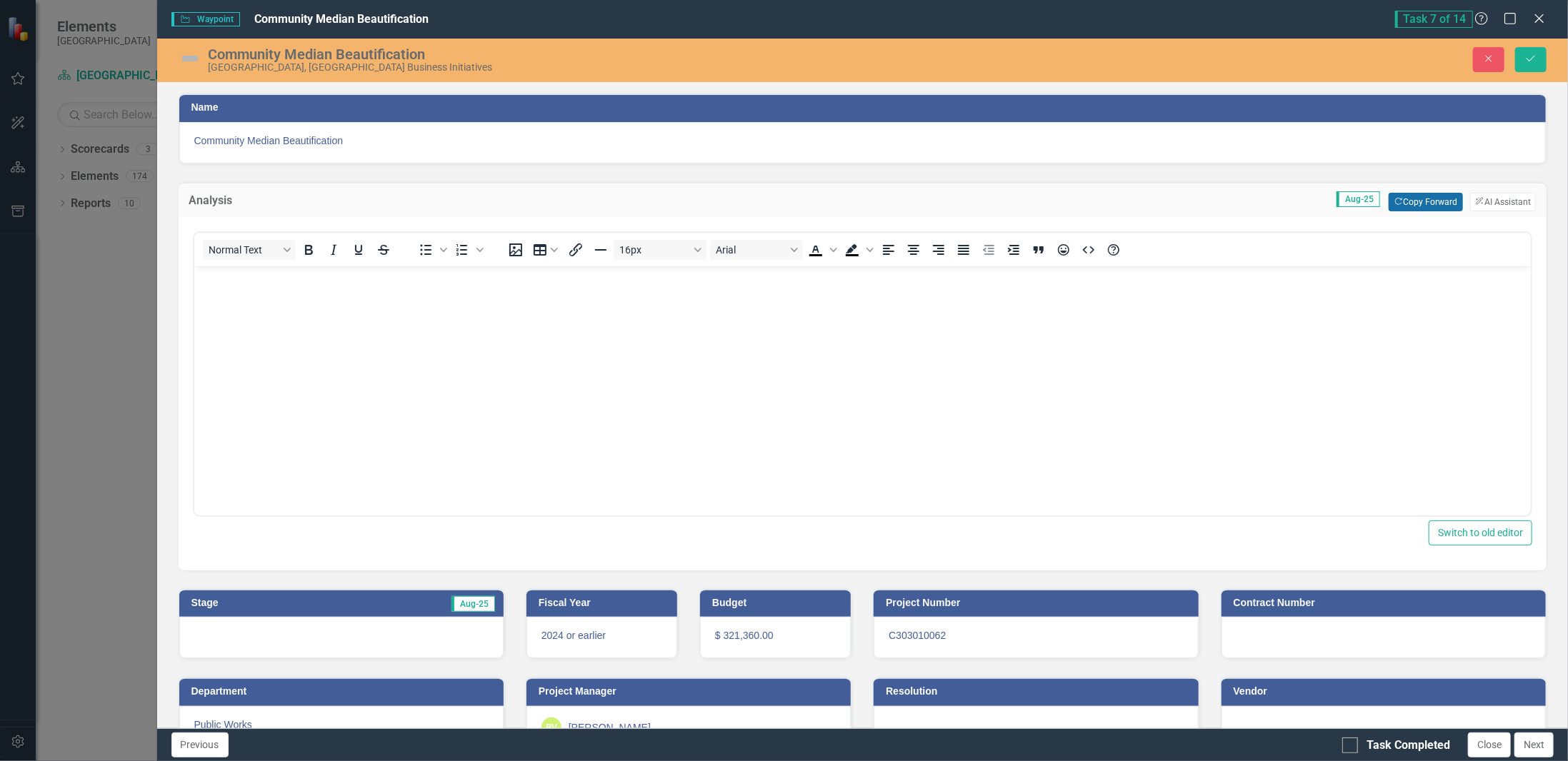
click at [1419, 198] on button "Copy Forward Copy Forward" at bounding box center [1426, 202] width 73 height 19
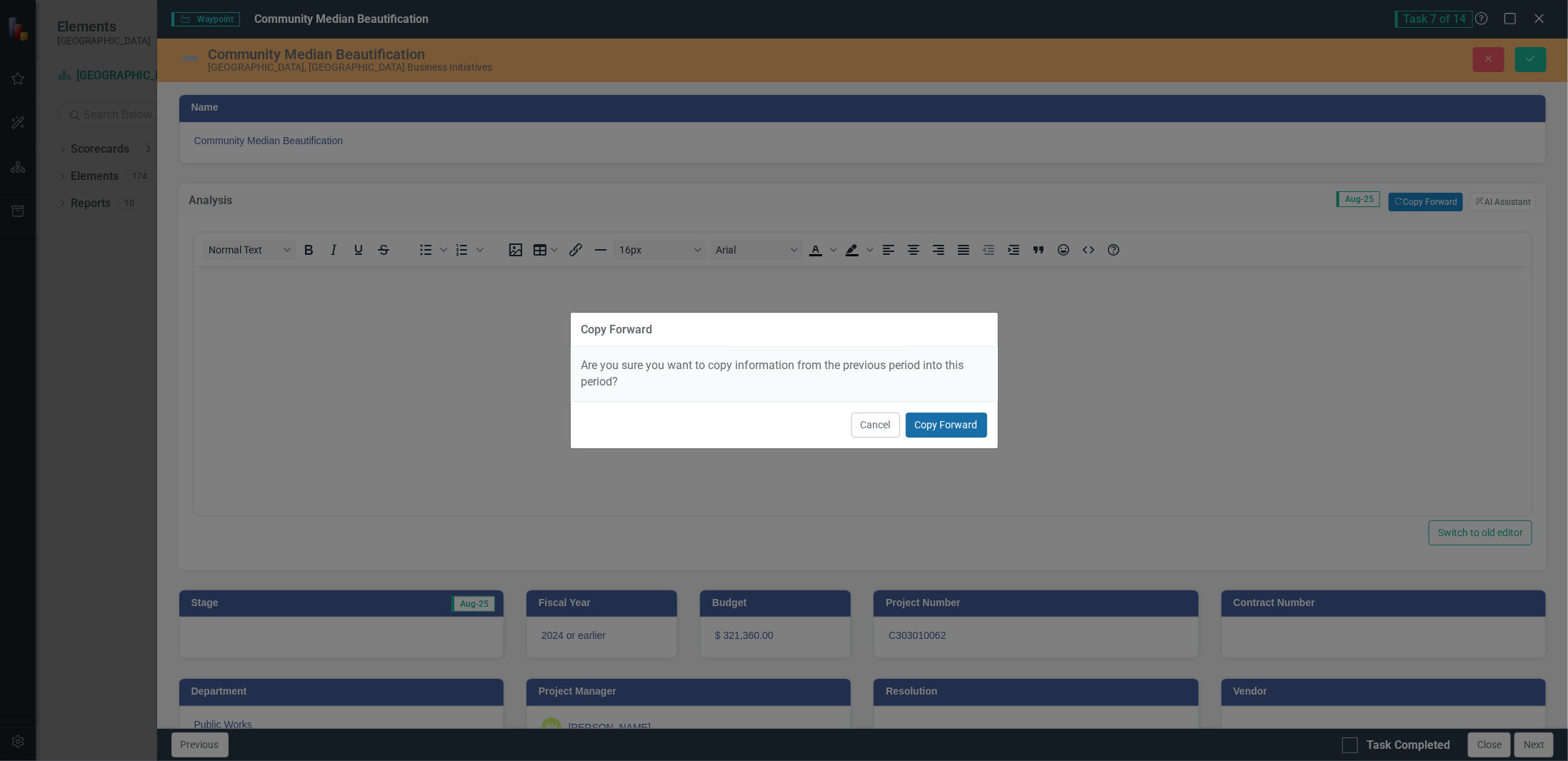
click at [959, 423] on button "Copy Forward" at bounding box center [947, 425] width 81 height 25
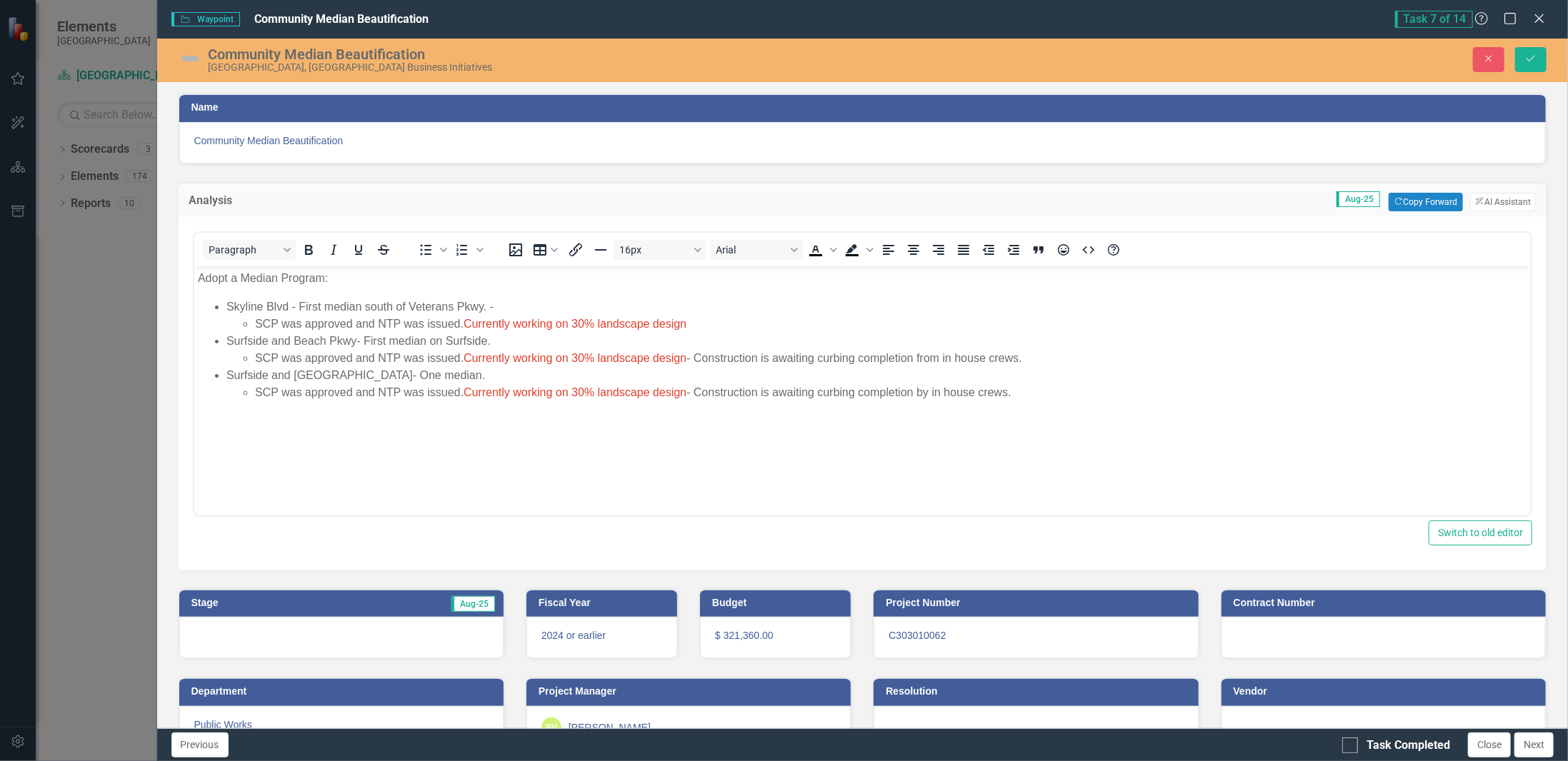
click at [331, 627] on div at bounding box center [341, 638] width 324 height 41
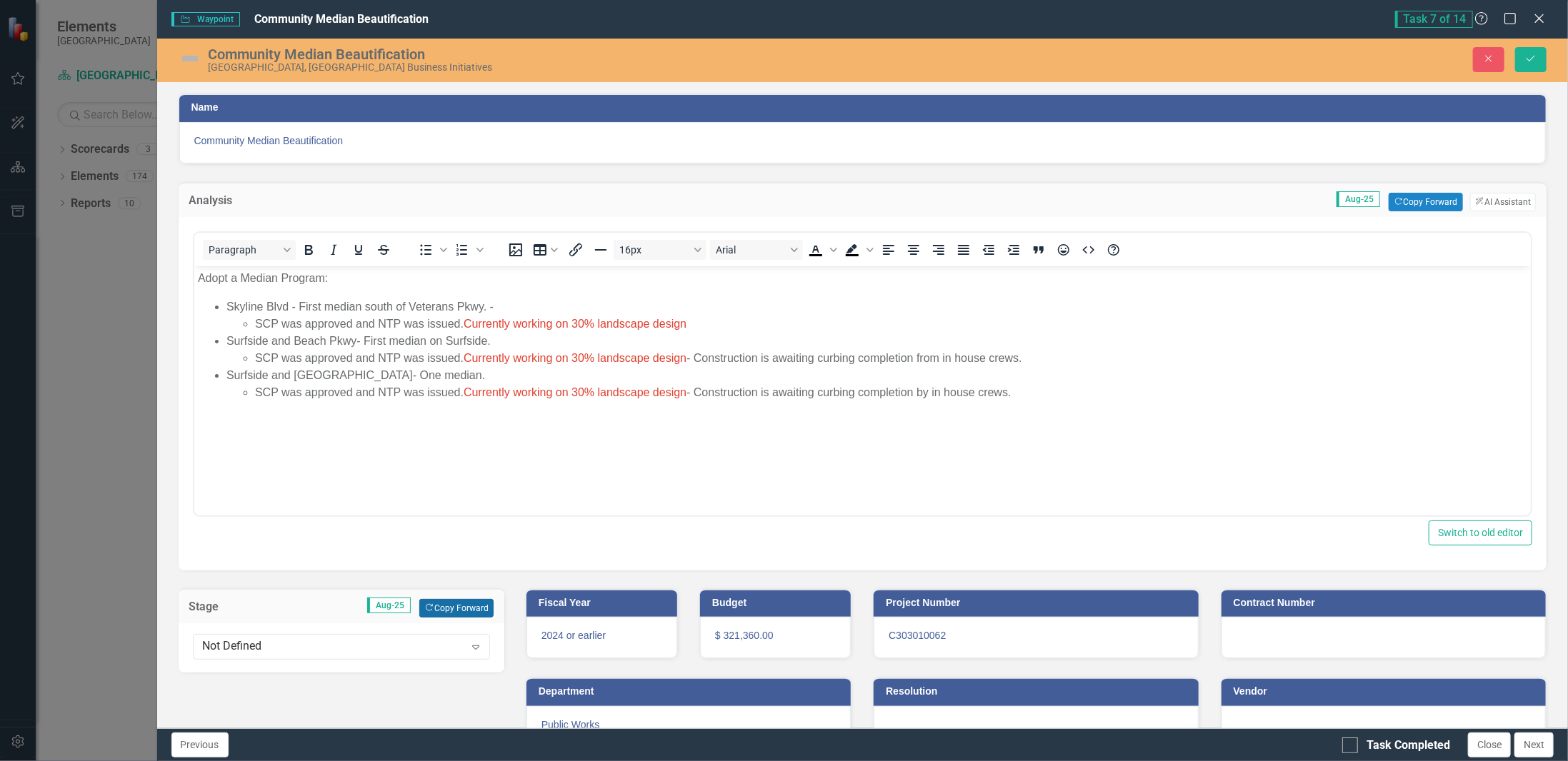
click at [459, 605] on button "Copy Forward Copy Forward" at bounding box center [456, 609] width 73 height 19
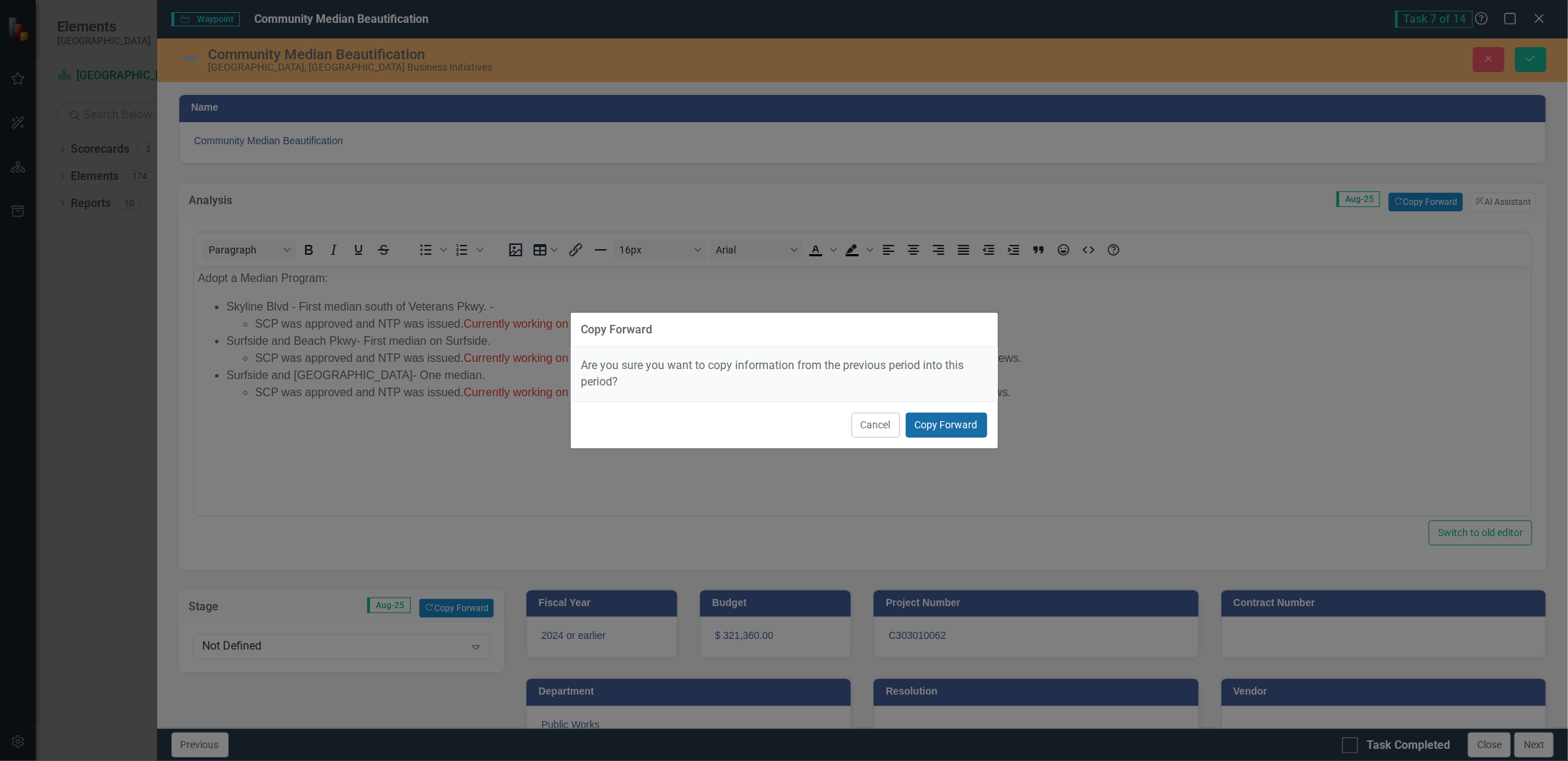
drag, startPoint x: 918, startPoint y: 429, endPoint x: 721, endPoint y: 166, distance: 328.6
click at [918, 429] on button "Copy Forward" at bounding box center [947, 425] width 81 height 25
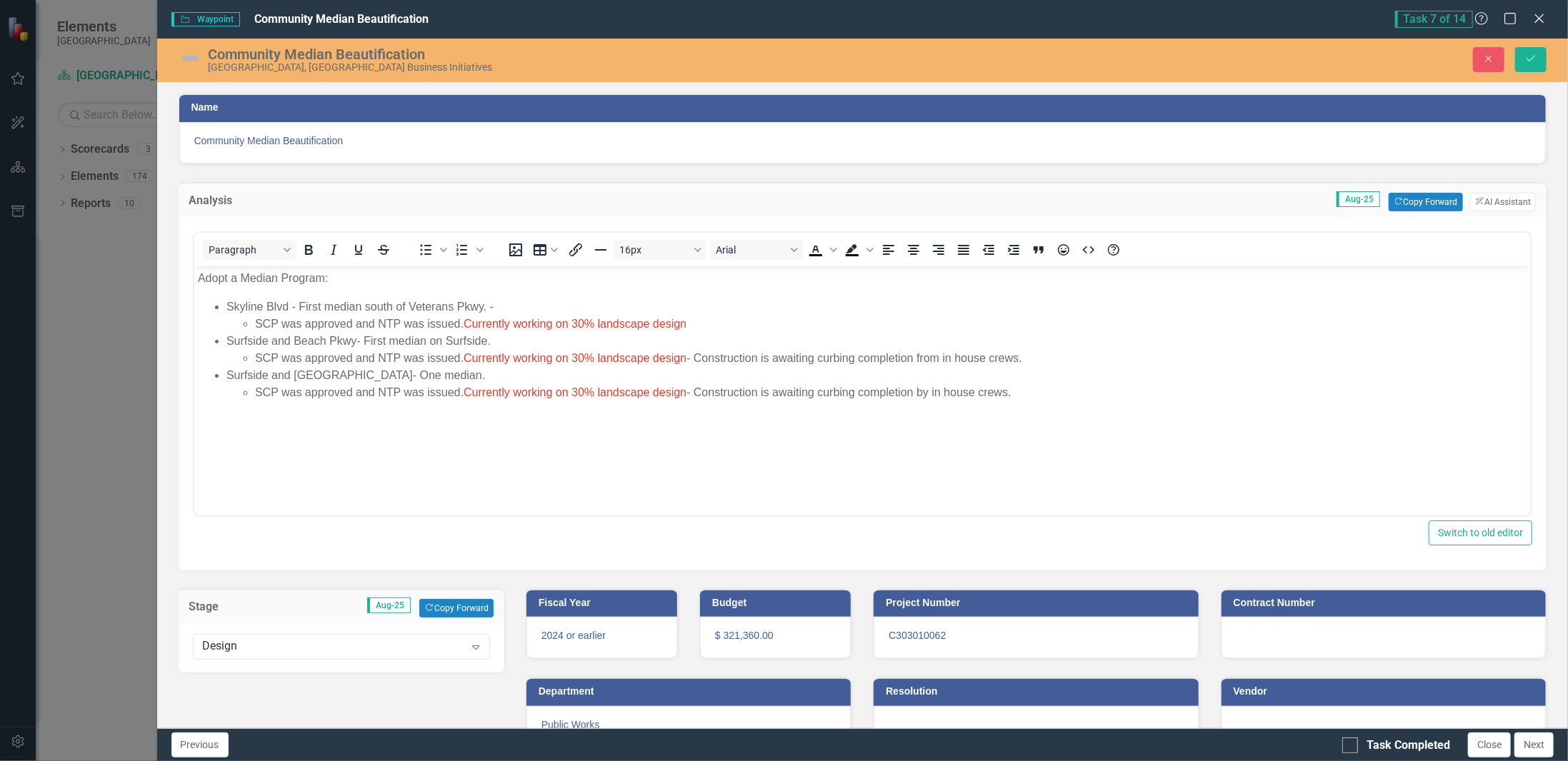
click at [180, 57] on img at bounding box center [189, 58] width 23 height 23
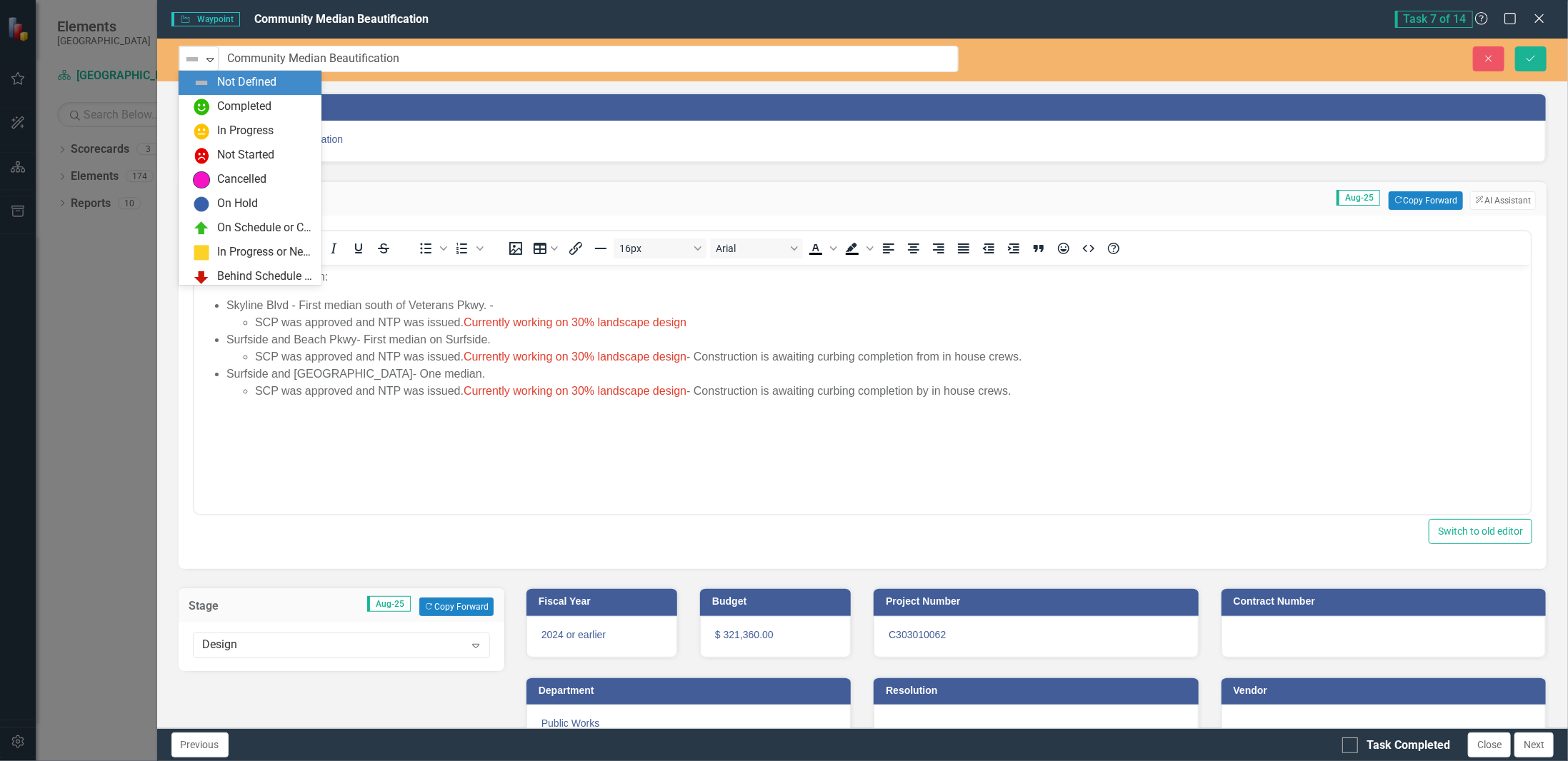
click at [180, 57] on div "Not Defined Expand" at bounding box center [199, 59] width 39 height 25
click at [224, 131] on div "In Progress" at bounding box center [245, 130] width 56 height 16
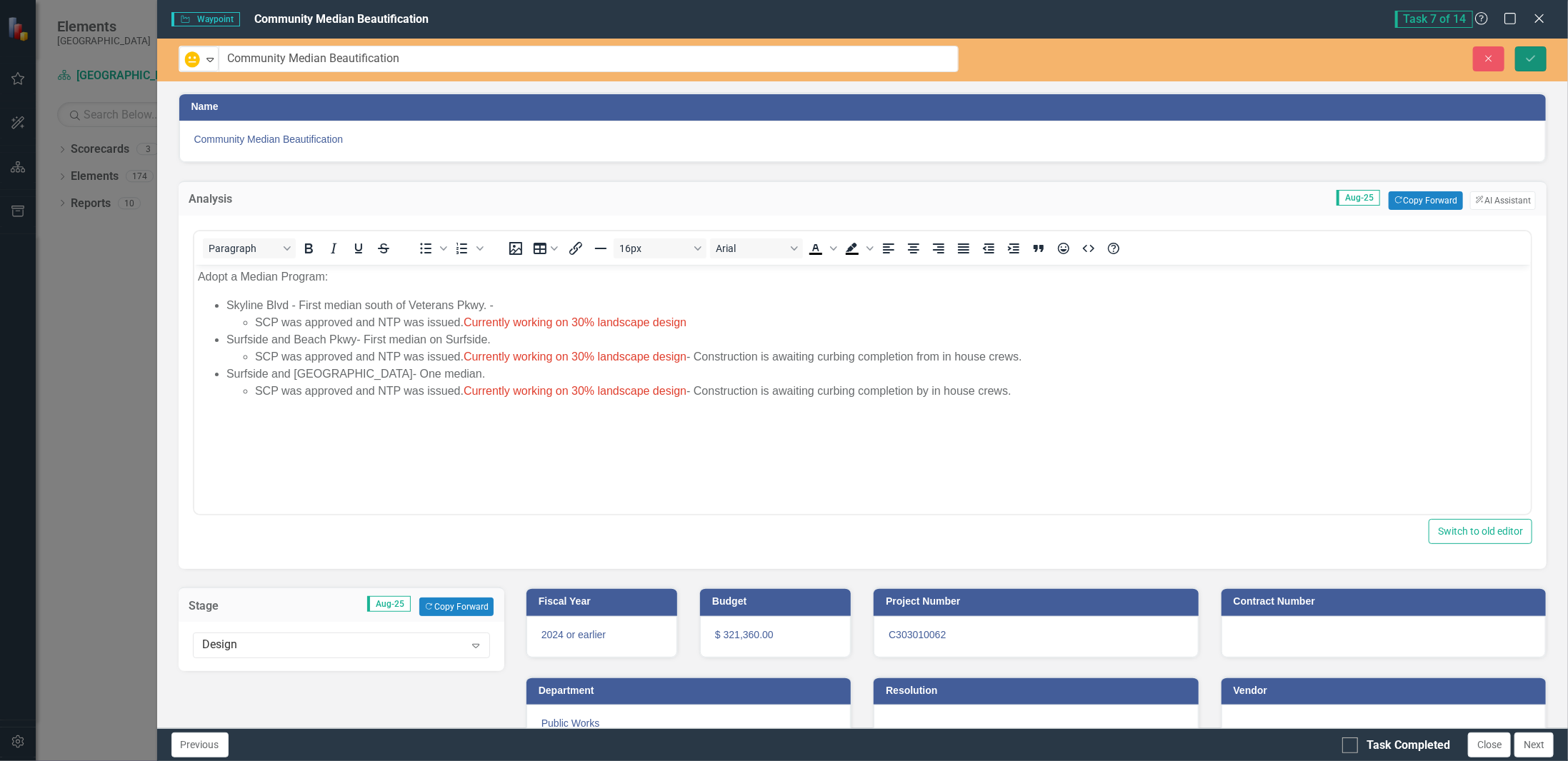
click at [1530, 60] on icon "Save" at bounding box center [1530, 59] width 13 height 10
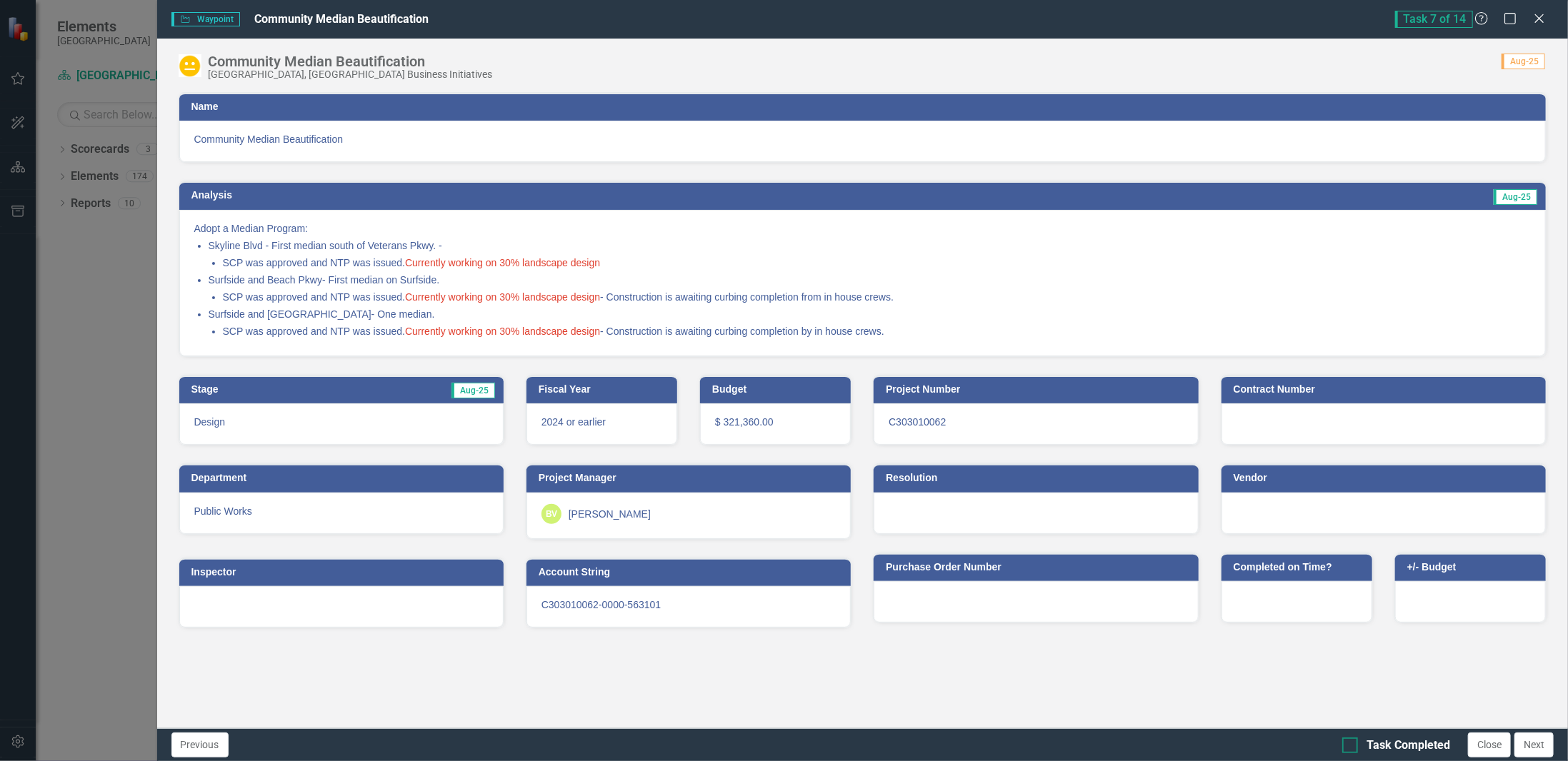
click at [1351, 745] on input "Task Completed" at bounding box center [1347, 742] width 9 height 9
checkbox input "true"
click at [1493, 754] on button "Close" at bounding box center [1489, 745] width 43 height 25
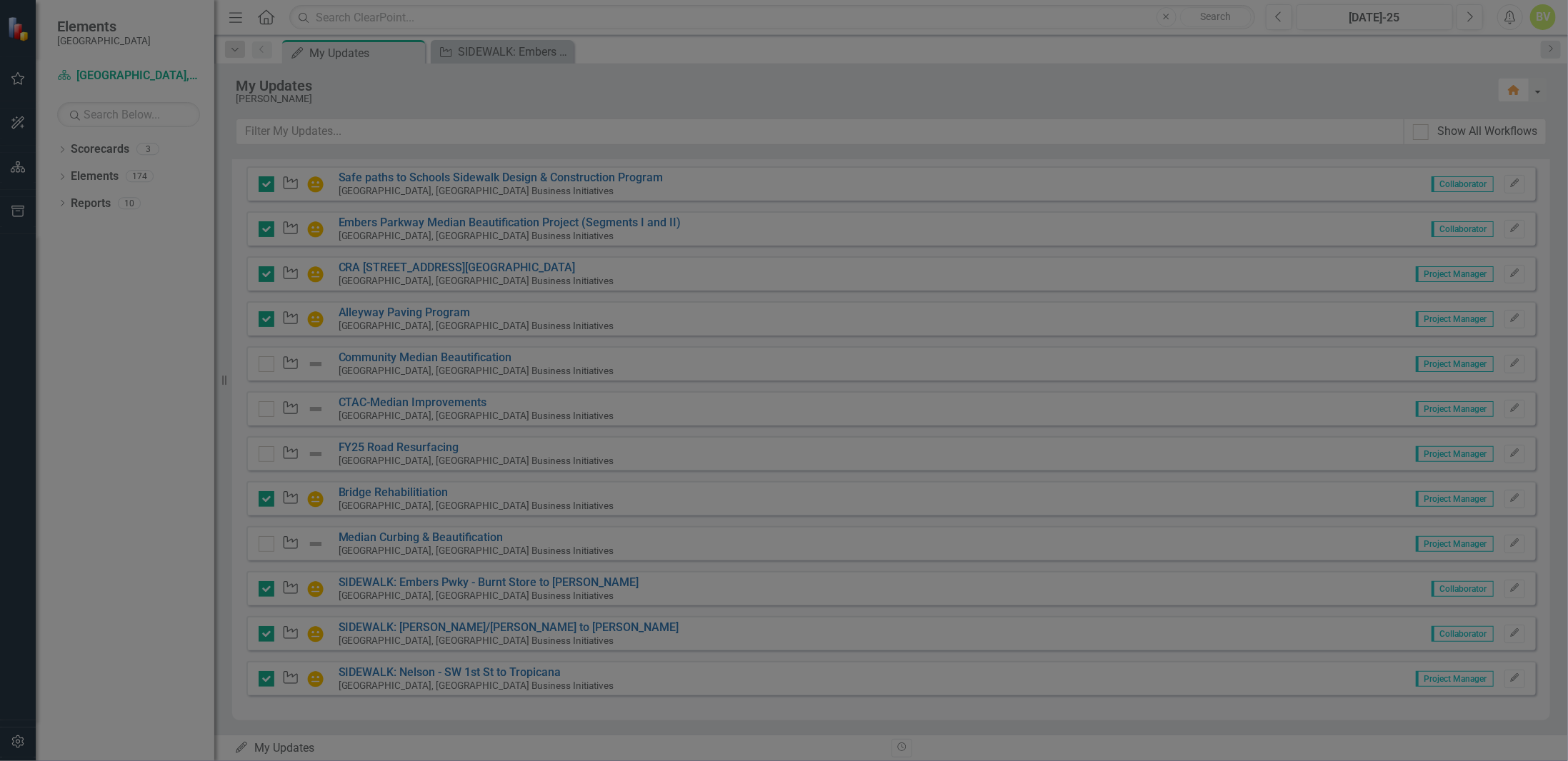
checkbox input "true"
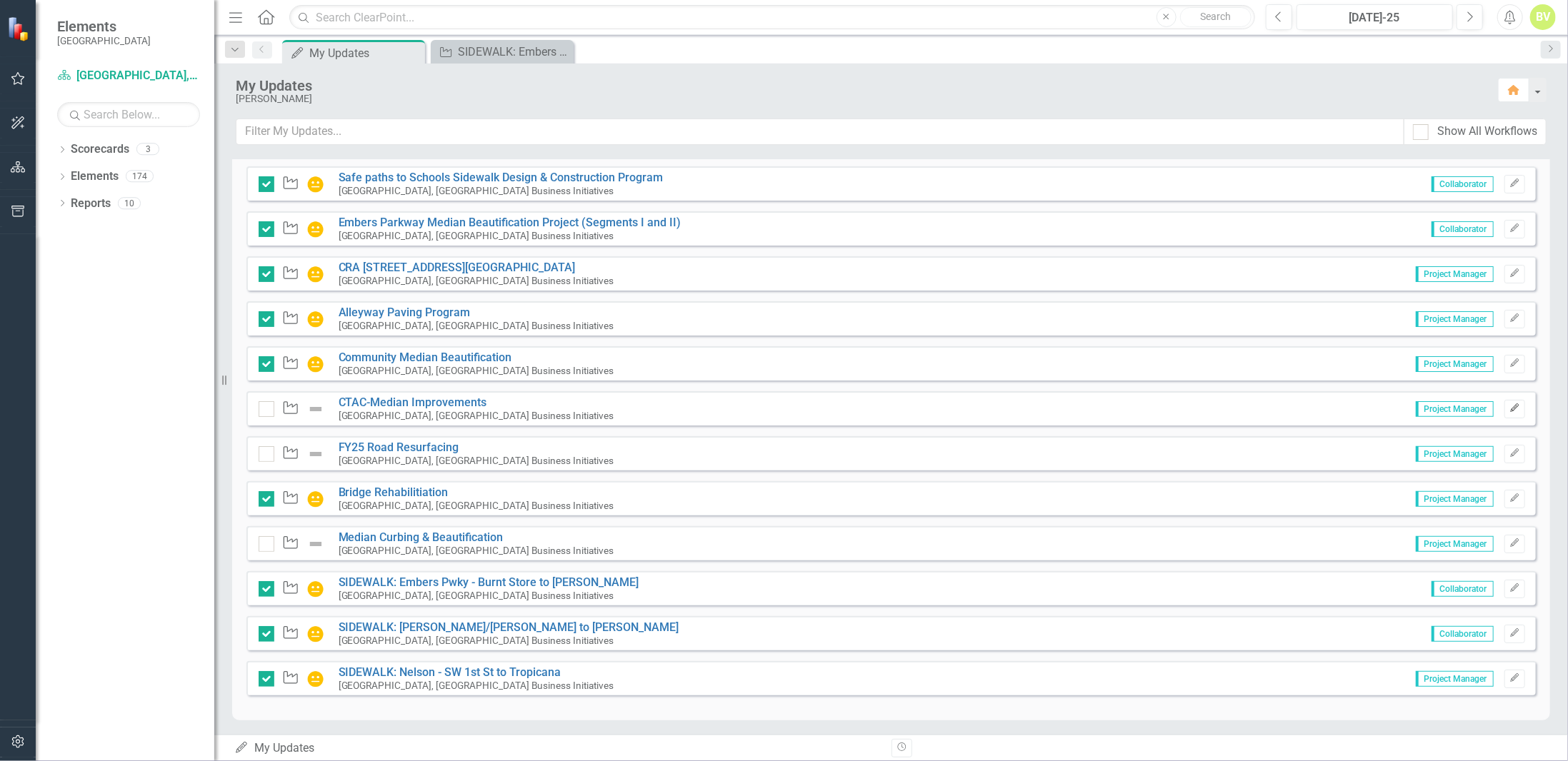
click at [1510, 405] on button "Edit" at bounding box center [1515, 409] width 21 height 19
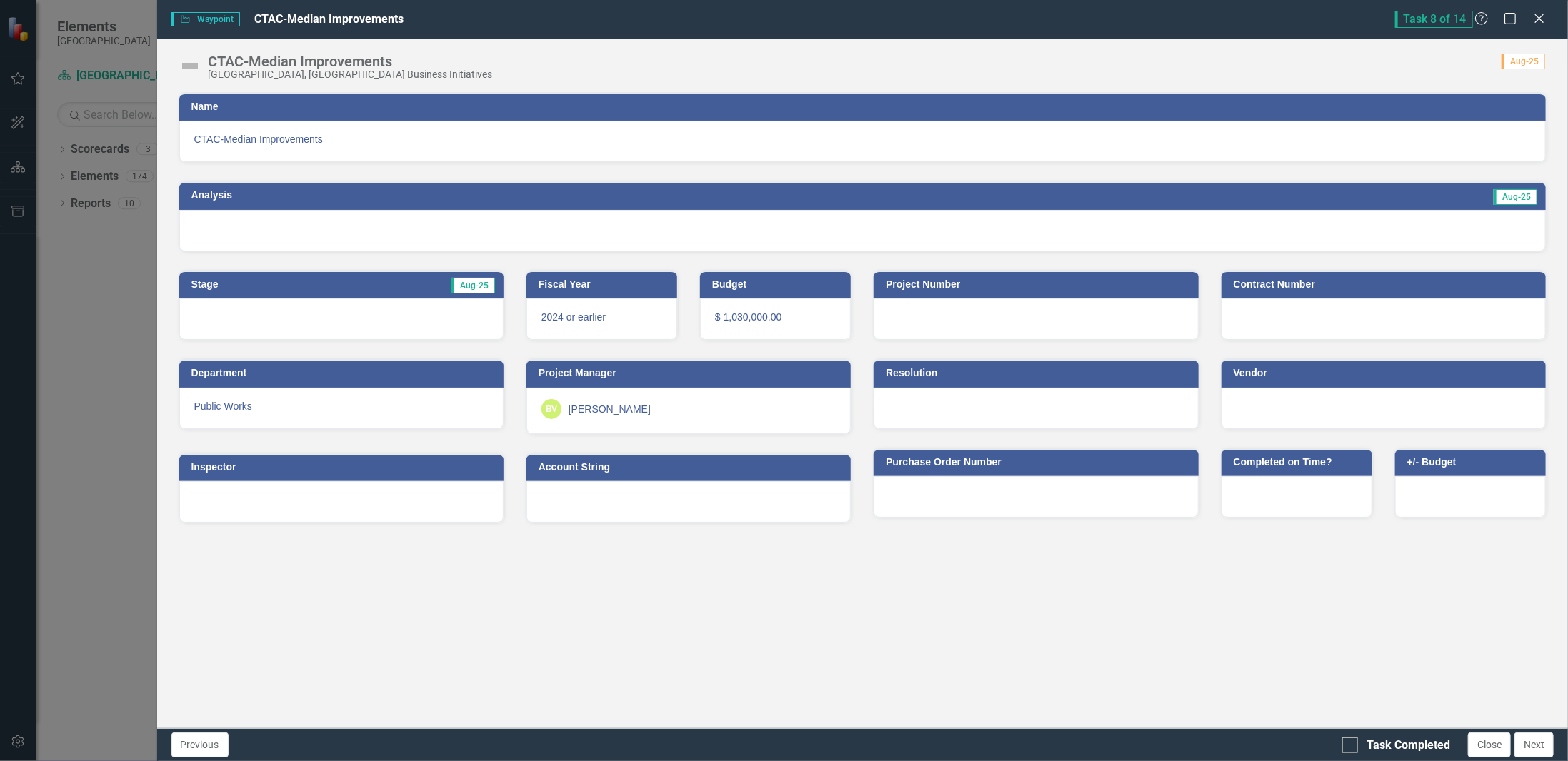
click at [1255, 216] on div at bounding box center [862, 230] width 1367 height 41
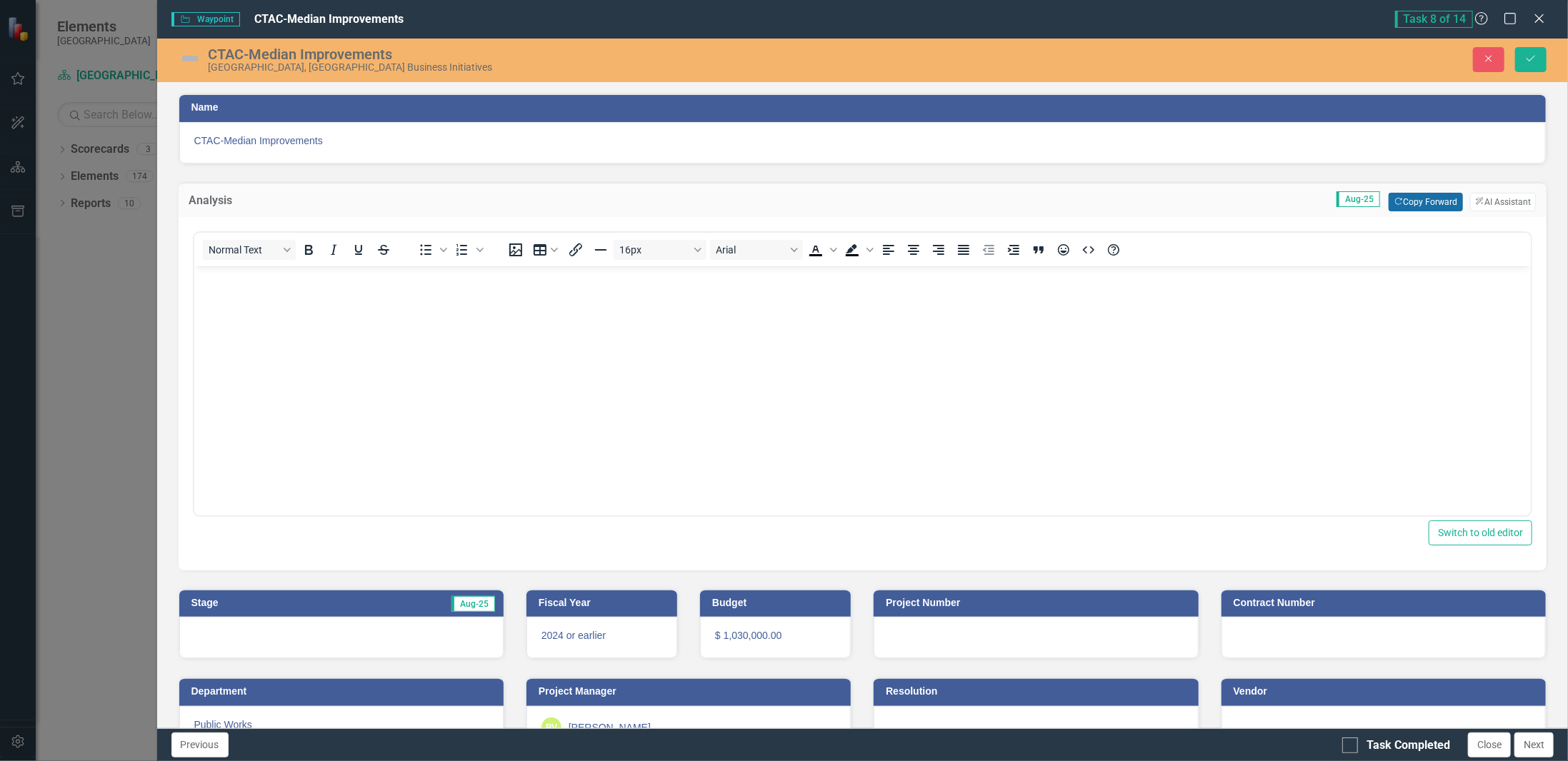
click at [1420, 203] on button "Copy Forward Copy Forward" at bounding box center [1426, 202] width 73 height 19
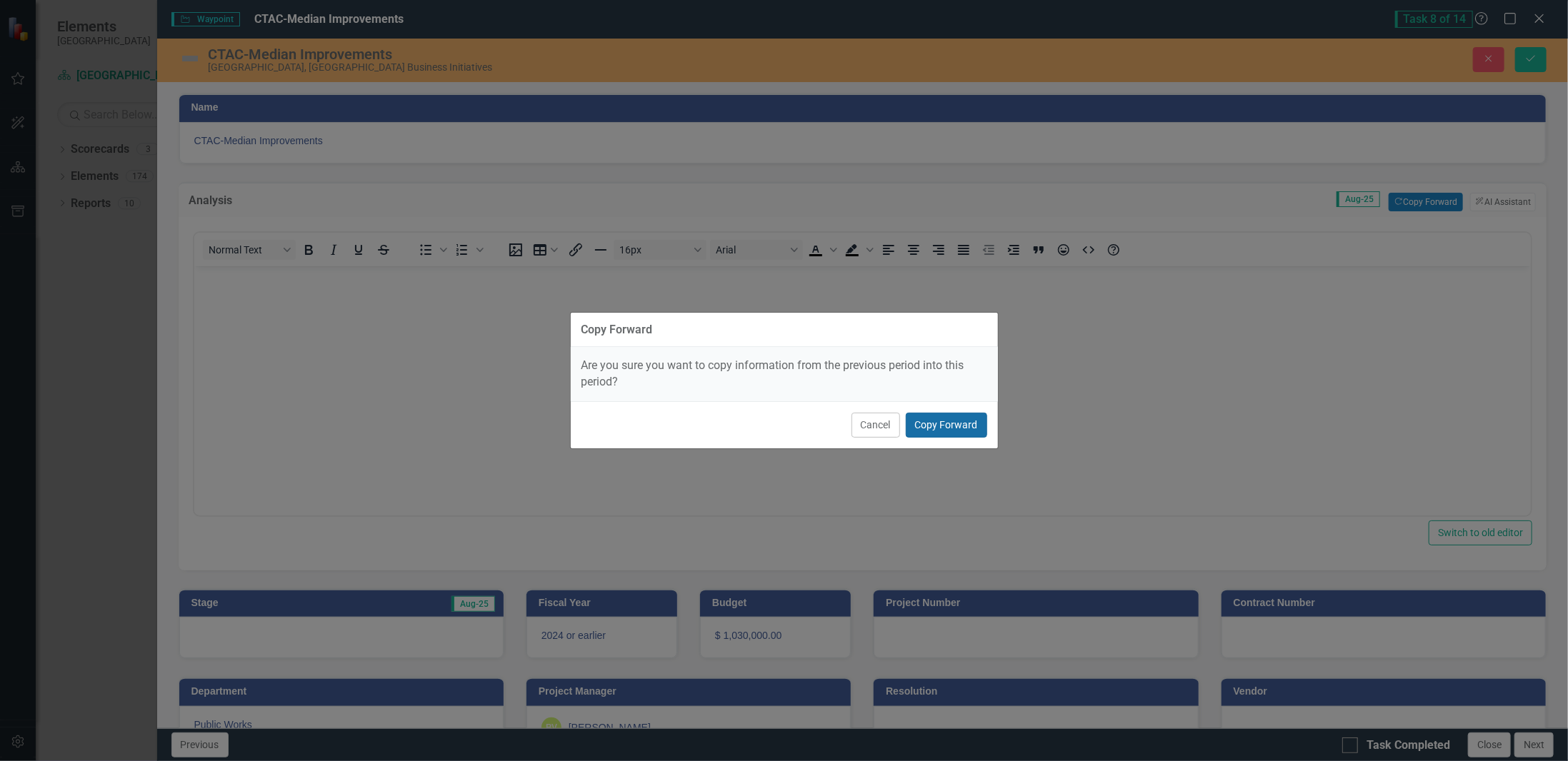
click at [967, 416] on button "Copy Forward" at bounding box center [947, 425] width 81 height 25
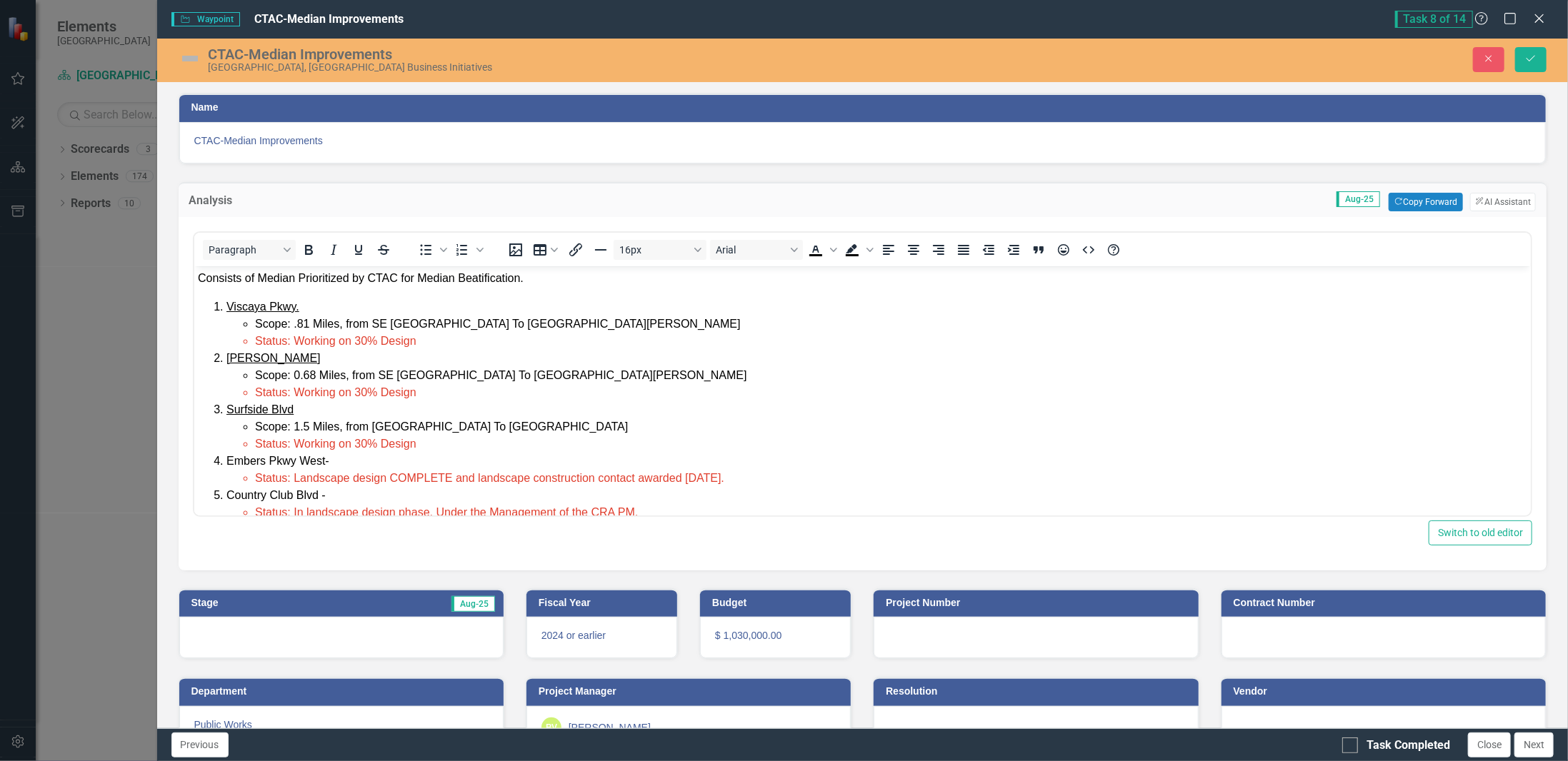
click at [395, 487] on li "Country Club Blvd - Status: In landscape design phase. Under the Management of …" at bounding box center [876, 503] width 1301 height 34
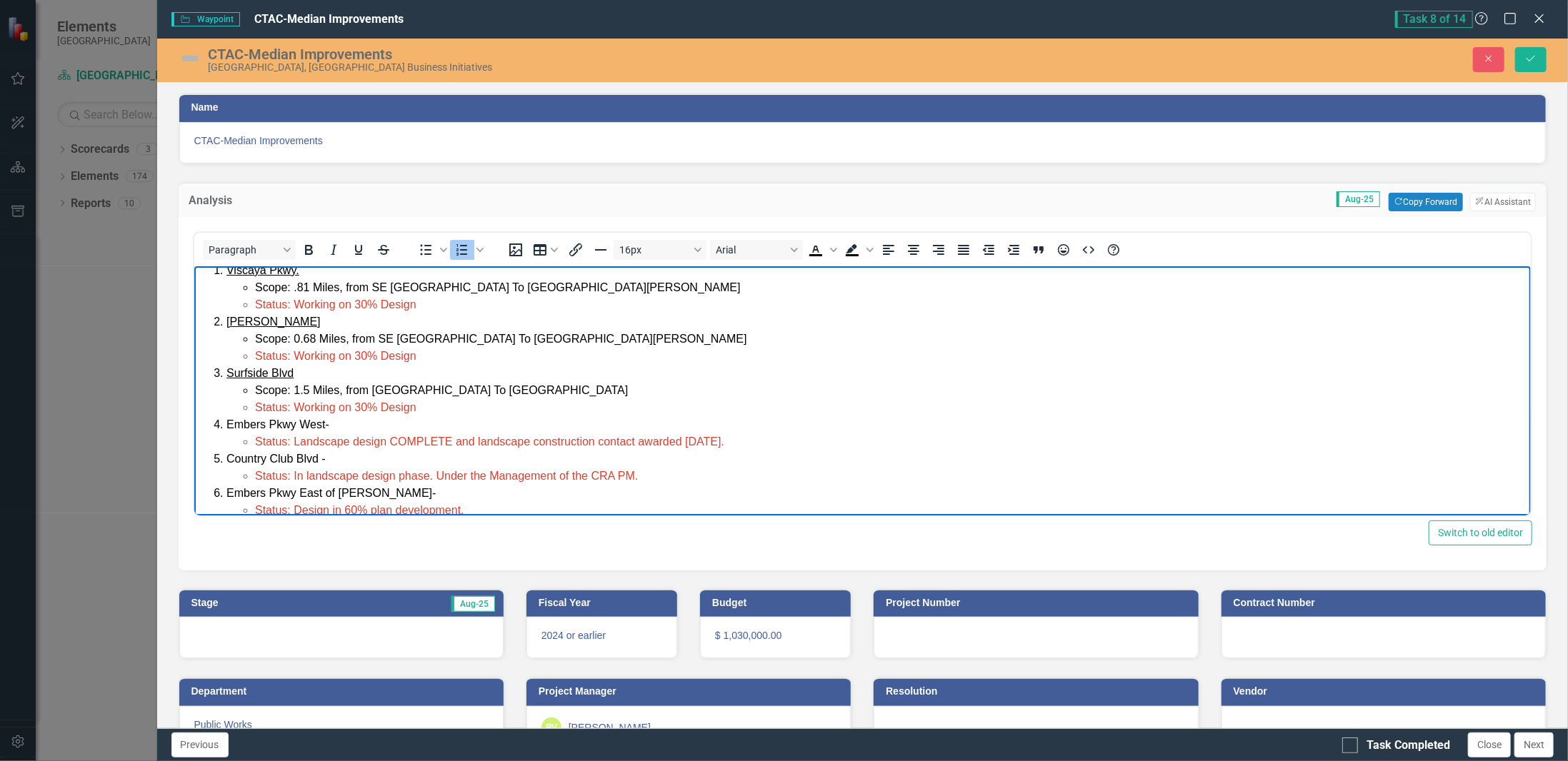
scroll to position [54, 0]
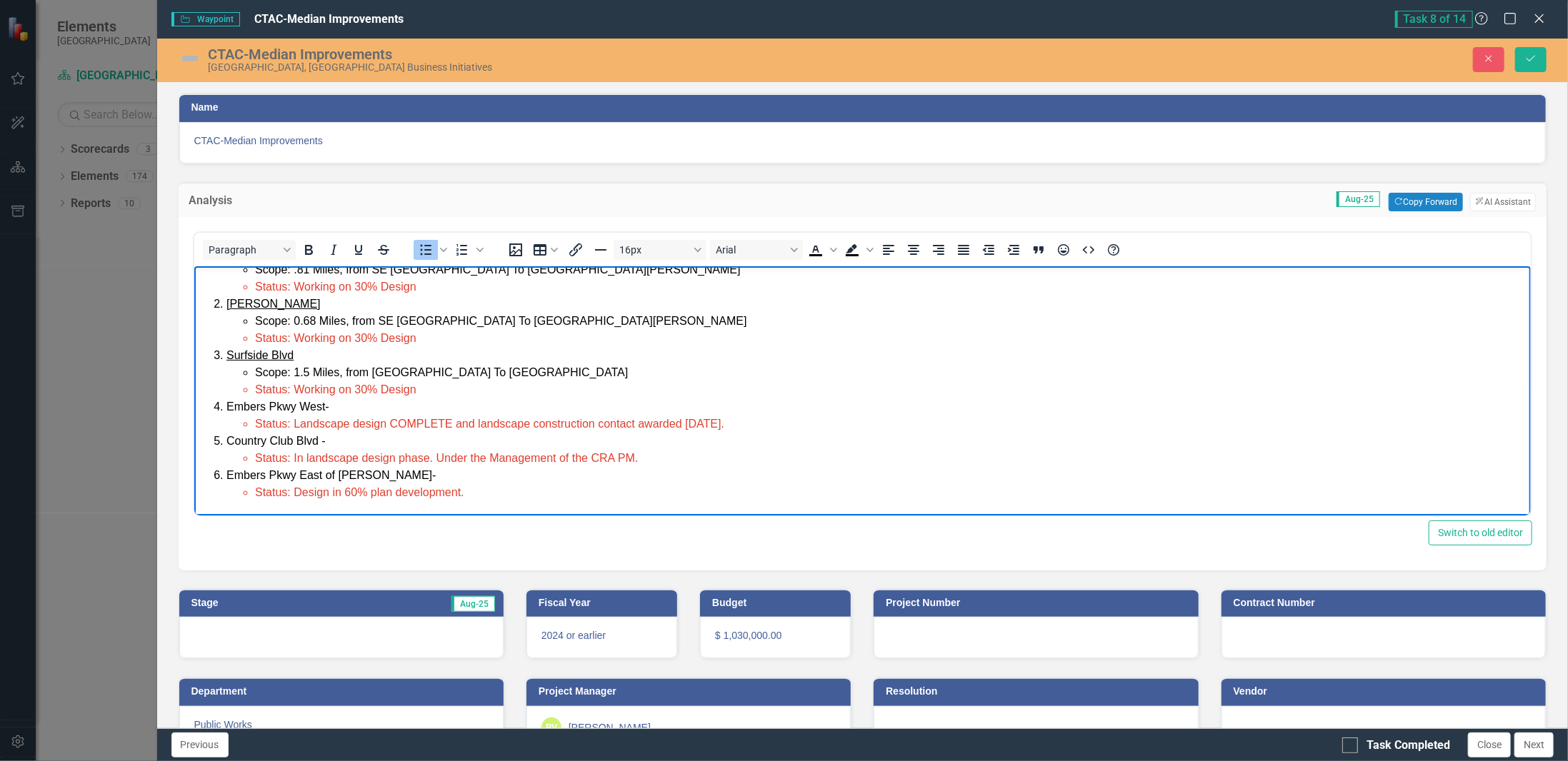
click at [861, 422] on li "Status: Landscape design COMPLETE and landscape construction contact awarded [D…" at bounding box center [890, 423] width 1273 height 17
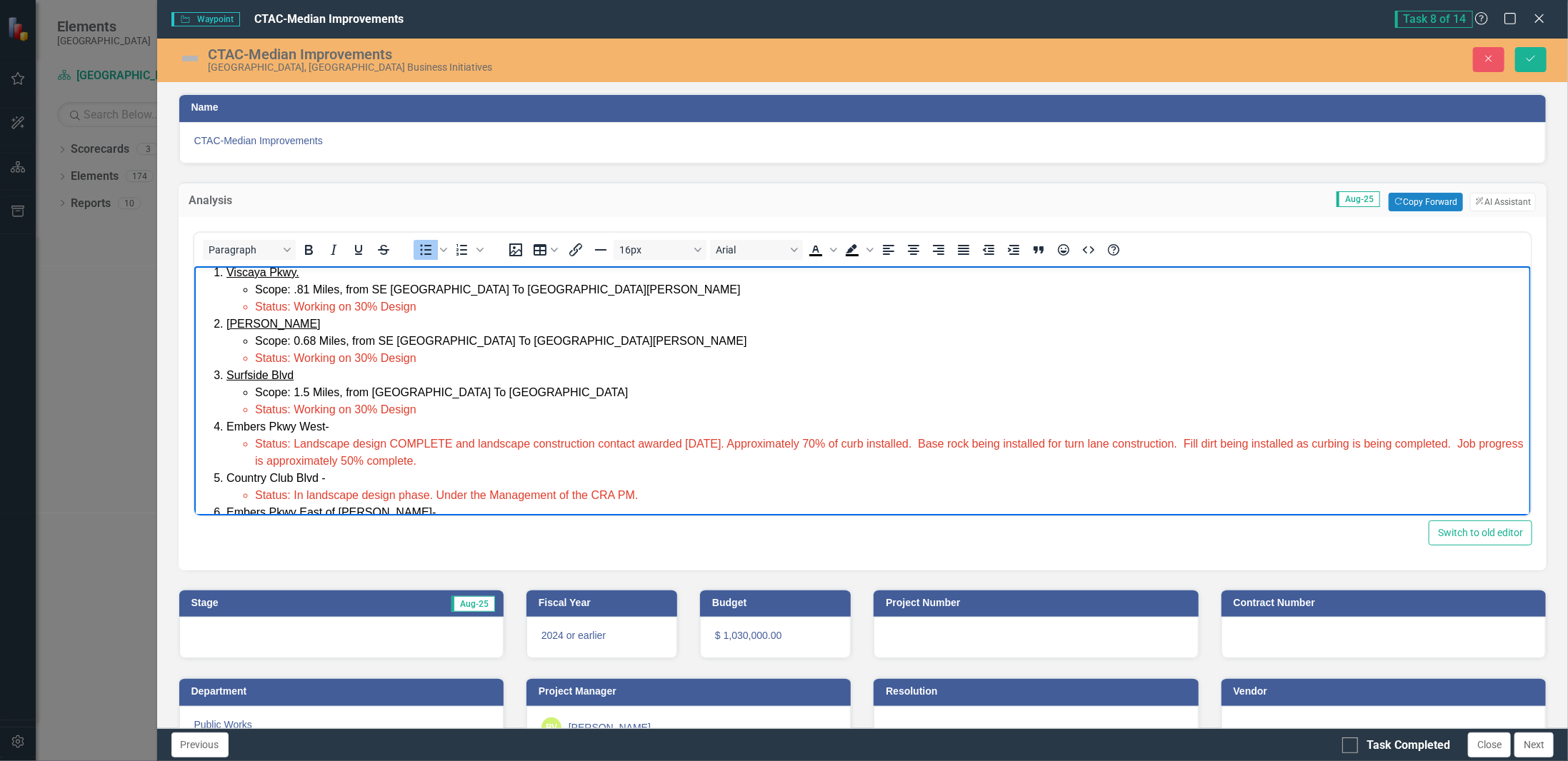
scroll to position [71, 0]
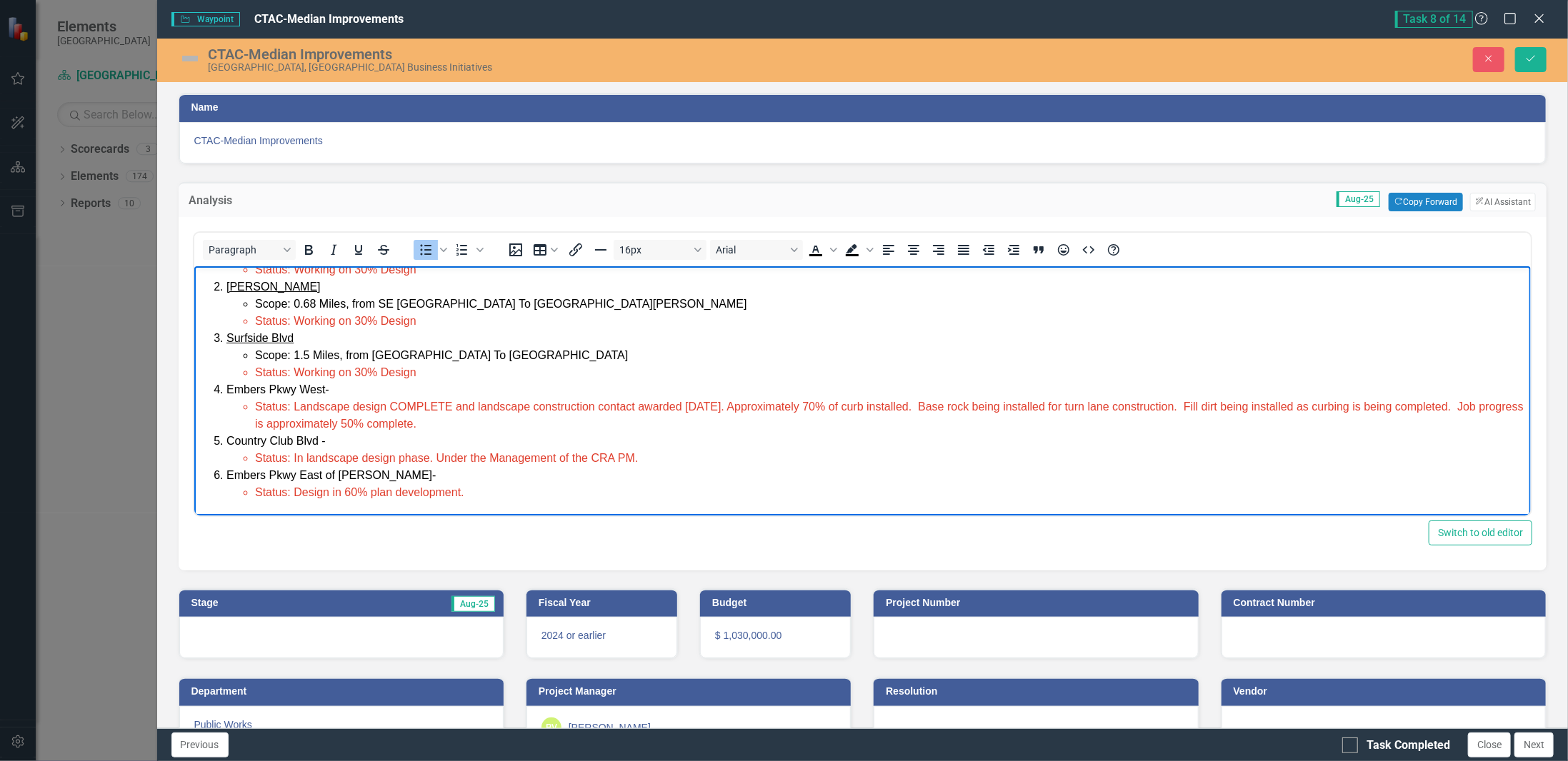
click at [191, 63] on img at bounding box center [189, 58] width 23 height 23
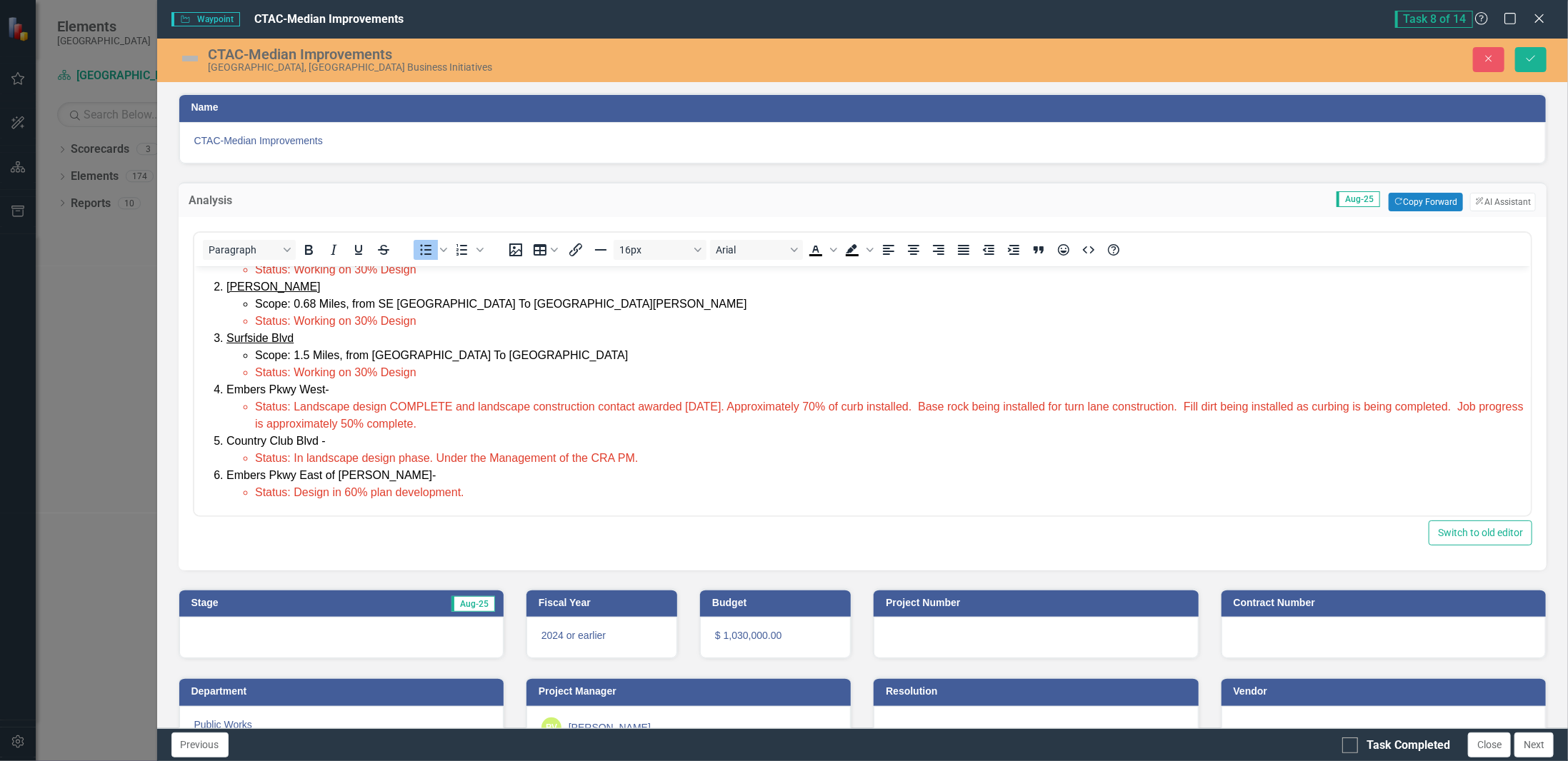
click at [191, 63] on img at bounding box center [189, 58] width 23 height 23
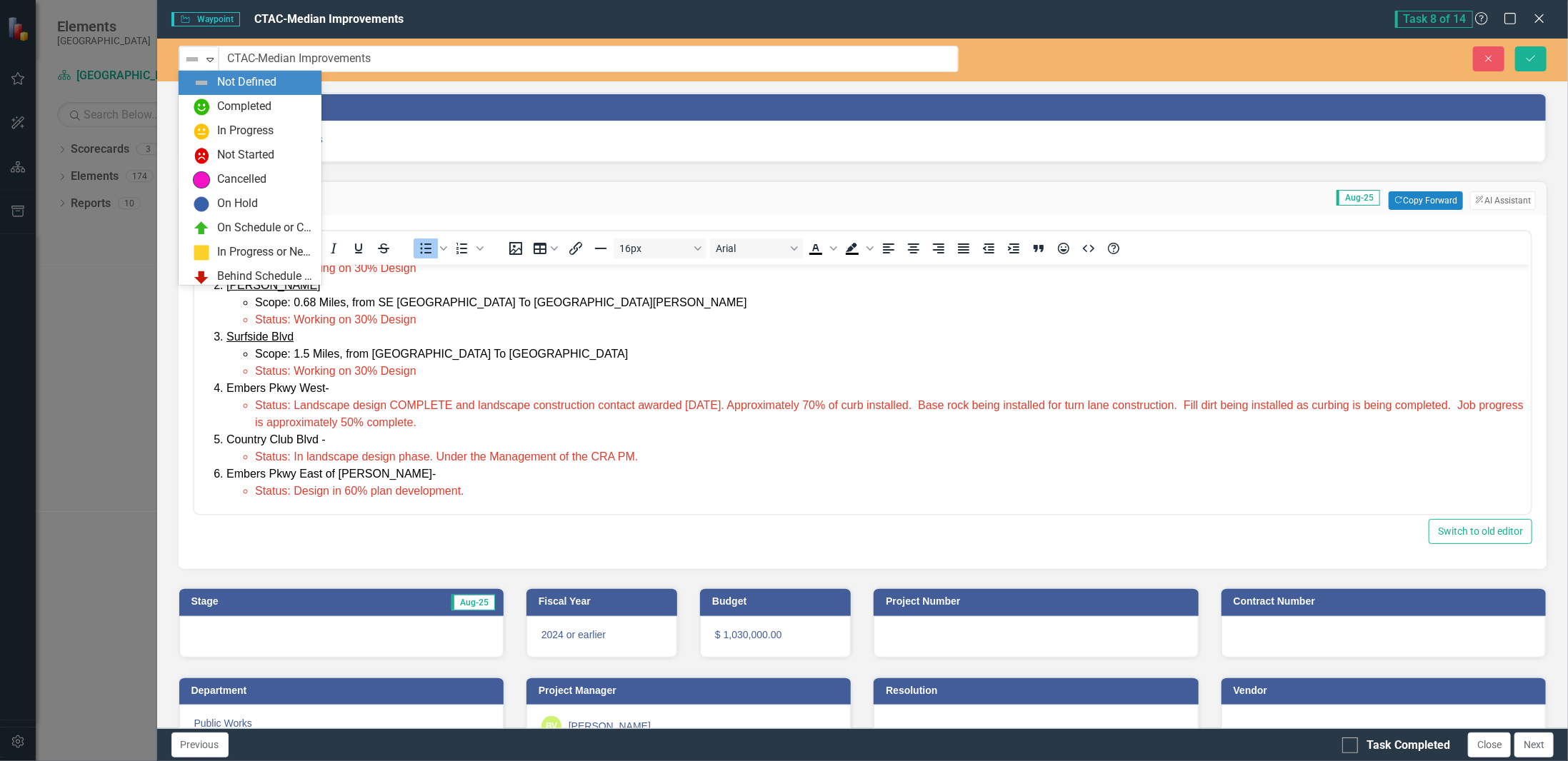
click at [191, 63] on img at bounding box center [192, 59] width 17 height 17
click at [220, 132] on div "In Progress" at bounding box center [245, 130] width 56 height 16
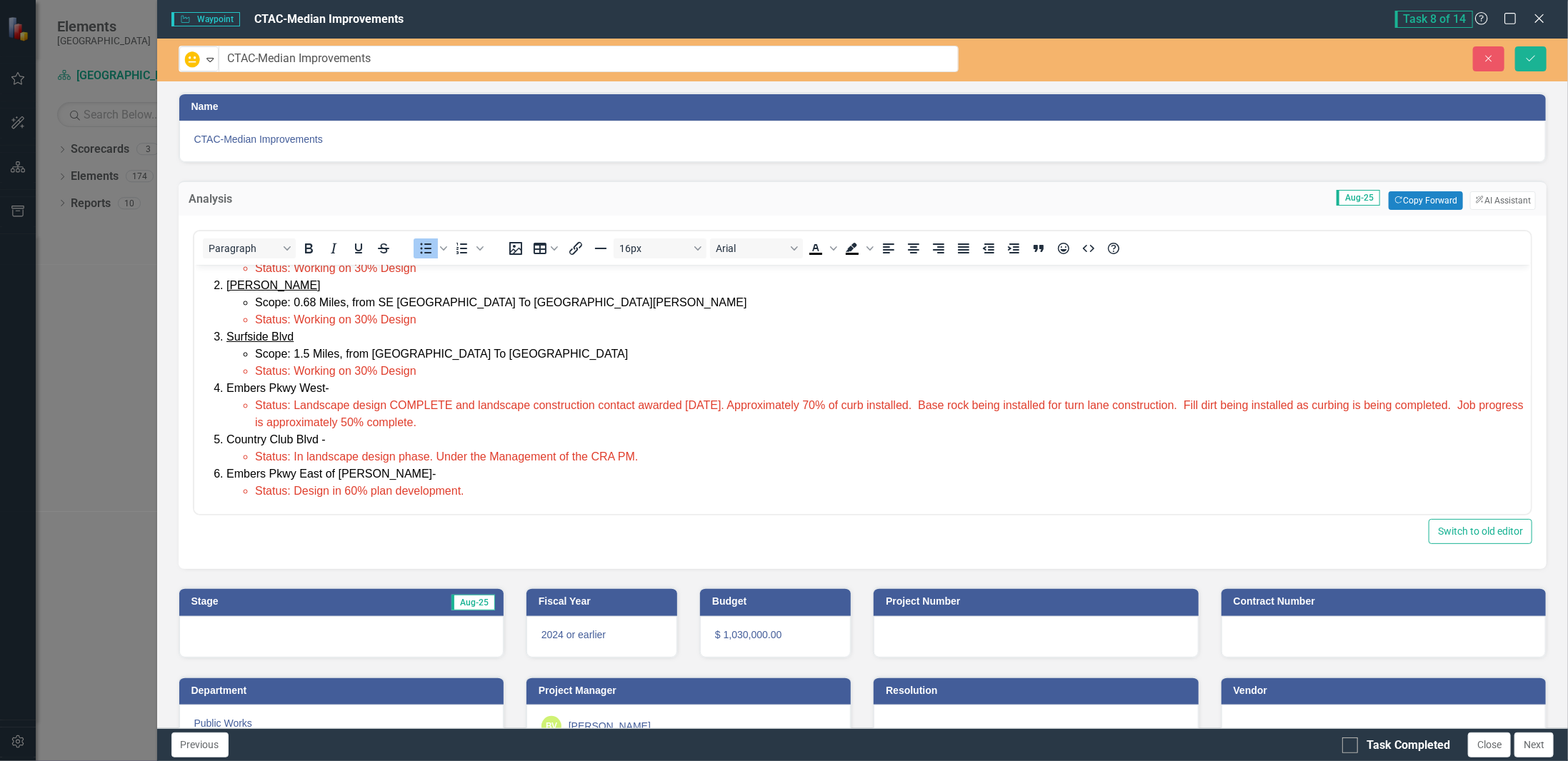
click at [292, 641] on div at bounding box center [341, 637] width 324 height 41
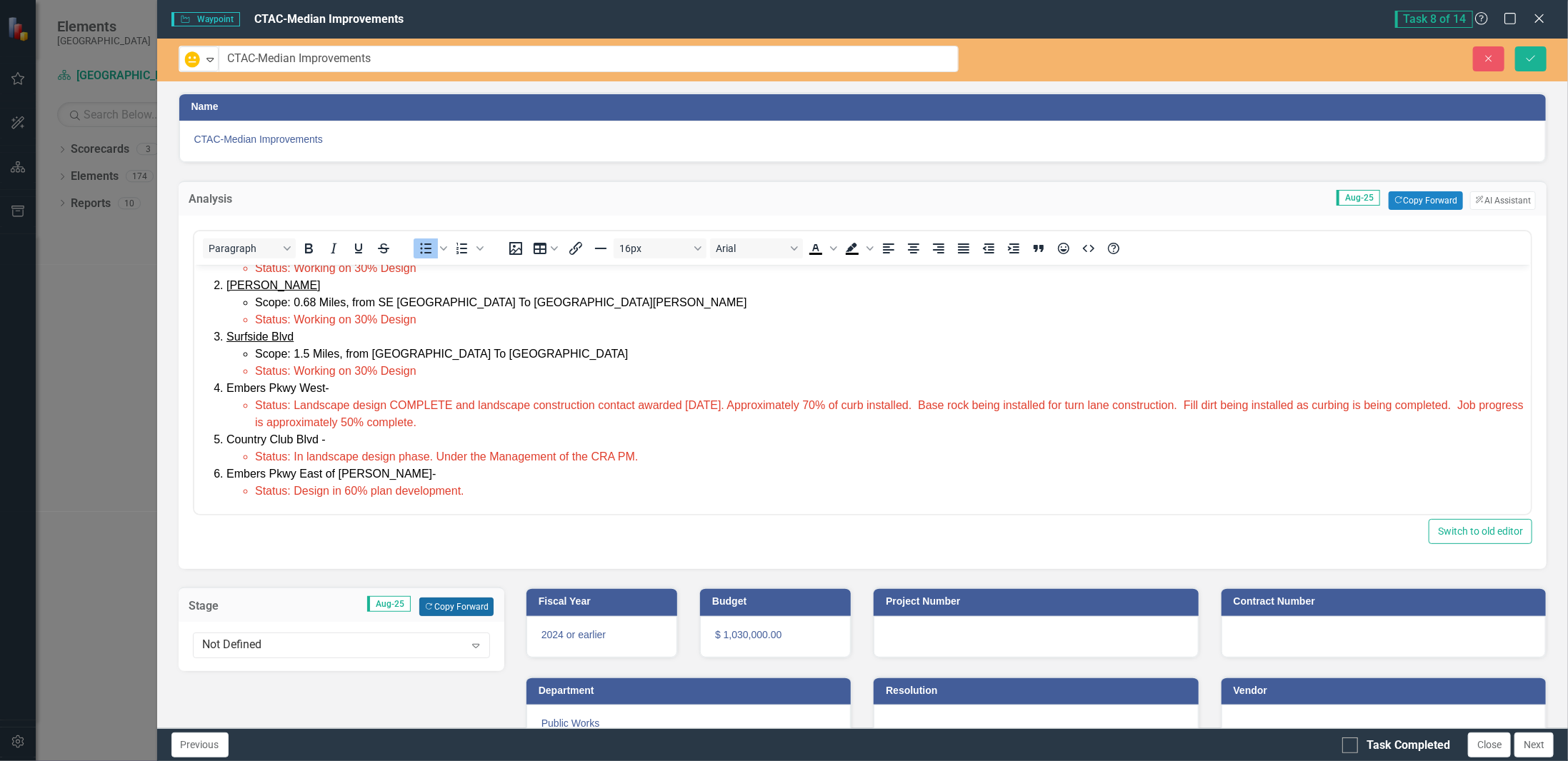
click at [460, 602] on button "Copy Forward Copy Forward" at bounding box center [456, 607] width 73 height 19
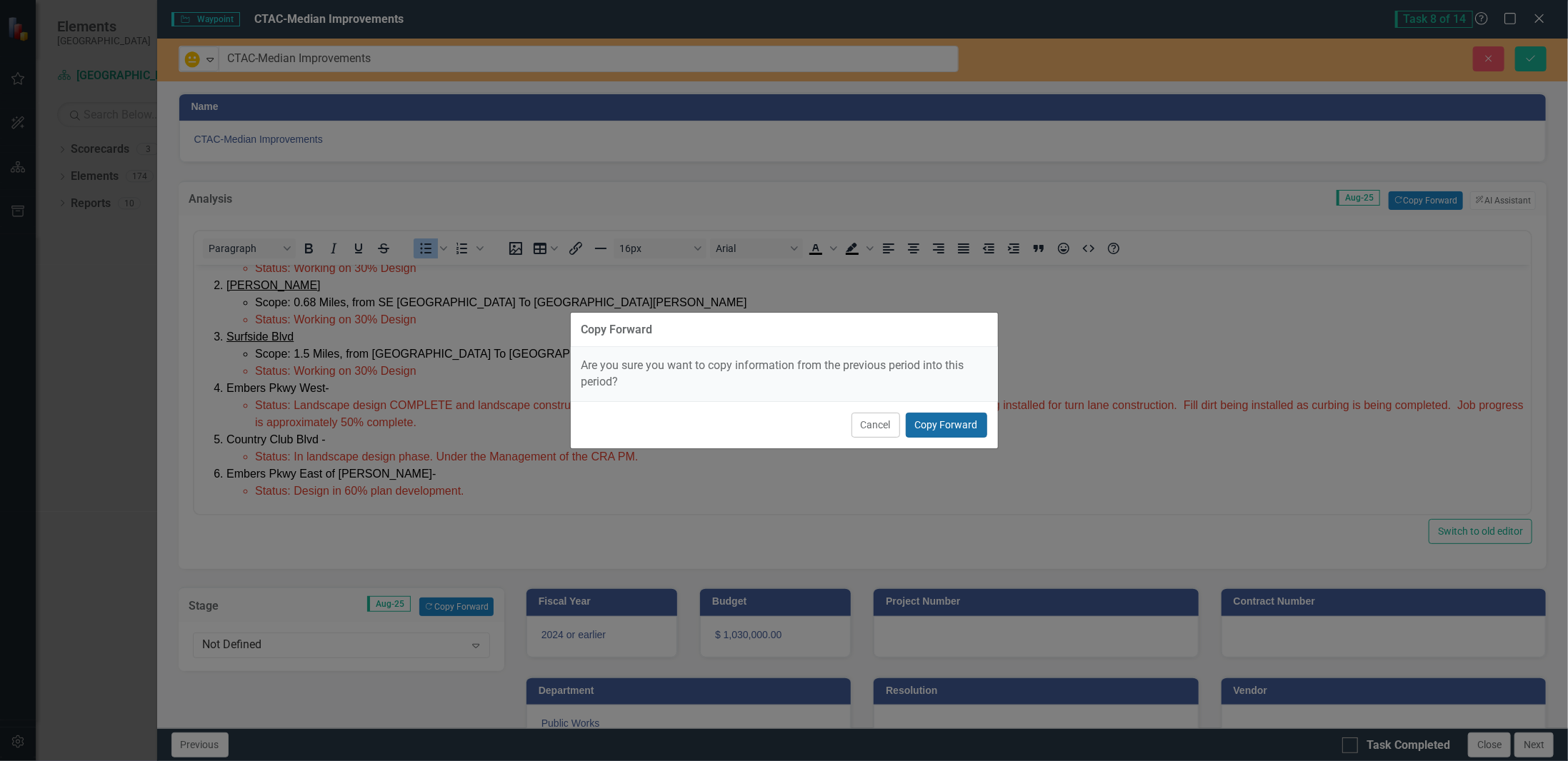
click at [934, 430] on button "Copy Forward" at bounding box center [947, 425] width 81 height 25
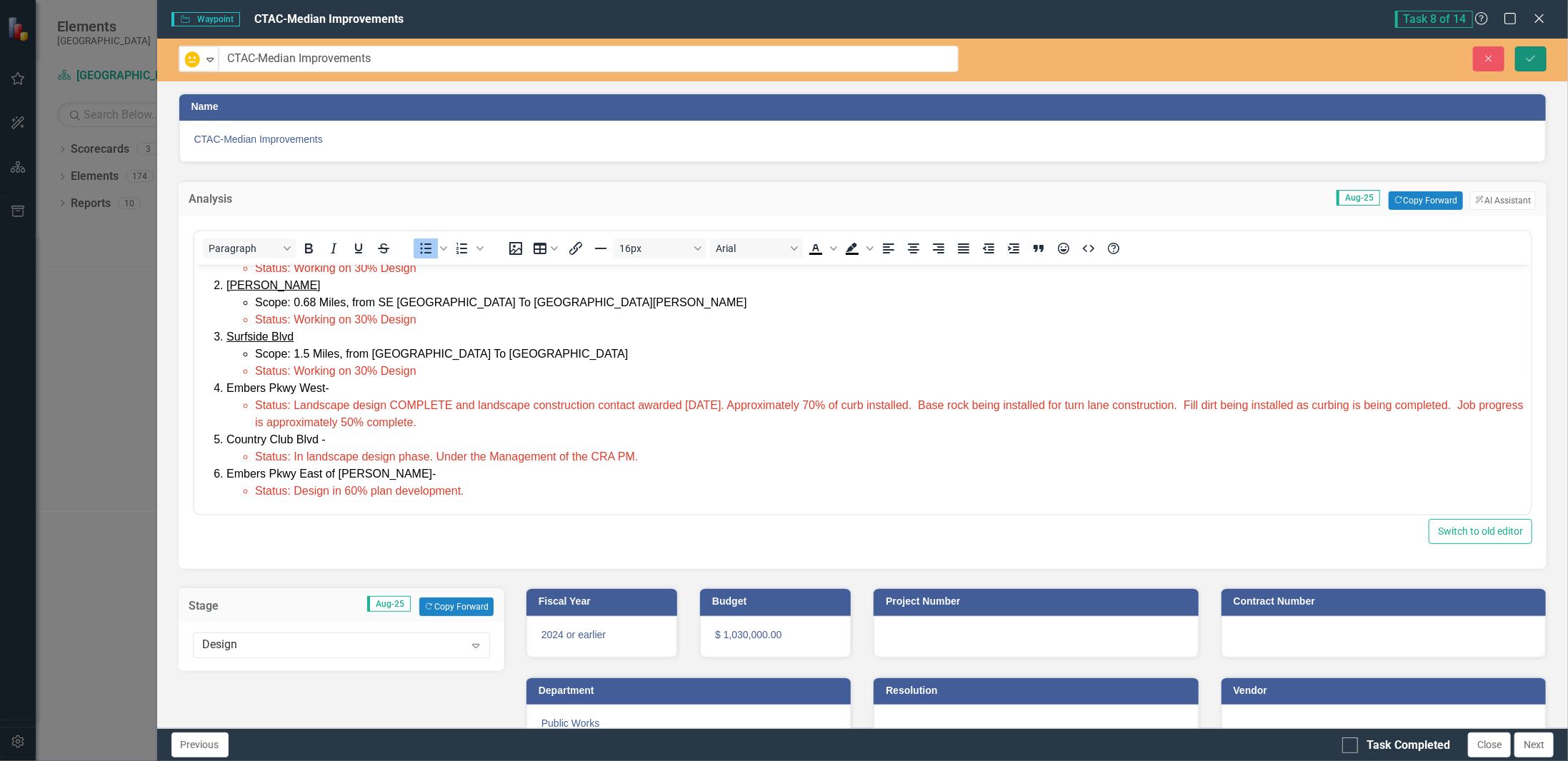
click at [1529, 65] on button "Save" at bounding box center [1531, 59] width 31 height 25
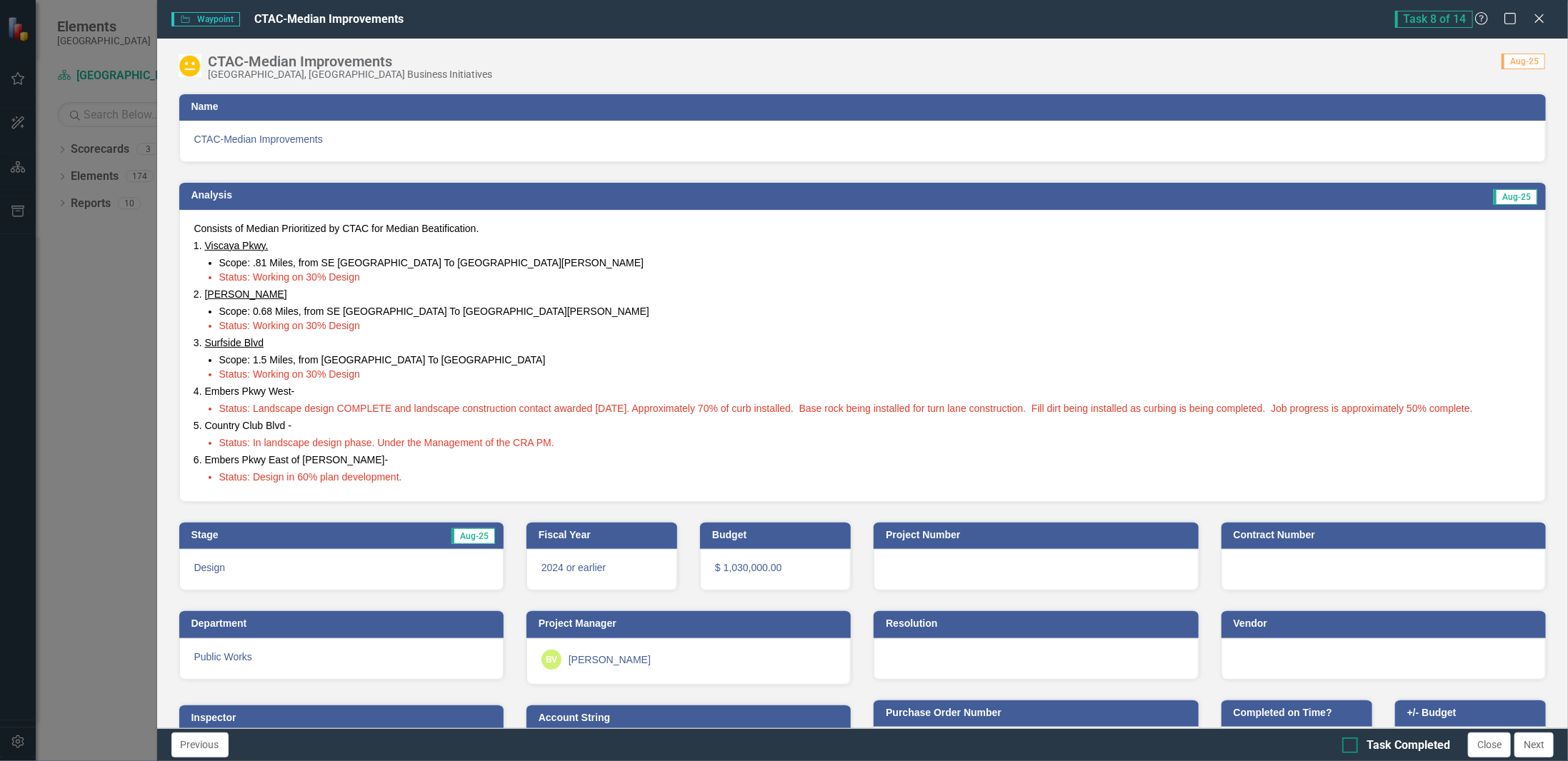
click at [1444, 745] on div "Task Completed" at bounding box center [1408, 745] width 84 height 16
click at [1351, 745] on input "Task Completed" at bounding box center [1347, 742] width 9 height 9
checkbox input "true"
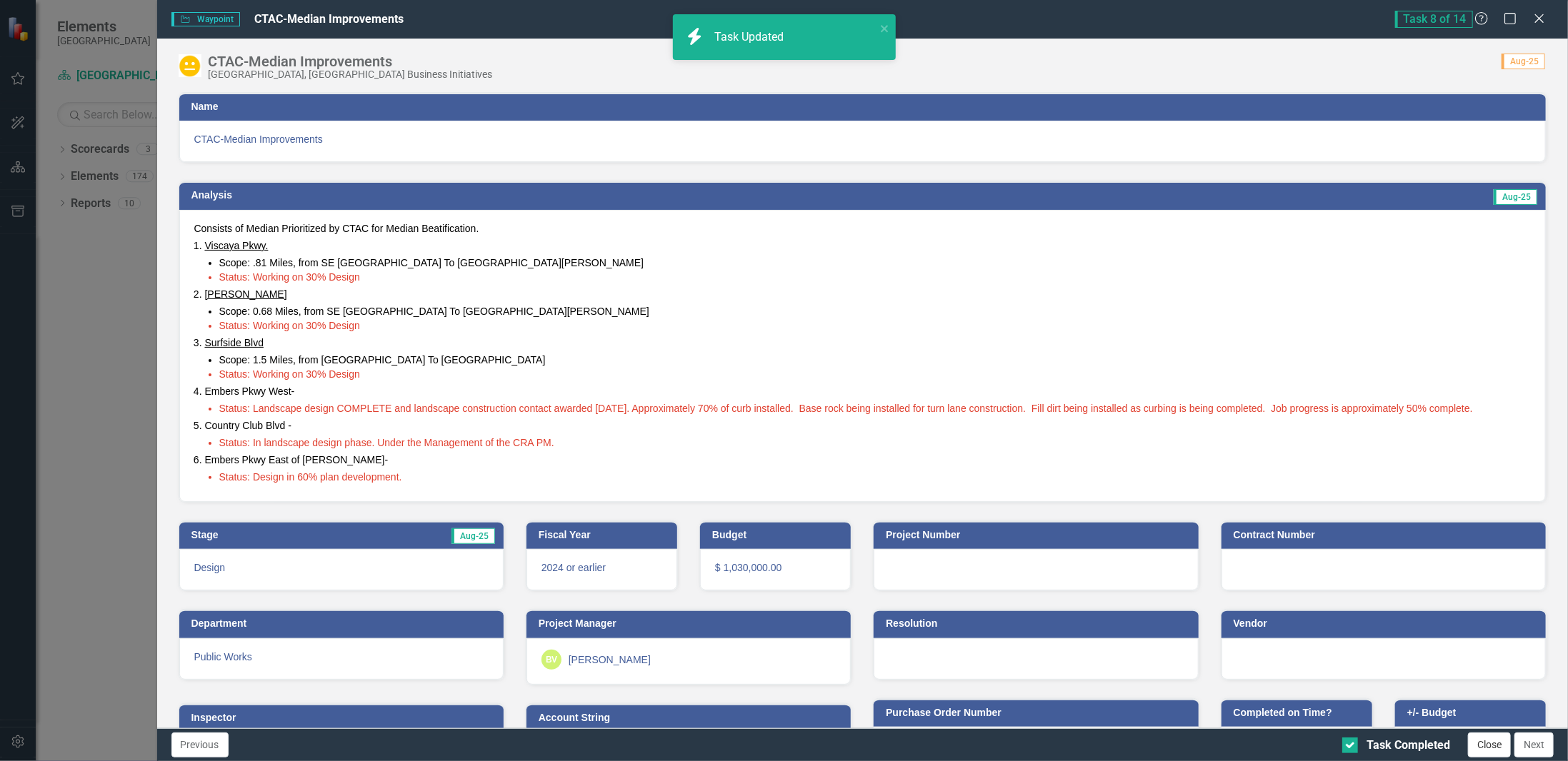
click at [1485, 753] on button "Close" at bounding box center [1489, 745] width 43 height 25
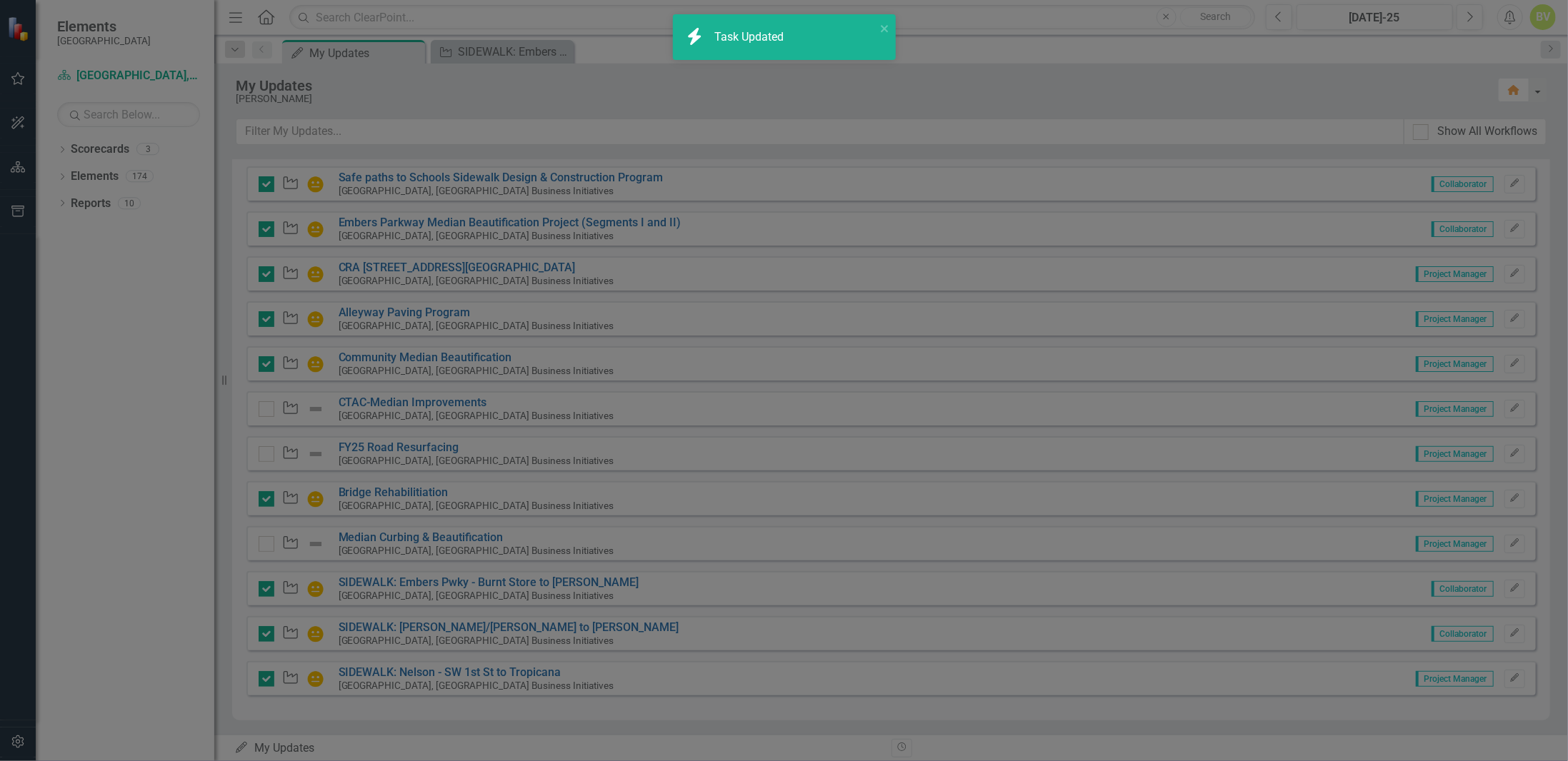
checkbox input "true"
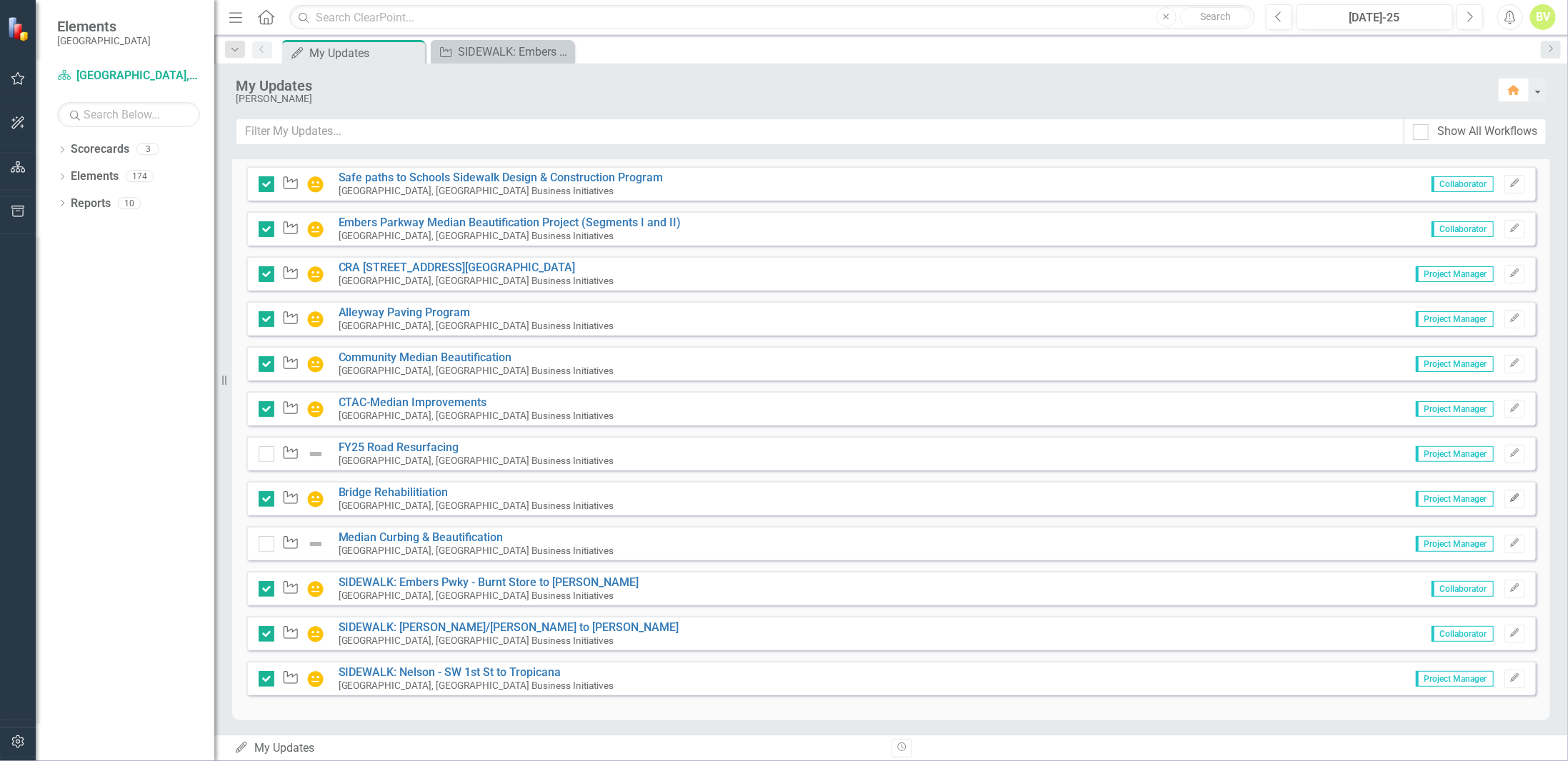
click at [1509, 498] on icon "Edit" at bounding box center [1515, 498] width 11 height 9
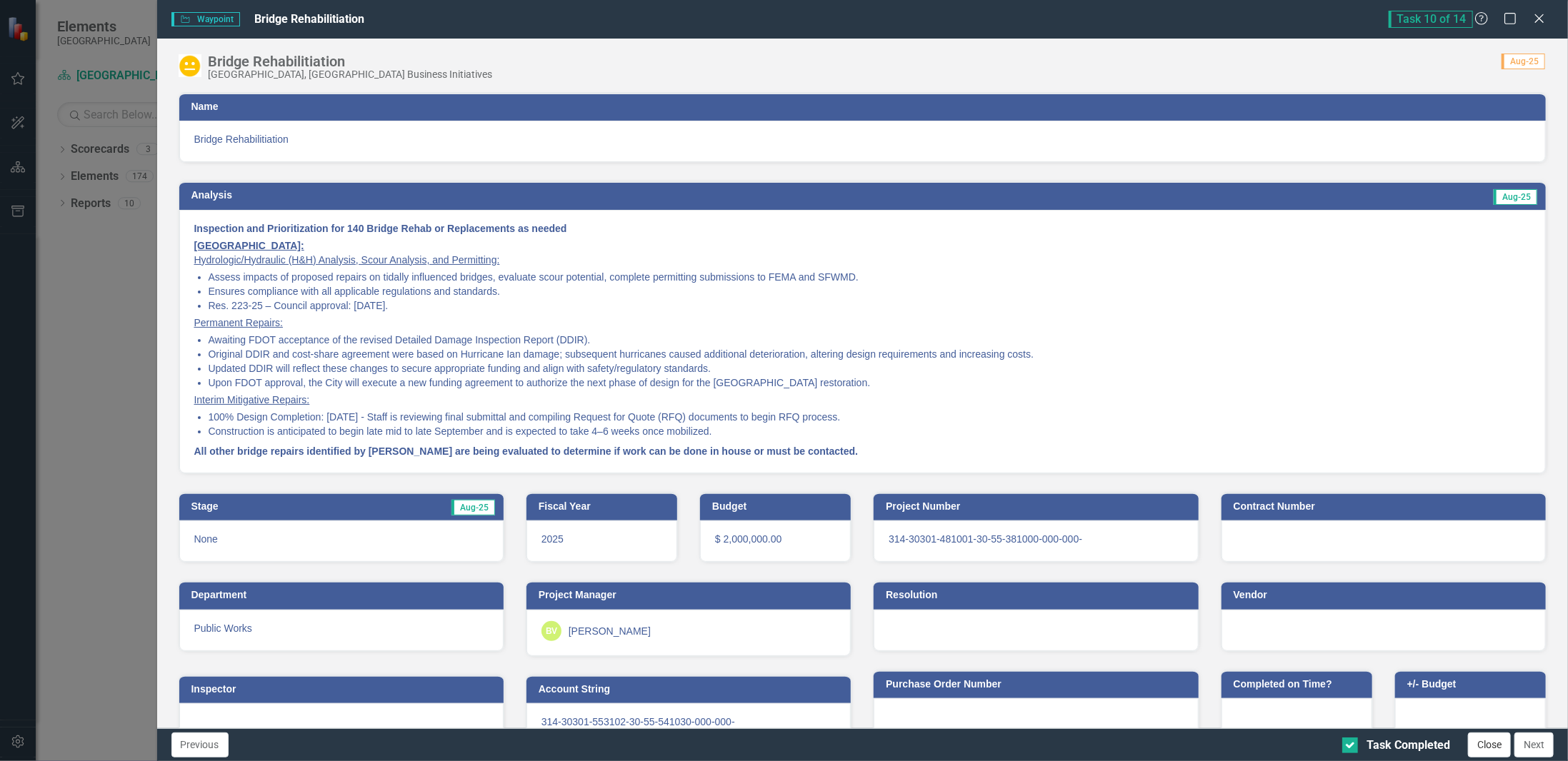
click at [1494, 748] on button "Close" at bounding box center [1489, 745] width 43 height 25
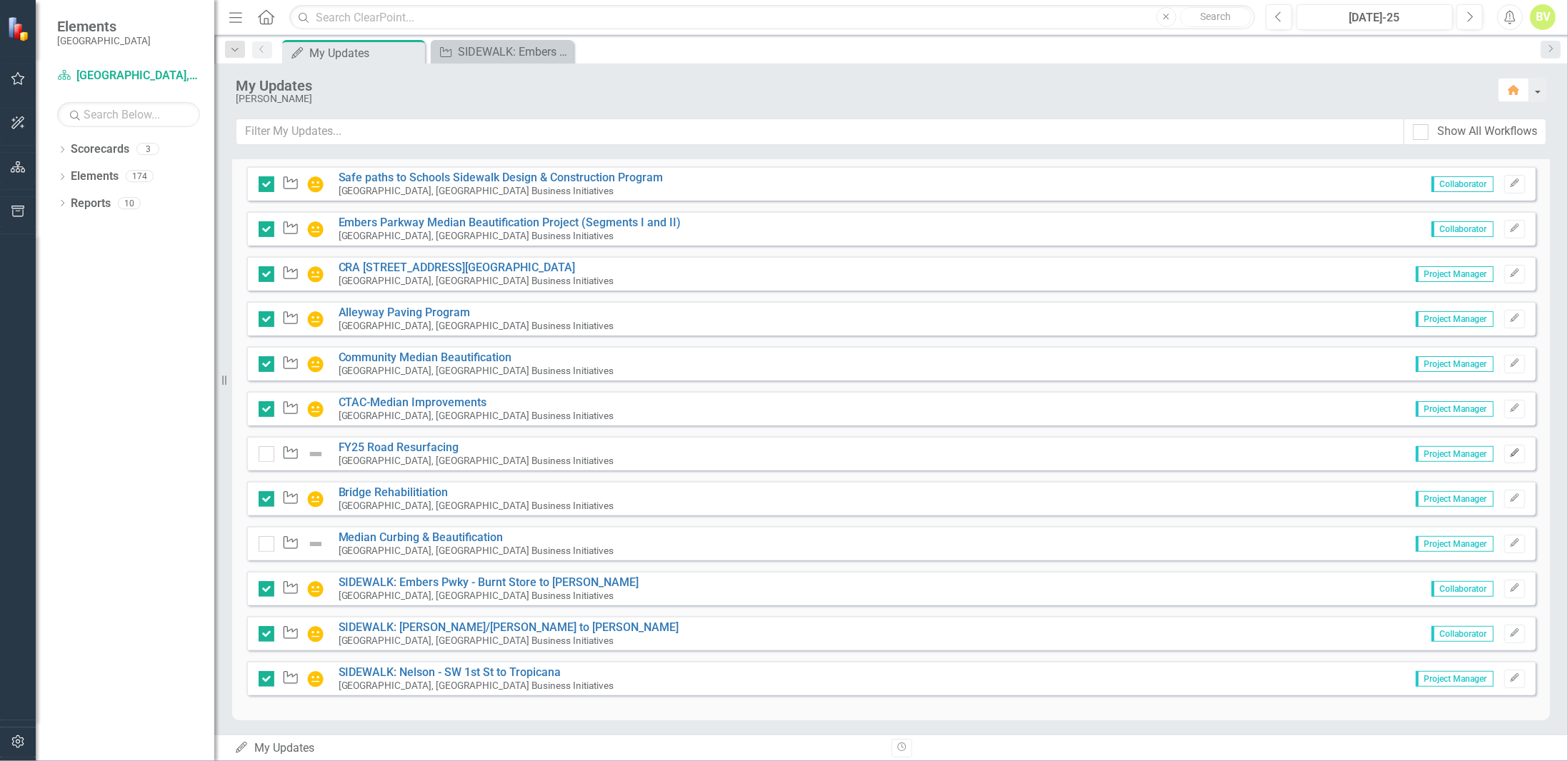
click at [1509, 445] on button "Edit" at bounding box center [1515, 454] width 21 height 19
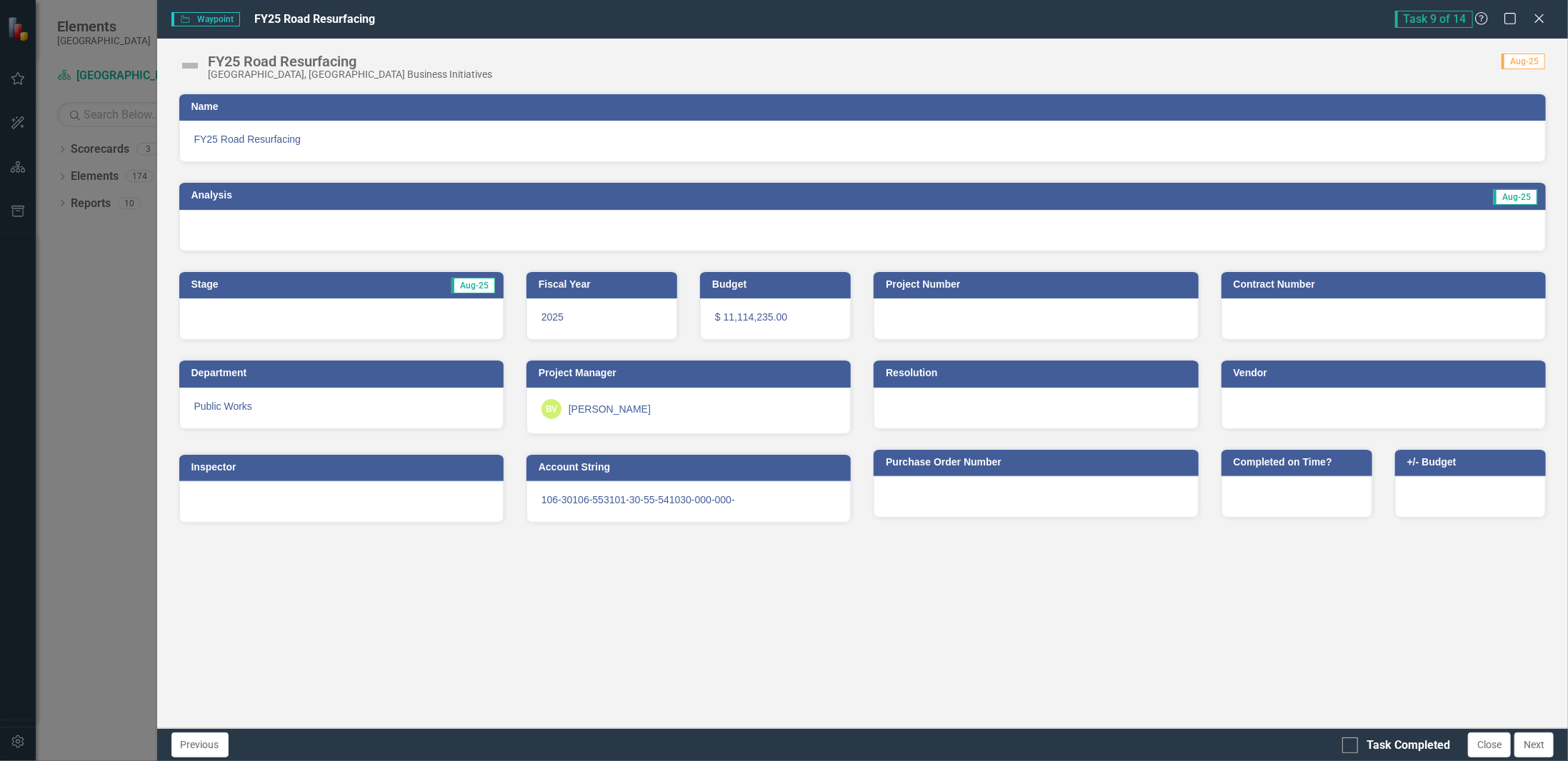
click at [1369, 225] on div at bounding box center [862, 230] width 1367 height 41
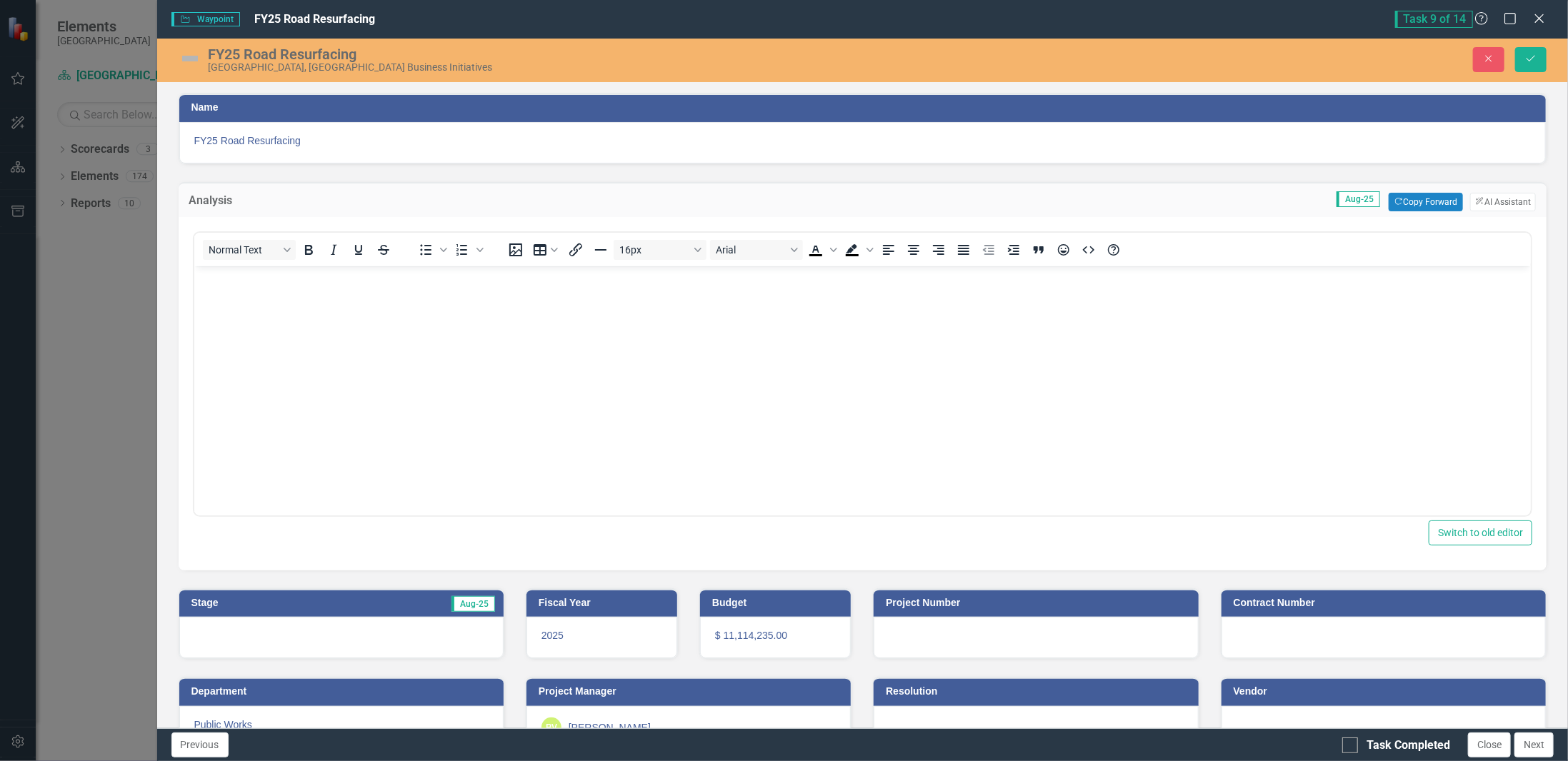
scroll to position [0, 0]
click at [1398, 201] on button "Copy Forward Copy Forward" at bounding box center [1426, 202] width 73 height 19
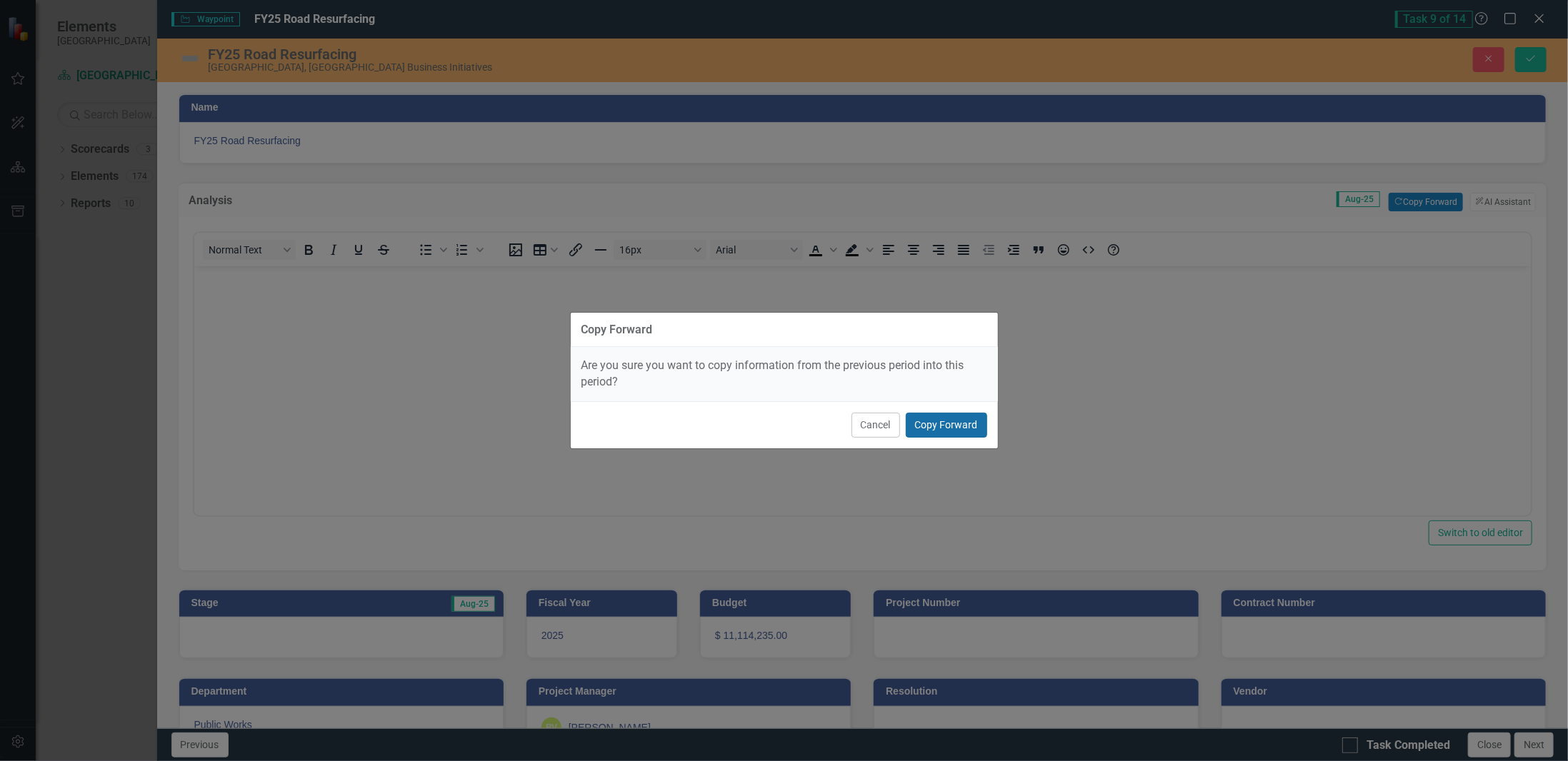
click at [935, 427] on button "Copy Forward" at bounding box center [947, 425] width 81 height 25
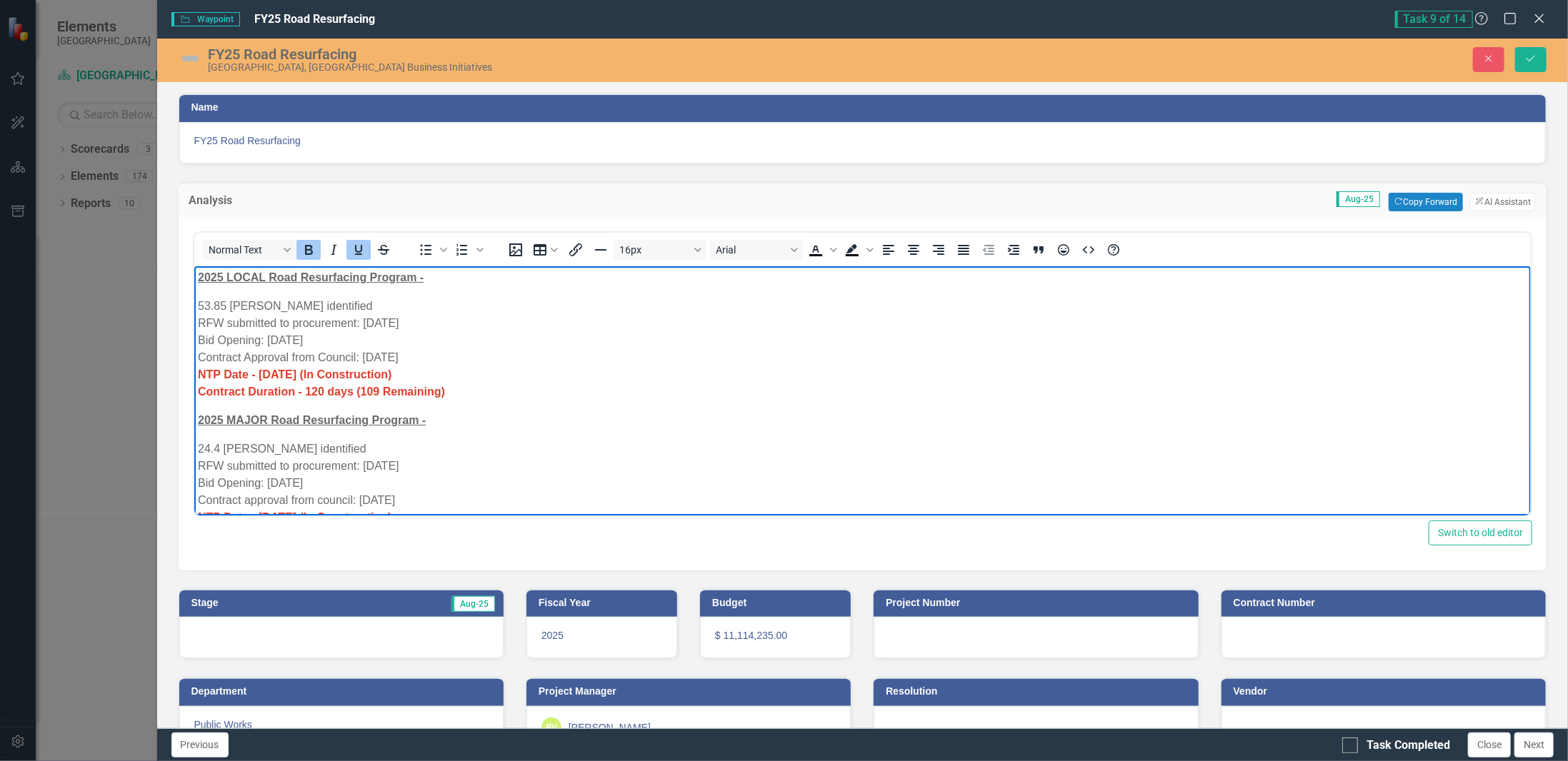
scroll to position [311, 0]
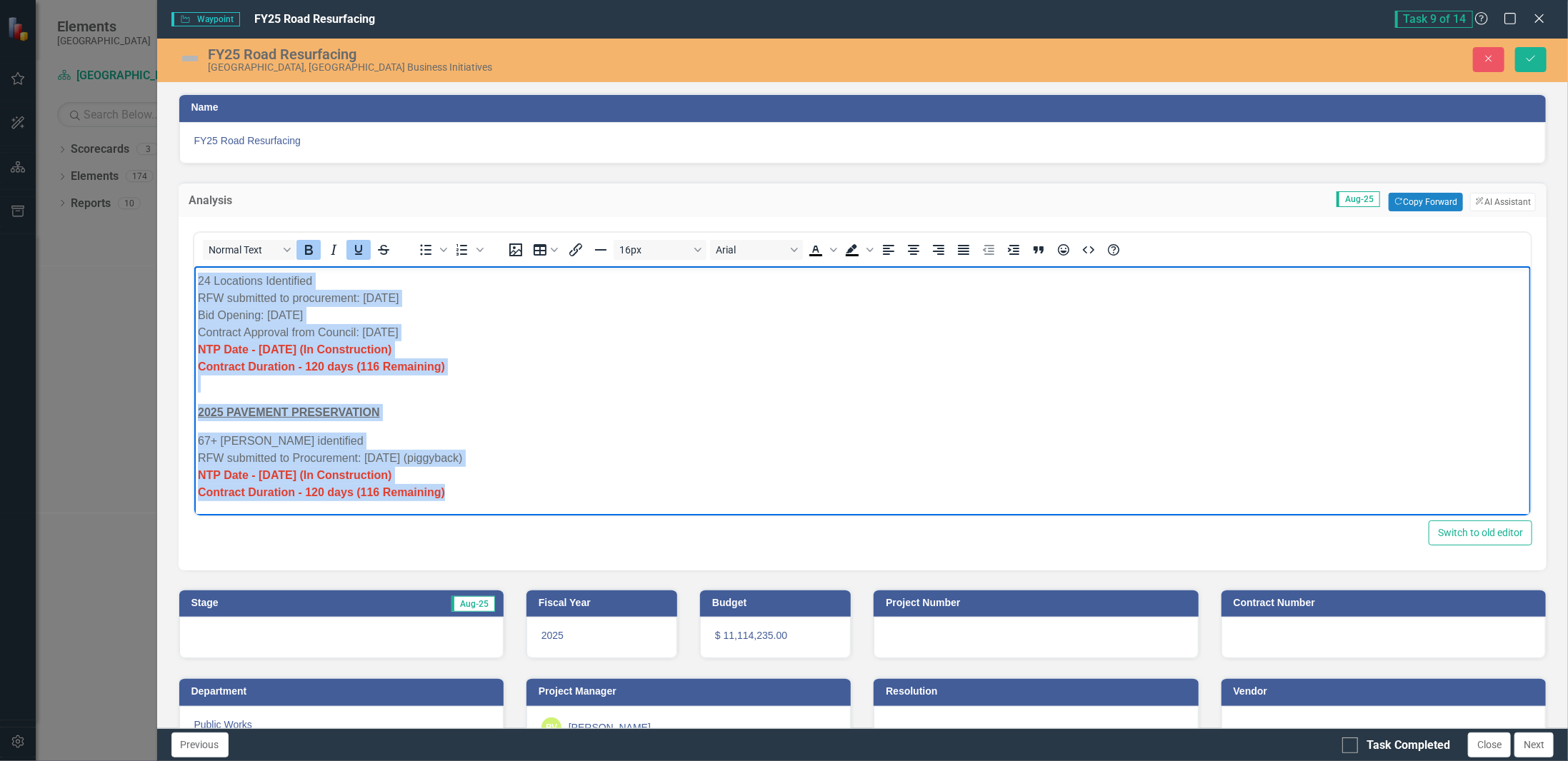
drag, startPoint x: 195, startPoint y: 278, endPoint x: 583, endPoint y: 594, distance: 500.4
click at [583, 516] on html "2025 LOCAL Road Resurfacing Program - 53.85 Lane Miles identified RFW submitted…" at bounding box center [862, 235] width 1337 height 561
paste body "Rich Text Area. Press ALT-0 for help."
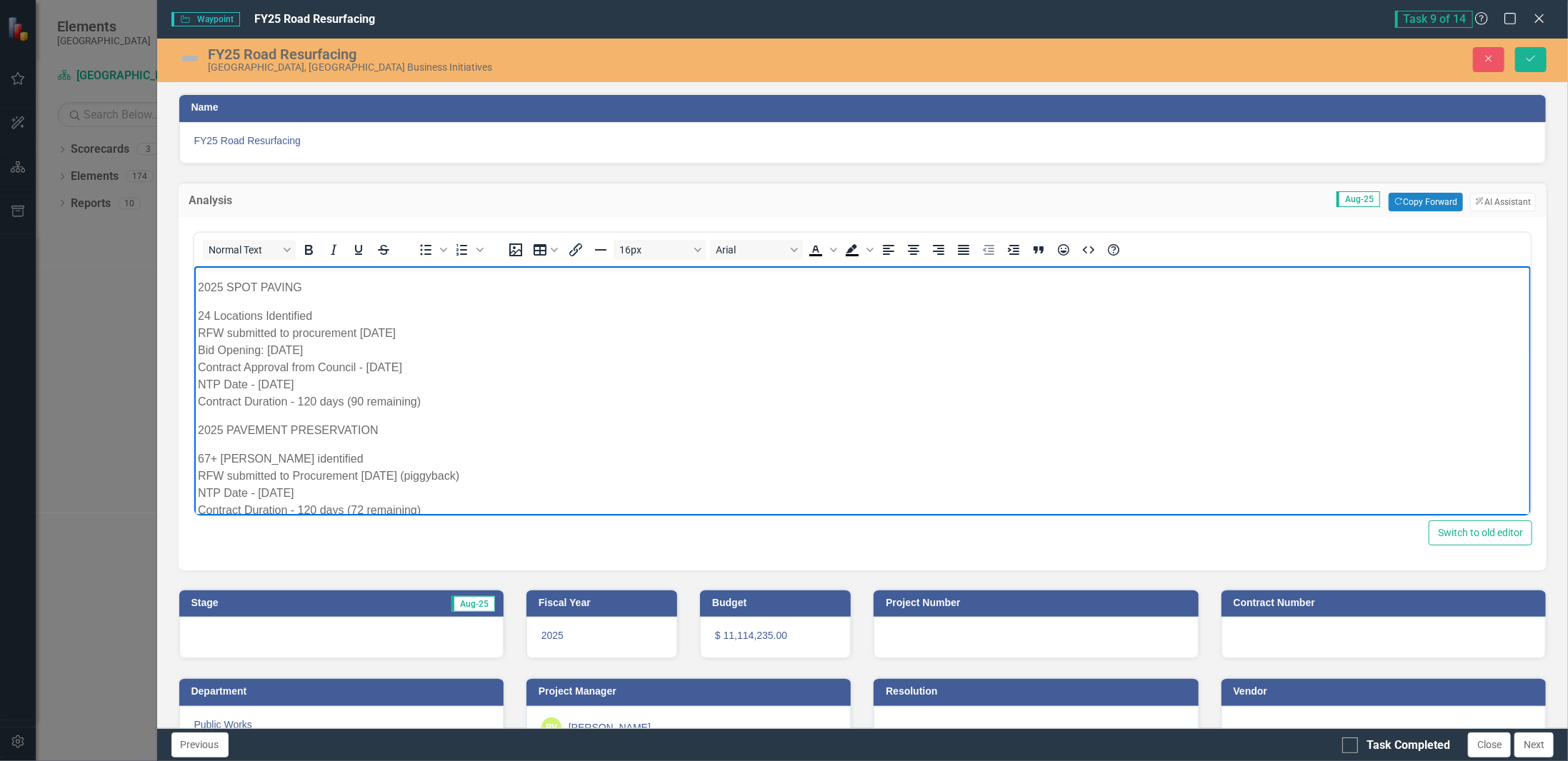
scroll to position [0, 0]
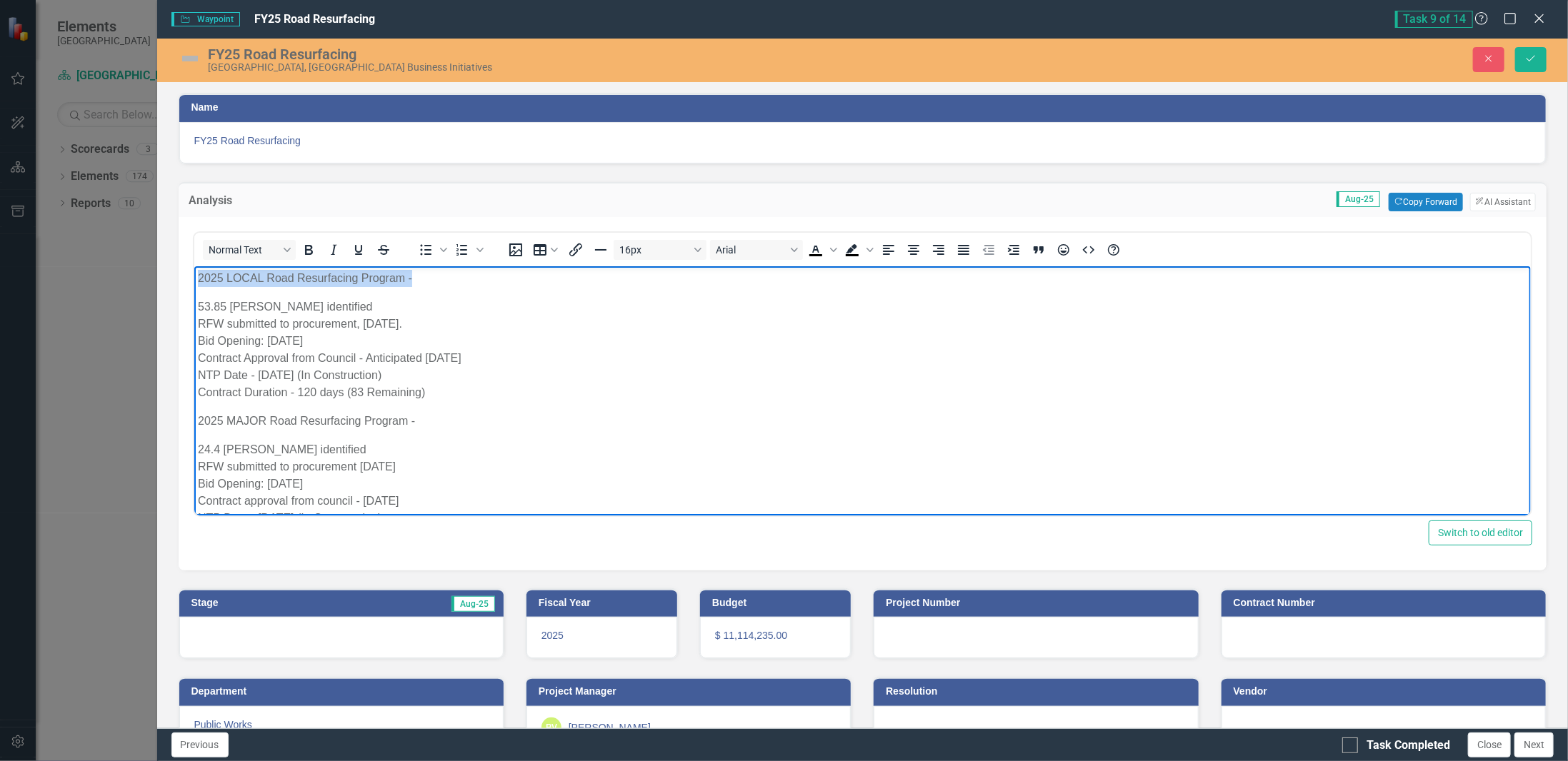
drag, startPoint x: 413, startPoint y: 278, endPoint x: 195, endPoint y: 276, distance: 218.0
click at [195, 276] on body "2025 LOCAL Road Resurfacing Program - 53.85 Lane Miles identified RFW submitted…" at bounding box center [862, 538] width 1337 height 544
click at [307, 251] on icon "Bold" at bounding box center [309, 250] width 17 height 17
drag, startPoint x: 411, startPoint y: 420, endPoint x: 154, endPoint y: 411, distance: 257.2
click at [194, 411] on html "2025 LOCAL Road Resurfacing Program - 53.85 Lane Miles identified RFW submitted…" at bounding box center [862, 538] width 1337 height 544
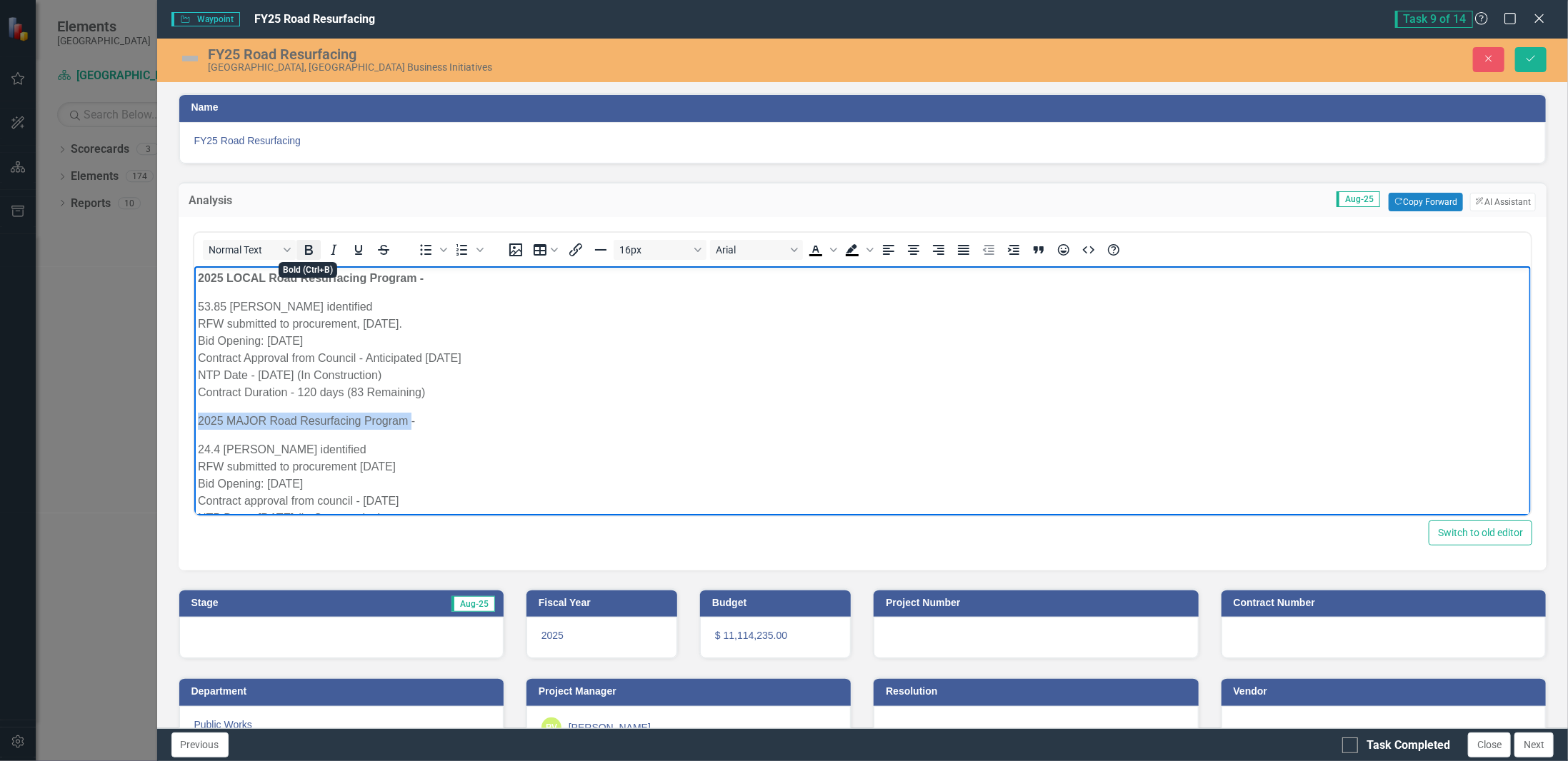
drag, startPoint x: 313, startPoint y: 251, endPoint x: 174, endPoint y: 187, distance: 153.0
click at [313, 251] on icon "Bold" at bounding box center [309, 250] width 17 height 17
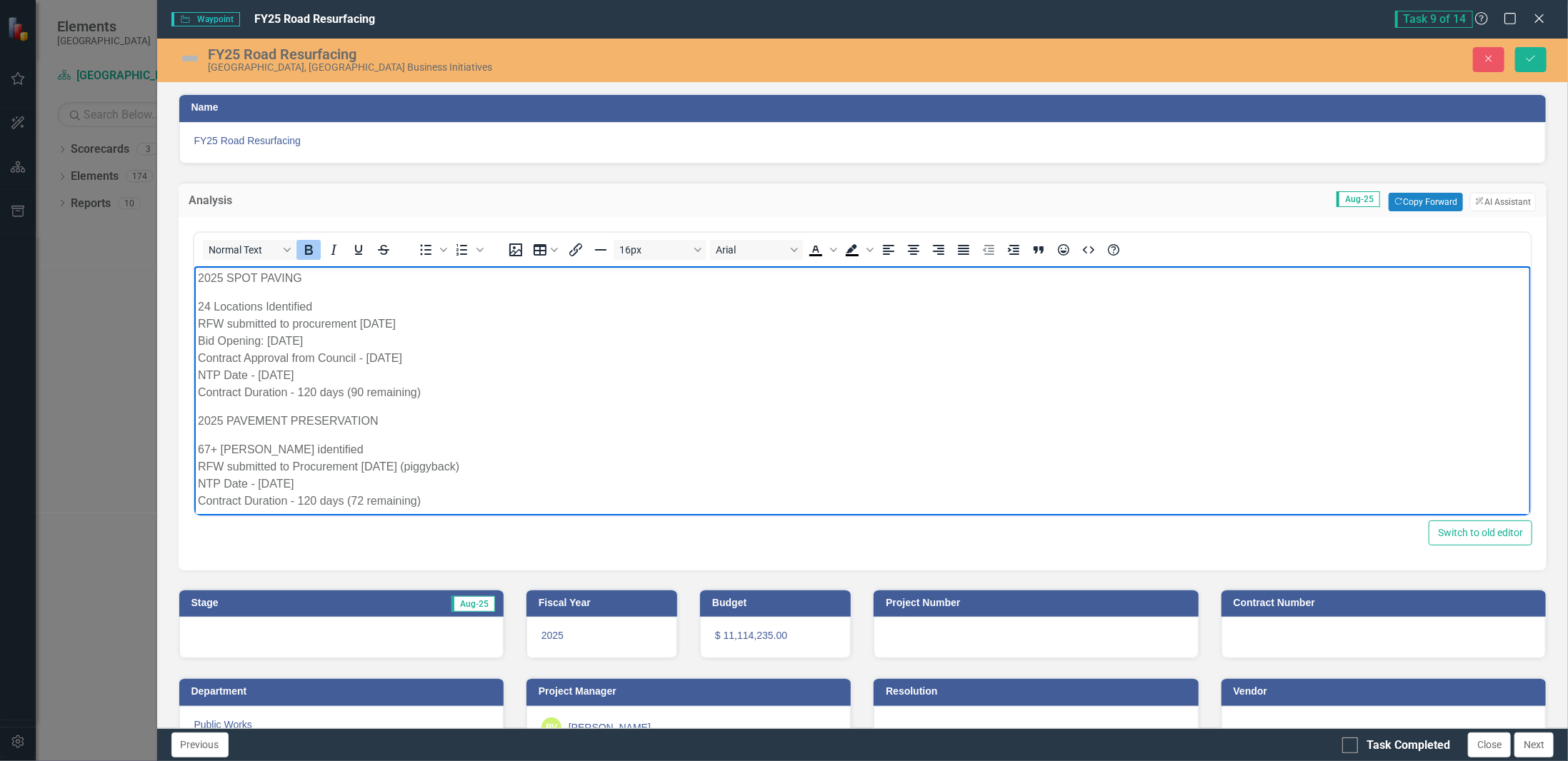
scroll to position [214, 0]
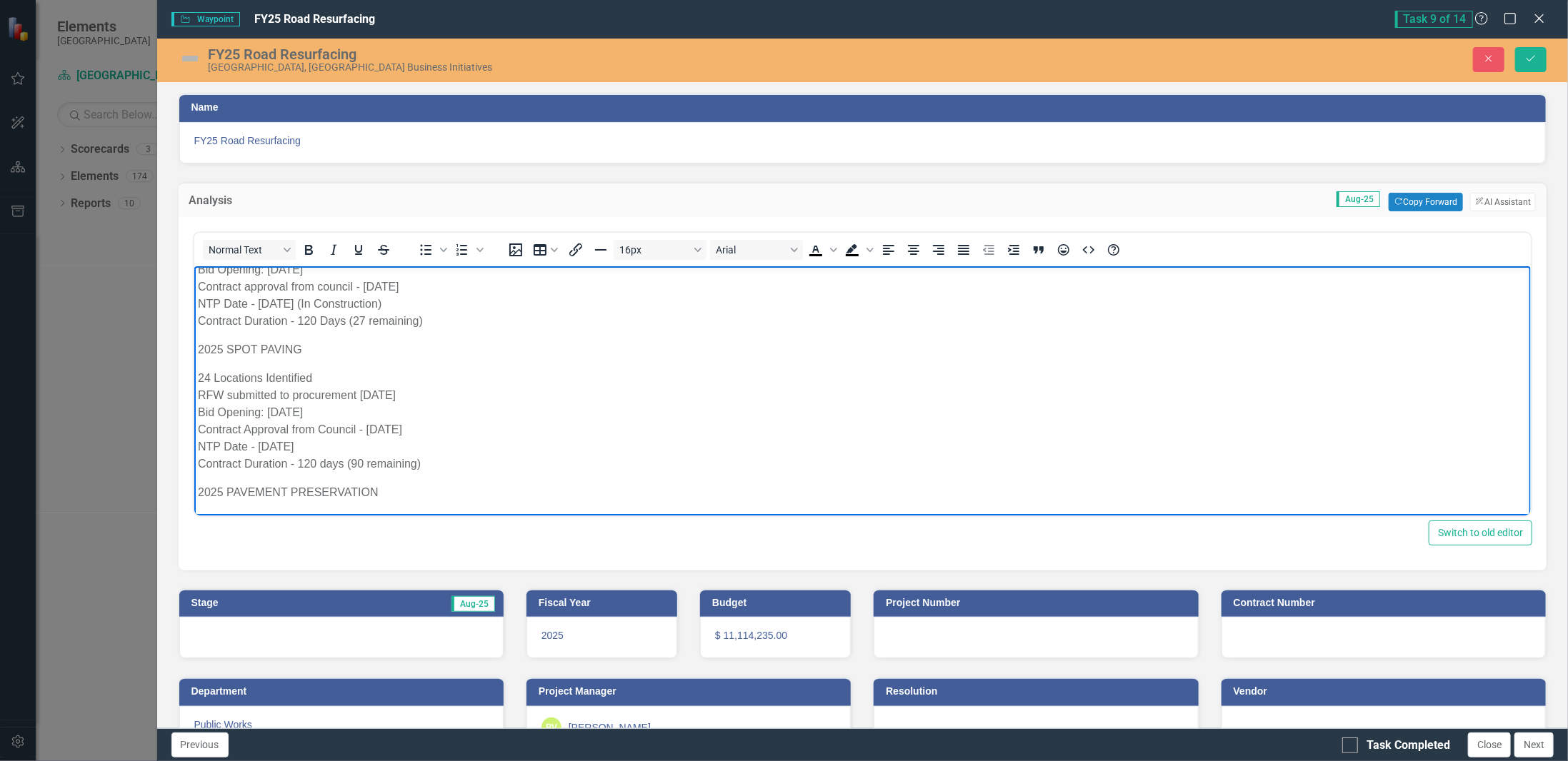
drag, startPoint x: 313, startPoint y: 353, endPoint x: 195, endPoint y: 348, distance: 118.1
click at [195, 348] on body "2025 LOCAL Road Resurfacing Program - 53.85 Lane Miles identified RFW submitted…" at bounding box center [862, 323] width 1337 height 544
click at [306, 252] on icon "Bold" at bounding box center [309, 249] width 8 height 10
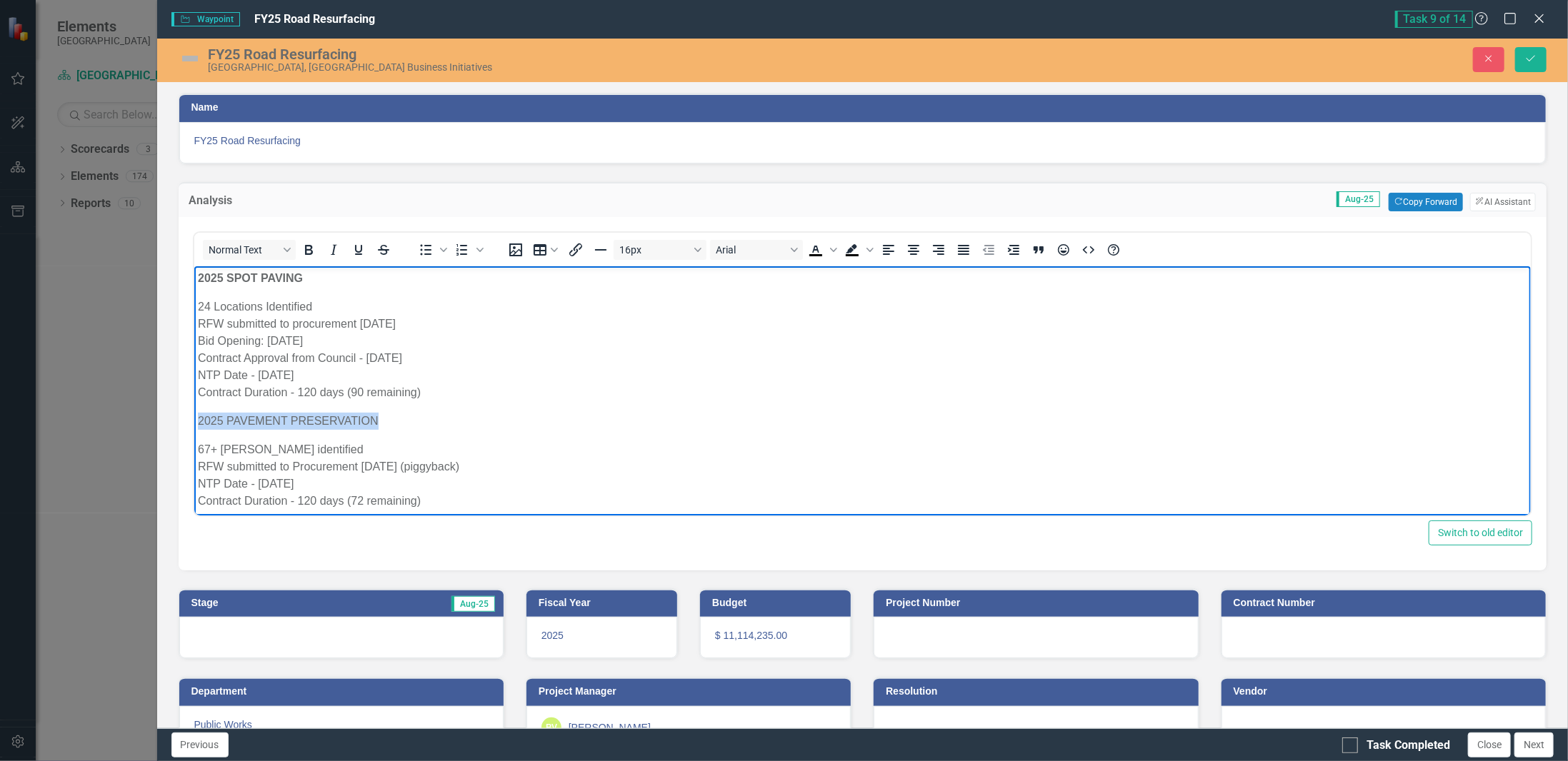
drag, startPoint x: 378, startPoint y: 420, endPoint x: 198, endPoint y: 416, distance: 180.0
click at [198, 416] on p "2025 PAVEMENT PRESERVATION" at bounding box center [862, 420] width 1330 height 17
click at [309, 245] on icon "Bold" at bounding box center [309, 250] width 17 height 17
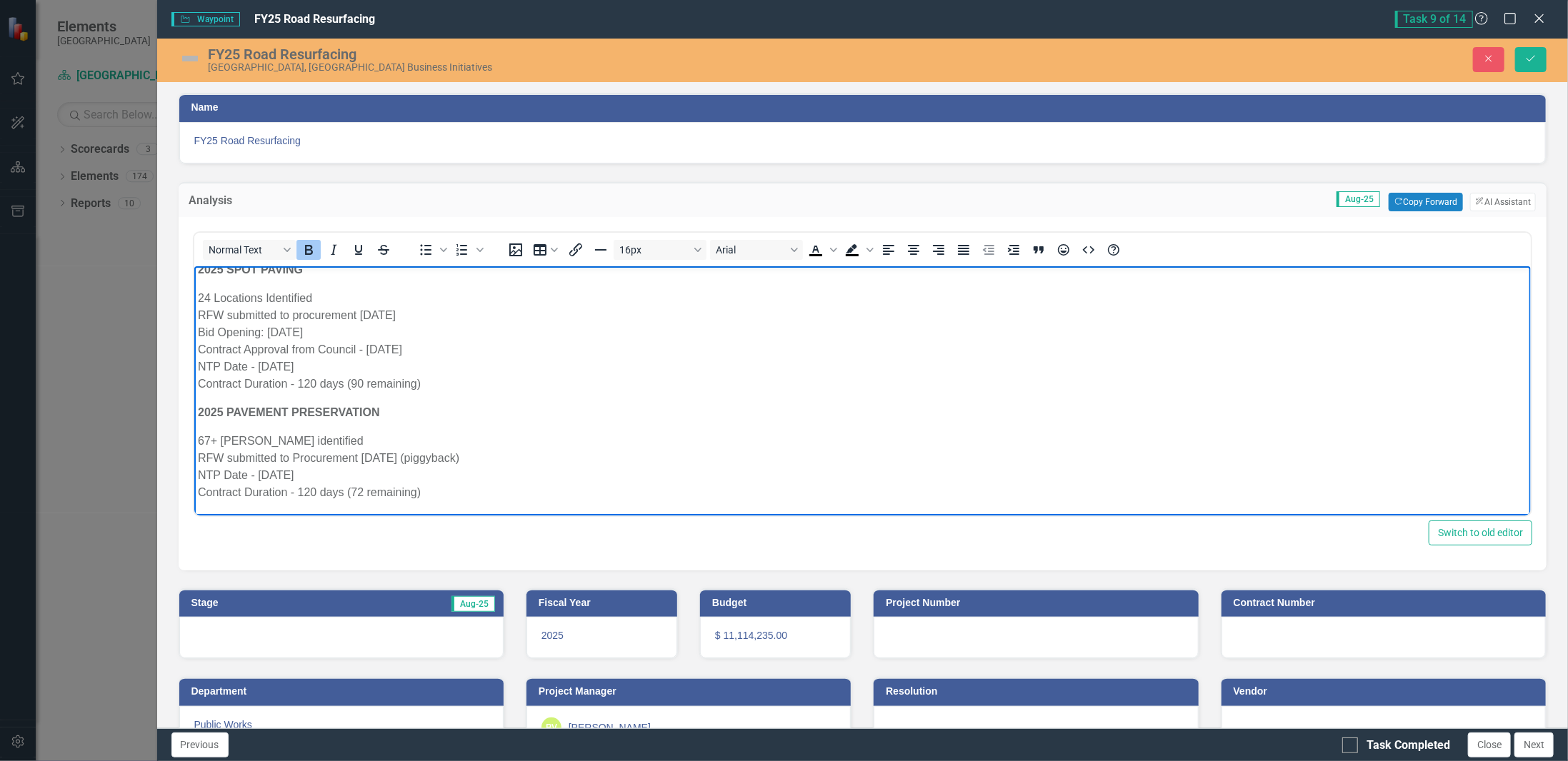
click at [278, 635] on div at bounding box center [341, 638] width 324 height 41
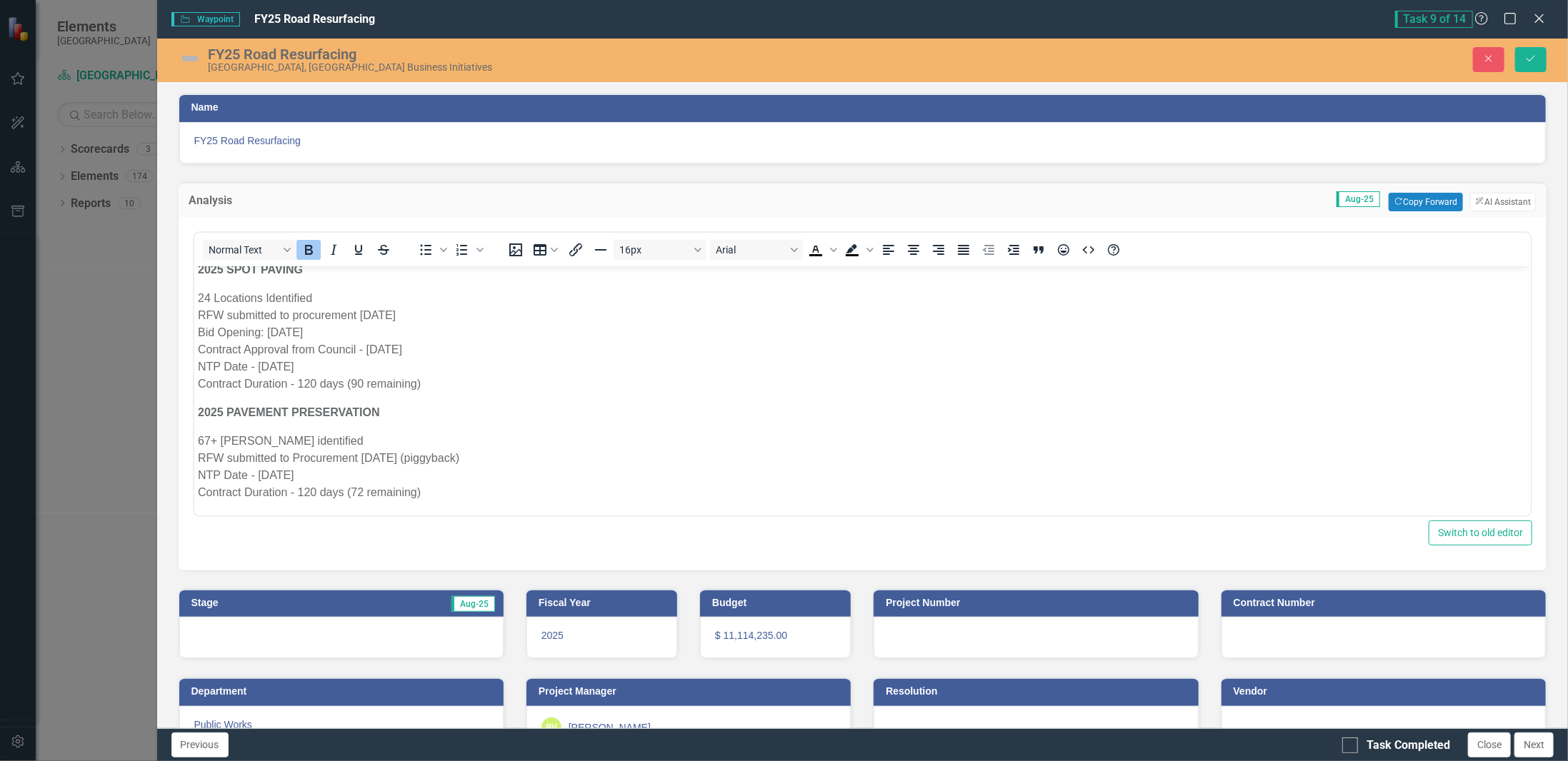
click at [278, 635] on div at bounding box center [341, 638] width 324 height 41
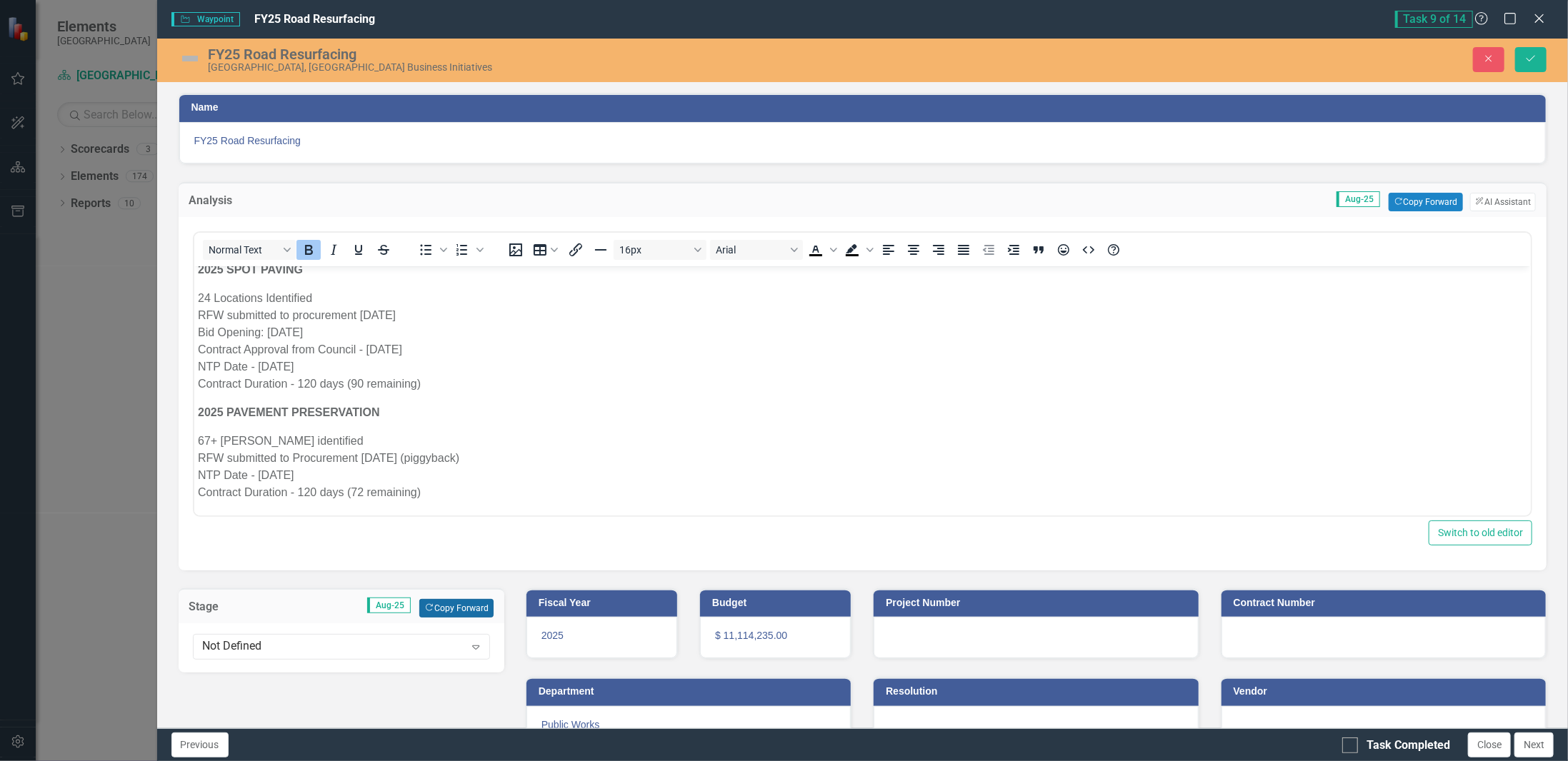
click at [456, 602] on button "Copy Forward Copy Forward" at bounding box center [456, 609] width 73 height 19
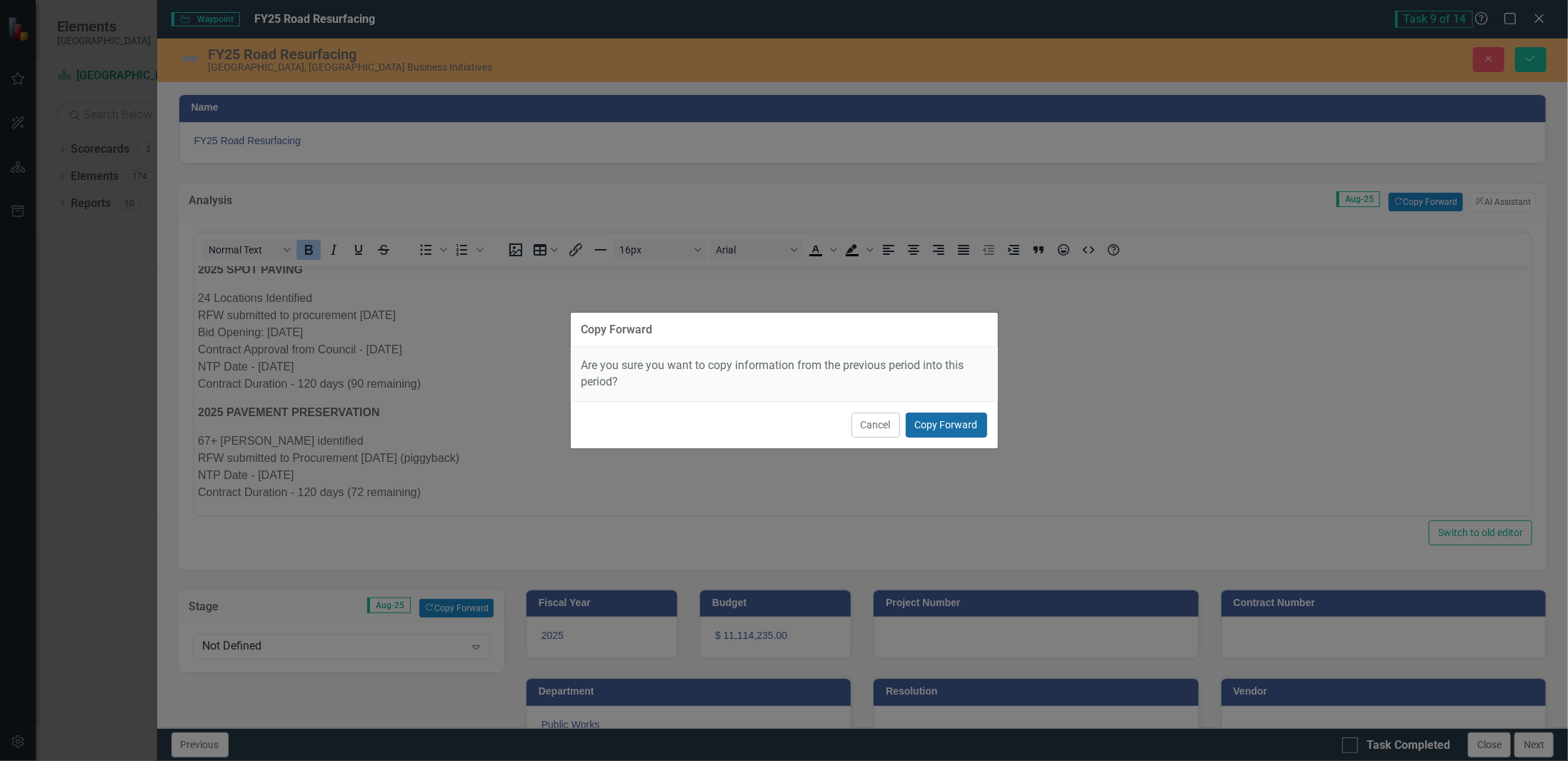
click at [946, 422] on button "Copy Forward" at bounding box center [947, 425] width 81 height 25
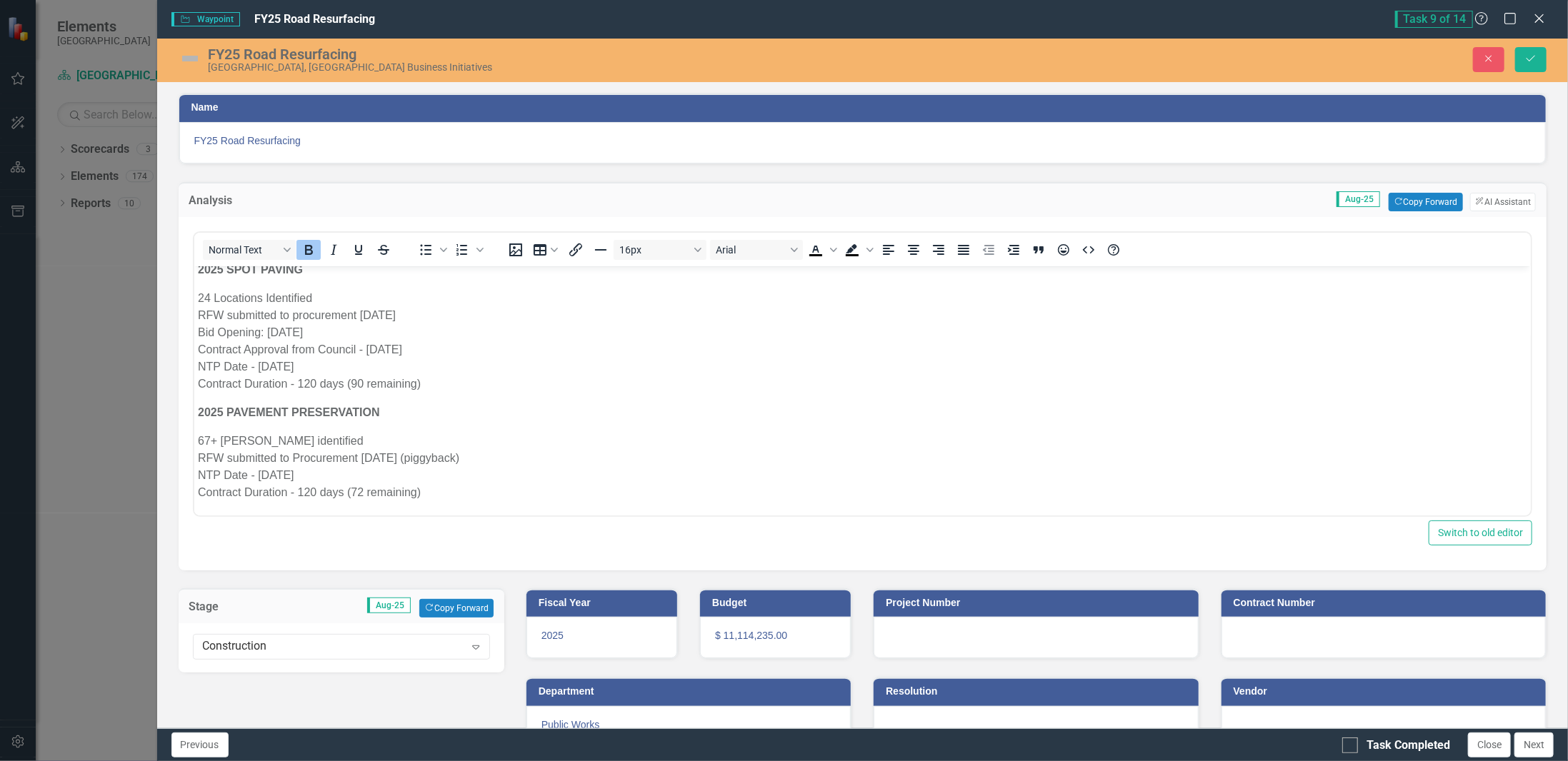
click at [198, 57] on img at bounding box center [189, 58] width 23 height 23
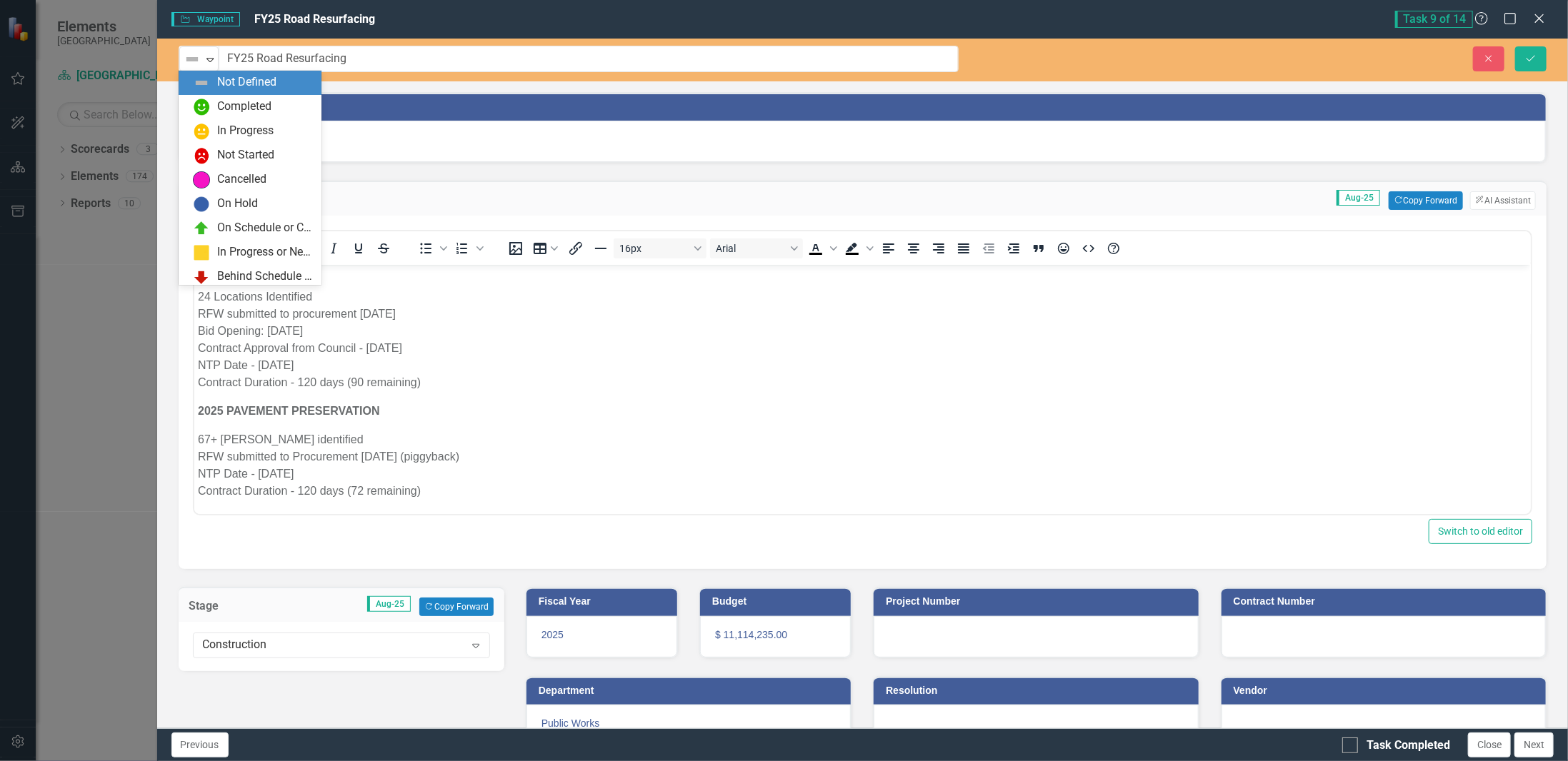
click at [198, 57] on img at bounding box center [192, 59] width 17 height 17
click at [233, 141] on div "In Progress" at bounding box center [249, 131] width 143 height 24
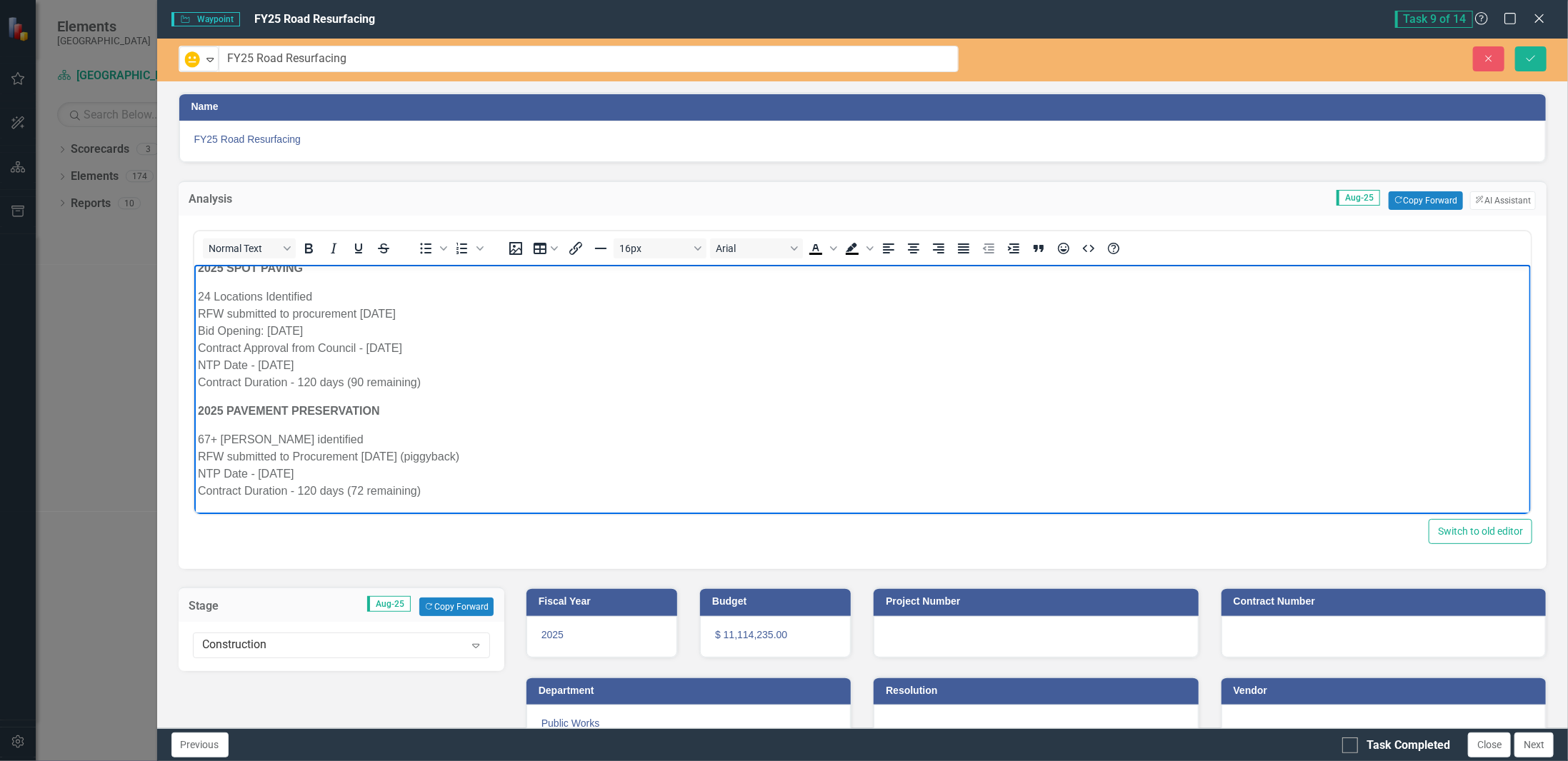
click at [476, 482] on p "67+ [PERSON_NAME] identified RFW submitted to Procurement [DATE] (piggyback) NT…" at bounding box center [862, 466] width 1330 height 69
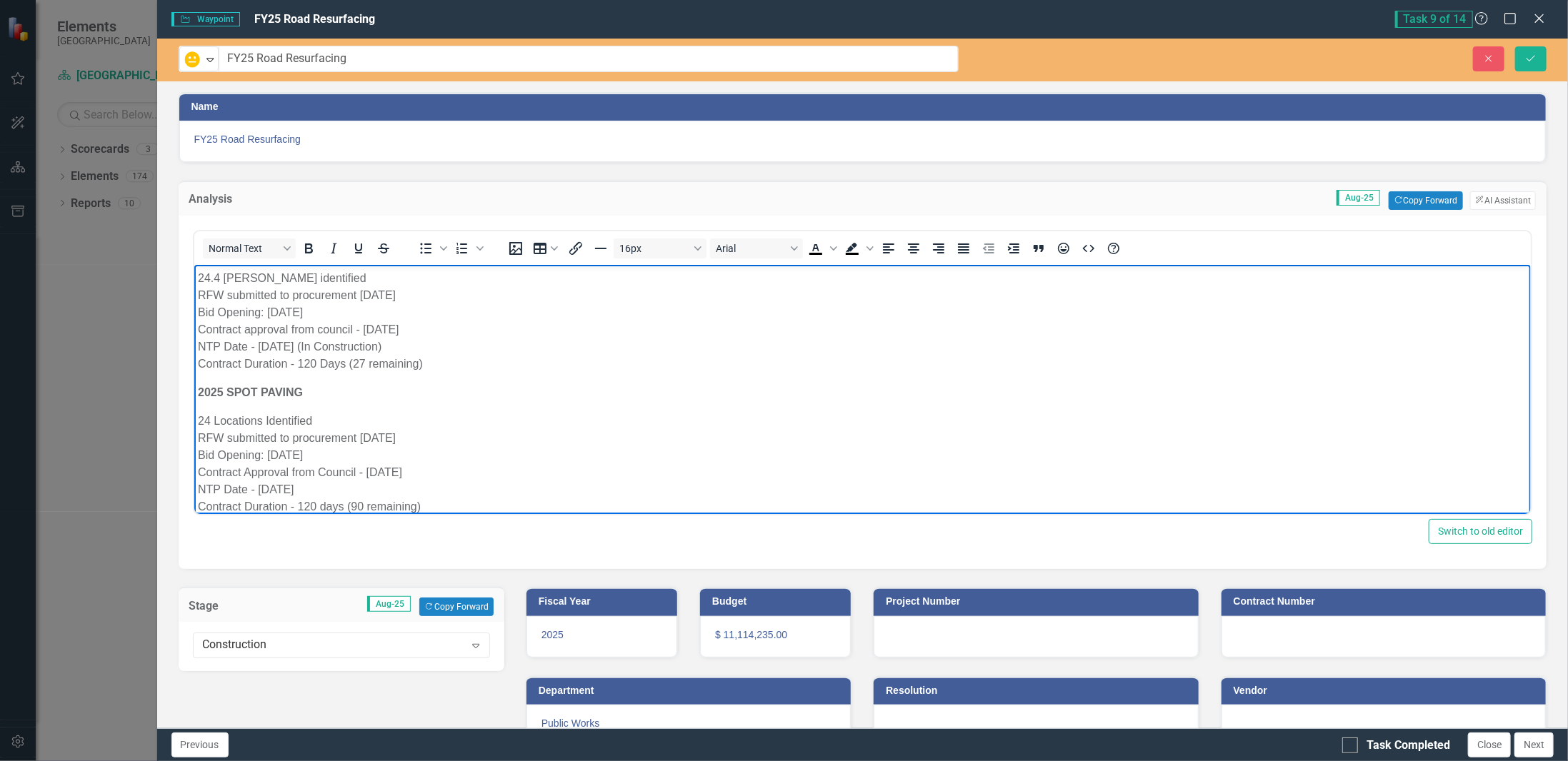
scroll to position [152, 0]
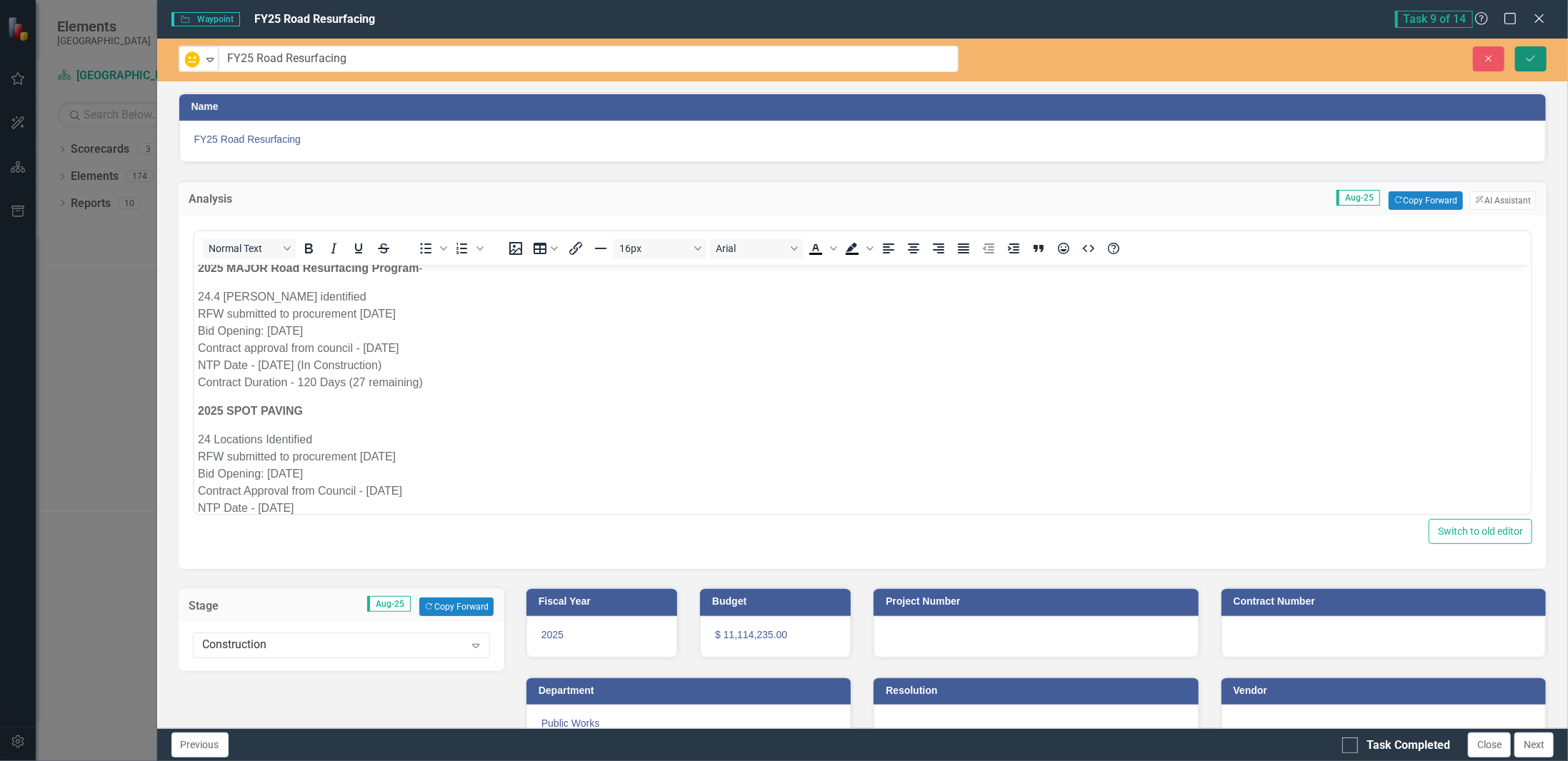
click at [1523, 60] on button "Save" at bounding box center [1531, 59] width 31 height 25
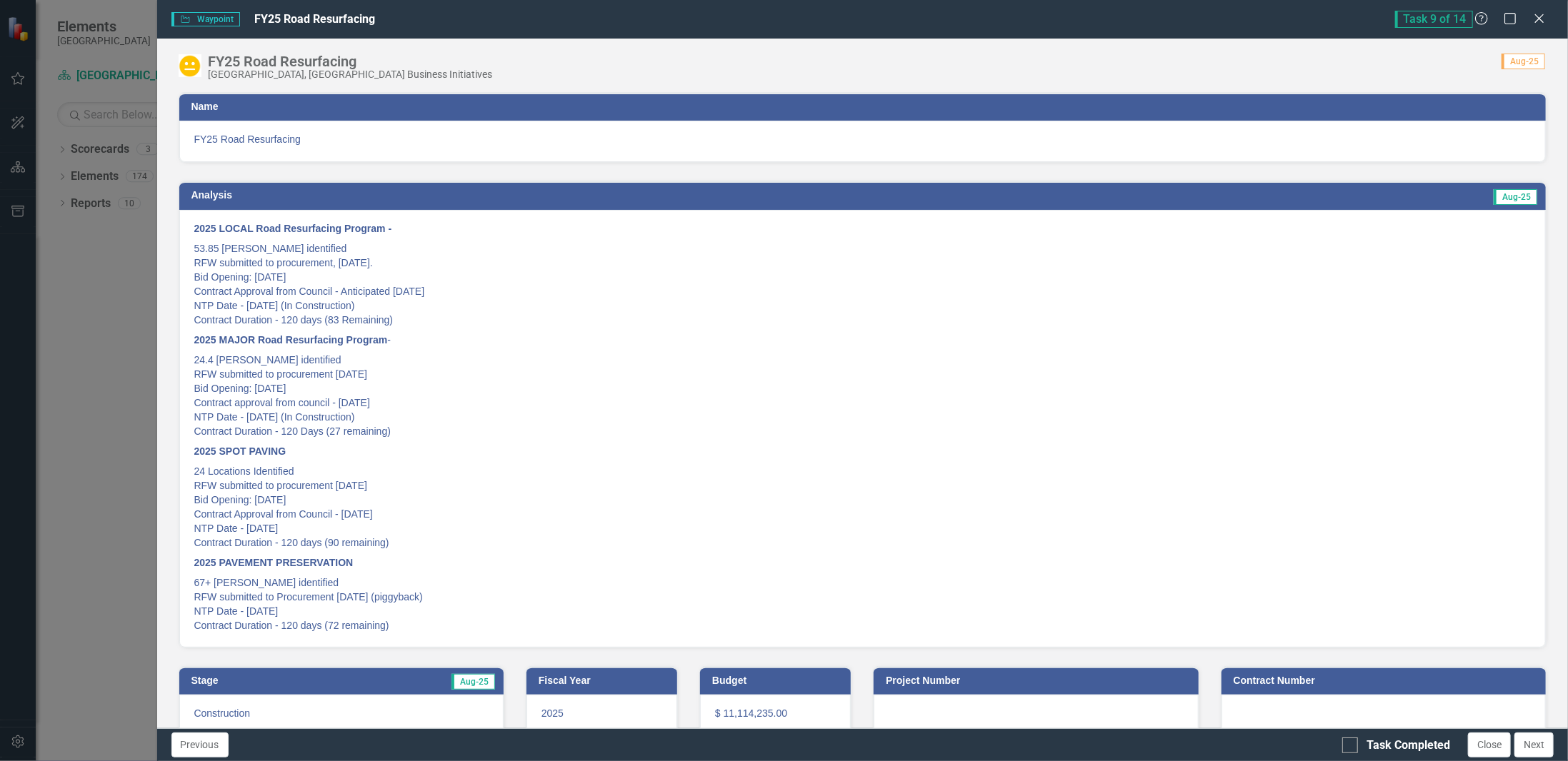
click at [1366, 753] on div "Task Completed Close Next" at bounding box center [1449, 745] width 215 height 25
click at [1407, 750] on div "Task Completed" at bounding box center [1408, 745] width 84 height 16
click at [1351, 747] on input "Task Completed" at bounding box center [1347, 742] width 9 height 9
checkbox input "true"
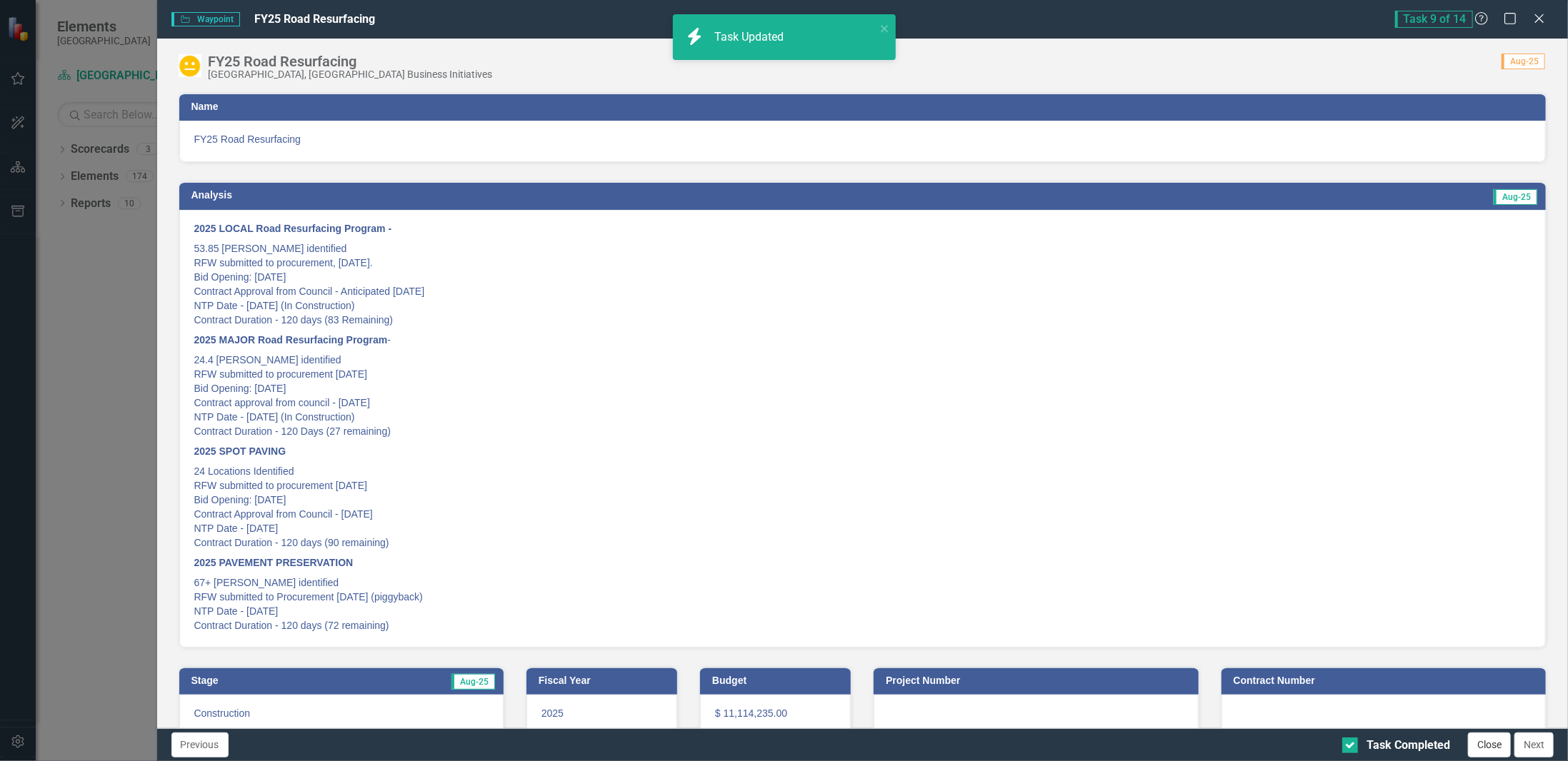
click at [1480, 746] on button "Close" at bounding box center [1489, 745] width 43 height 25
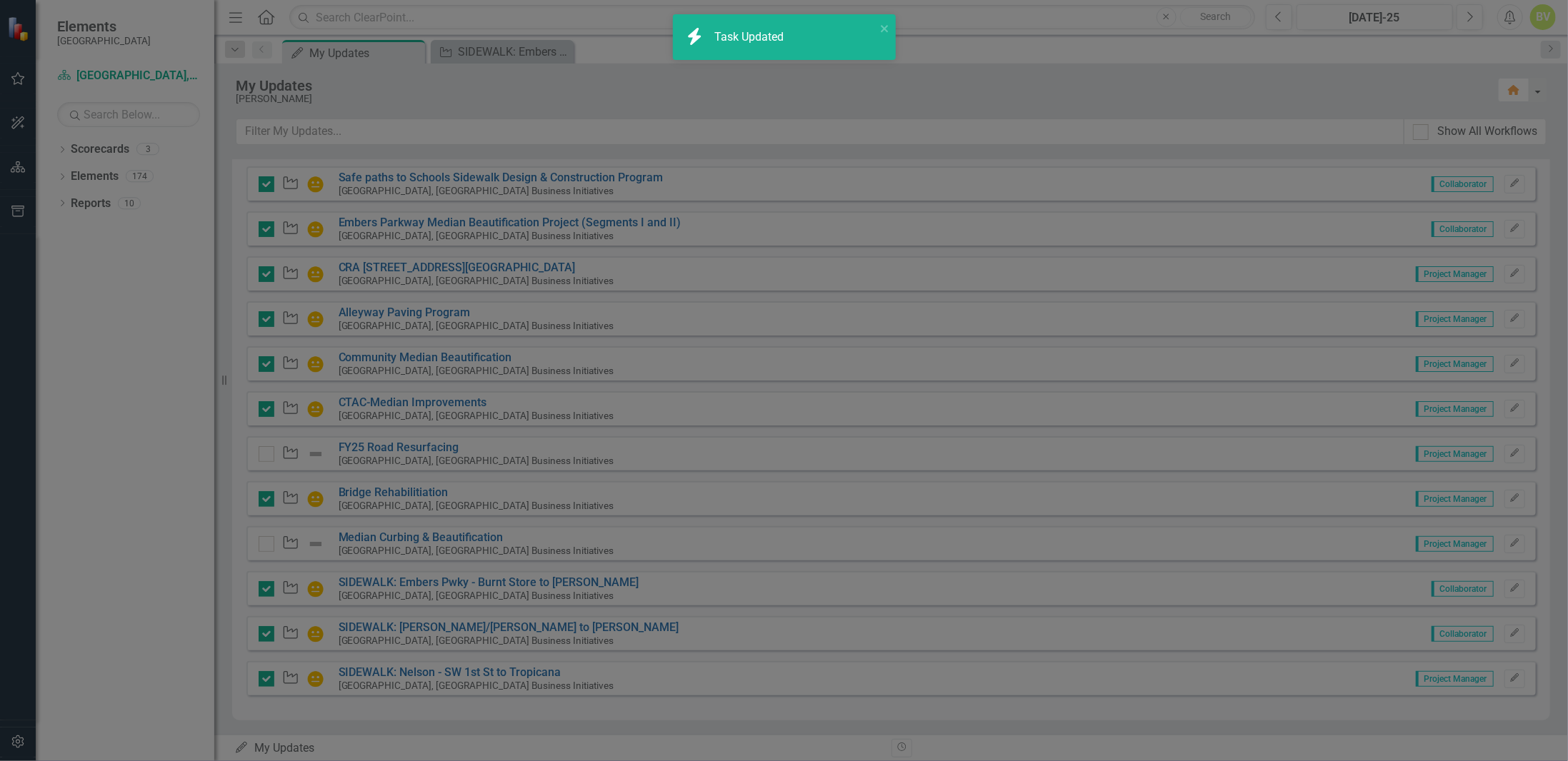
checkbox input "true"
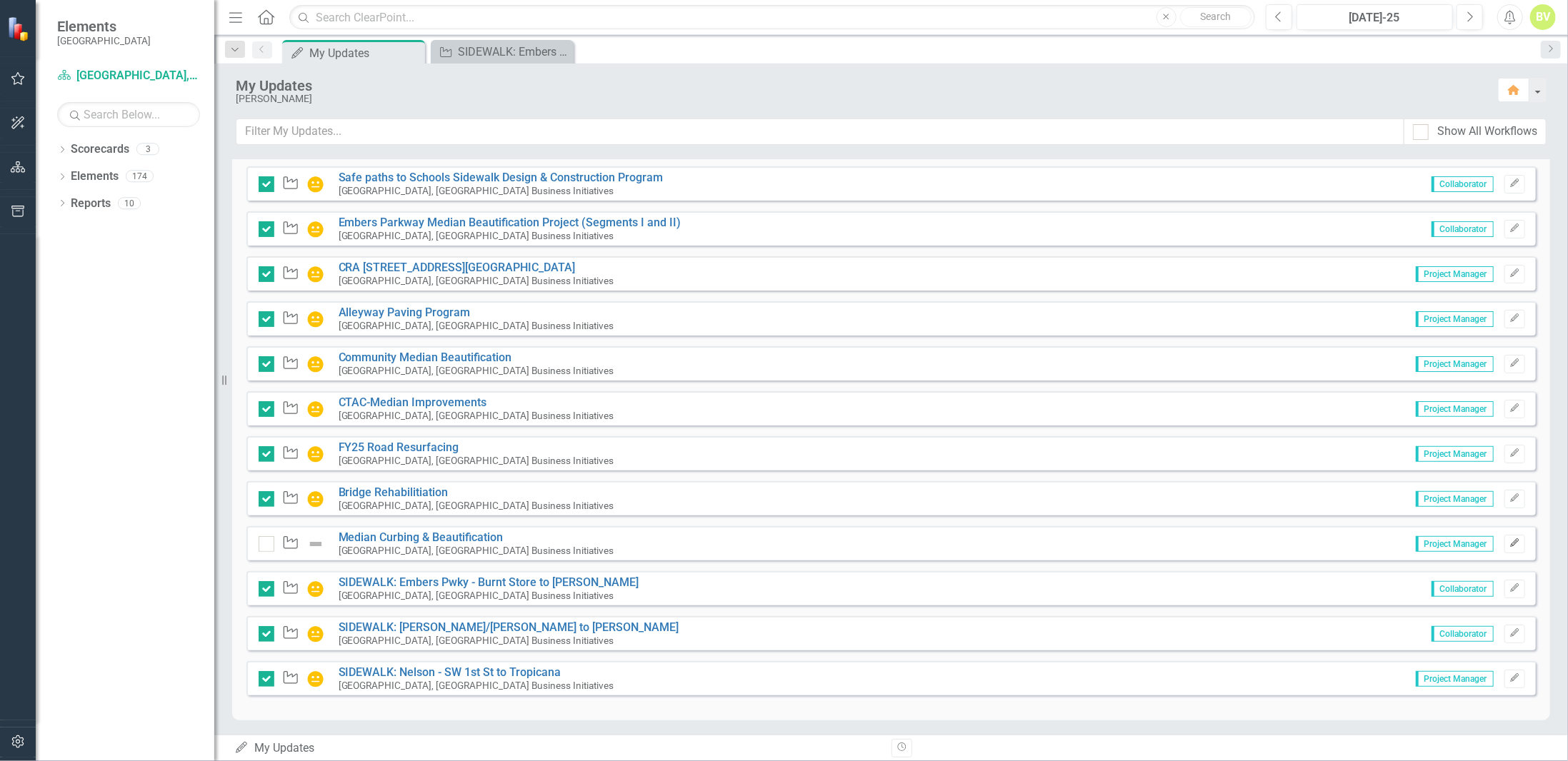
click at [1509, 543] on icon "Edit" at bounding box center [1515, 543] width 11 height 9
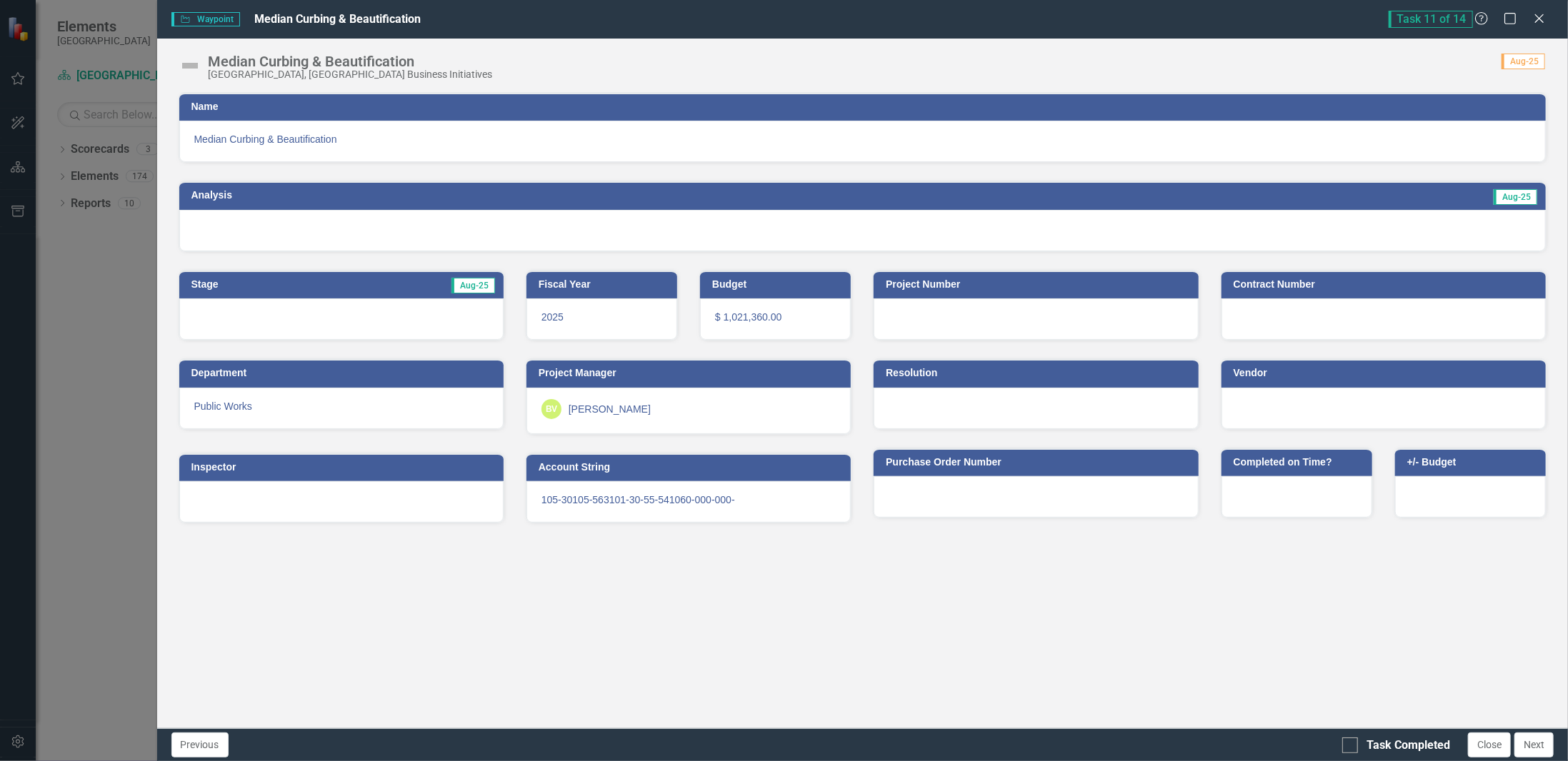
click at [664, 231] on div at bounding box center [862, 230] width 1367 height 41
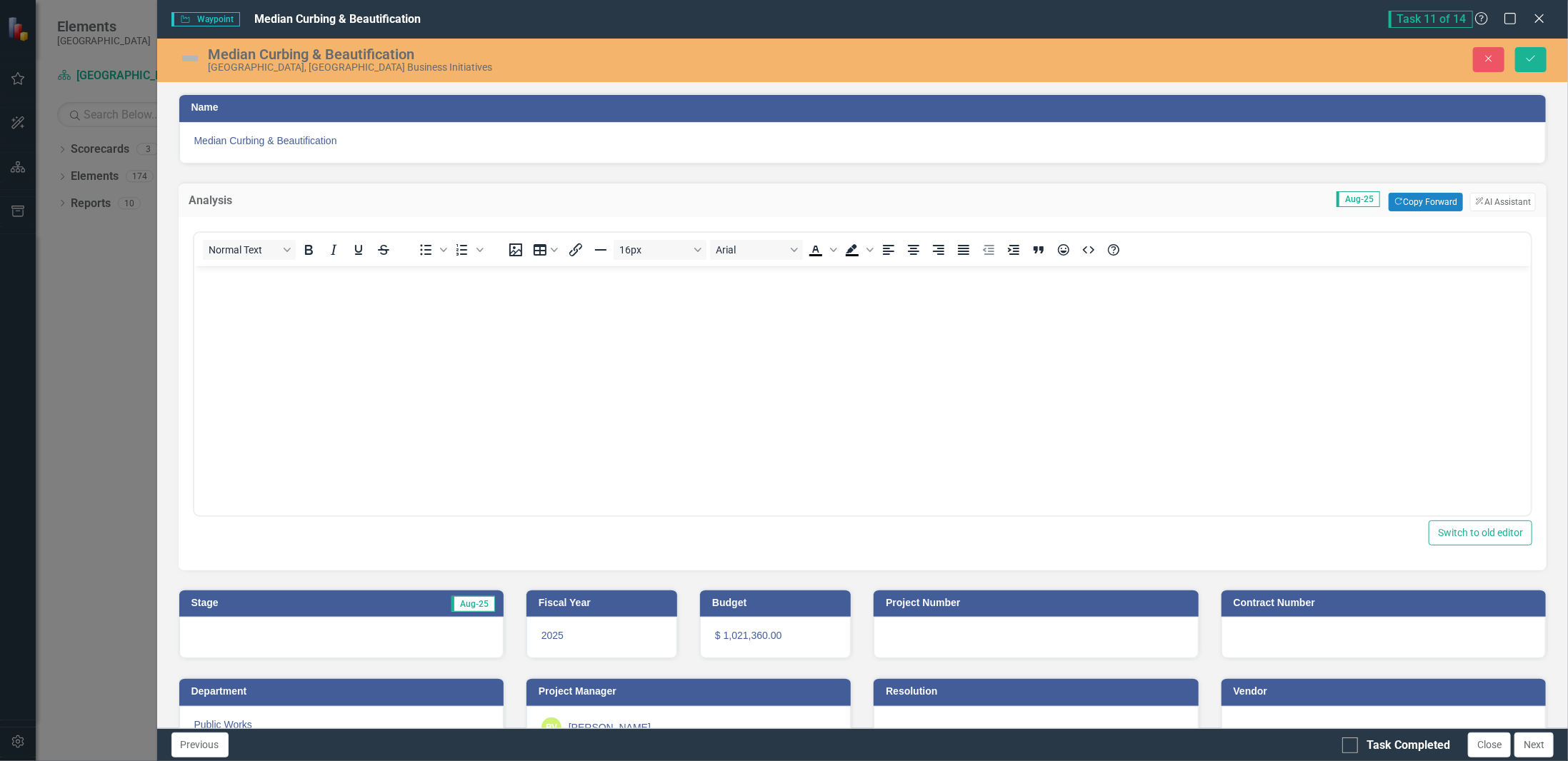
scroll to position [0, 0]
click at [1417, 202] on button "Copy Forward Copy Forward" at bounding box center [1426, 202] width 73 height 19
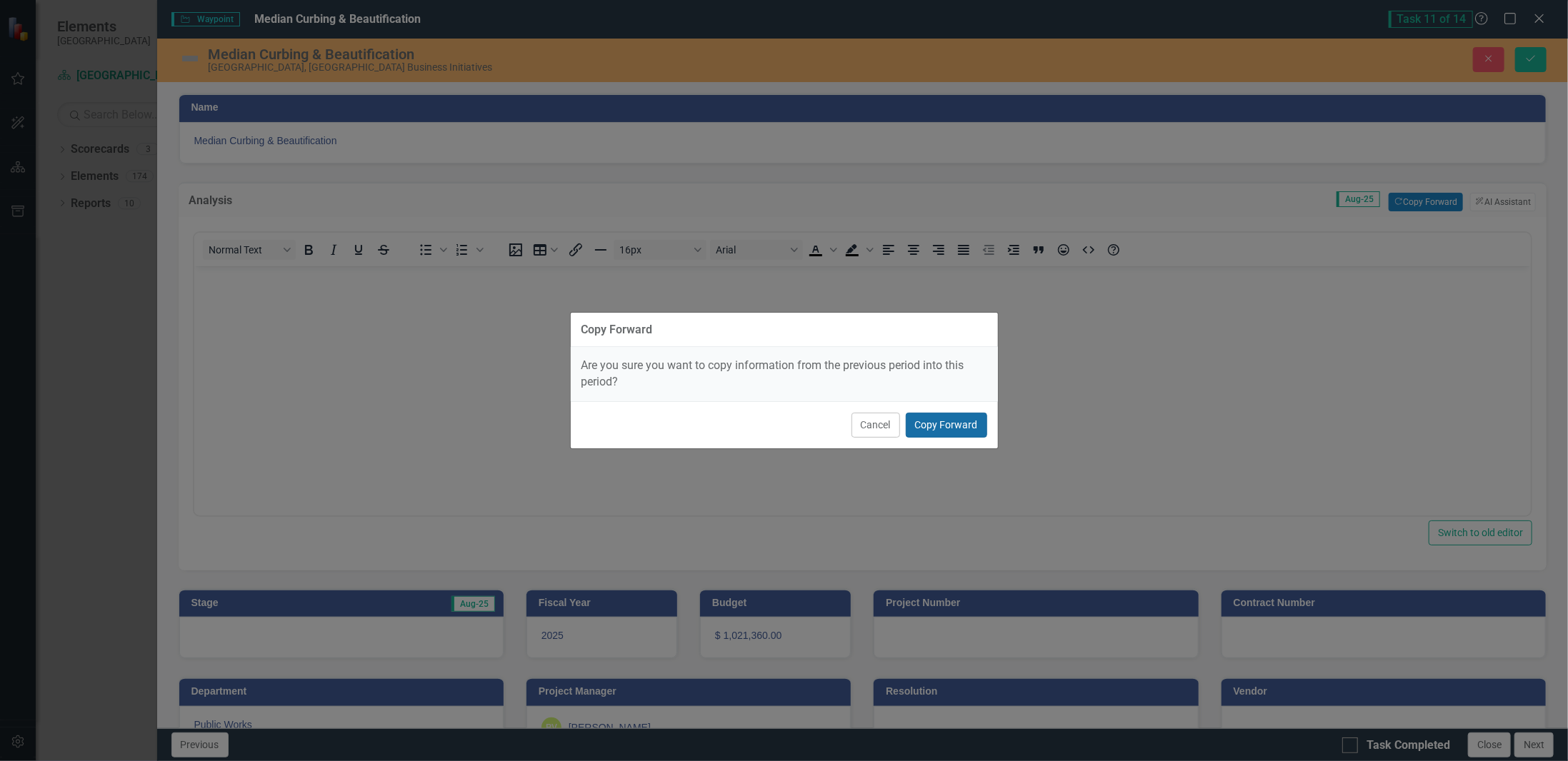
click at [950, 416] on button "Copy Forward" at bounding box center [947, 425] width 81 height 25
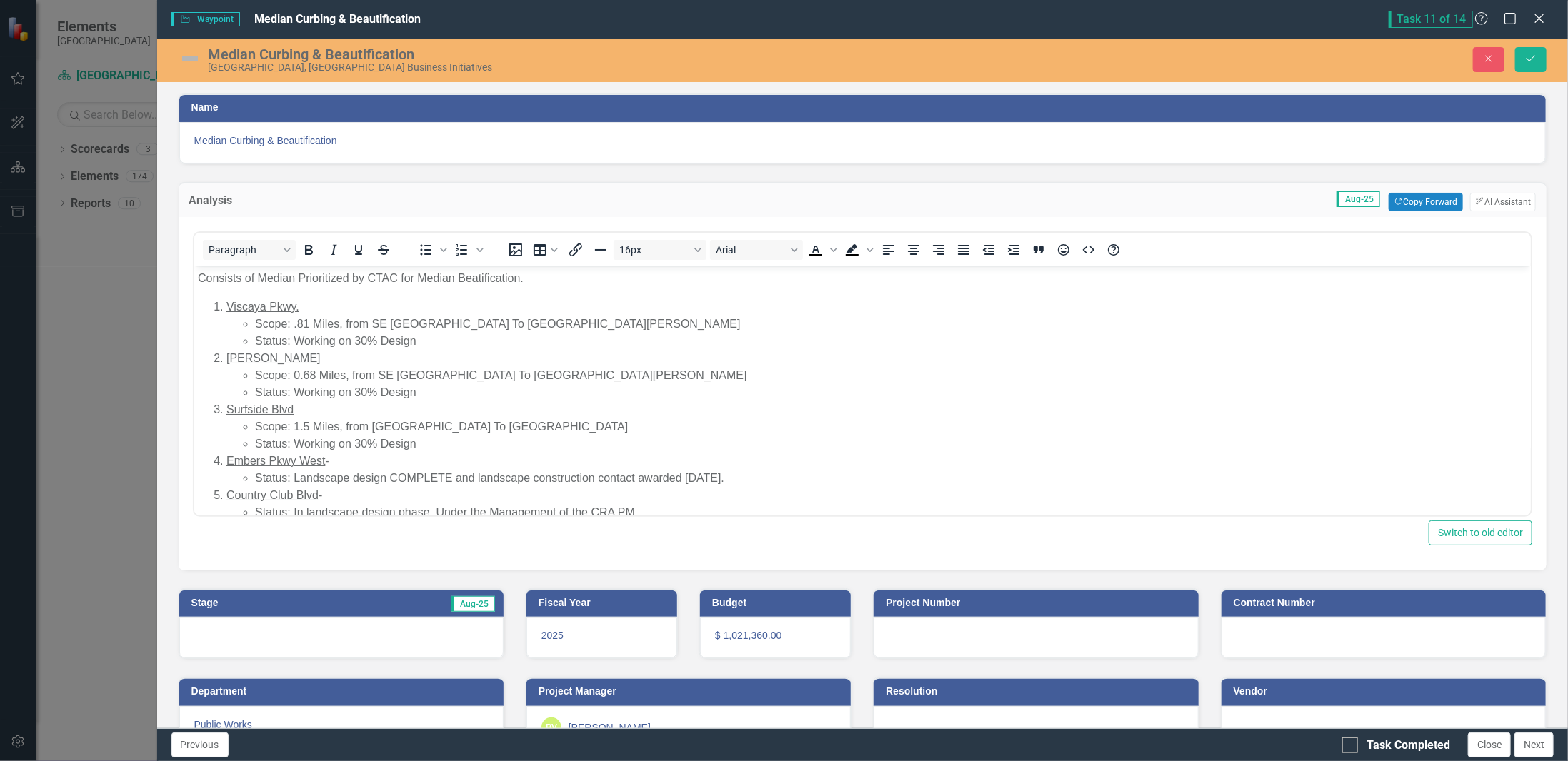
click at [327, 463] on li "Embers Pkwy West - Status: Landscape design COMPLETE and landscape construction…" at bounding box center [876, 470] width 1301 height 34
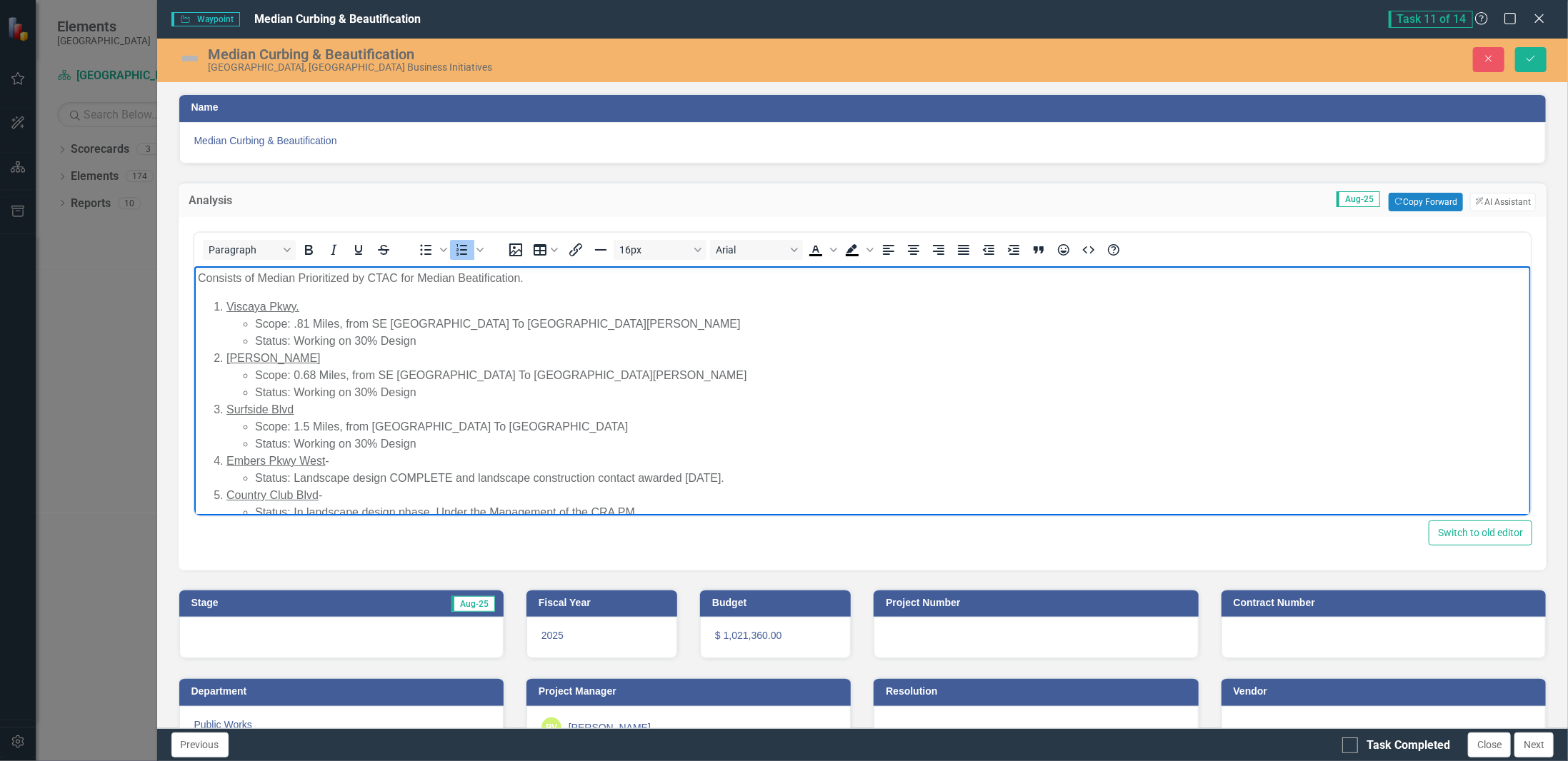
click at [798, 469] on li "Status: Landscape design COMPLETE and landscape construction contact awarded [D…" at bounding box center [890, 477] width 1273 height 17
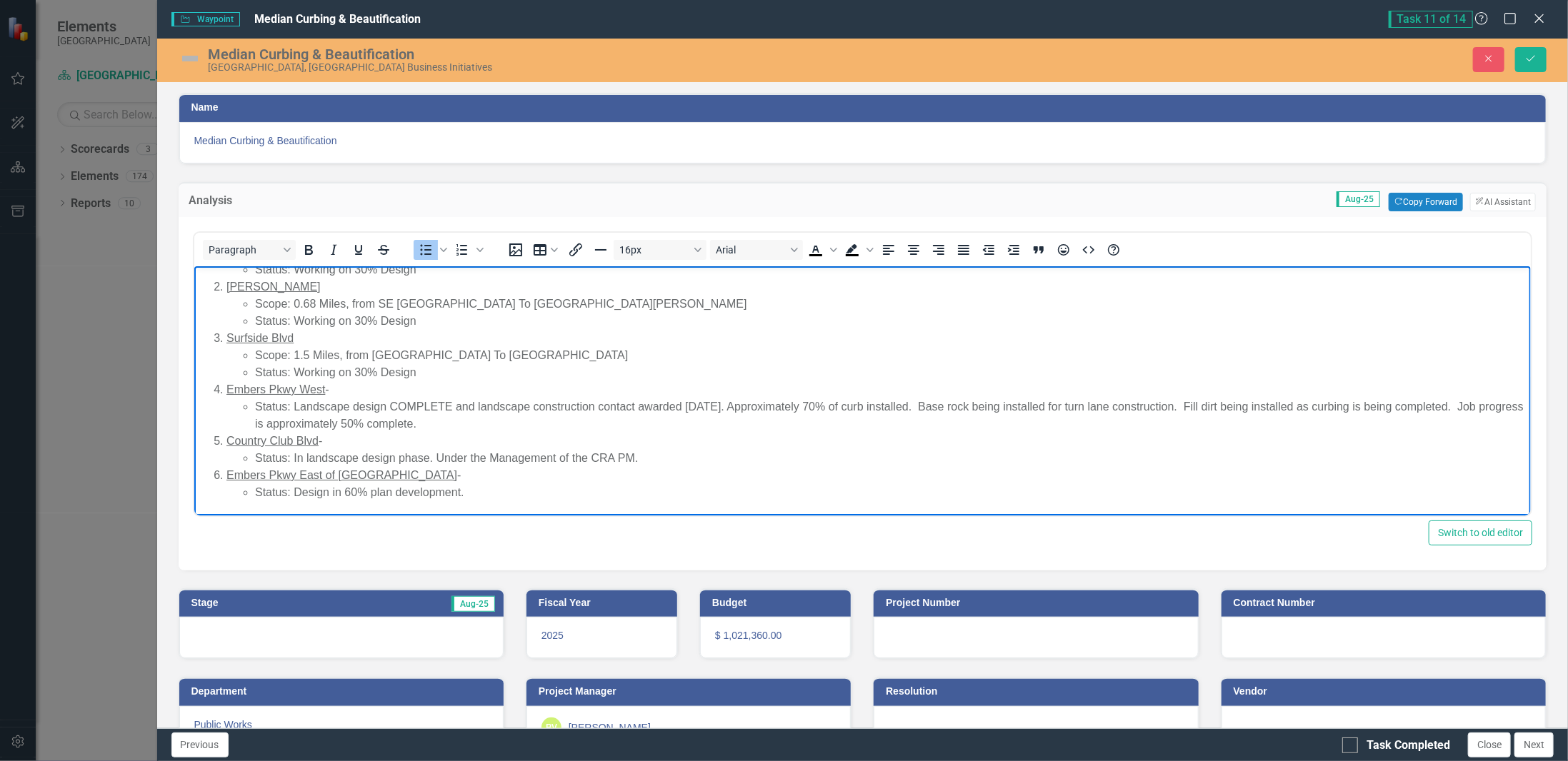
scroll to position [71, 0]
click at [192, 54] on img at bounding box center [189, 58] width 23 height 23
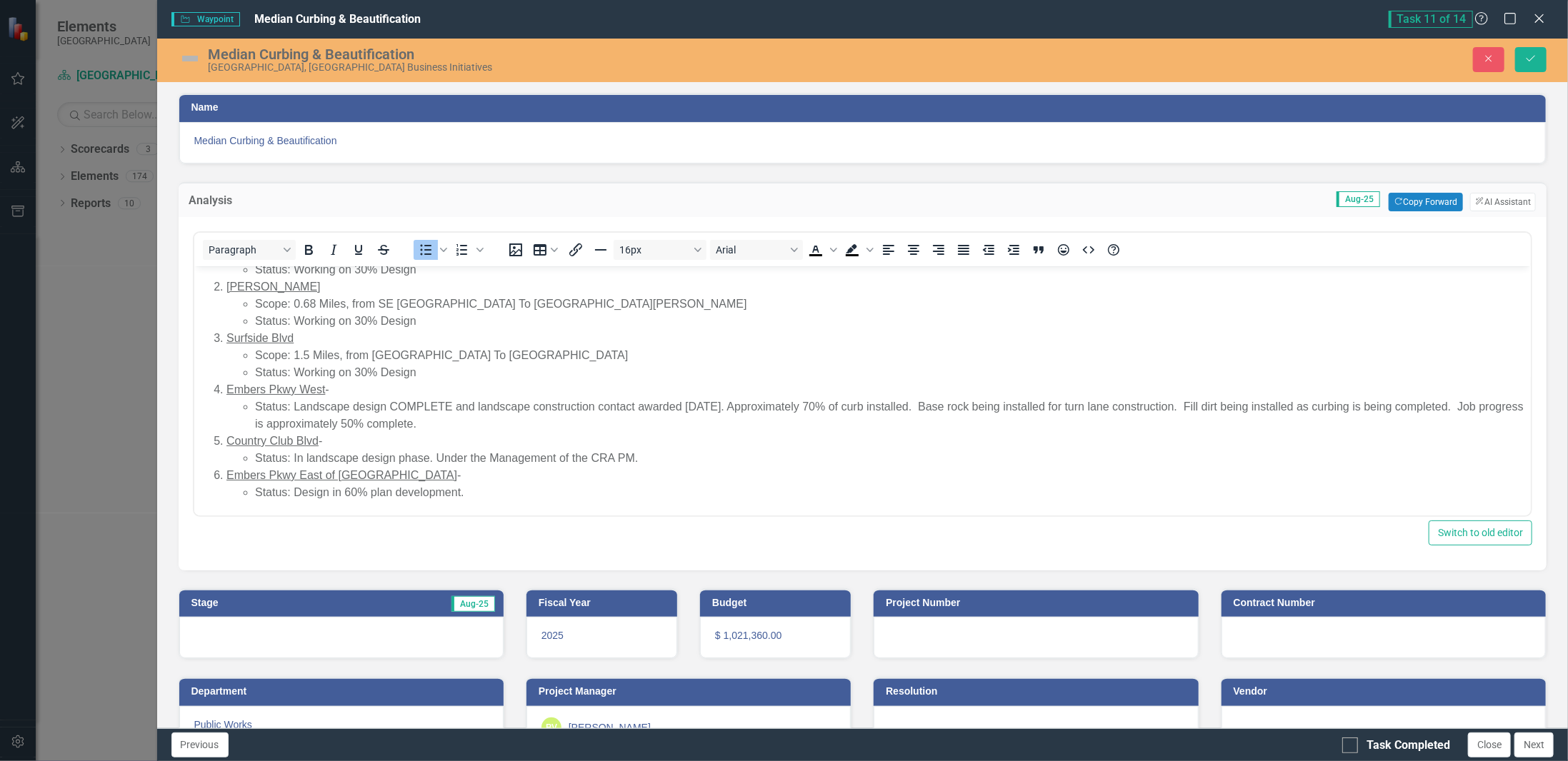
click at [192, 54] on img at bounding box center [189, 58] width 23 height 23
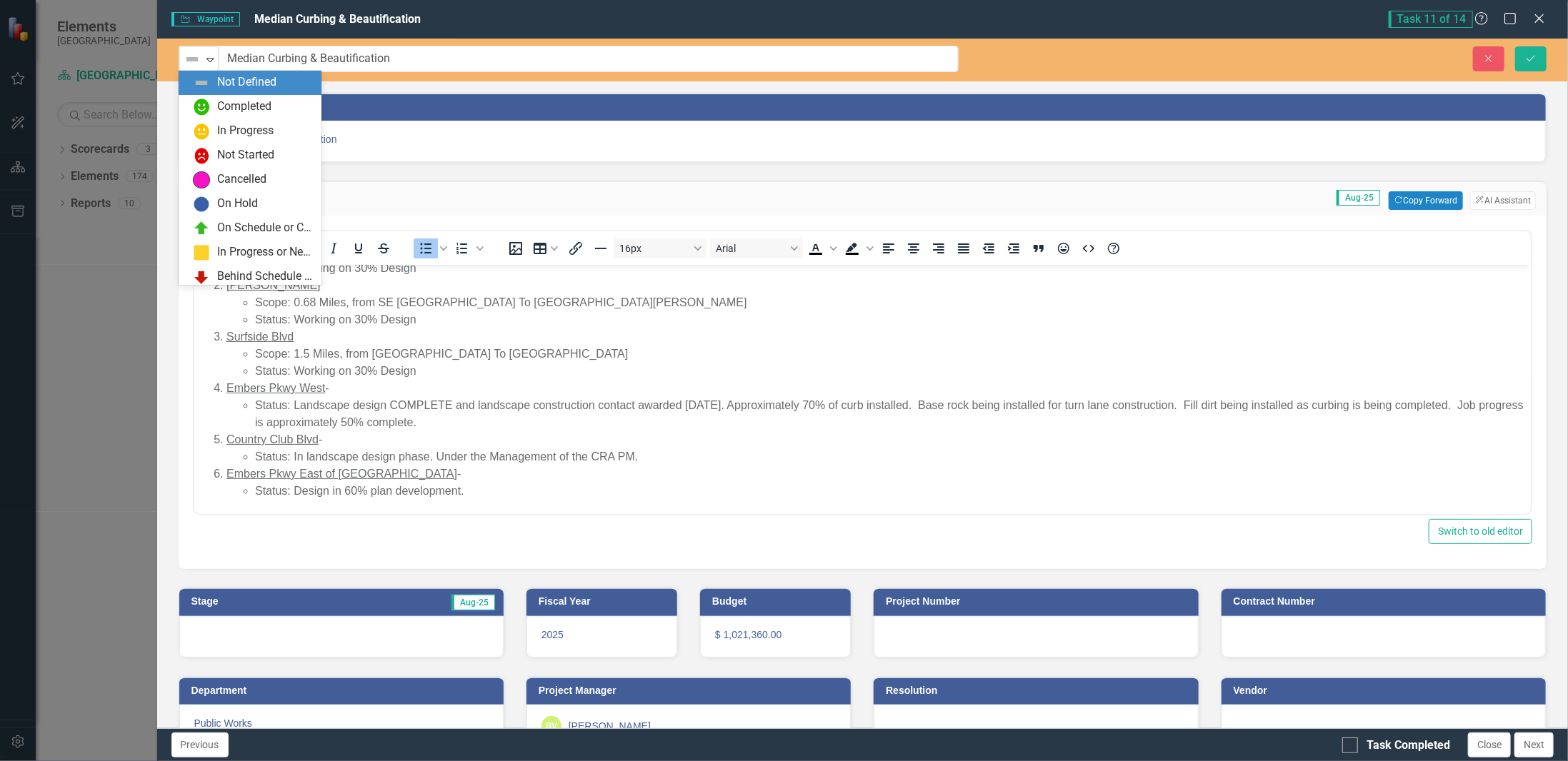
click at [192, 54] on img at bounding box center [192, 59] width 17 height 17
click at [211, 135] on div "In Progress" at bounding box center [253, 131] width 120 height 17
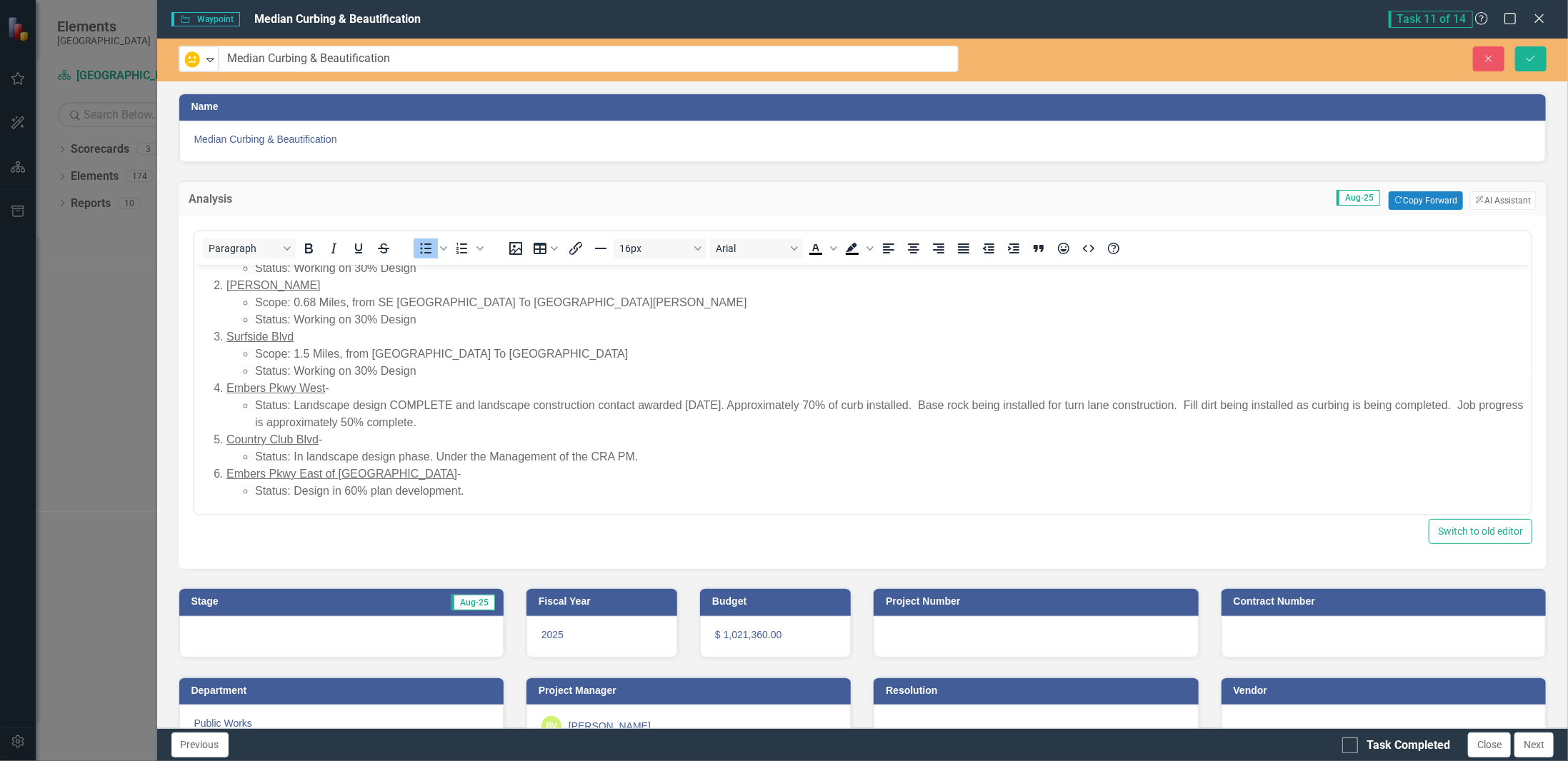
click at [297, 641] on div at bounding box center [341, 637] width 324 height 41
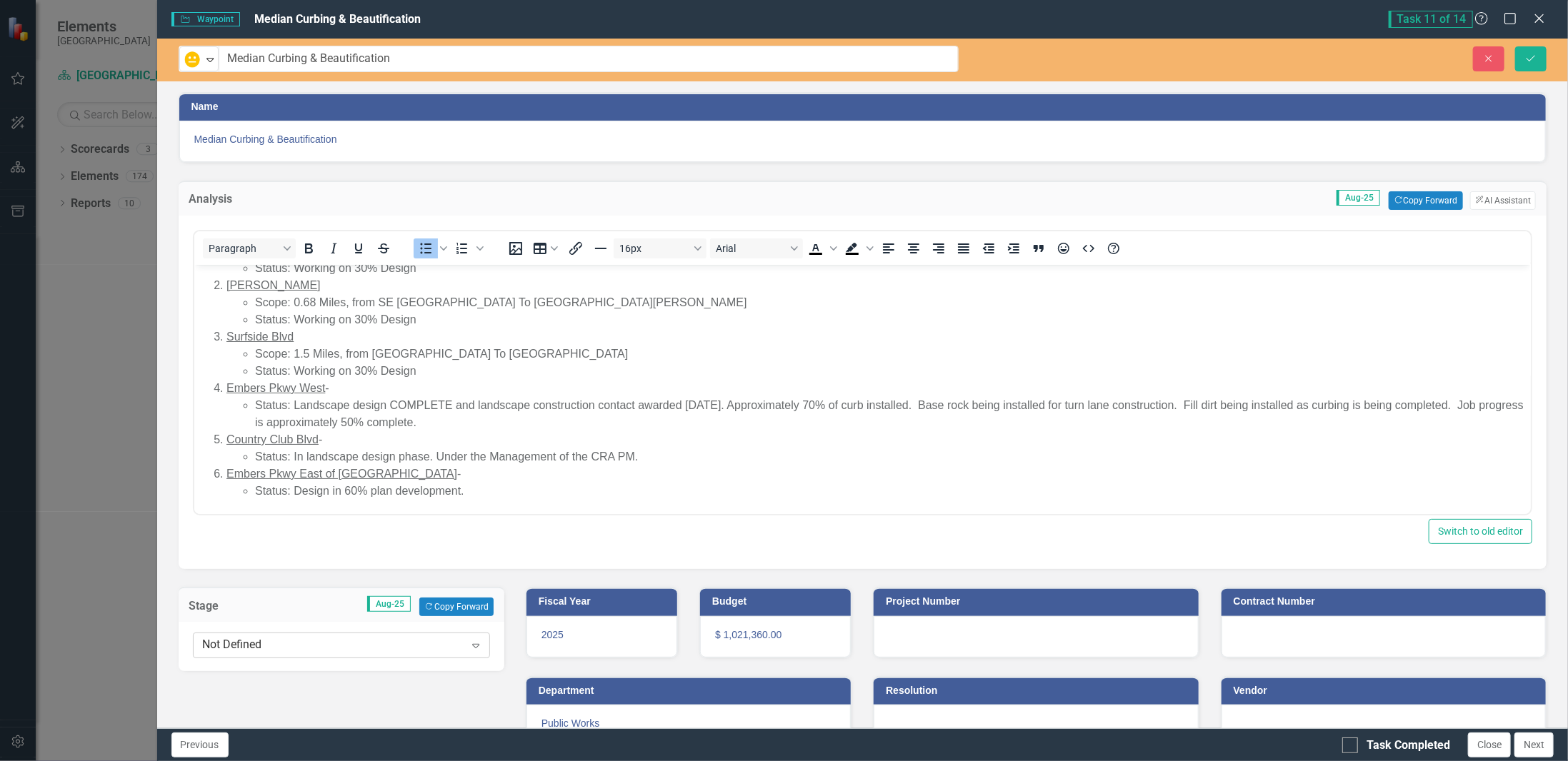
click at [292, 638] on div "Not Defined" at bounding box center [334, 645] width 262 height 16
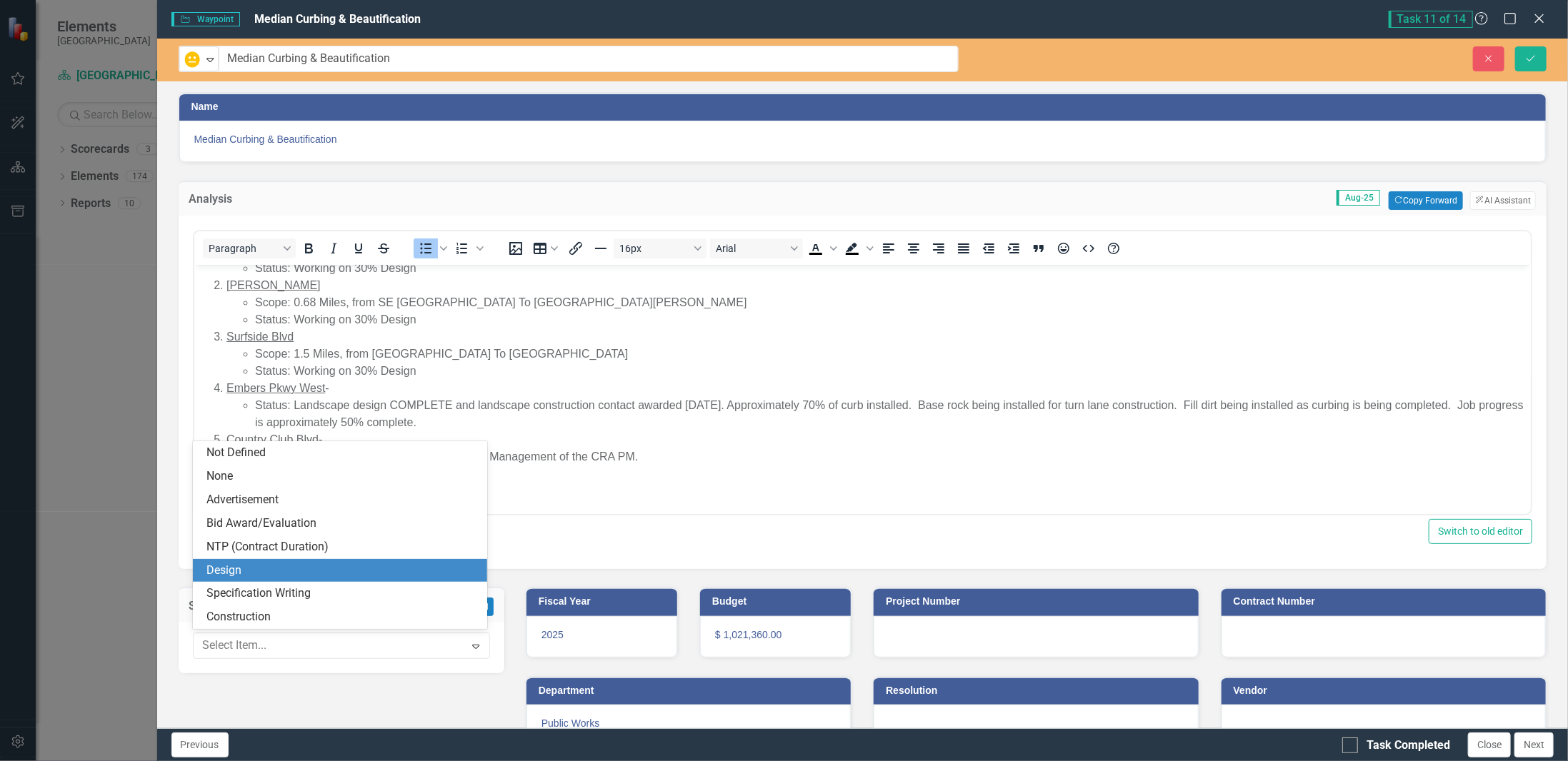
click at [271, 563] on div "Design" at bounding box center [343, 570] width 272 height 16
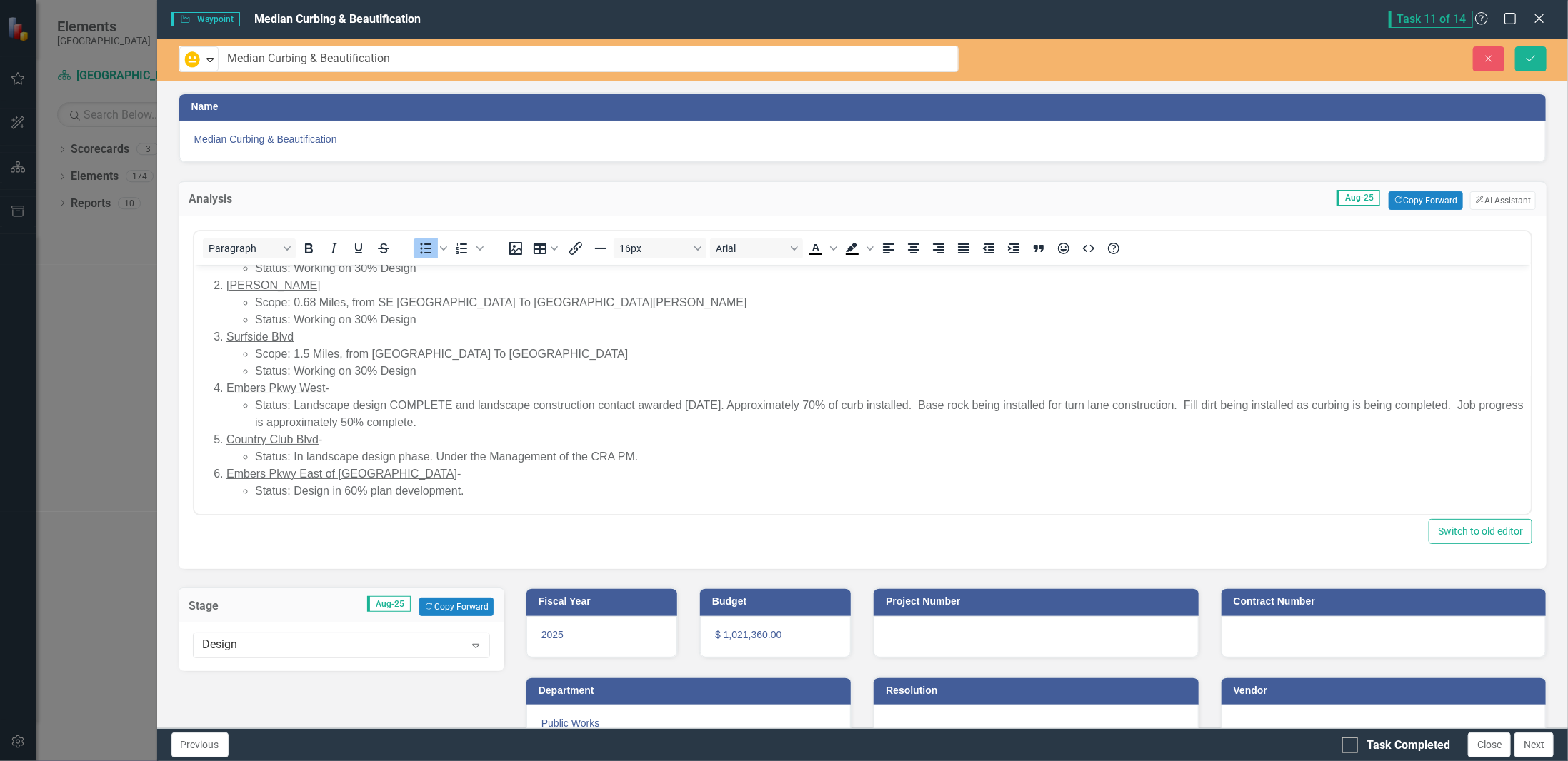
scroll to position [203, 0]
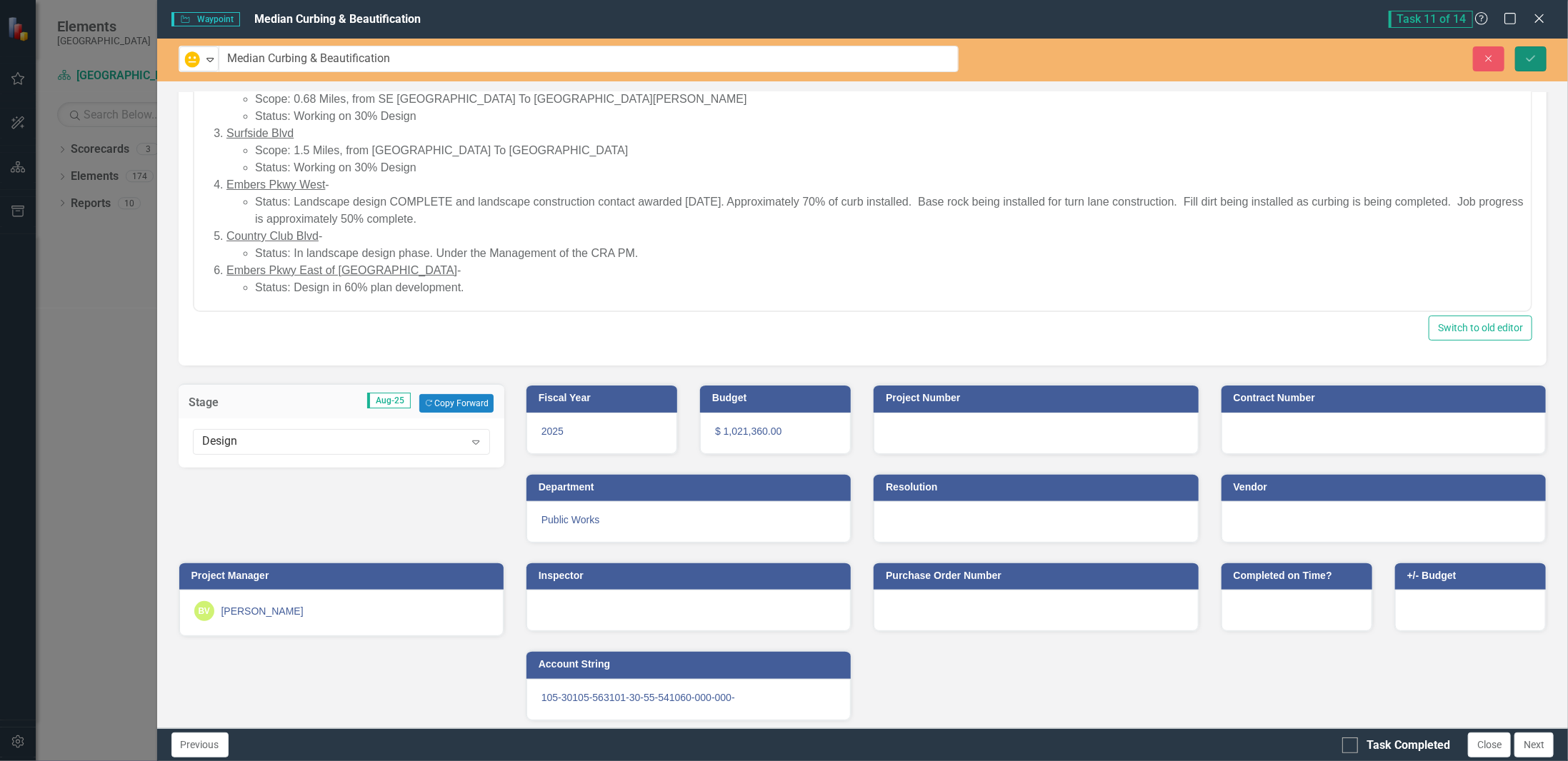
click at [1522, 63] on button "Save" at bounding box center [1531, 59] width 31 height 25
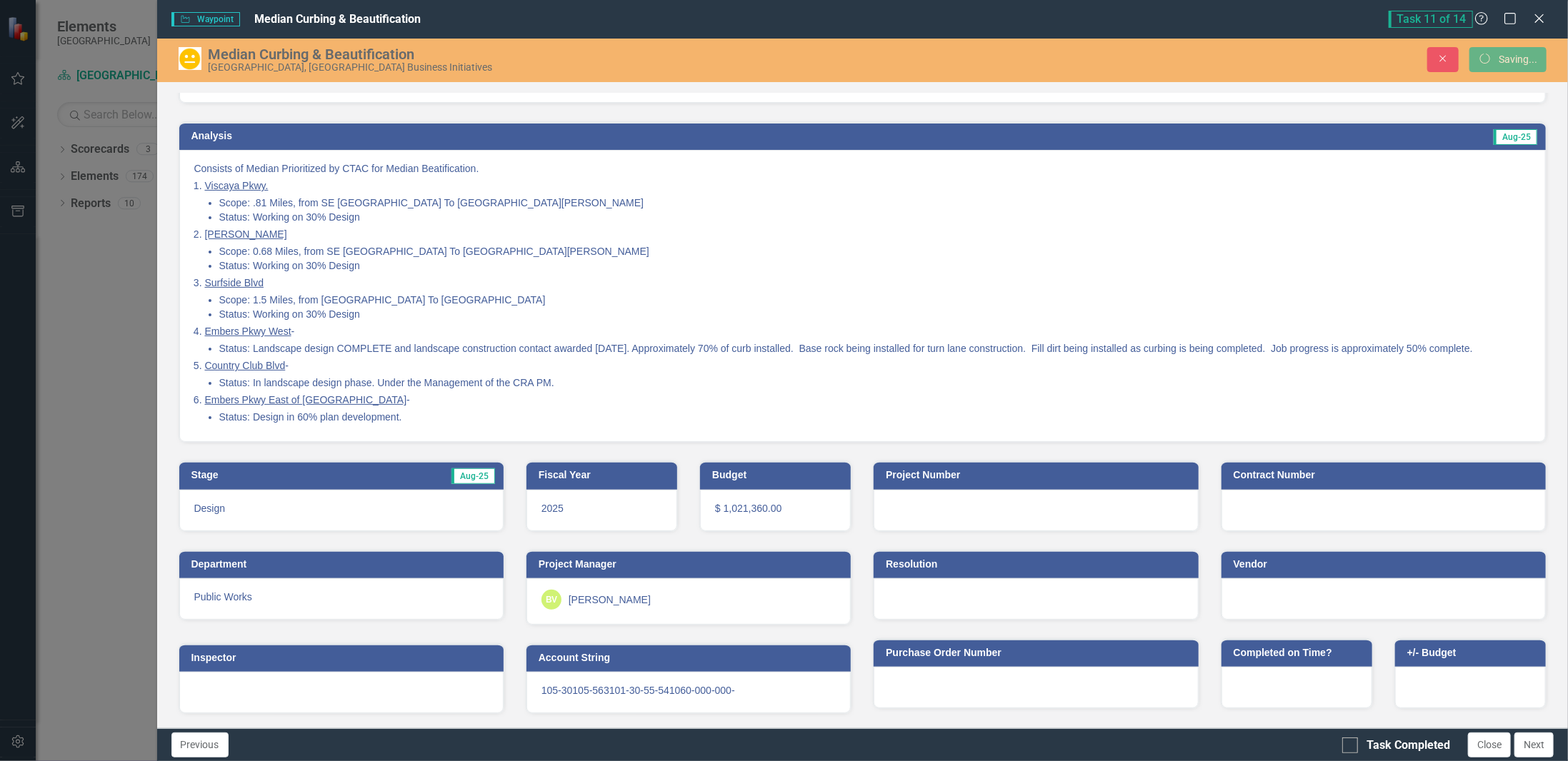
scroll to position [54, 0]
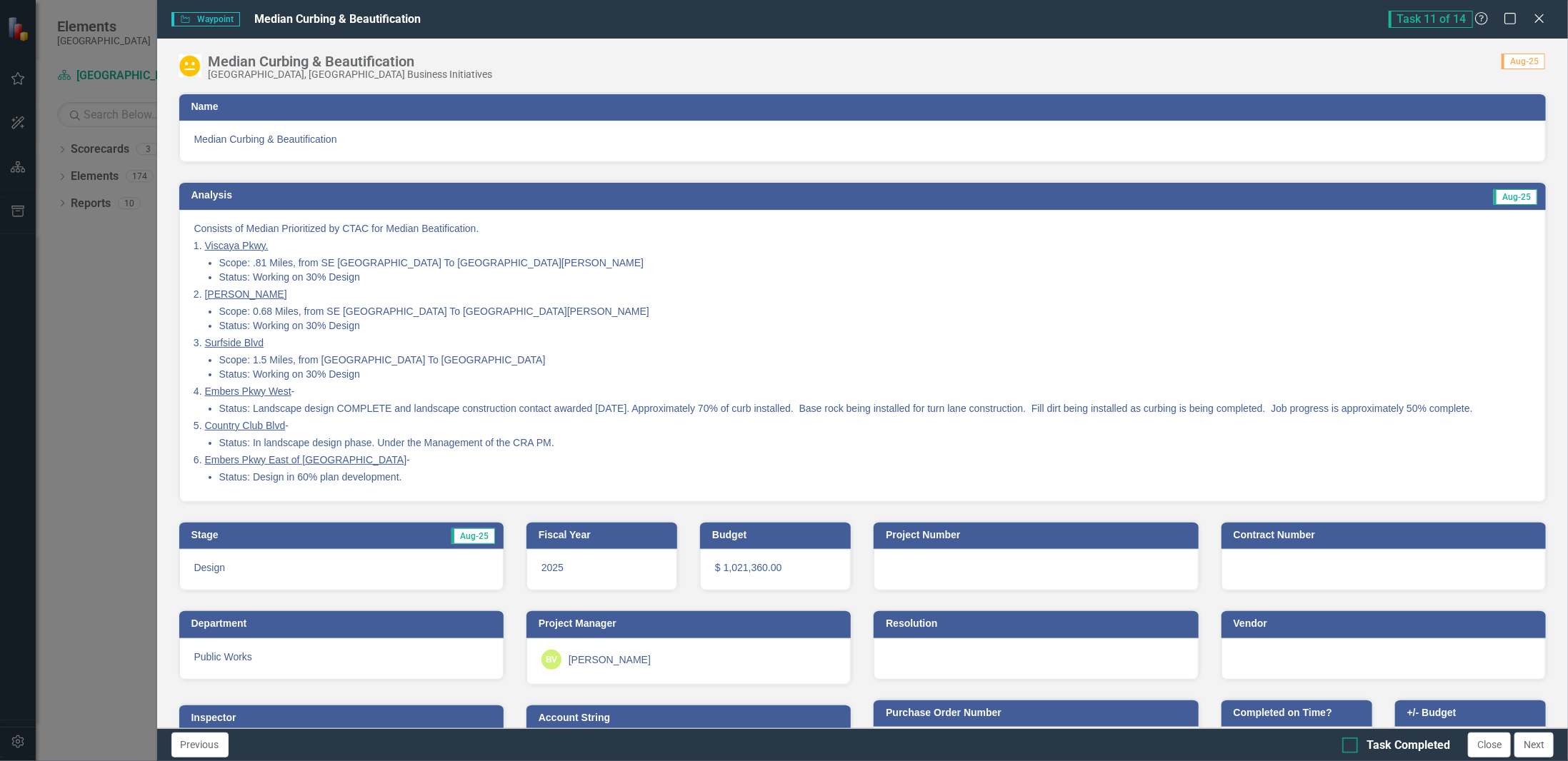
click at [1376, 745] on div "Task Completed" at bounding box center [1408, 745] width 84 height 16
click at [1351, 745] on input "Task Completed" at bounding box center [1347, 742] width 9 height 9
checkbox input "true"
